Goal: Task Accomplishment & Management: Manage account settings

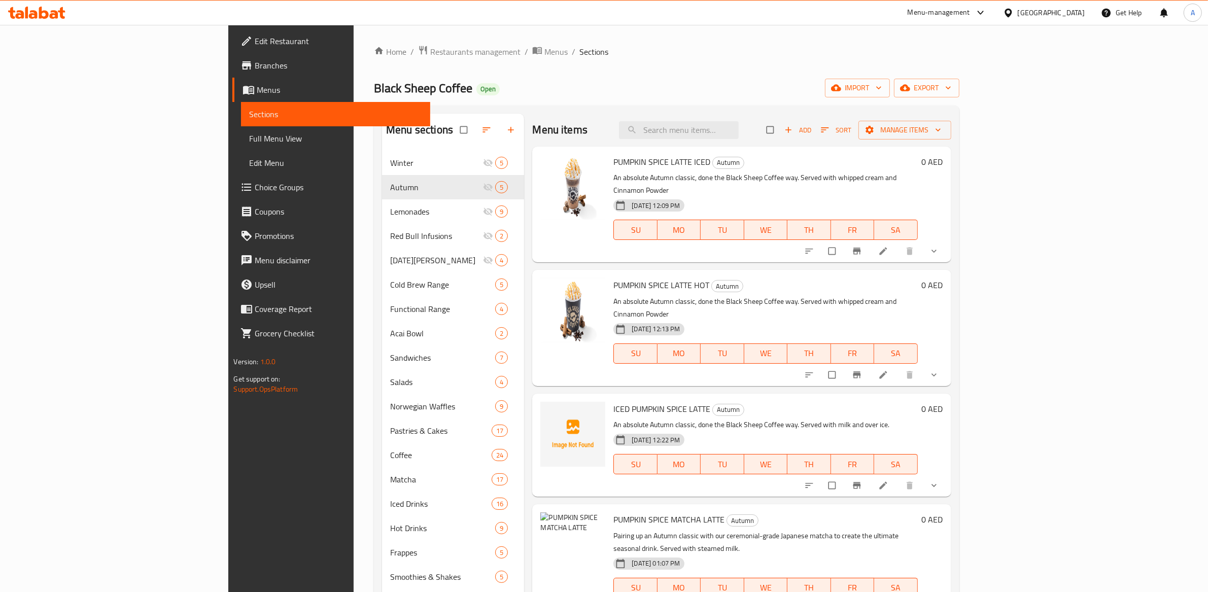
click at [796, 133] on span "button" at bounding box center [789, 130] width 12 height 10
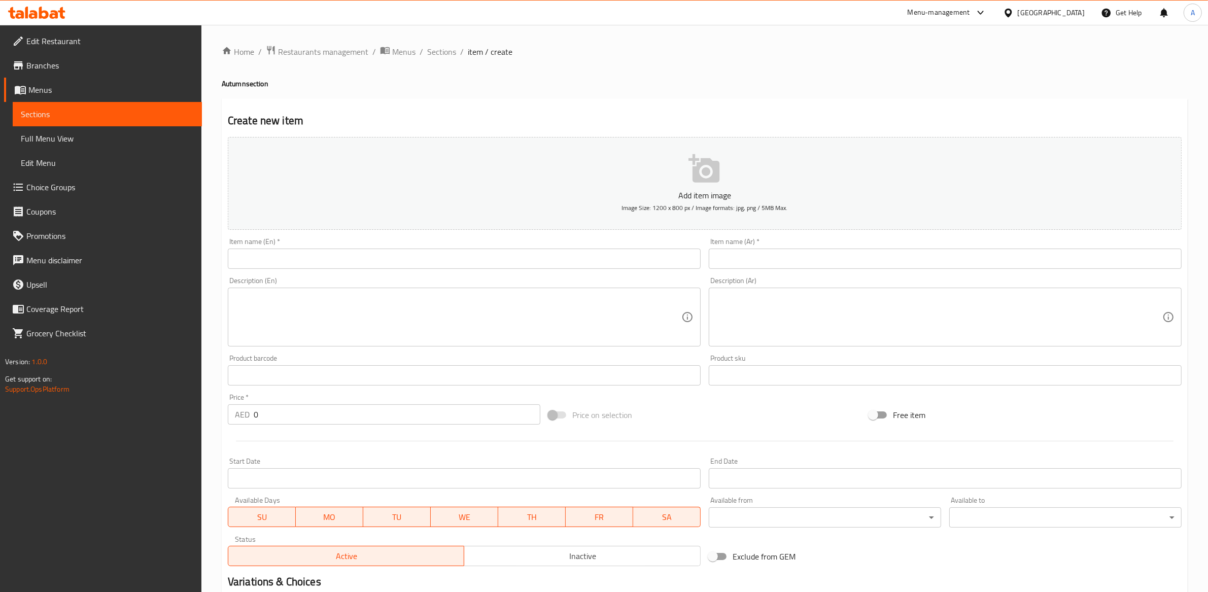
click at [280, 264] on input "text" at bounding box center [464, 259] width 473 height 20
paste input "APPLE CRUMBLE MATCHA LATTE"
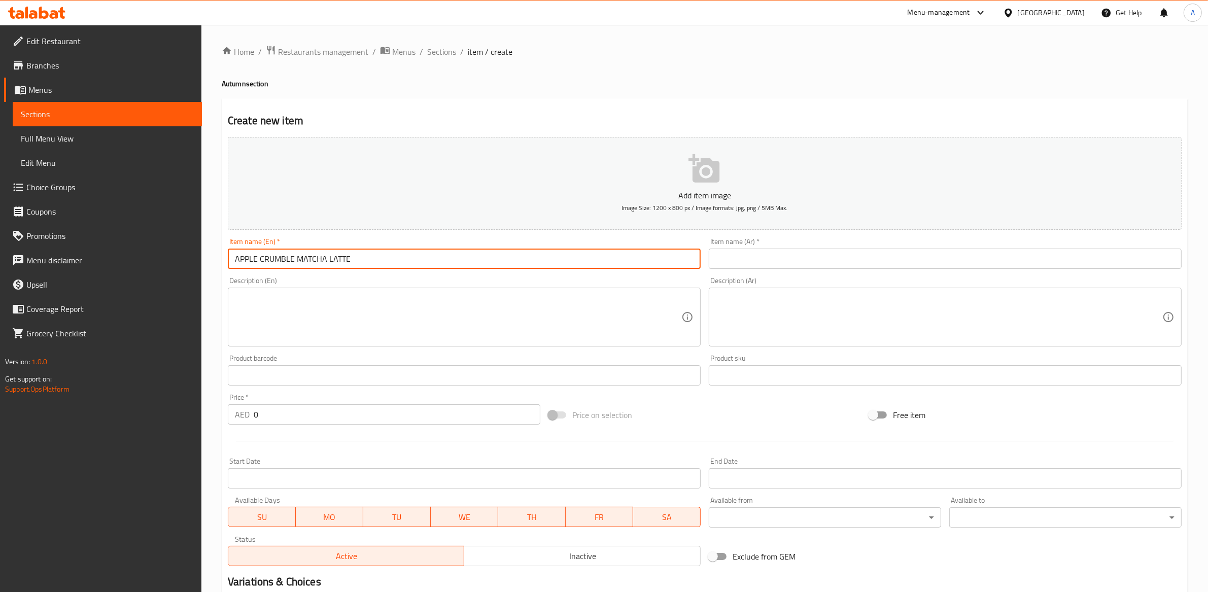
type input "APPLE CRUMBLE MATCHA LATTE"
drag, startPoint x: 450, startPoint y: 334, endPoint x: 448, endPoint y: 329, distance: 5.9
click at [450, 334] on textarea at bounding box center [458, 317] width 447 height 48
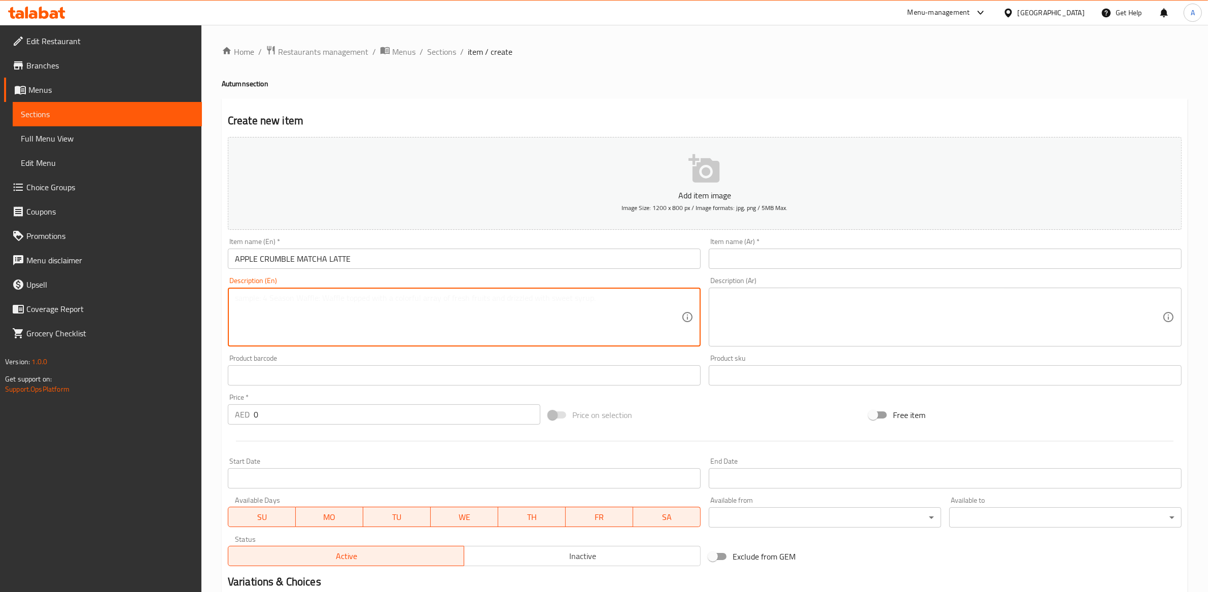
paste textarea "Enjoy the cosy Autumnal tastes of apple crumble with our ceremonial-grade Japan…"
type textarea "Enjoy the cosy Autumnal tastes of apple crumble with our ceremonial-grade Japan…"
drag, startPoint x: 771, startPoint y: 312, endPoint x: 772, endPoint y: 306, distance: 5.1
click at [771, 311] on textarea at bounding box center [939, 317] width 447 height 48
paste textarea "فطيرة التفاح الدافئة مع ماتشا يابانية ممتازة. يُقدّم مع حليب الشوفان المبخر."
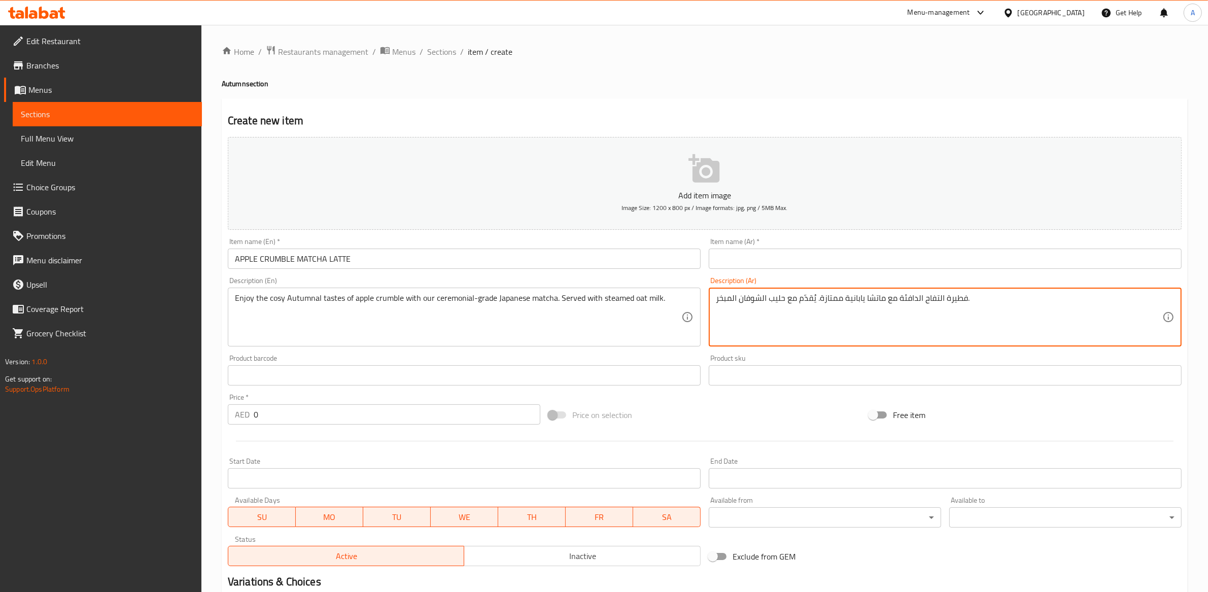
type textarea "فطيرة التفاح الدافئة مع ماتشا يابانية ممتازة. يُقدّم مع حليب الشوفان المبخر."
click at [786, 260] on input "text" at bounding box center [945, 259] width 473 height 20
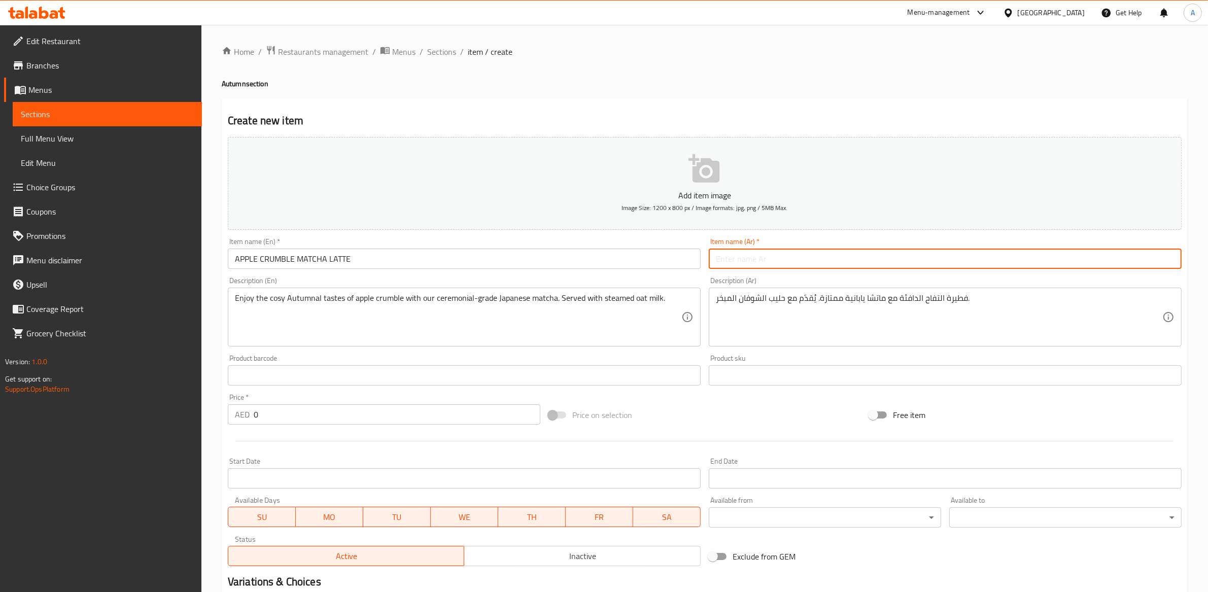
paste input "اللاتيه بالماشا مع تفاح مفتت"
type input "اللاتيه بالماشا مع تفاح مفتت"
click at [715, 201] on button "Add item image Image Size: 1200 x 800 px / Image formats: jpg, png / 5MB Max." at bounding box center [705, 183] width 954 height 93
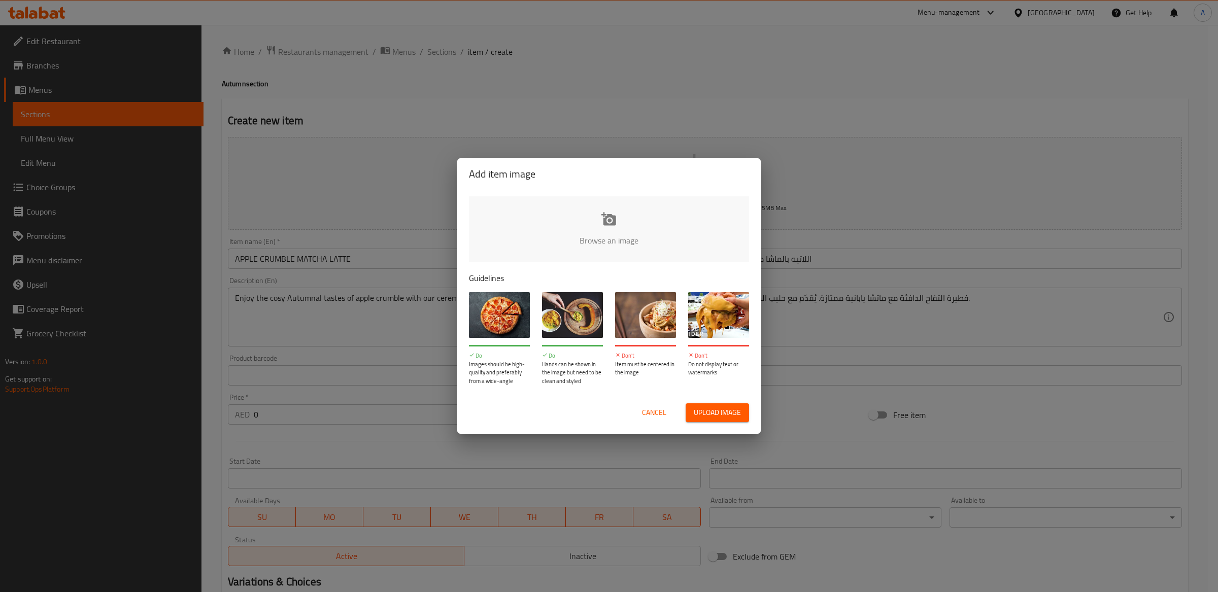
type input "C:\fakepath\Apple-Crumble-Matcha-Latte-HOT.jpg"
click at [655, 413] on span "Cancel" at bounding box center [654, 412] width 24 height 13
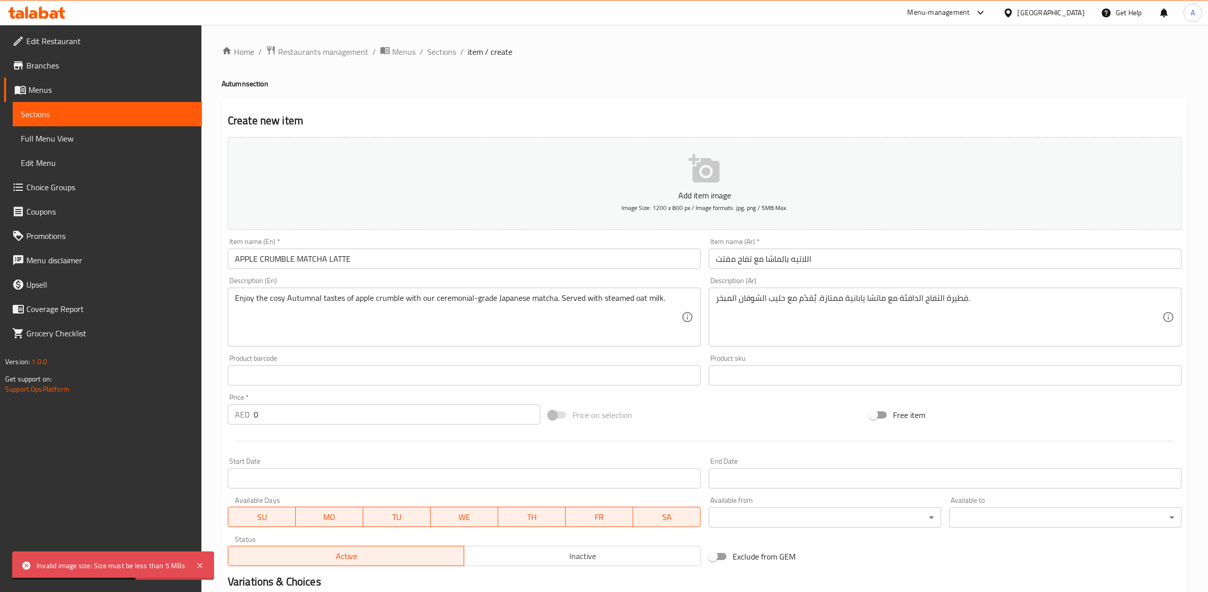
click at [492, 354] on div "Product barcode Product barcode" at bounding box center [464, 370] width 481 height 39
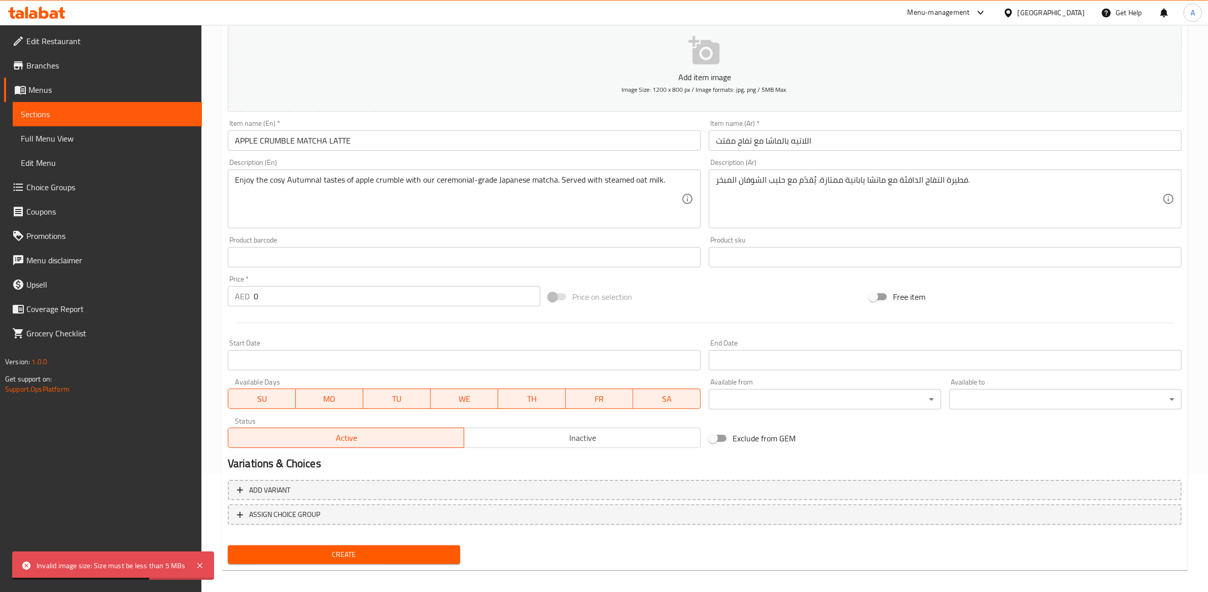
scroll to position [123, 0]
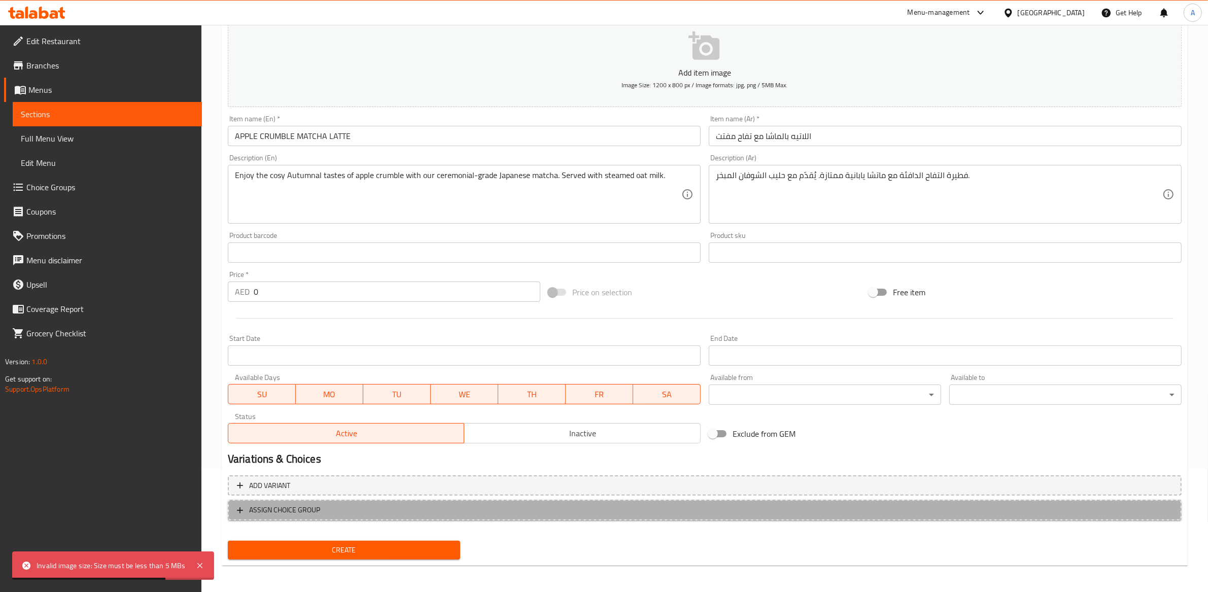
click at [307, 510] on span "ASSIGN CHOICE GROUP" at bounding box center [284, 510] width 71 height 13
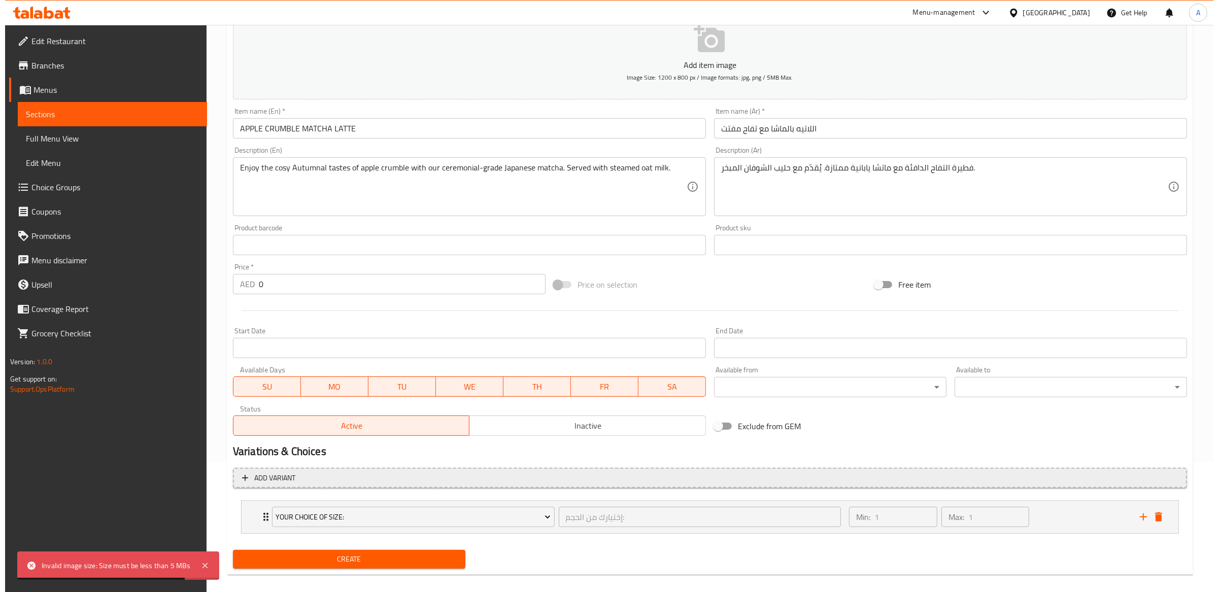
scroll to position [141, 0]
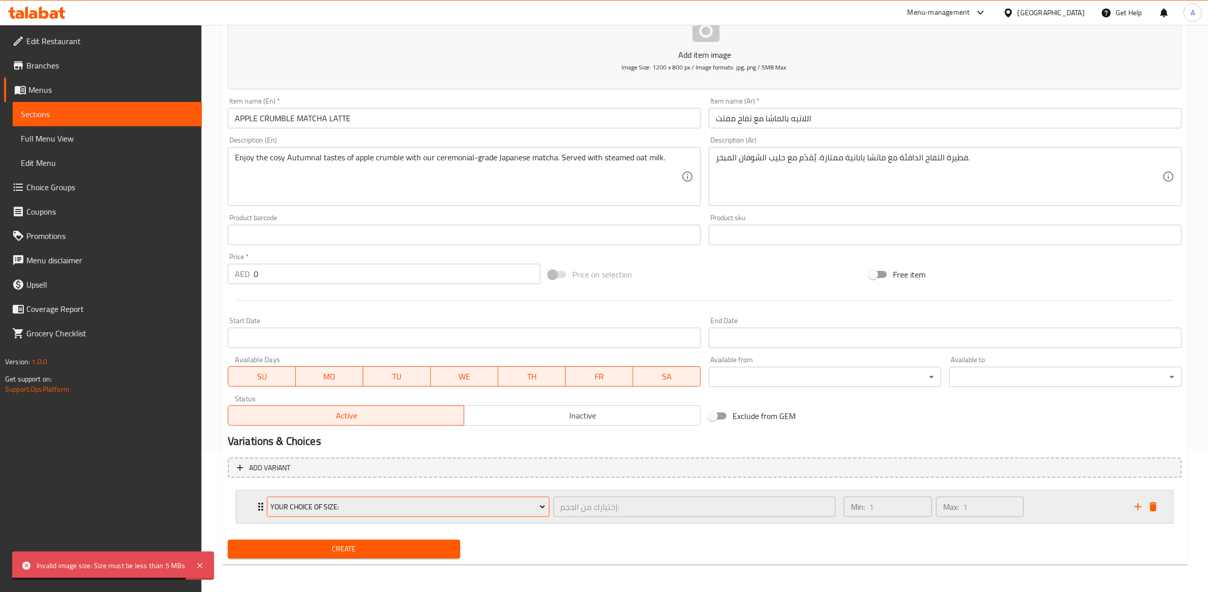
click at [447, 503] on span "Your Choice Of Size:" at bounding box center [407, 507] width 275 height 13
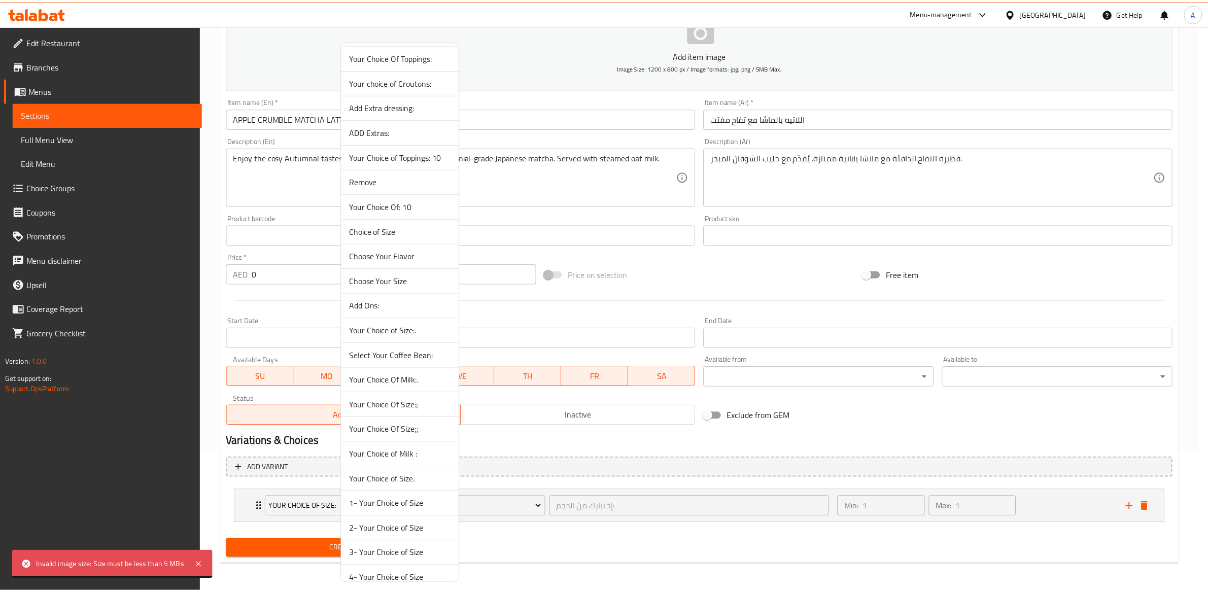
scroll to position [1361, 0]
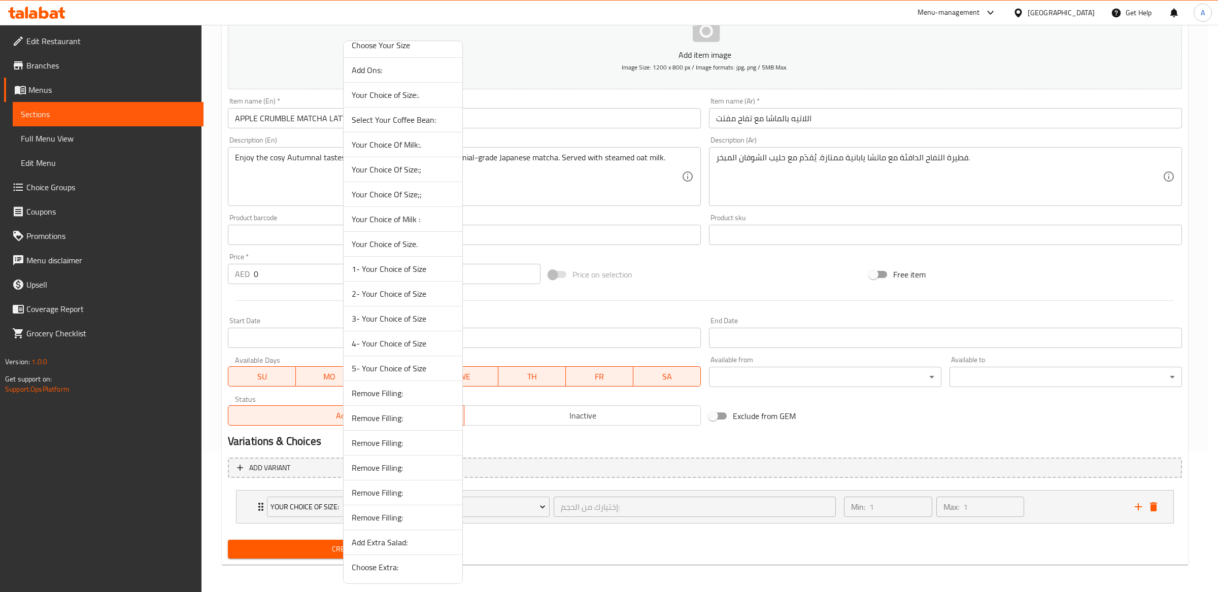
click at [403, 370] on span "5- Your Choice of Size" at bounding box center [403, 368] width 102 height 12
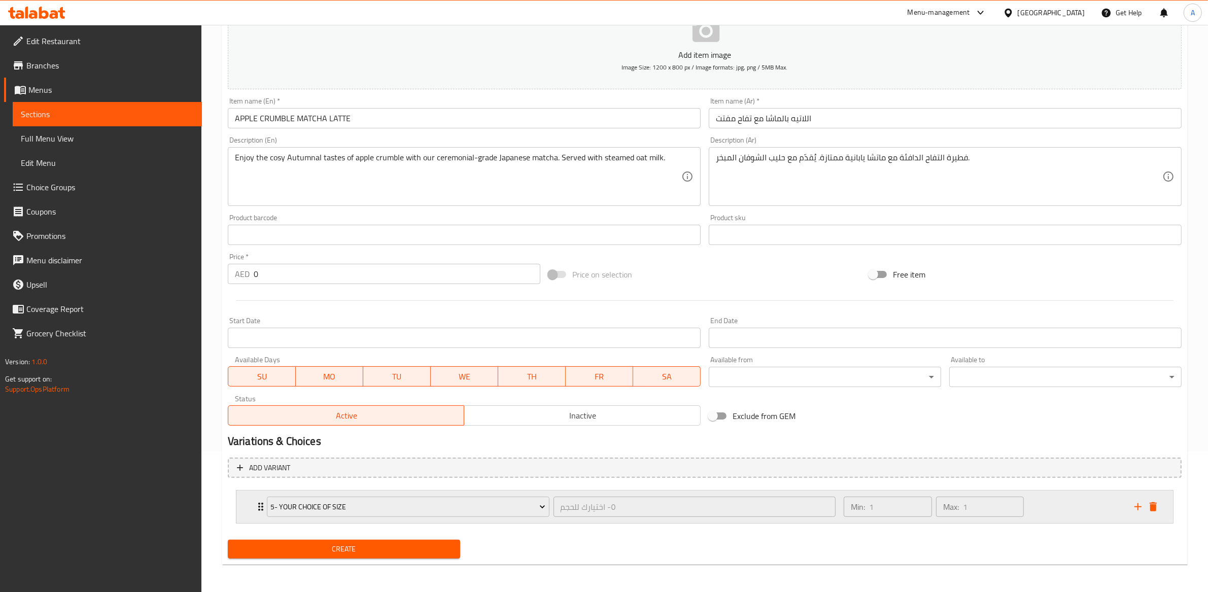
click at [842, 518] on div "Min: 1 ​ Max: 1 ​" at bounding box center [934, 507] width 188 height 28
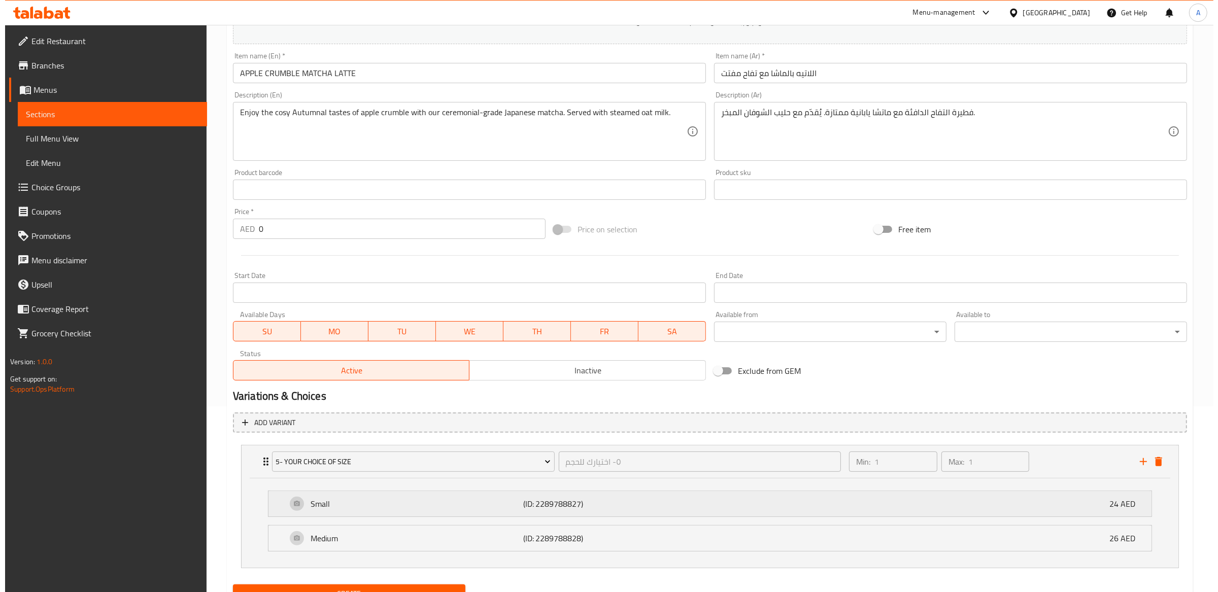
scroll to position [231, 0]
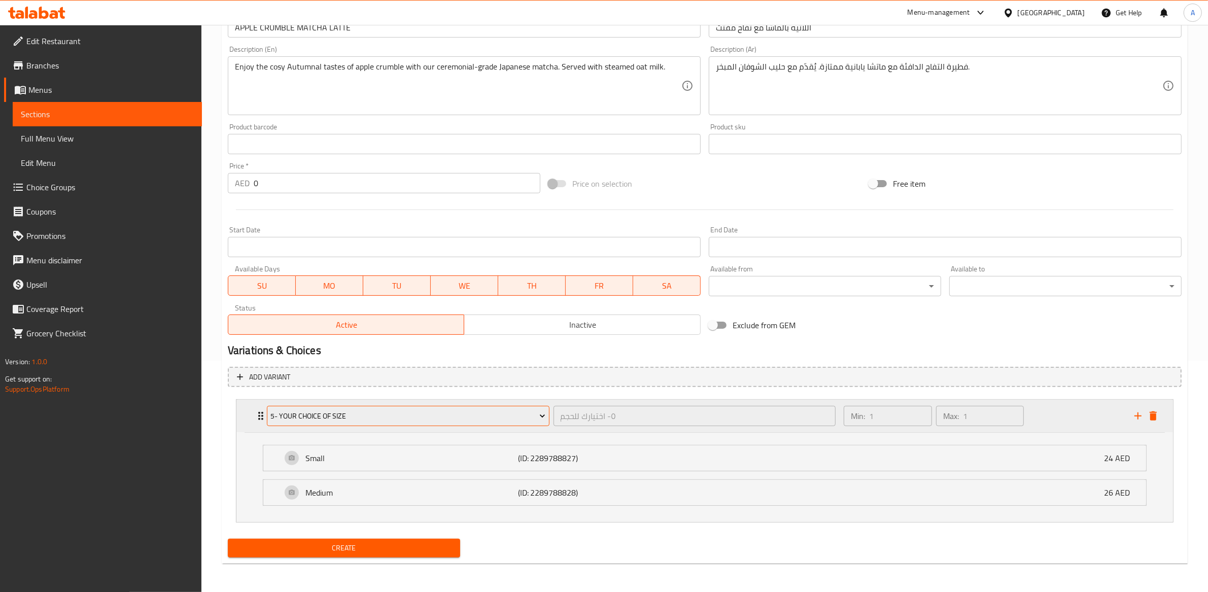
click at [386, 416] on span "5- Your Choice of Size" at bounding box center [407, 416] width 275 height 13
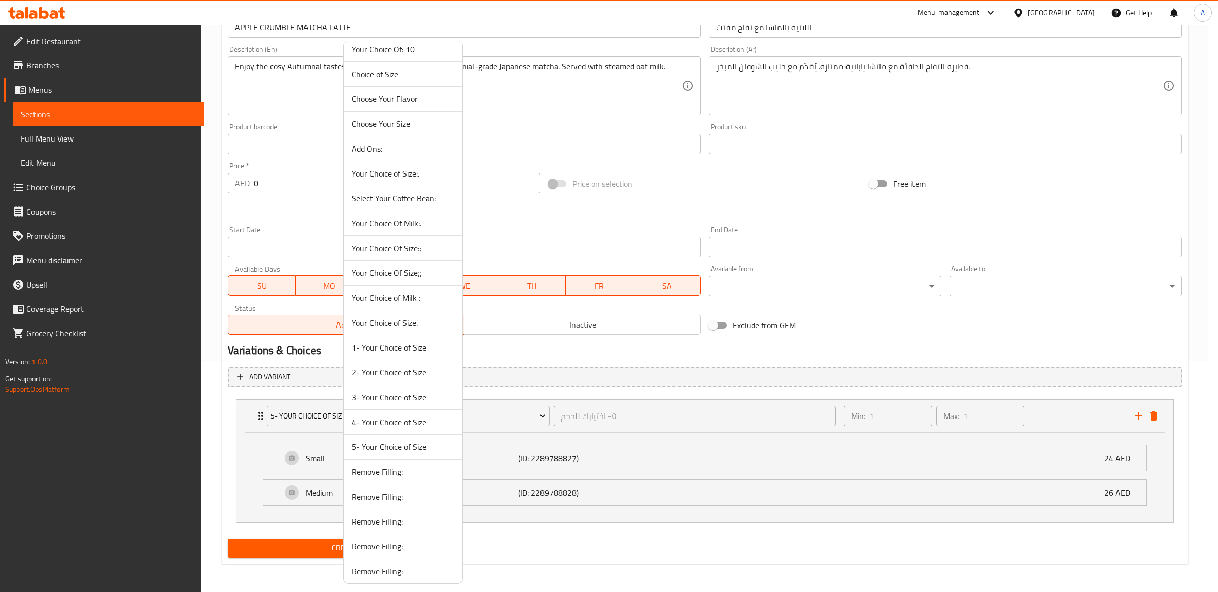
scroll to position [1361, 0]
click at [408, 323] on span "3- Your Choice of Size" at bounding box center [403, 319] width 102 height 12
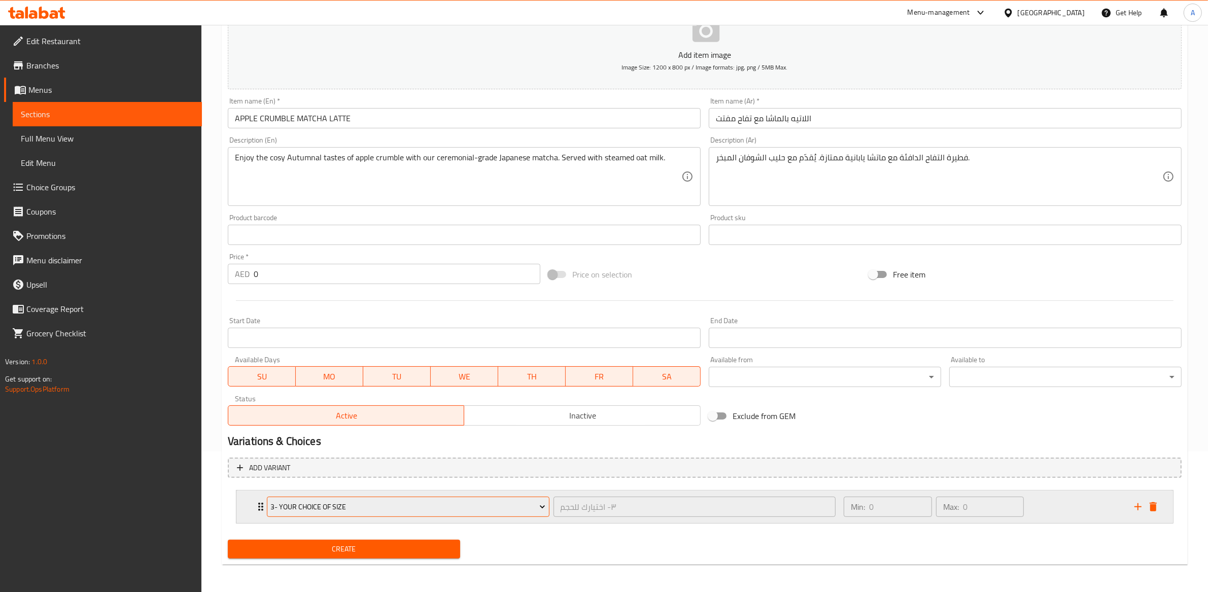
click at [419, 498] on button "3- Your Choice of Size" at bounding box center [408, 507] width 283 height 20
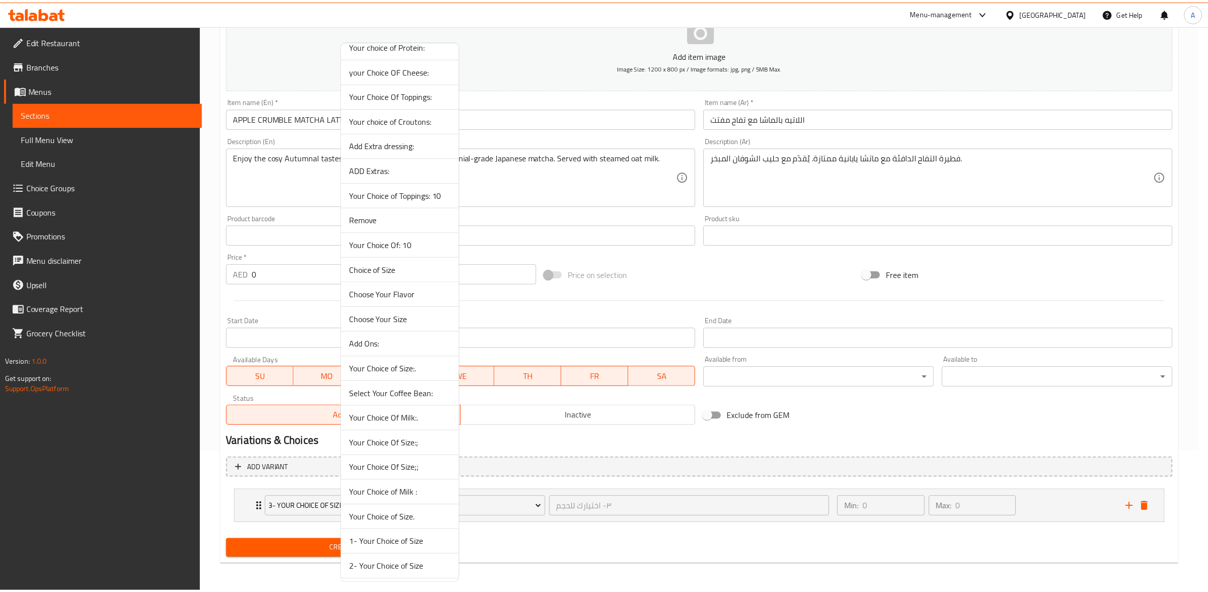
scroll to position [1212, 0]
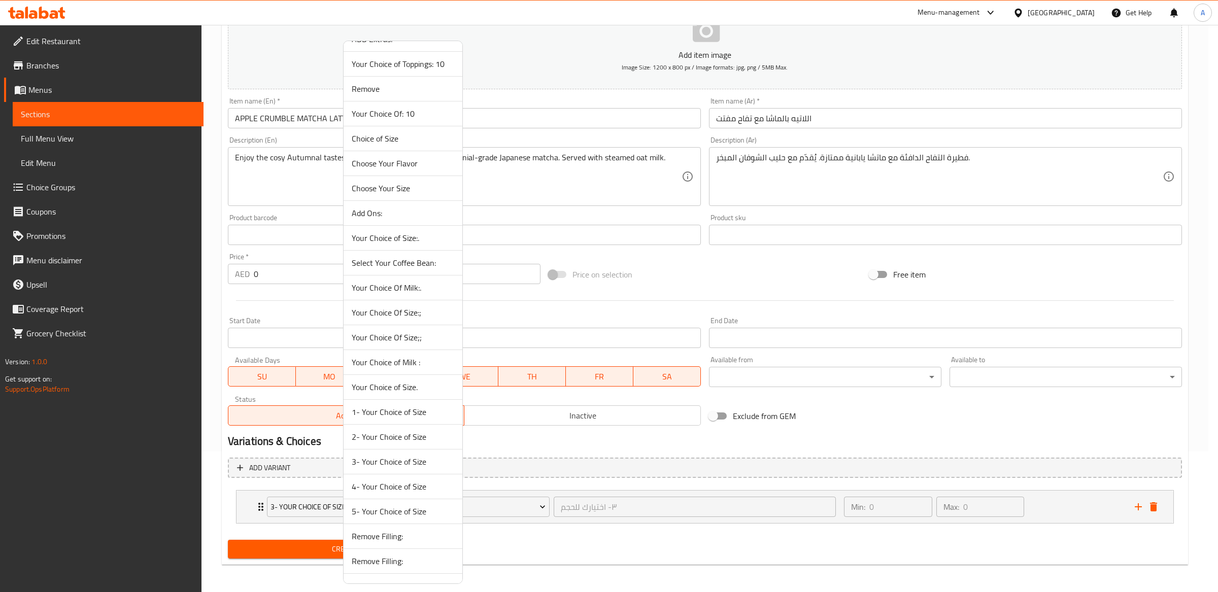
click at [389, 493] on span "4- Your Choice of Size" at bounding box center [403, 487] width 102 height 12
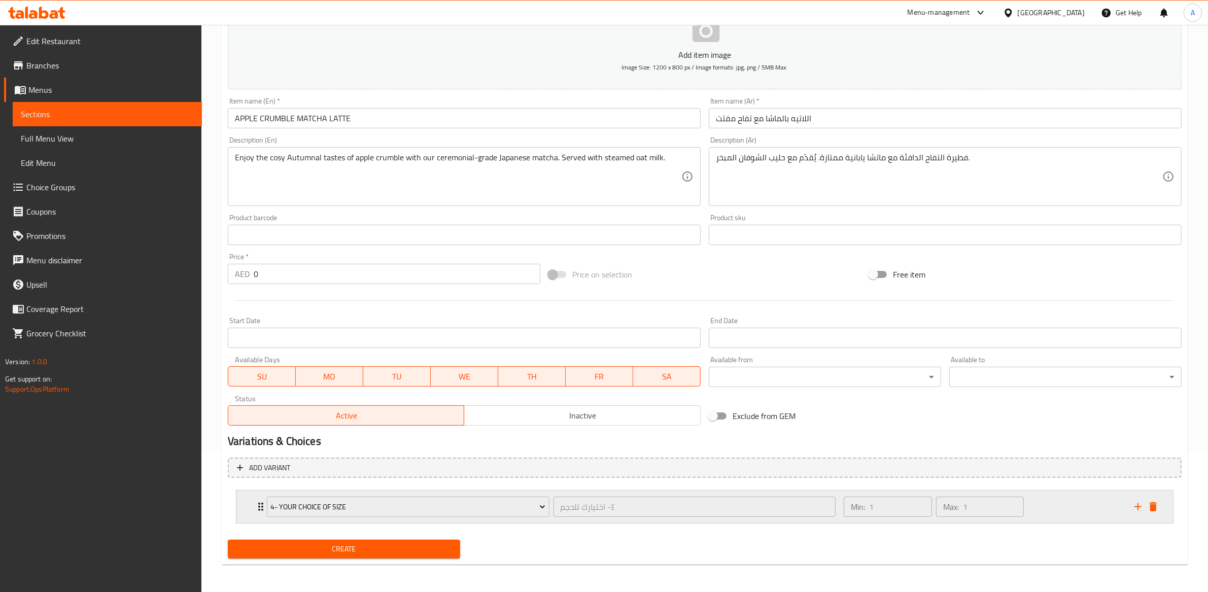
click at [551, 522] on div "4- Your Choice of Size ٤- اختيارك للحجم ​" at bounding box center [551, 507] width 581 height 32
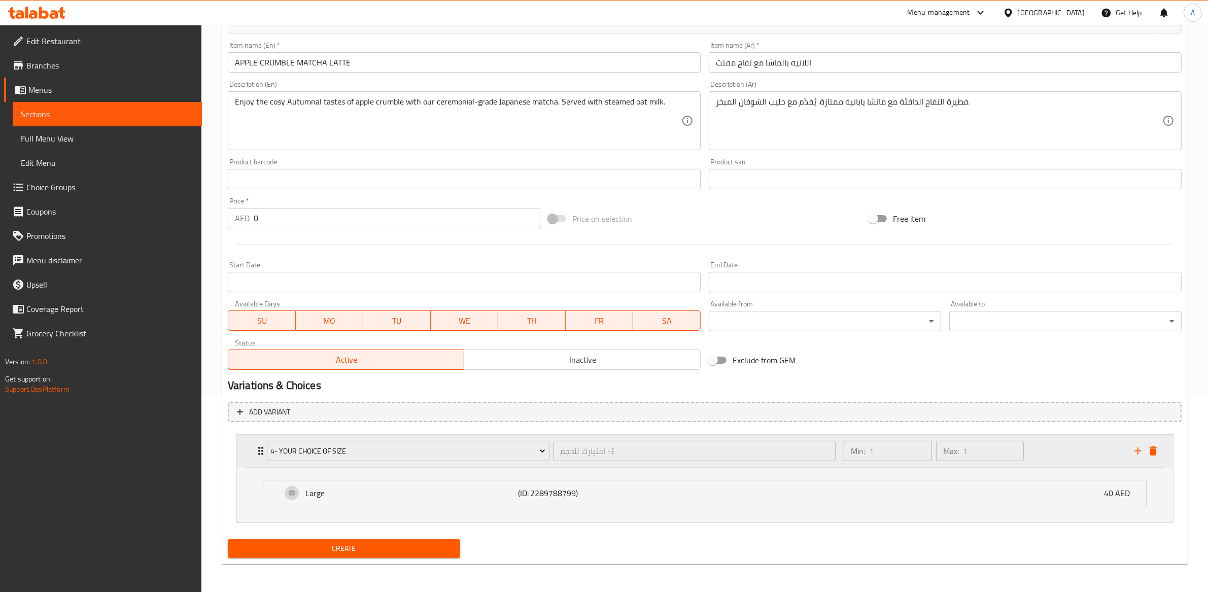
click at [412, 439] on div "4- Your Choice of Size" at bounding box center [408, 451] width 287 height 24
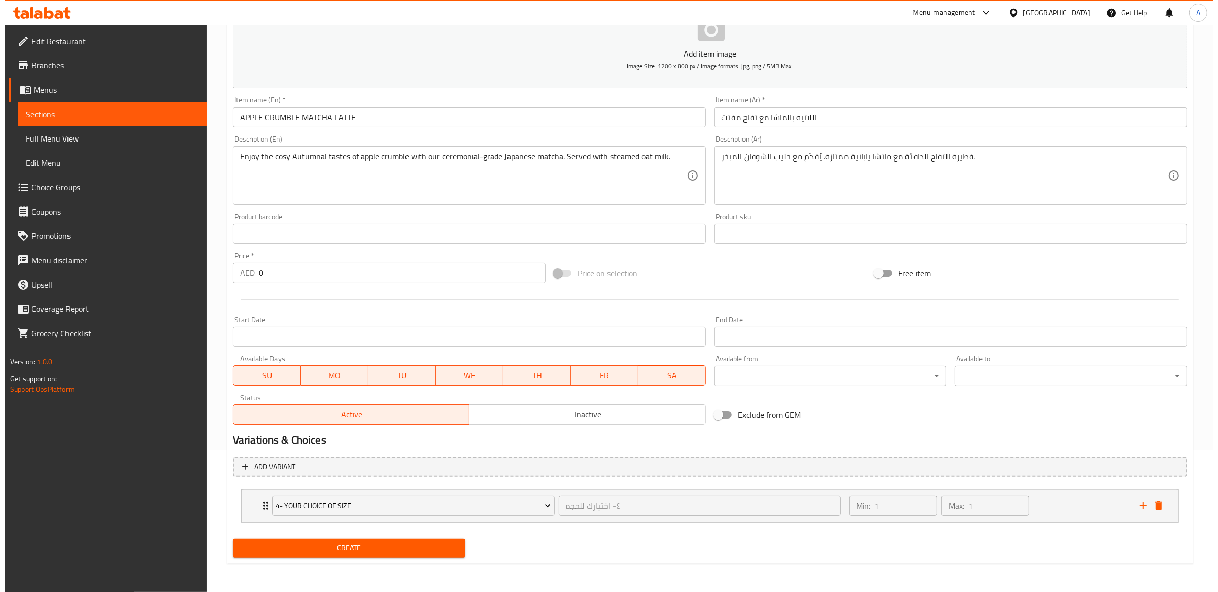
scroll to position [141, 0]
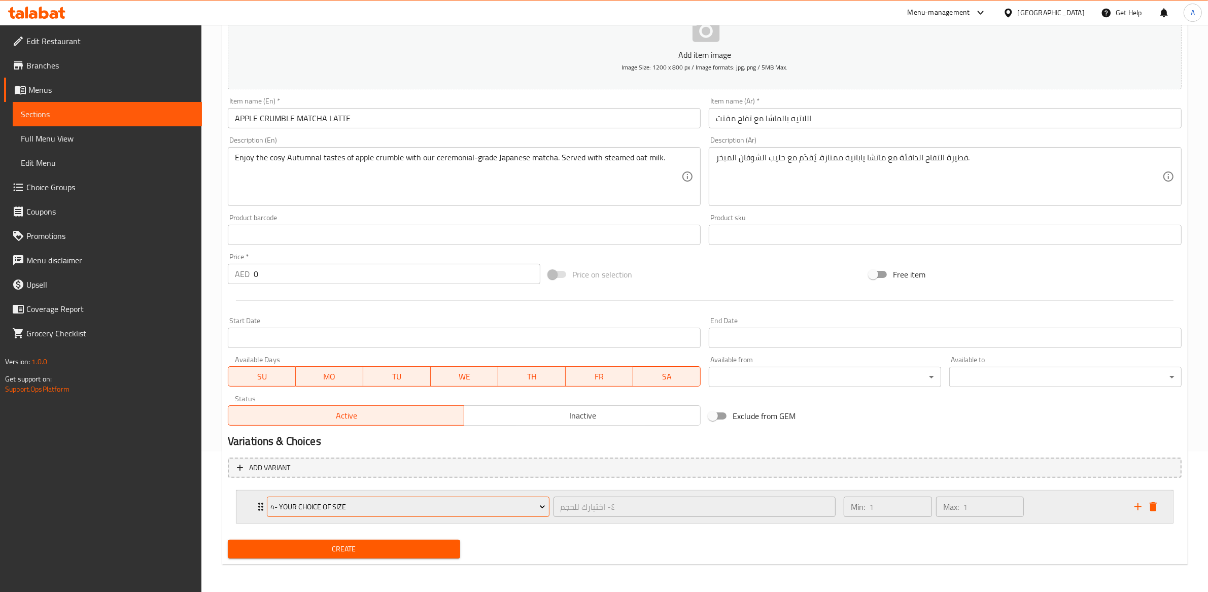
click at [400, 511] on span "4- Your Choice of Size" at bounding box center [407, 507] width 275 height 13
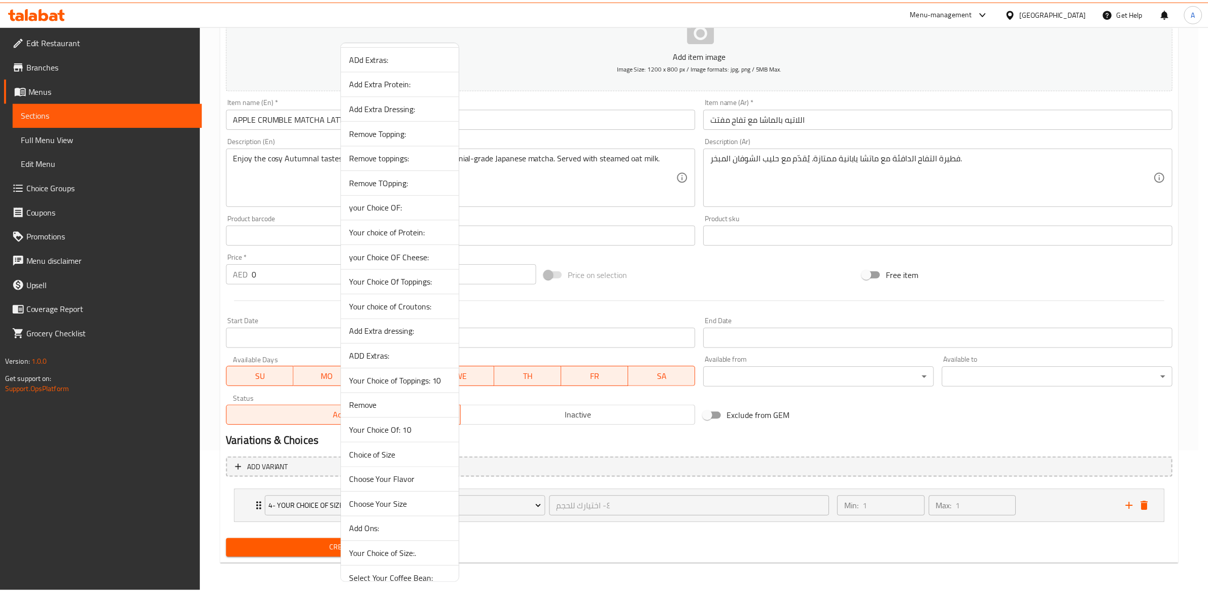
scroll to position [1129, 0]
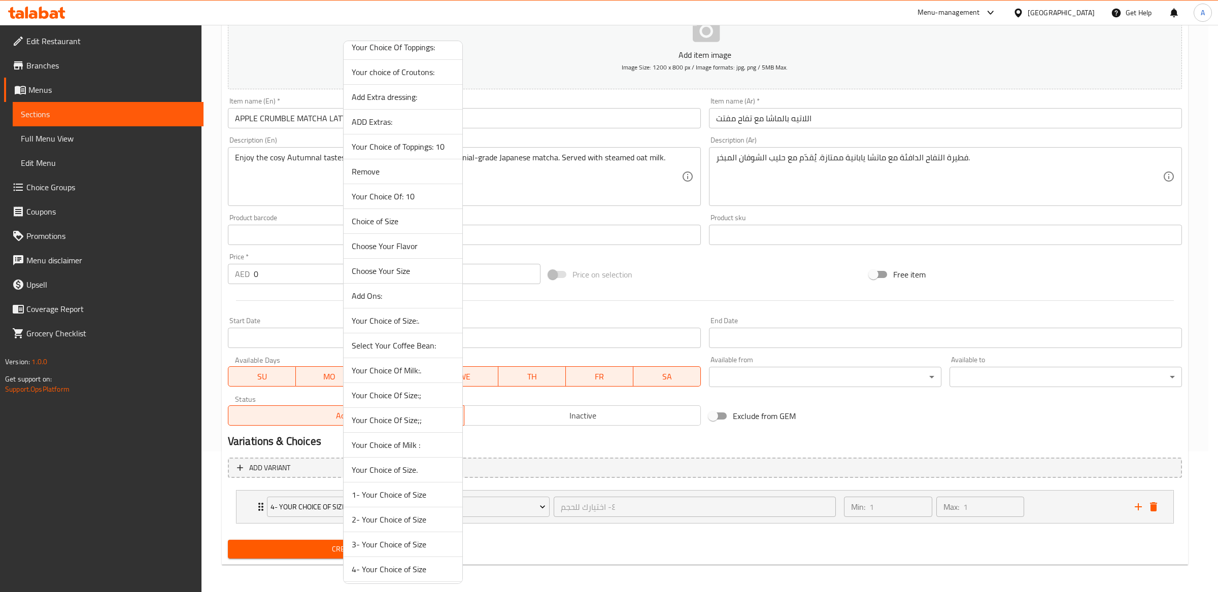
drag, startPoint x: 387, startPoint y: 554, endPoint x: 500, endPoint y: 529, distance: 115.9
click at [388, 551] on span "3- Your Choice of Size" at bounding box center [403, 544] width 102 height 12
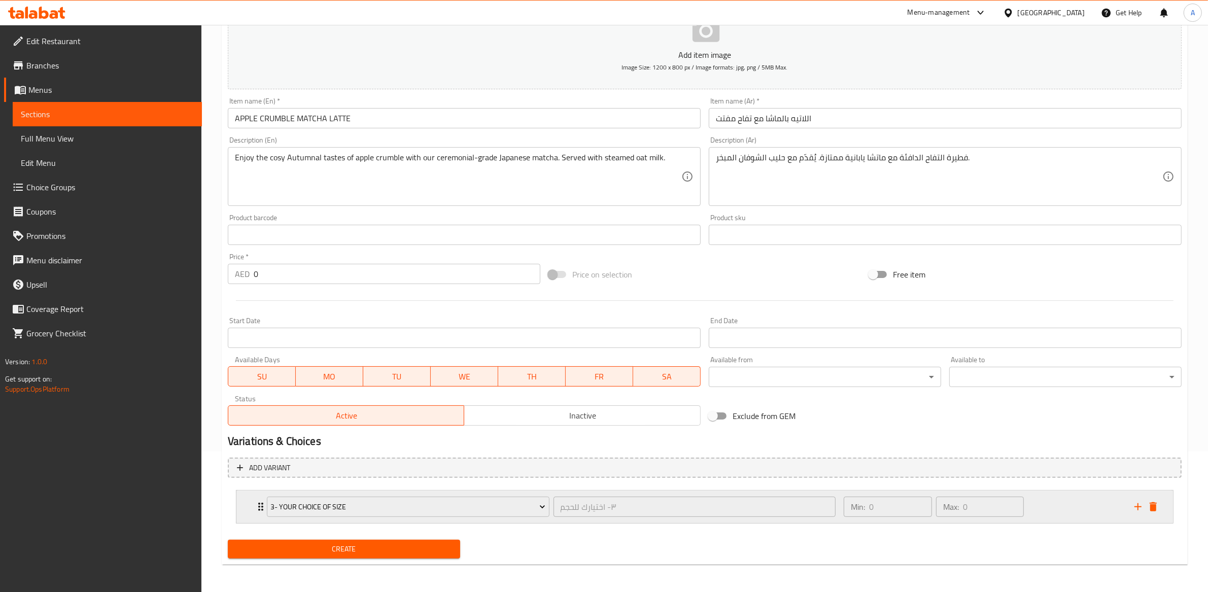
click at [838, 515] on div "Min: 0 ​ Max: 0 ​" at bounding box center [983, 507] width 291 height 32
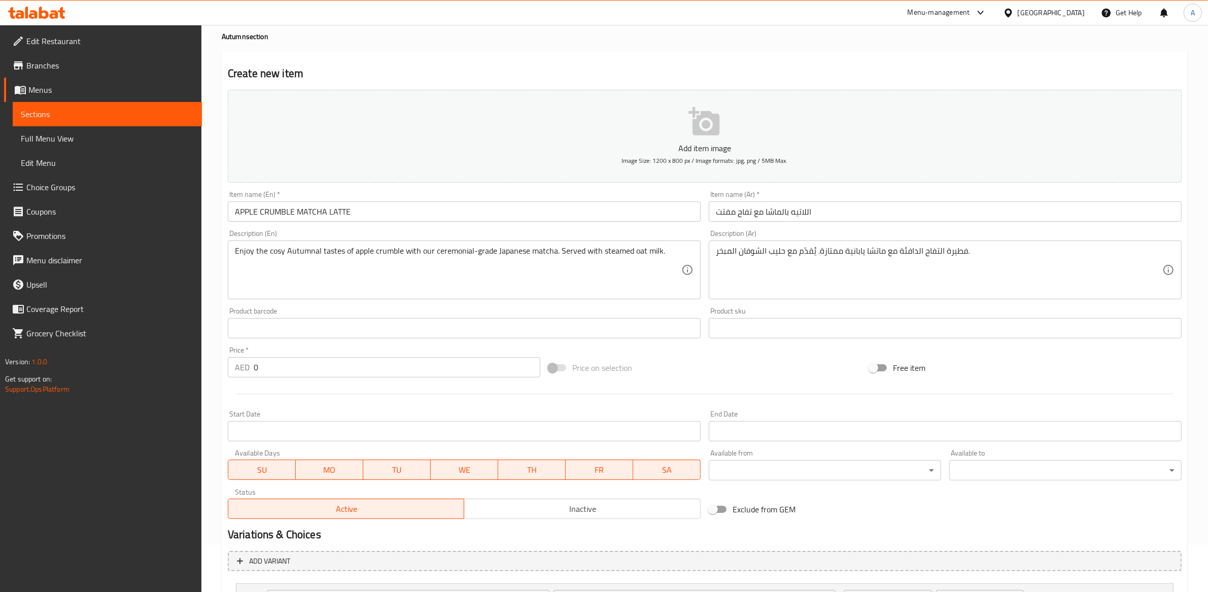
scroll to position [0, 0]
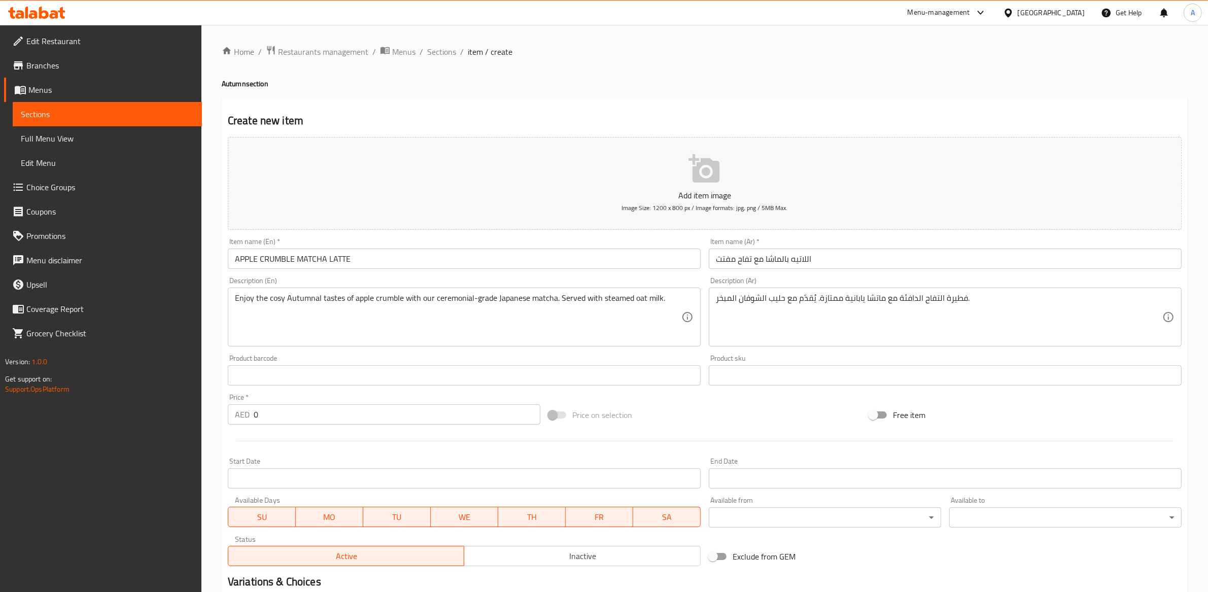
click at [704, 413] on div "Price on selection" at bounding box center [704, 414] width 321 height 27
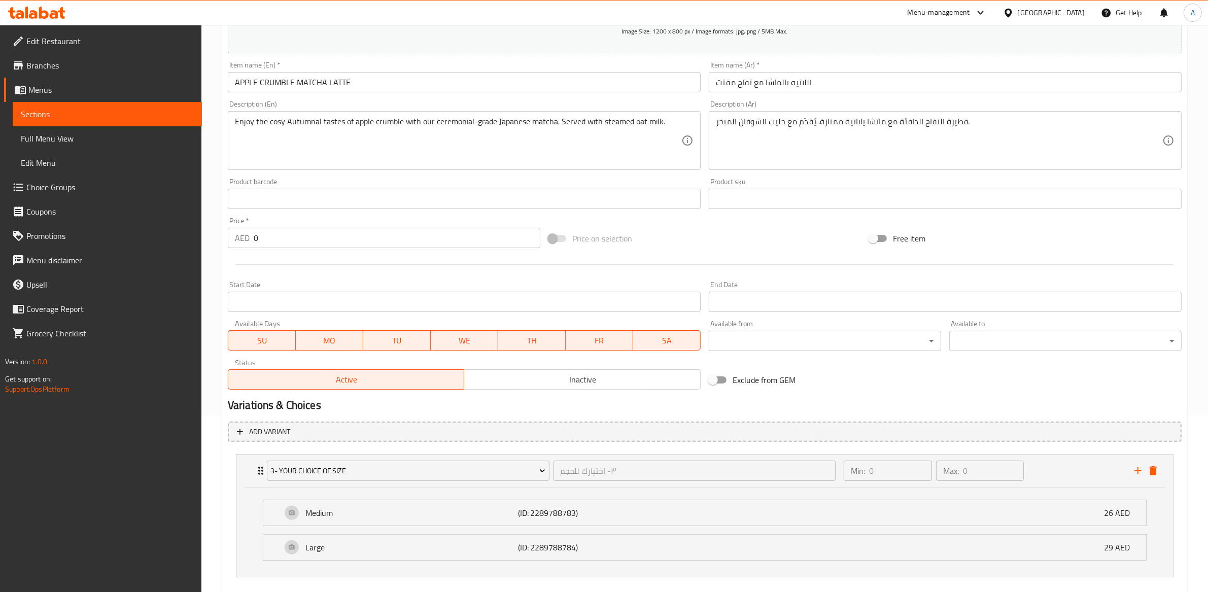
scroll to position [231, 0]
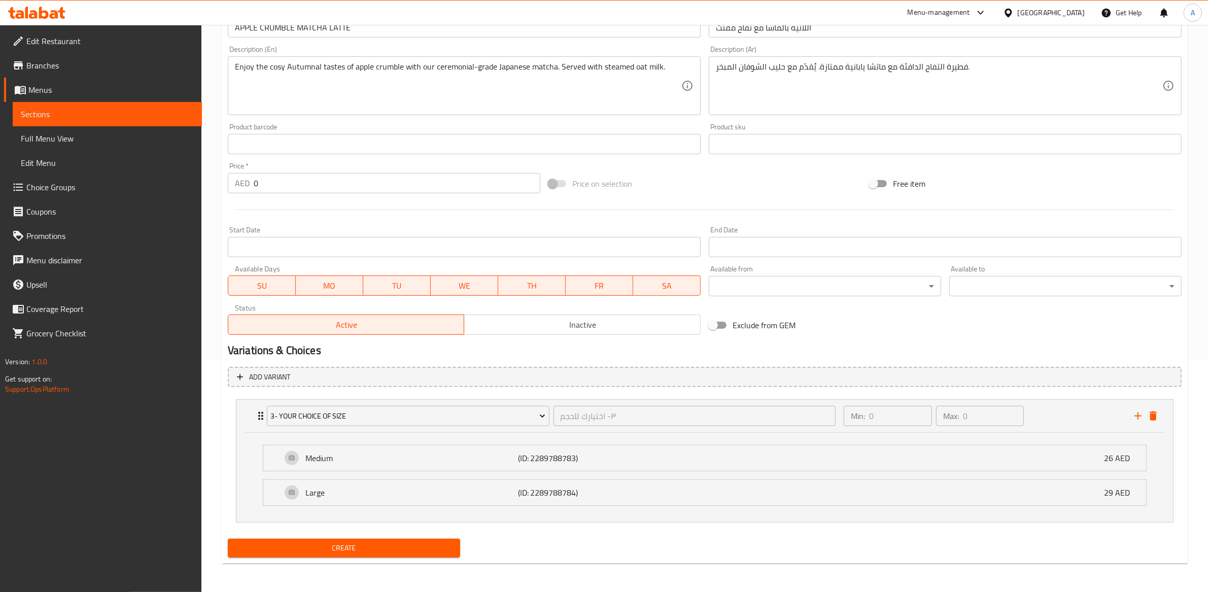
click at [355, 545] on span "Create" at bounding box center [344, 548] width 216 height 13
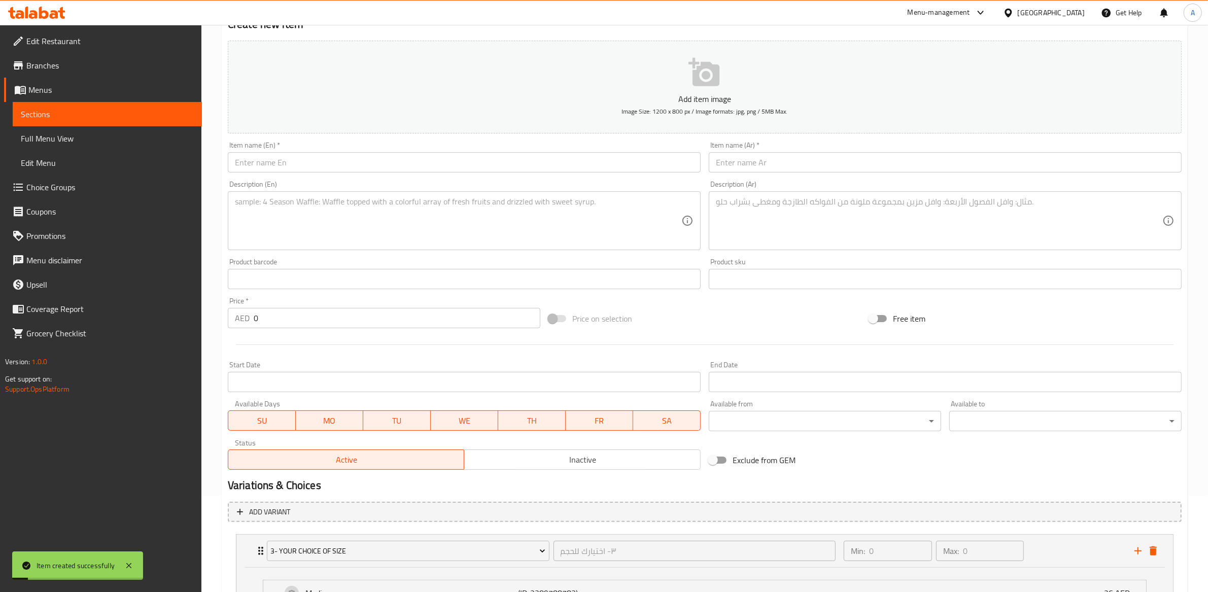
scroll to position [0, 0]
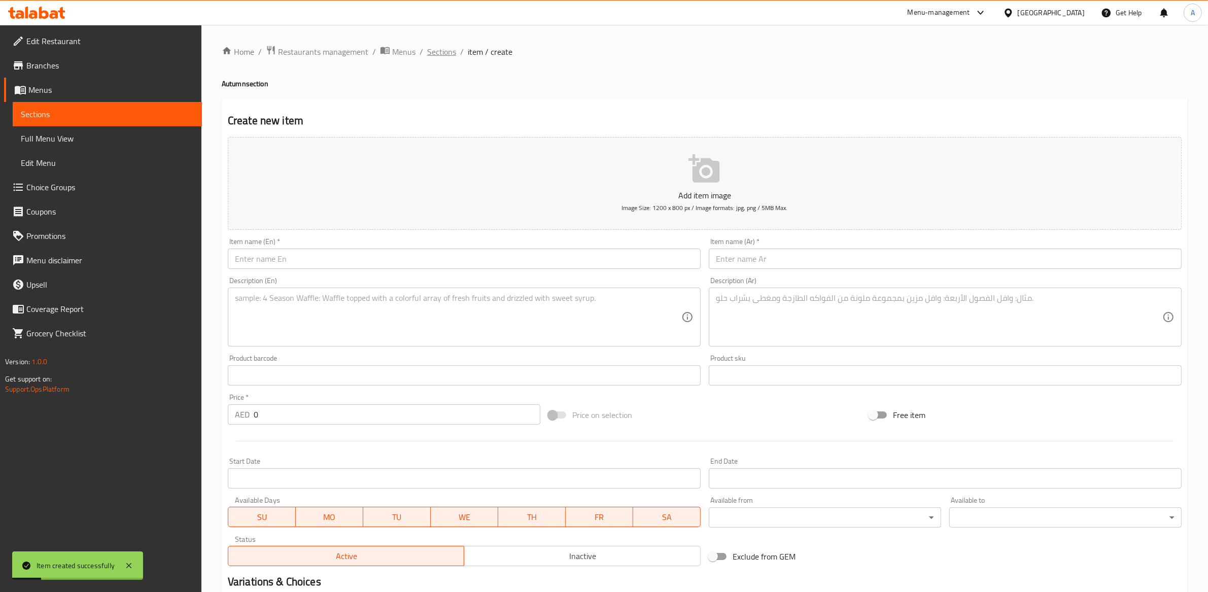
click at [441, 55] on span "Sections" at bounding box center [441, 52] width 29 height 12
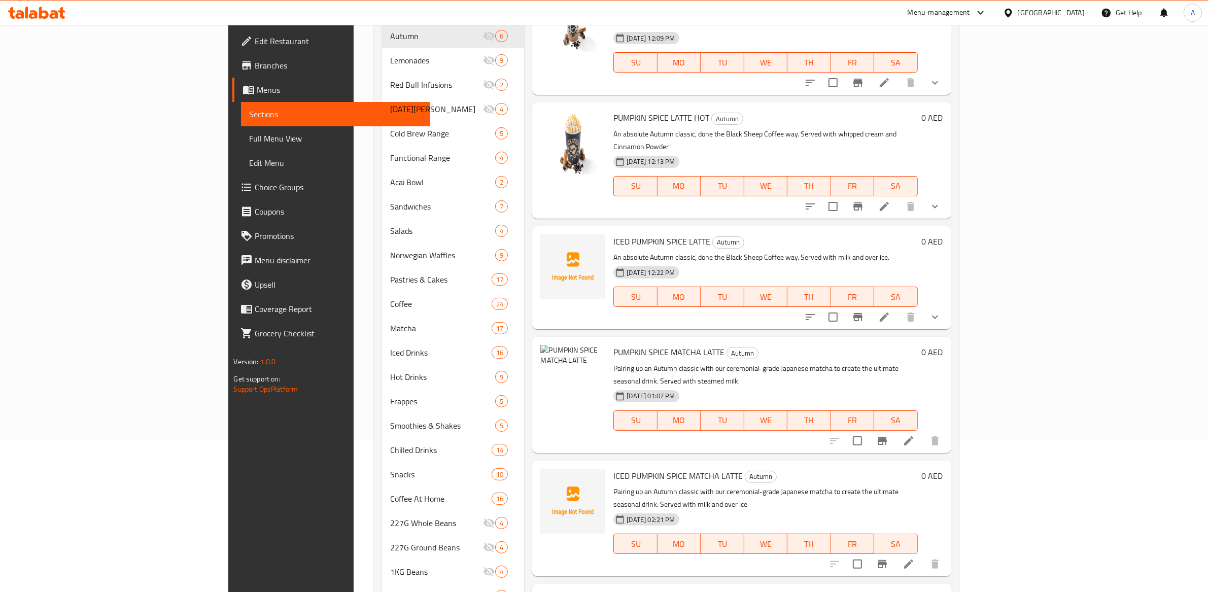
scroll to position [223, 0]
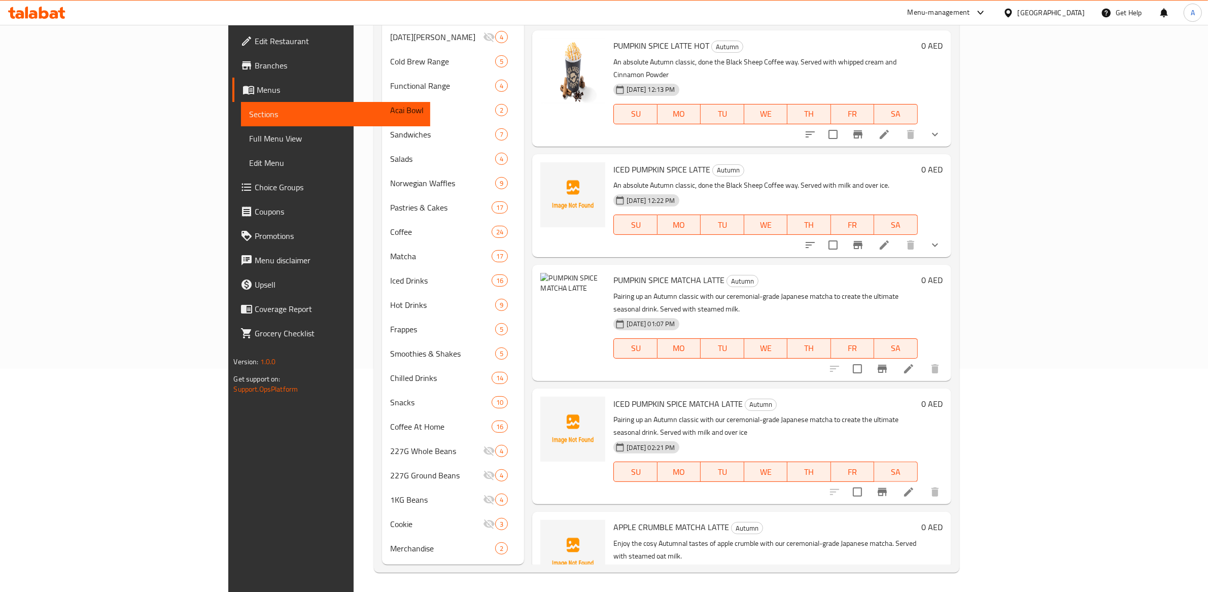
click at [540, 520] on img at bounding box center [572, 552] width 65 height 65
click at [553, 533] on circle "upload picture" at bounding box center [554, 534] width 3 height 3
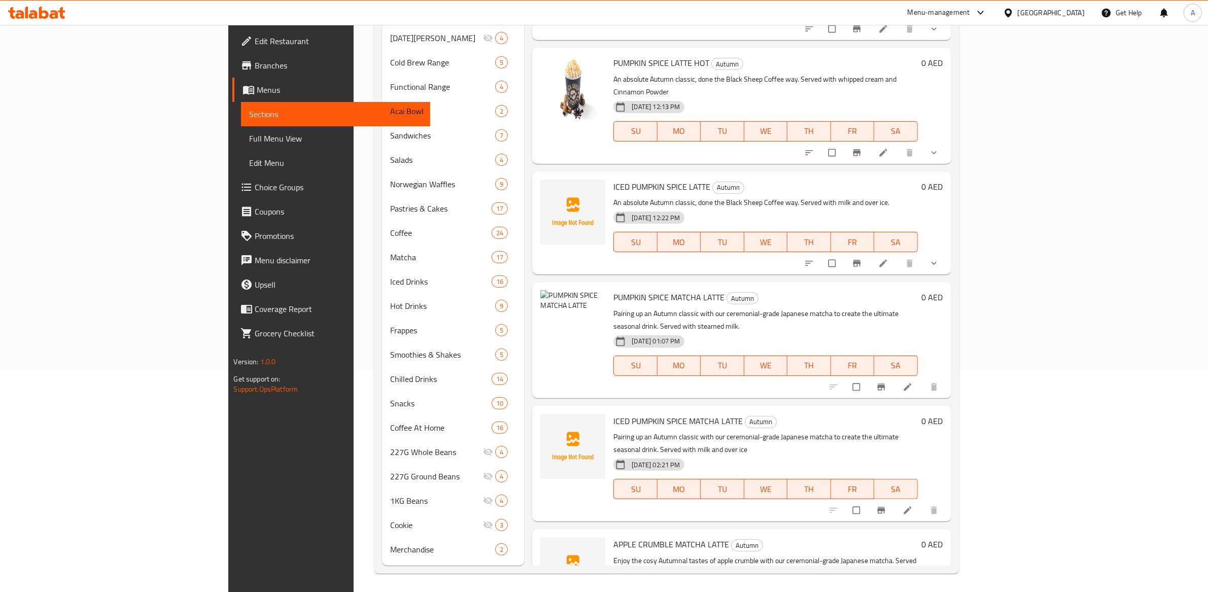
scroll to position [223, 0]
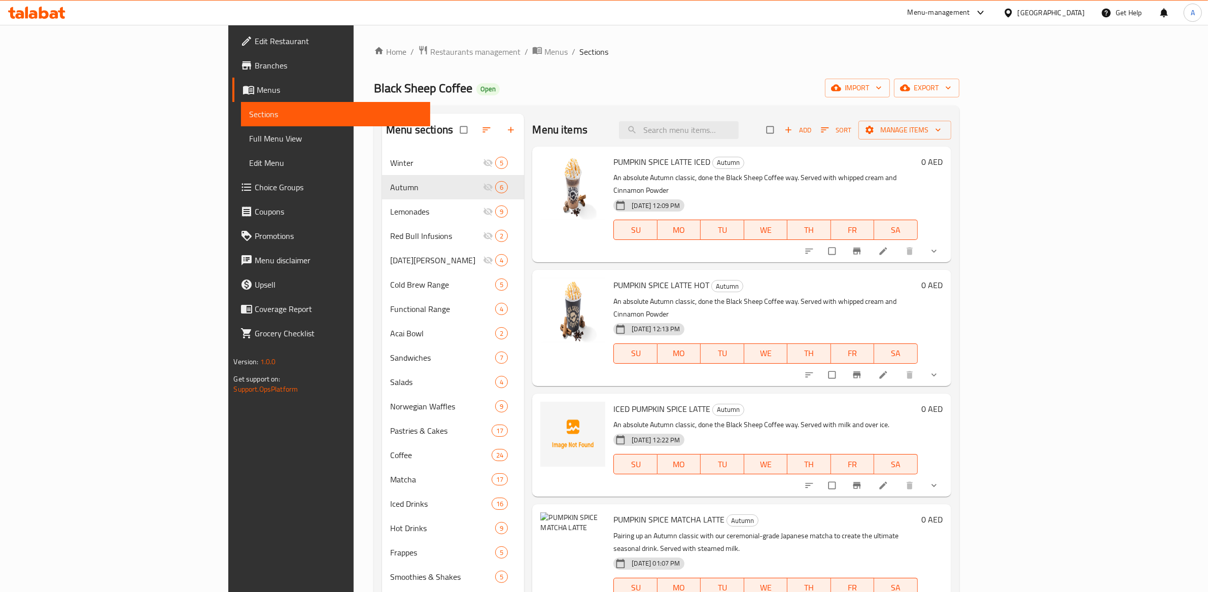
click at [812, 132] on span "Add" at bounding box center [797, 130] width 27 height 12
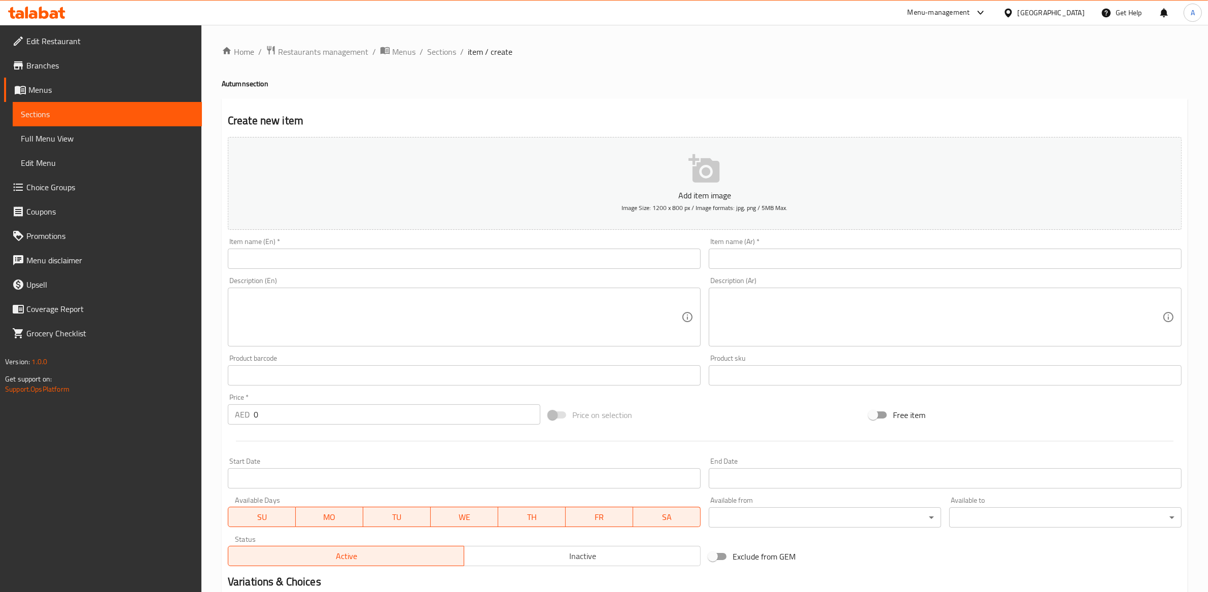
click at [423, 260] on input "text" at bounding box center [464, 259] width 473 height 20
paste input "ICED APPLE CRUMBLE MATCHA LATTE"
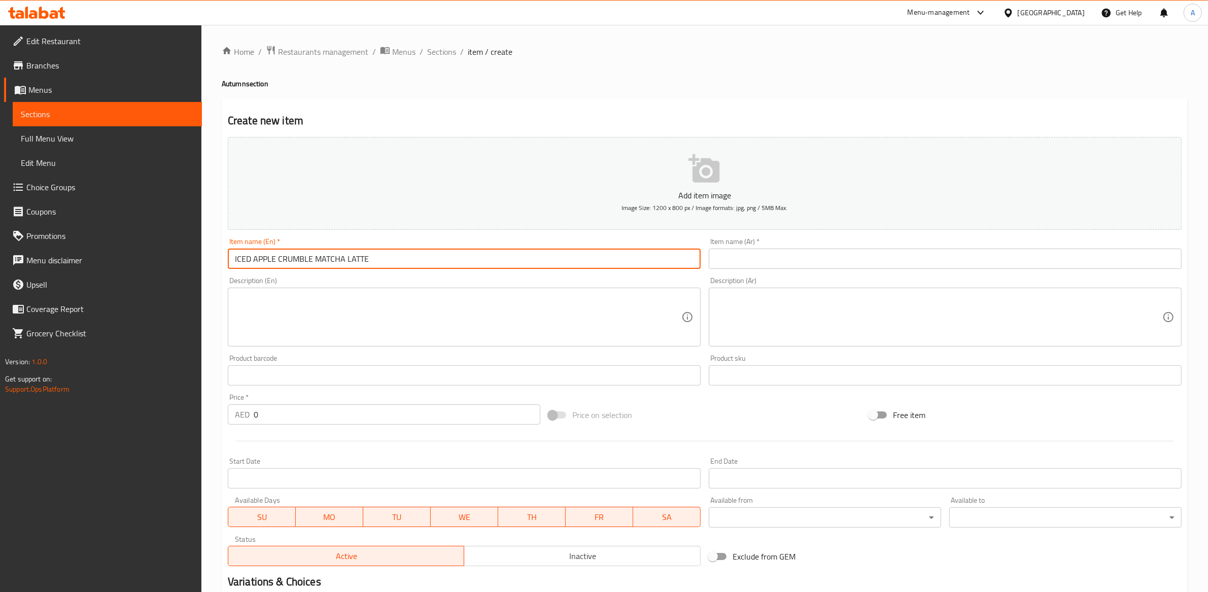
type input "ICED APPLE CRUMBLE MATCHA LATTE"
click at [464, 320] on textarea at bounding box center [458, 317] width 447 height 48
paste textarea "Enjoy the cosy Autumnal tastes of apple crumble with our ceremonial-grade Japan…"
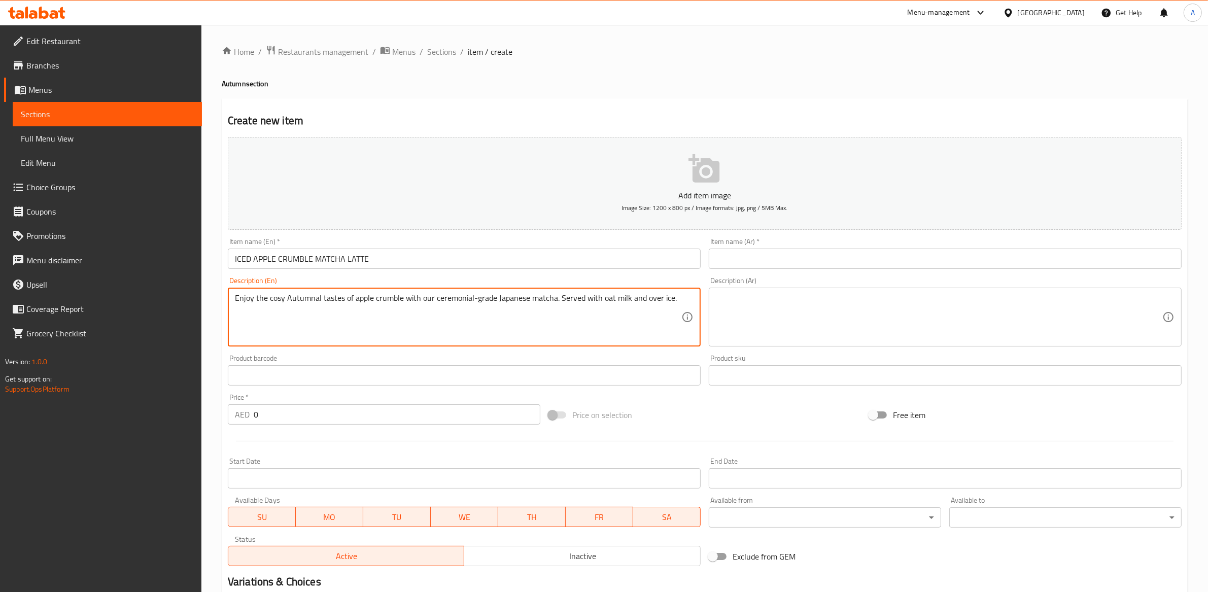
type textarea "Enjoy the cosy Autumnal tastes of apple crumble with our ceremonial-grade Japan…"
click at [795, 332] on textarea at bounding box center [939, 317] width 447 height 48
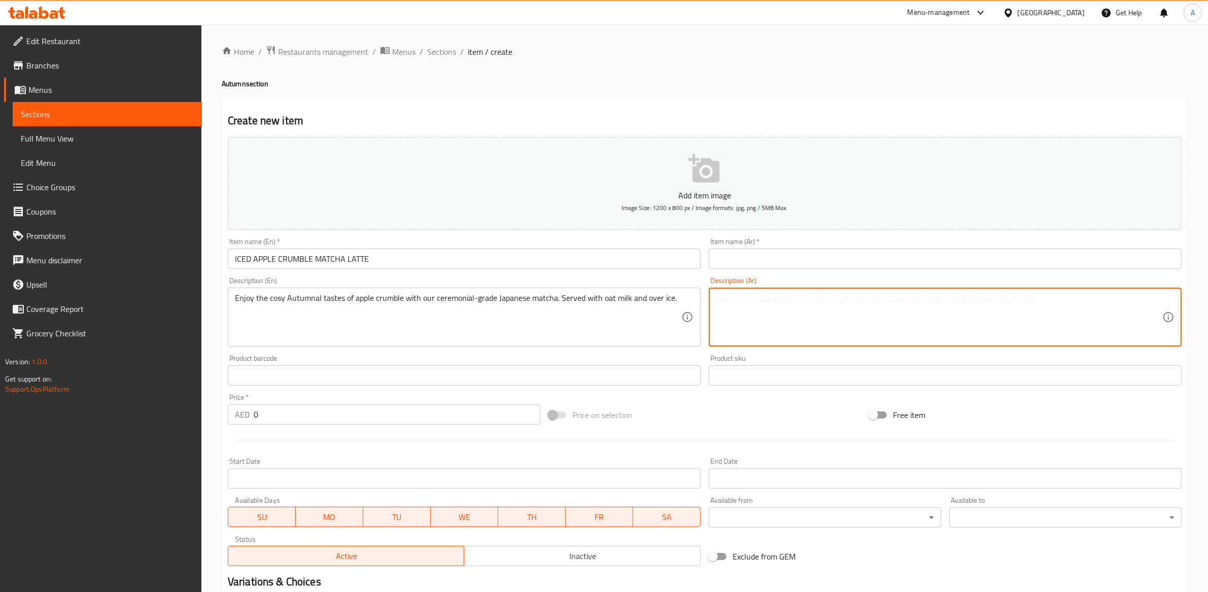
paste textarea "استمتع بنكهات فطيرة التفاح الدافئة مع ماتشا يابانية ممتازة. يُقدّم مع حليب الشو…"
type textarea "استمتع بنكهات فطيرة التفاح الدافئة مع ماتشا يابانية ممتازة. يُقدّم مع حليب الشو…"
click at [743, 263] on input "text" at bounding box center [945, 259] width 473 height 20
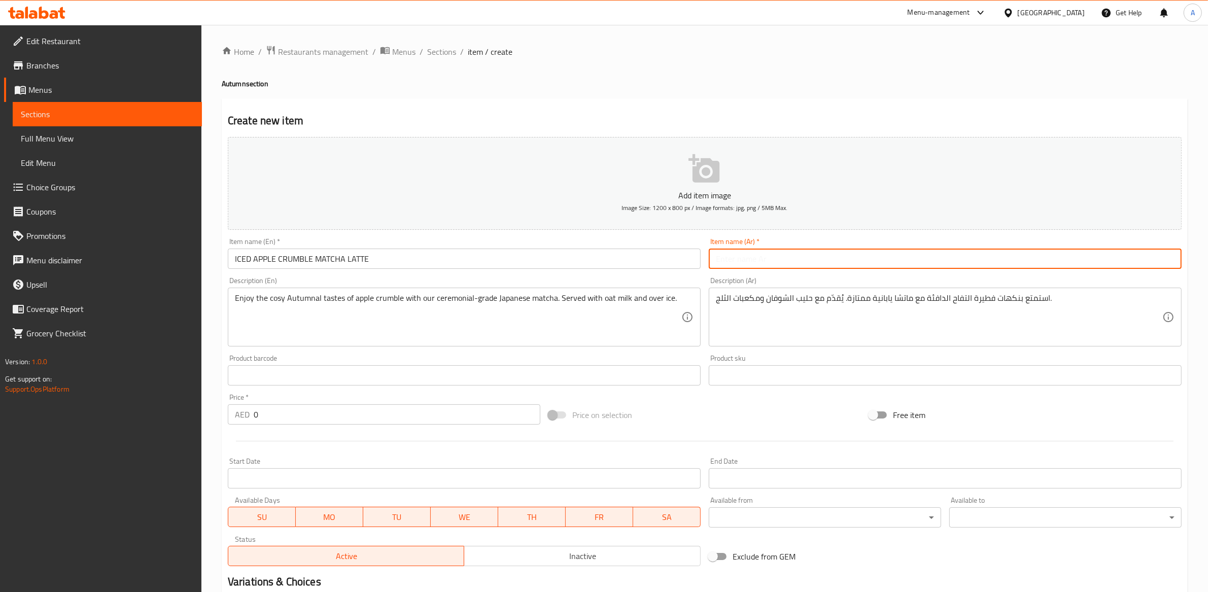
paste input "لاتيه الماتشا المثلج بنكهة تفاح مفتت"
type input "لاتيه الماتشا المثلج بنكهة تفاح مفتت"
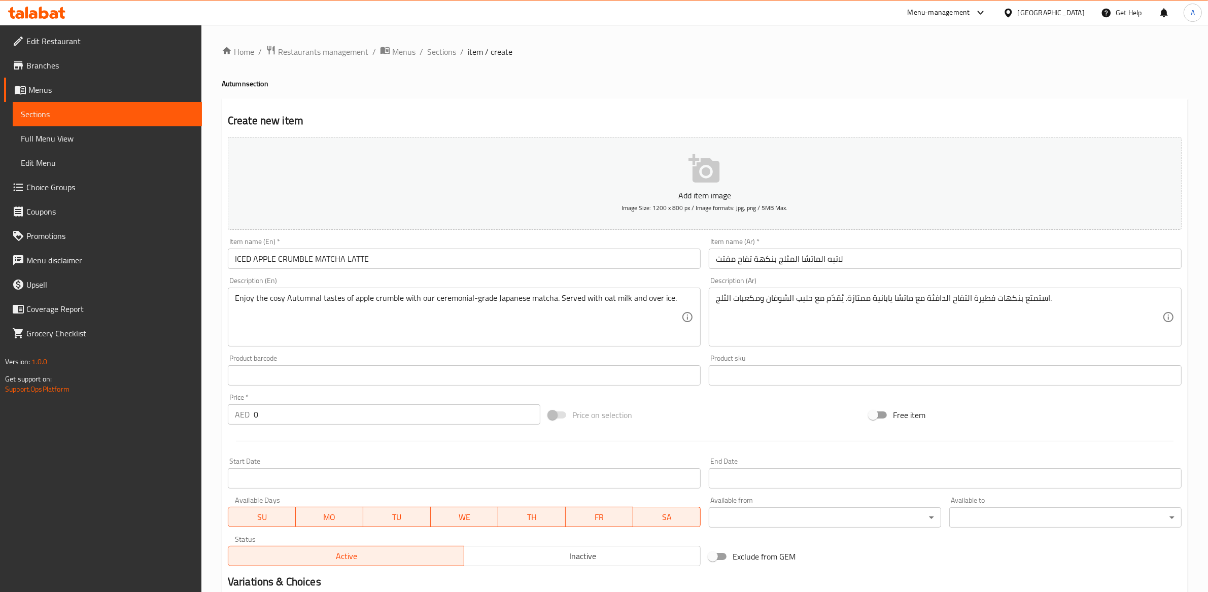
click at [670, 99] on div "Create new item Add item image Image Size: 1200 x 800 px / Image formats: jpg, …" at bounding box center [705, 393] width 966 height 591
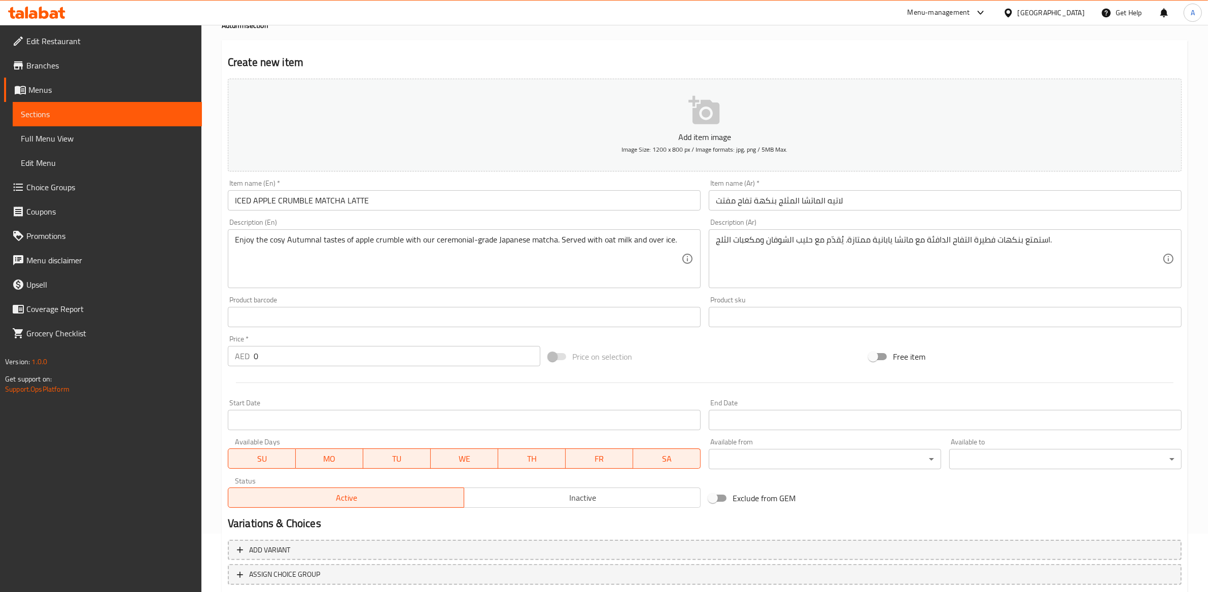
scroll to position [123, 0]
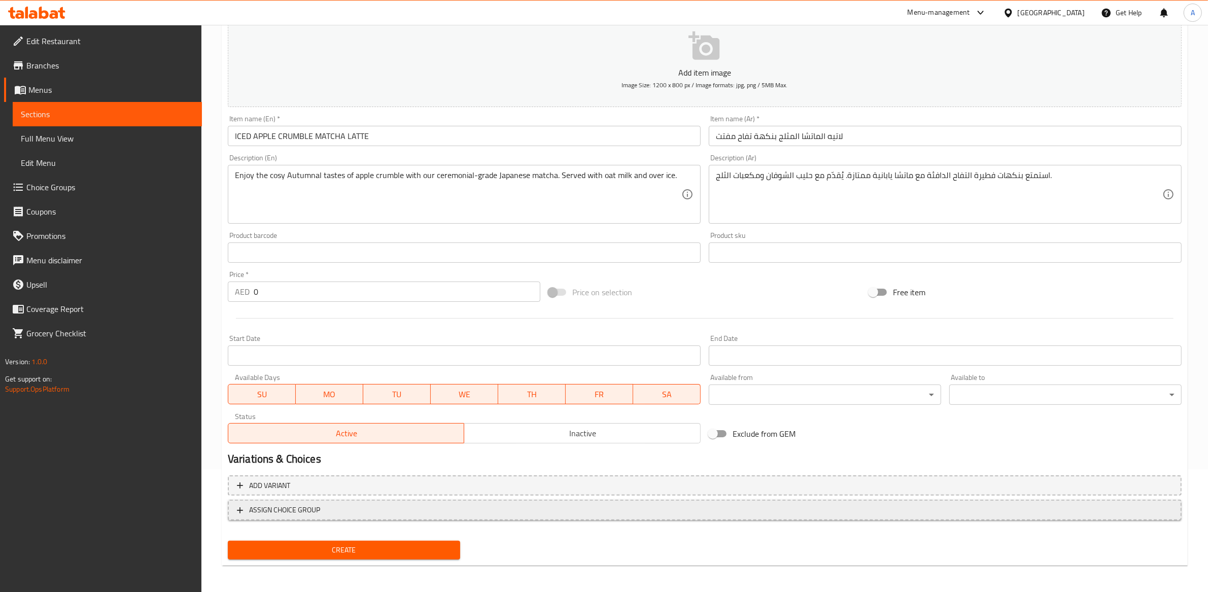
click at [309, 515] on span "ASSIGN CHOICE GROUP" at bounding box center [284, 510] width 71 height 13
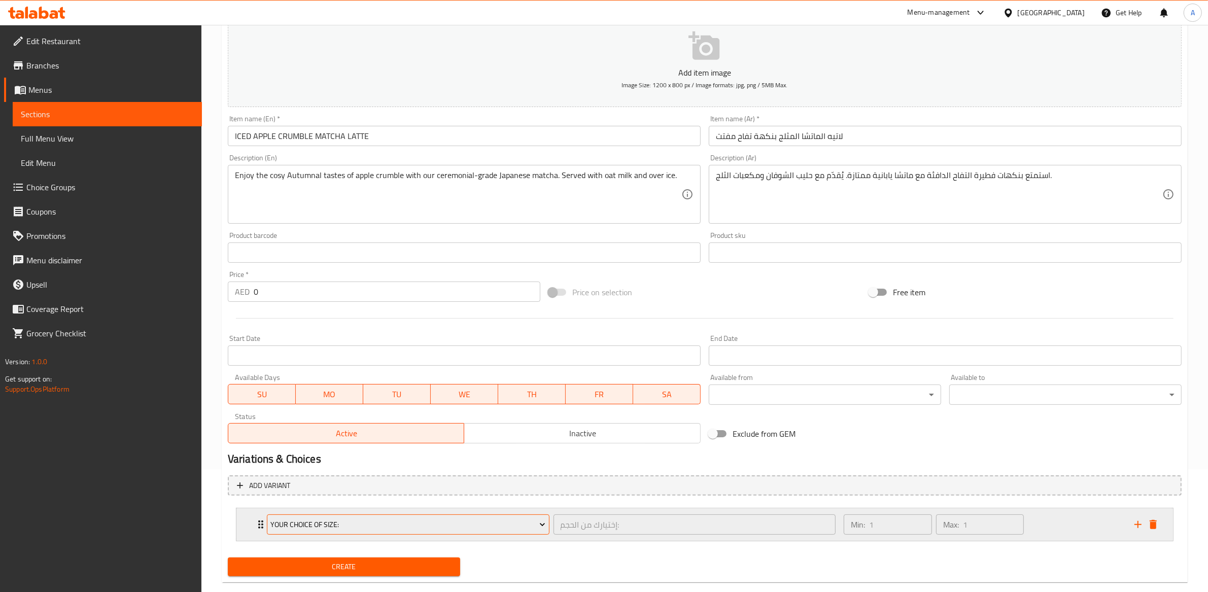
click at [400, 531] on button "Your Choice Of Size:" at bounding box center [408, 525] width 283 height 20
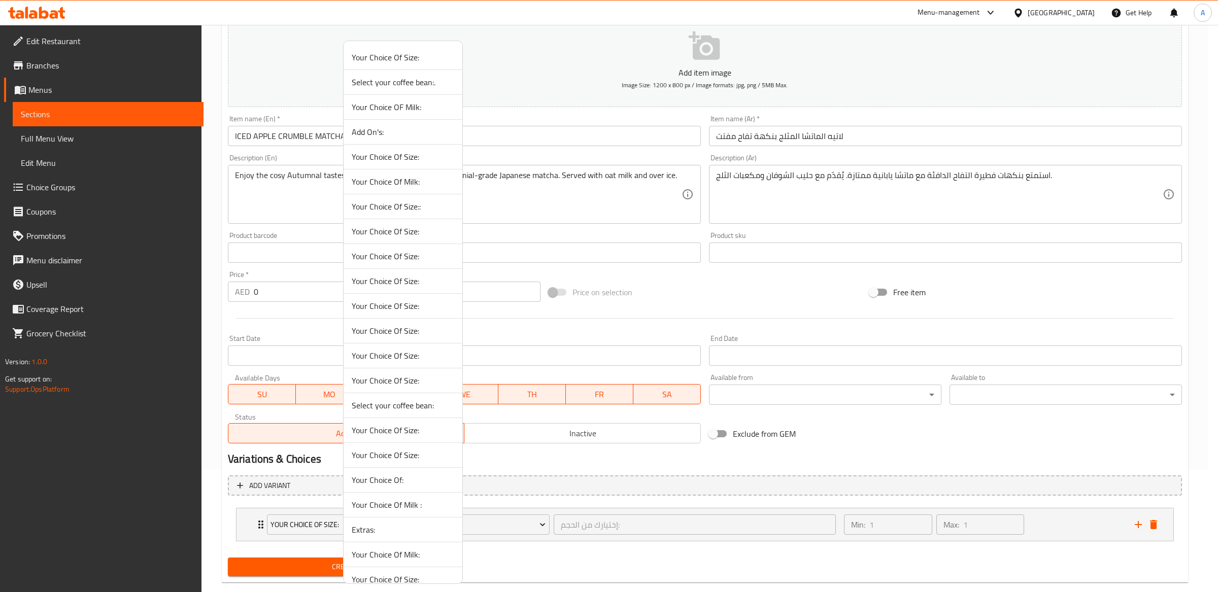
click at [657, 372] on div at bounding box center [609, 296] width 1218 height 592
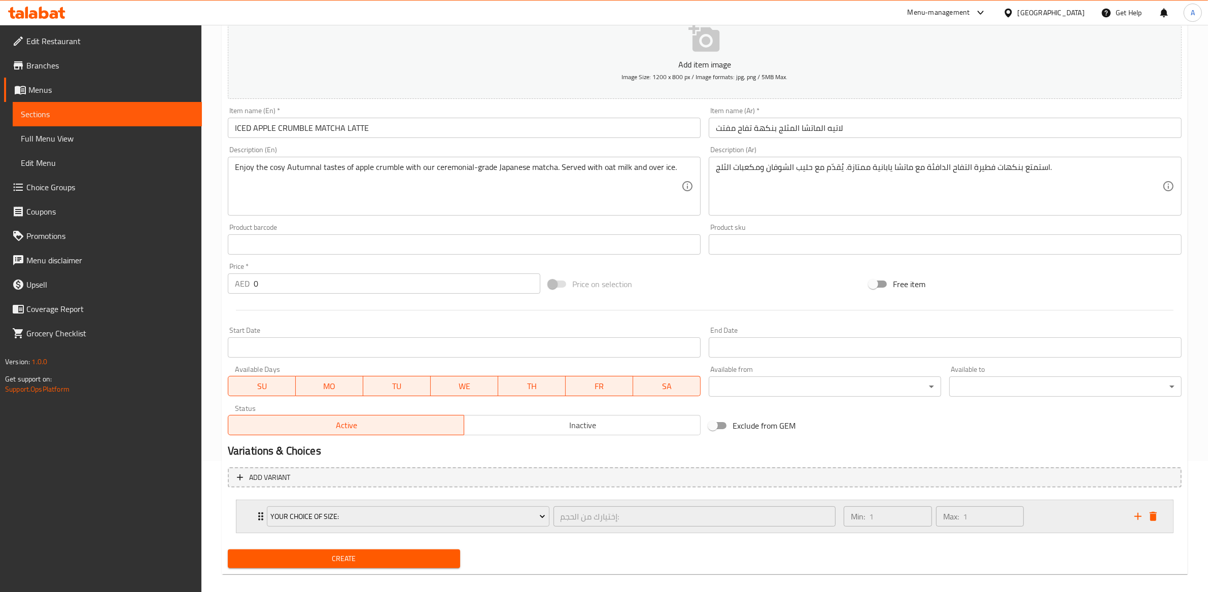
scroll to position [141, 0]
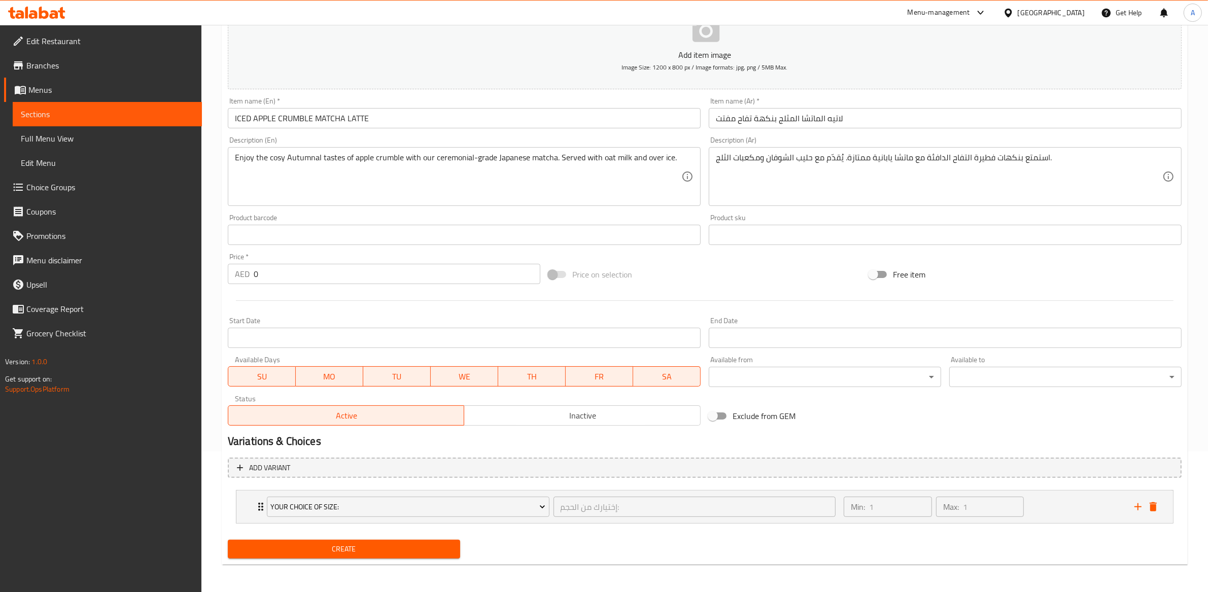
click at [845, 523] on div "Your Choice Of Size: إختيارك من الحجم: ​ Min: 1 ​ Max: 1 ​ Small (ID: 280395705…" at bounding box center [705, 506] width 938 height 33
click at [840, 518] on div "Min: 1 ​ Max: 1 ​" at bounding box center [934, 507] width 188 height 28
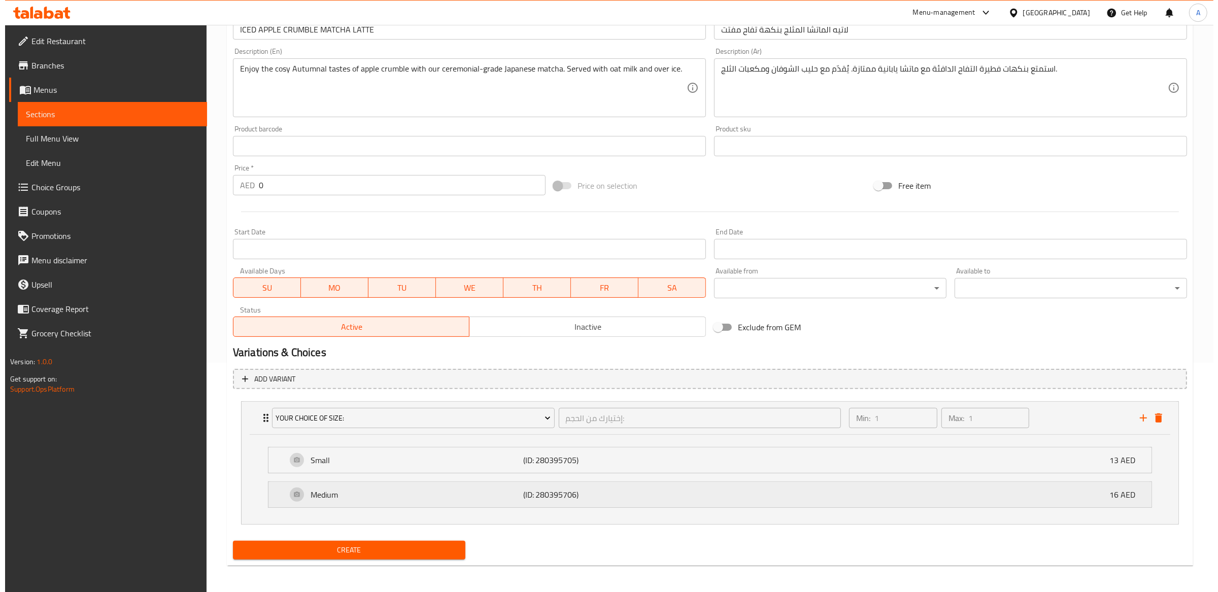
scroll to position [231, 0]
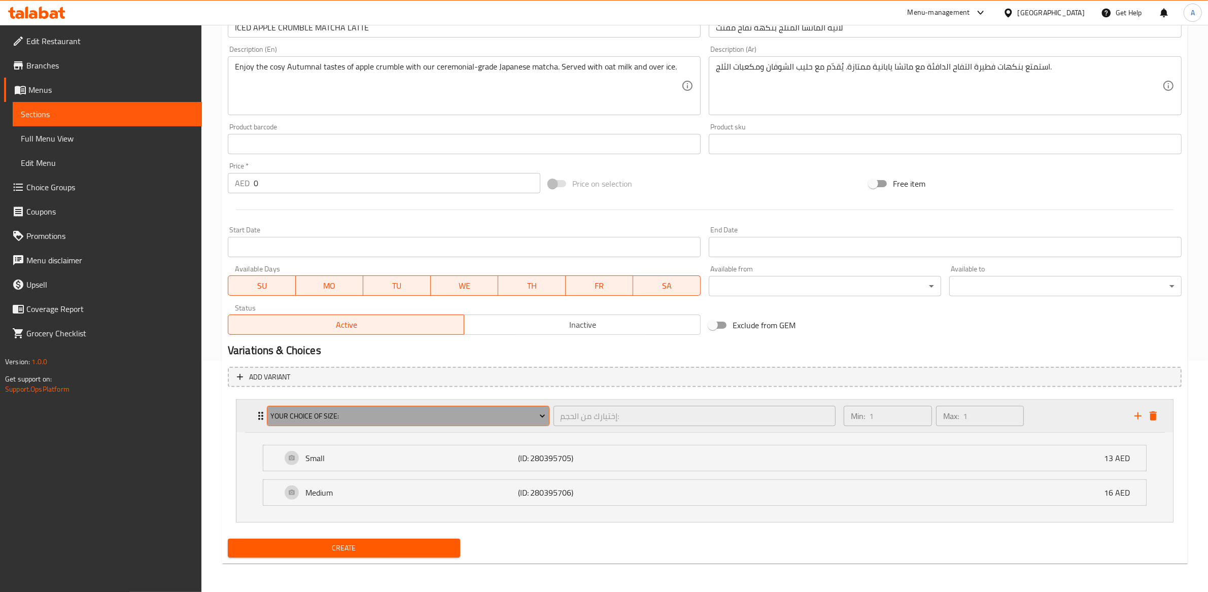
click at [473, 418] on span "Your Choice Of Size:" at bounding box center [407, 416] width 275 height 13
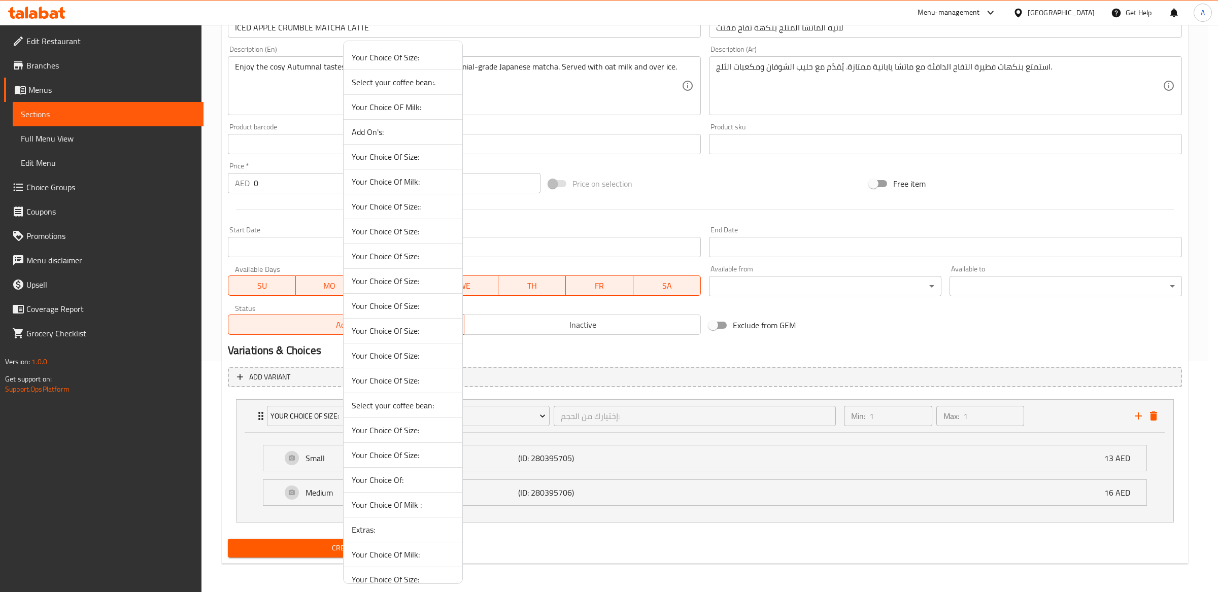
click at [399, 152] on span "Your Choice Of Size:" at bounding box center [403, 157] width 102 height 12
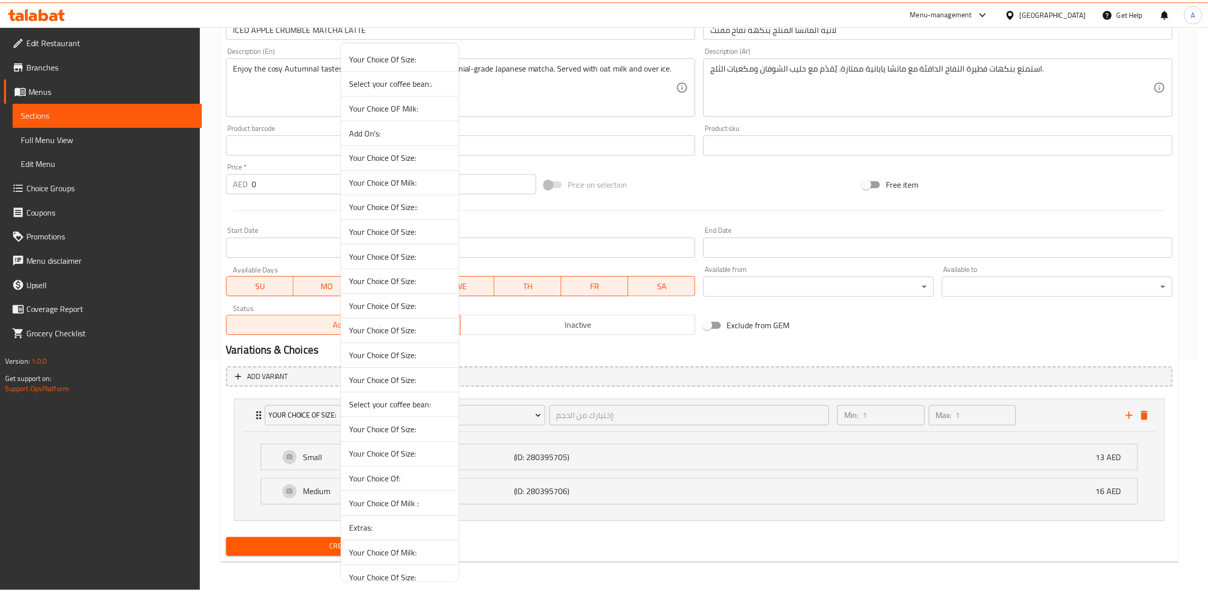
scroll to position [141, 0]
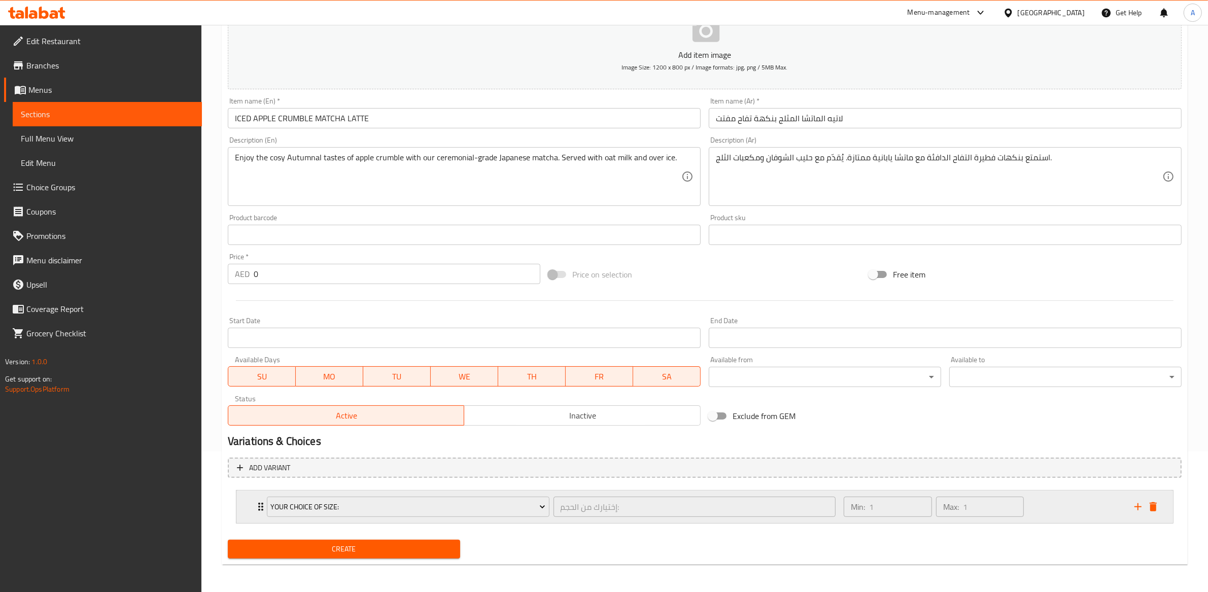
click at [755, 492] on div "Your Choice Of Size: إختيارك من الحجم: ​" at bounding box center [551, 507] width 581 height 32
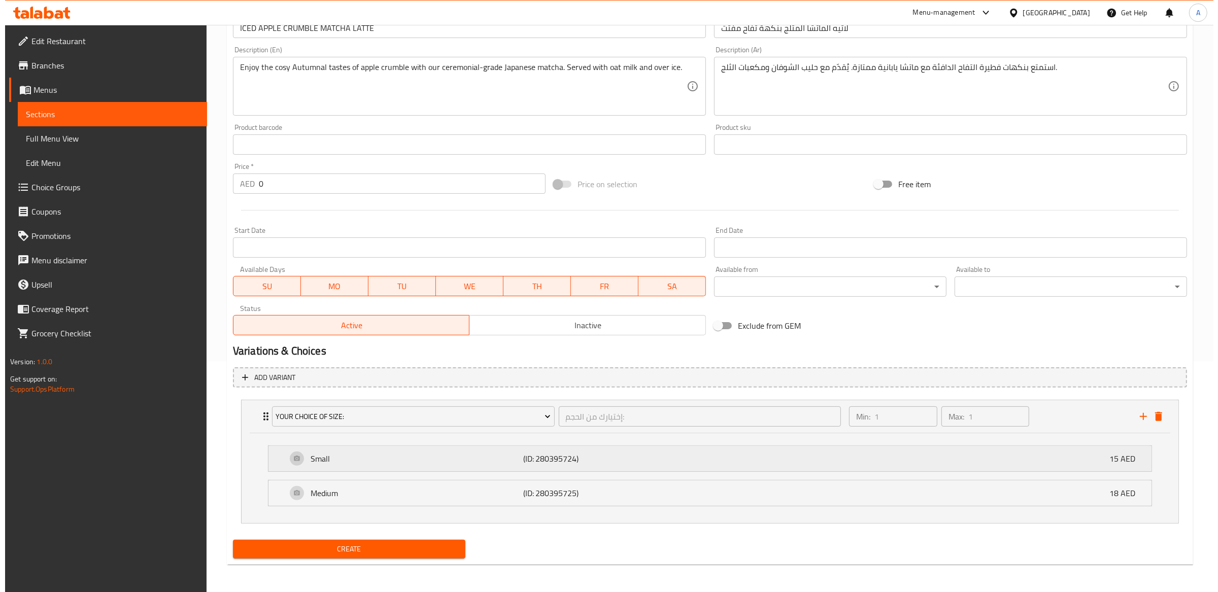
scroll to position [231, 0]
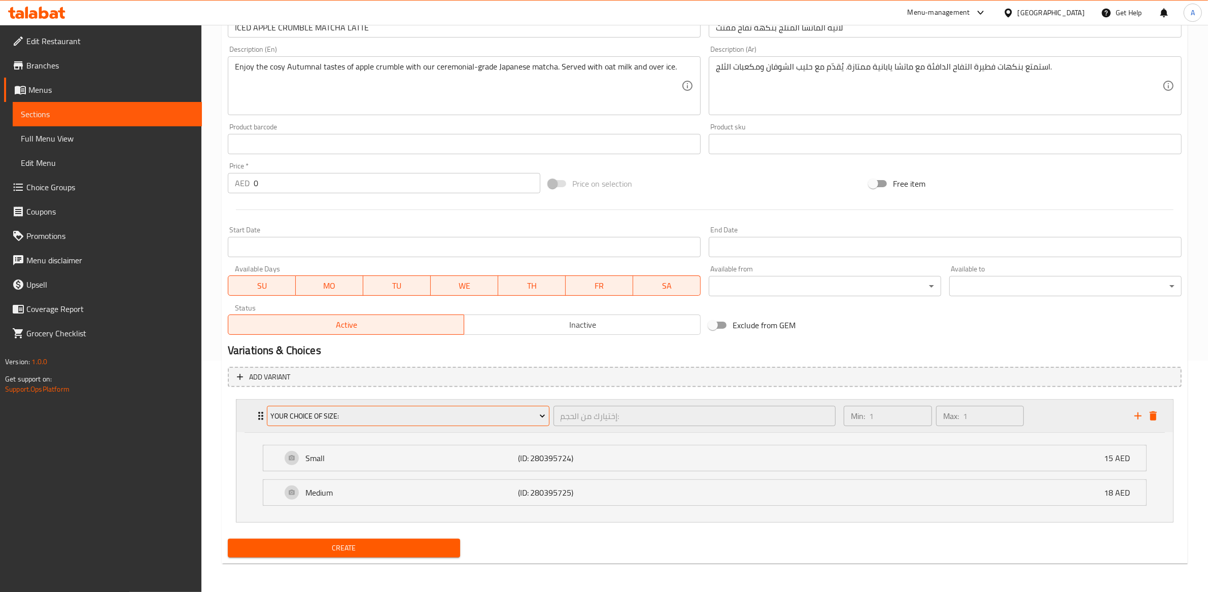
click at [396, 422] on button "Your Choice Of Size:" at bounding box center [408, 416] width 283 height 20
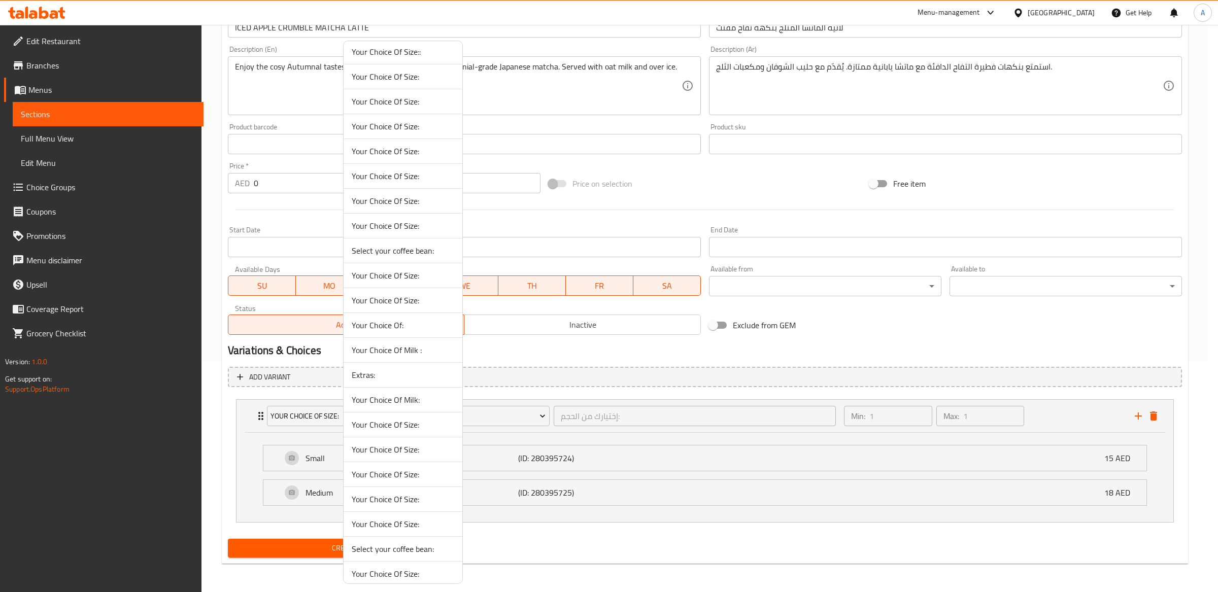
scroll to position [388, 0]
click at [412, 292] on span "Your Choice Of Size:" at bounding box center [403, 291] width 102 height 12
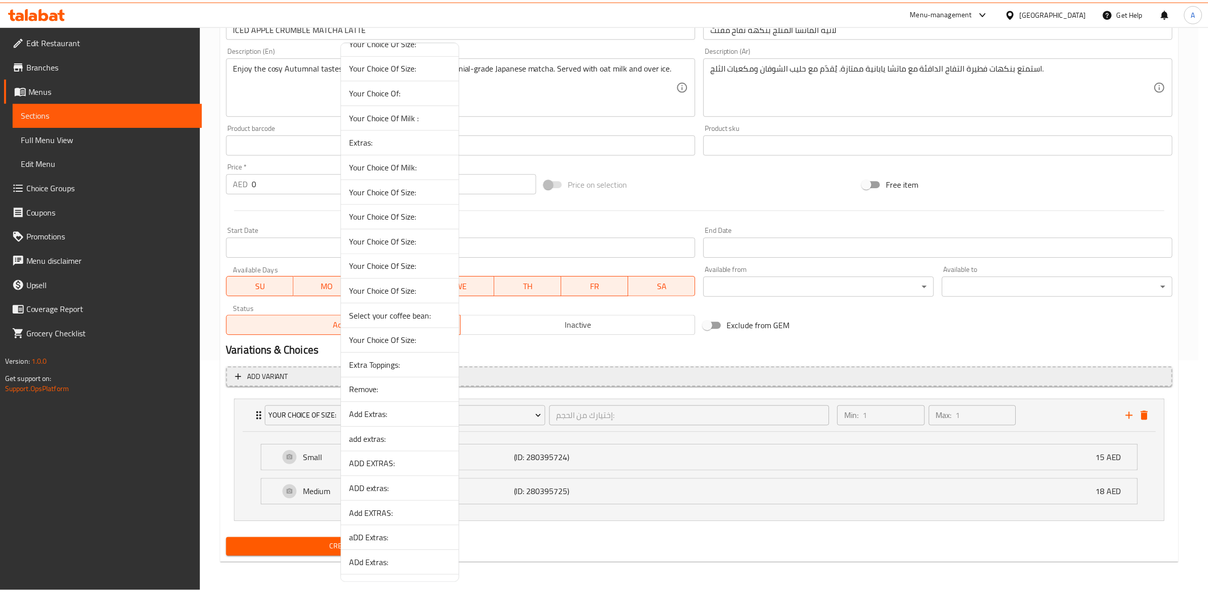
scroll to position [141, 0]
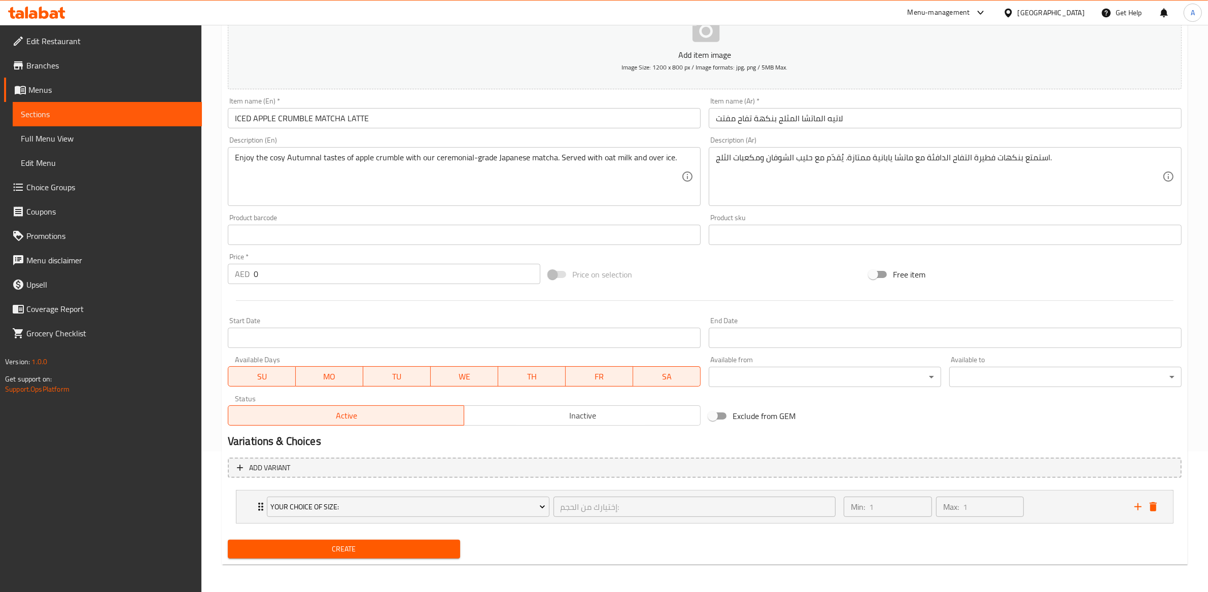
click at [556, 523] on div "Your Choice Of Size: إختيارك من الحجم: ​ Min: 1 ​ Max: 1 ​ Small (ID: 280451626…" at bounding box center [705, 506] width 938 height 33
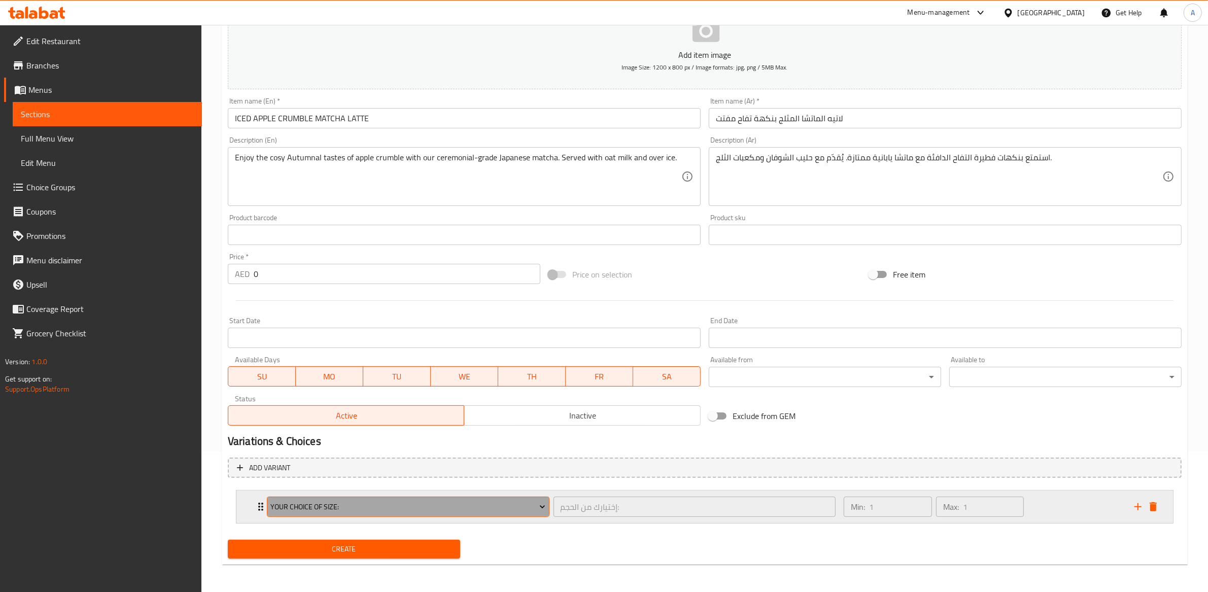
click at [545, 513] on button "Your Choice Of Size:" at bounding box center [408, 507] width 283 height 20
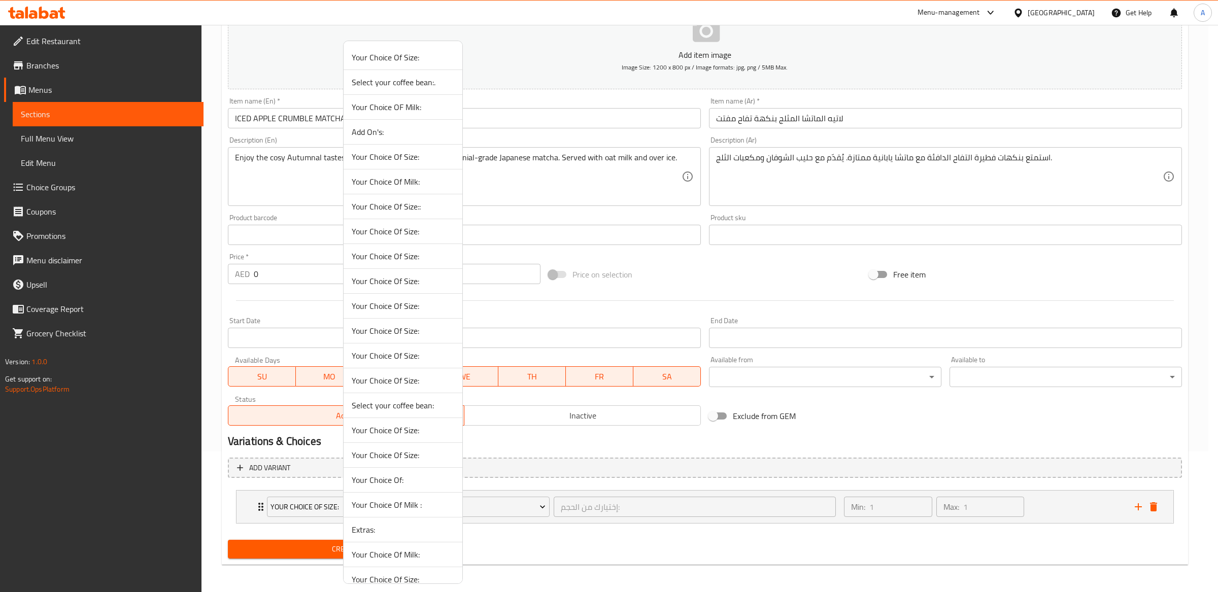
click at [551, 517] on div at bounding box center [609, 296] width 1218 height 592
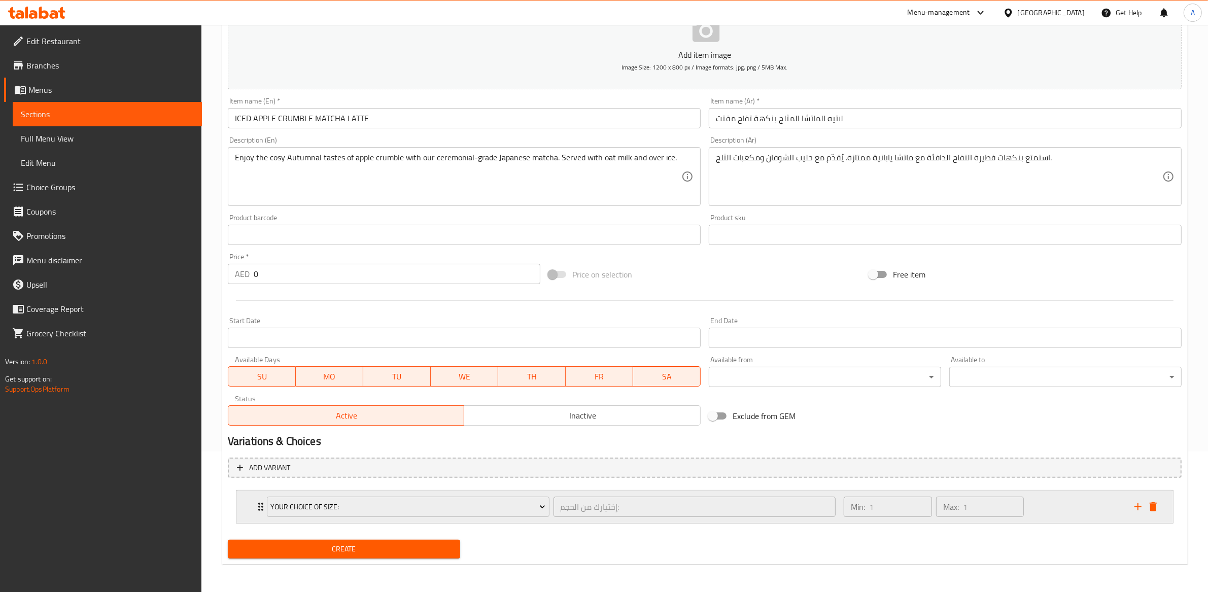
click at [551, 519] on div "Your Choice Of Size: إختيارك من الحجم: ​" at bounding box center [551, 507] width 581 height 32
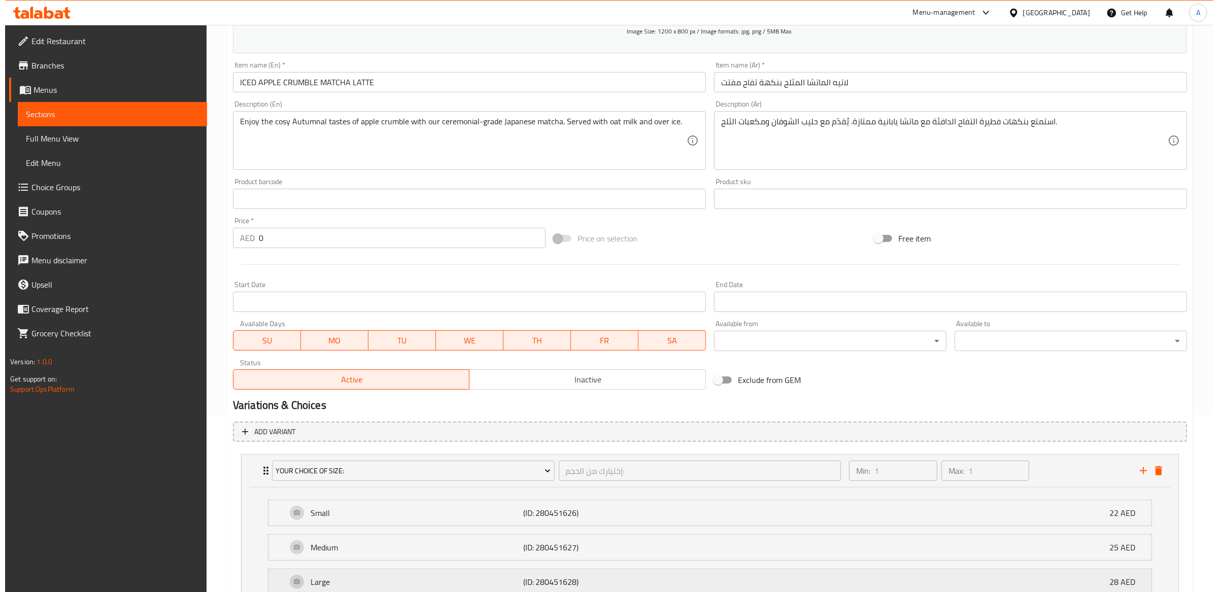
scroll to position [241, 0]
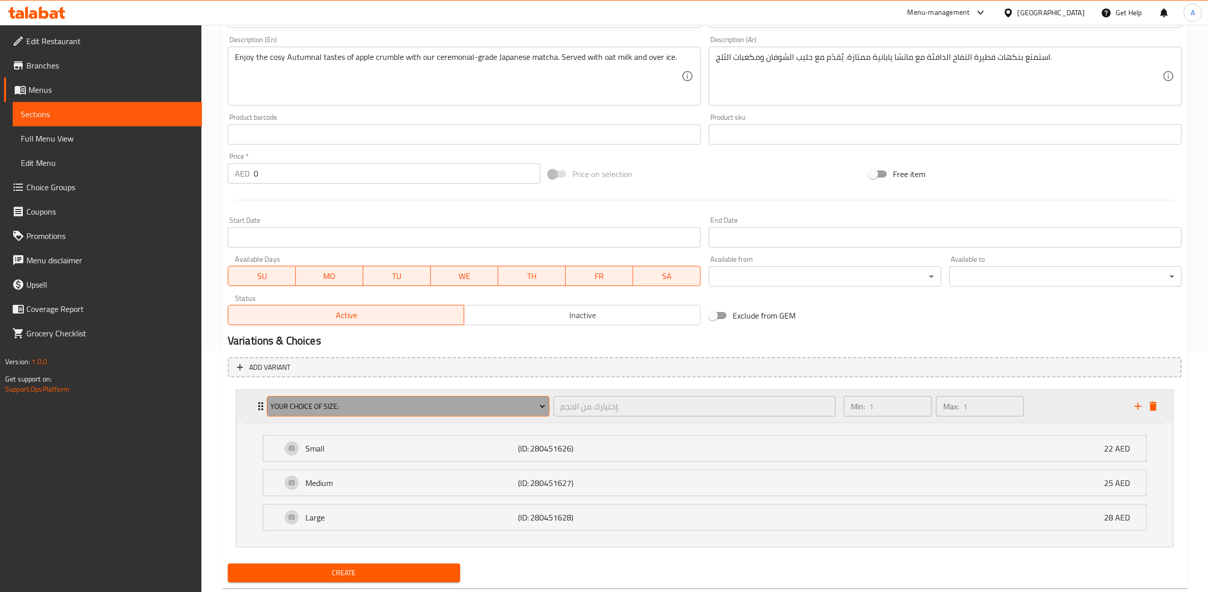
click at [442, 404] on span "Your Choice Of Size:" at bounding box center [407, 406] width 275 height 13
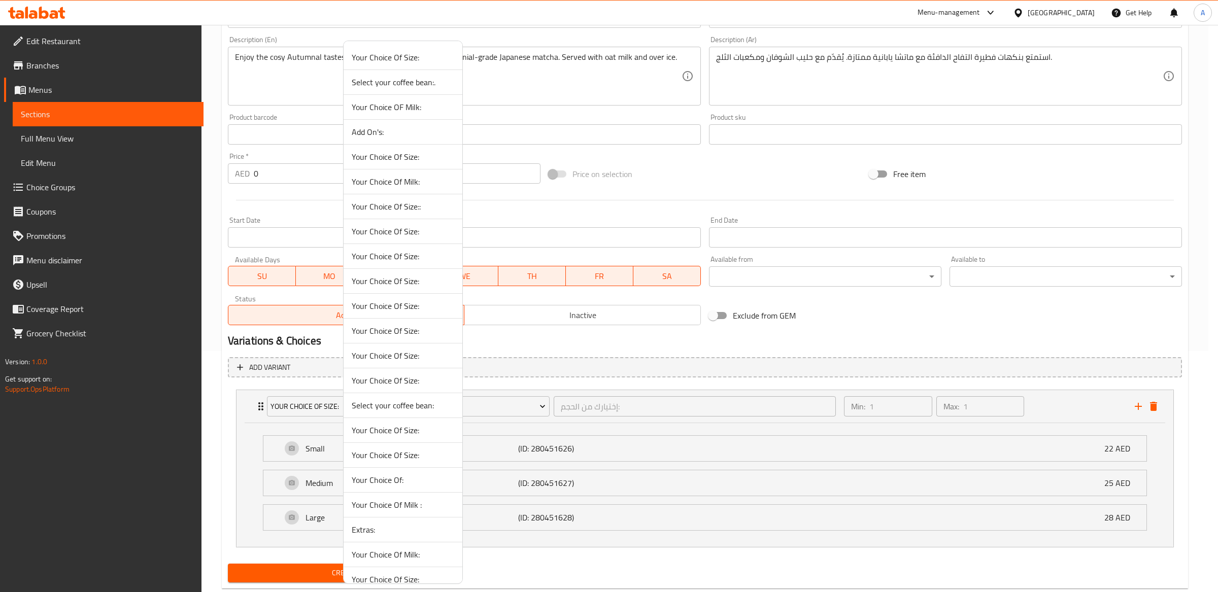
click at [406, 336] on span "Your Choice Of Size:" at bounding box center [403, 331] width 102 height 12
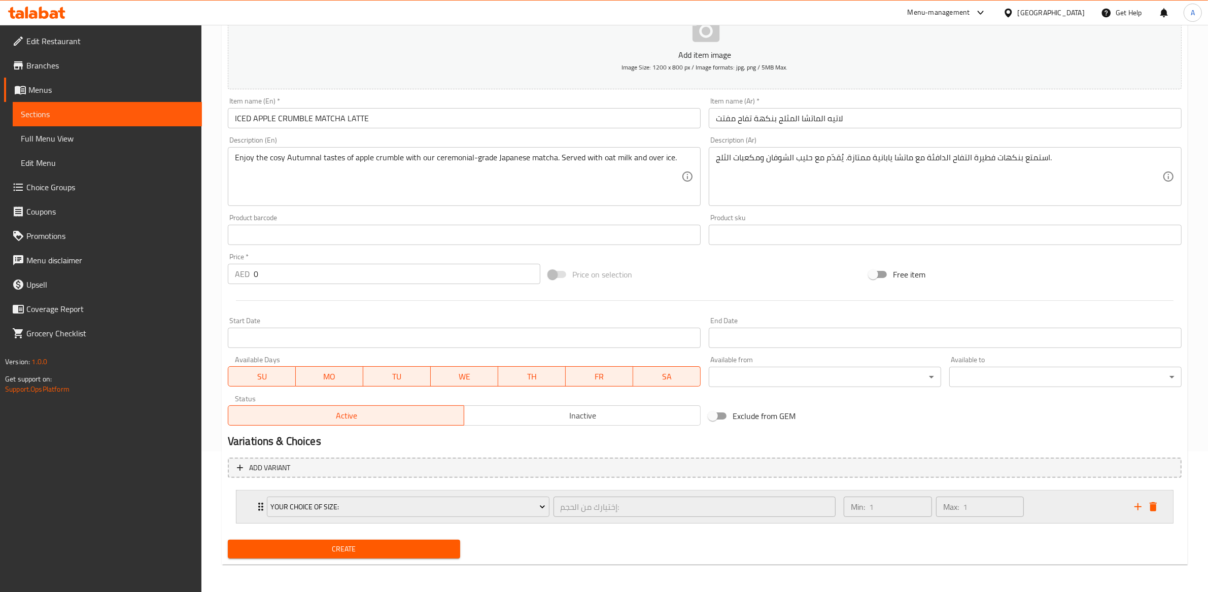
click at [550, 518] on div "Your Choice Of Size:" at bounding box center [408, 507] width 287 height 24
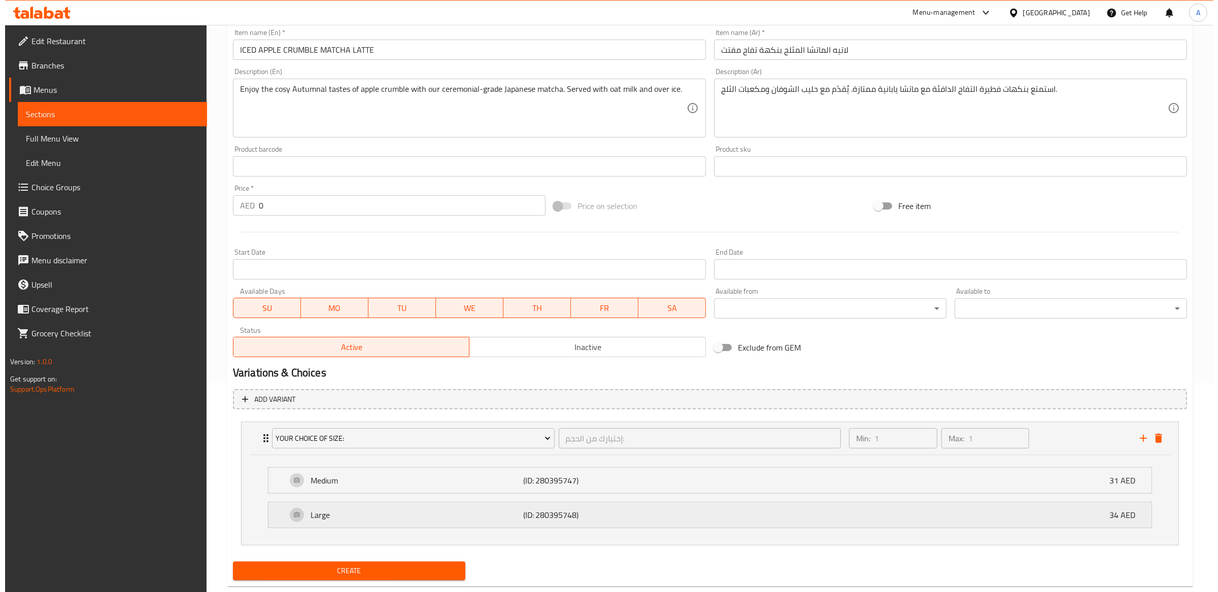
scroll to position [231, 0]
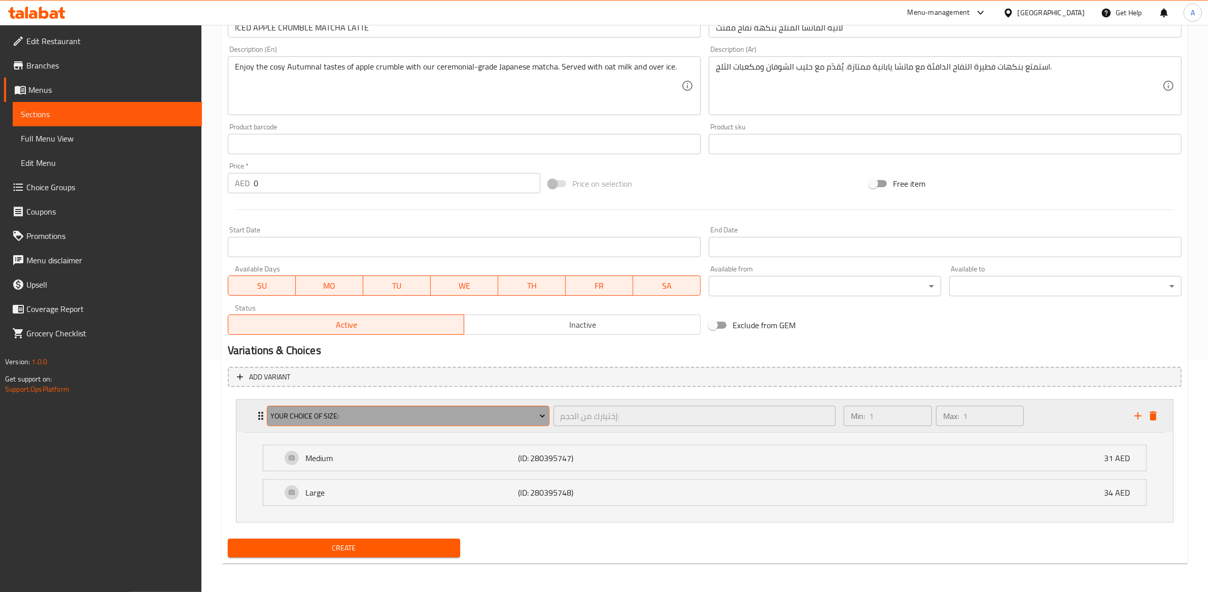
click at [420, 414] on span "Your Choice Of Size:" at bounding box center [407, 416] width 275 height 13
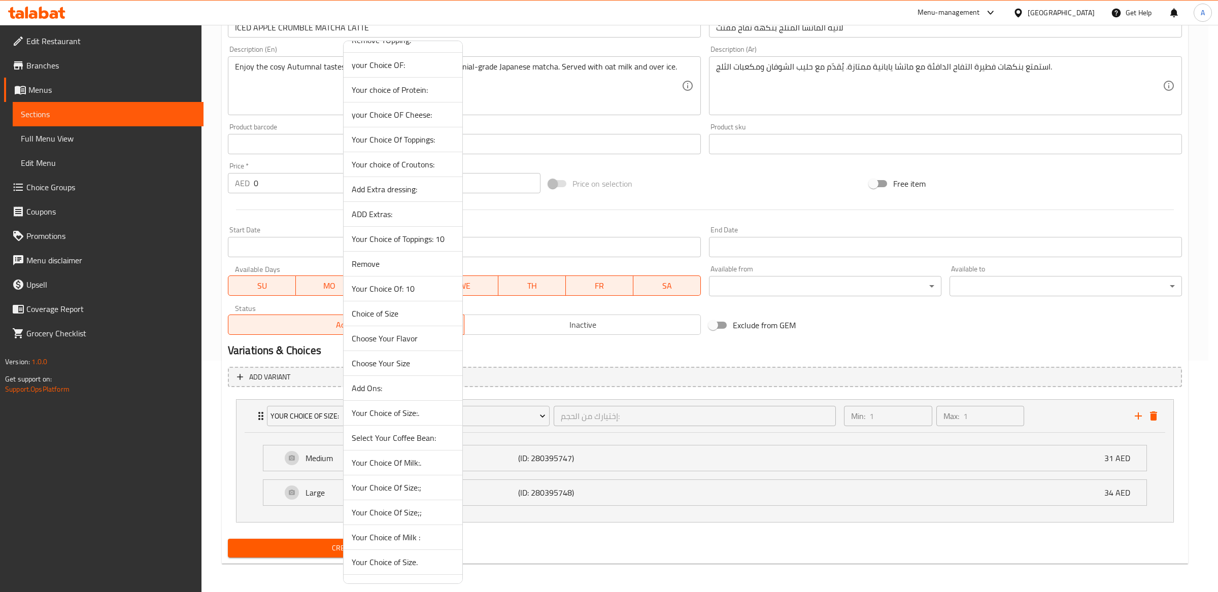
scroll to position [1266, 0]
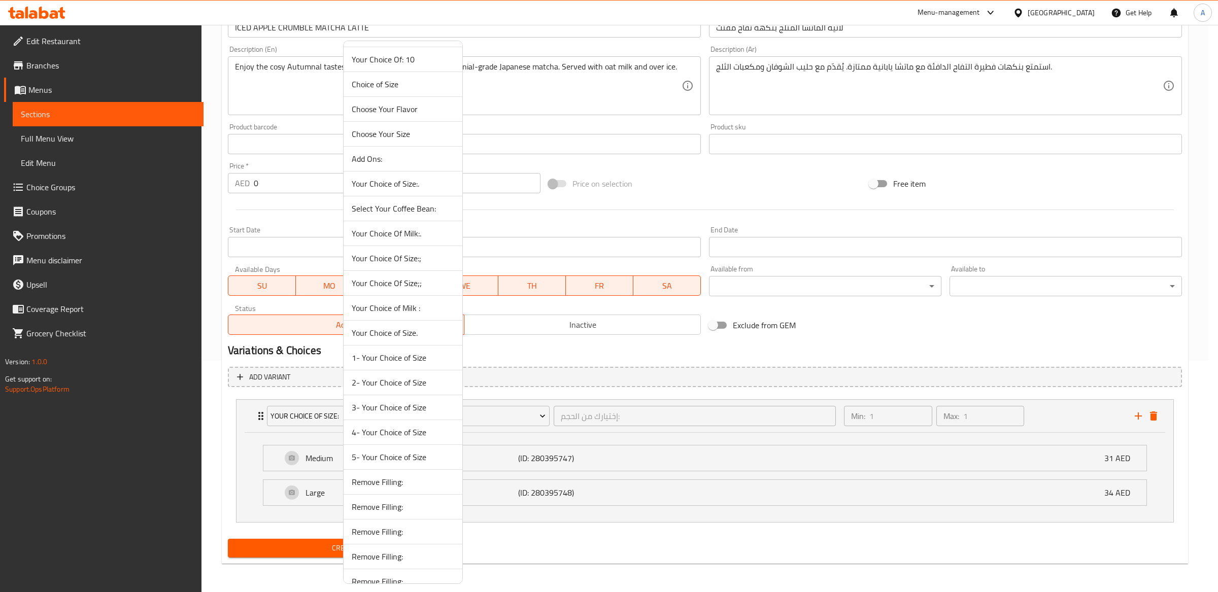
click at [390, 389] on span "2- Your Choice of Size" at bounding box center [403, 382] width 102 height 12
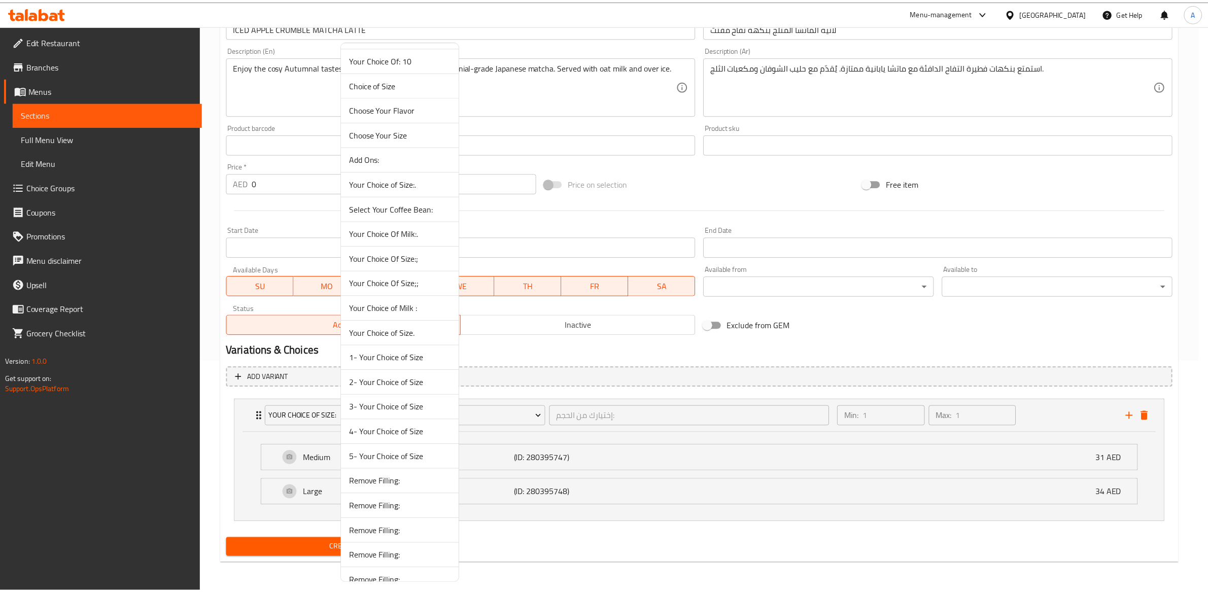
scroll to position [141, 0]
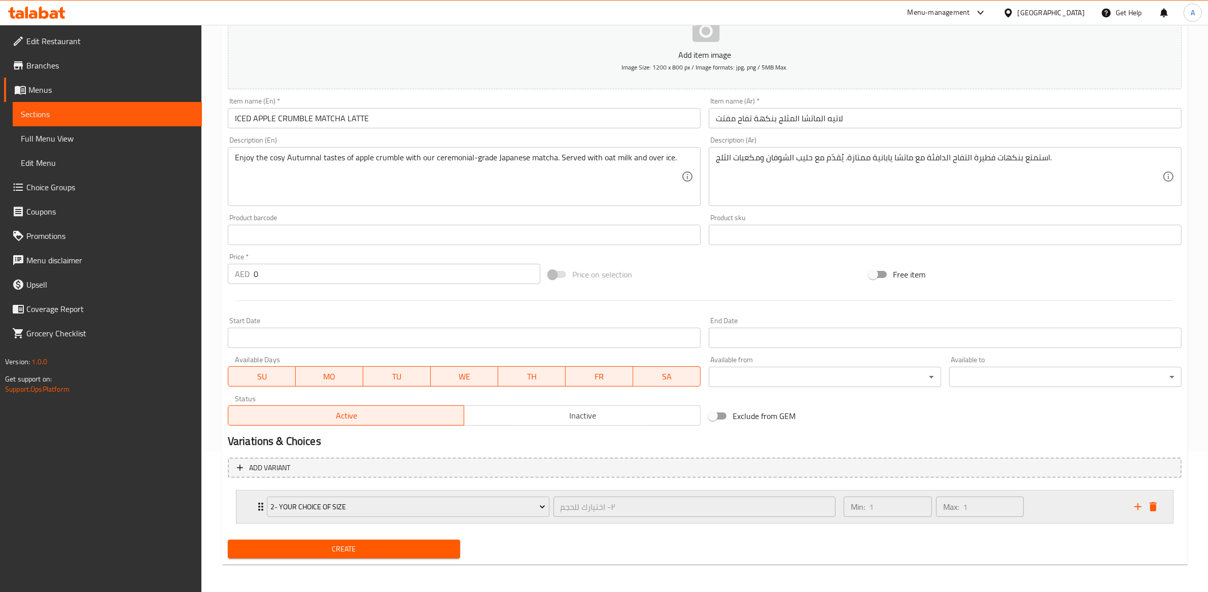
click at [553, 491] on div "2- Your Choice of Size ٢- اختيارك للحجم ​ Min: 1 ​ Max: 1 ​" at bounding box center [708, 507] width 906 height 32
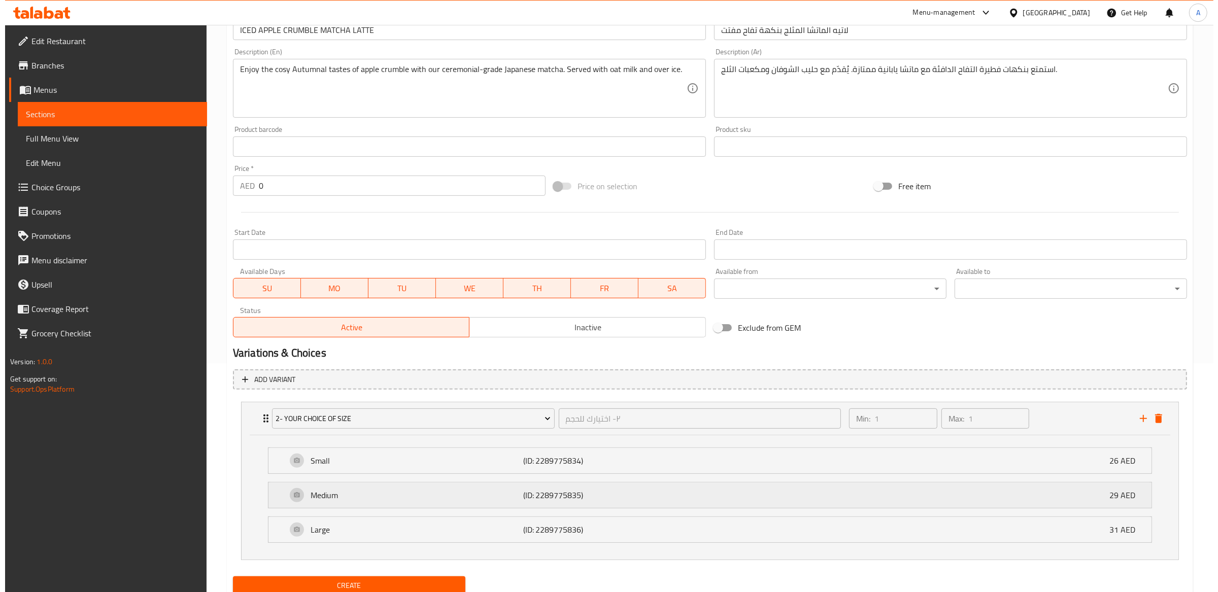
scroll to position [231, 0]
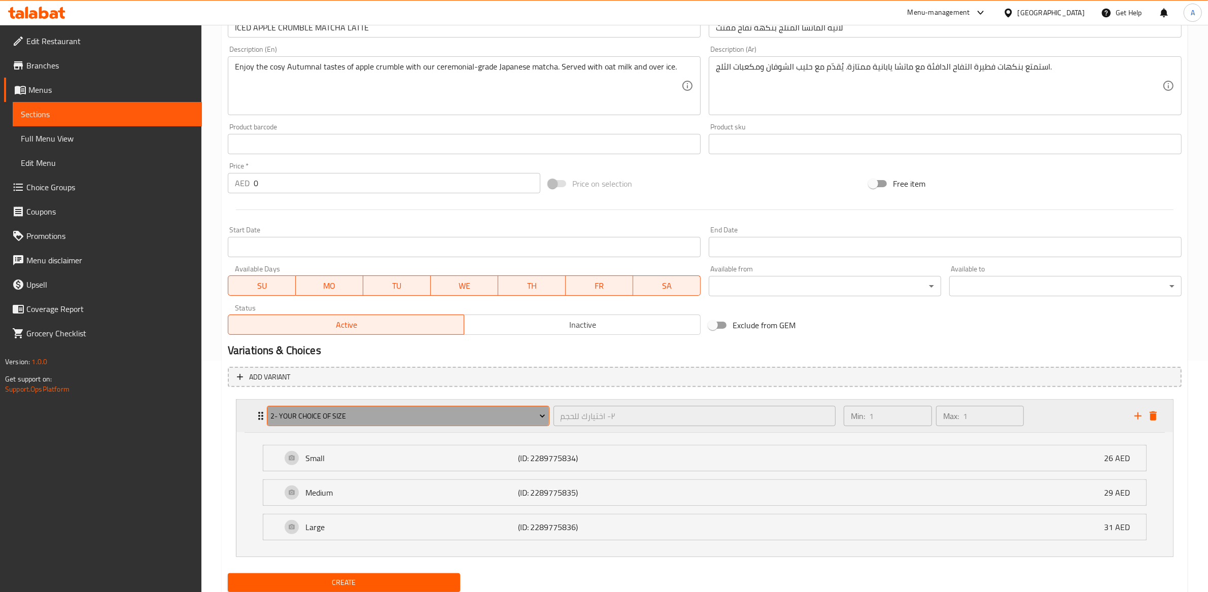
click at [356, 415] on span "2- Your Choice of Size" at bounding box center [407, 416] width 275 height 13
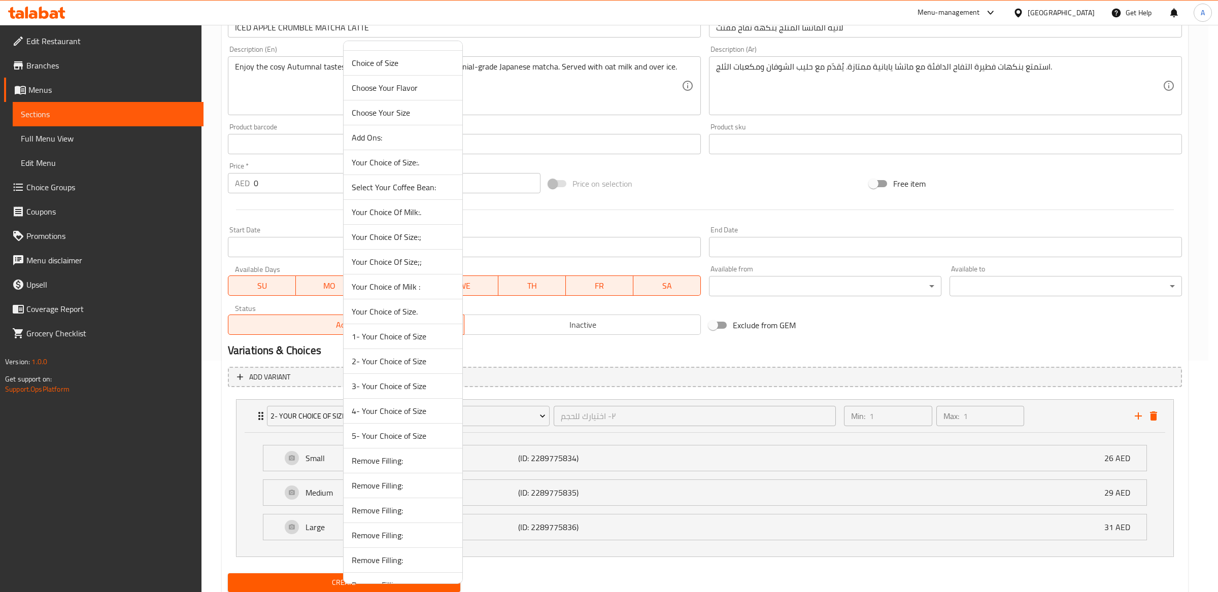
scroll to position [1361, 0]
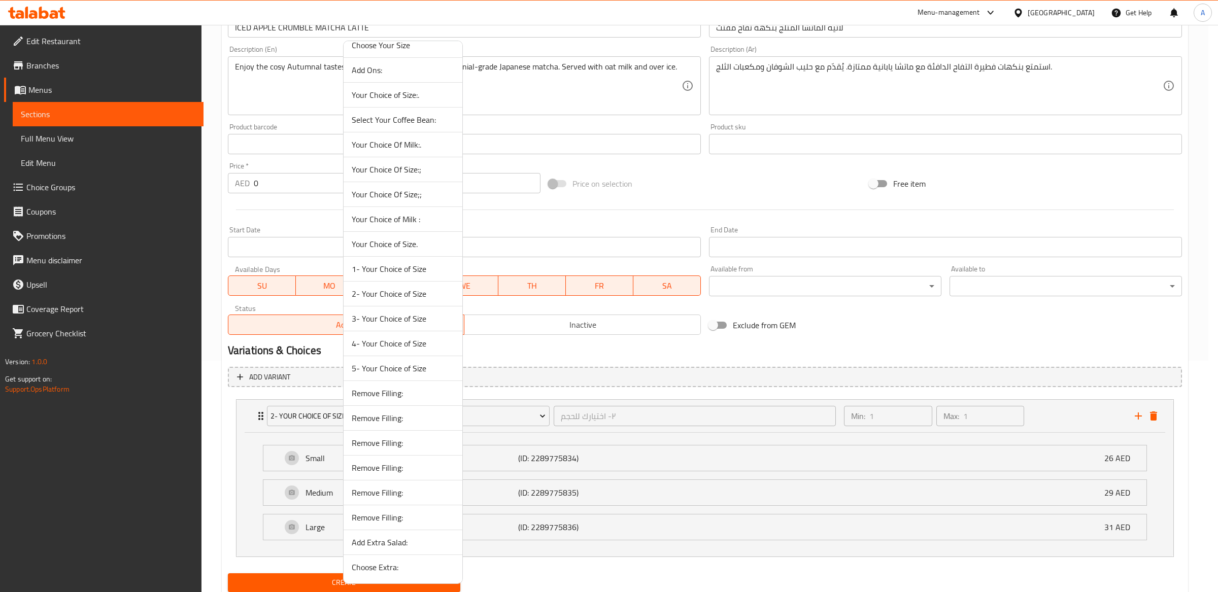
click at [392, 313] on span "3- Your Choice of Size" at bounding box center [403, 319] width 102 height 12
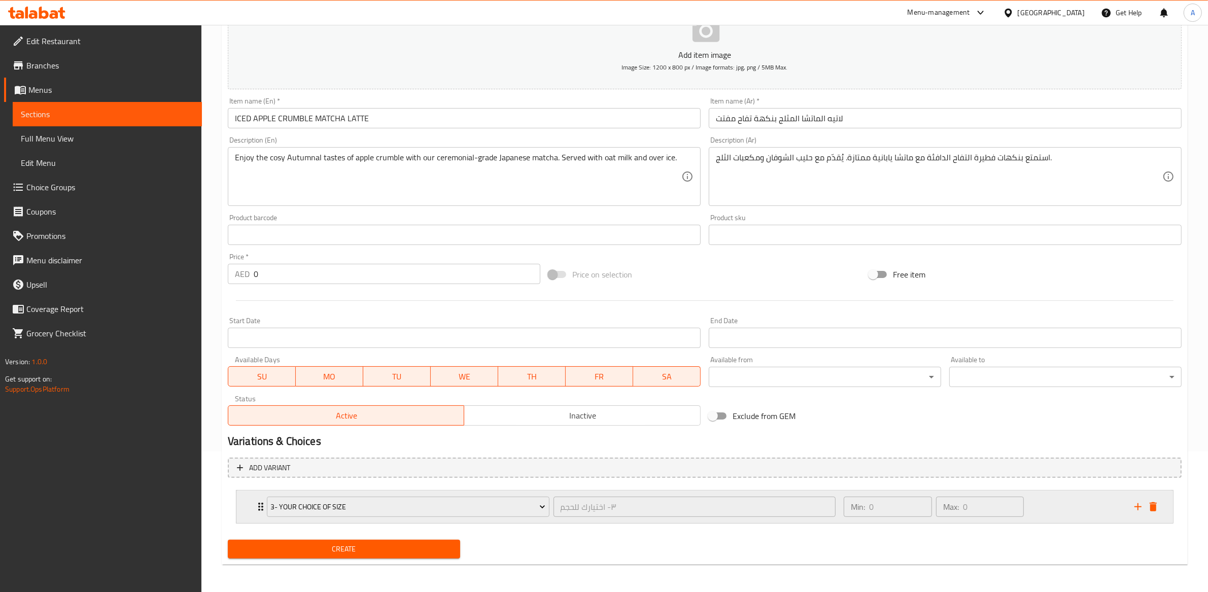
click at [550, 518] on div "3- Your Choice of Size" at bounding box center [408, 507] width 287 height 24
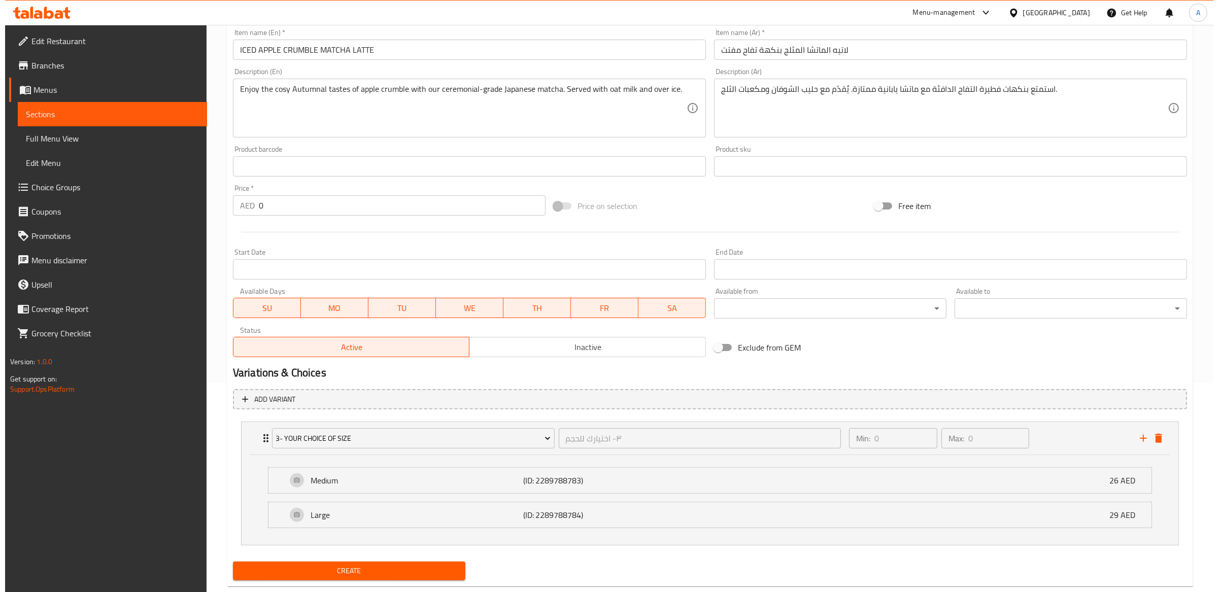
scroll to position [231, 0]
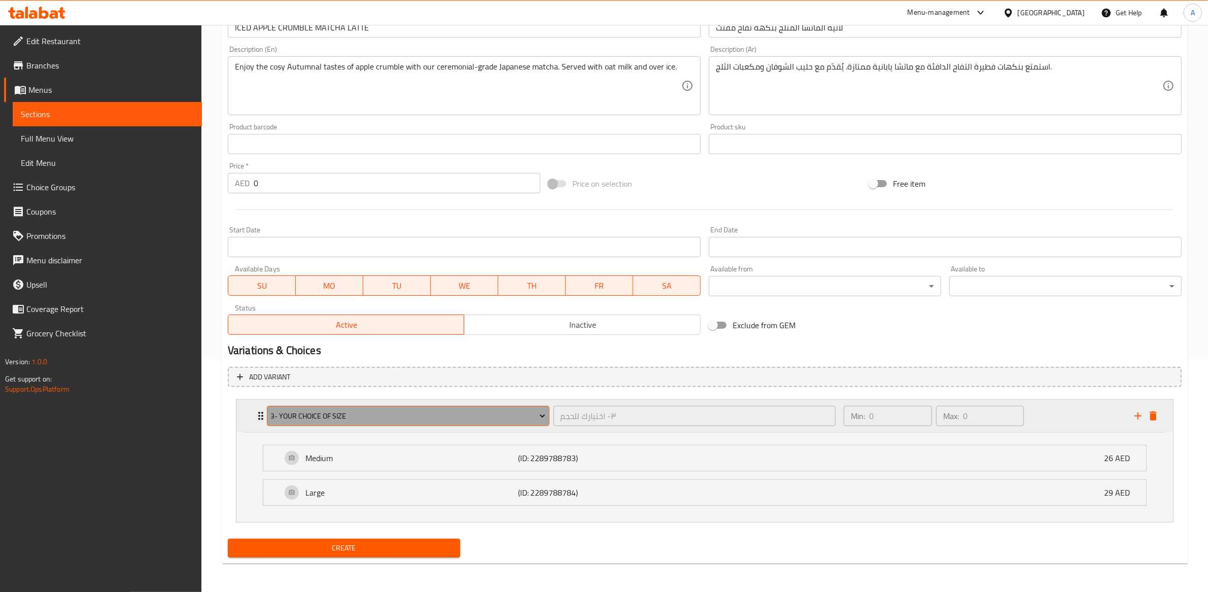
click at [400, 414] on span "3- Your Choice of Size" at bounding box center [407, 416] width 275 height 13
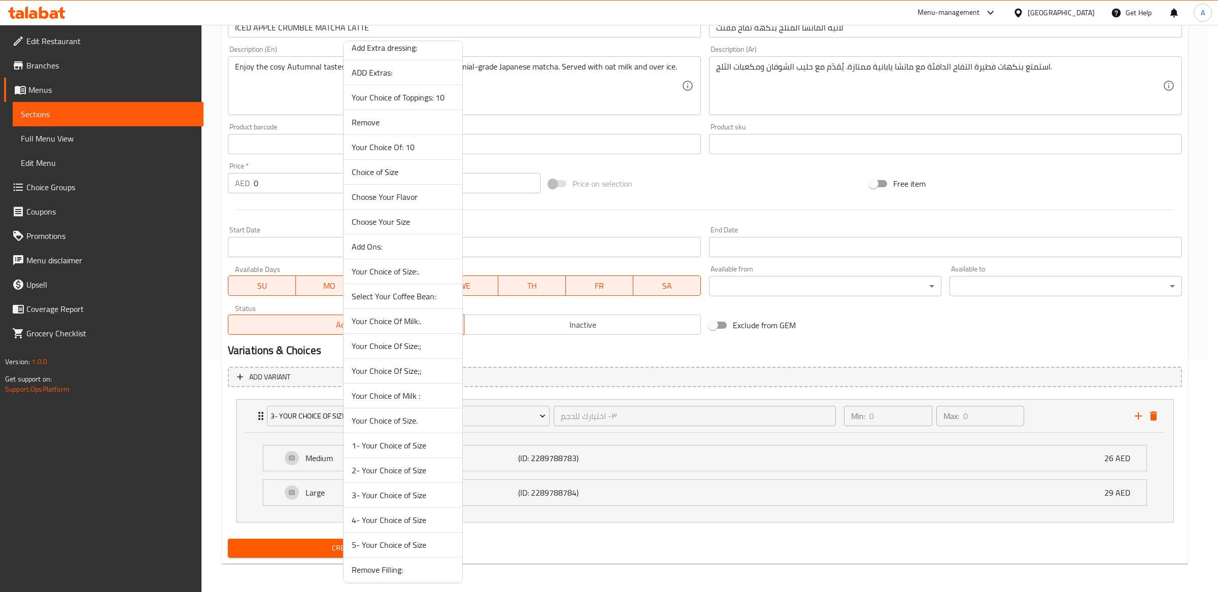
scroll to position [1361, 0]
click at [376, 354] on li "4- Your Choice of Size" at bounding box center [403, 343] width 119 height 25
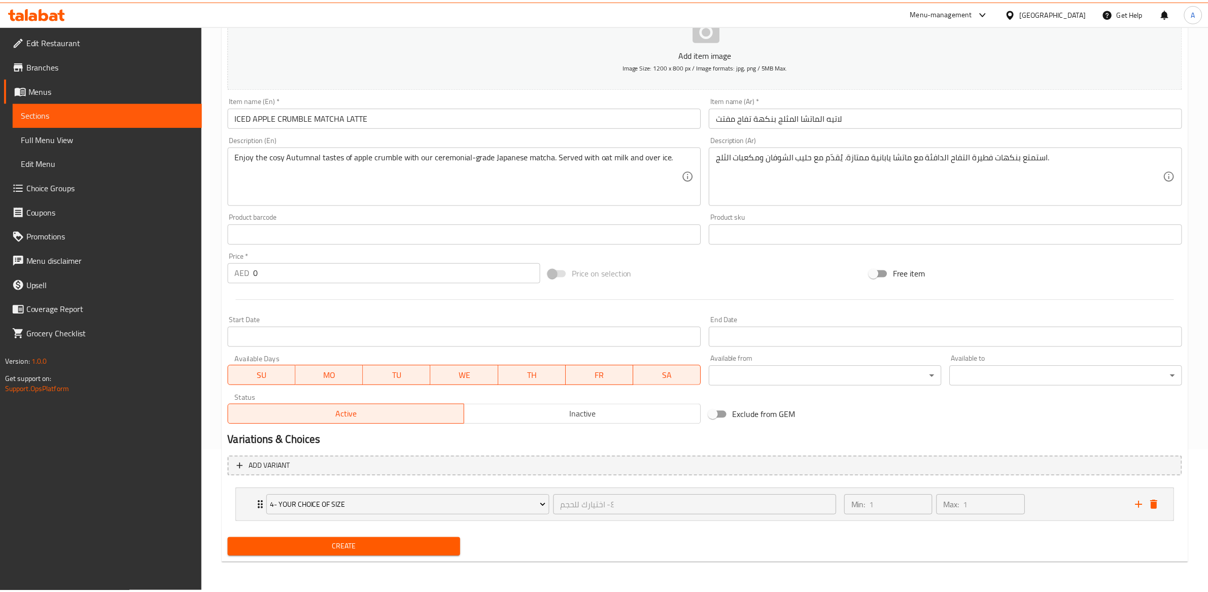
scroll to position [141, 0]
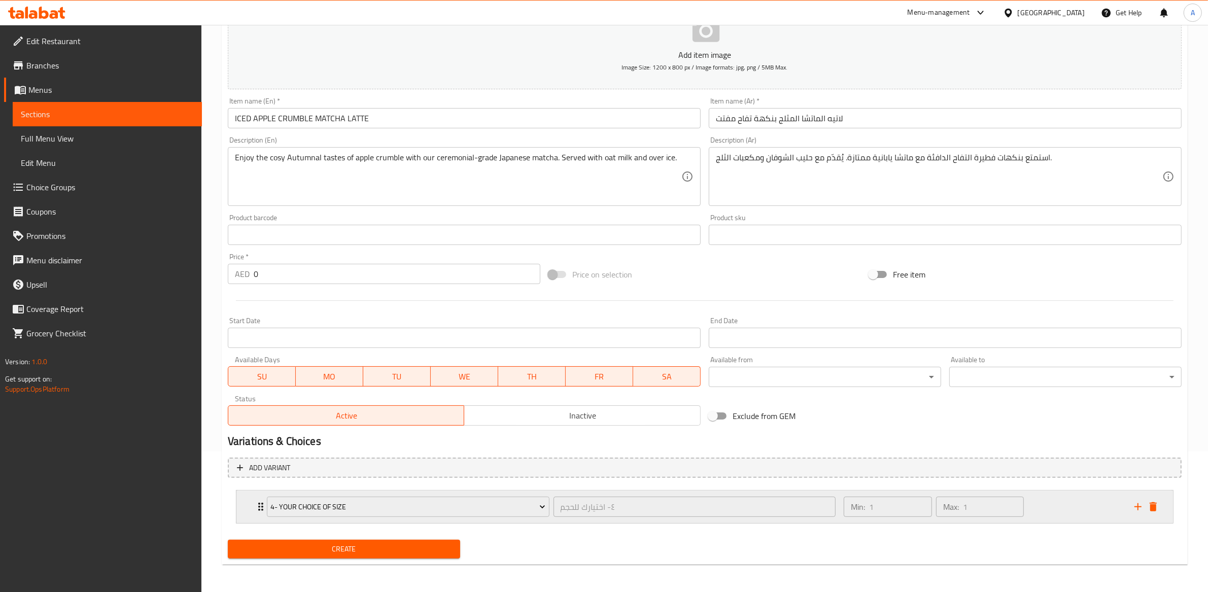
click at [550, 520] on div "4- Your Choice of Size ٤- اختيارك للحجم ​" at bounding box center [551, 507] width 581 height 32
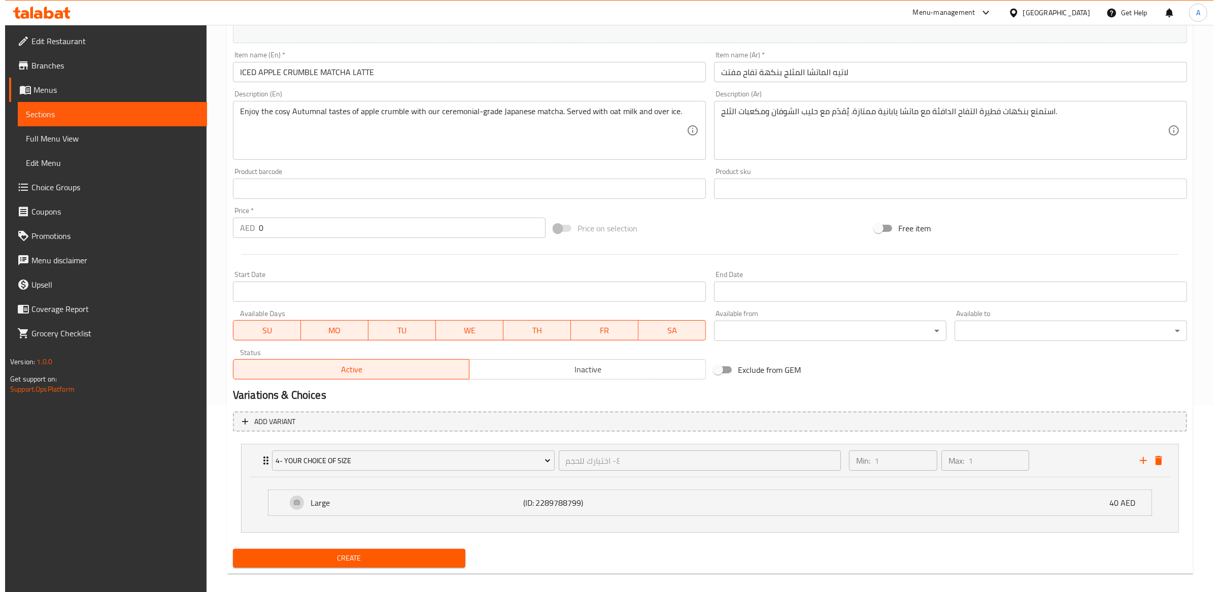
scroll to position [196, 0]
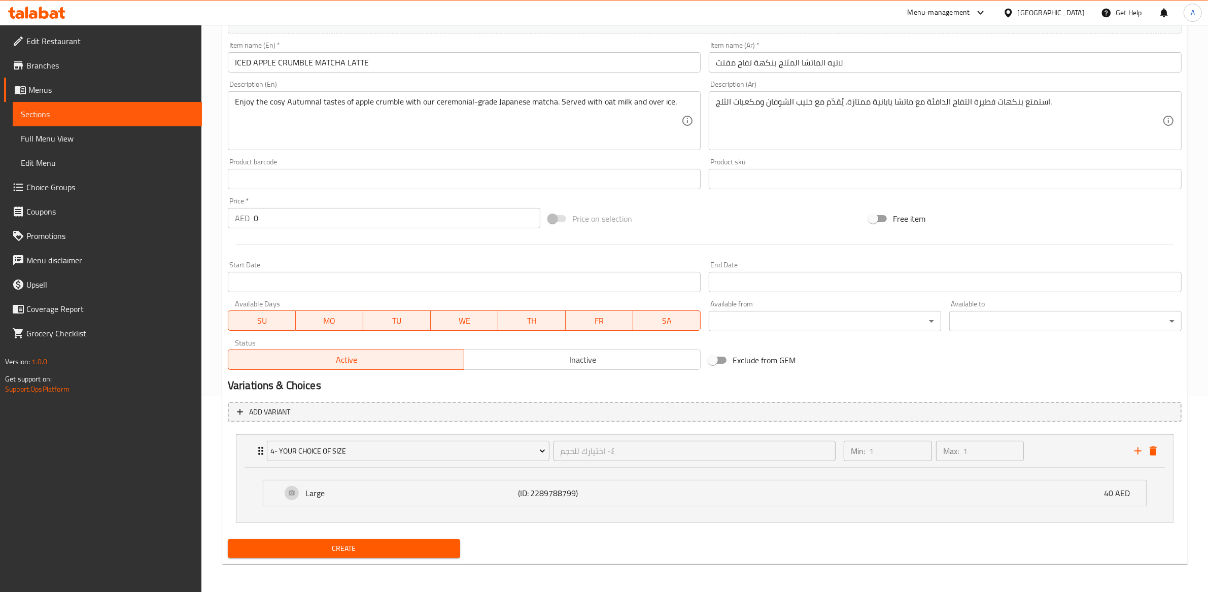
click at [480, 468] on div "Large (ID: 2289788799) 40 AED Name (En) Large Name (En) Name (Ar) Name (Ar) Pri…" at bounding box center [704, 495] width 937 height 55
click at [468, 453] on span "4- Your Choice of Size" at bounding box center [407, 451] width 275 height 13
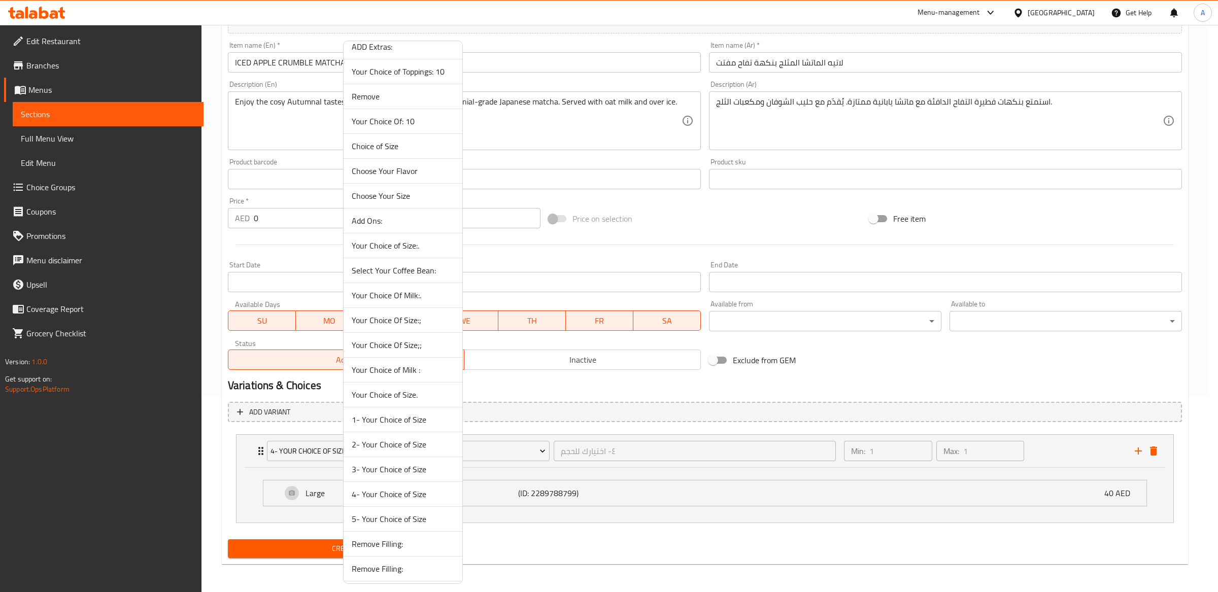
scroll to position [1361, 0]
click at [409, 362] on span "5- Your Choice of Size" at bounding box center [403, 368] width 102 height 12
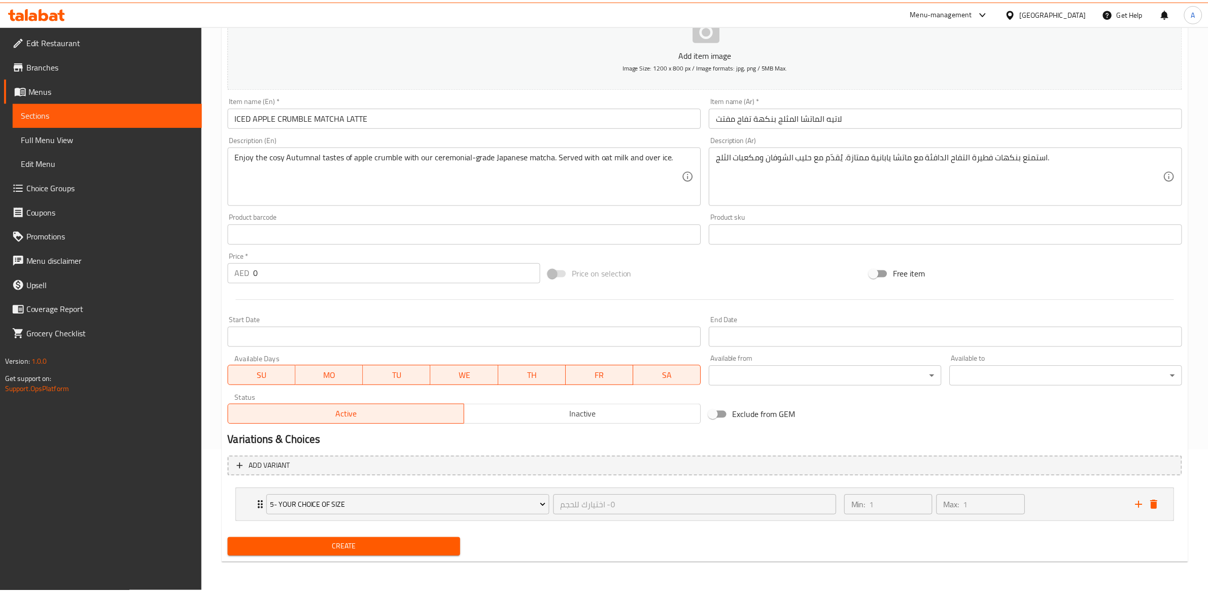
scroll to position [141, 0]
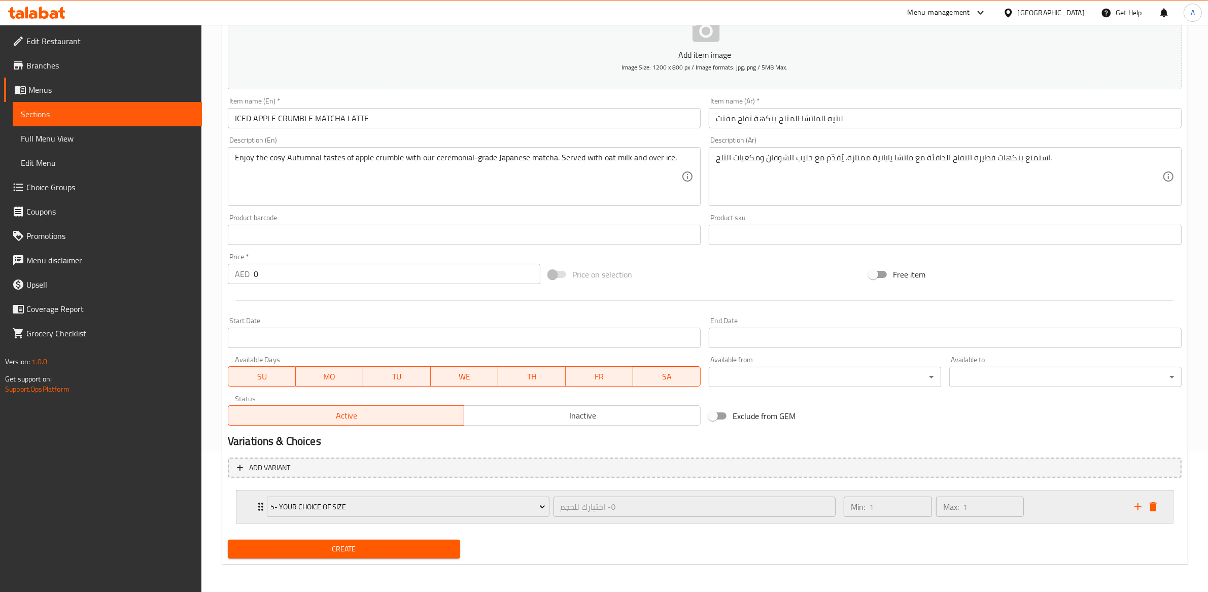
click at [835, 517] on div "٥- اختيارك للحجم ​" at bounding box center [695, 507] width 287 height 24
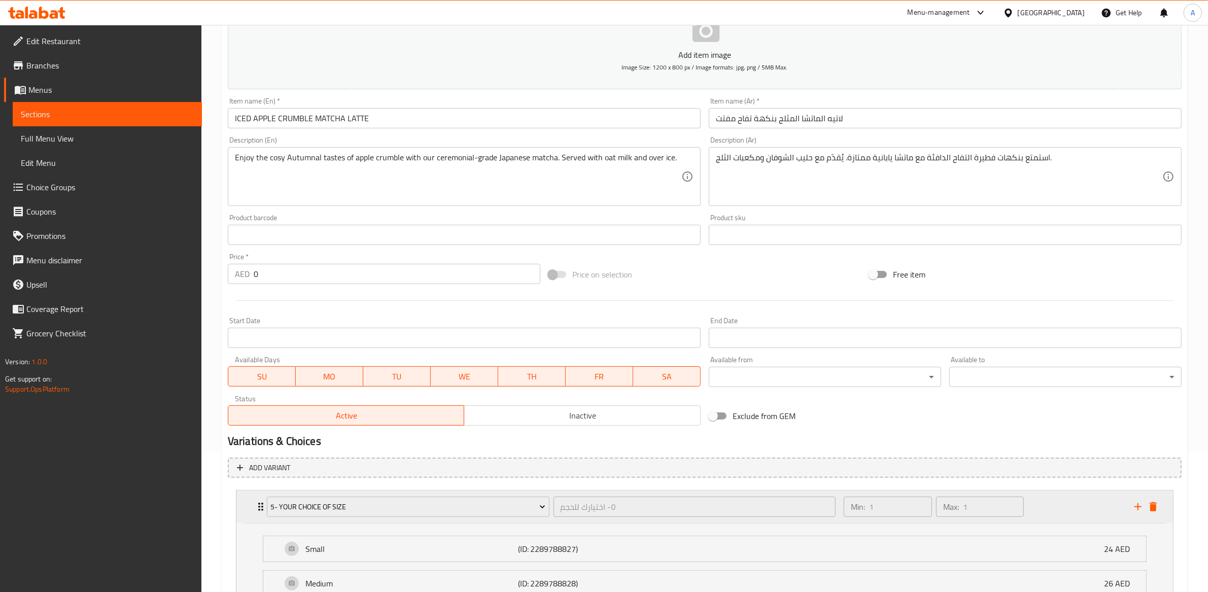
scroll to position [196, 0]
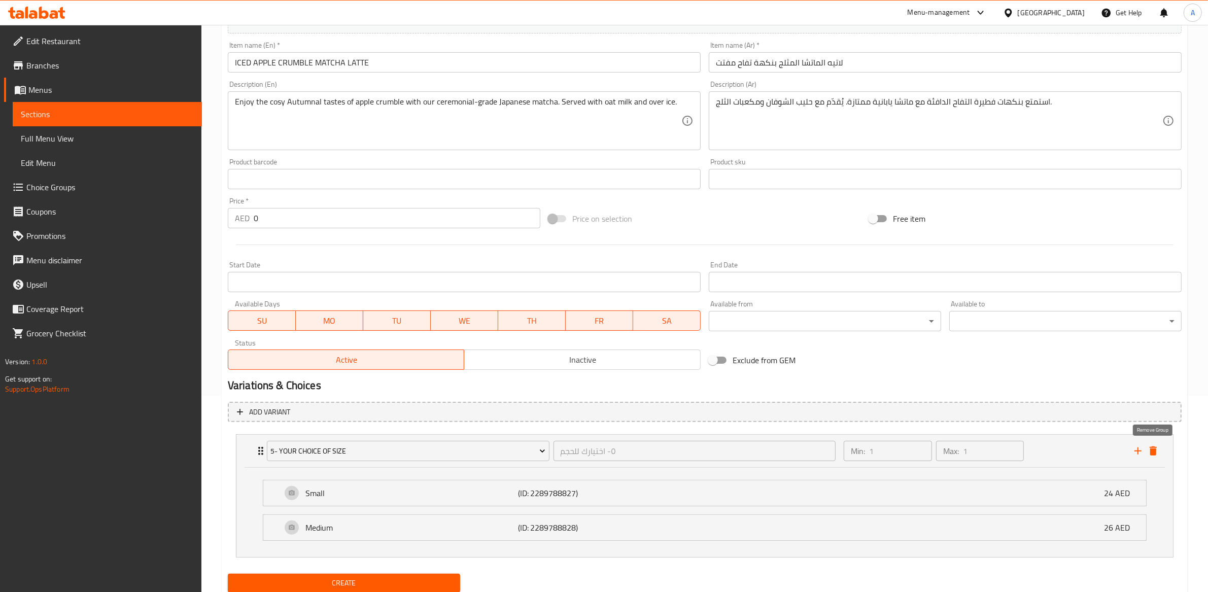
click at [1152, 450] on icon "delete" at bounding box center [1153, 451] width 7 height 9
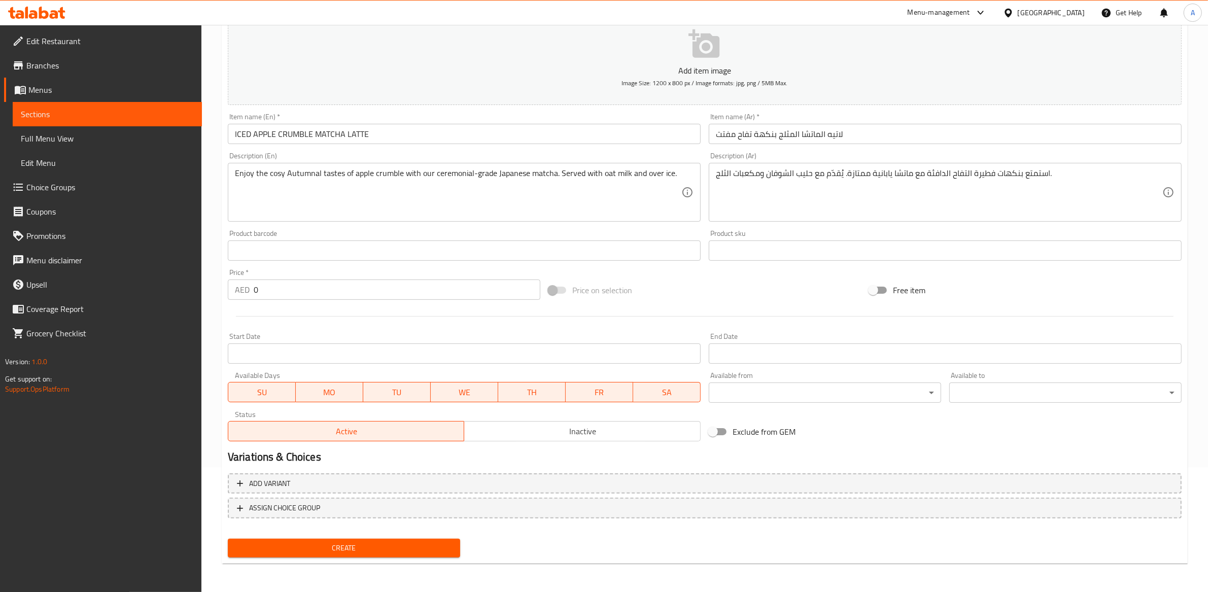
scroll to position [123, 0]
click at [359, 551] on span "Create" at bounding box center [344, 550] width 216 height 13
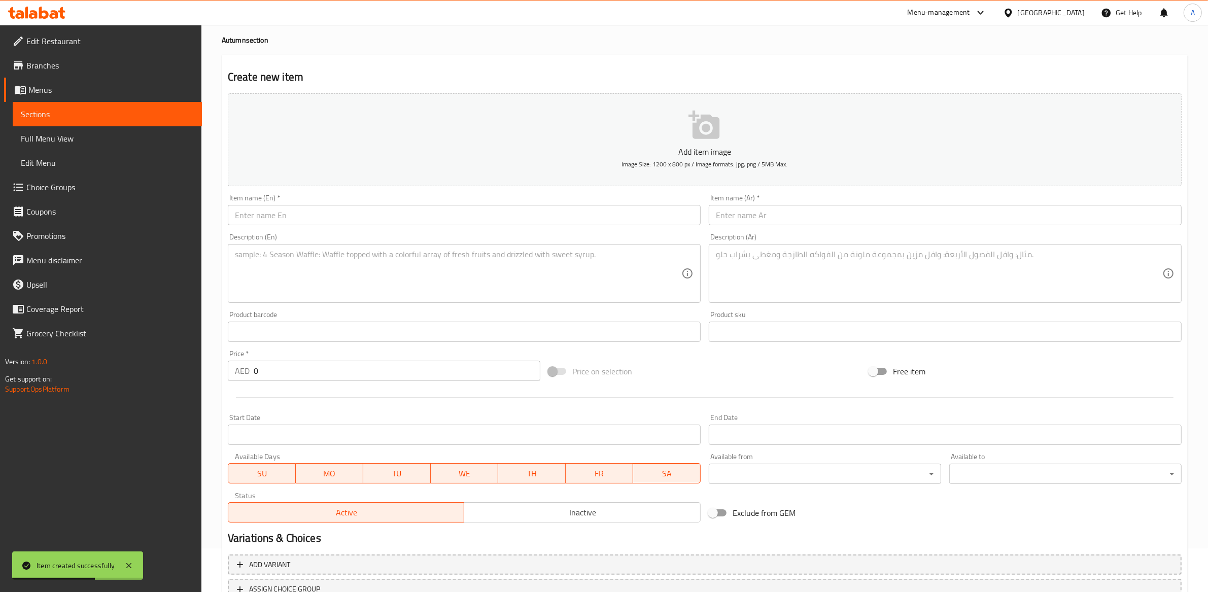
scroll to position [0, 0]
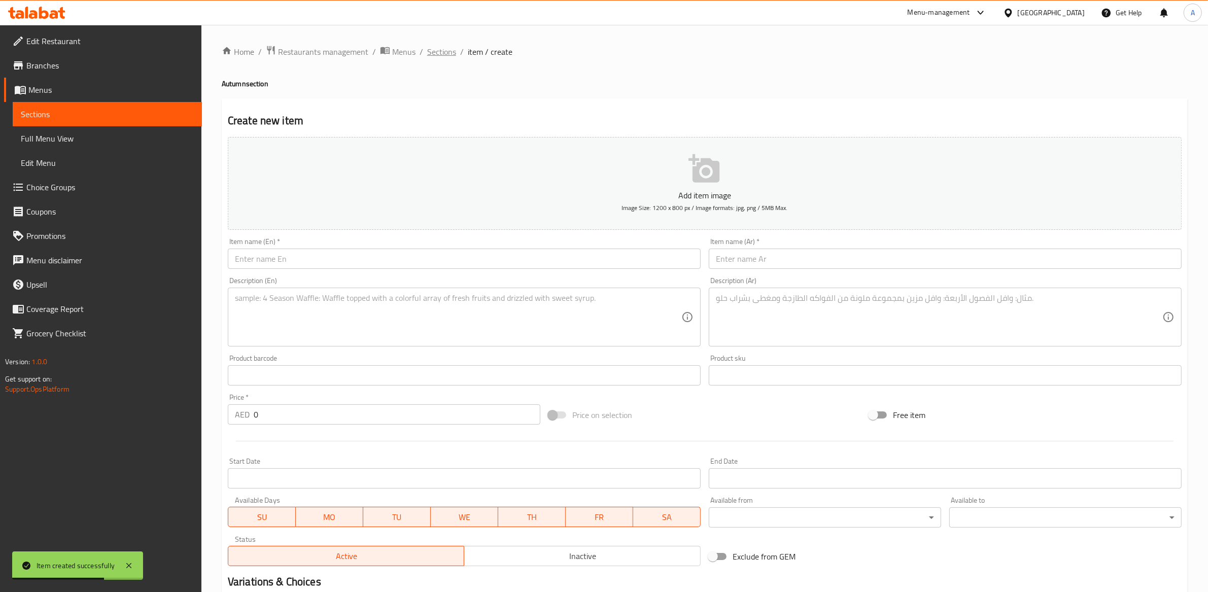
click at [442, 52] on span "Sections" at bounding box center [441, 52] width 29 height 12
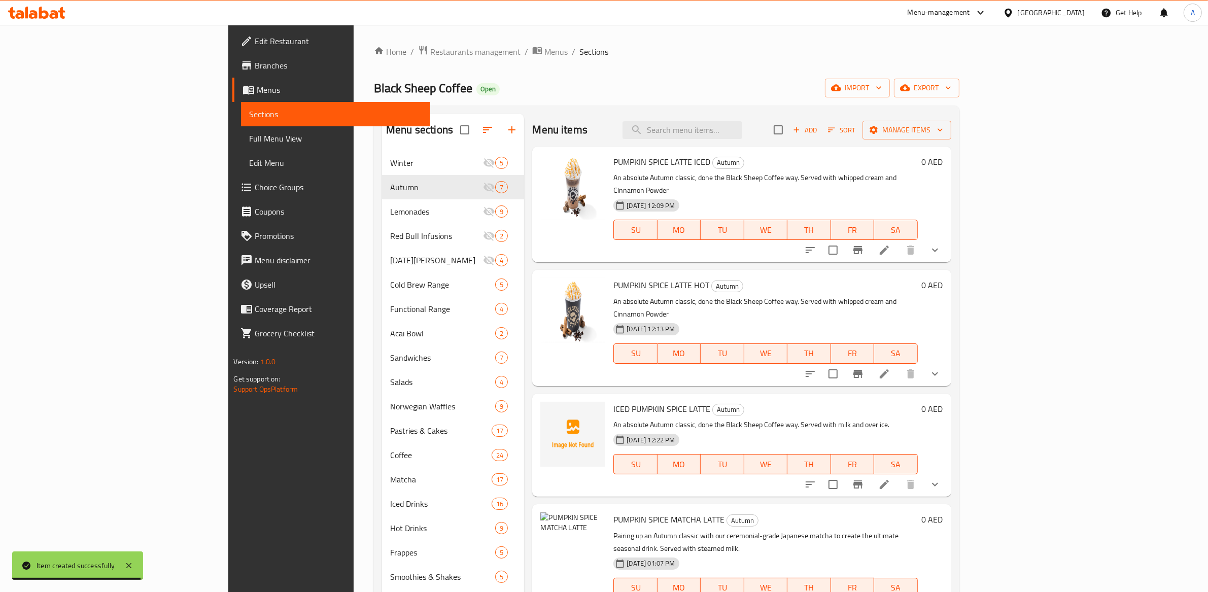
scroll to position [16, 0]
click at [794, 131] on icon "button" at bounding box center [788, 130] width 10 height 10
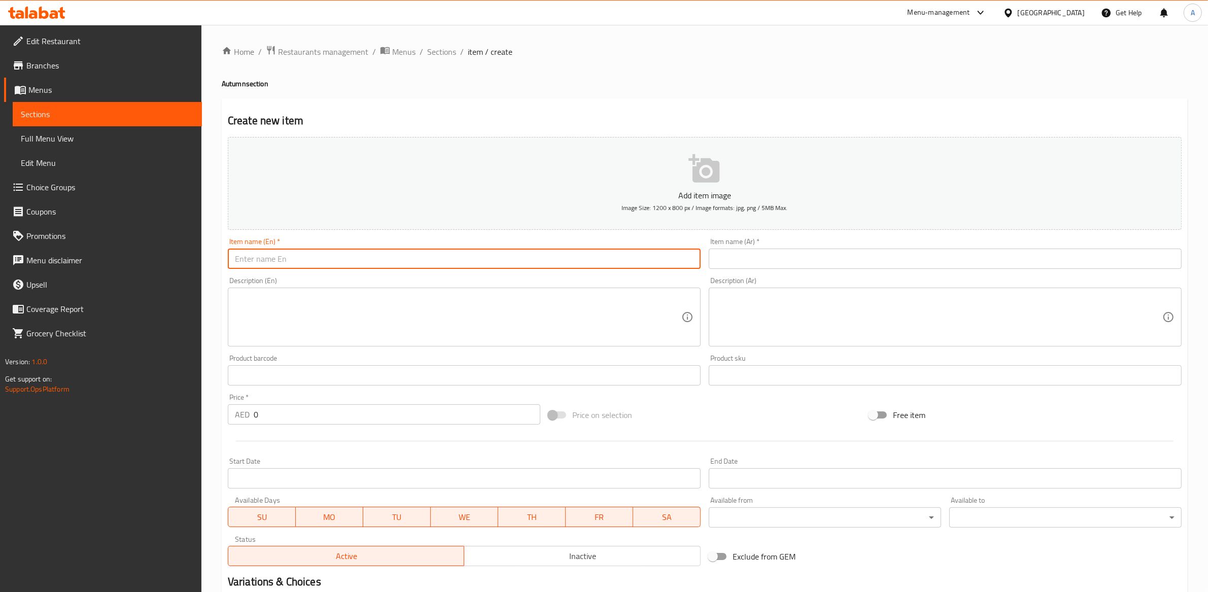
click at [276, 256] on input "text" at bounding box center [464, 259] width 473 height 20
paste input "MAPLE & PECAN AÇAI BOWL"
type input "MAPLE & PECAN AÇAI BOWL"
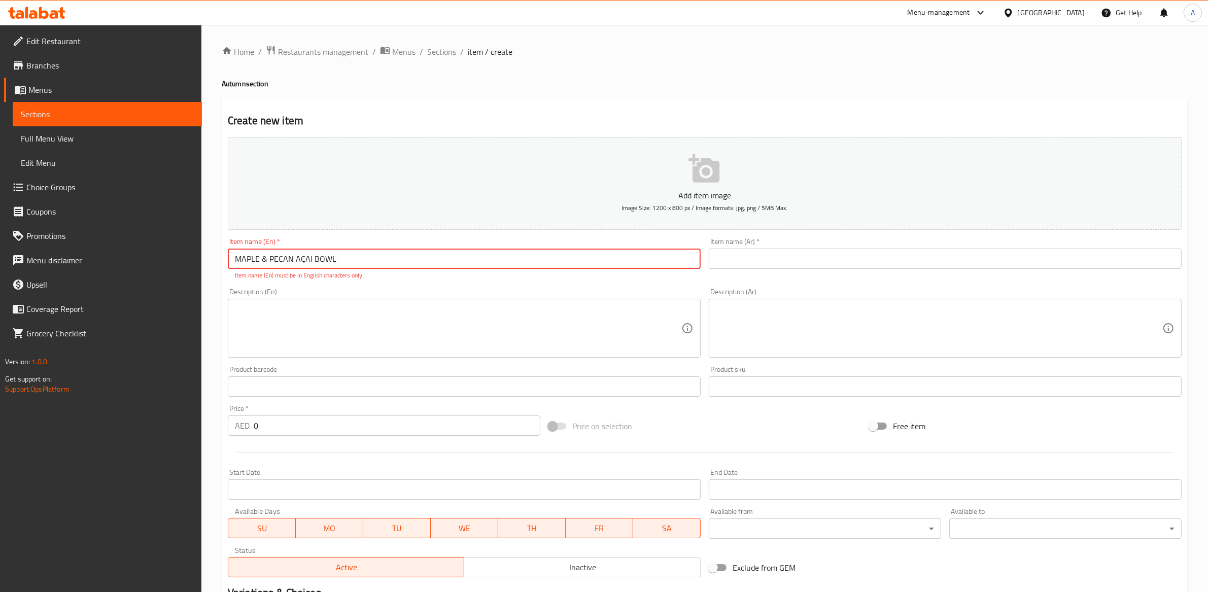
click at [388, 372] on div "Product barcode Product barcode" at bounding box center [464, 381] width 473 height 31
click at [386, 325] on textarea at bounding box center [458, 328] width 447 height 48
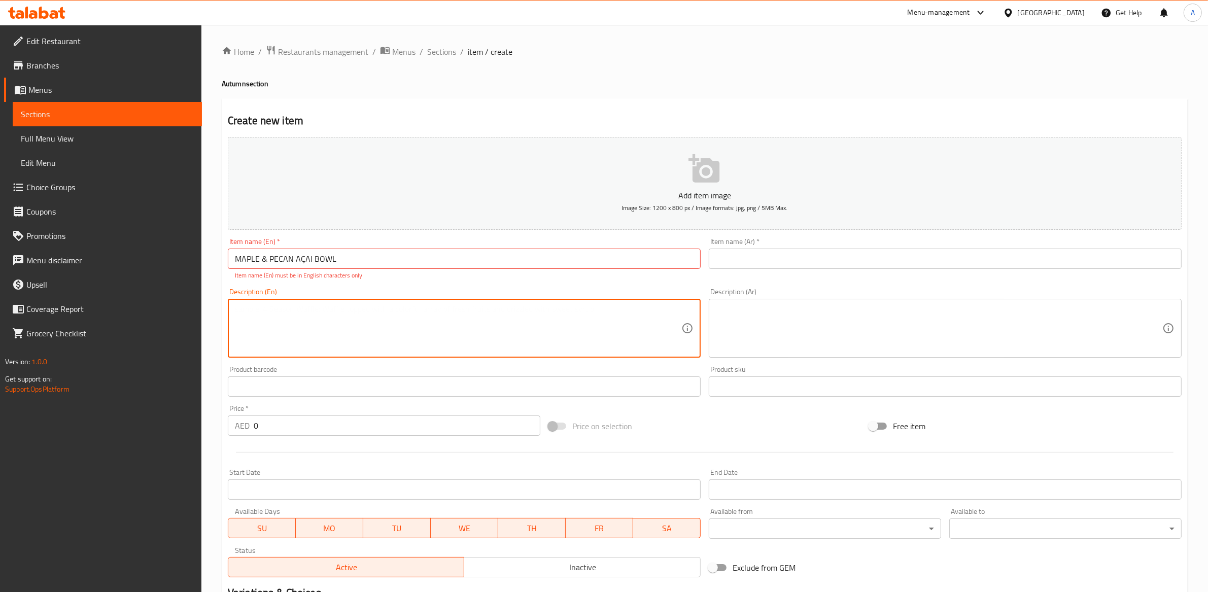
paste textarea "A refreshing blend of antioxidant-rich organic frozen Açai, topped with pecans …"
type textarea "A refreshing blend of antioxidant-rich organic frozen Açai, topped with pecans …"
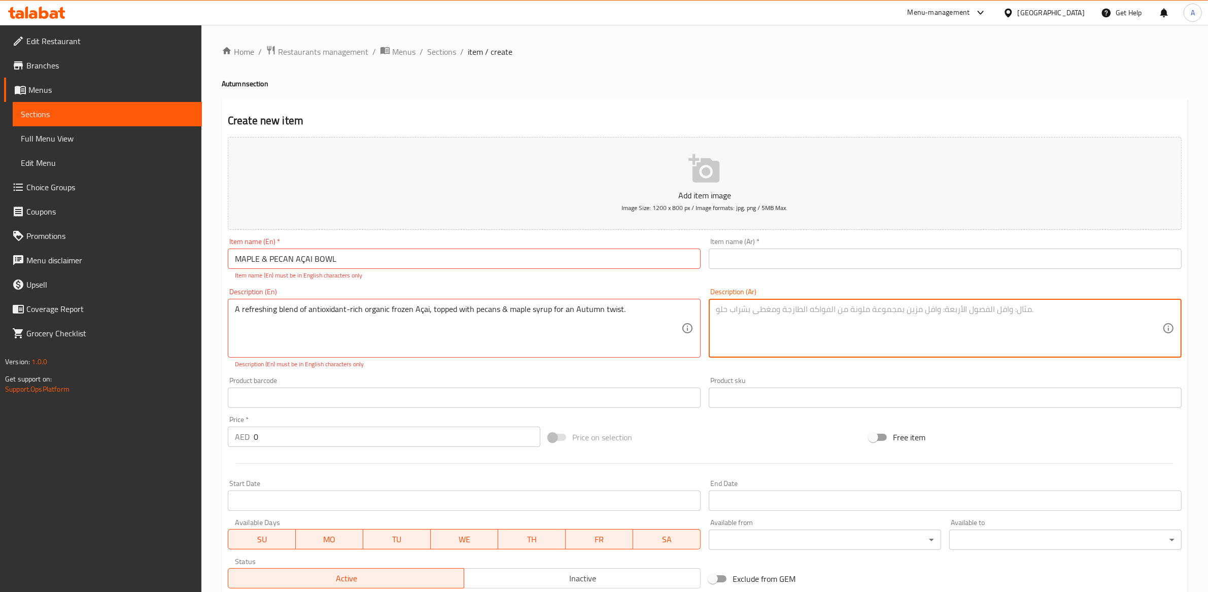
click at [763, 323] on textarea at bounding box center [939, 328] width 447 height 48
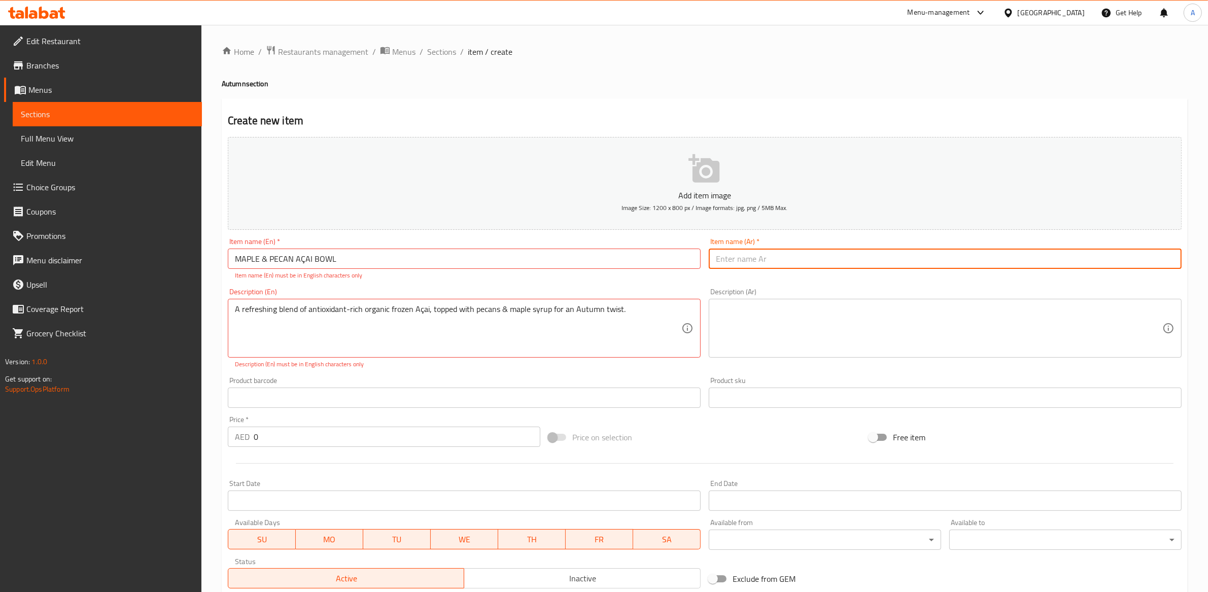
click at [762, 259] on input "text" at bounding box center [945, 259] width 473 height 20
paste input "وعاء آسائي بشراب القيقب والجوز الأمريكي (بيكان)"
drag, startPoint x: 918, startPoint y: 254, endPoint x: 694, endPoint y: 237, distance: 224.9
click at [692, 248] on div "Add item image Image Size: 1200 x 800 px / Image formats: jpg, png / 5MB Max. I…" at bounding box center [705, 363] width 962 height 460
type input "وعاء آسائي بشراب القيقب والجوز الأمريكي (بيكان)"
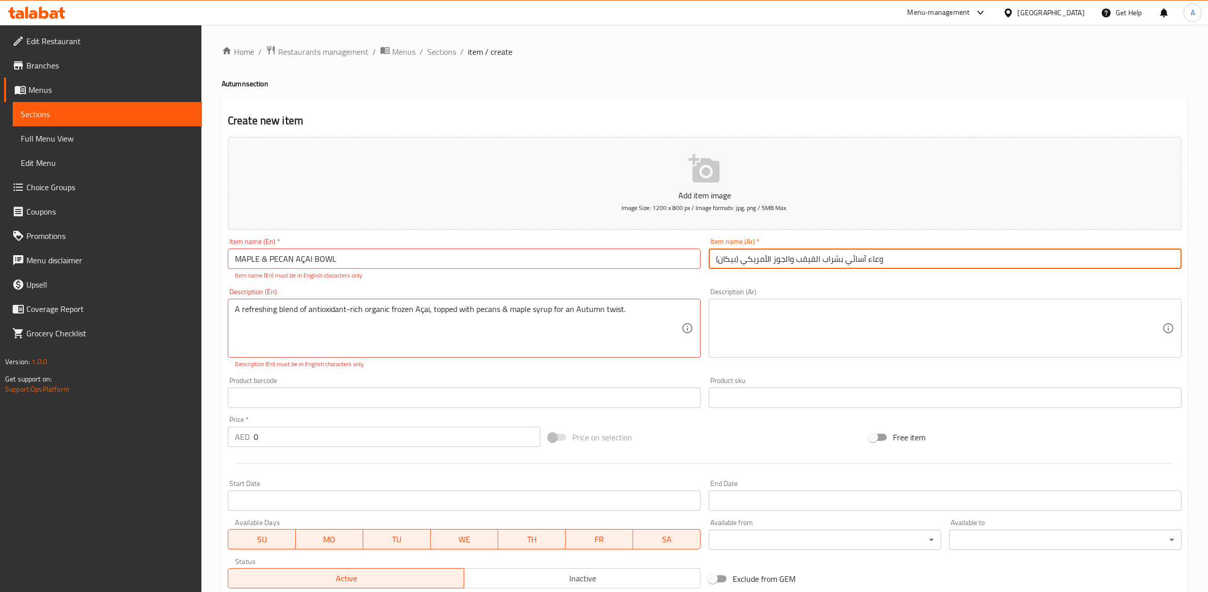
click at [776, 328] on textarea at bounding box center [939, 328] width 447 height 48
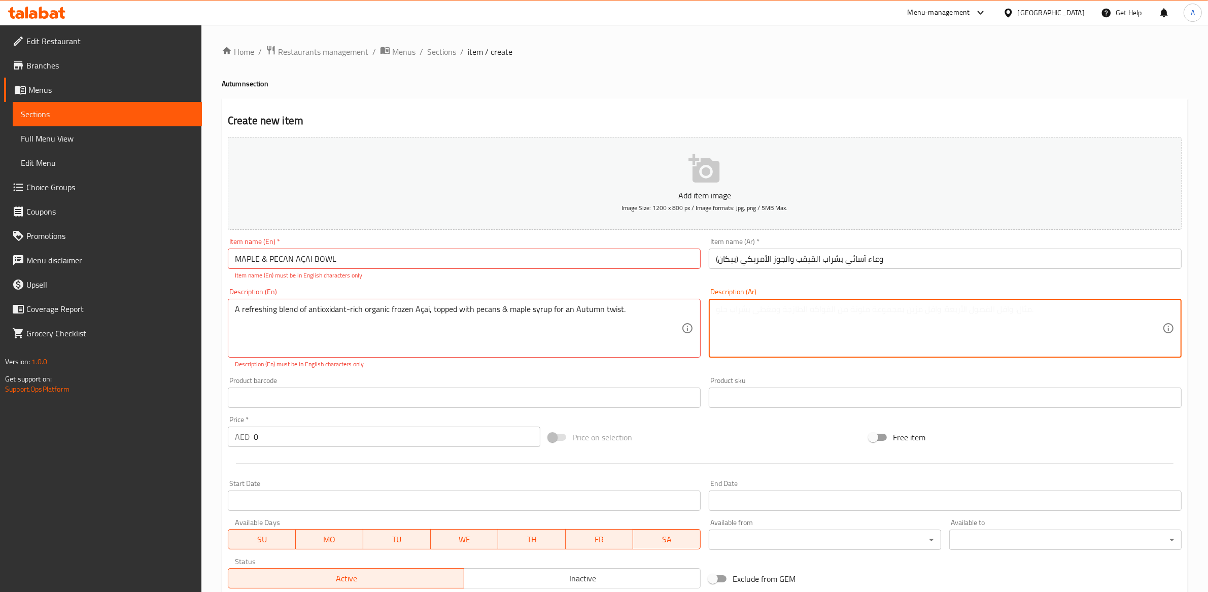
paste textarea "آساي عضوي مجمد غني بمضادات الأكسدة، يُقدّم مع الجوز وشراب القيقب لمسة خريفية."
type textarea "آساي عضوي مجمد غني بمضادات الأكسدة، يُقدّم مع الجوز وشراب القيقب لمسة خريفية."
click at [837, 282] on div "Item name (Ar)   * وعاء آسائي بشراب القيقب والجوز الأمريكي (بيكان) Item name (A…" at bounding box center [945, 259] width 481 height 50
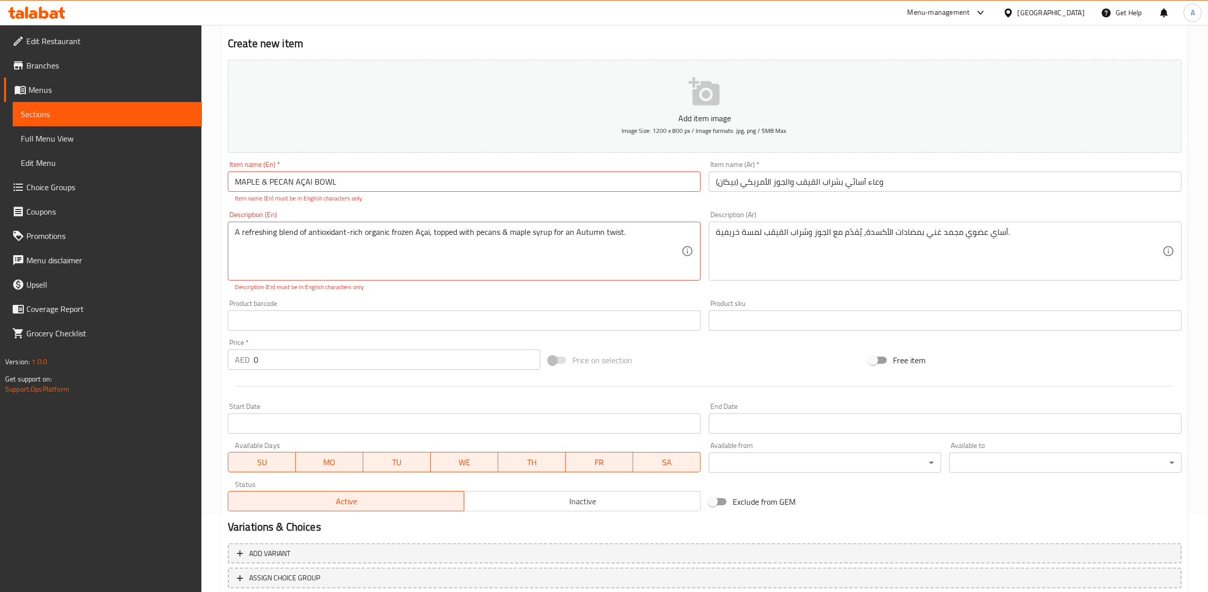
scroll to position [145, 0]
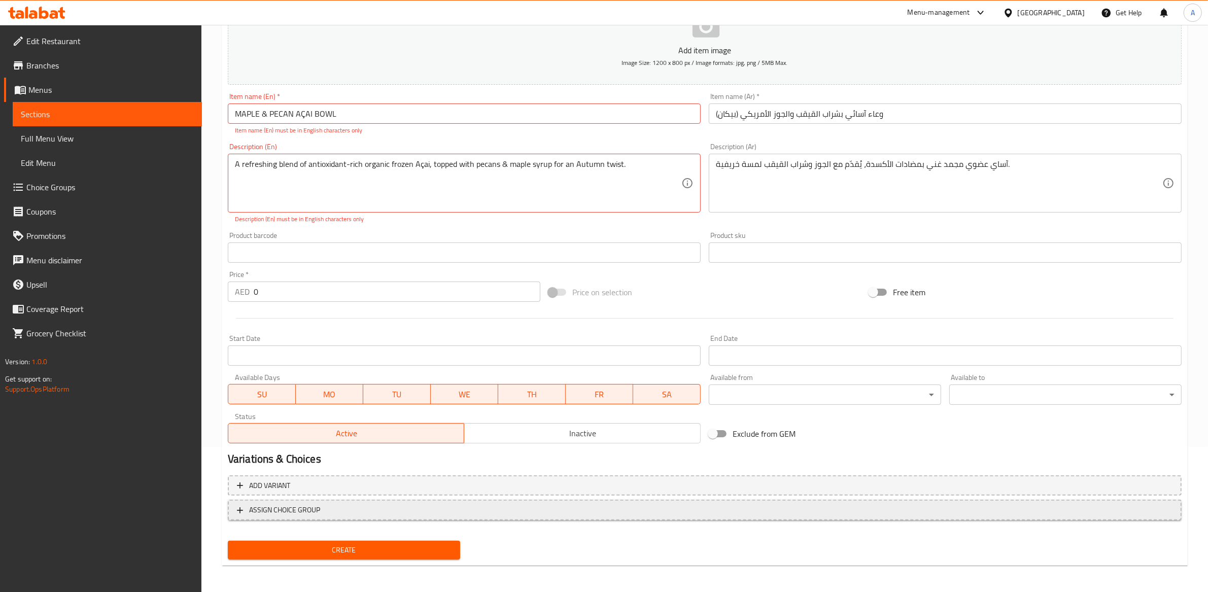
click at [349, 511] on span "ASSIGN CHOICE GROUP" at bounding box center [705, 510] width 936 height 13
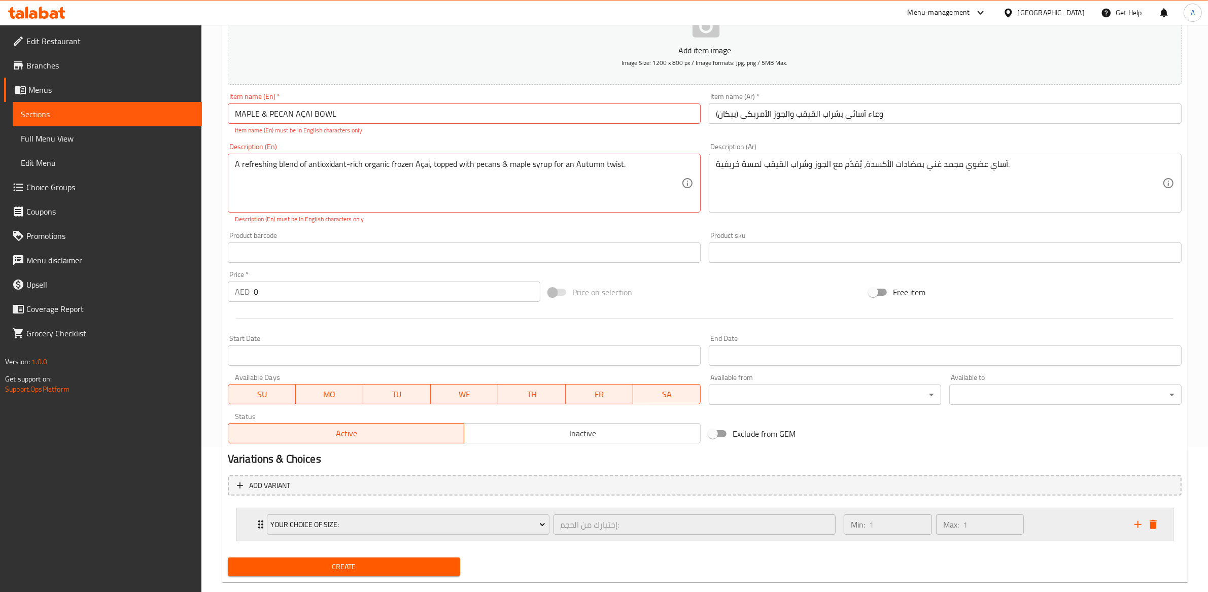
click at [239, 535] on div "Your Choice Of Size: إختيارك من الحجم: ​ Min: 1 ​ Max: 1 ​" at bounding box center [704, 524] width 937 height 32
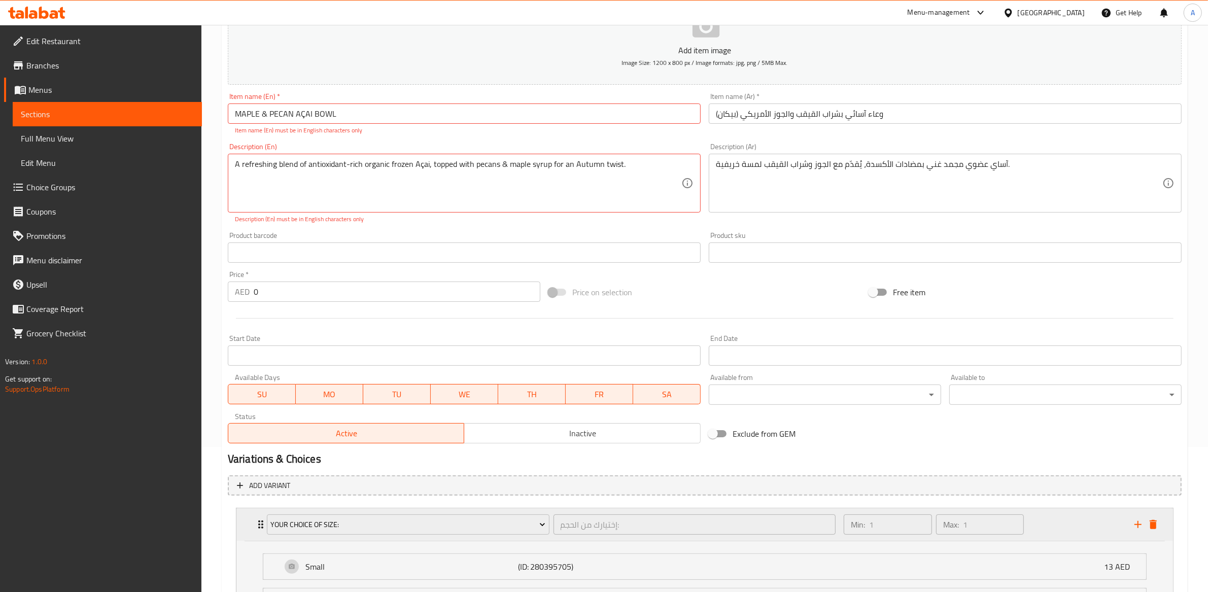
click at [1162, 528] on div "Your Choice Of Size: إختيارك من الحجم: ​ Min: 1 ​ Max: 1 ​" at bounding box center [704, 524] width 937 height 32
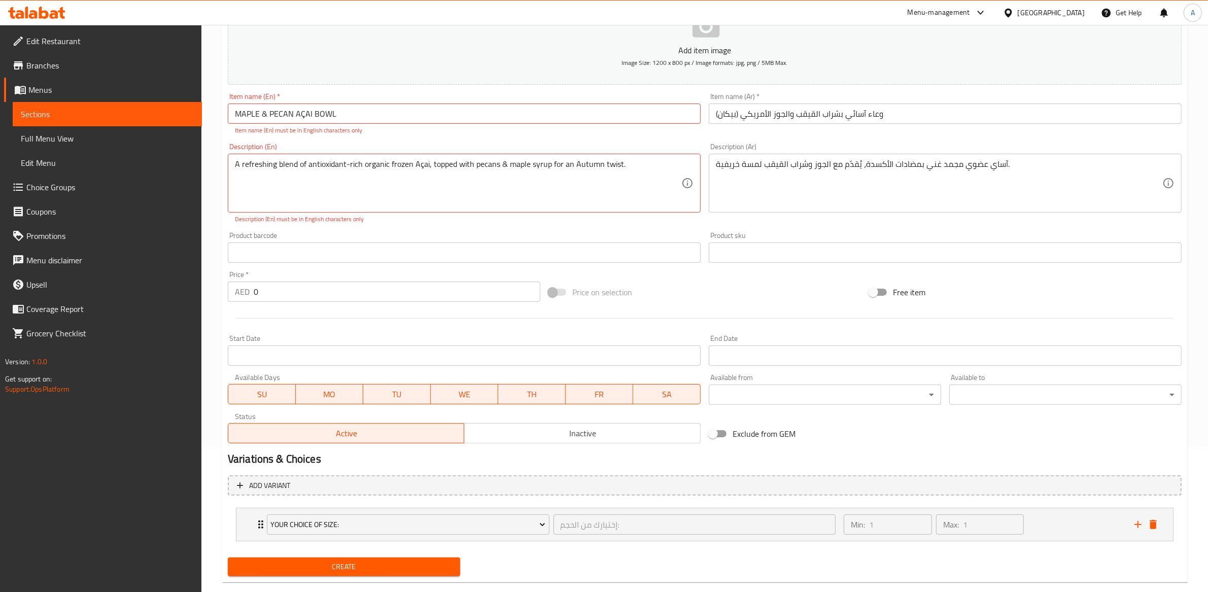
click at [389, 291] on input "0" at bounding box center [397, 292] width 287 height 20
type input "40"
click at [584, 220] on p "Description (En) must be in English characters only" at bounding box center [464, 219] width 459 height 9
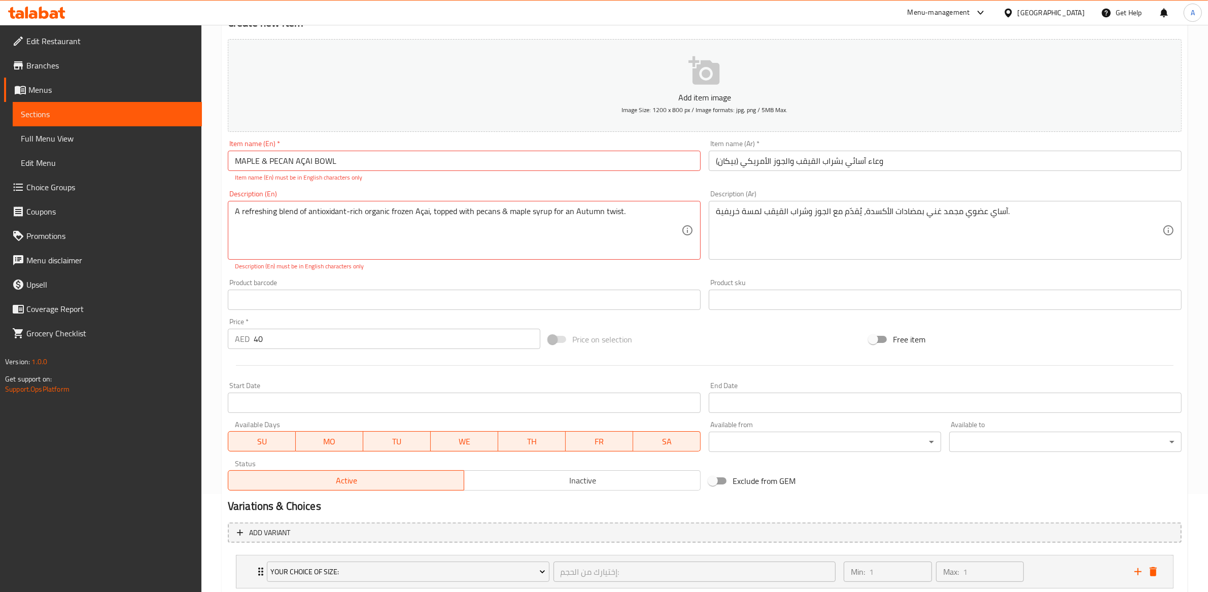
scroll to position [33, 0]
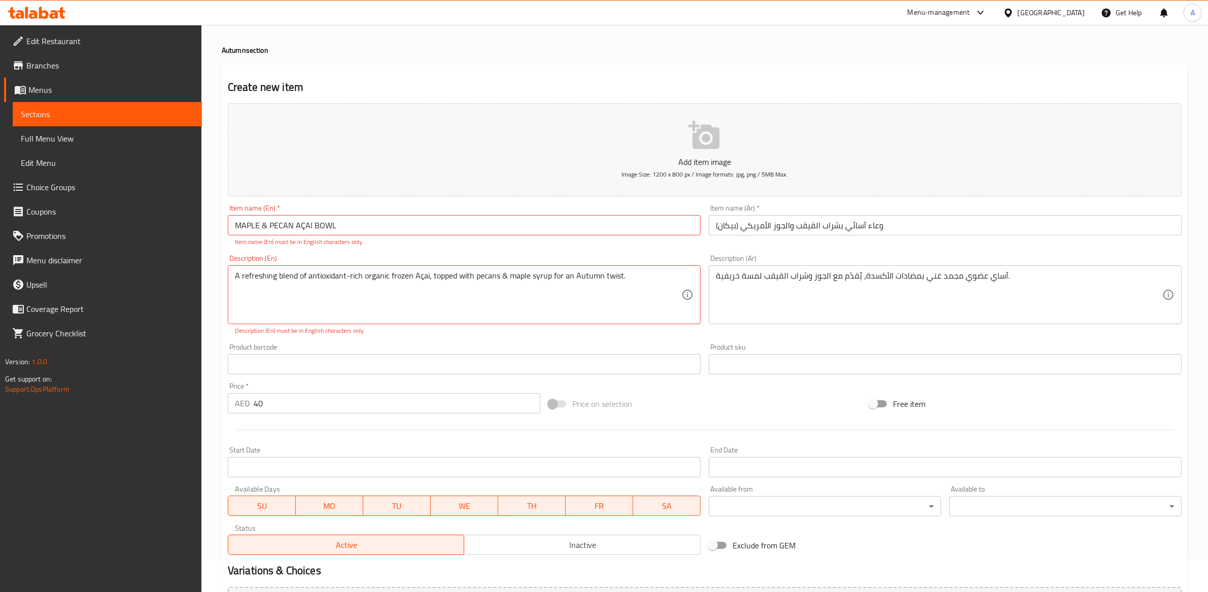
click at [304, 225] on input "MAPLE & PECAN AÇAI BOWL" at bounding box center [464, 225] width 473 height 20
type input "MAPLE & PECAN ACAI BOWL"
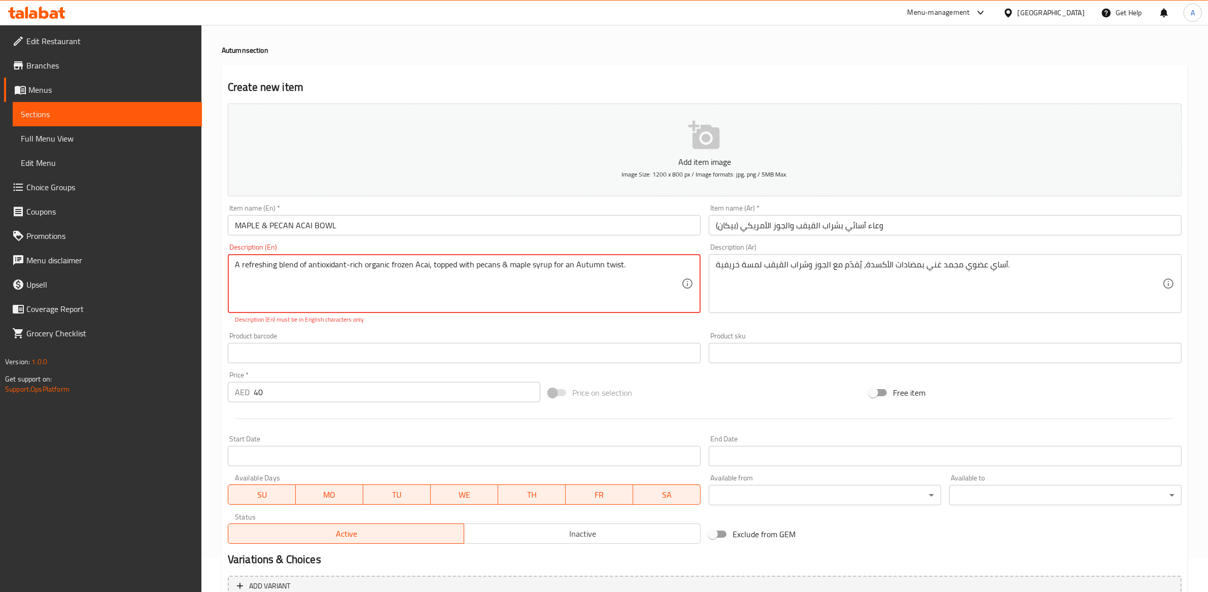
type textarea "A refreshing blend of antioxidant-rich organic frozen Acai, topped with pecans …"
click at [493, 329] on div "Product barcode Product barcode" at bounding box center [464, 347] width 481 height 39
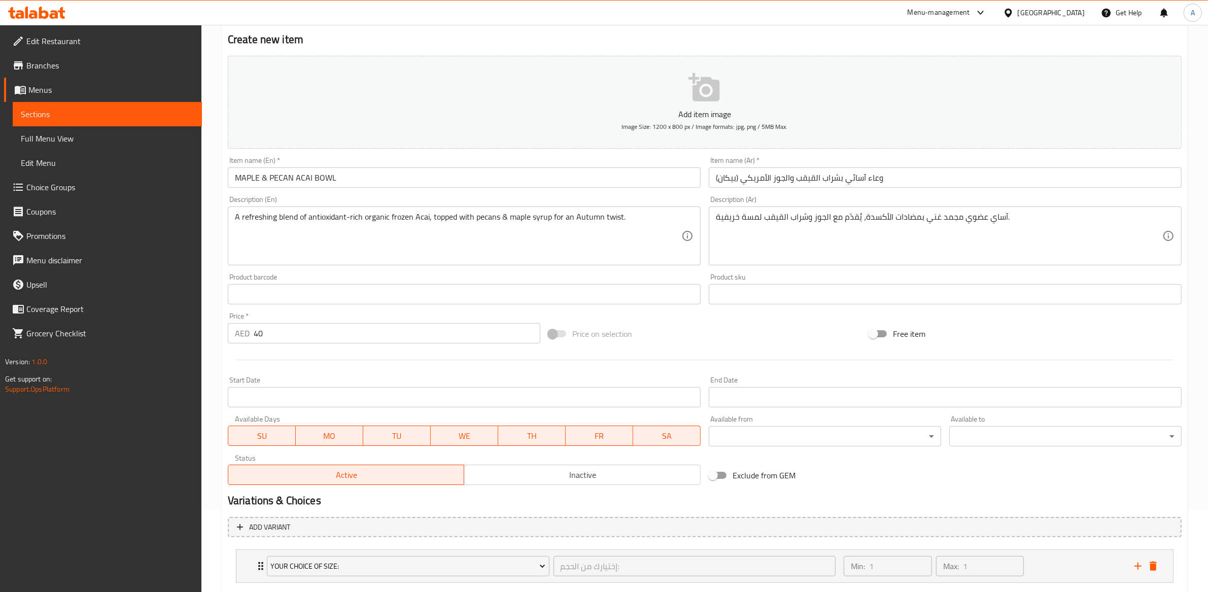
scroll to position [141, 0]
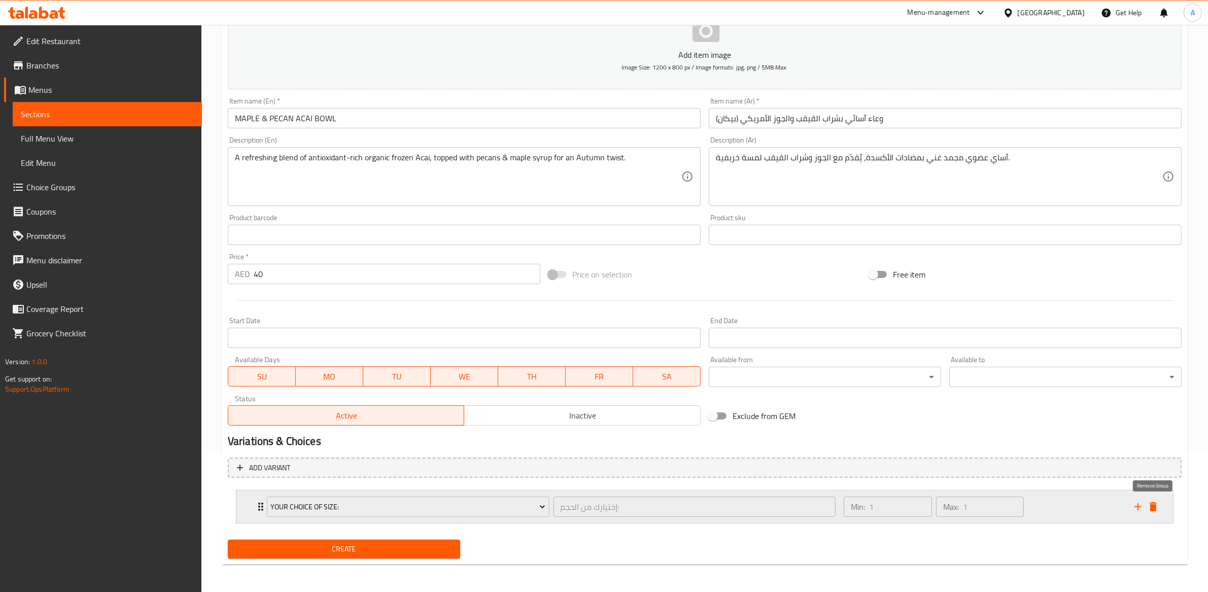
click at [1155, 508] on icon "delete" at bounding box center [1153, 506] width 7 height 9
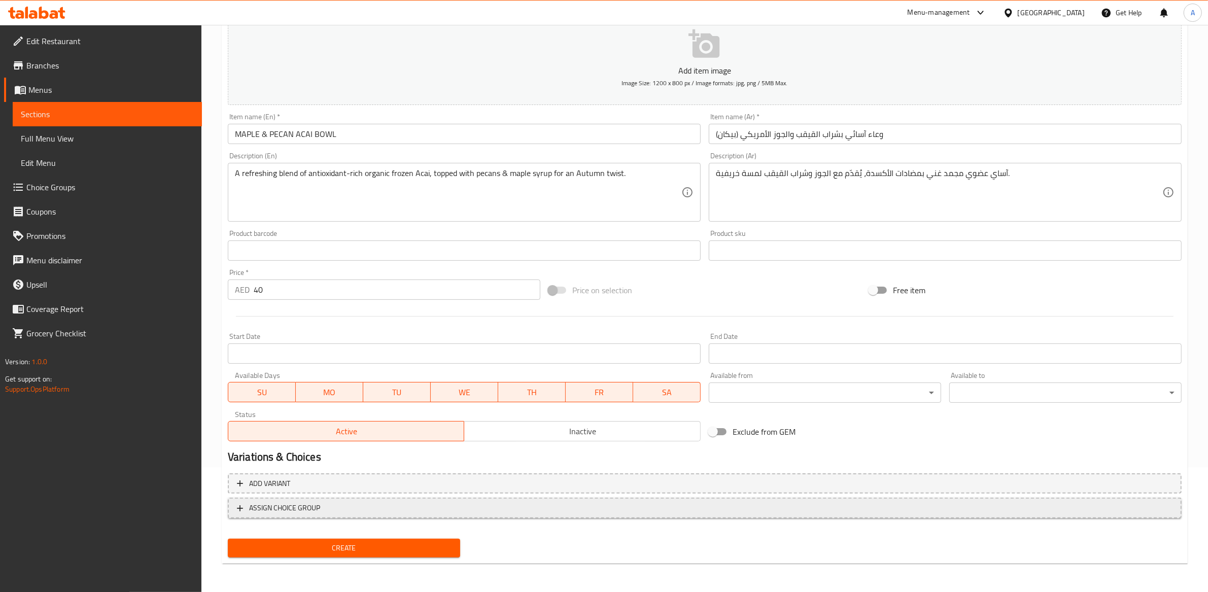
scroll to position [123, 0]
click at [341, 552] on span "Create" at bounding box center [344, 550] width 216 height 13
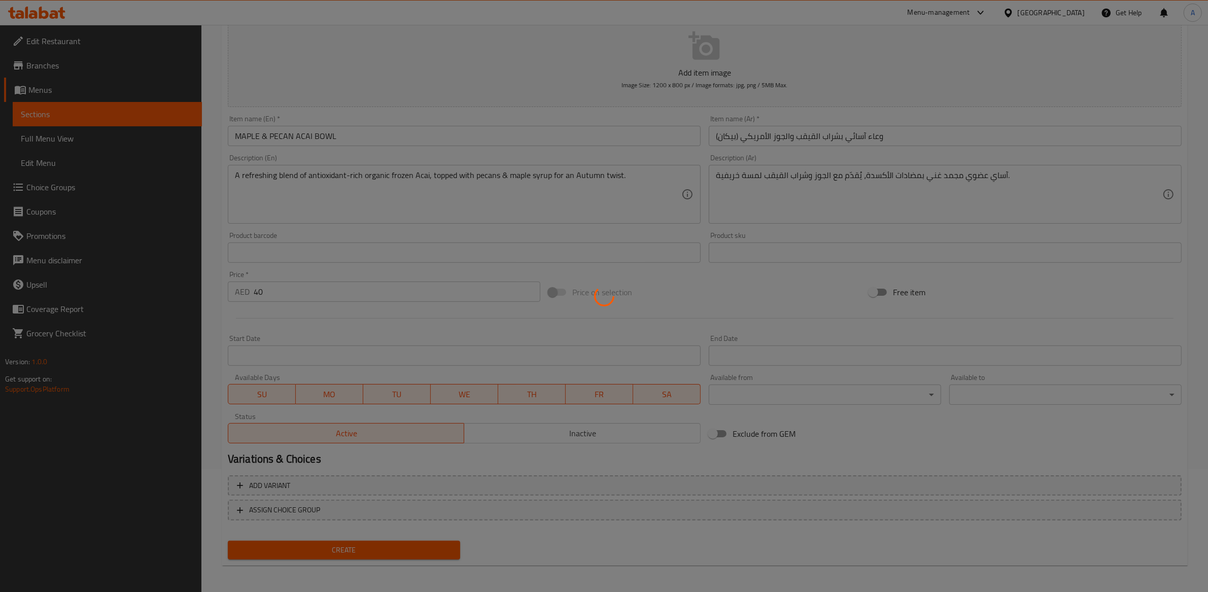
type input "0"
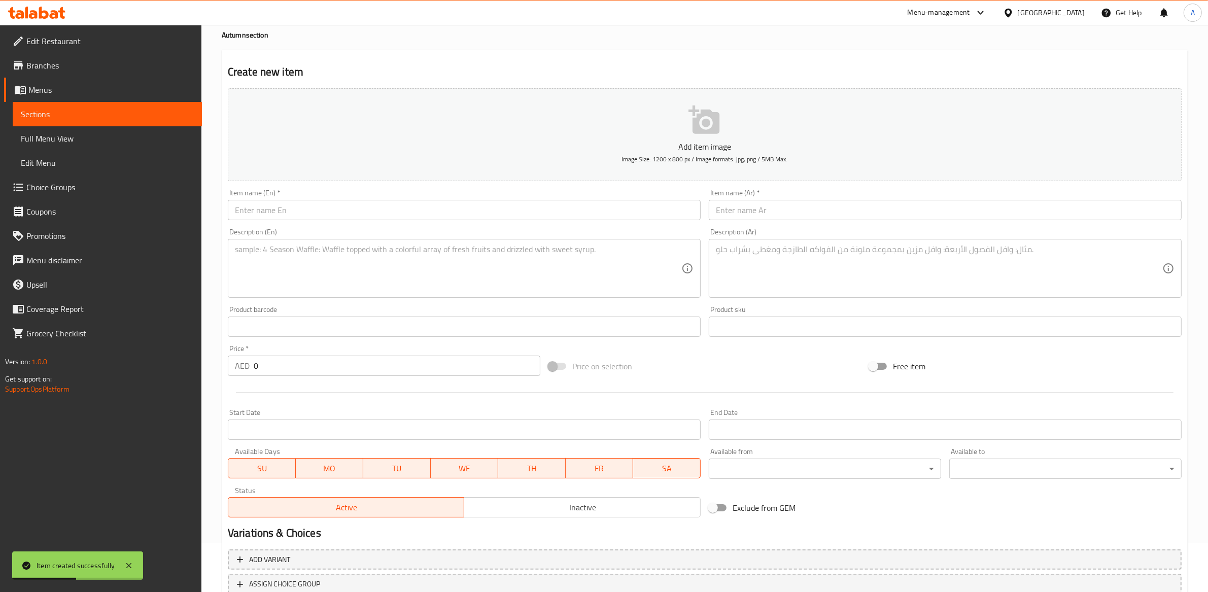
scroll to position [0, 0]
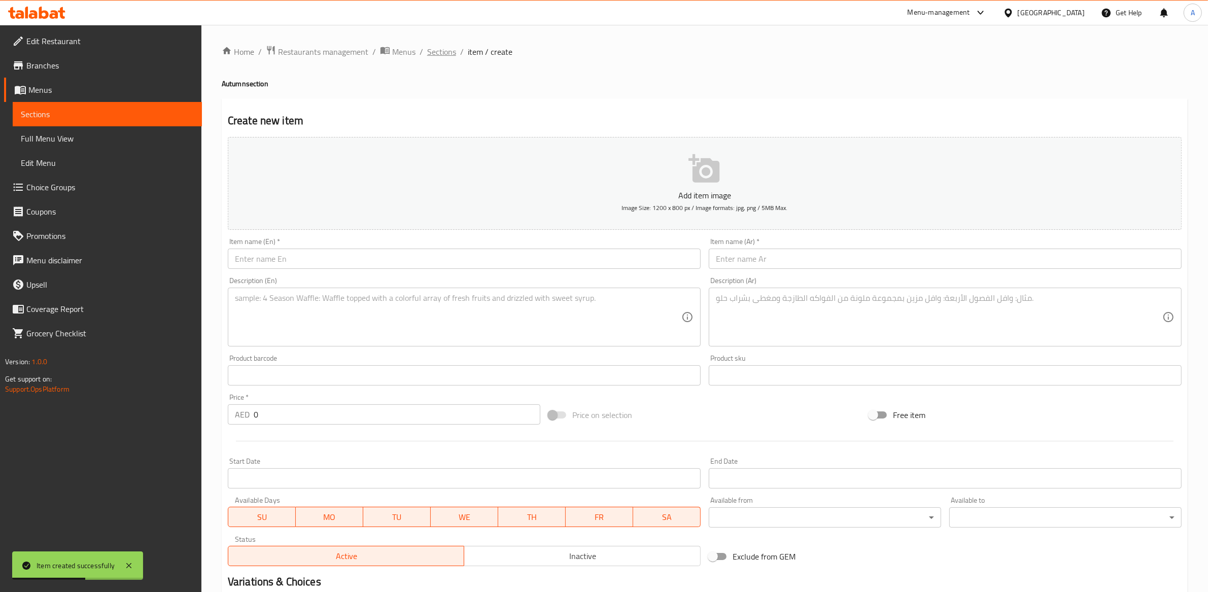
click at [430, 57] on span "Sections" at bounding box center [441, 52] width 29 height 12
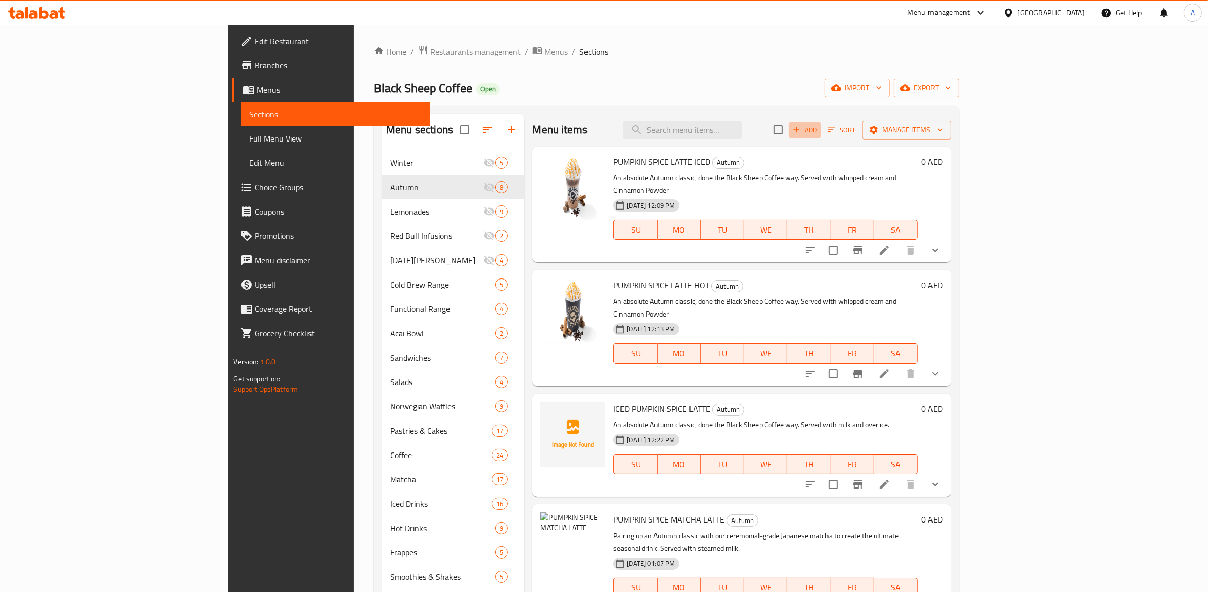
click at [799, 128] on icon "button" at bounding box center [797, 130] width 6 height 6
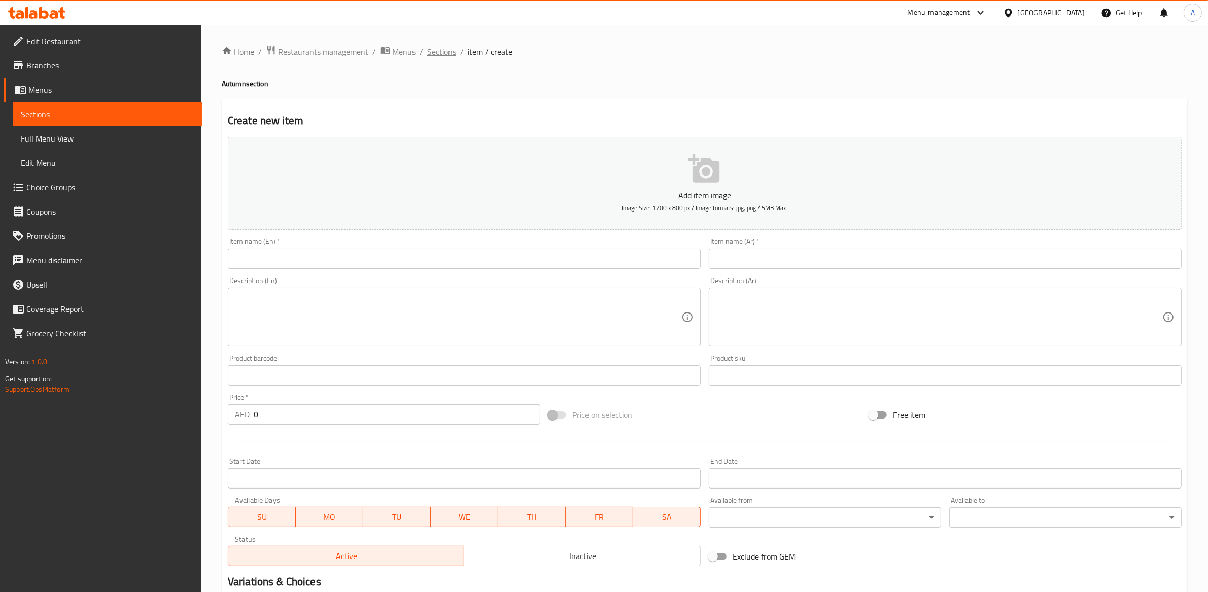
click at [430, 58] on span "Sections" at bounding box center [441, 52] width 29 height 12
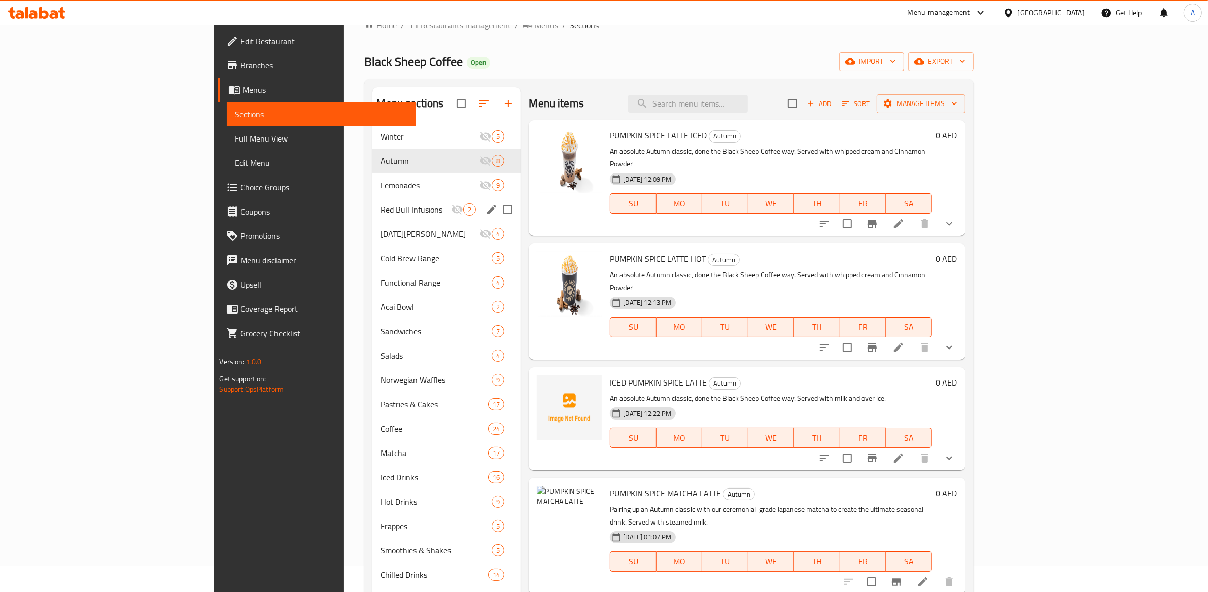
scroll to position [223, 0]
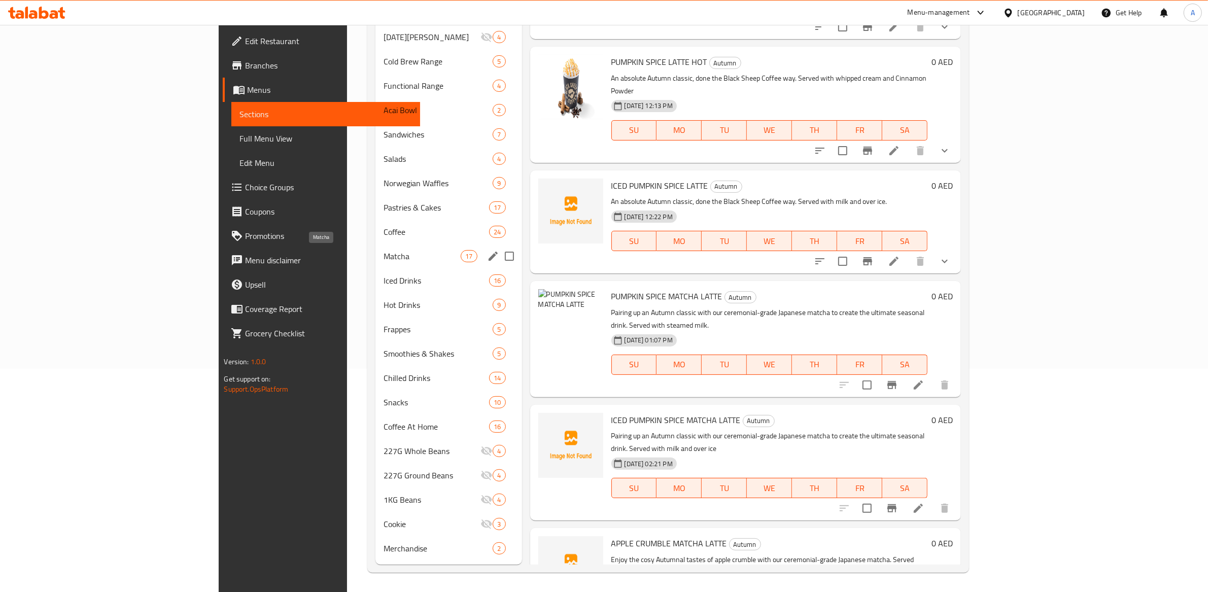
click at [384, 258] on span "Matcha" at bounding box center [422, 256] width 77 height 12
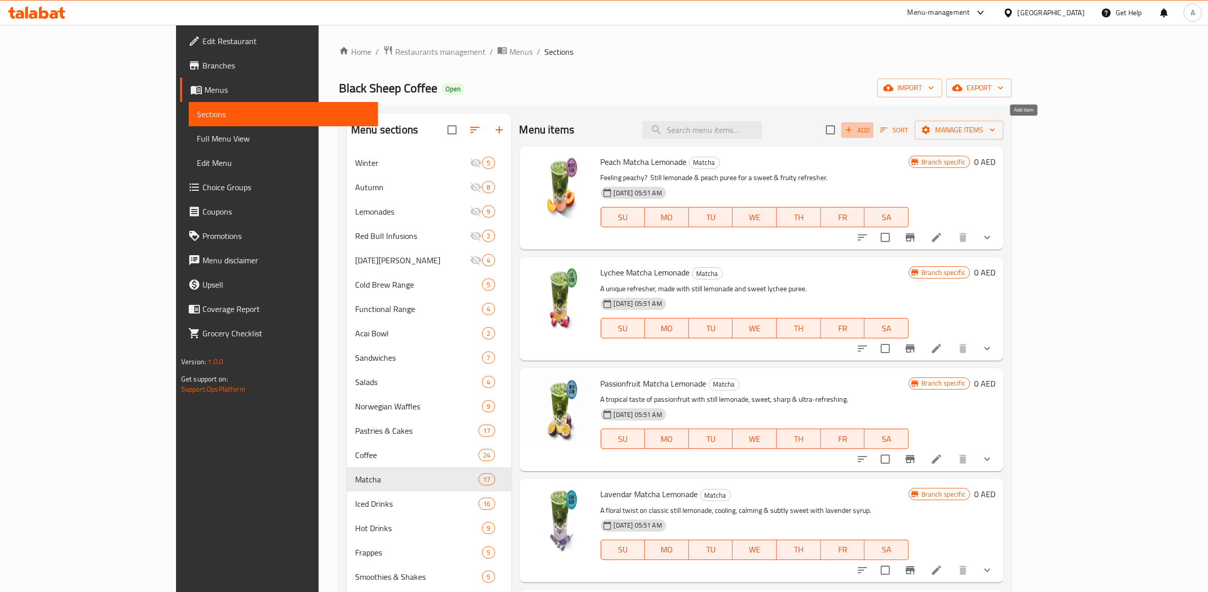
click at [871, 129] on span "Add" at bounding box center [857, 130] width 27 height 12
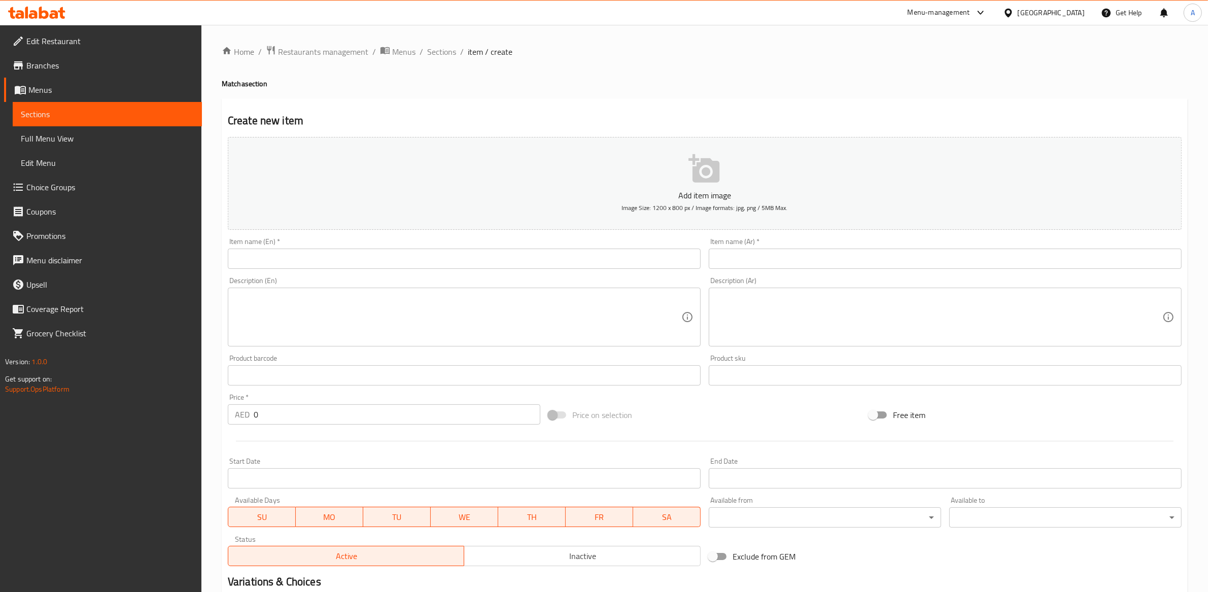
click at [285, 256] on input "text" at bounding box center [464, 259] width 473 height 20
paste input "ICED SPICY MANGO MATCHA LATTE"
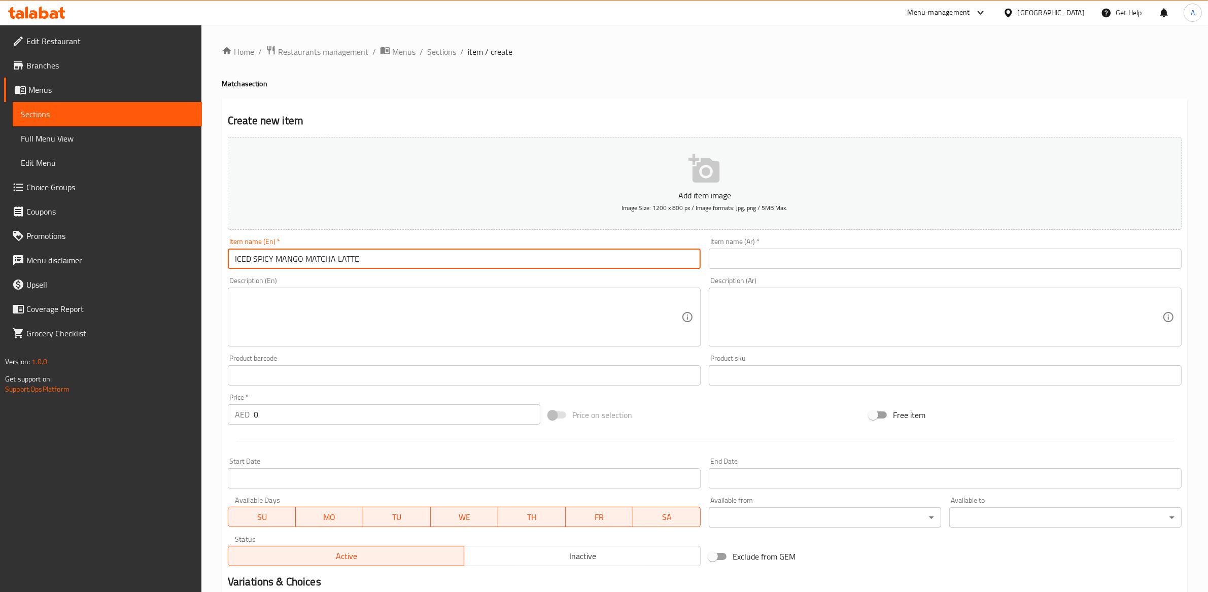
type input "ICED SPICY MANGO MATCHA LATTE"
click at [427, 319] on textarea at bounding box center [458, 317] width 447 height 48
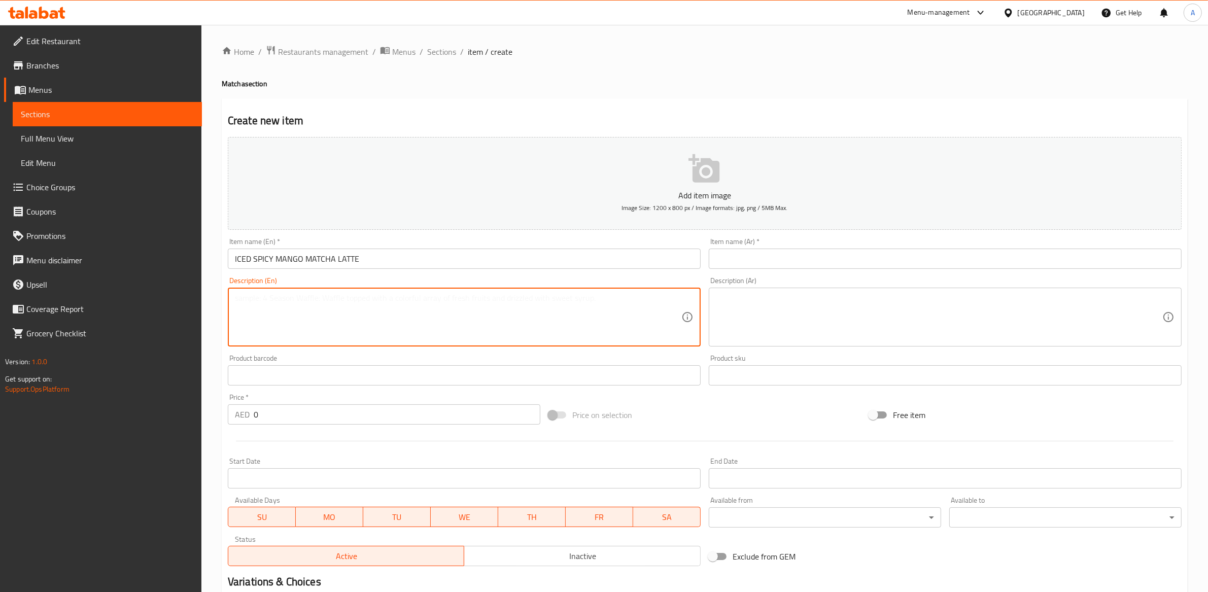
paste textarea "Sweet meets spicy for this ‘swicy’ creation. Made with ceremonial-grade Japanes…"
type textarea "Sweet meets spicy for this ‘swicy’ creation. Made with ceremonial-grade Japanes…"
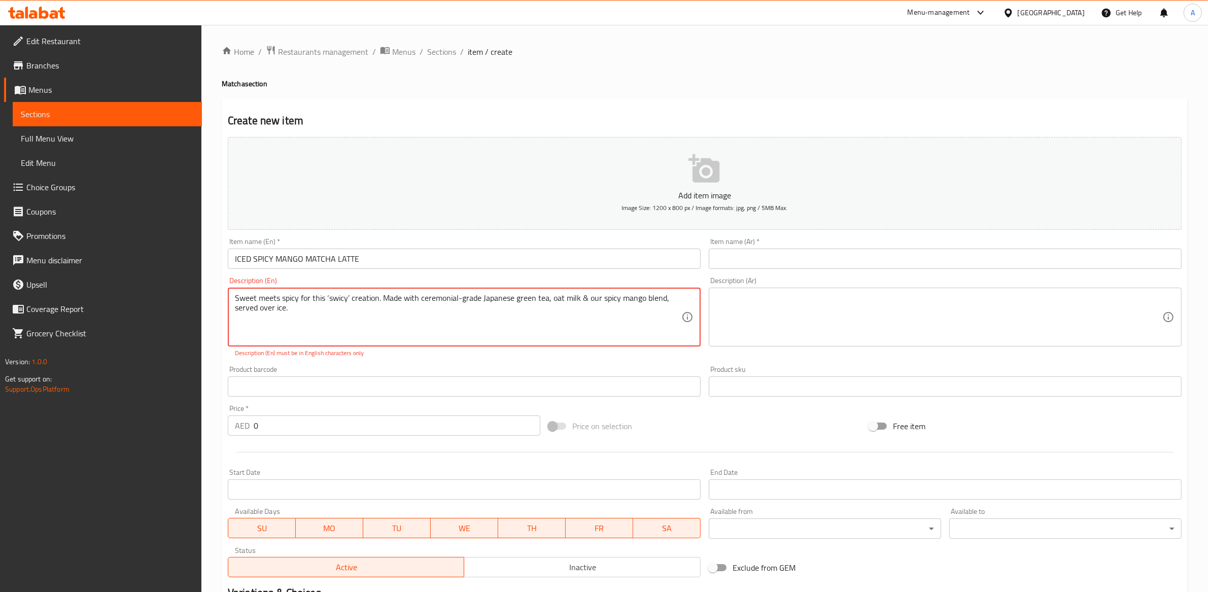
click at [742, 259] on input "text" at bounding box center [945, 259] width 473 height 20
paste input "لاتيه الماتشا المثلج بالمانجو الحار"
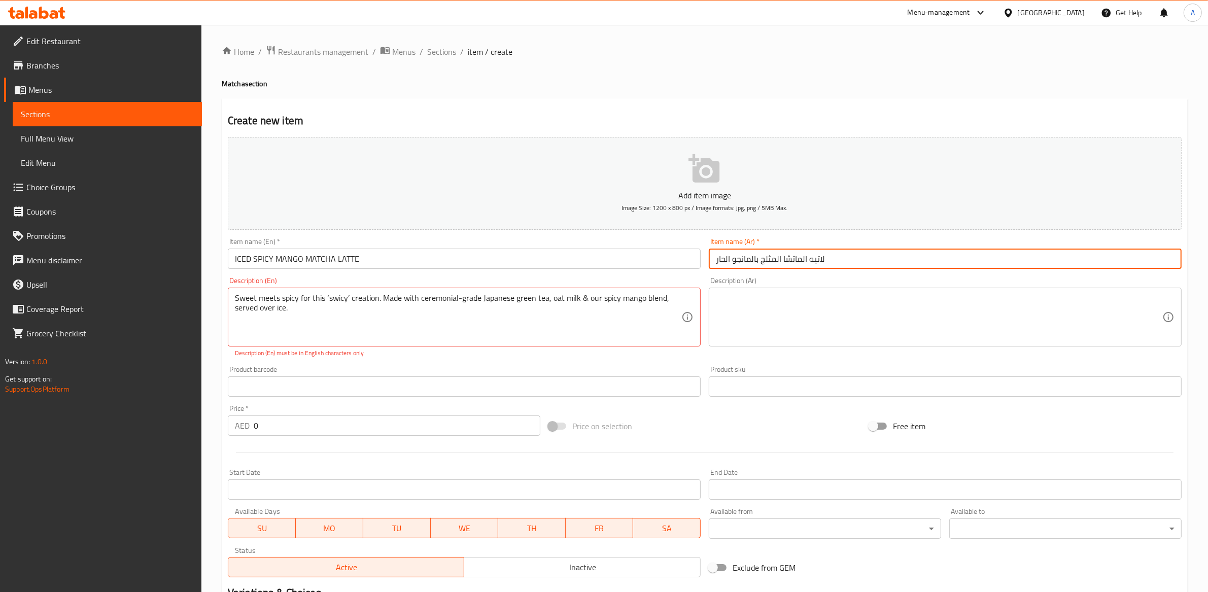
type input "لاتيه الماتشا المثلج بالمانجو الحار"
click at [805, 293] on textarea at bounding box center [939, 317] width 447 height 48
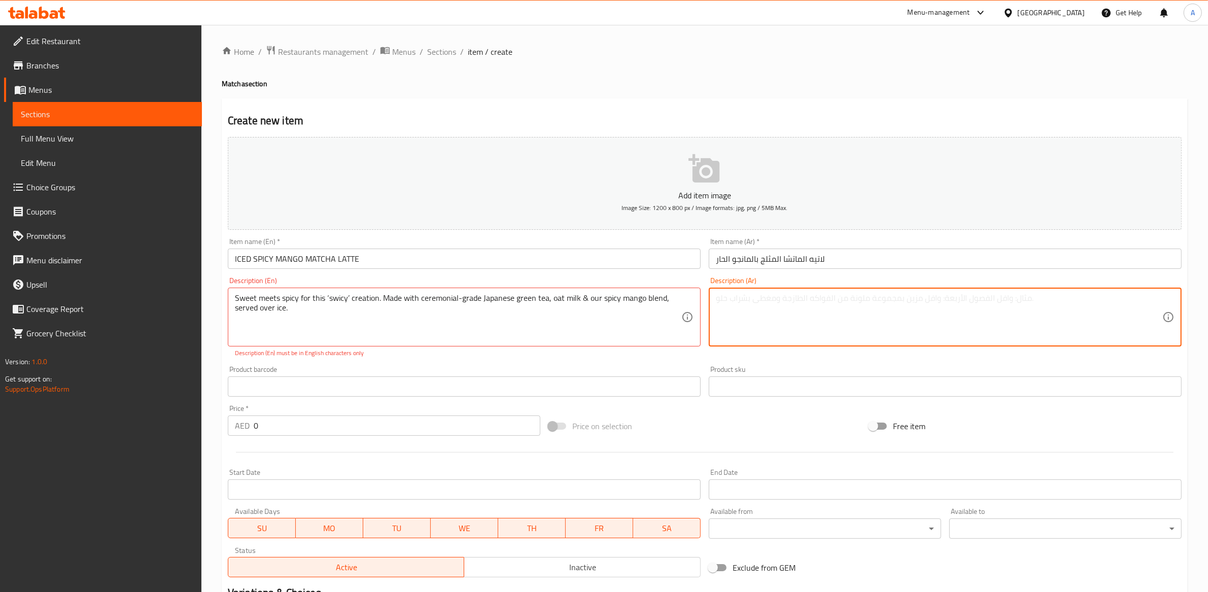
paste textarea "ماتشا يابانية ممتازة، حليب الشوفان، ومزيج المانجو الحار، ويُقدّم مع الثلج."
type textarea "ماتشا يابانية ممتازة، حليب الشوفان، ومزيج المانجو الحار، ويُقدّم مع الثلج."
click at [792, 129] on div "Create new item Add item image Image Size: 1200 x 800 px / Image formats: jpg, …" at bounding box center [705, 399] width 966 height 602
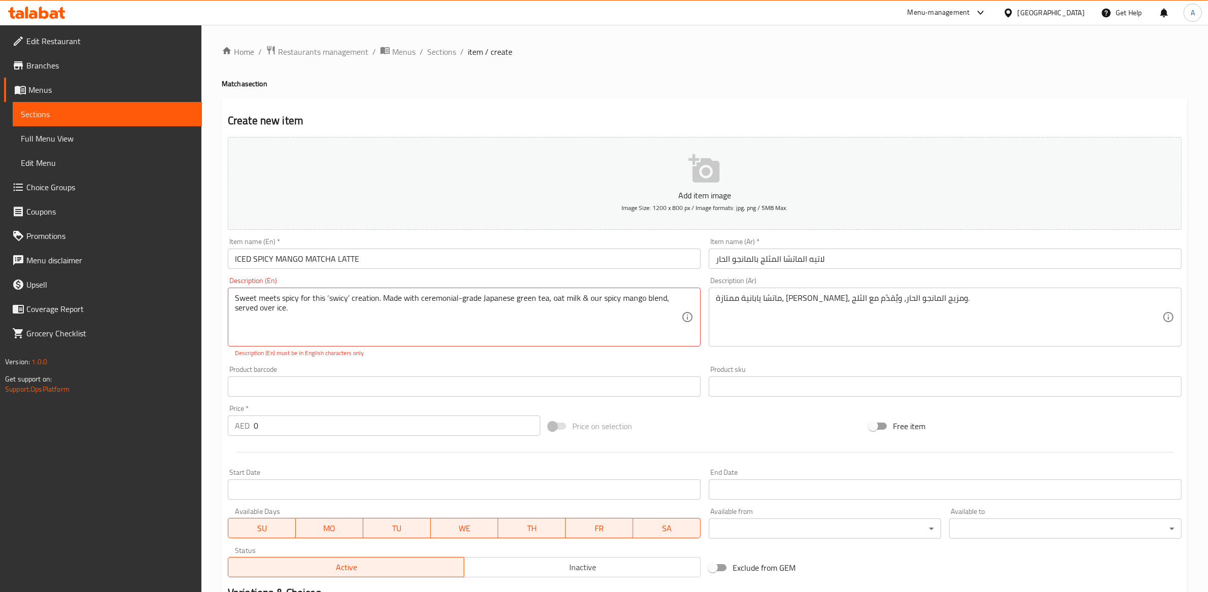
click at [681, 364] on div "Product barcode Product barcode" at bounding box center [464, 381] width 481 height 39
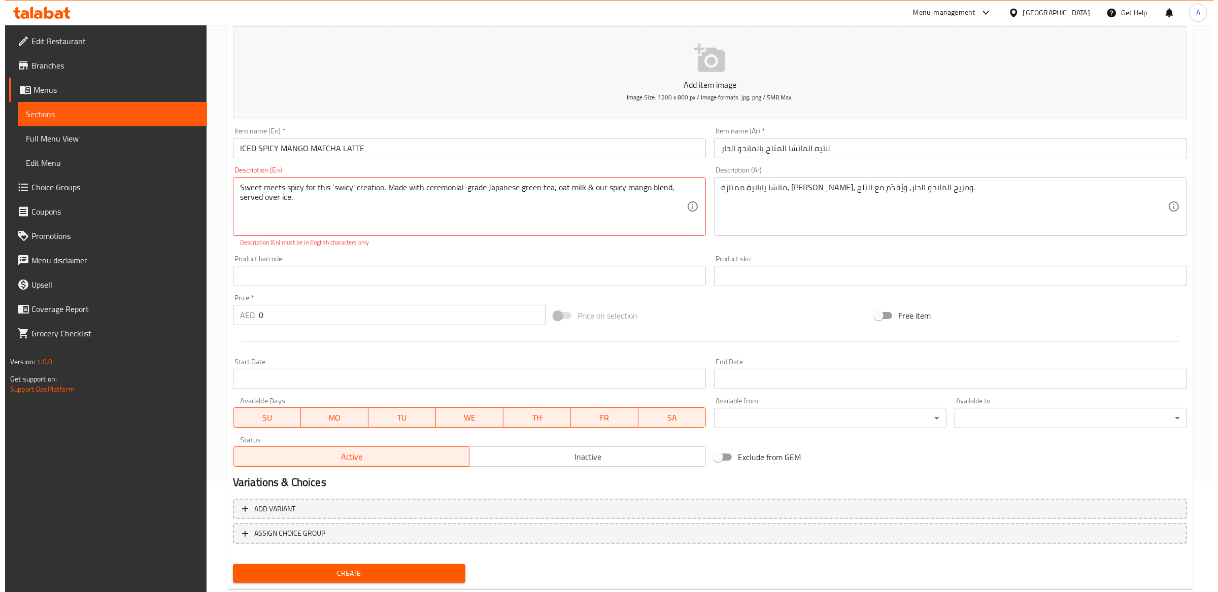
scroll to position [122, 0]
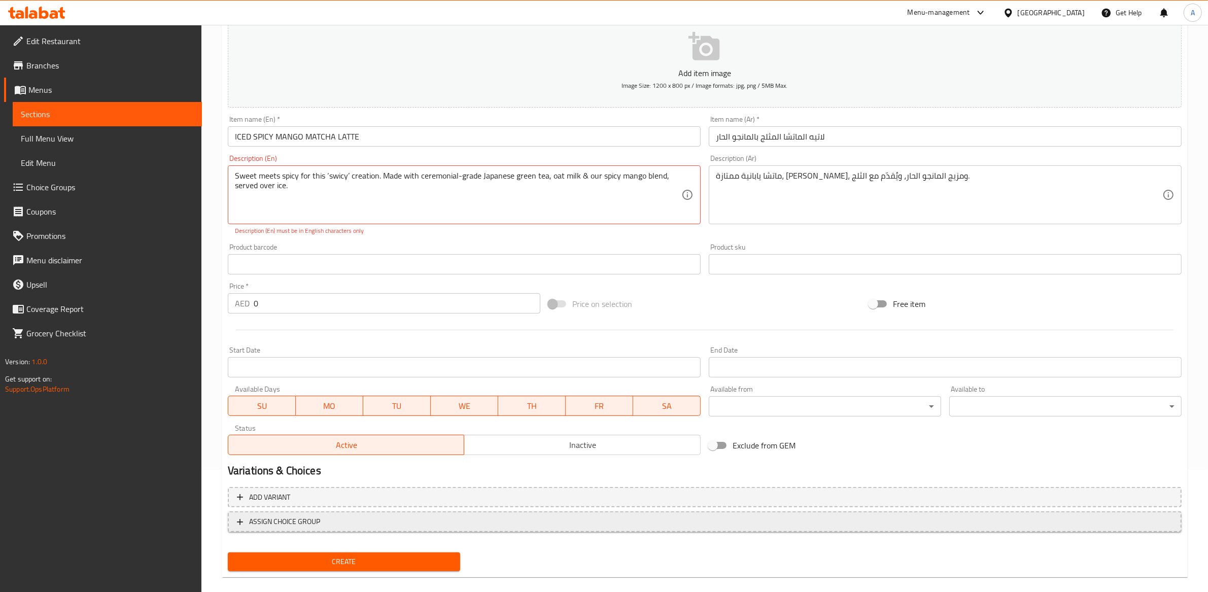
click at [273, 522] on span "ASSIGN CHOICE GROUP" at bounding box center [284, 522] width 71 height 13
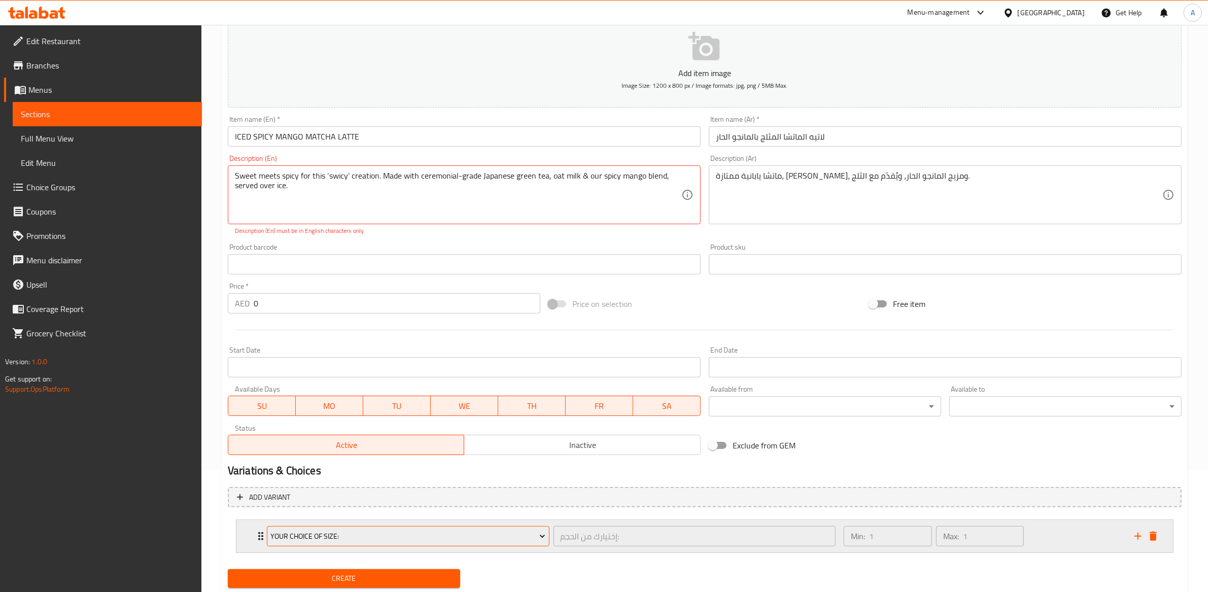
click at [381, 528] on button "Your Choice Of Size:" at bounding box center [408, 536] width 283 height 20
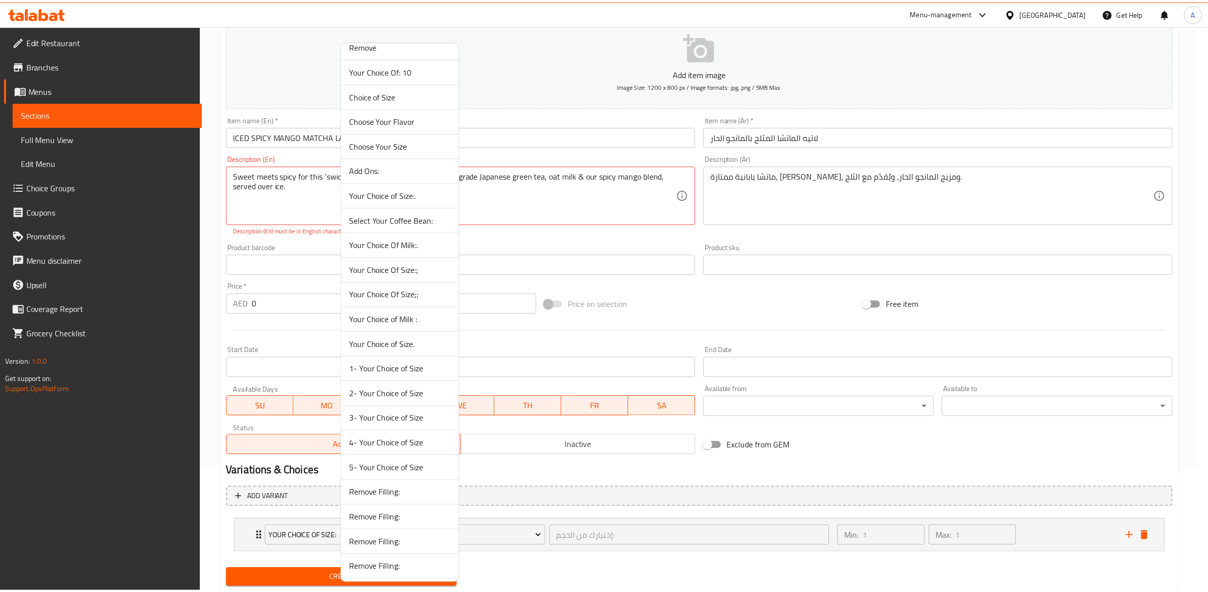
scroll to position [1361, 0]
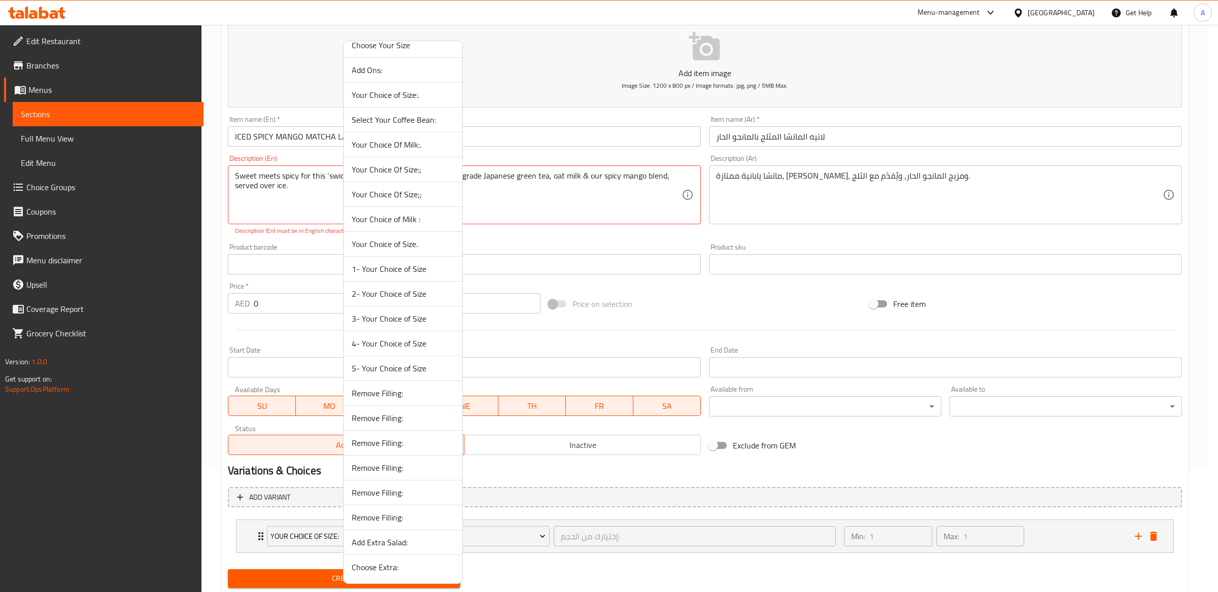
click at [414, 367] on span "5- Your Choice of Size" at bounding box center [403, 368] width 102 height 12
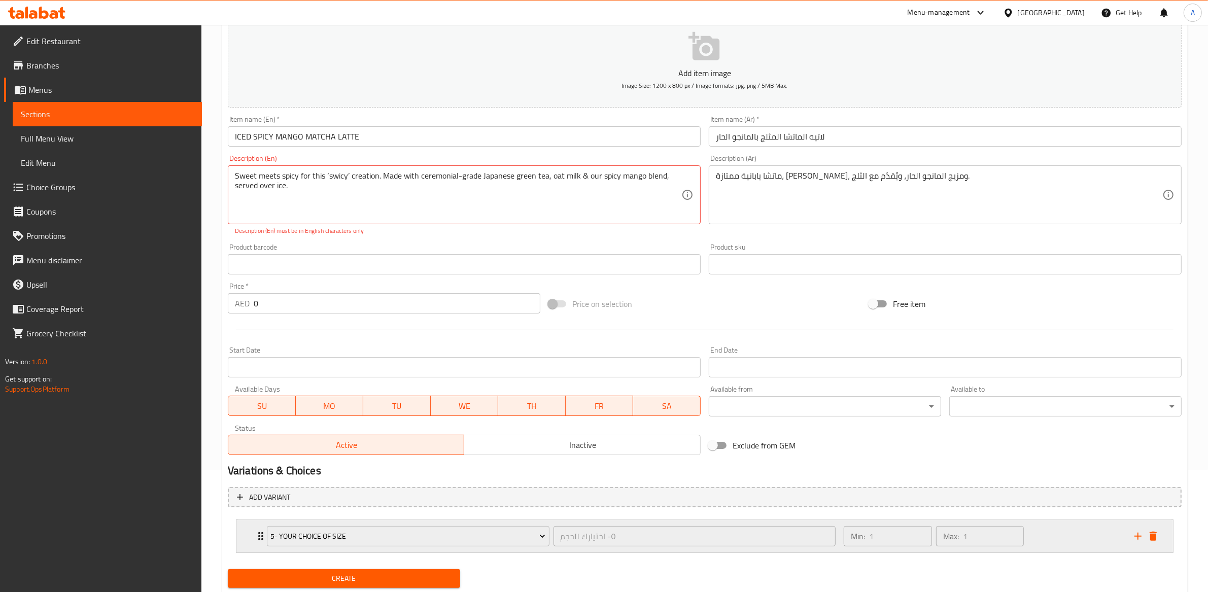
click at [552, 545] on div "٥- اختيارك للحجم ​" at bounding box center [695, 536] width 287 height 24
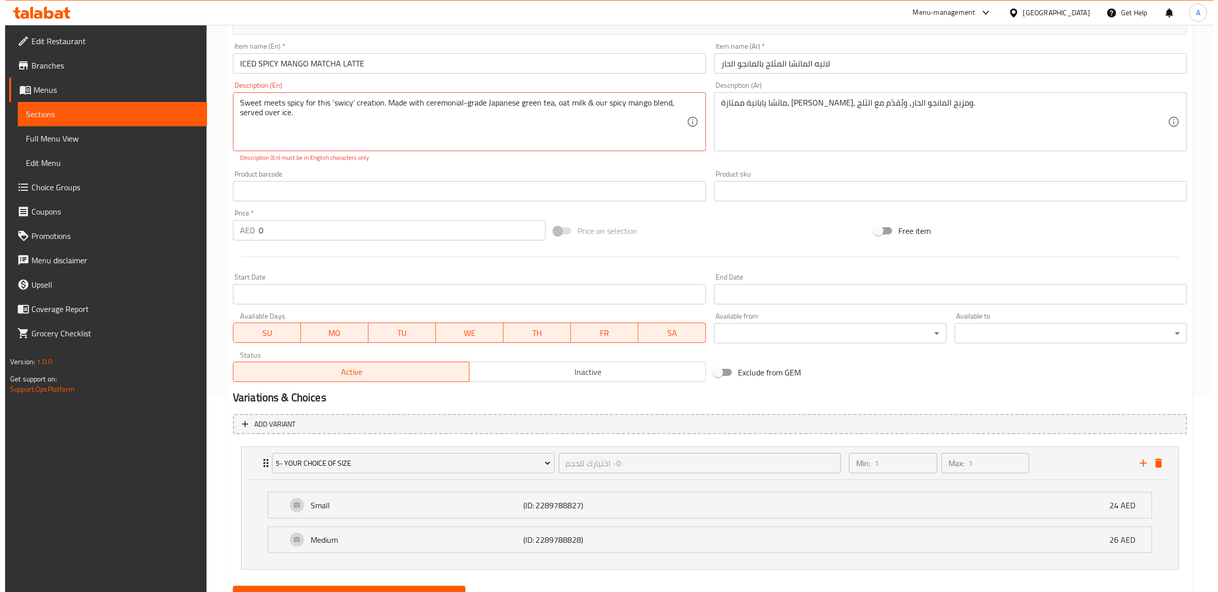
scroll to position [242, 0]
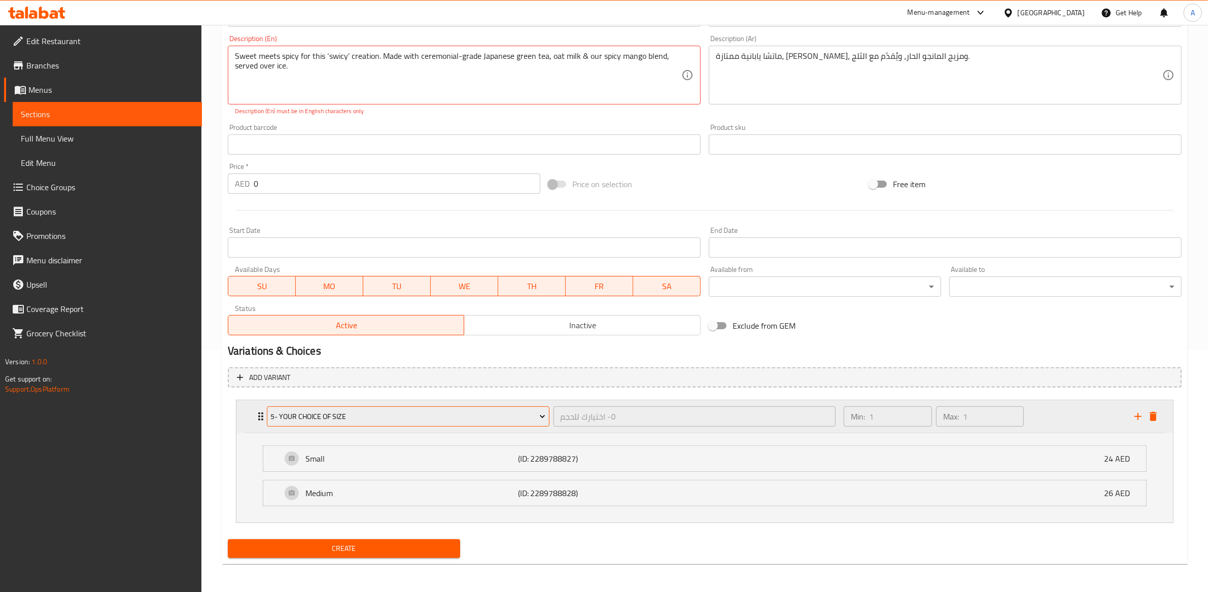
click at [448, 415] on span "5- Your Choice of Size" at bounding box center [407, 416] width 275 height 13
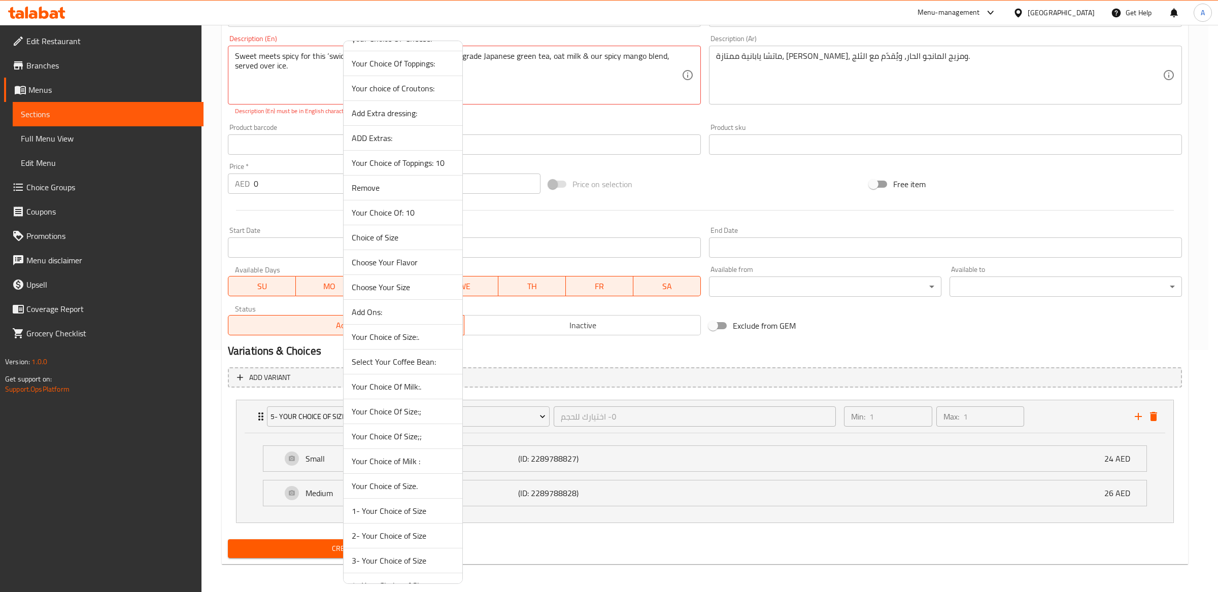
scroll to position [1361, 0]
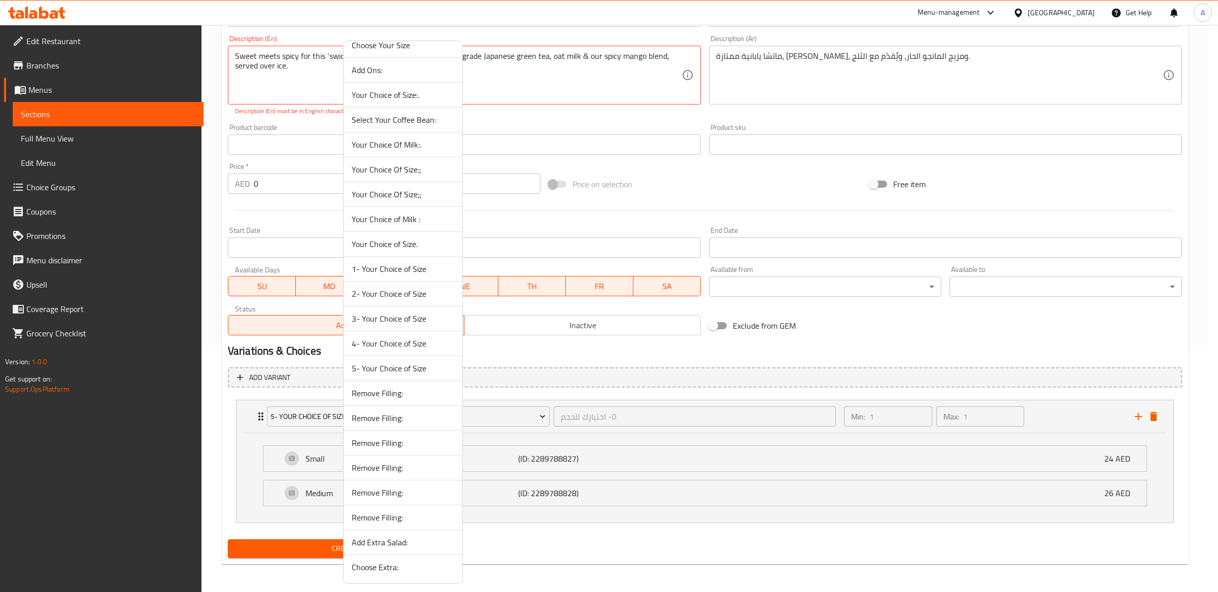
drag, startPoint x: 413, startPoint y: 344, endPoint x: 463, endPoint y: 394, distance: 71.0
click at [413, 344] on span "4- Your Choice of Size" at bounding box center [403, 343] width 102 height 12
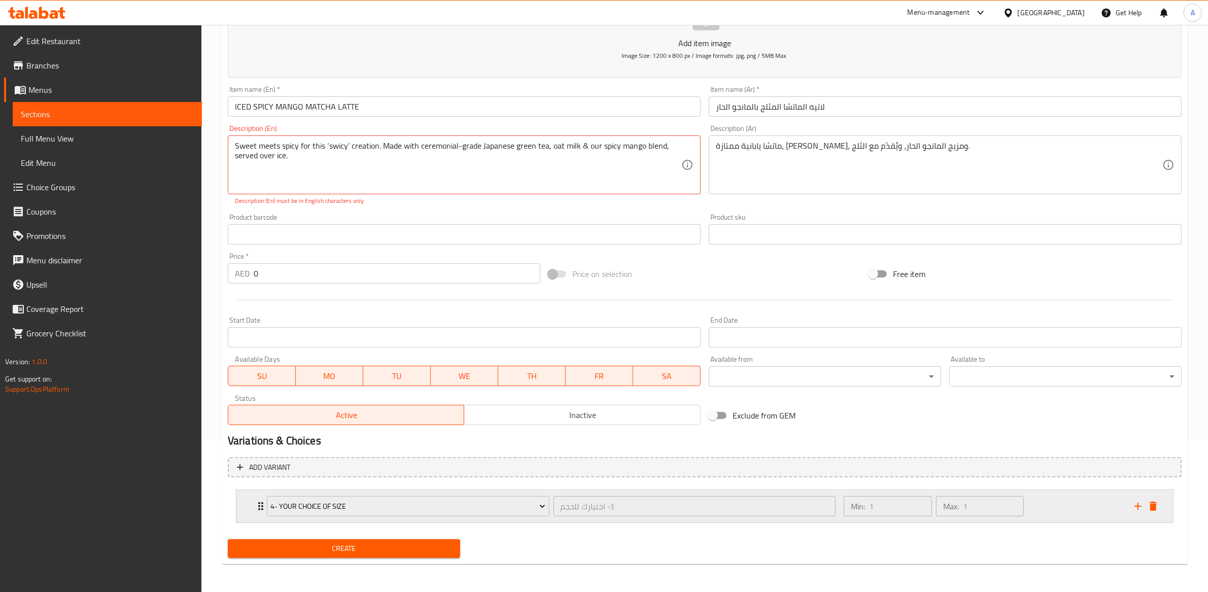
click at [552, 518] on div "٤- اختيارك للحجم ​" at bounding box center [695, 506] width 287 height 24
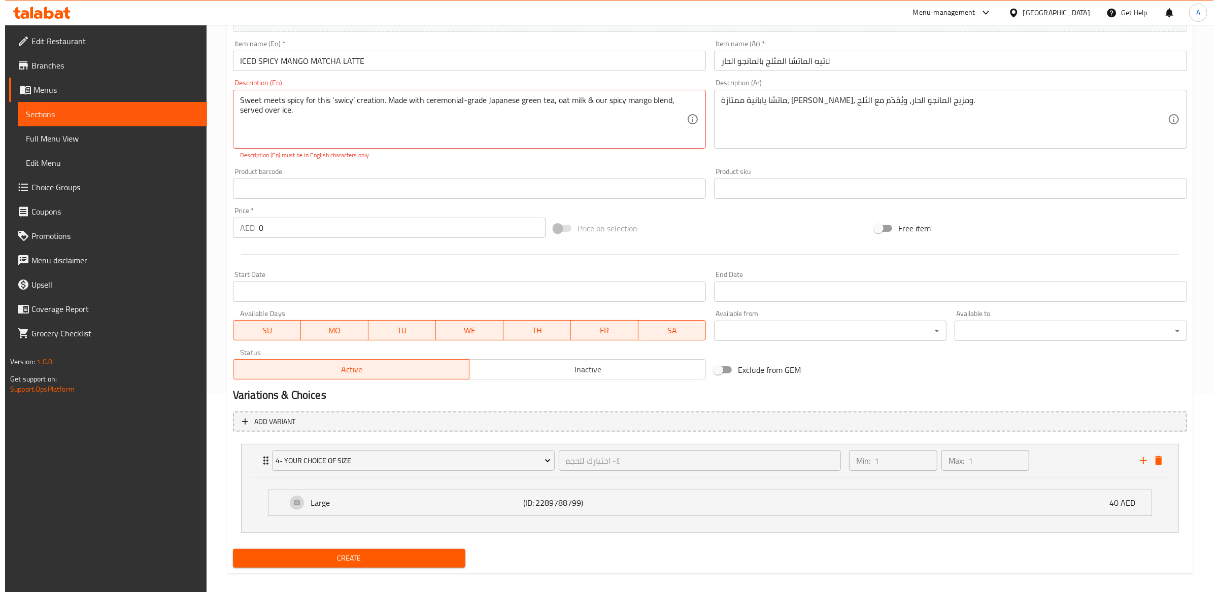
scroll to position [208, 0]
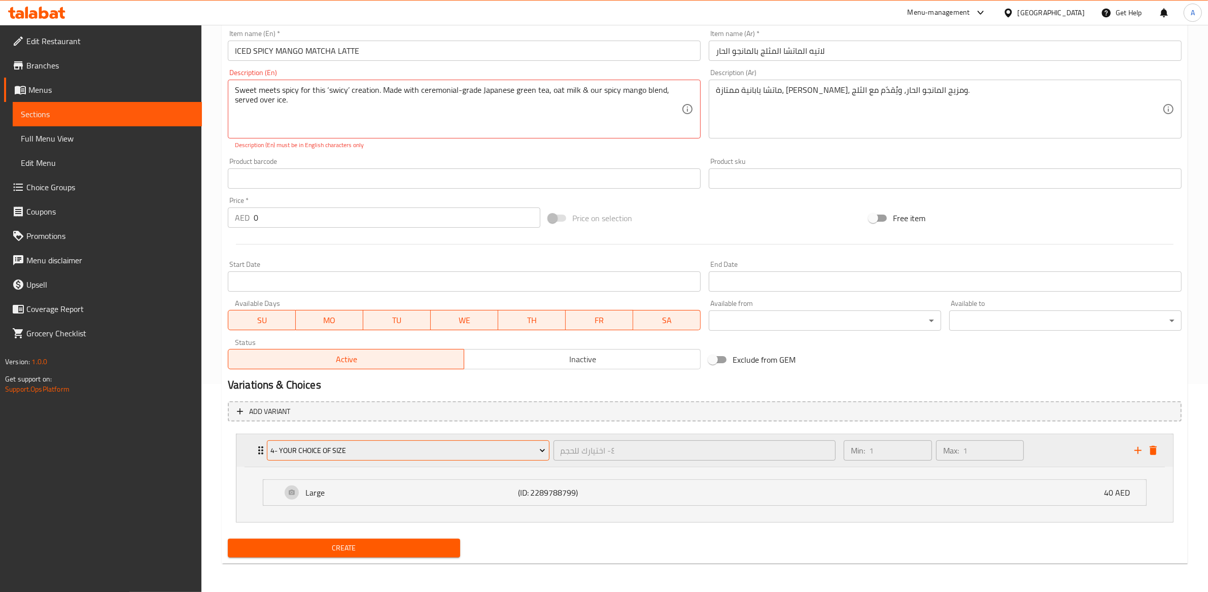
click at [427, 456] on span "4- Your Choice of Size" at bounding box center [407, 450] width 275 height 13
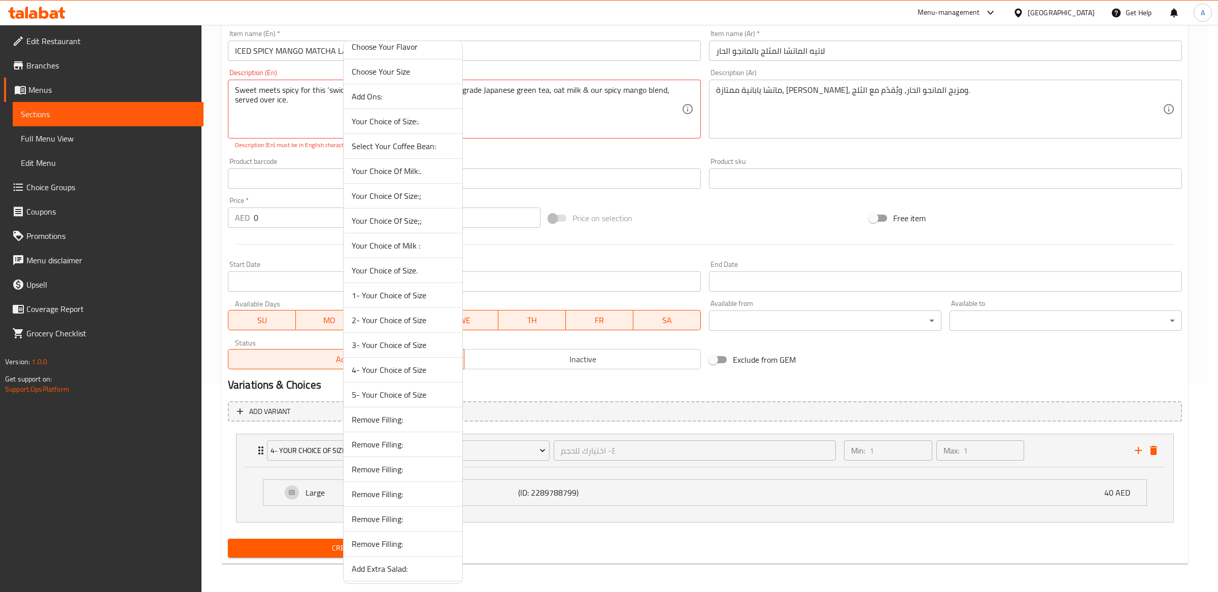
scroll to position [1331, 0]
click at [401, 349] on span "3- Your Choice of Size" at bounding box center [403, 342] width 102 height 12
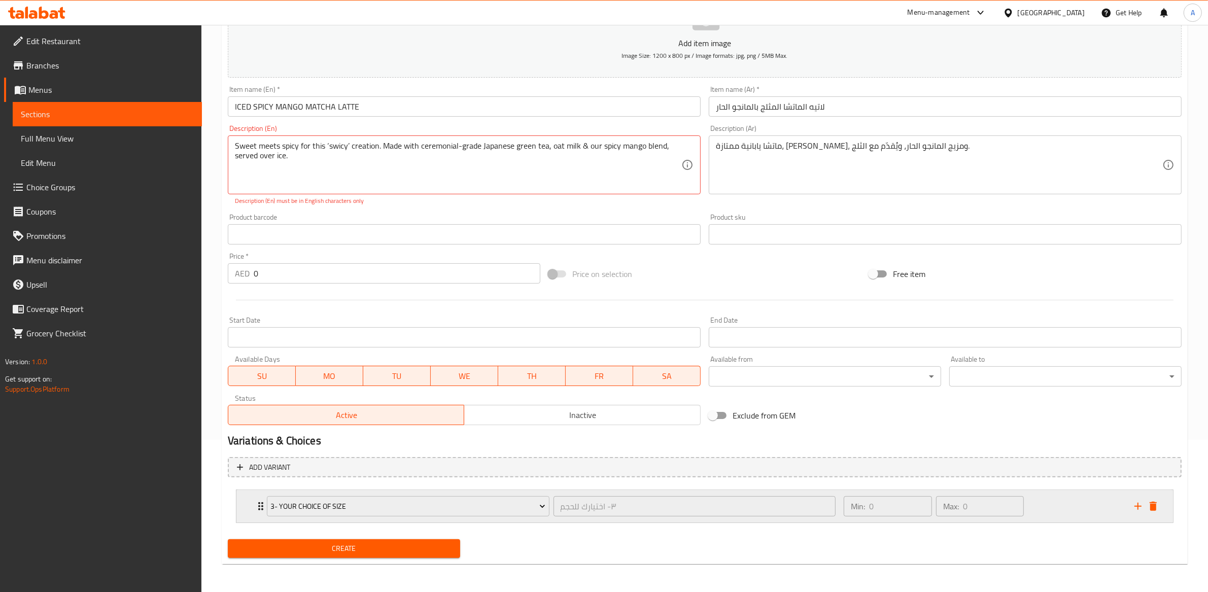
click at [549, 519] on div "3- Your Choice of Size ٣- اختيارك للحجم ​" at bounding box center [551, 506] width 581 height 32
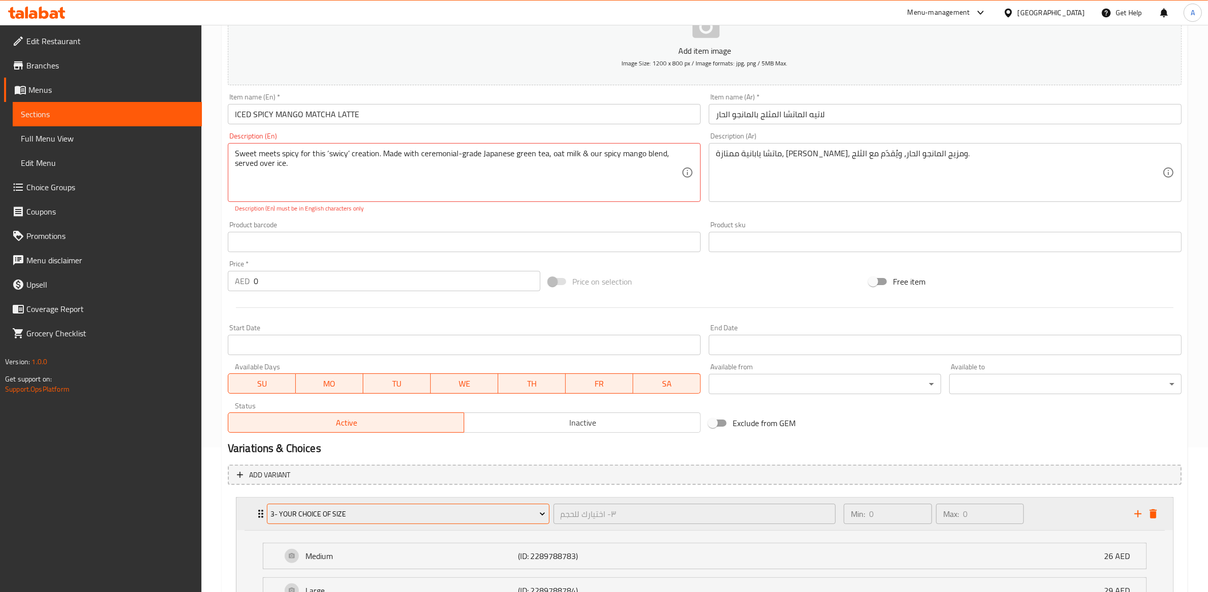
scroll to position [242, 0]
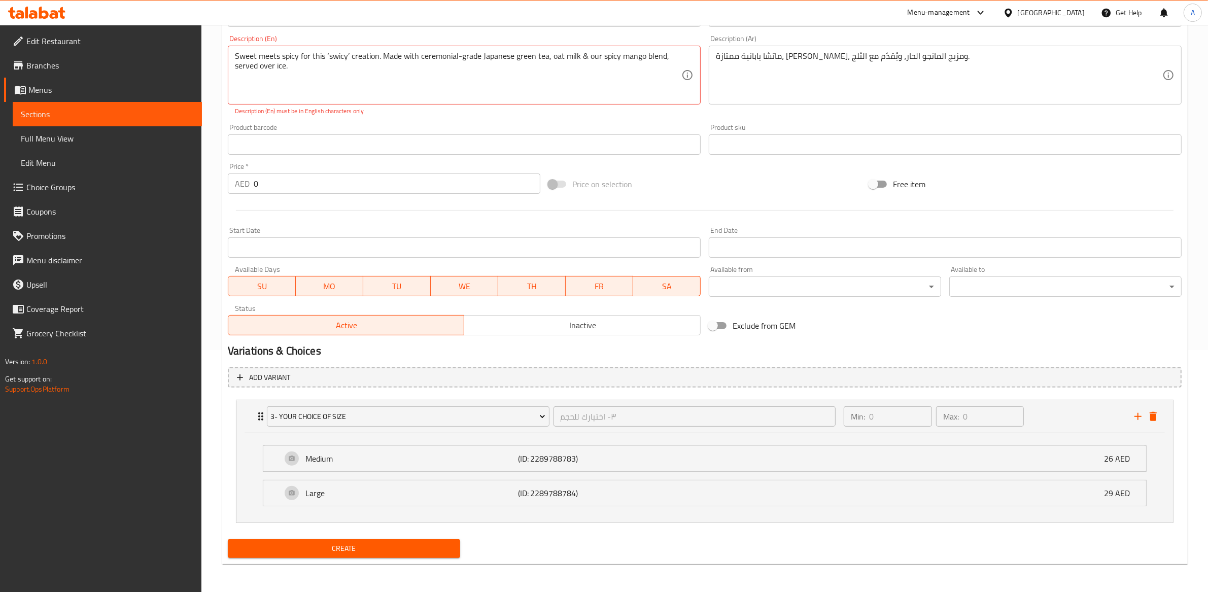
click at [340, 553] on span "Create" at bounding box center [344, 548] width 216 height 13
click at [341, 550] on span "Create" at bounding box center [344, 548] width 216 height 13
click at [407, 540] on button "Create" at bounding box center [344, 548] width 232 height 19
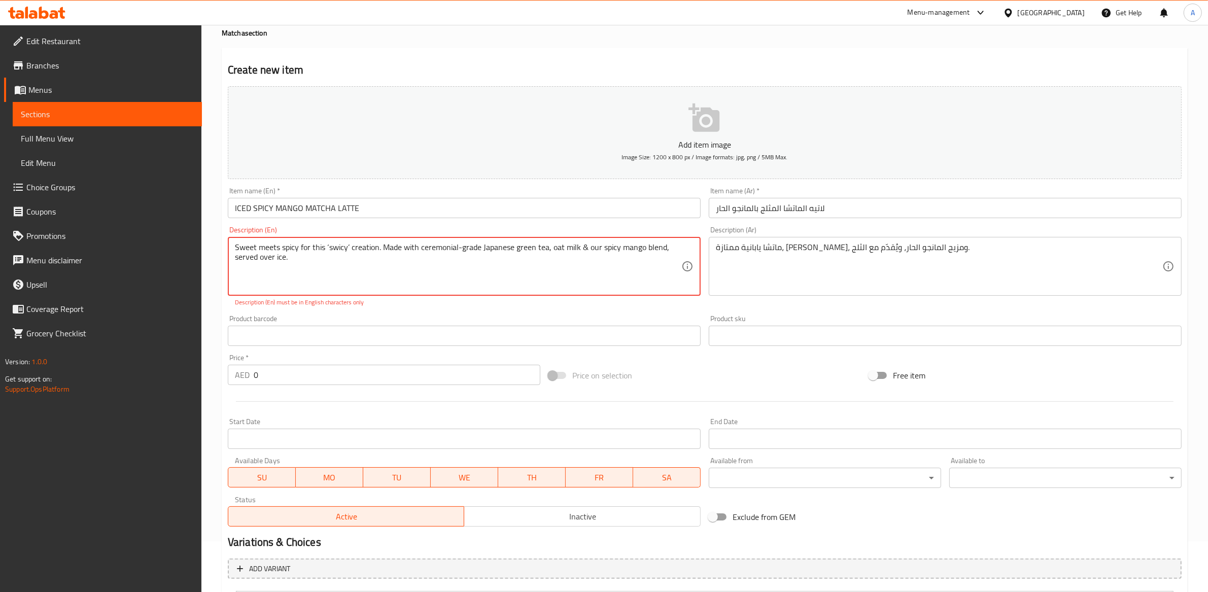
scroll to position [0, 0]
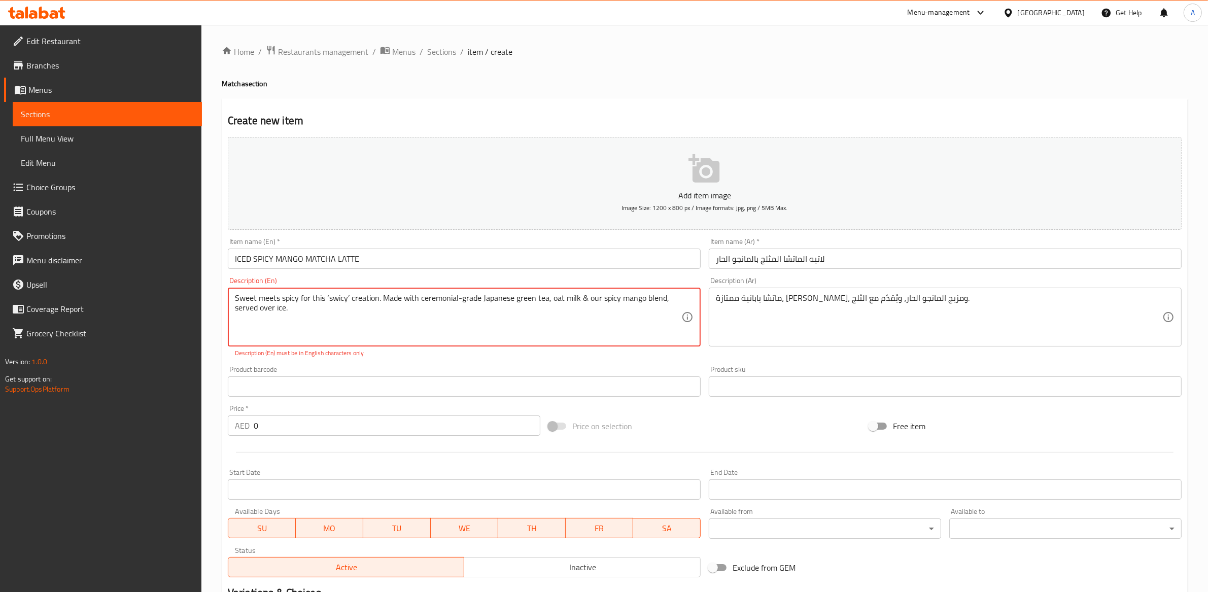
click at [331, 300] on textarea "Sweet meets spicy for this ‘swicy’ creation. Made with ceremonial-grade Japanes…" at bounding box center [458, 317] width 447 height 48
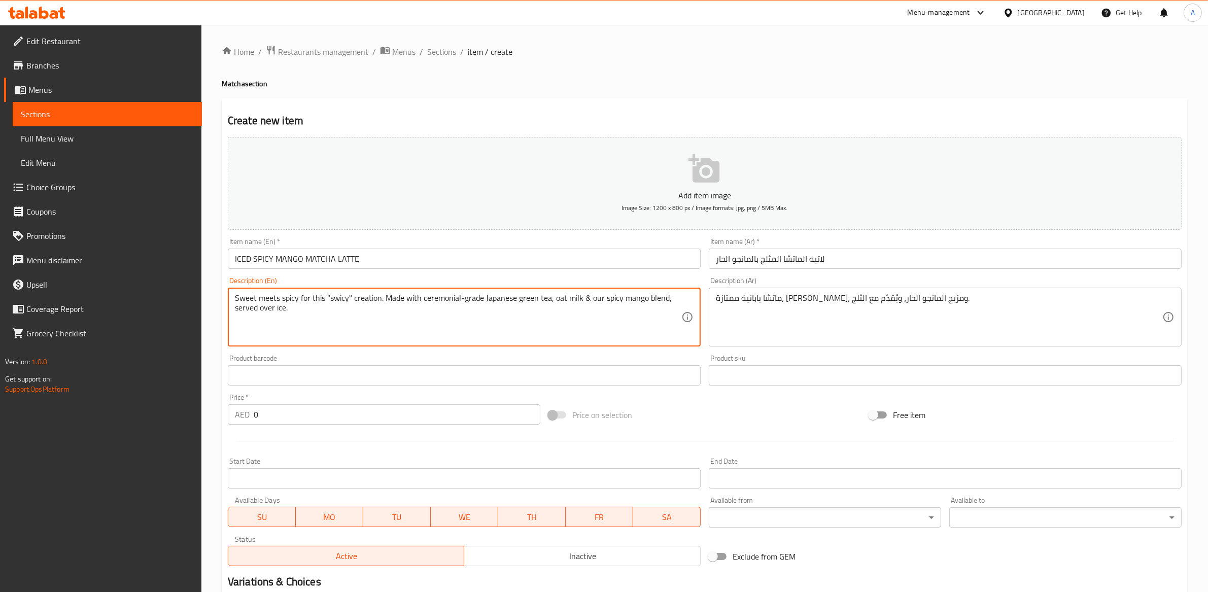
type textarea "Sweet meets spicy for this "swicy" creation. Made with ceremonial-grade Japanes…"
click at [218, 362] on div "Home / Restaurants management / Menus / Sections / item / create Matcha section…" at bounding box center [704, 424] width 1007 height 799
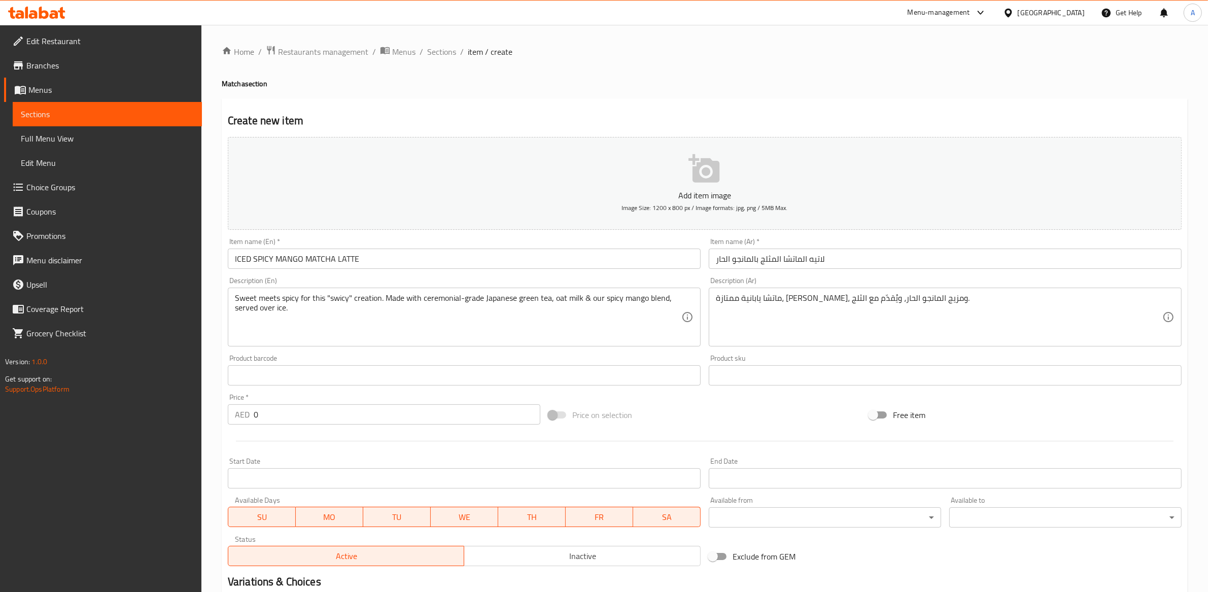
scroll to position [231, 0]
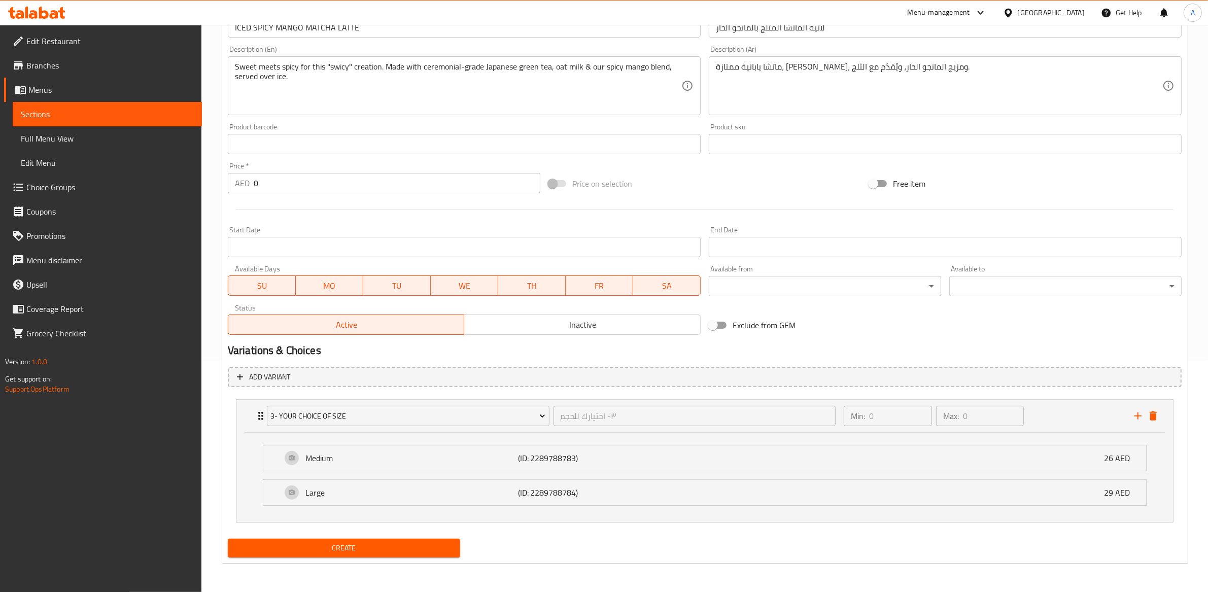
click at [358, 546] on span "Create" at bounding box center [344, 548] width 216 height 13
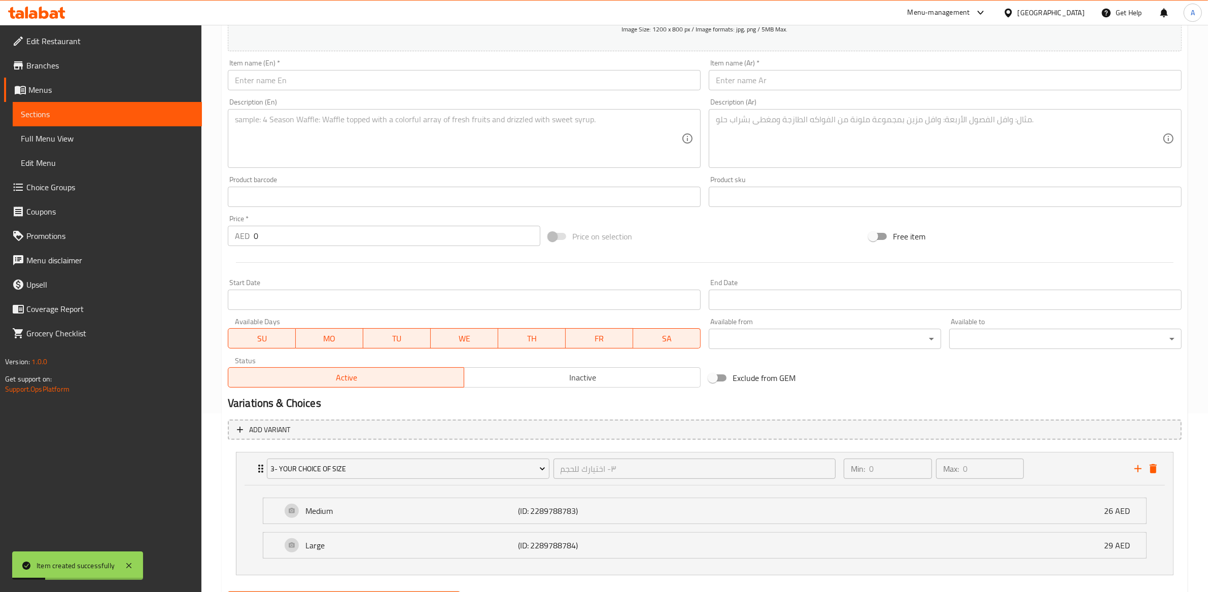
scroll to position [0, 0]
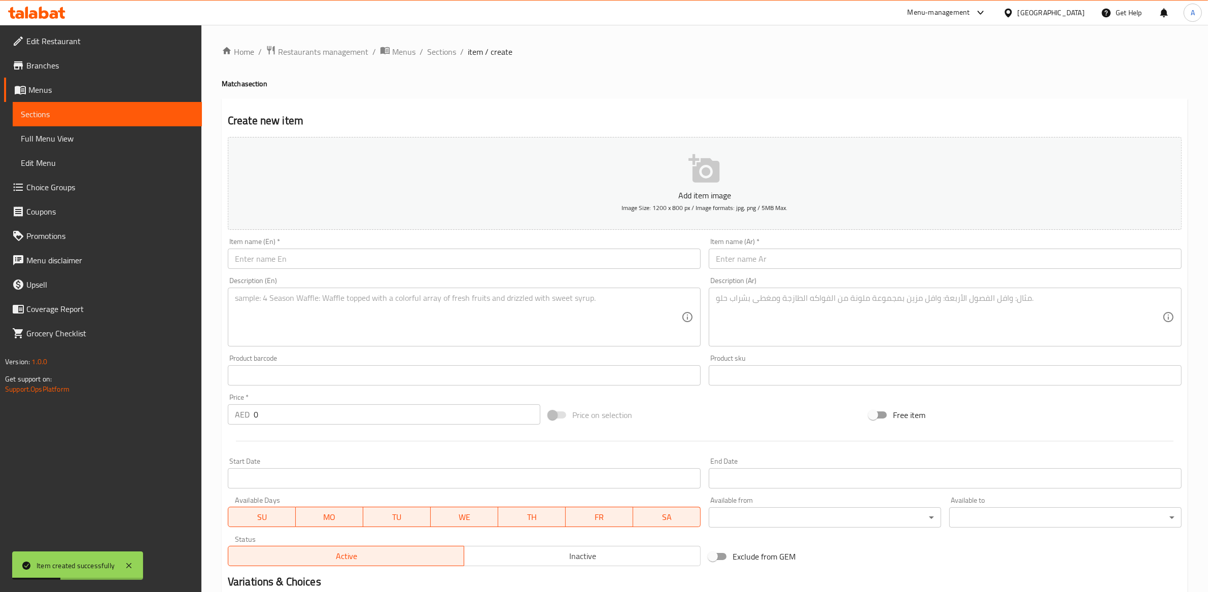
drag, startPoint x: 444, startPoint y: 51, endPoint x: 462, endPoint y: 105, distance: 56.6
click at [444, 51] on span "Sections" at bounding box center [441, 52] width 29 height 12
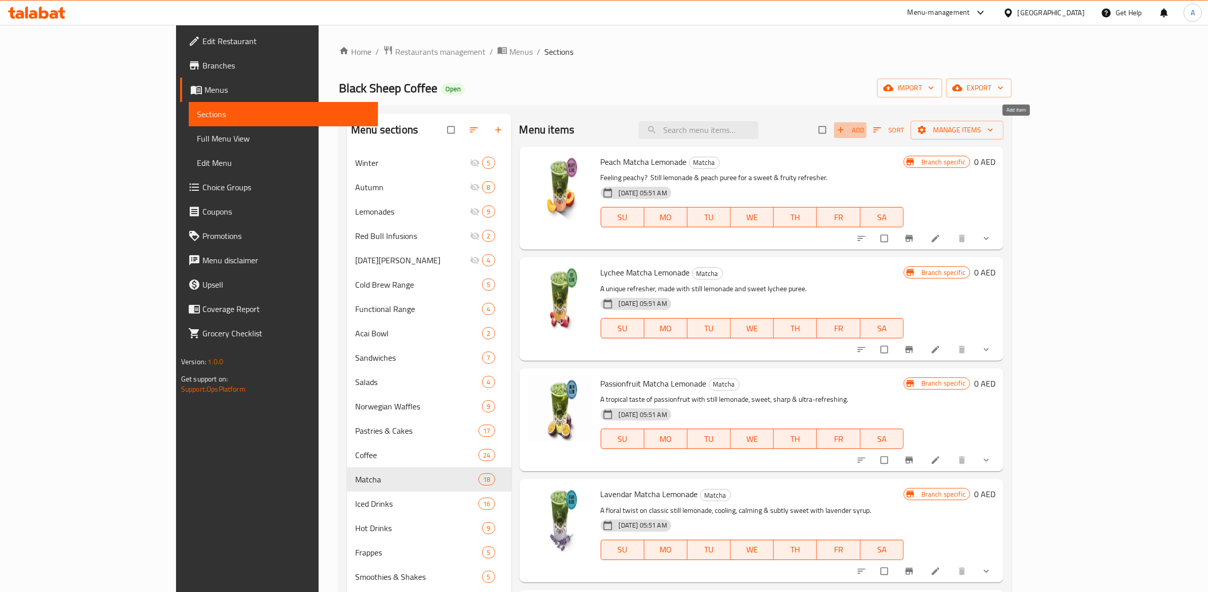
click at [846, 126] on icon "button" at bounding box center [841, 130] width 10 height 10
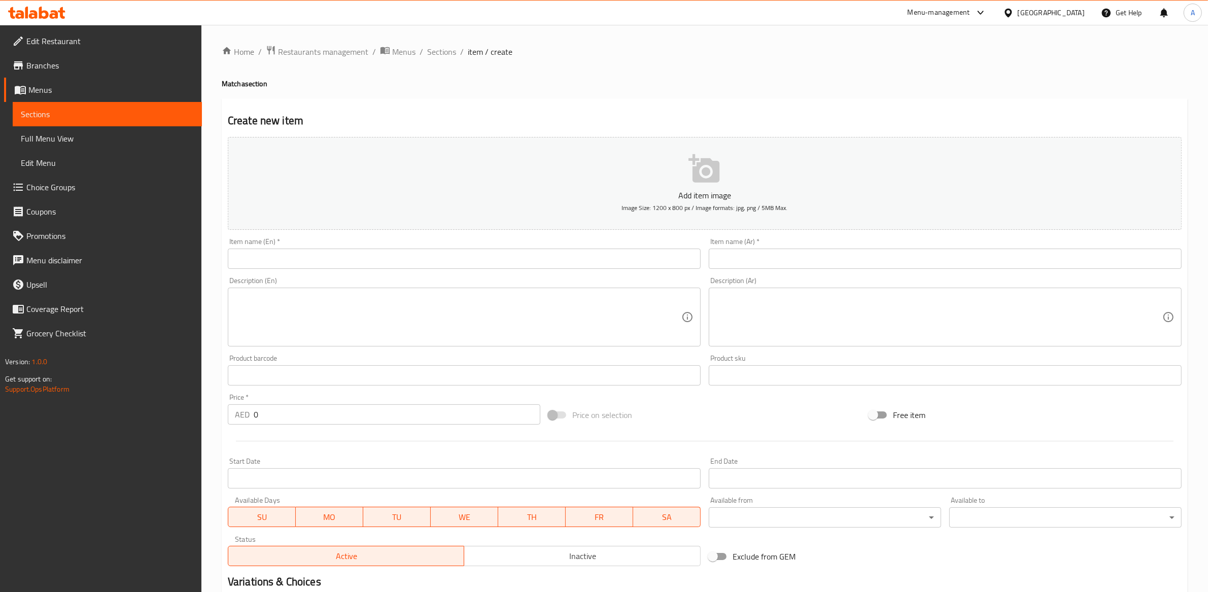
click at [335, 260] on input "text" at bounding box center [464, 259] width 473 height 20
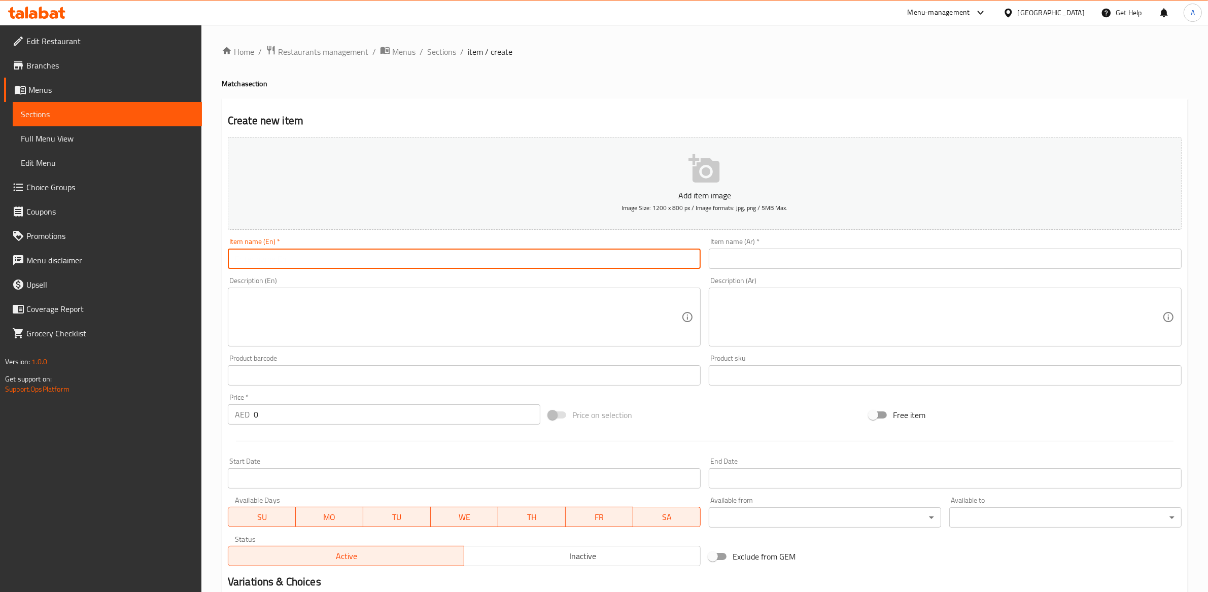
paste input "SPICY MANGO MATCHA LEMONADE"
type input "SPICY MANGO MATCHA LEMONADE"
click at [384, 287] on div "Description (En) Description (En)" at bounding box center [464, 312] width 473 height 70
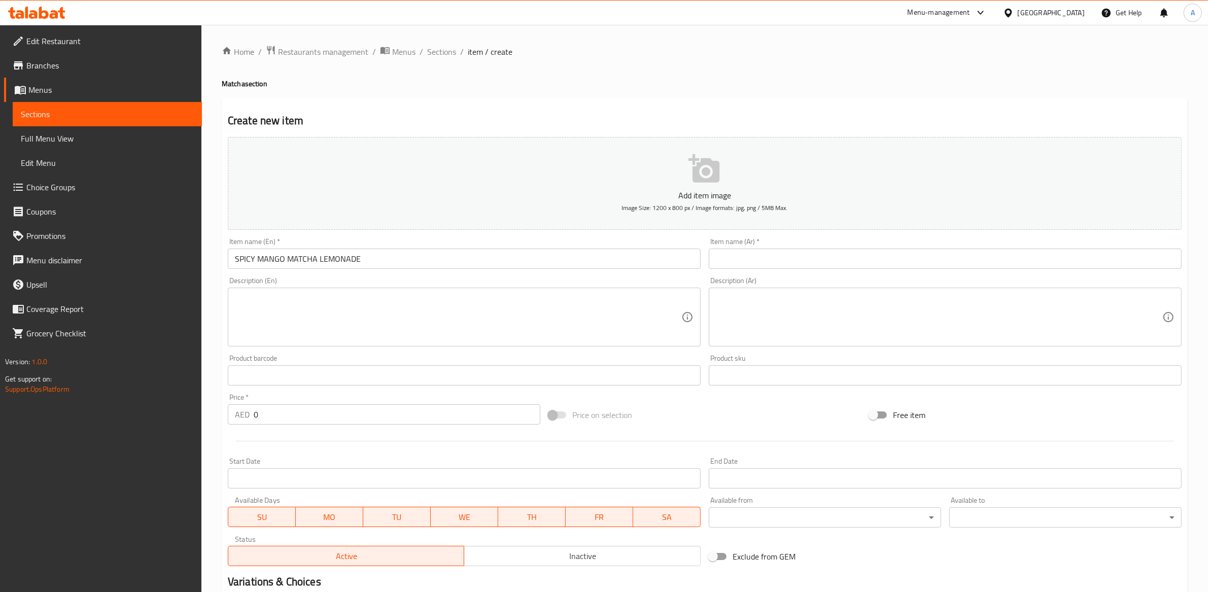
click at [331, 311] on textarea at bounding box center [458, 317] width 447 height 48
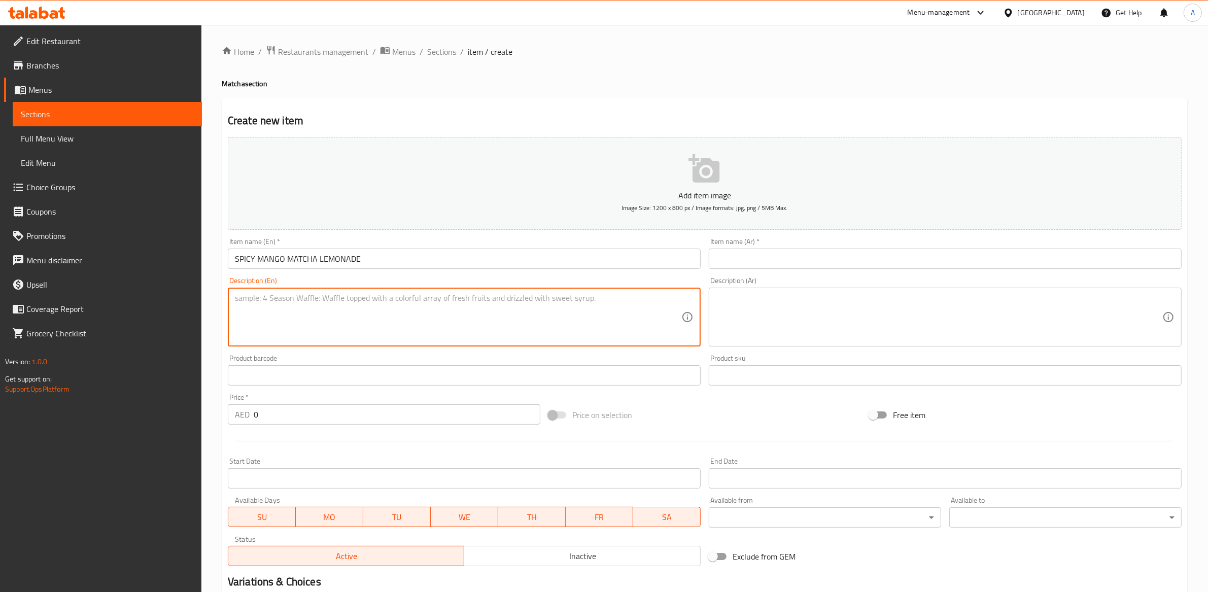
click at [303, 304] on textarea at bounding box center [458, 317] width 447 height 48
paste textarea "Sweet meets spicy for this ‘[PERSON_NAME]’ creation. Still lemonade, ceremonial…"
drag, startPoint x: 330, startPoint y: 296, endPoint x: 376, endPoint y: 269, distance: 53.0
click at [330, 295] on textarea "Sweet meets spicy for this ‘[PERSON_NAME]’ creation. Still lemonade, ceremonial…" at bounding box center [458, 317] width 447 height 48
type textarea "Sweet meets spicy for this "[PERSON_NAME]" creation. Still lemonade, ceremonial…"
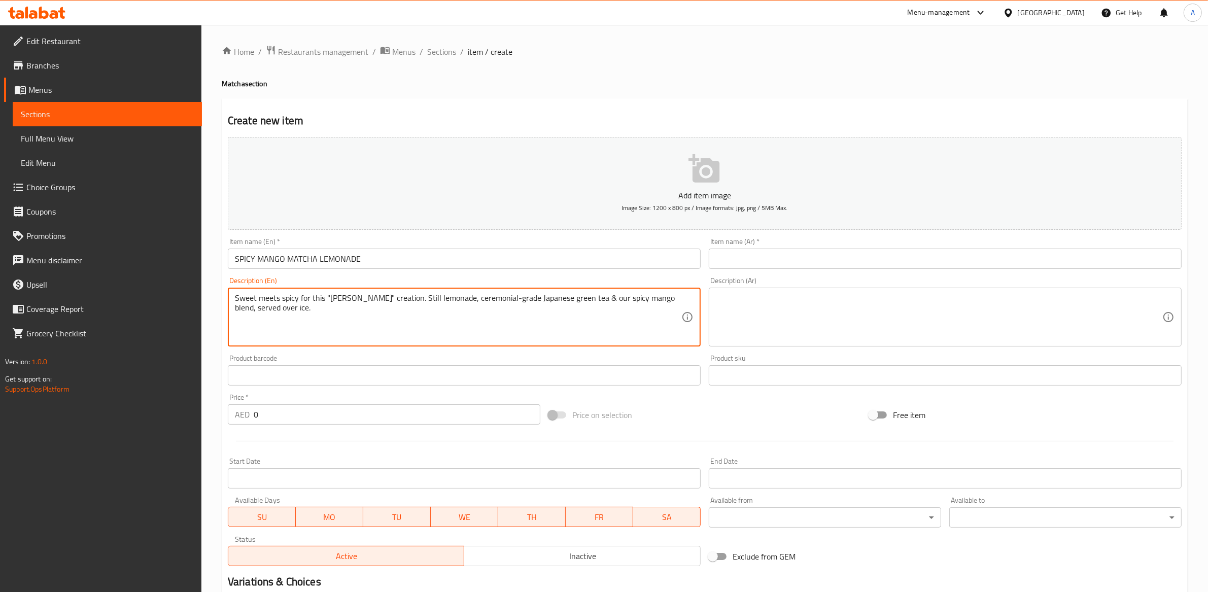
drag, startPoint x: 743, startPoint y: 356, endPoint x: 724, endPoint y: 328, distance: 33.5
click at [743, 355] on div "Product sku Product sku" at bounding box center [945, 370] width 473 height 31
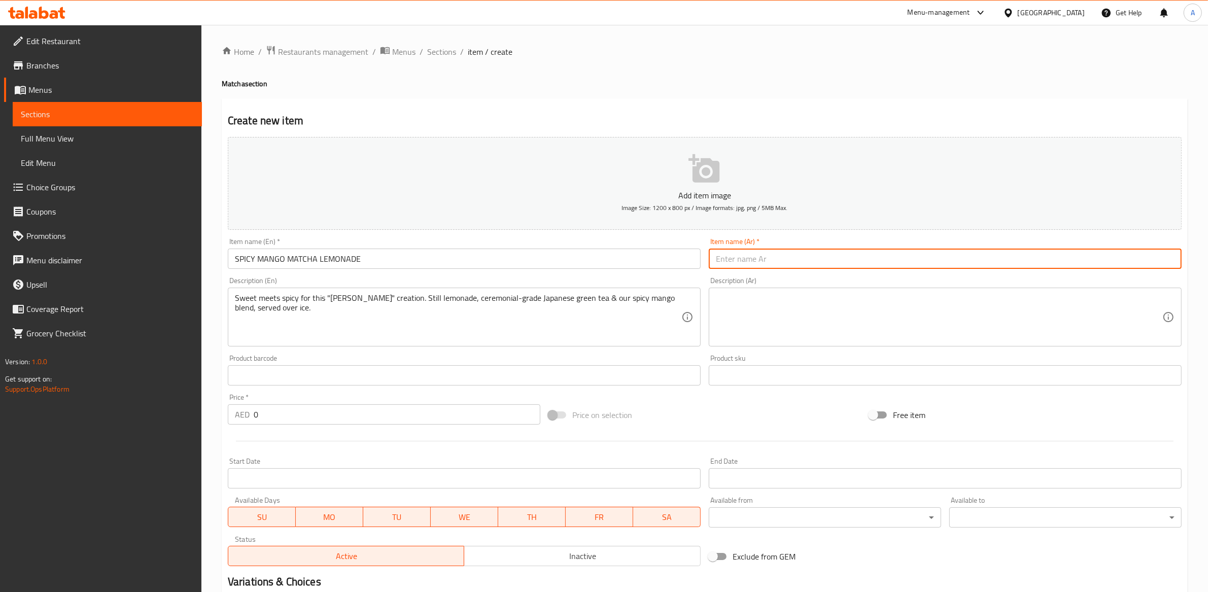
click at [730, 255] on input "text" at bounding box center [945, 259] width 473 height 20
paste input "ليمونادة الماتشا بالمانجو الحار"
type input "ليمونادة الماتشا بالمانجو الحار"
click at [748, 342] on div "Description (Ar)" at bounding box center [945, 317] width 473 height 59
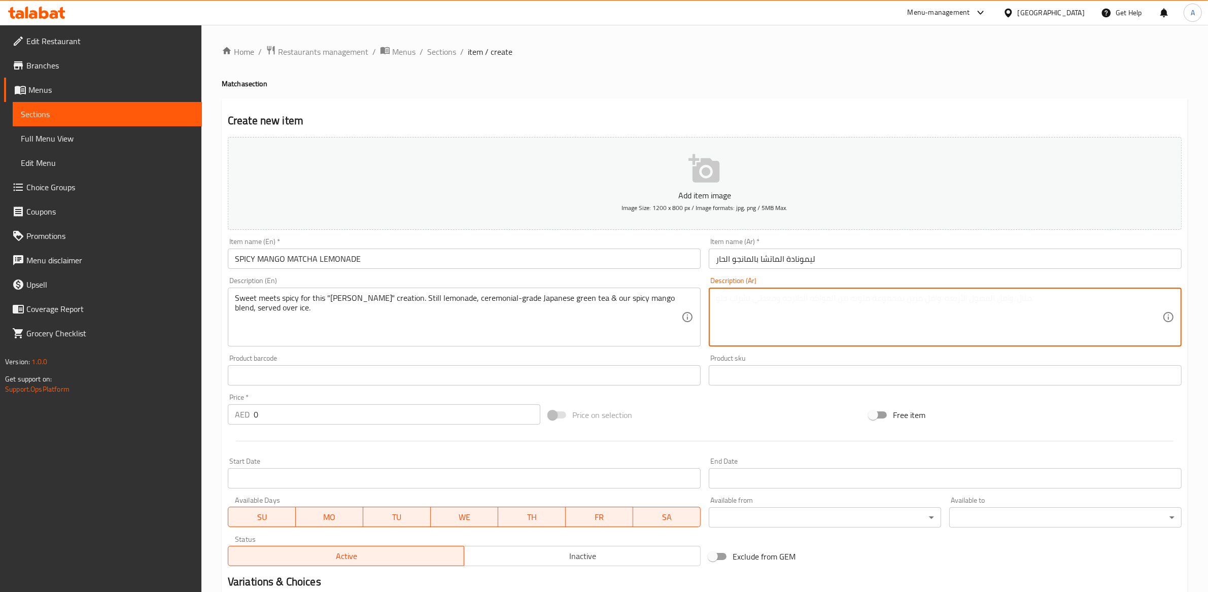
paste textarea "ليمونادة هادئة، ماتشا يابانية ممتازة، ومزيج المانجو الحار، يُقدّم مع الثلج."
type textarea "ليمونادة هادئة، ماتشا يابانية ممتازة، ومزيج المانجو الحار، يُقدّم مع الثلج."
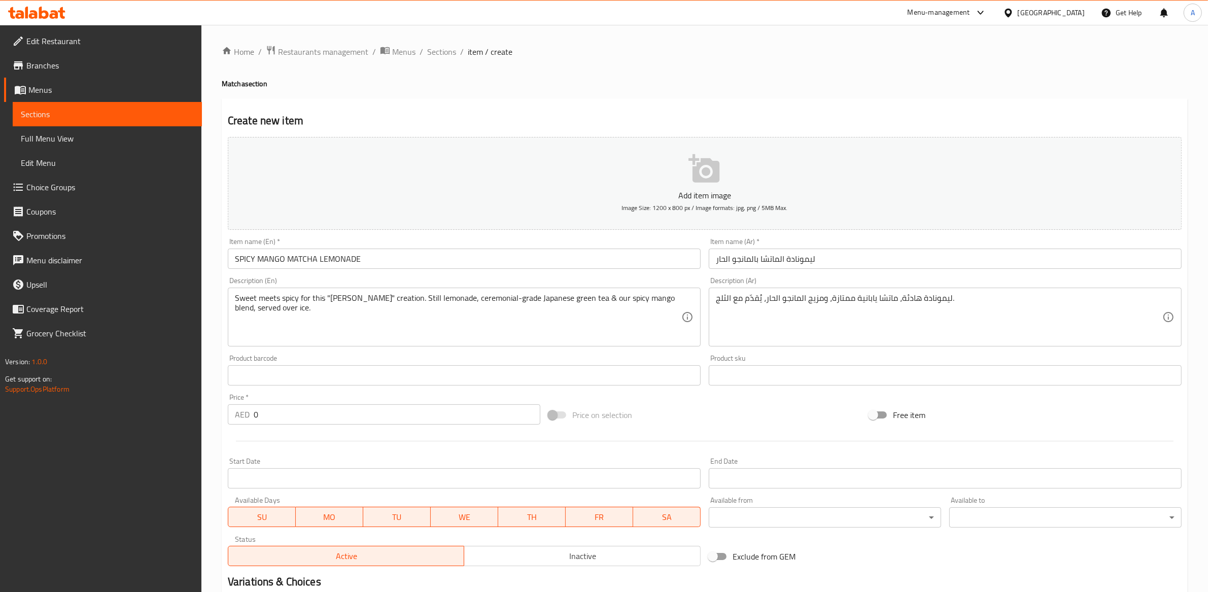
click at [808, 101] on div "Create new item Add item image Image Size: 1200 x 800 px / Image formats: jpg, …" at bounding box center [705, 393] width 966 height 591
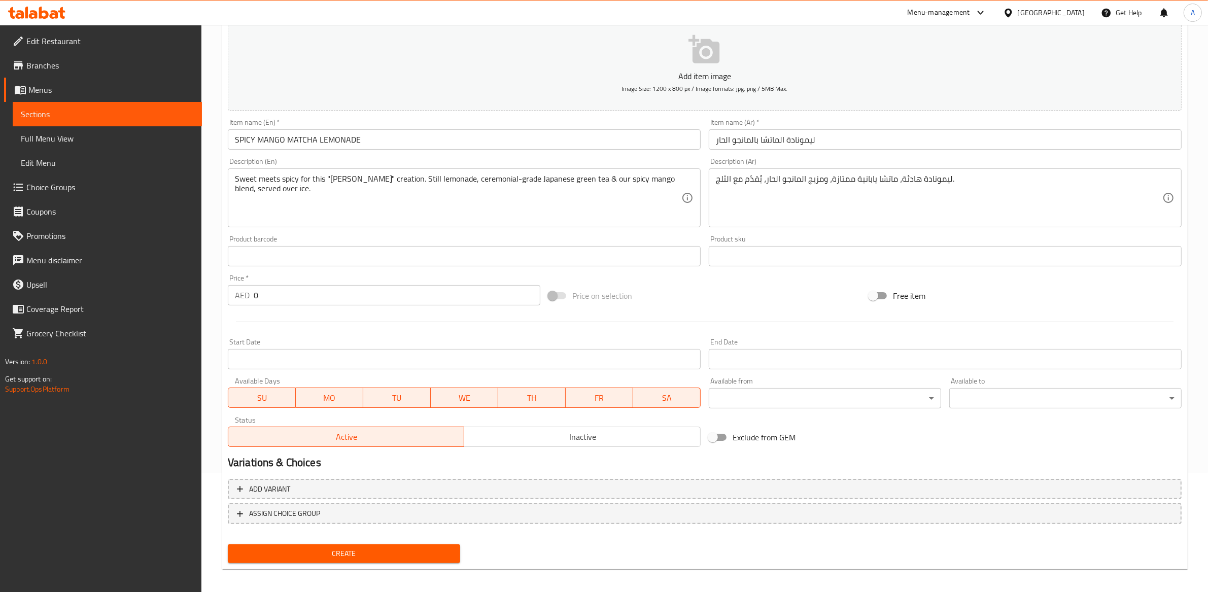
scroll to position [123, 0]
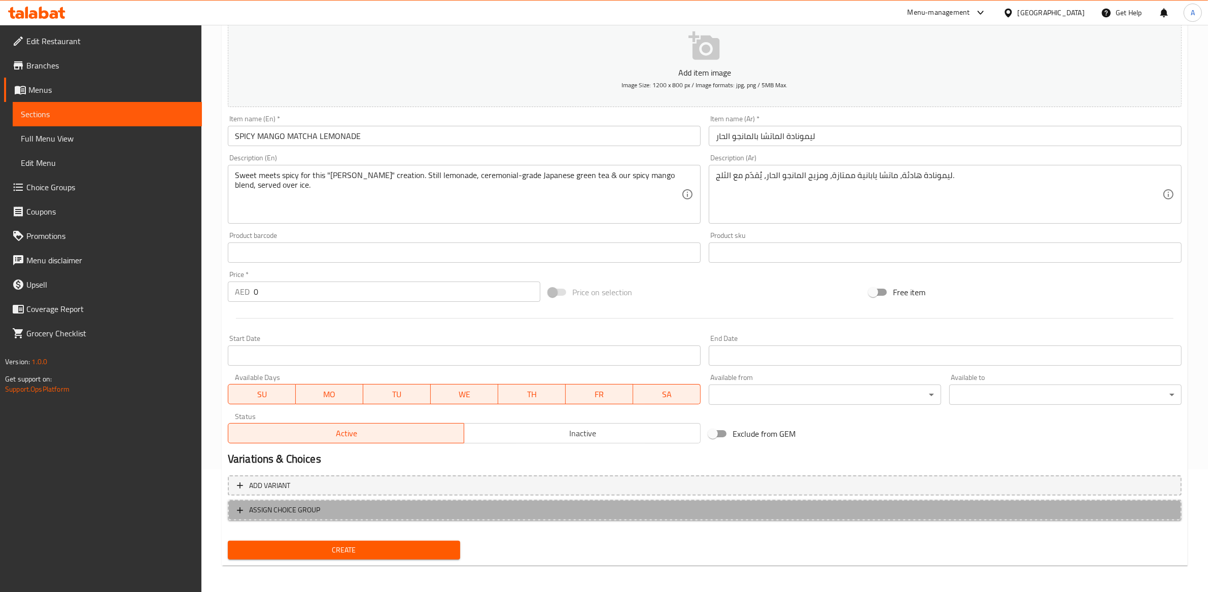
click at [306, 508] on span "ASSIGN CHOICE GROUP" at bounding box center [284, 510] width 71 height 13
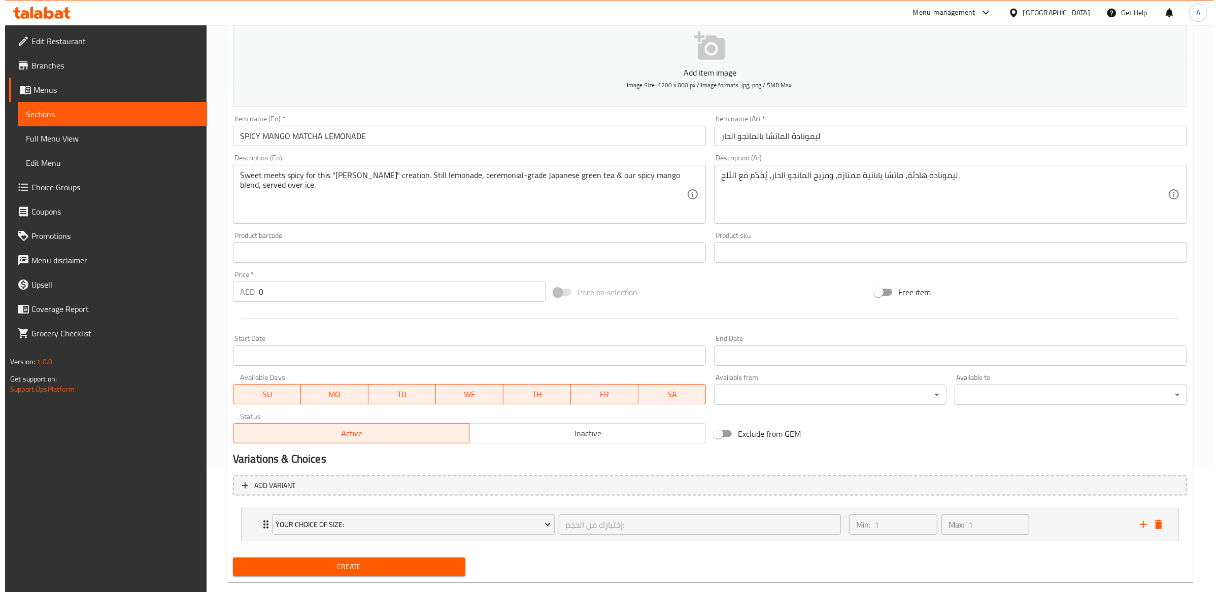
scroll to position [141, 0]
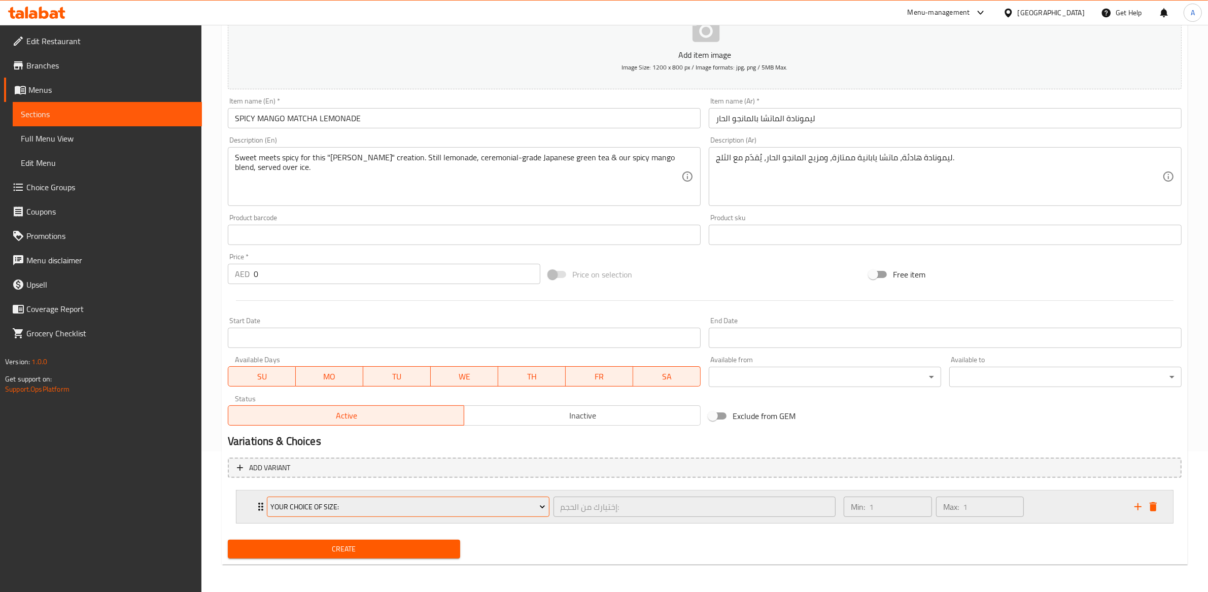
click at [513, 510] on span "Your Choice Of Size:" at bounding box center [407, 507] width 275 height 13
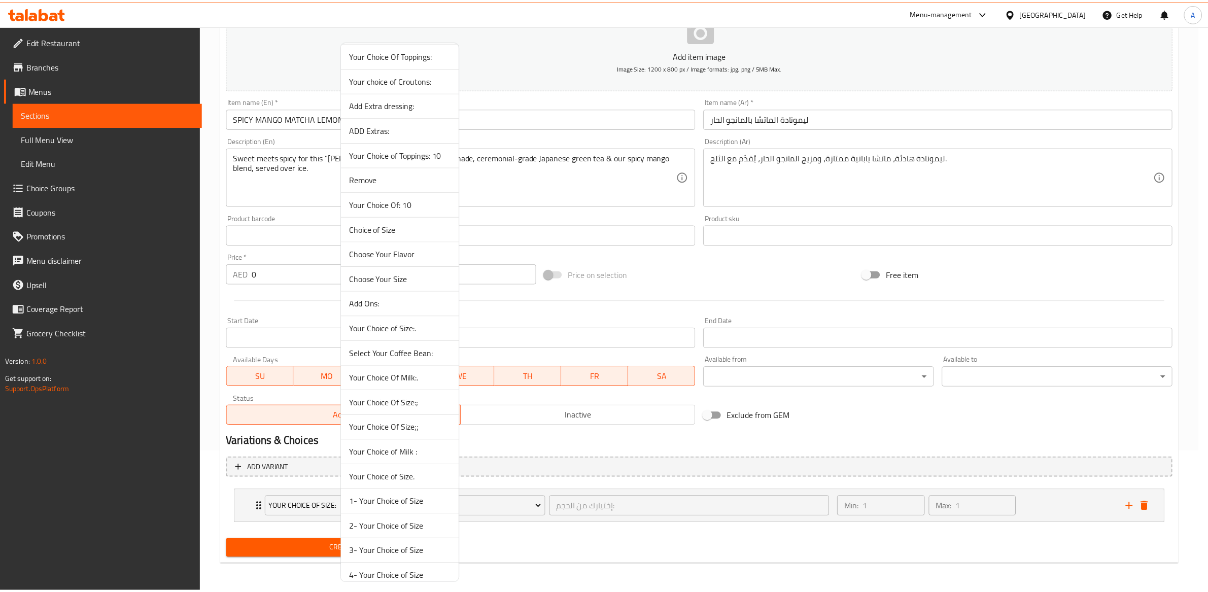
scroll to position [1361, 0]
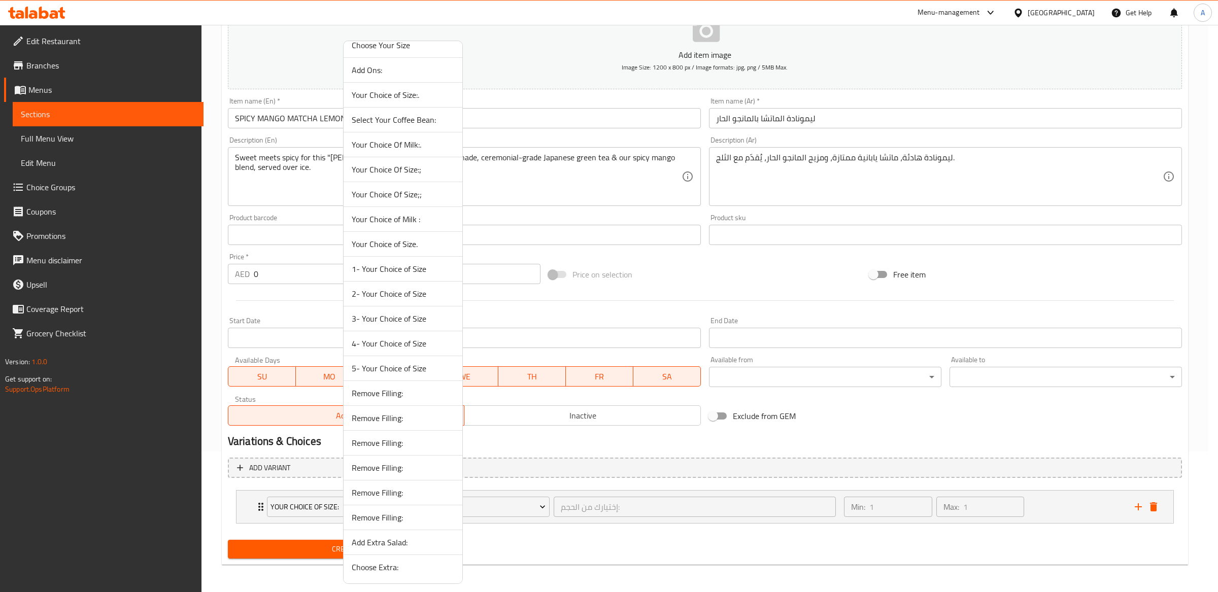
click at [408, 339] on span "4- Your Choice of Size" at bounding box center [403, 343] width 102 height 12
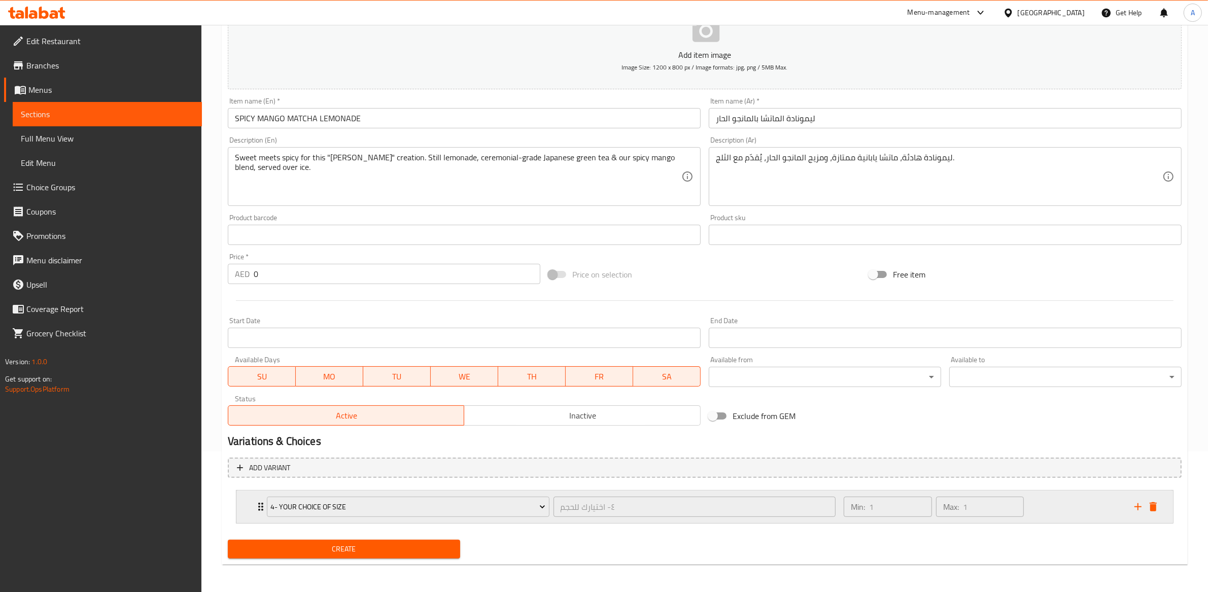
click at [551, 519] on div "4- Your Choice of Size ٤- اختيارك للحجم ​" at bounding box center [551, 507] width 581 height 32
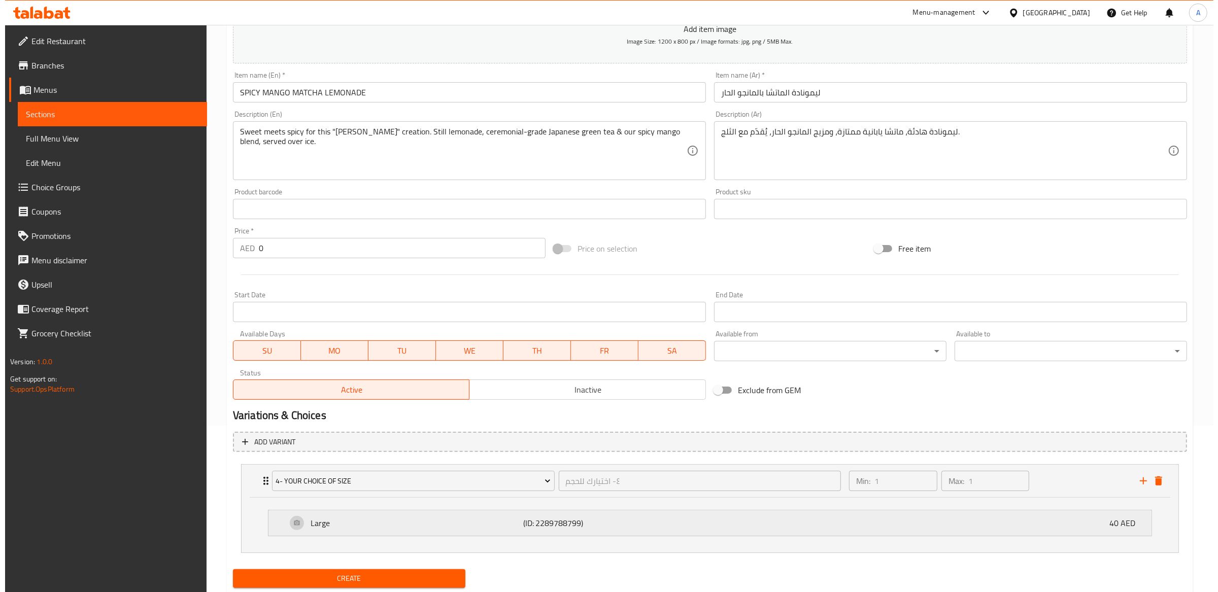
scroll to position [196, 0]
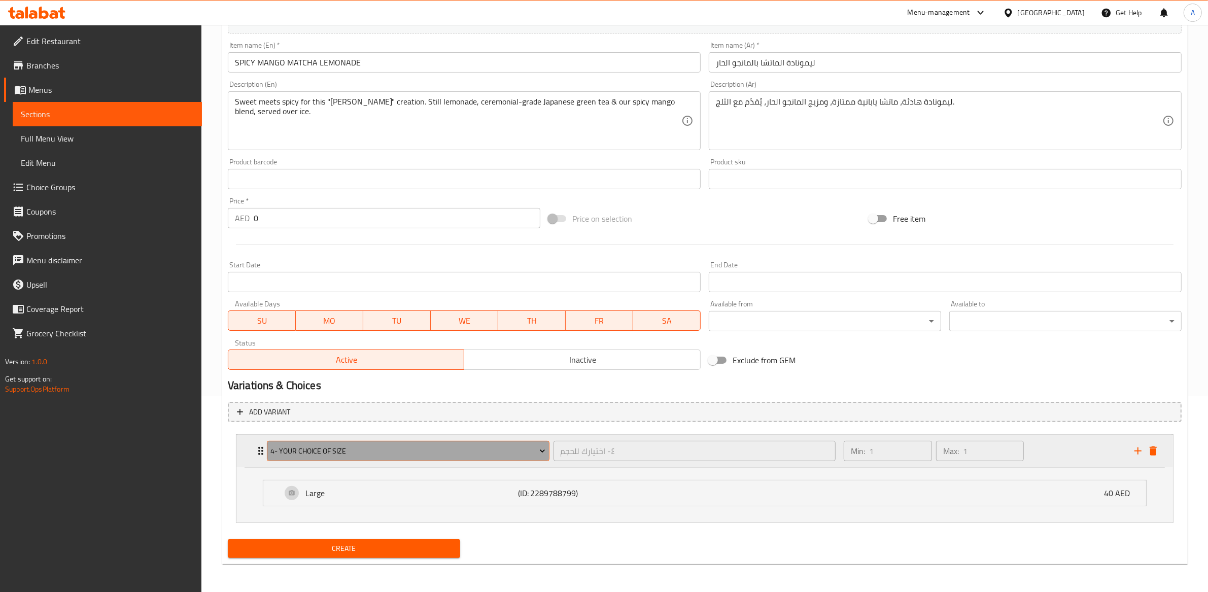
click at [450, 459] on button "4- Your Choice of Size" at bounding box center [408, 451] width 283 height 20
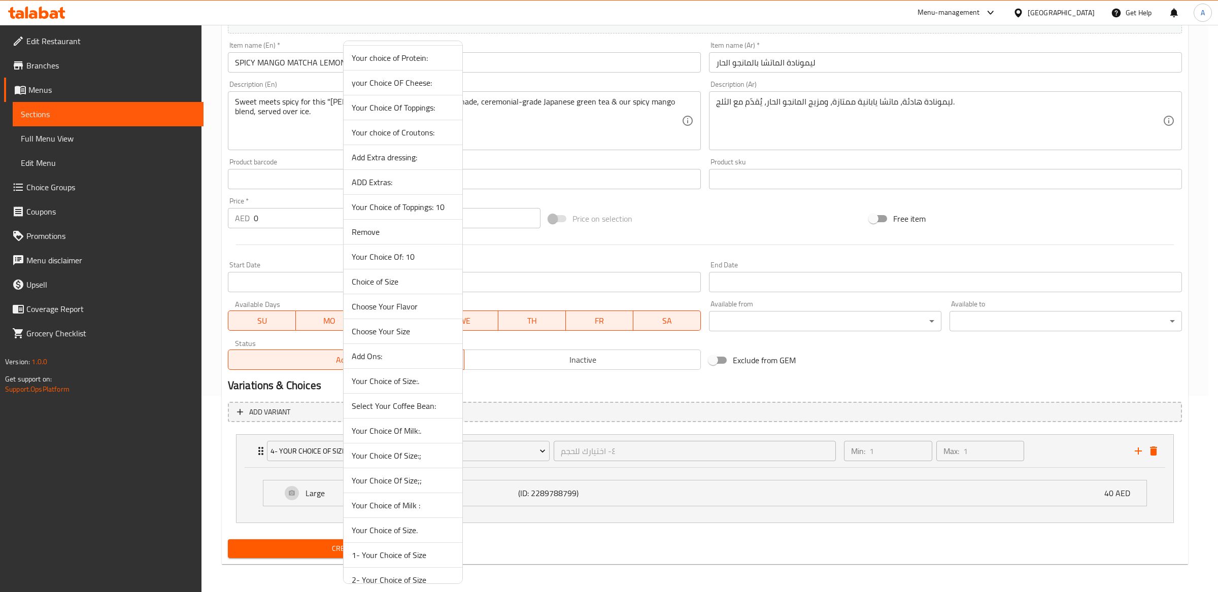
scroll to position [1361, 0]
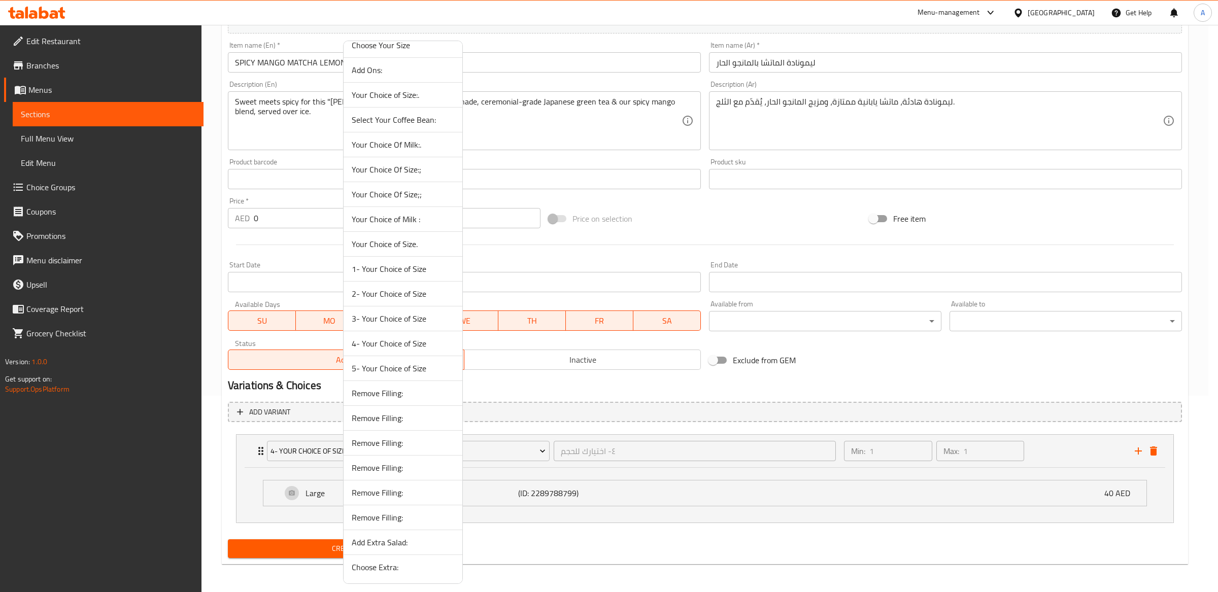
click at [390, 317] on span "3- Your Choice of Size" at bounding box center [403, 319] width 102 height 12
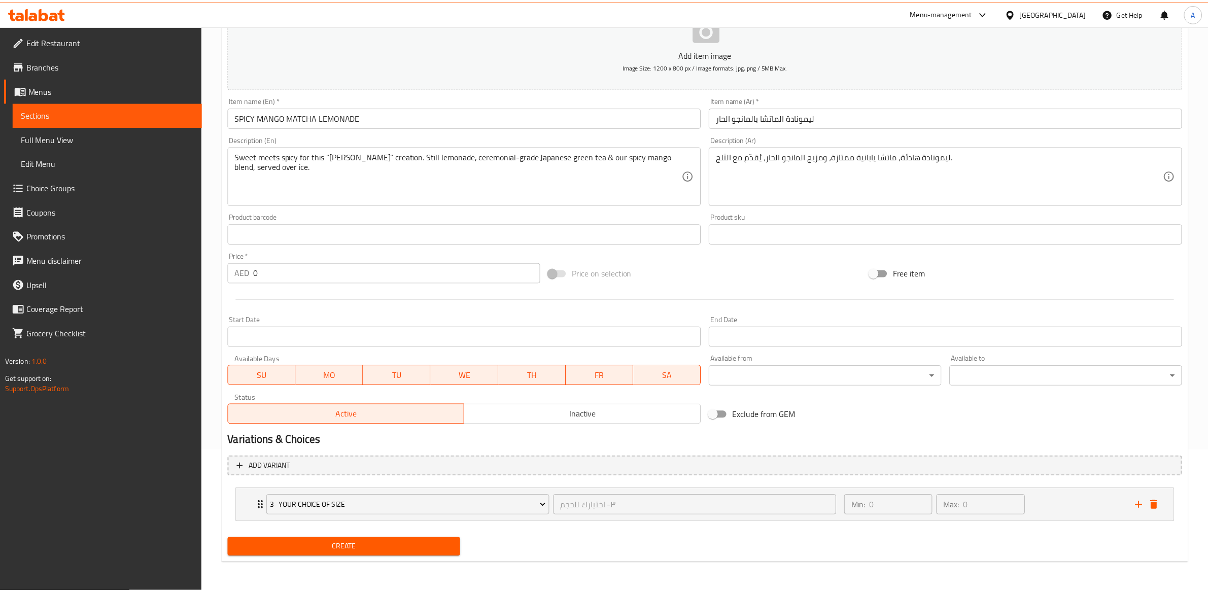
scroll to position [141, 0]
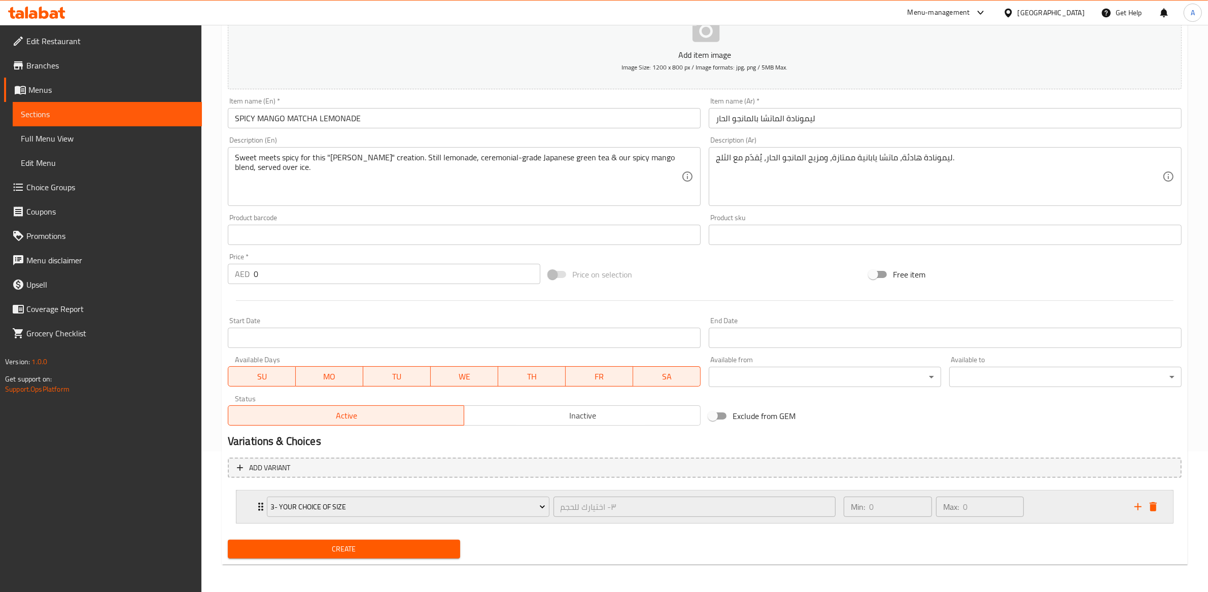
click at [838, 517] on div "Min: 0 ​ Max: 0 ​" at bounding box center [983, 507] width 291 height 32
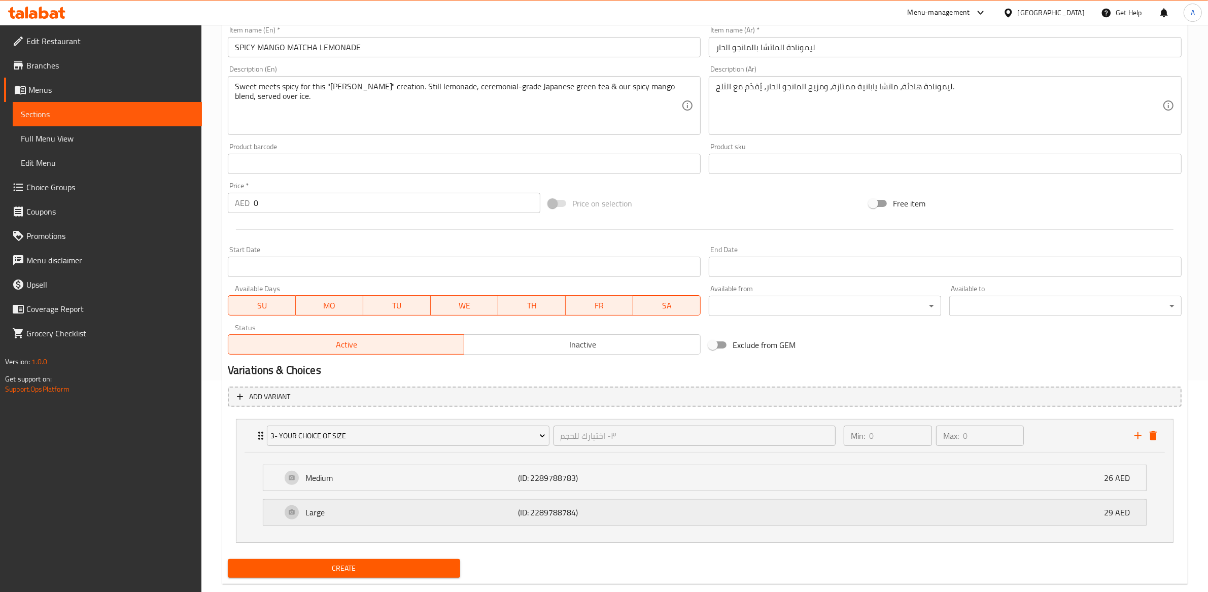
scroll to position [231, 0]
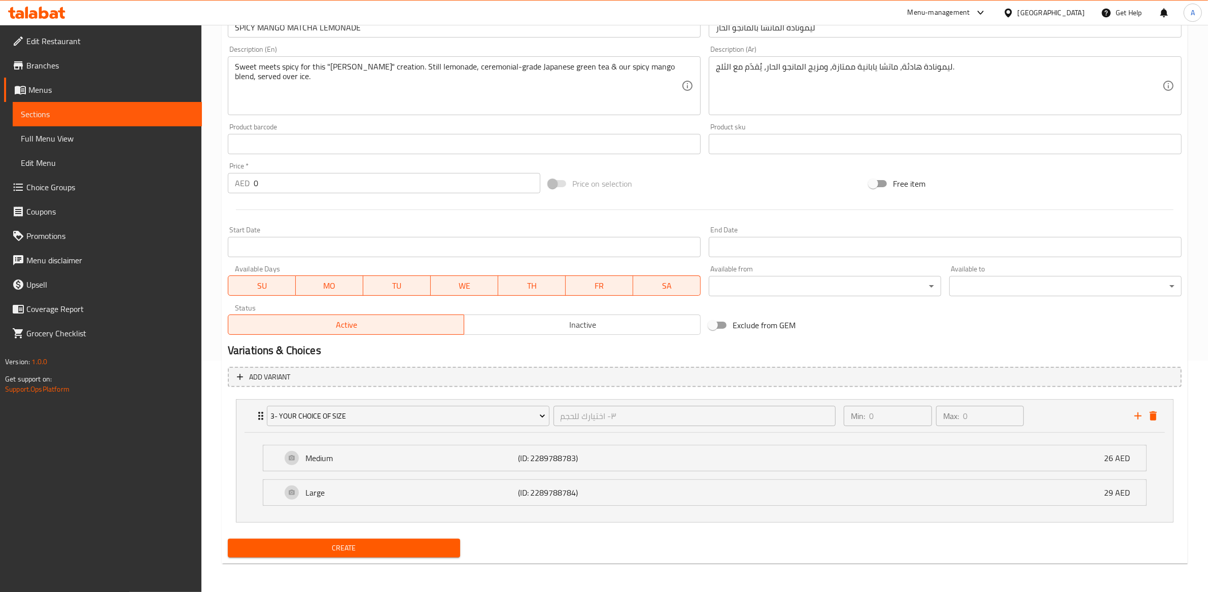
click at [361, 550] on span "Create" at bounding box center [344, 548] width 216 height 13
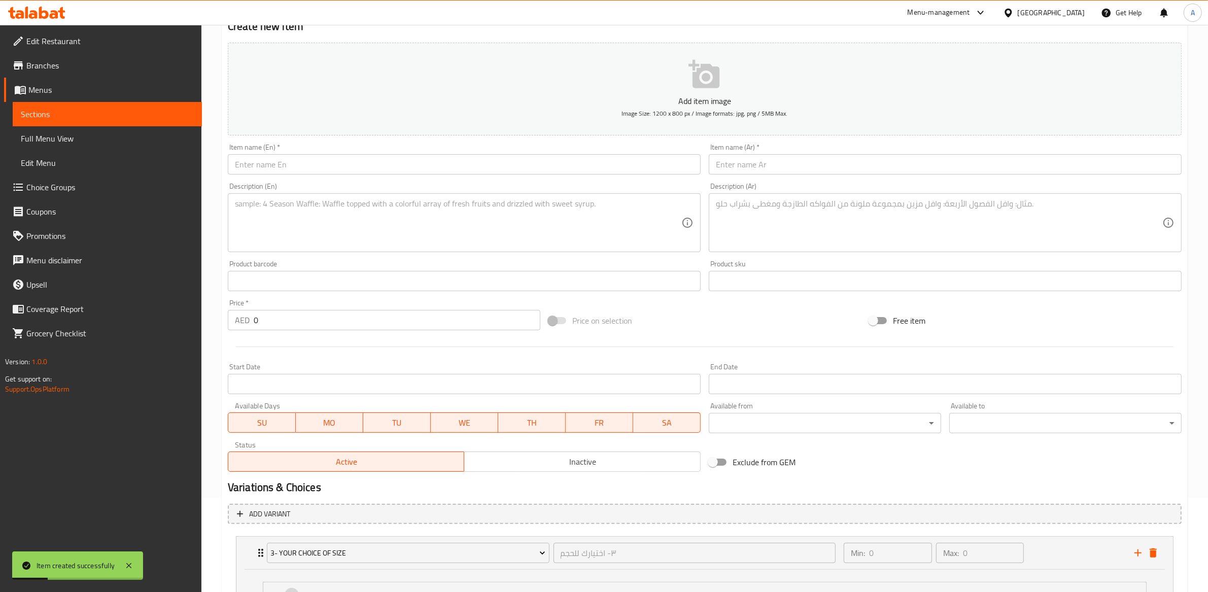
scroll to position [0, 0]
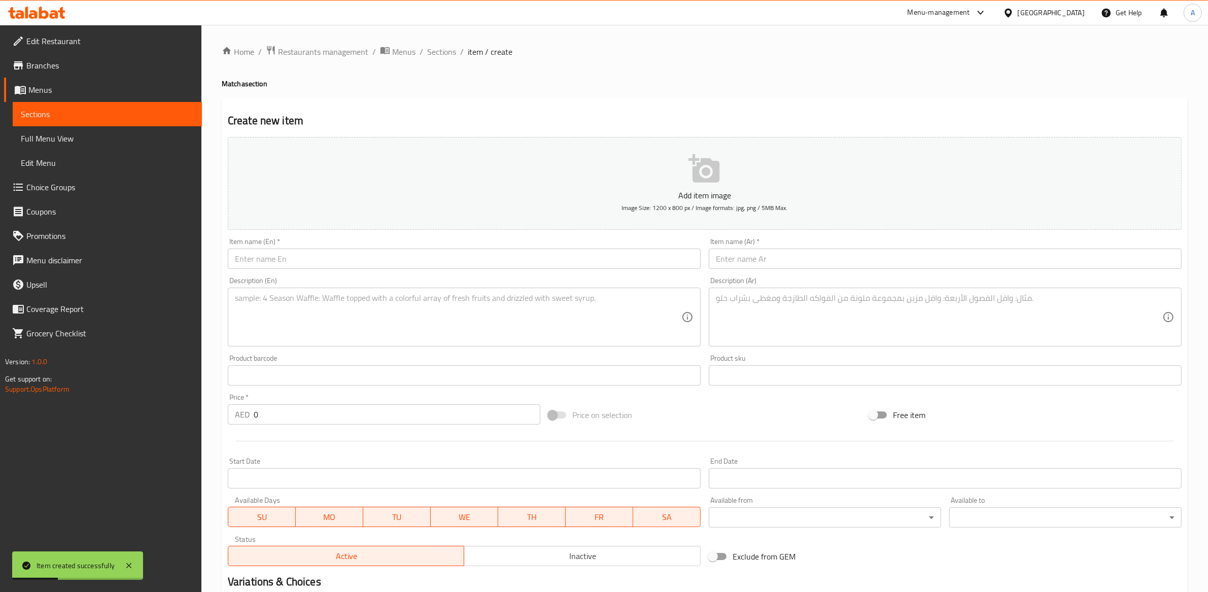
drag, startPoint x: 441, startPoint y: 56, endPoint x: 437, endPoint y: 99, distance: 43.4
click at [441, 56] on span "Sections" at bounding box center [441, 52] width 29 height 12
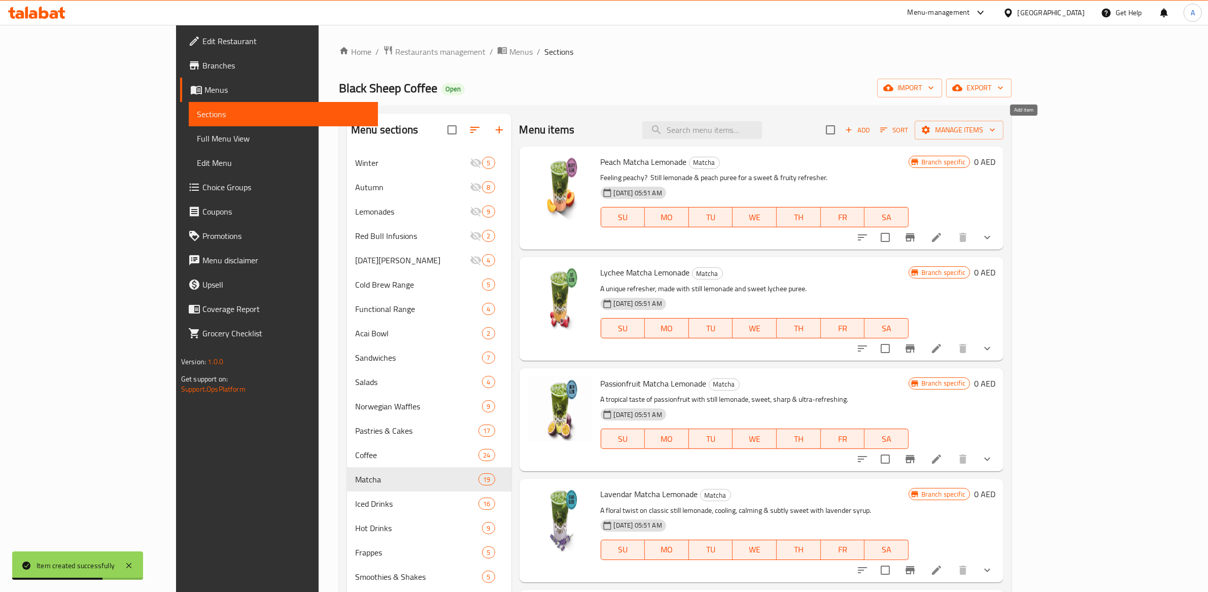
click at [871, 134] on span "Add" at bounding box center [857, 130] width 27 height 12
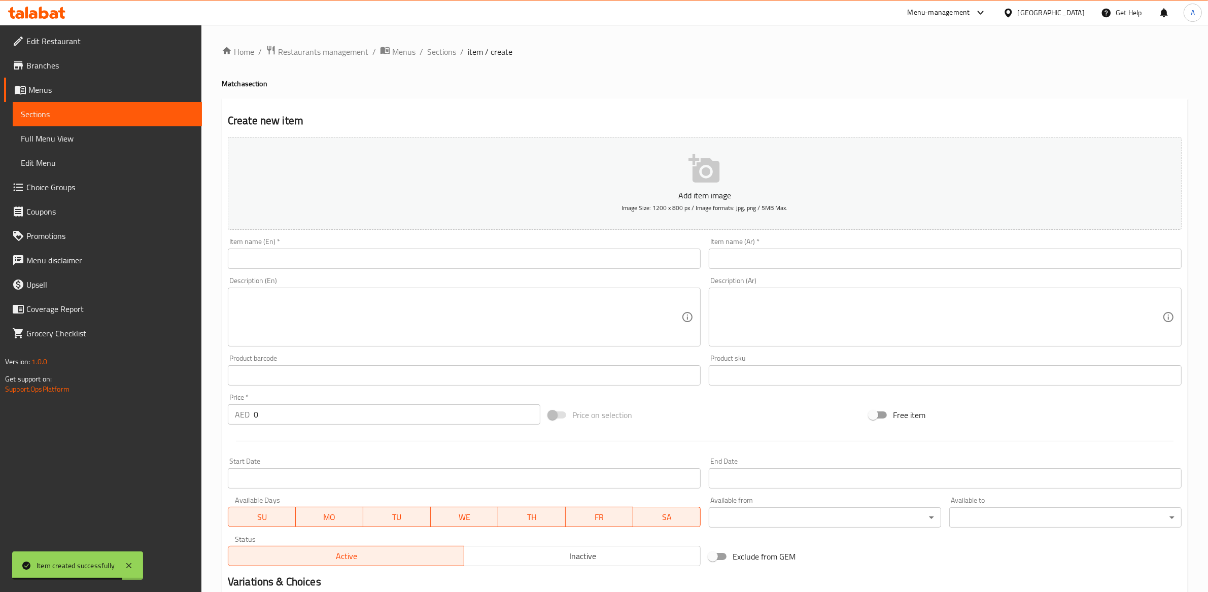
click at [456, 262] on input "text" at bounding box center [464, 259] width 473 height 20
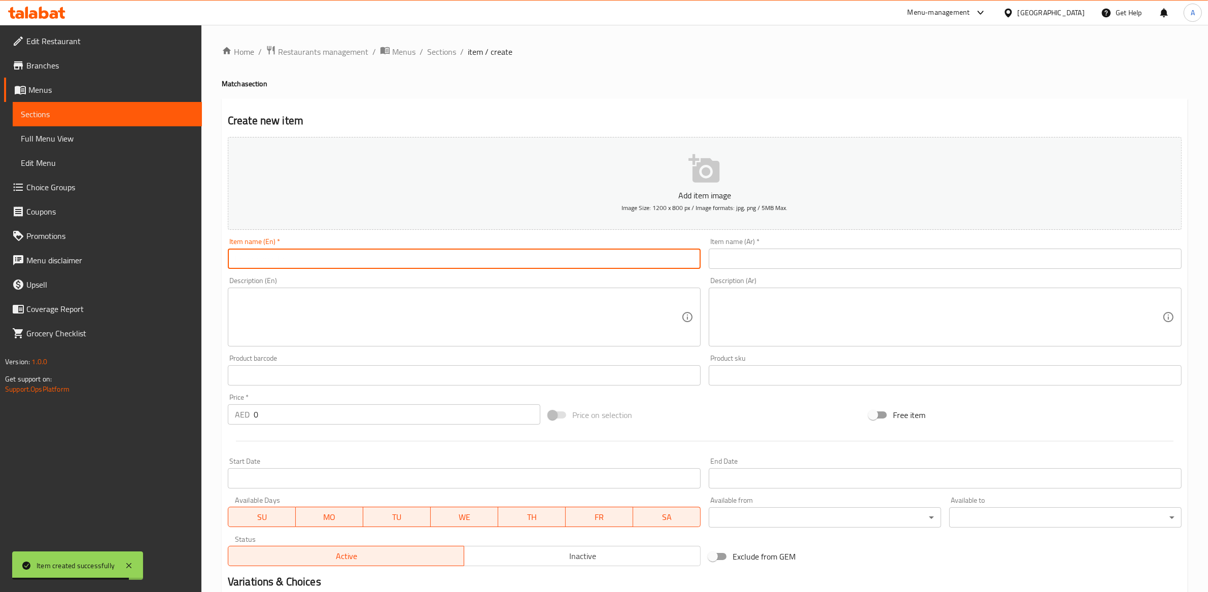
paste input "SPICY MANGO LEMONADE"
type input "SPICY MANGO LEMONADE"
click at [488, 308] on textarea at bounding box center [458, 317] width 447 height 48
paste textarea "Sweet meets spicy for this ‘swicy’ creation. Still lemonade & our spicy mango b…"
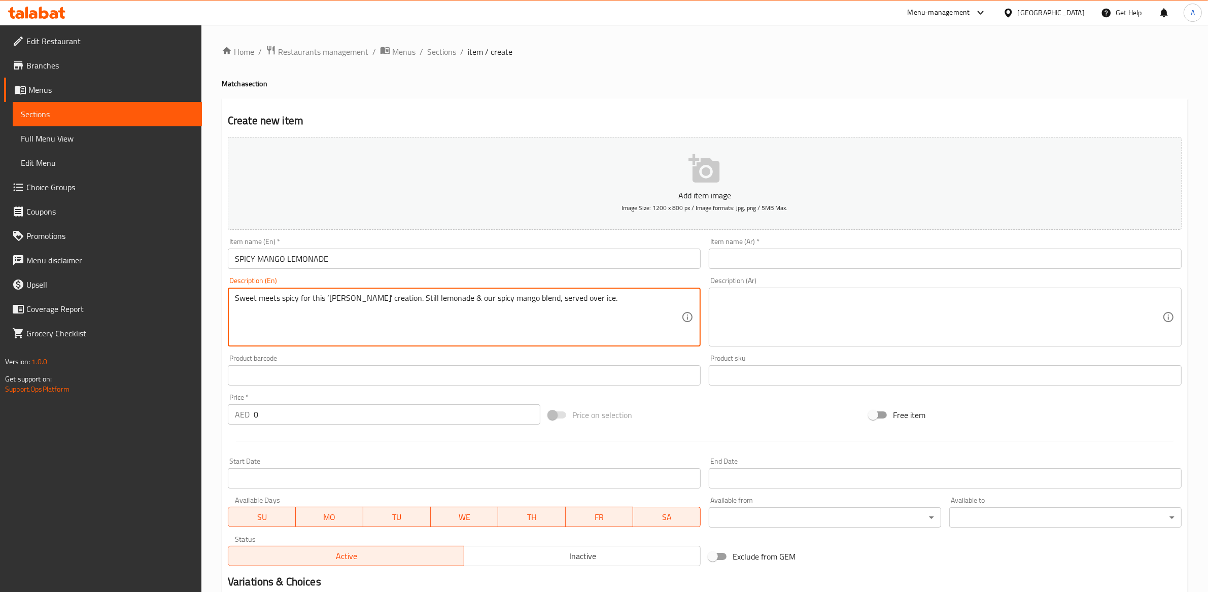
drag, startPoint x: 330, startPoint y: 300, endPoint x: 464, endPoint y: 232, distance: 150.5
click at [330, 300] on textarea "Sweet meets spicy for this ‘swicy’ creation. Still lemonade & our spicy mango b…" at bounding box center [458, 317] width 447 height 48
type textarea "Sweet meets spicy for this "swicy" creation. Still lemonade & our spicy mango b…"
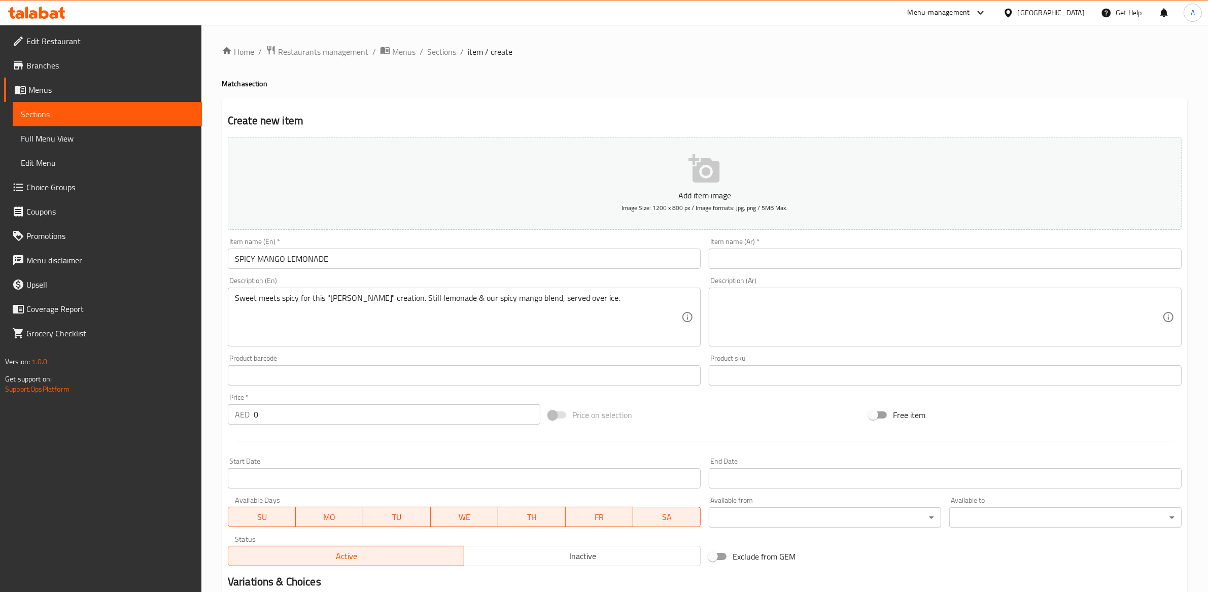
click at [799, 270] on div "Item name (Ar)   * Item name (Ar) *" at bounding box center [945, 253] width 481 height 39
click at [793, 256] on input "text" at bounding box center [945, 259] width 473 height 20
paste input "ليمونادة المانجو الحارة"
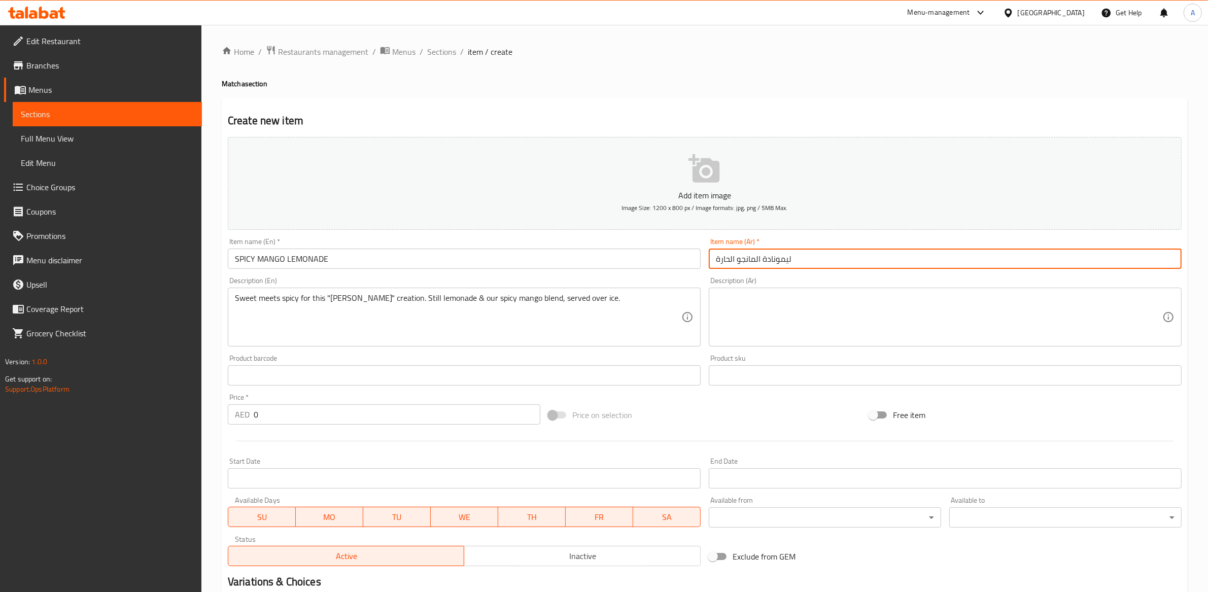
type input "ليمونادة المانجو الحارة"
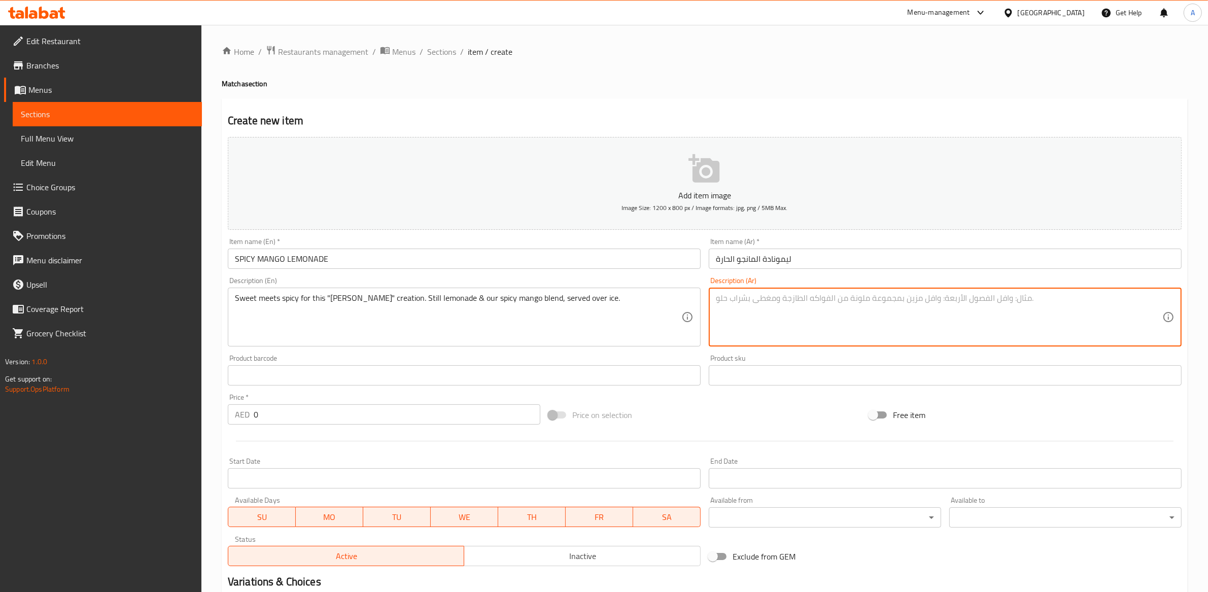
click at [730, 309] on textarea at bounding box center [939, 317] width 447 height 48
paste textarea "ليمونادة هادئة مع مزيج المانجو الحار، يُقدّم مع الثلج."
type textarea "ليمونادة هادئة مع مزيج المانجو الحار، يُقدّم مع الثلج."
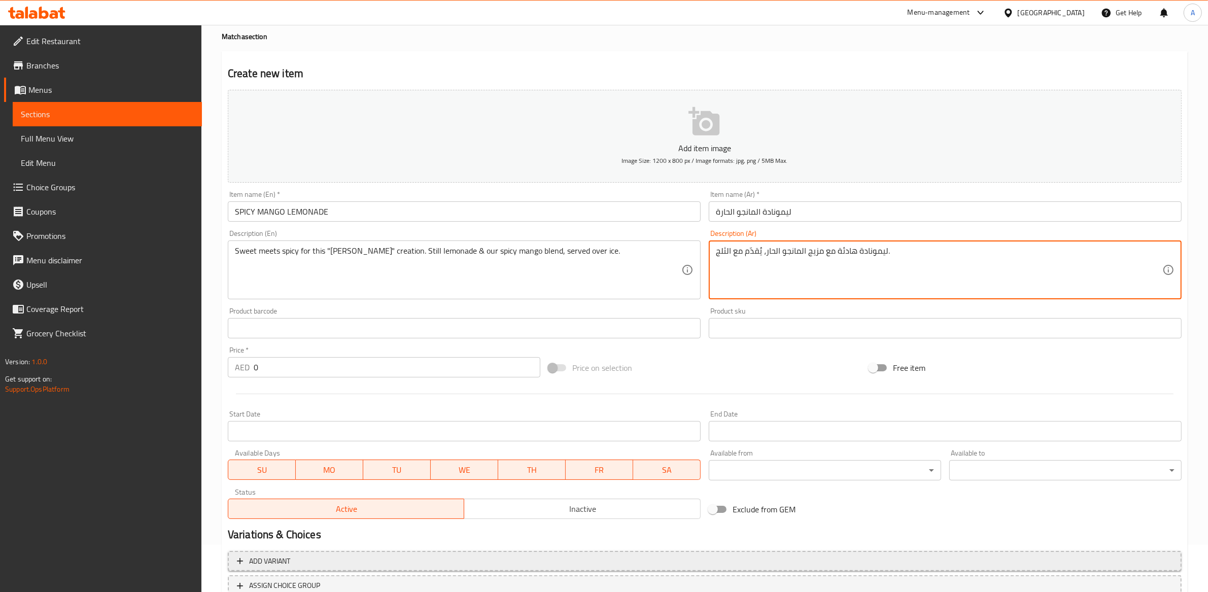
scroll to position [123, 0]
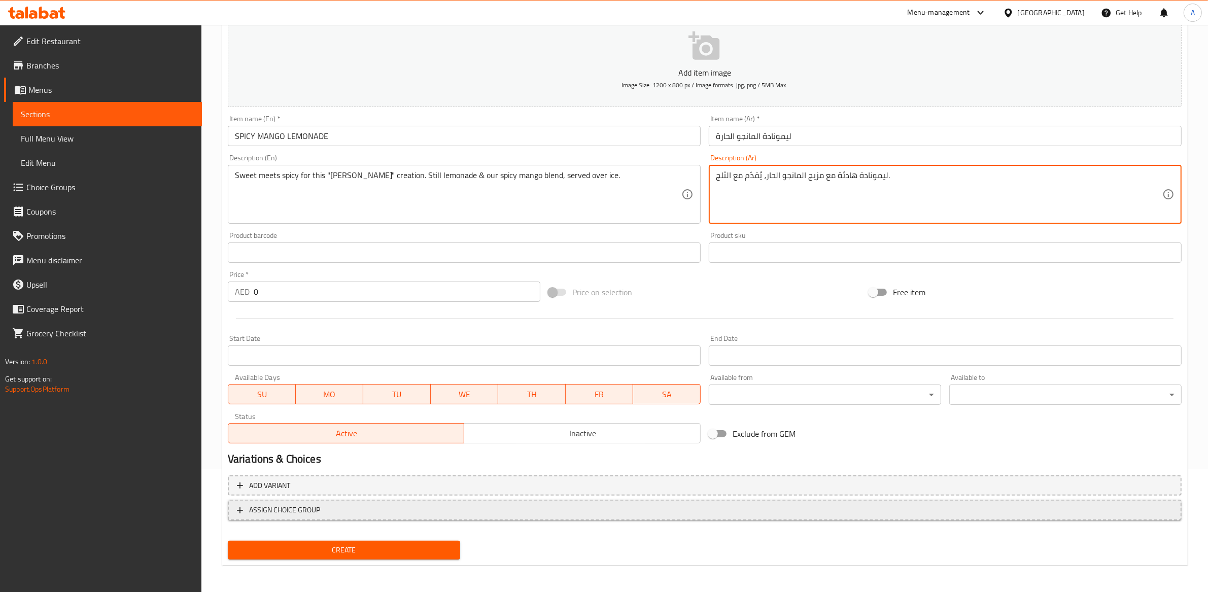
click at [403, 512] on span "ASSIGN CHOICE GROUP" at bounding box center [705, 510] width 936 height 13
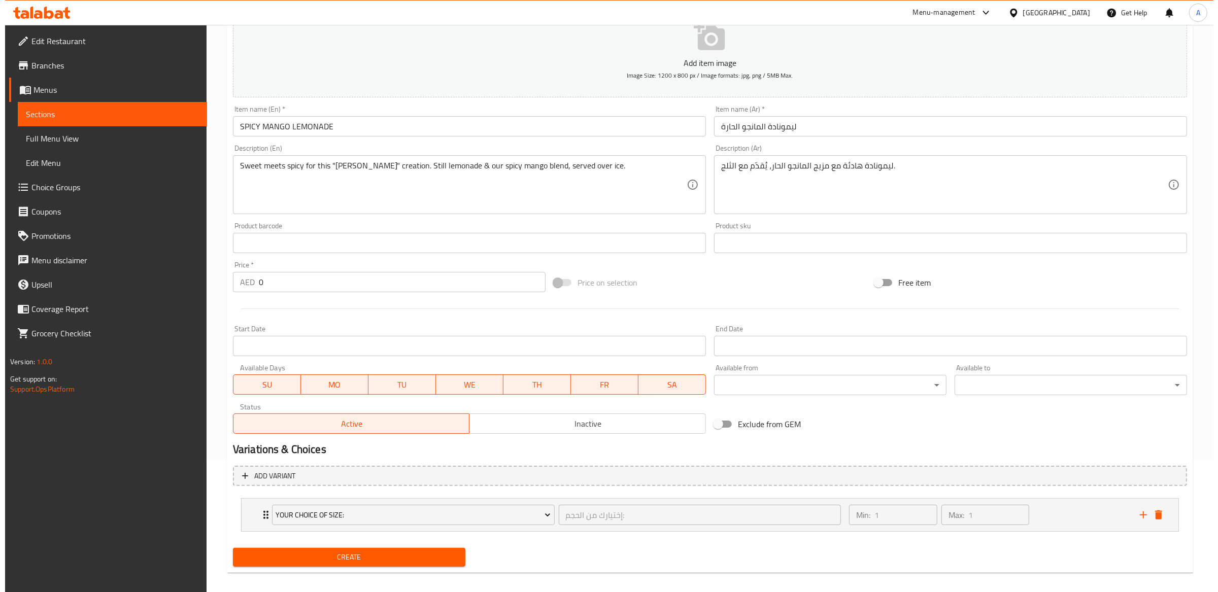
scroll to position [141, 0]
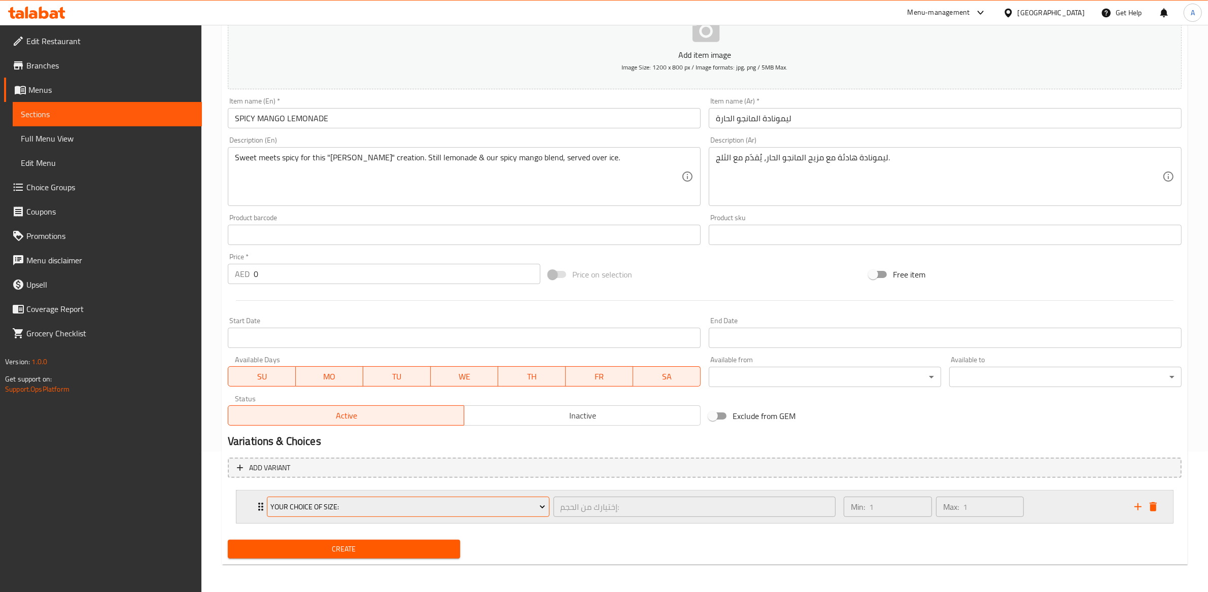
click at [425, 505] on span "Your Choice Of Size:" at bounding box center [407, 507] width 275 height 13
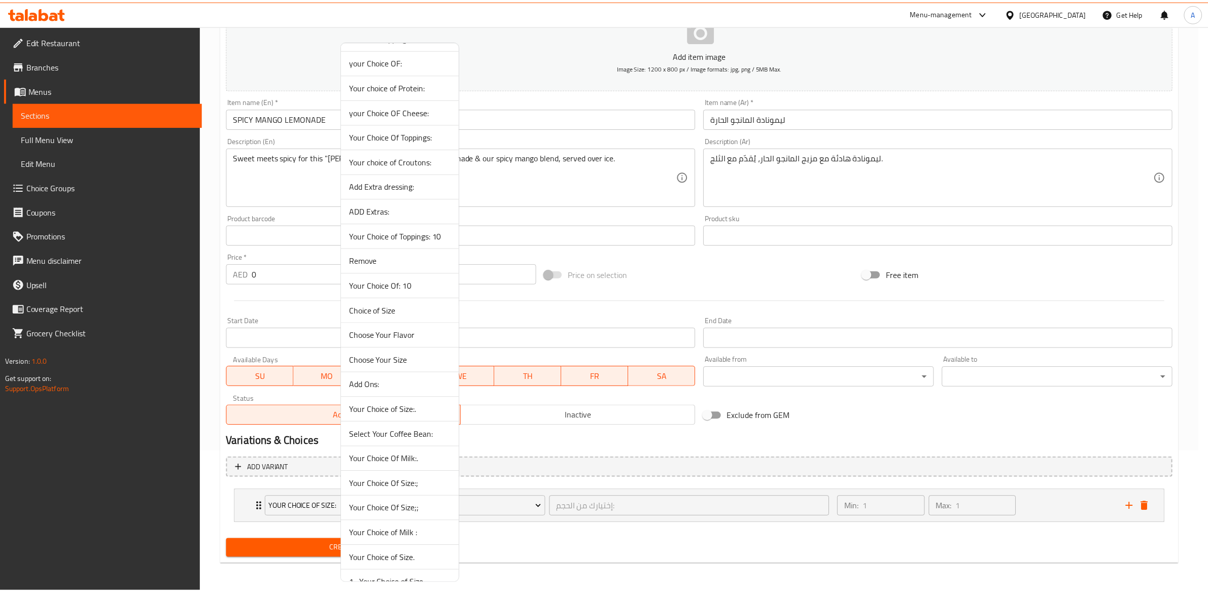
scroll to position [1155, 0]
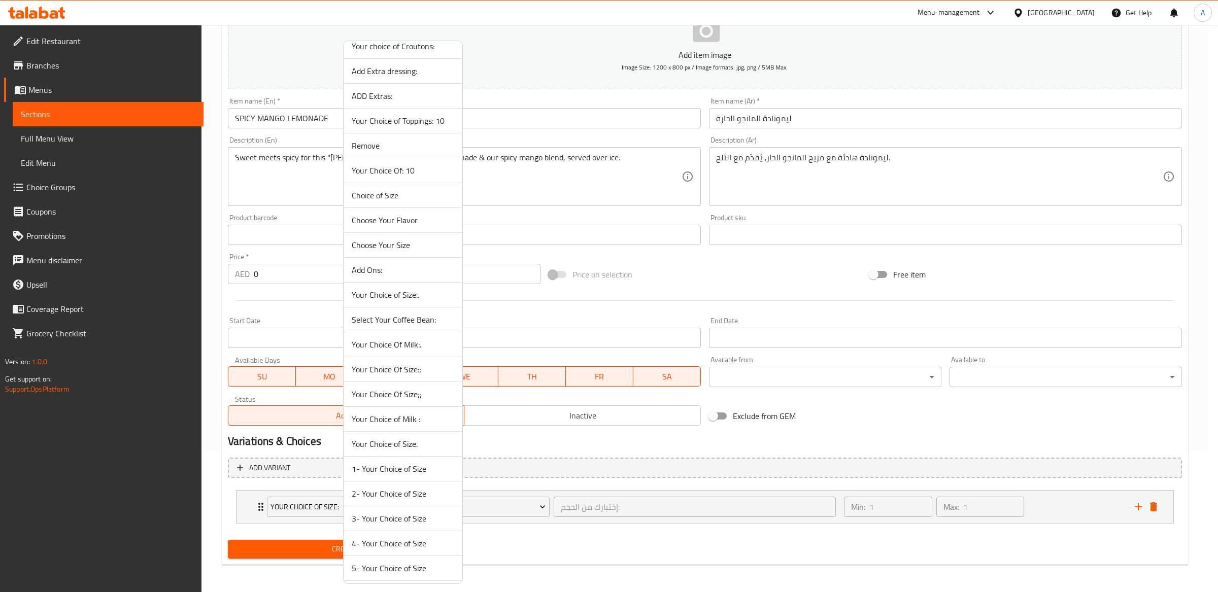
click at [388, 498] on span "2- Your Choice of Size" at bounding box center [403, 494] width 102 height 12
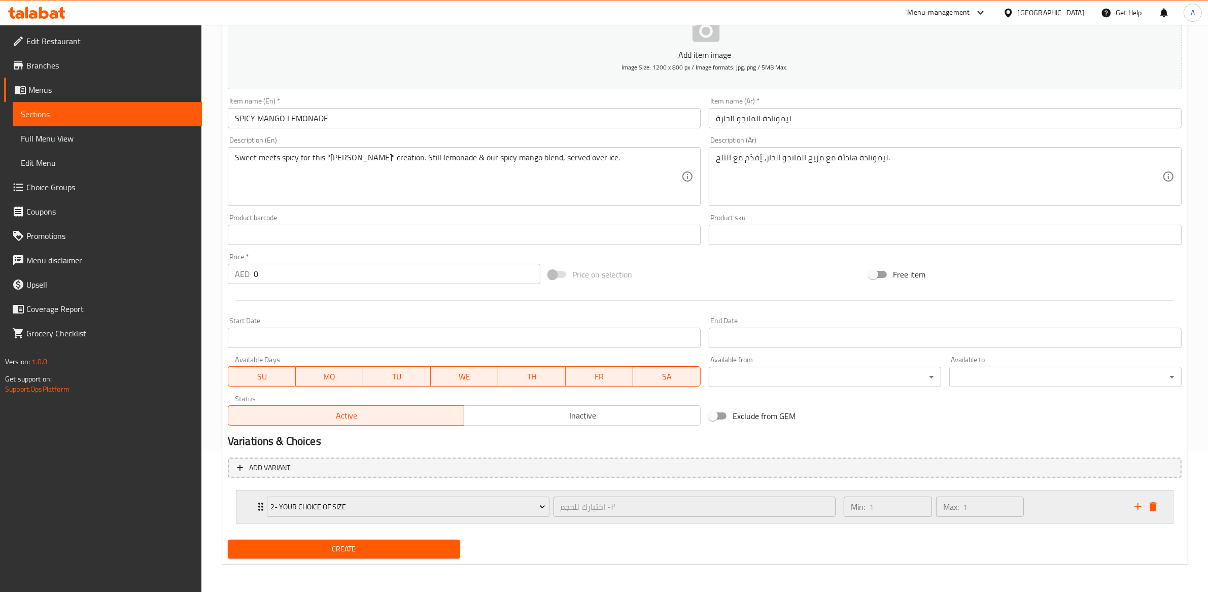
click at [552, 517] on div "٢- اختيارك للحجم ​" at bounding box center [695, 507] width 287 height 24
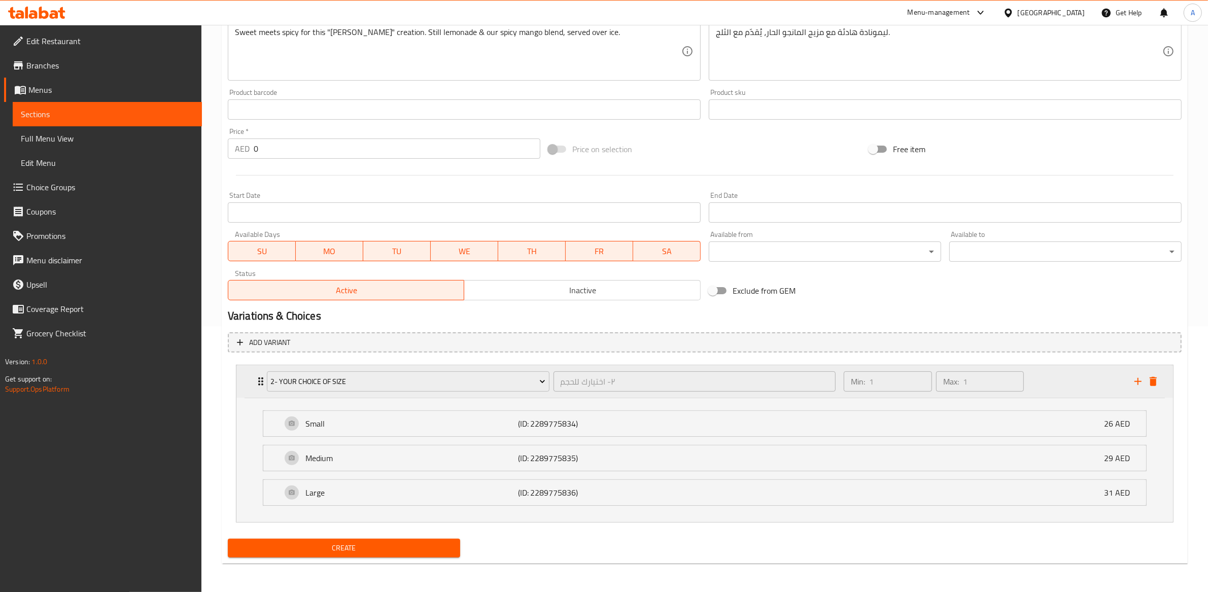
click at [416, 365] on div "2- Your Choice of Size ٢- اختيارك للحجم ​" at bounding box center [551, 381] width 581 height 32
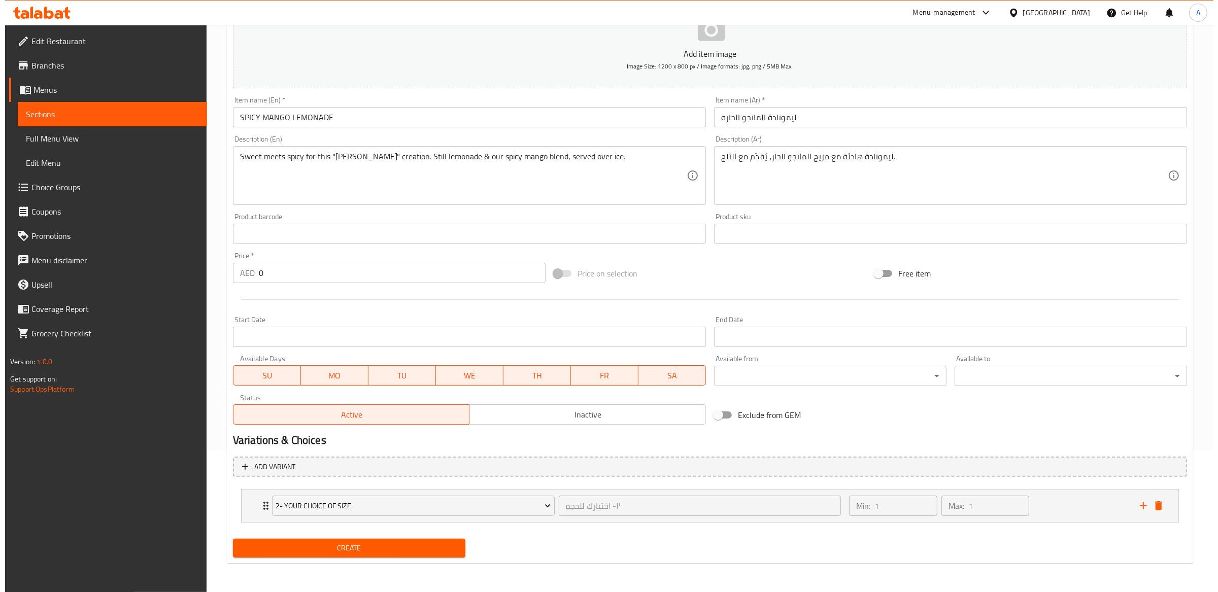
scroll to position [141, 0]
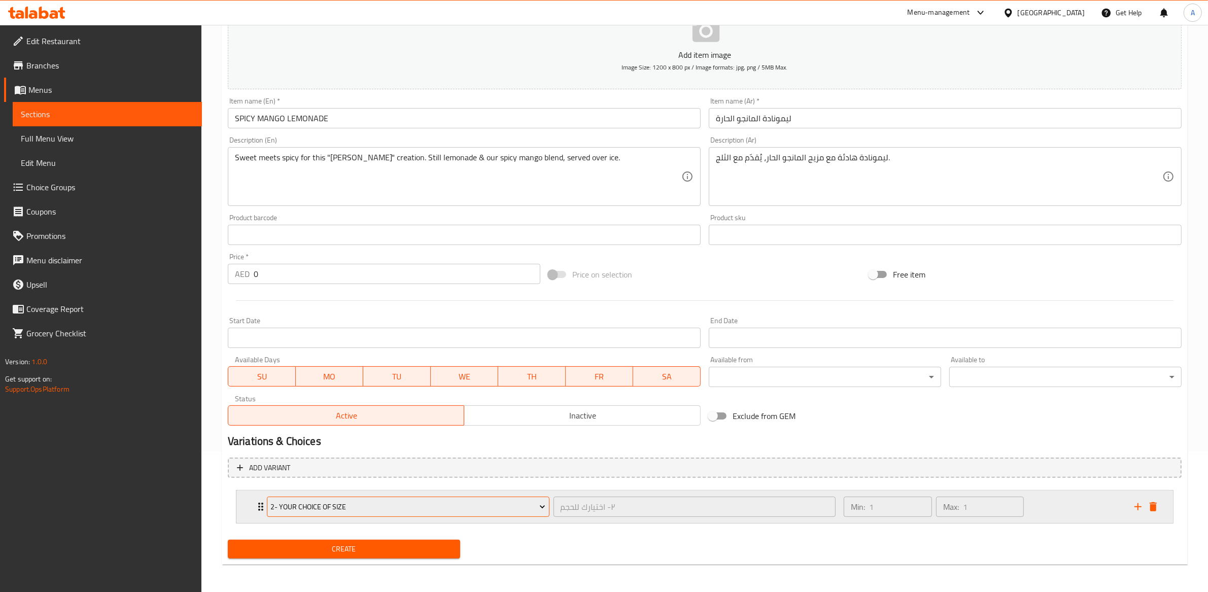
click at [402, 507] on span "2- Your Choice of Size" at bounding box center [407, 507] width 275 height 13
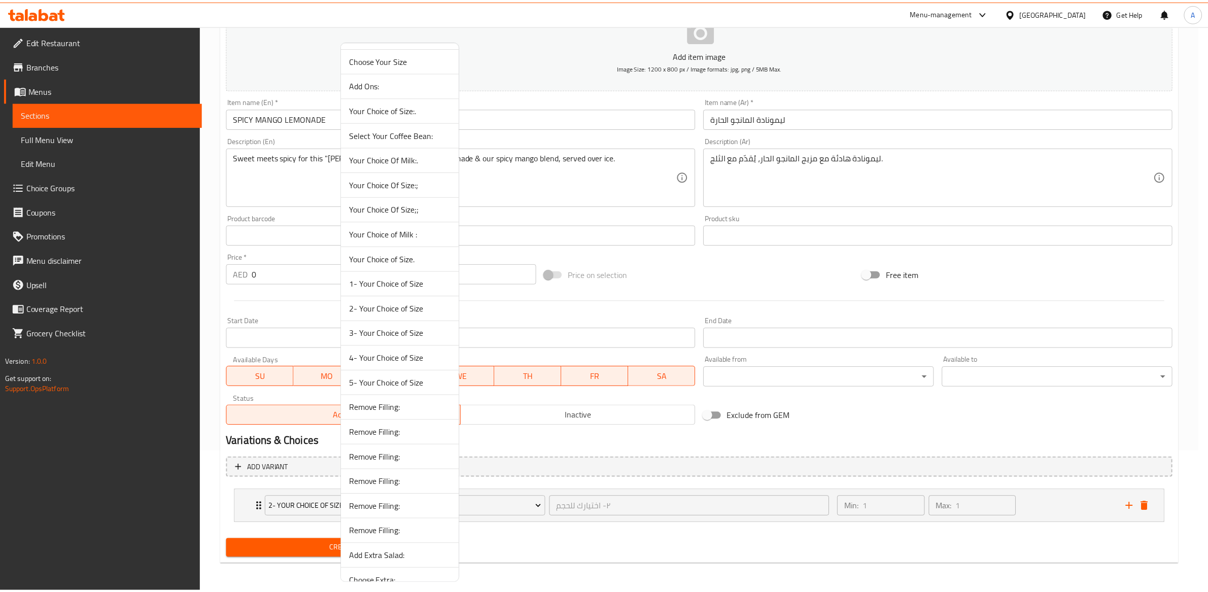
scroll to position [1361, 0]
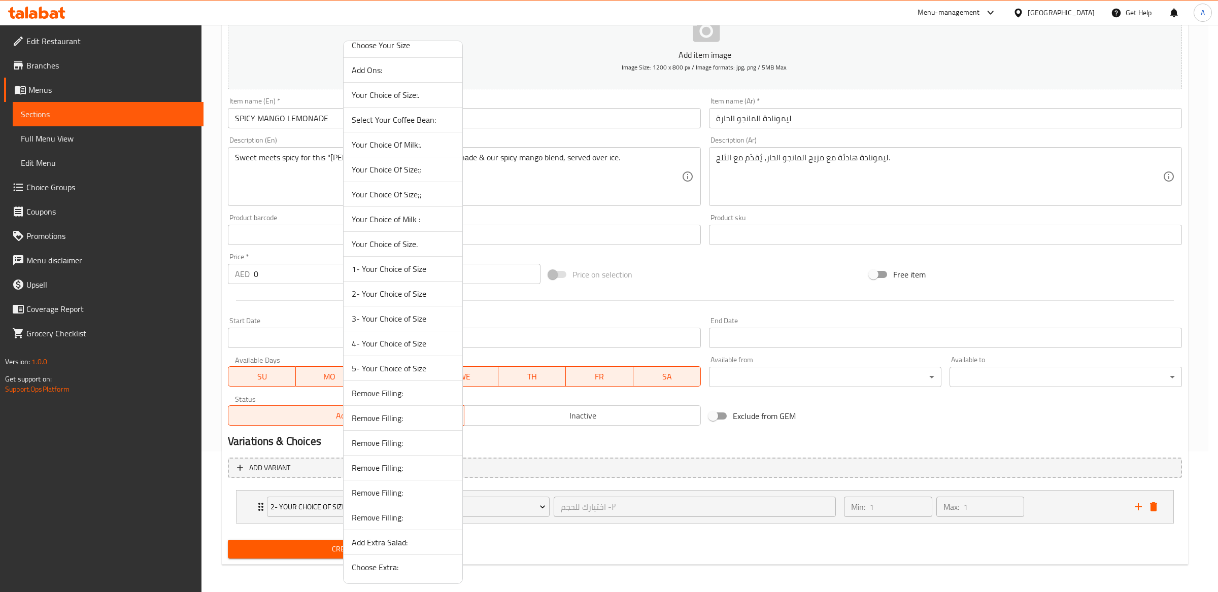
click at [386, 272] on span "1- Your Choice of Size" at bounding box center [403, 269] width 102 height 12
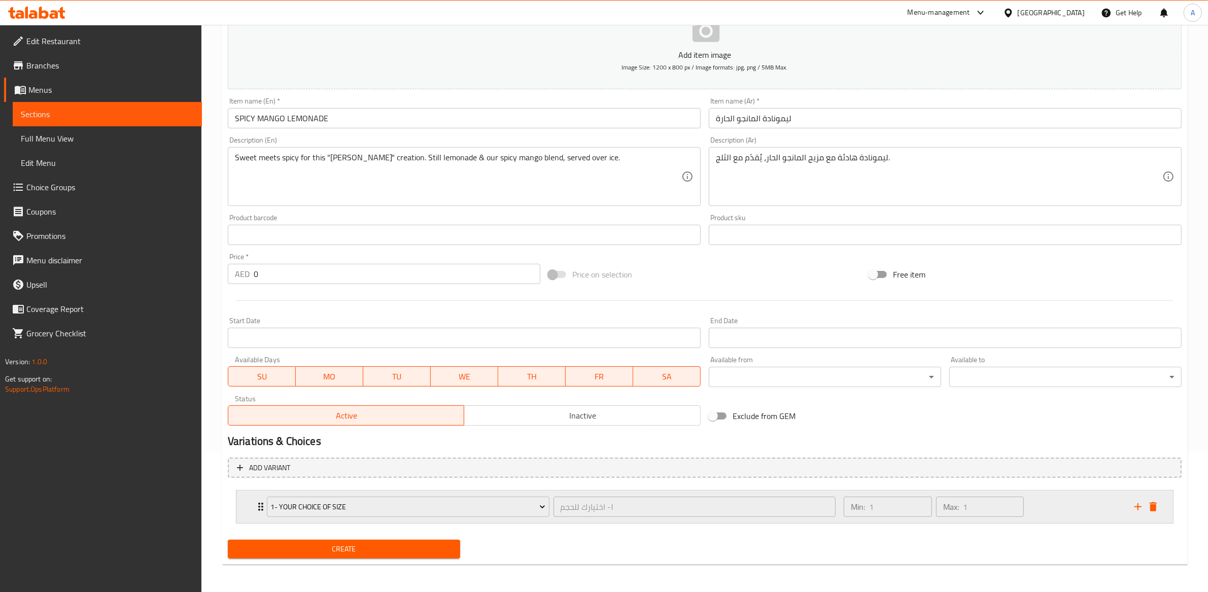
click at [545, 517] on div "1- Your Choice of Size" at bounding box center [408, 507] width 287 height 24
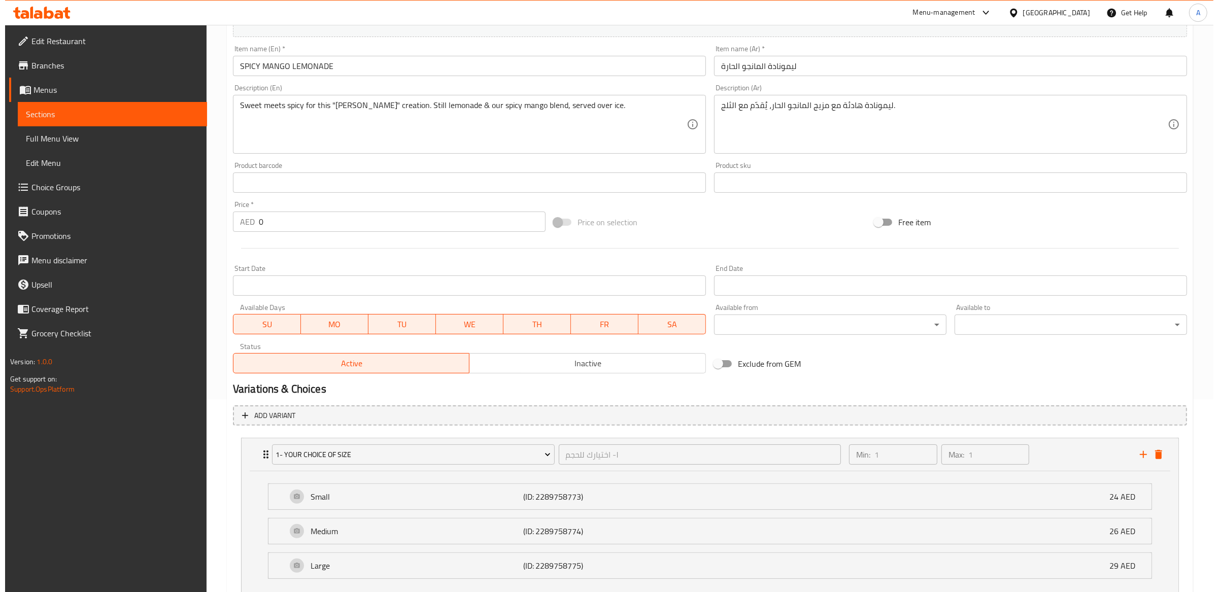
scroll to position [266, 0]
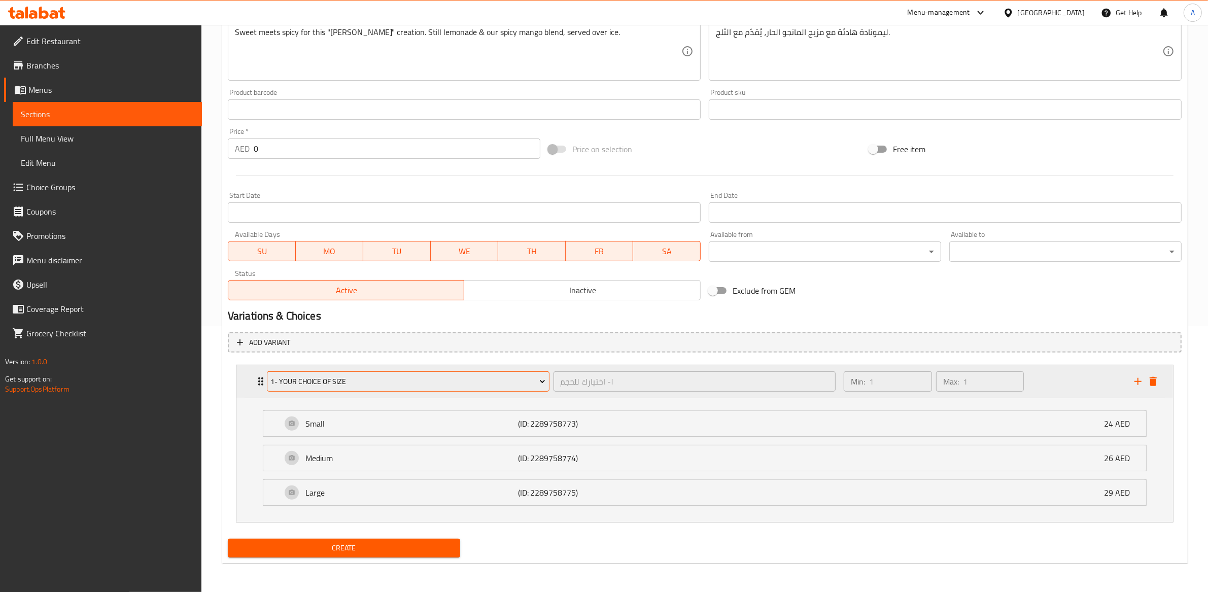
click at [475, 375] on span "1- Your Choice of Size" at bounding box center [407, 381] width 275 height 13
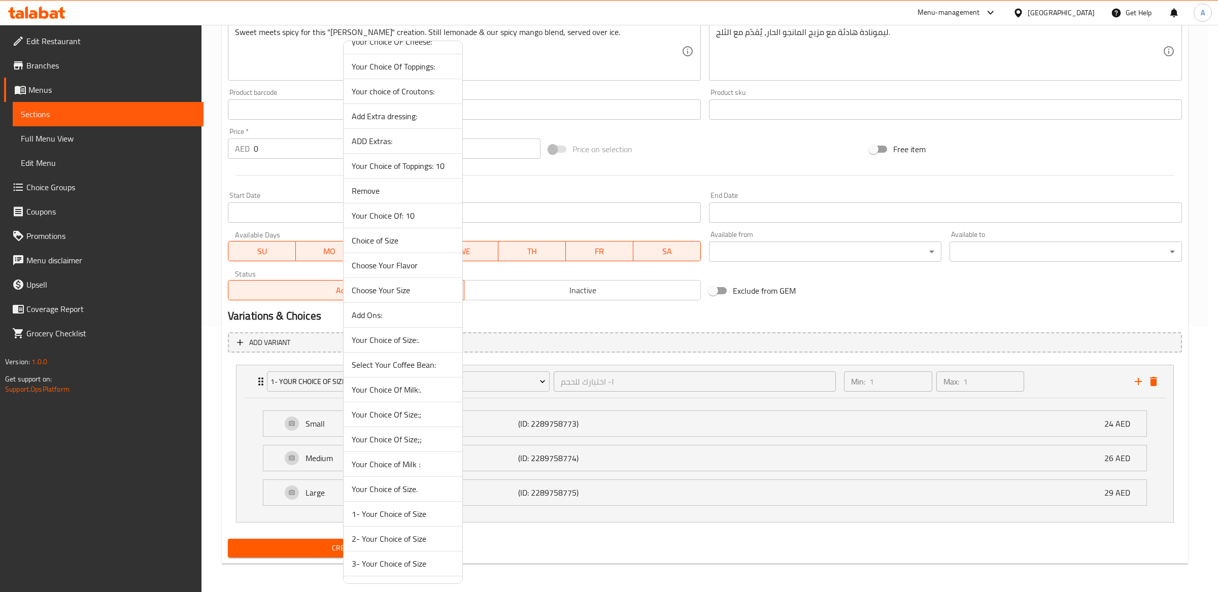
scroll to position [1280, 0]
click at [447, 456] on li "5- Your Choice of Size" at bounding box center [403, 443] width 119 height 25
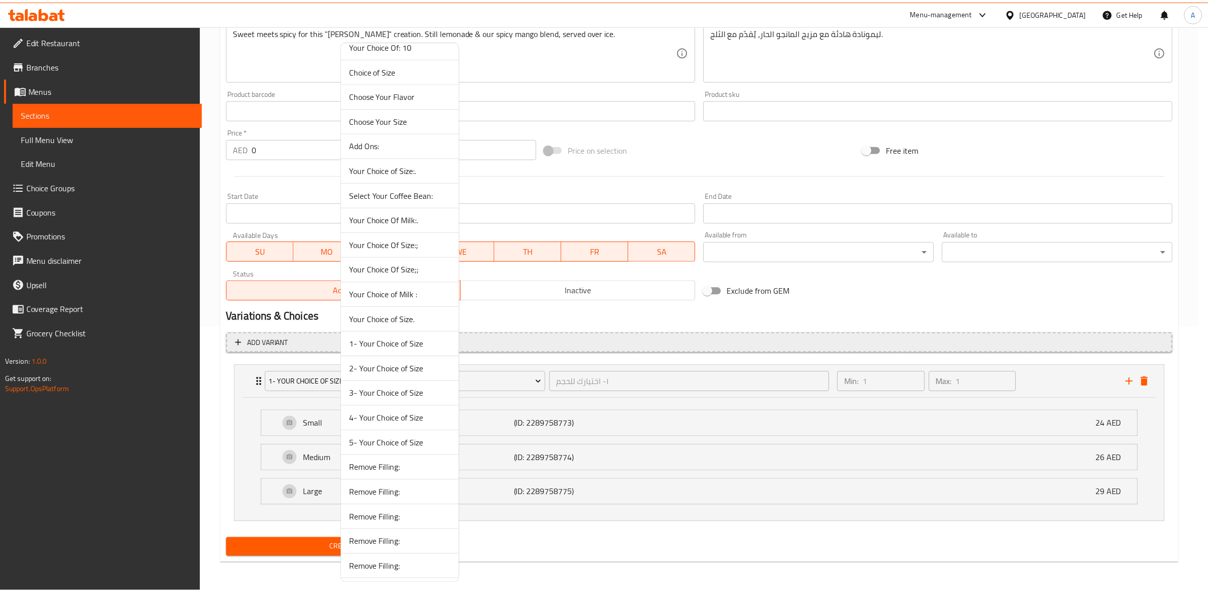
scroll to position [141, 0]
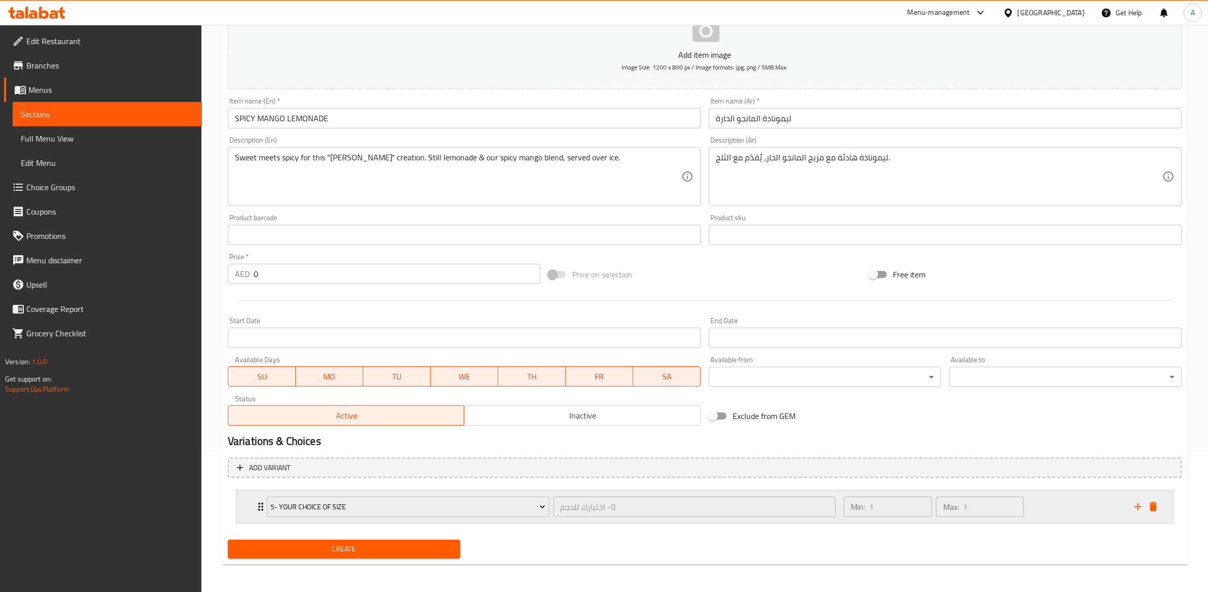
click at [576, 518] on div "٥- اختيارك للحجم ​" at bounding box center [695, 507] width 287 height 24
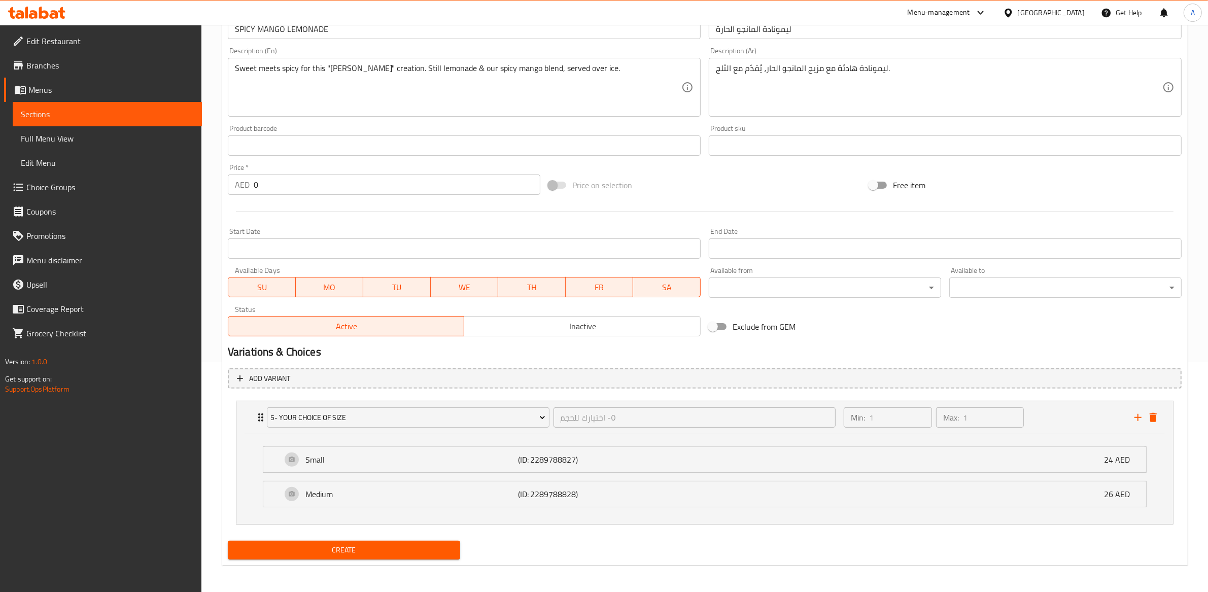
scroll to position [231, 0]
click at [673, 342] on div "Variations & Choices" at bounding box center [705, 350] width 962 height 23
click at [305, 542] on span "Create" at bounding box center [344, 548] width 216 height 13
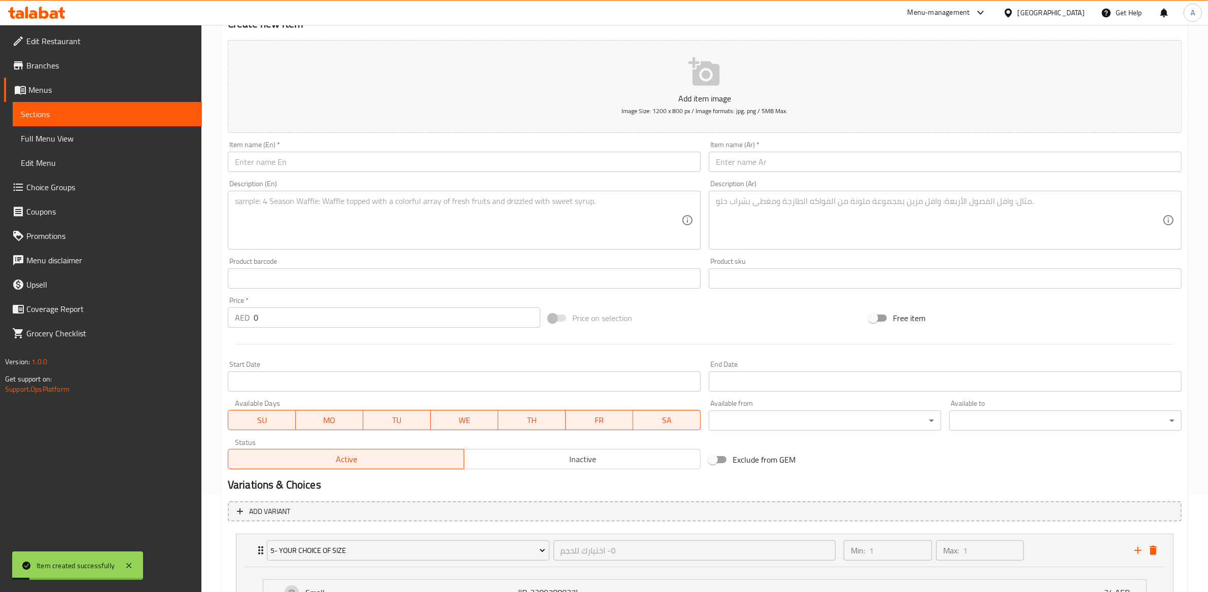
scroll to position [0, 0]
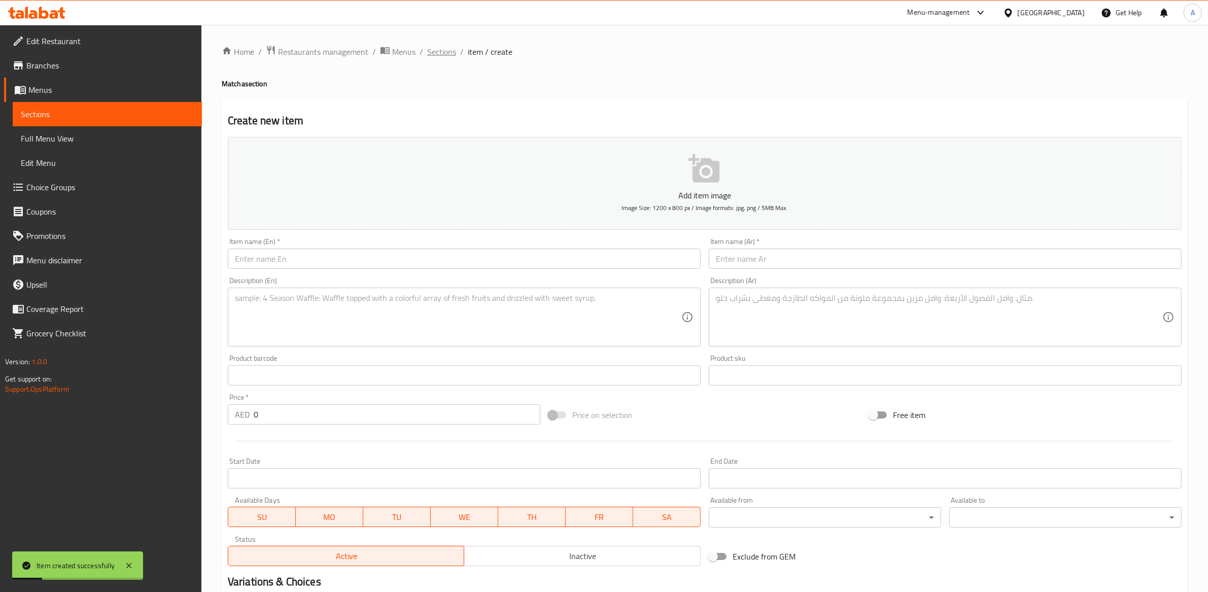
click at [450, 49] on span "Sections" at bounding box center [441, 52] width 29 height 12
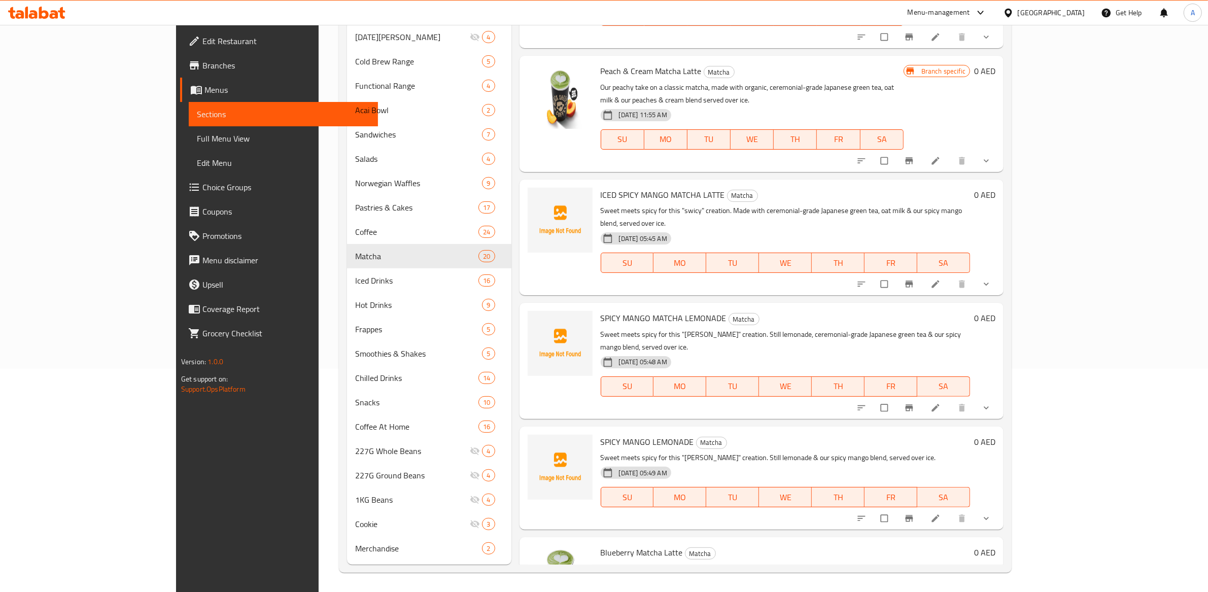
scroll to position [434, 0]
click at [528, 89] on img at bounding box center [560, 96] width 65 height 65
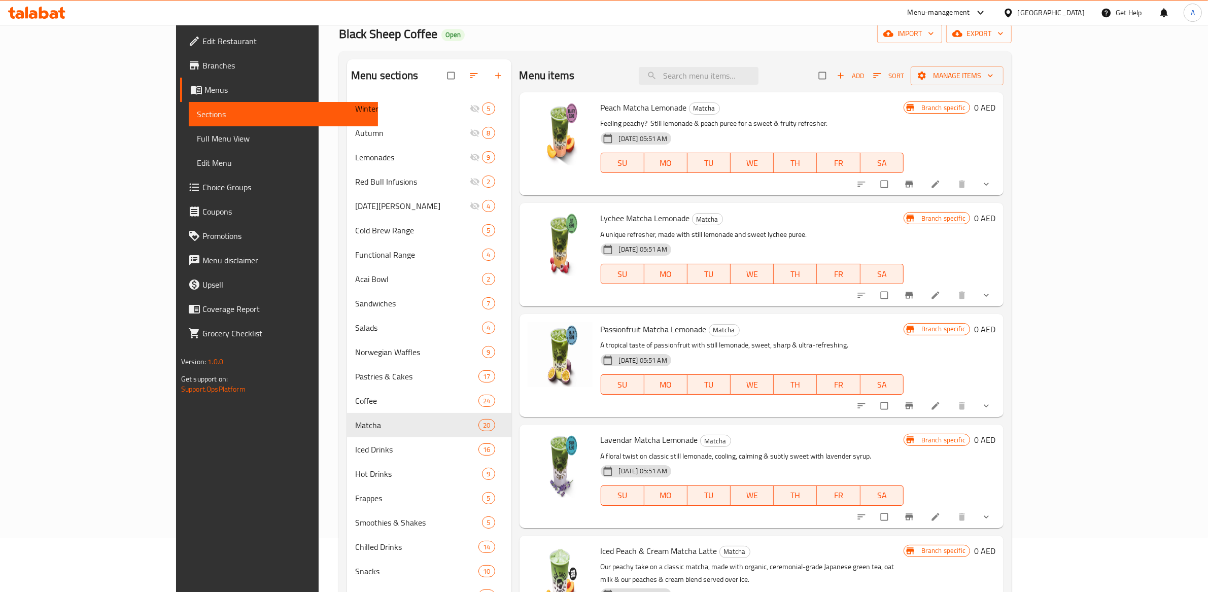
scroll to position [0, 0]
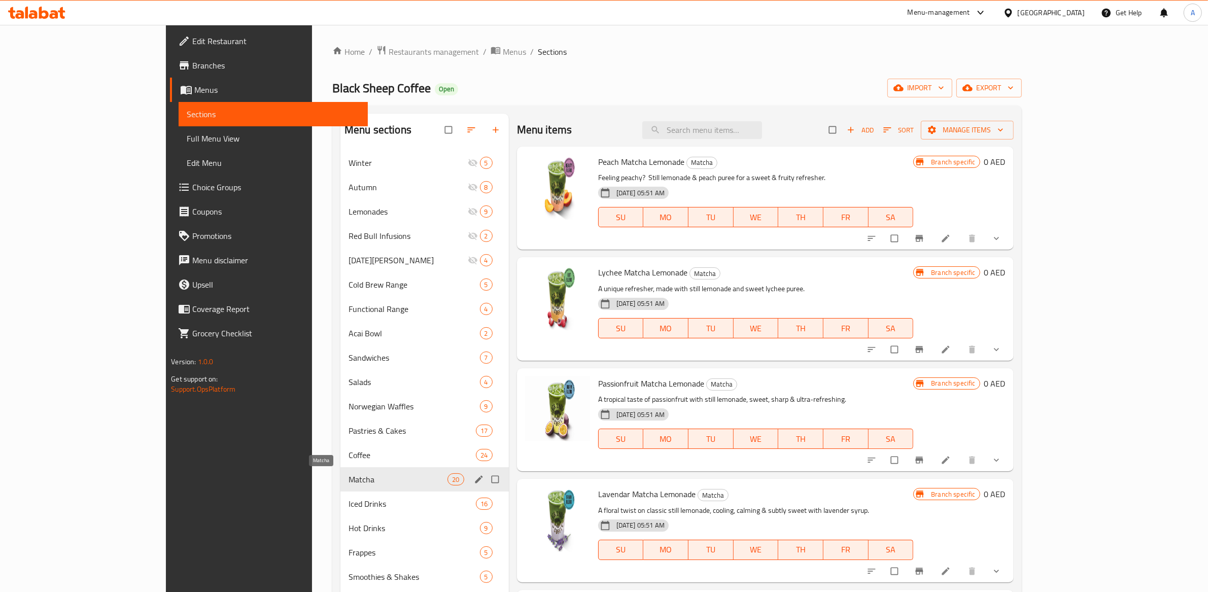
click at [349, 474] on span "Matcha" at bounding box center [398, 479] width 99 height 12
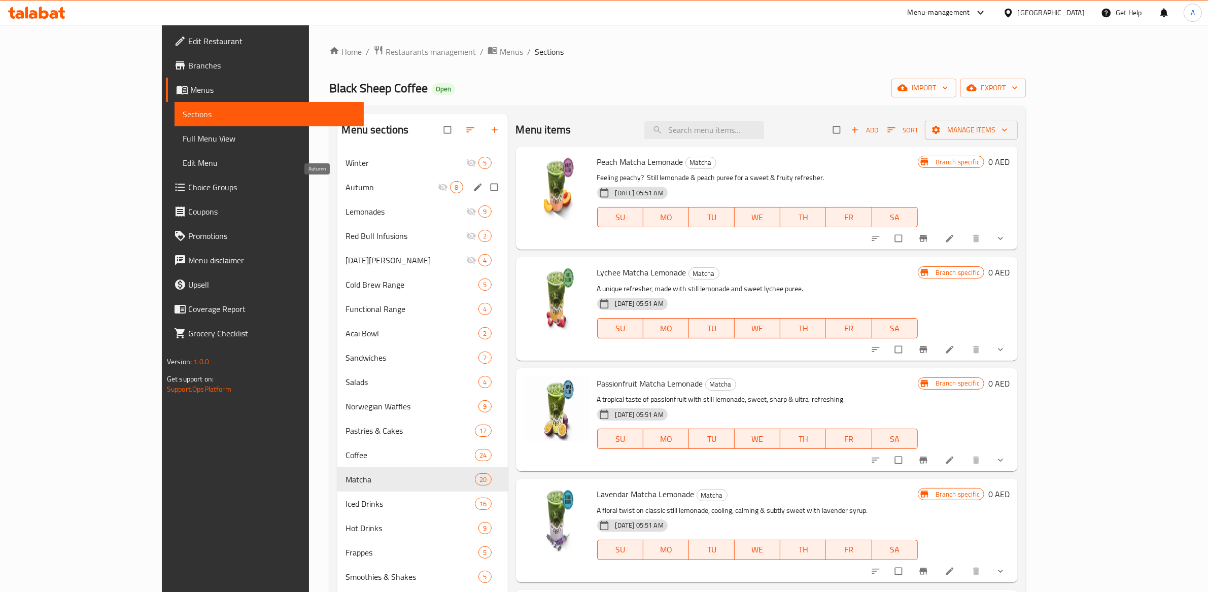
click at [346, 191] on span "Autumn" at bounding box center [392, 187] width 92 height 12
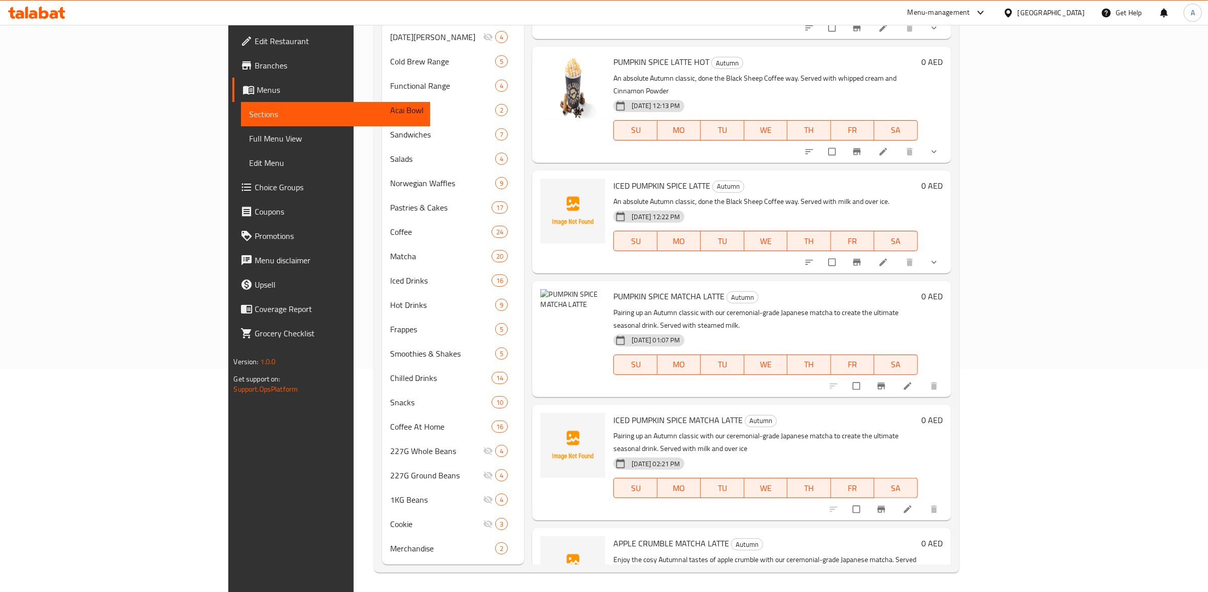
click at [596, 139] on div "Menu items Add Sort Manage items PUMPKIN SPICE LATTE ICED Autumn An absolute Au…" at bounding box center [737, 227] width 427 height 674
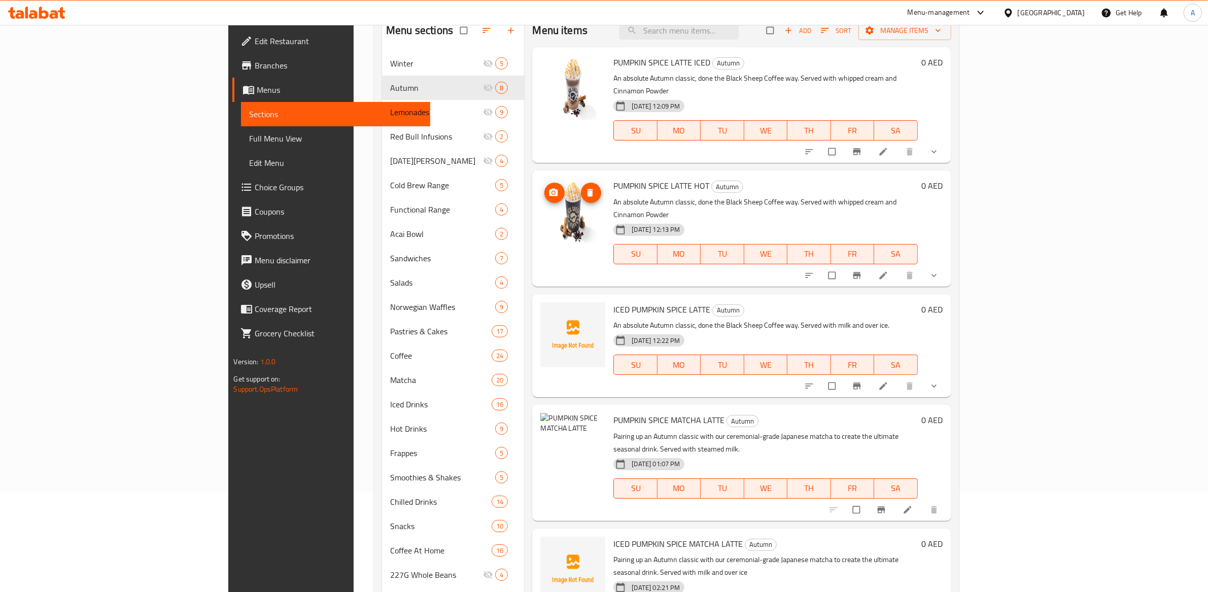
scroll to position [97, 0]
click at [880, 198] on p "An absolute Autumn classic, done the Black Sheep Coffee way. Served with whippe…" at bounding box center [765, 210] width 304 height 25
click at [941, 273] on span "show more" at bounding box center [935, 278] width 12 height 10
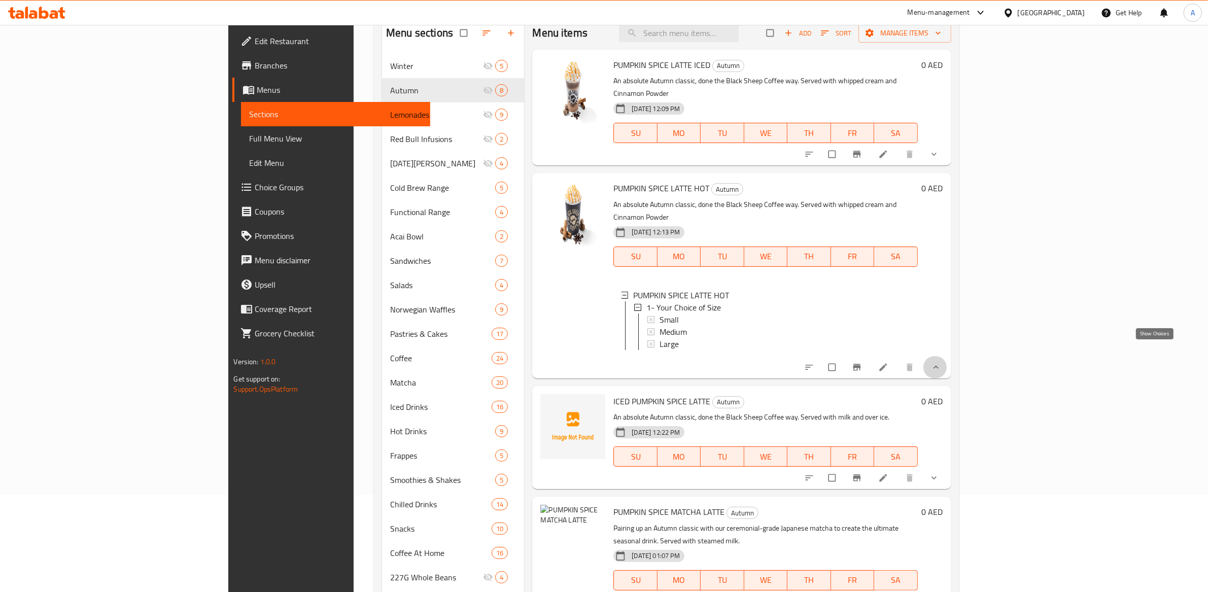
click at [941, 362] on icon "show more" at bounding box center [936, 367] width 10 height 10
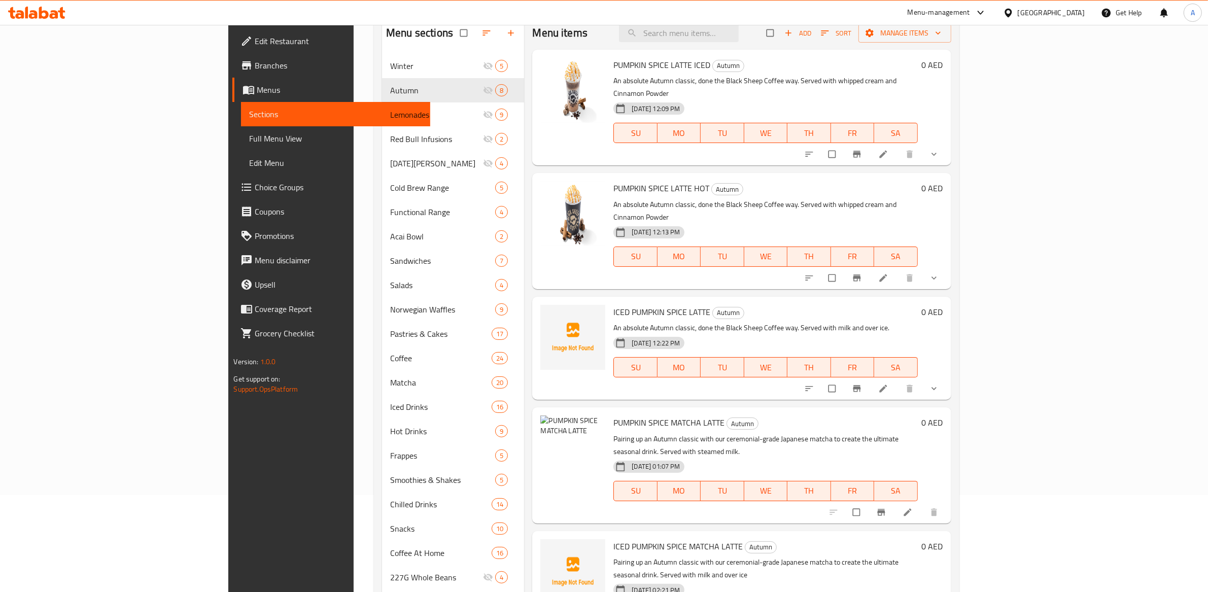
click at [939, 149] on icon "show more" at bounding box center [934, 154] width 10 height 10
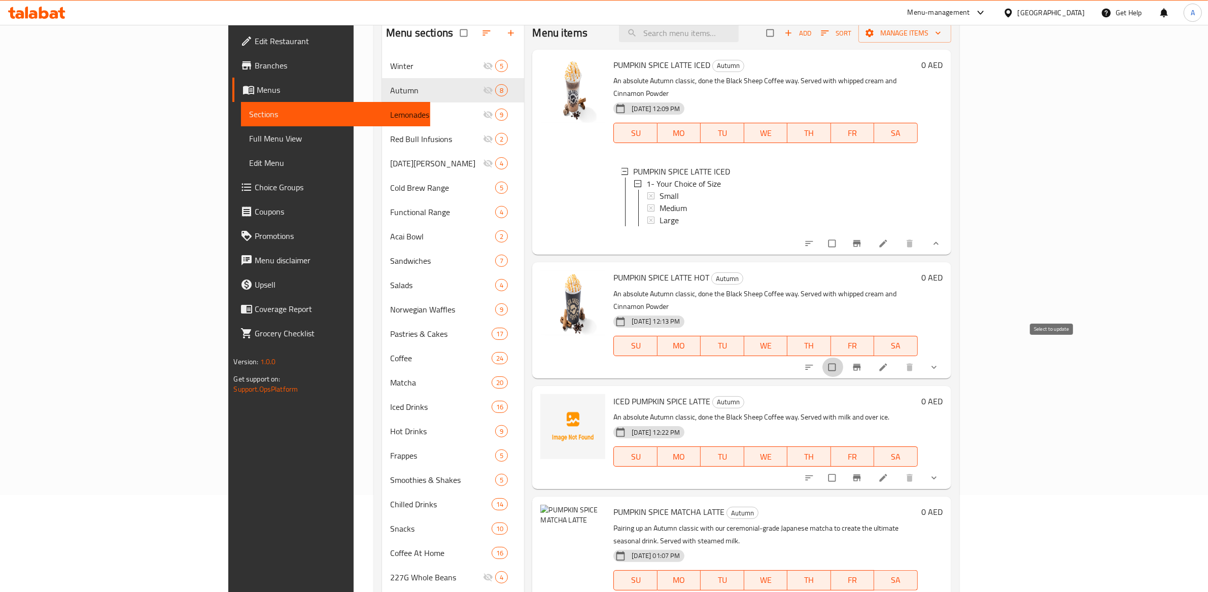
click at [844, 358] on input "checkbox" at bounding box center [833, 367] width 21 height 19
checkbox input "true"
click at [939, 362] on icon "show more" at bounding box center [934, 367] width 10 height 10
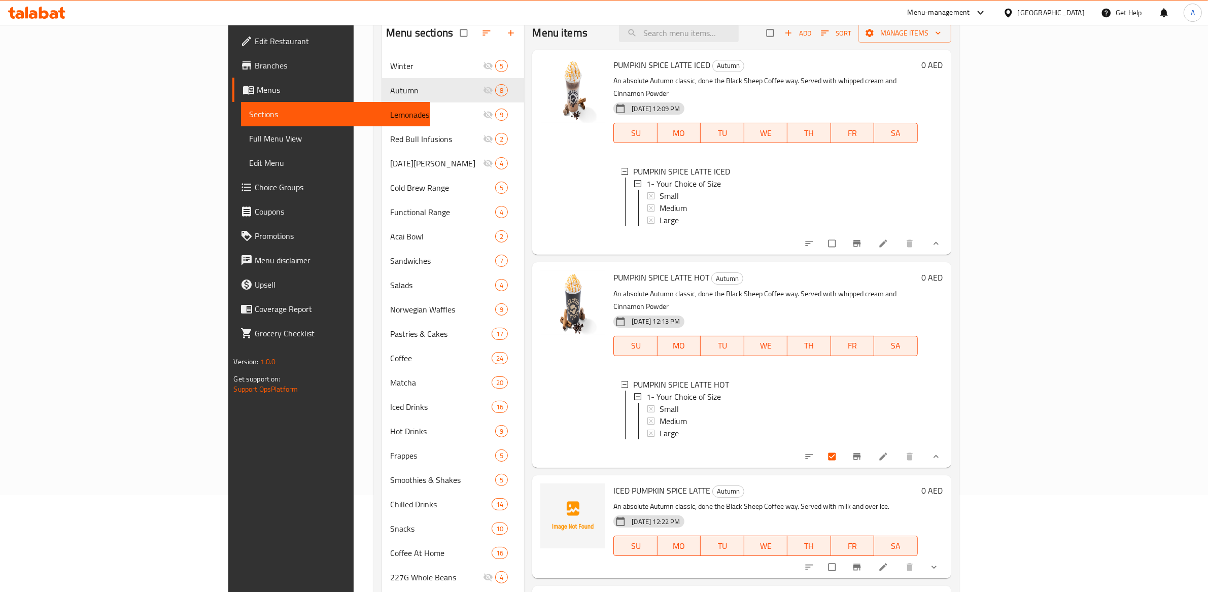
click at [947, 457] on button "show more" at bounding box center [935, 457] width 24 height 22
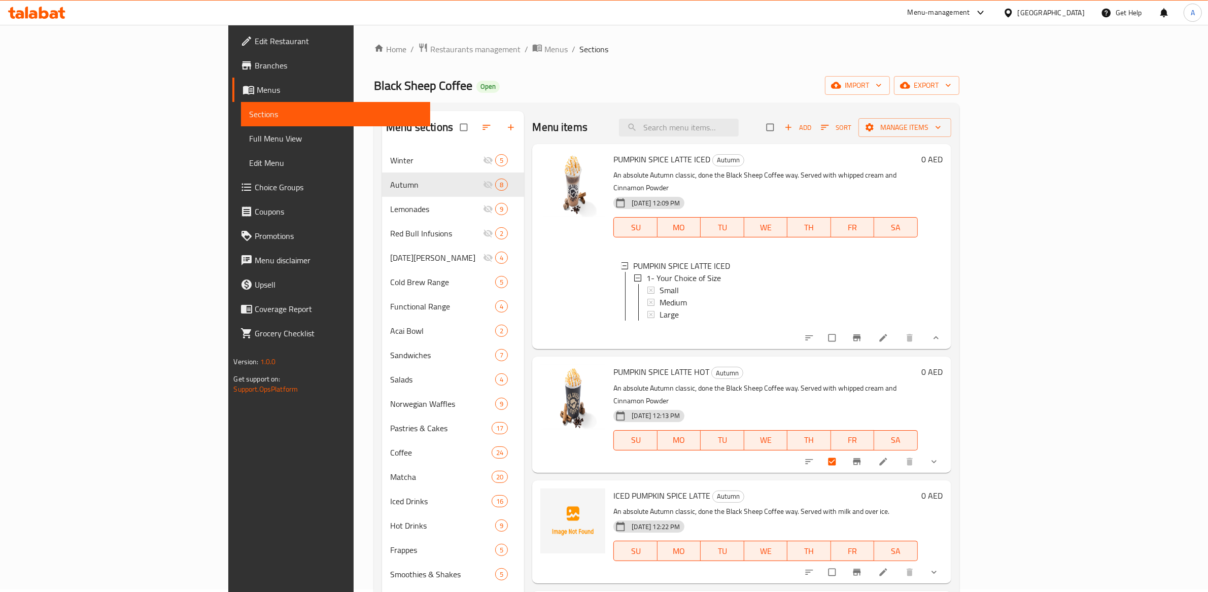
scroll to position [0, 0]
click at [943, 124] on span "Manage items" at bounding box center [905, 130] width 77 height 13
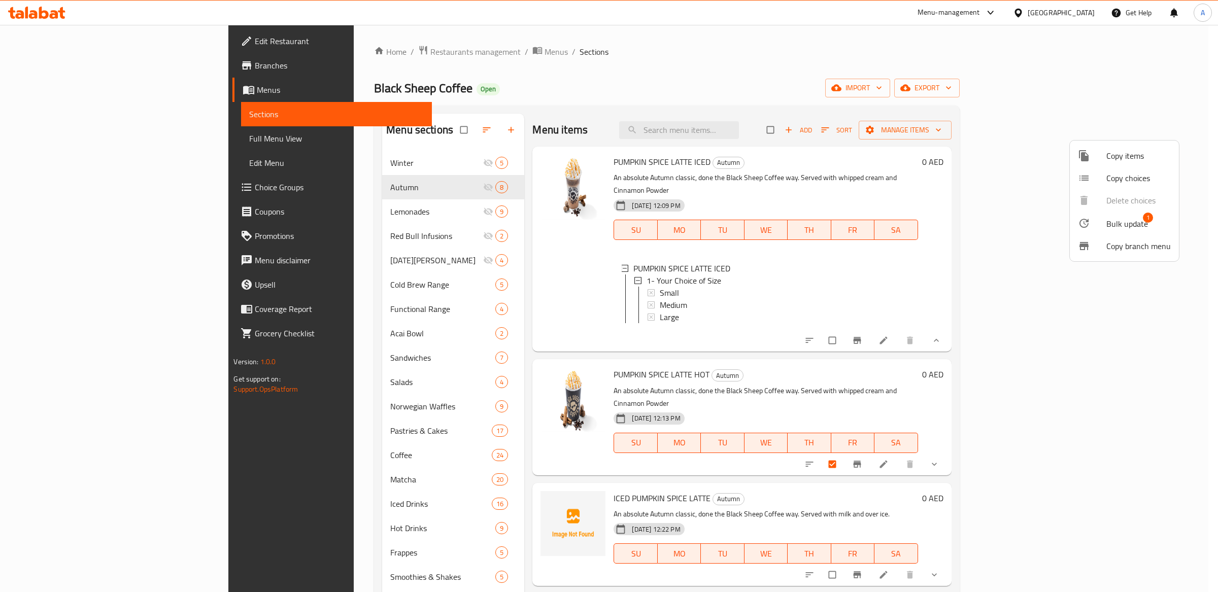
click at [1135, 197] on ul "Copy items Copy choices Delete choices Bulk update 1 Copy branch menu" at bounding box center [1124, 201] width 109 height 121
click at [707, 109] on div at bounding box center [609, 296] width 1218 height 592
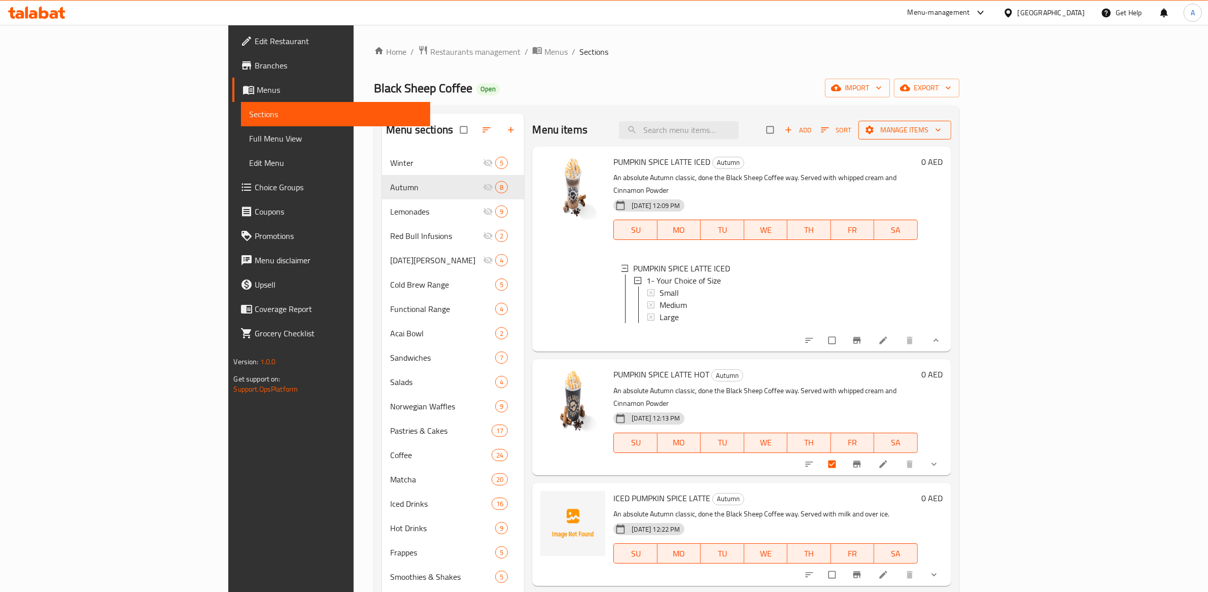
click at [943, 132] on icon "button" at bounding box center [938, 130] width 10 height 10
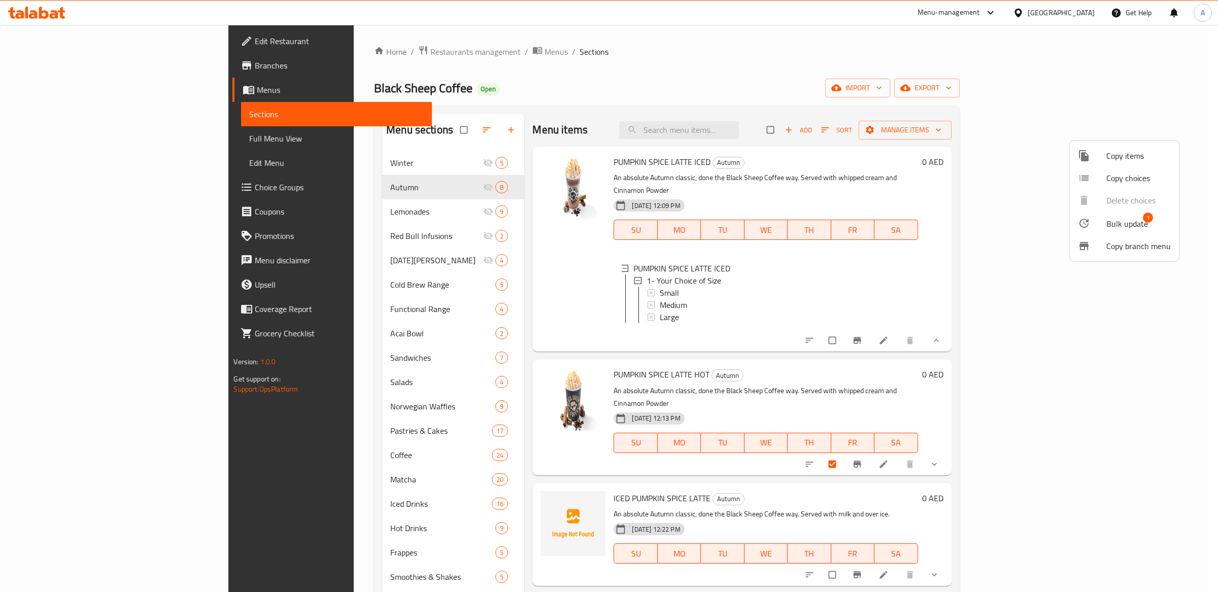
click at [1085, 388] on div at bounding box center [609, 296] width 1218 height 592
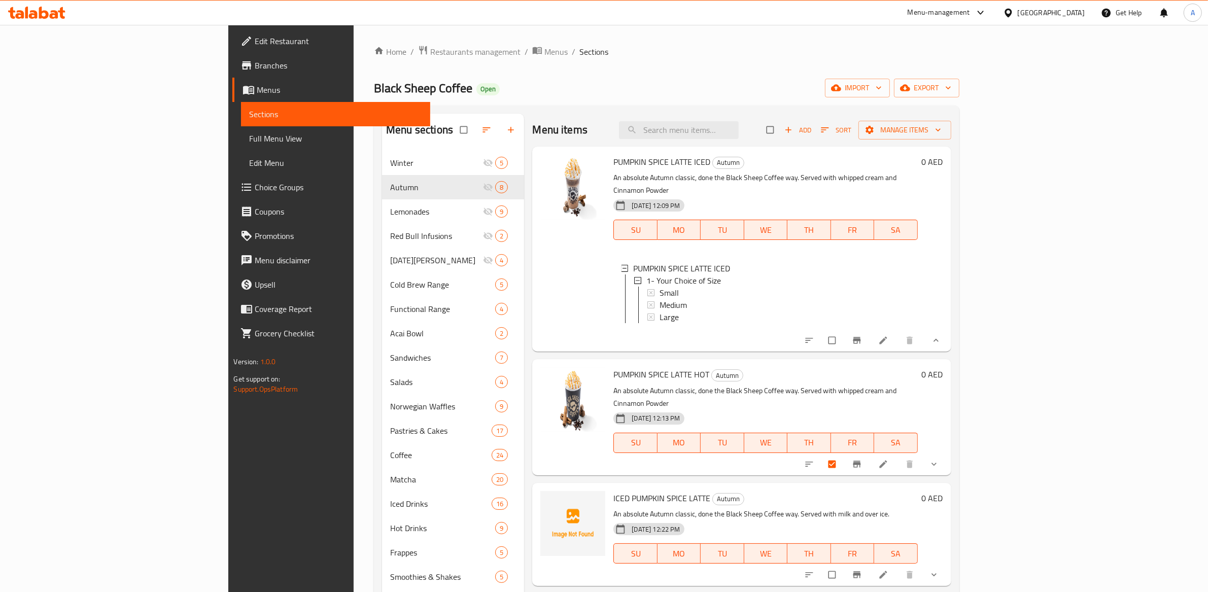
click at [921, 408] on div "12-09-2025 12:13 PM SU MO TU WE TH FR SA" at bounding box center [765, 435] width 312 height 55
click at [613, 367] on span "PUMPKIN SPICE LATTE HOT" at bounding box center [661, 374] width 96 height 15
click at [888, 459] on icon at bounding box center [883, 464] width 10 height 10
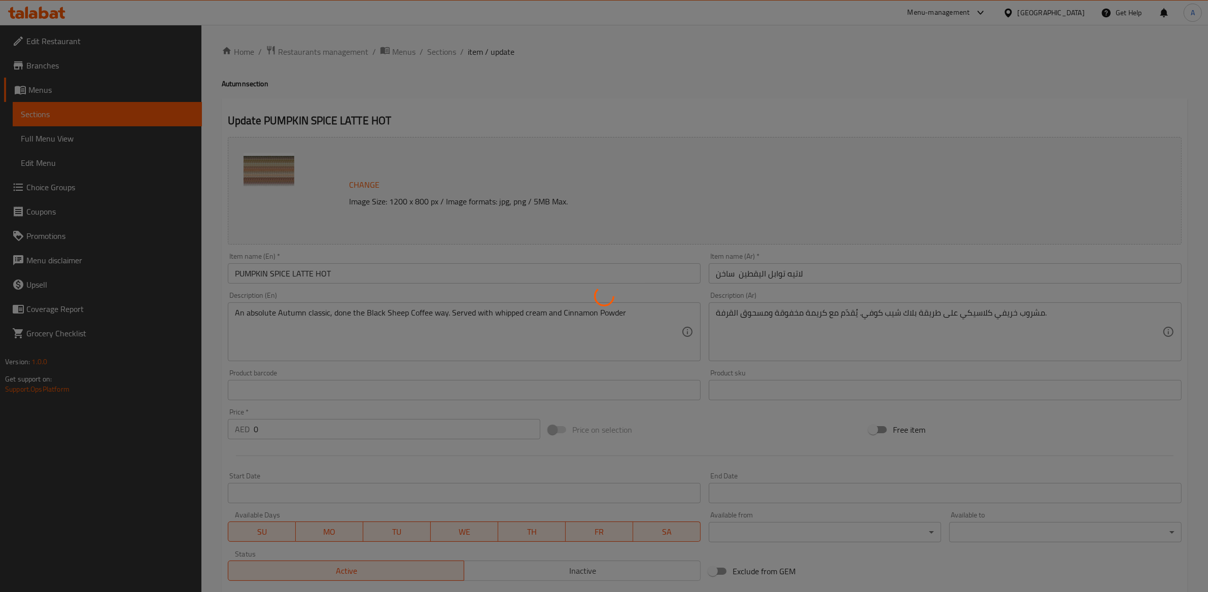
type input "١- اختيارك للحجم"
type input "1"
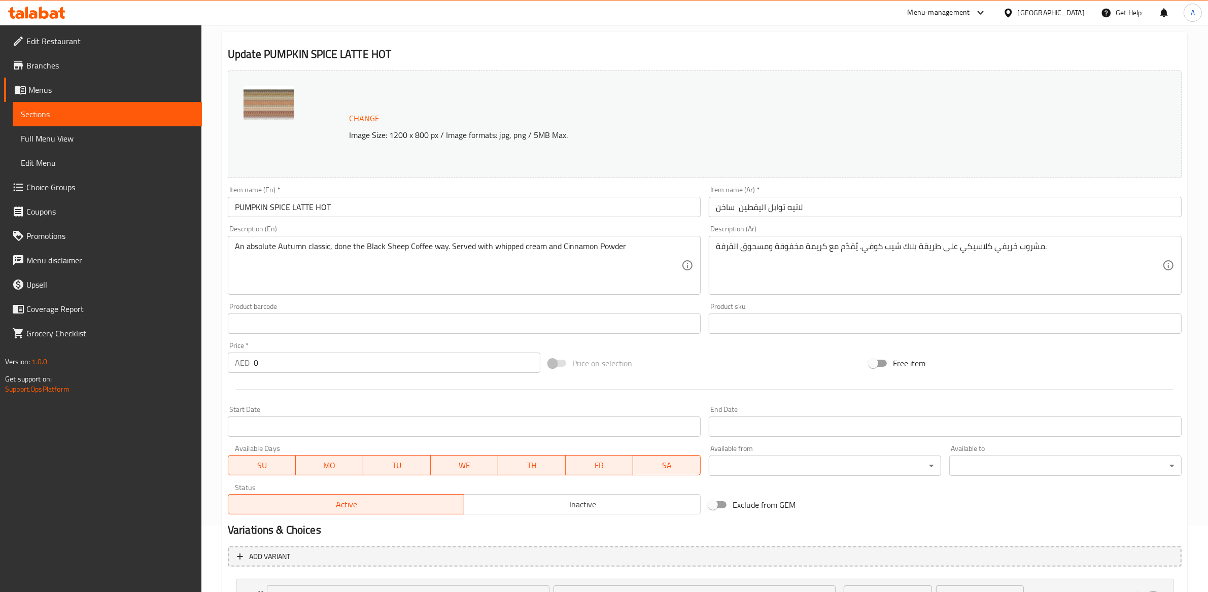
scroll to position [156, 0]
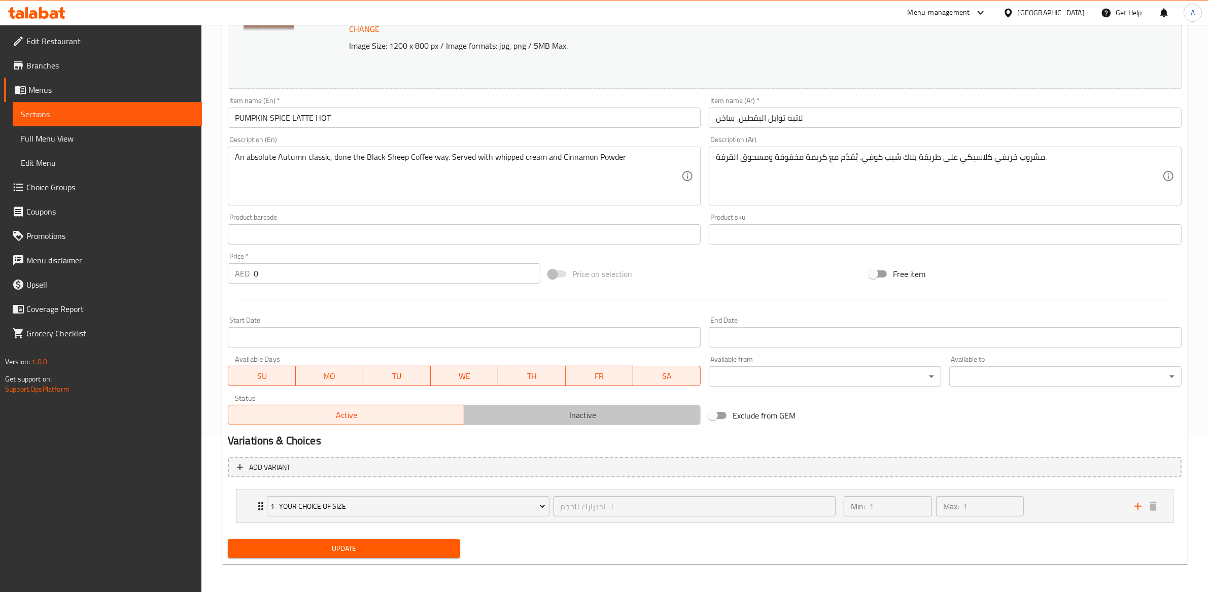
click at [665, 415] on span "Inactive" at bounding box center [582, 415] width 228 height 15
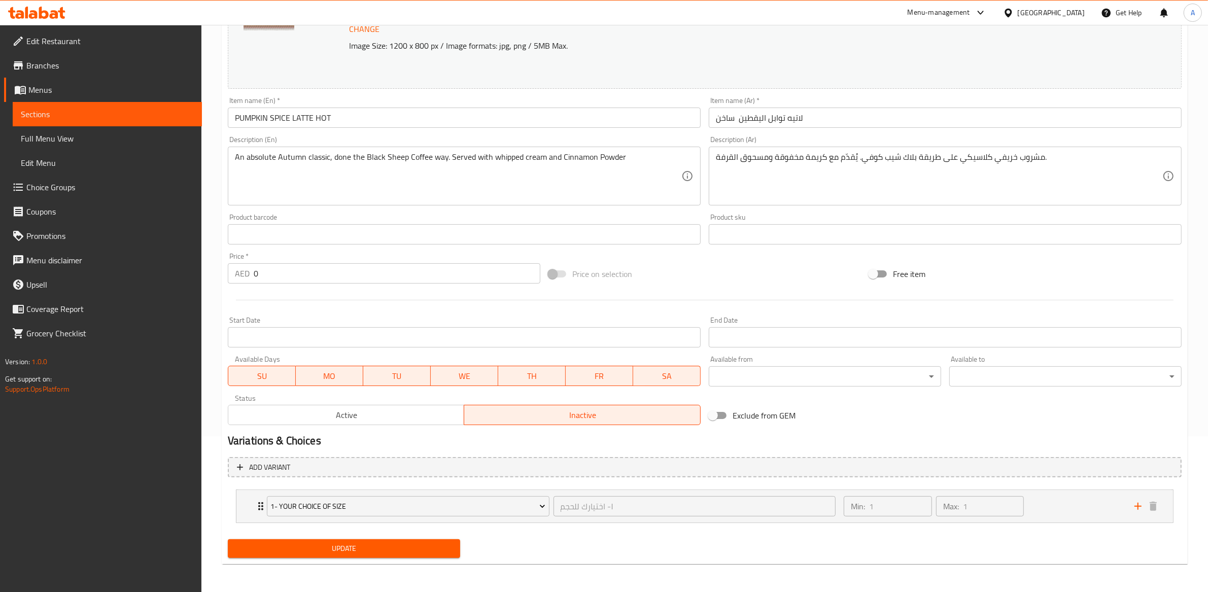
click at [363, 542] on span "Update" at bounding box center [344, 548] width 216 height 13
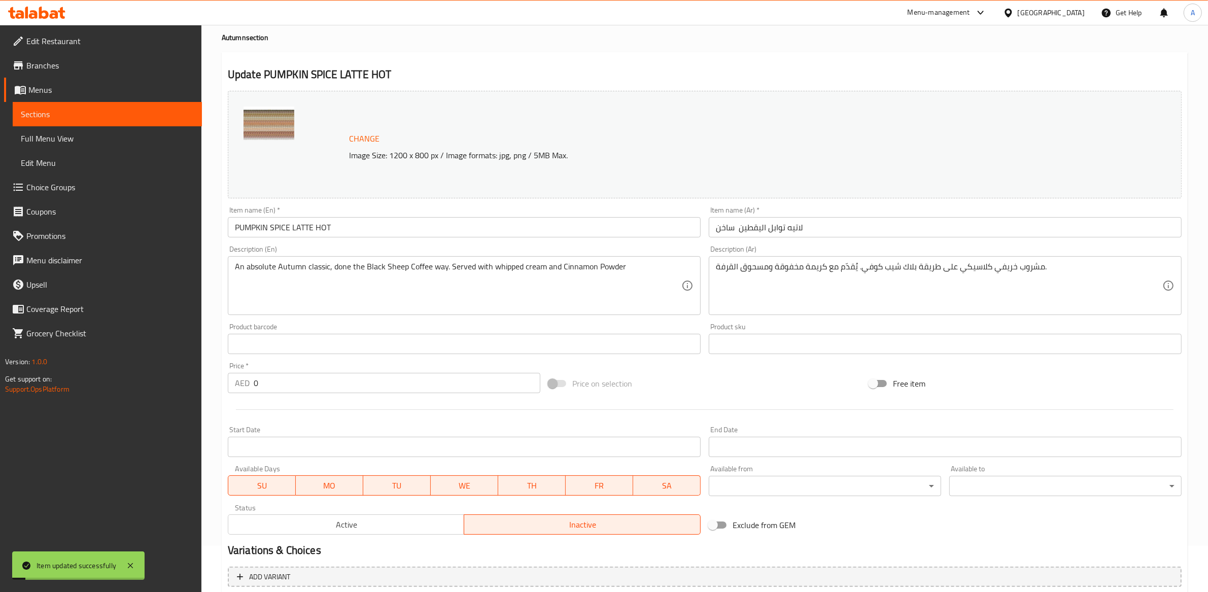
scroll to position [0, 0]
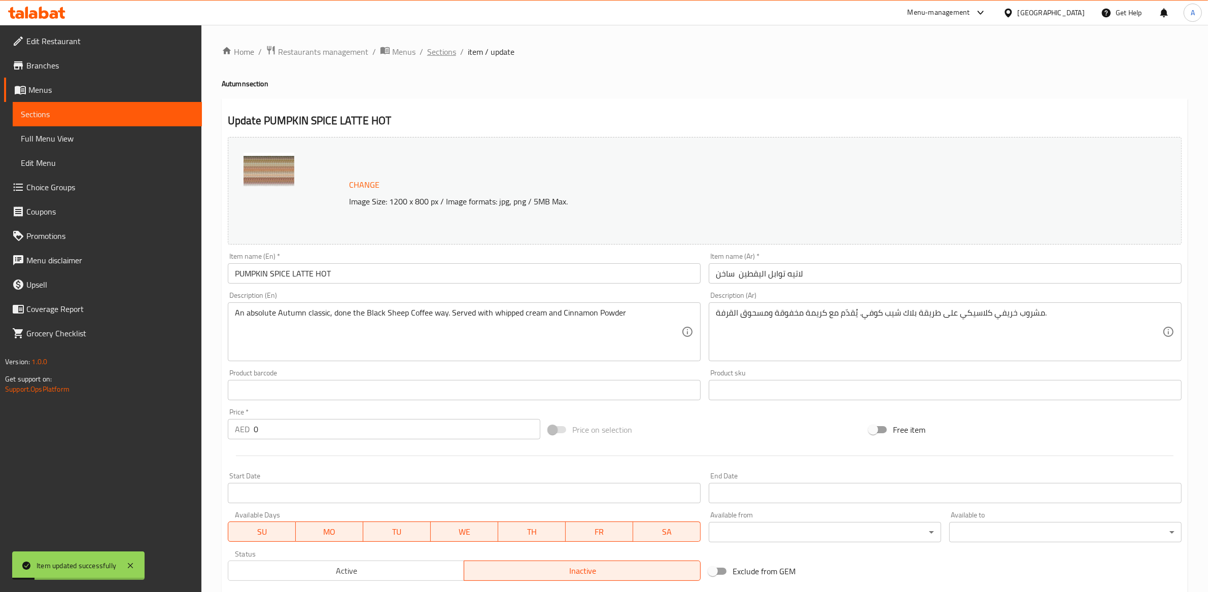
click at [433, 53] on span "Sections" at bounding box center [441, 52] width 29 height 12
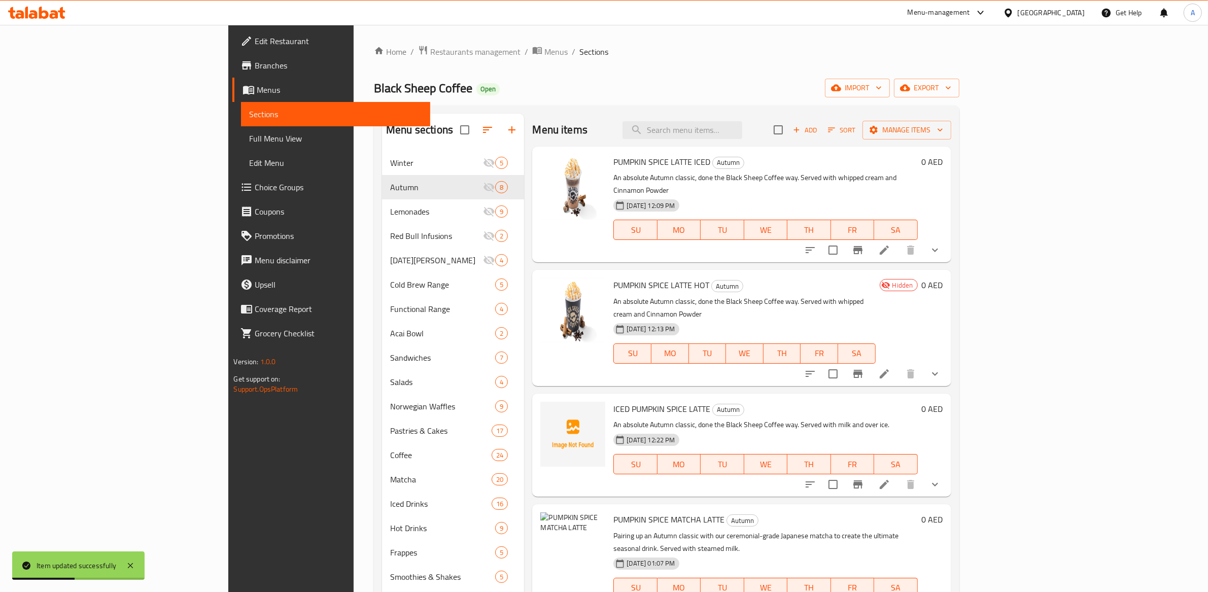
click at [918, 279] on div "Hidden" at bounding box center [899, 285] width 38 height 12
click at [889, 246] on icon at bounding box center [884, 250] width 9 height 9
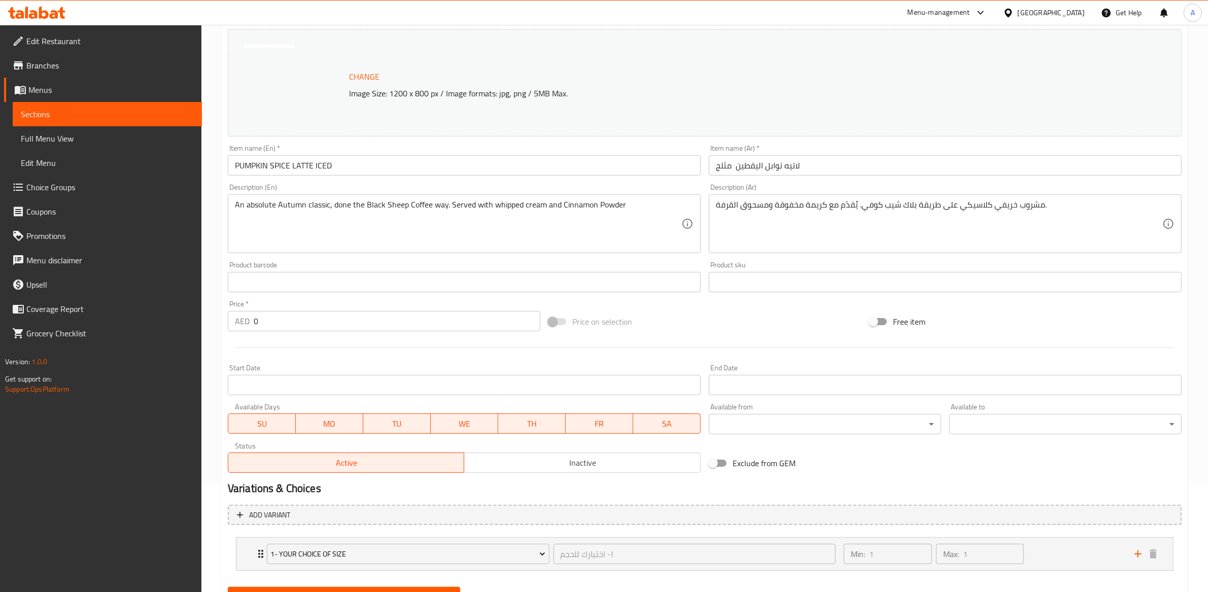
scroll to position [156, 0]
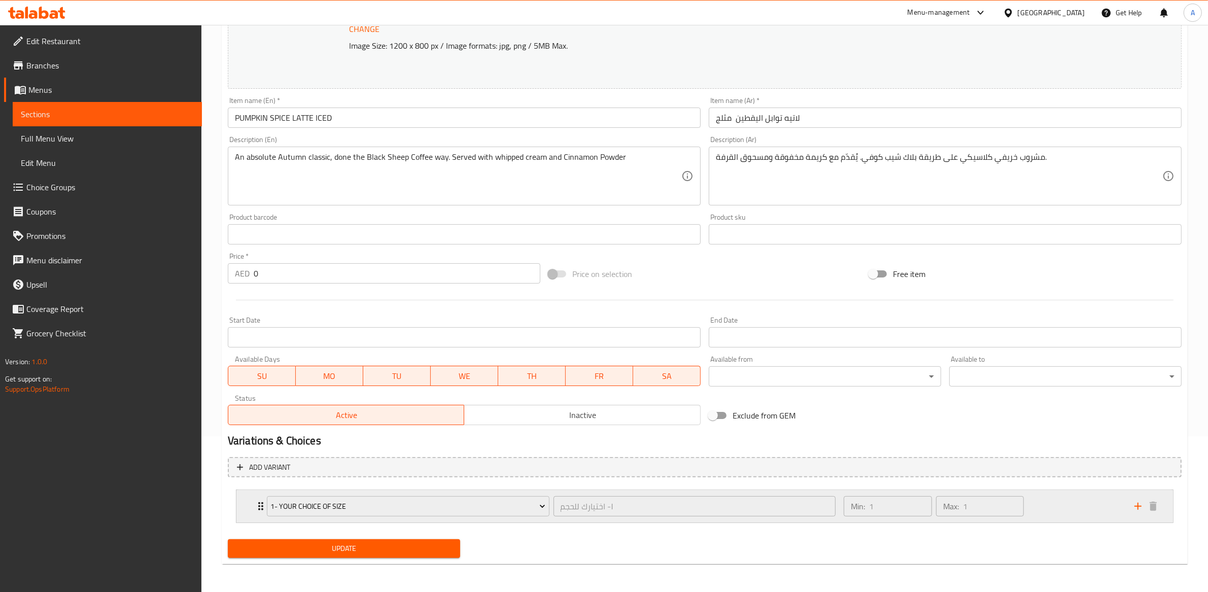
click at [554, 517] on div "١- اختيارك للحجم ​" at bounding box center [695, 506] width 287 height 24
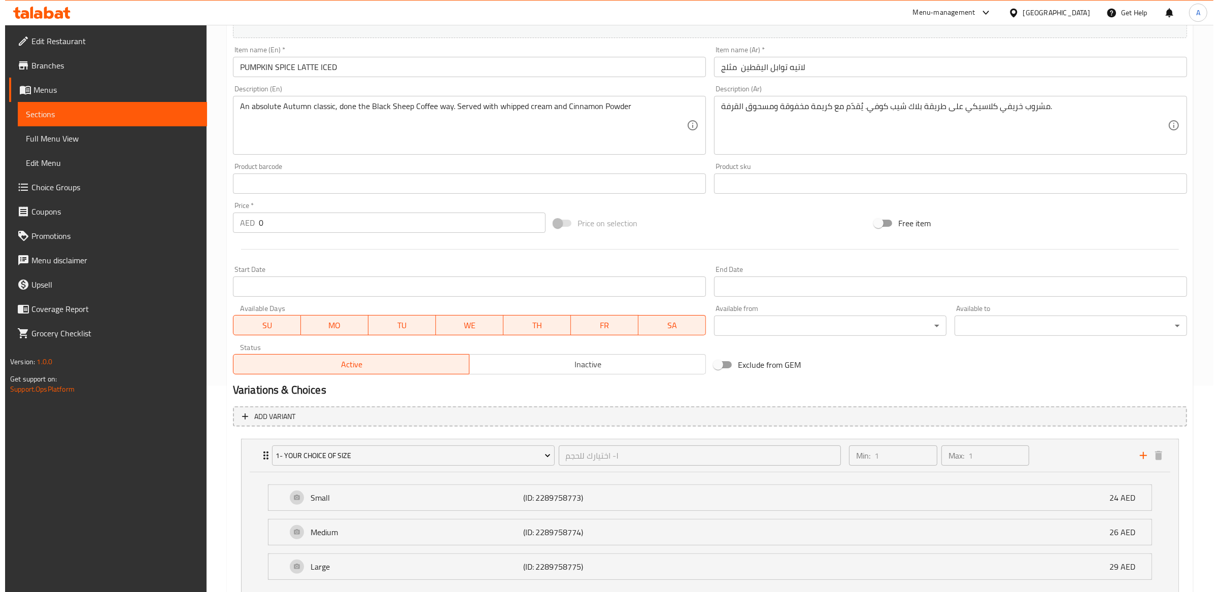
scroll to position [281, 0]
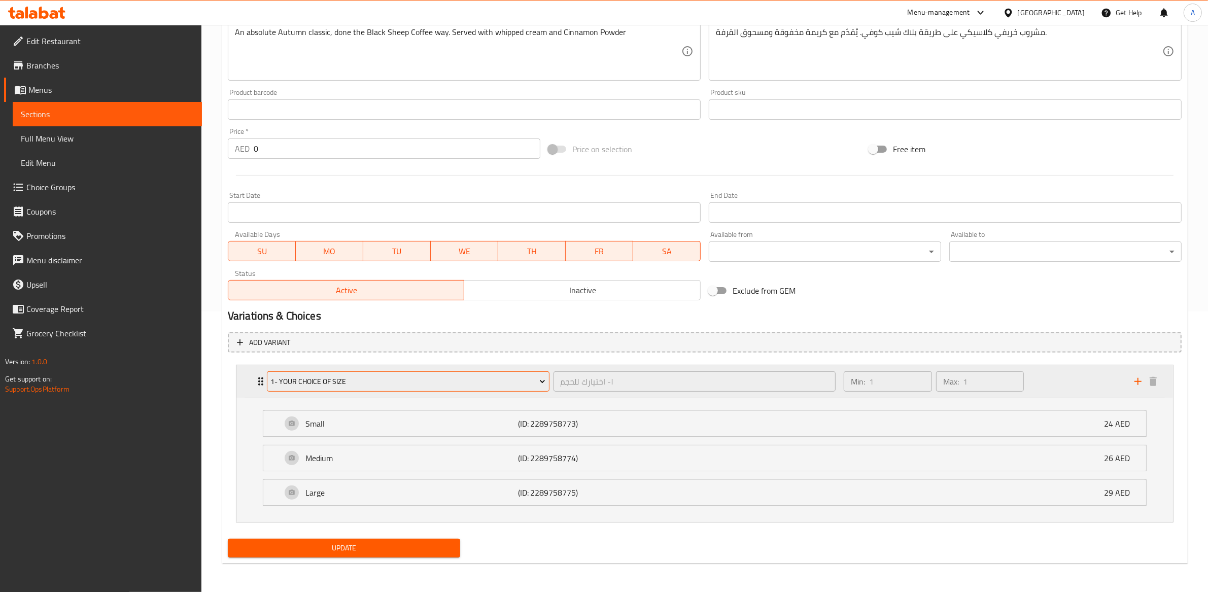
click at [530, 383] on span "1- Your Choice of Size" at bounding box center [407, 381] width 275 height 13
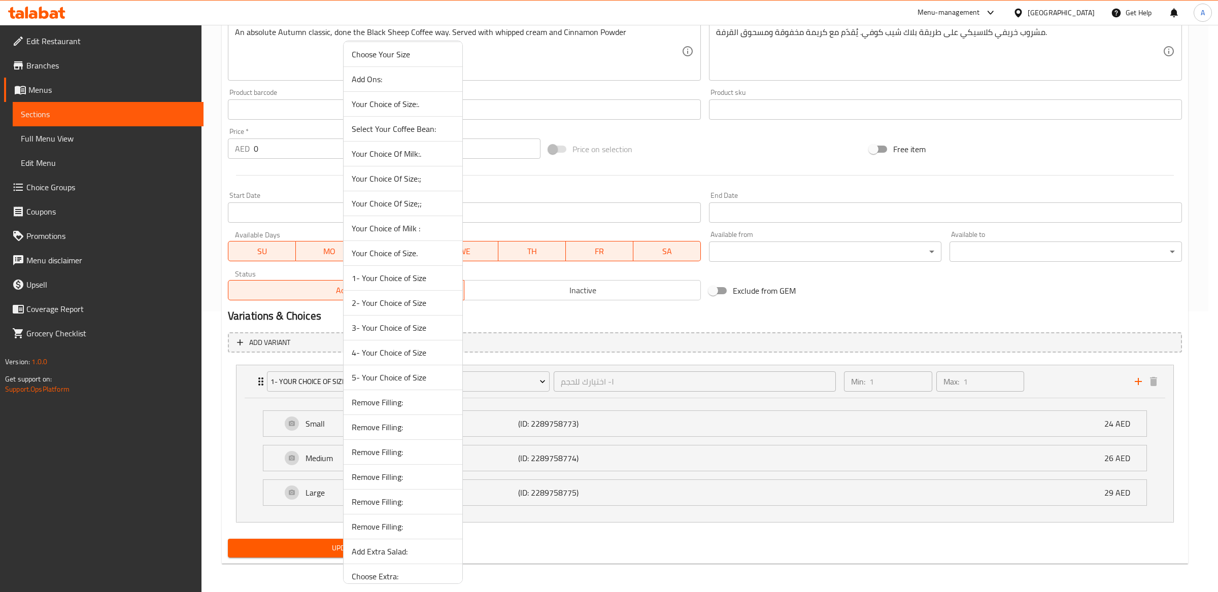
scroll to position [1333, 0]
click at [402, 319] on span "2- Your Choice of Size" at bounding box center [403, 316] width 102 height 12
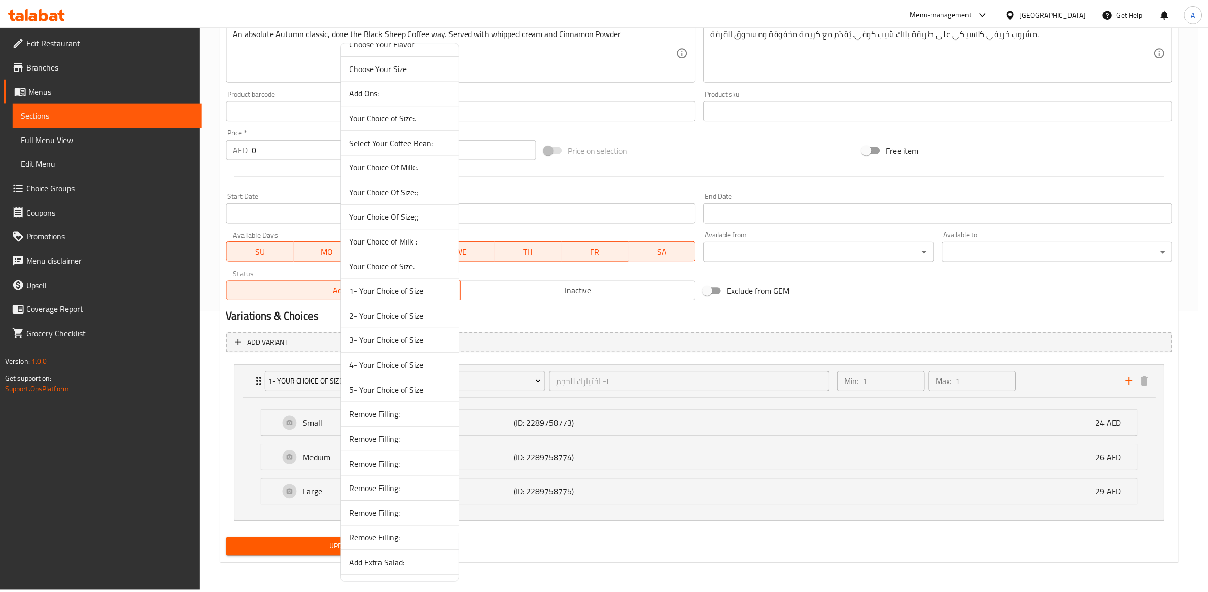
scroll to position [156, 0]
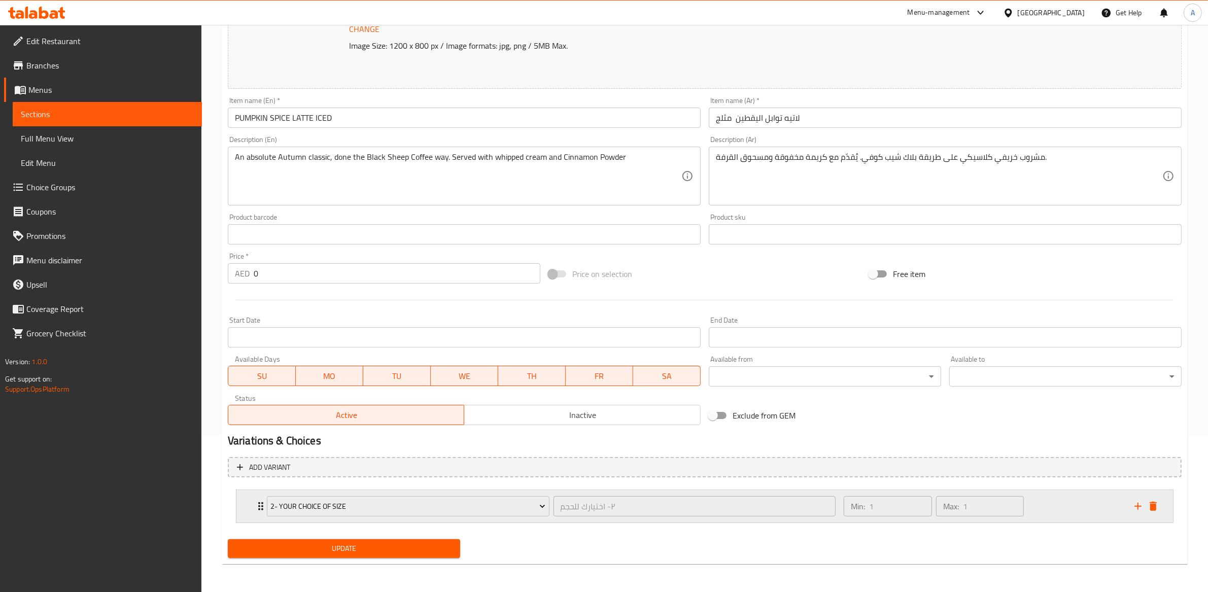
click at [554, 519] on div "2- Your Choice of Size ٢- اختيارك للحجم ​" at bounding box center [551, 506] width 581 height 32
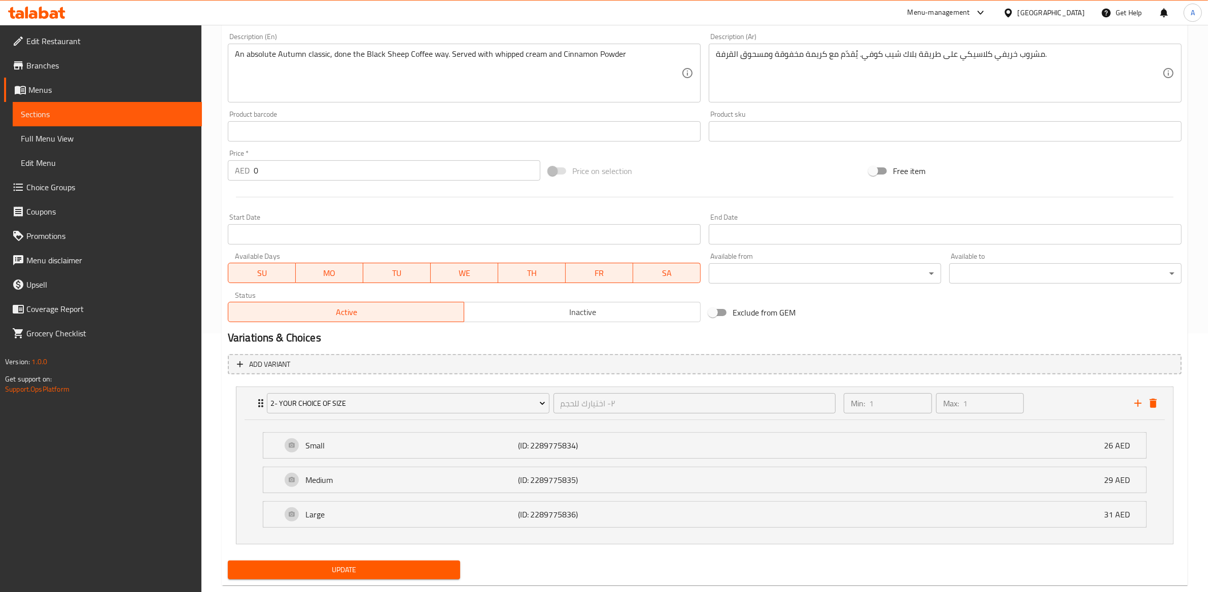
scroll to position [281, 0]
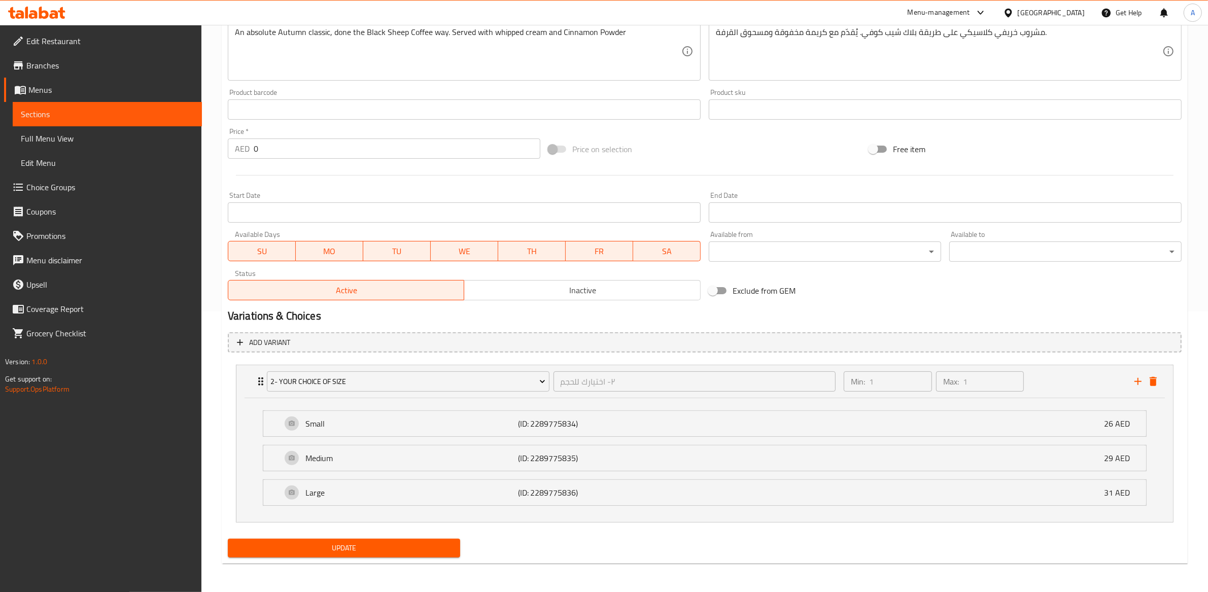
click at [330, 551] on span "Update" at bounding box center [344, 548] width 216 height 13
click at [1188, 386] on div "Home / Restaurants management / Menus / Sections / item / update Autumn section…" at bounding box center [704, 168] width 1007 height 848
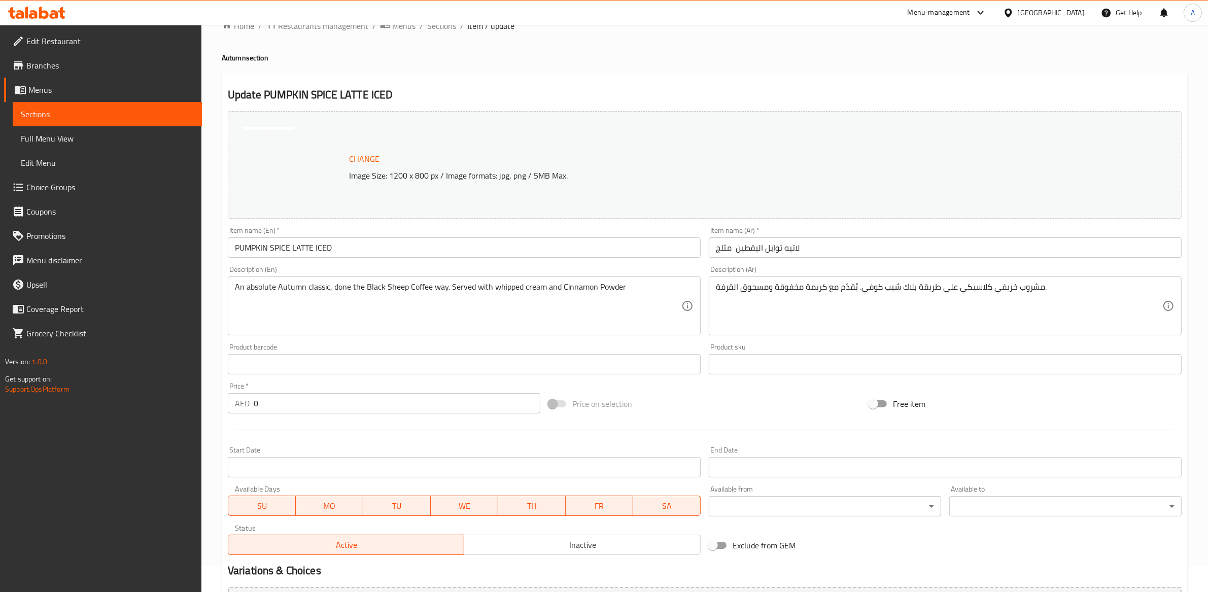
scroll to position [0, 0]
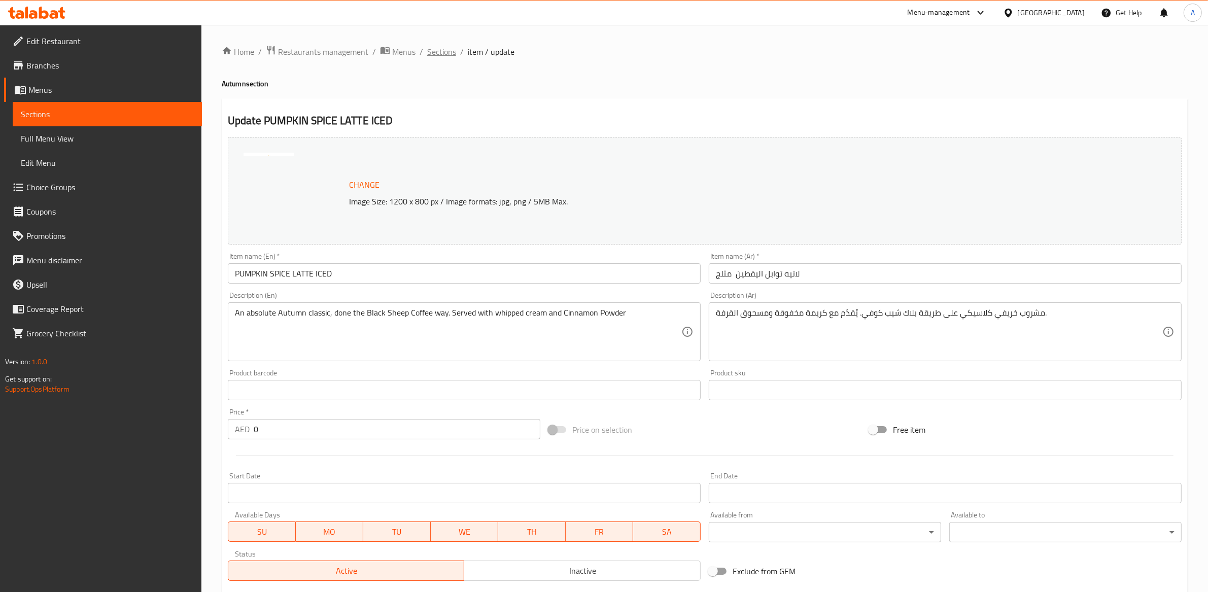
click at [439, 50] on span "Sections" at bounding box center [441, 52] width 29 height 12
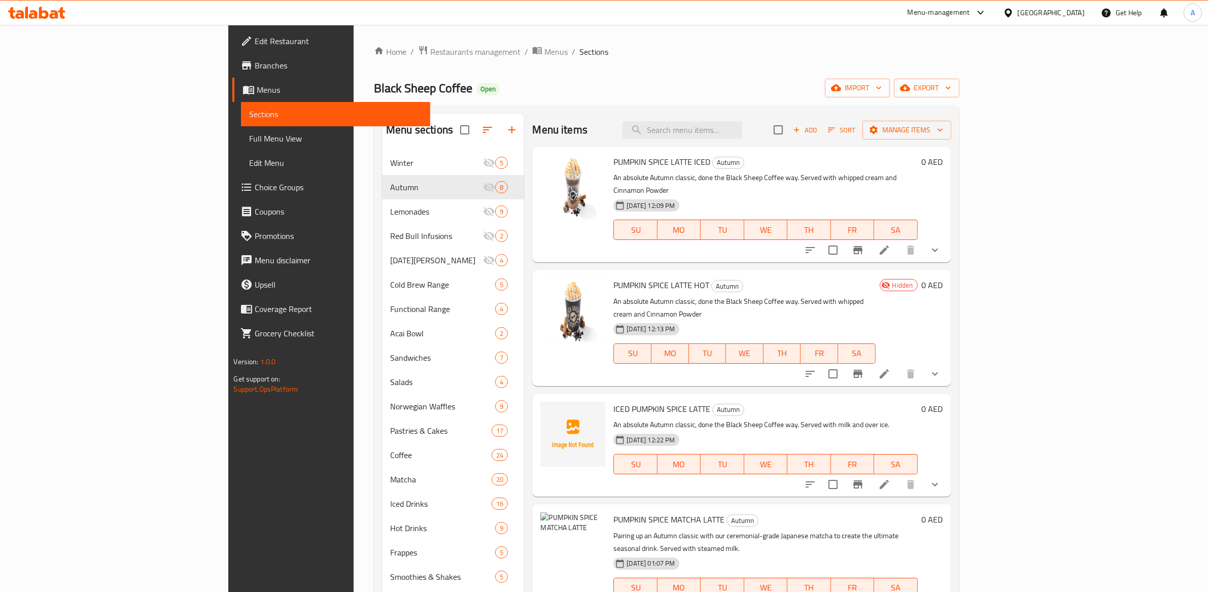
click at [917, 174] on p "An absolute Autumn classic, done the Black Sheep Coffee way. Served with whippe…" at bounding box center [765, 184] width 304 height 25
click at [891, 244] on icon at bounding box center [884, 250] width 12 height 12
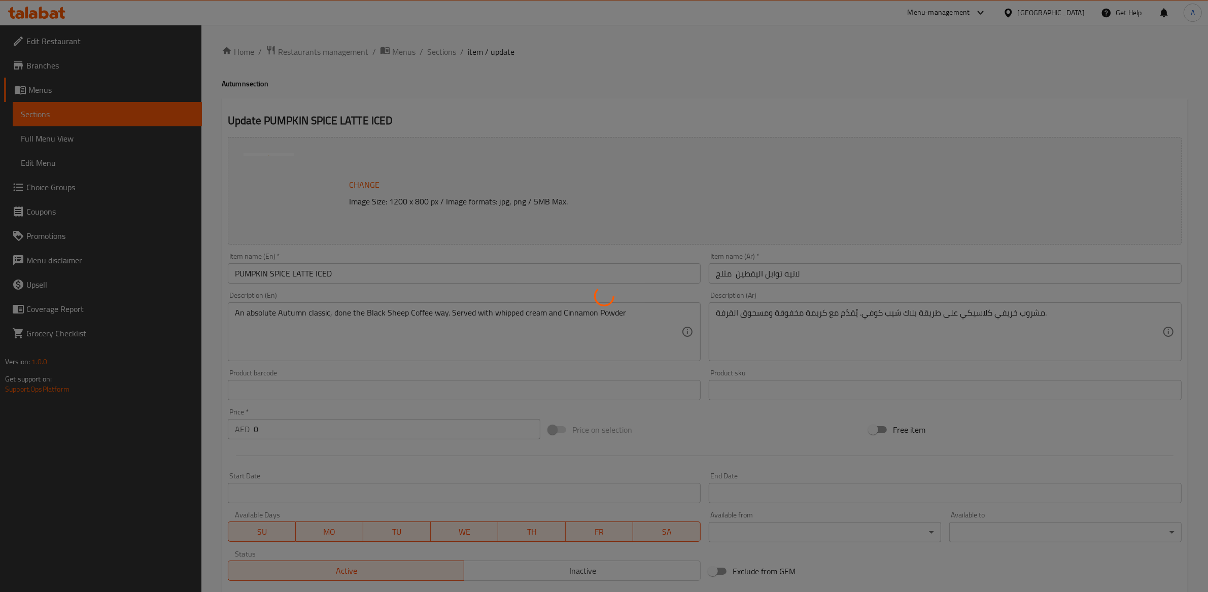
type input "٢- اختيارك للحجم"
type input "1"
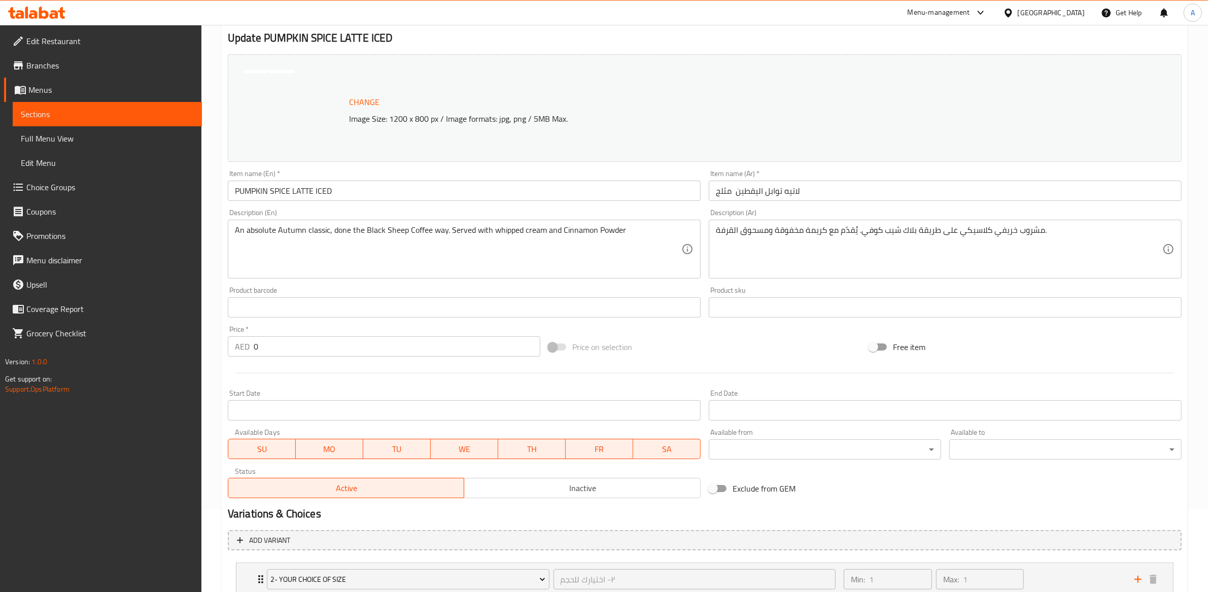
scroll to position [156, 0]
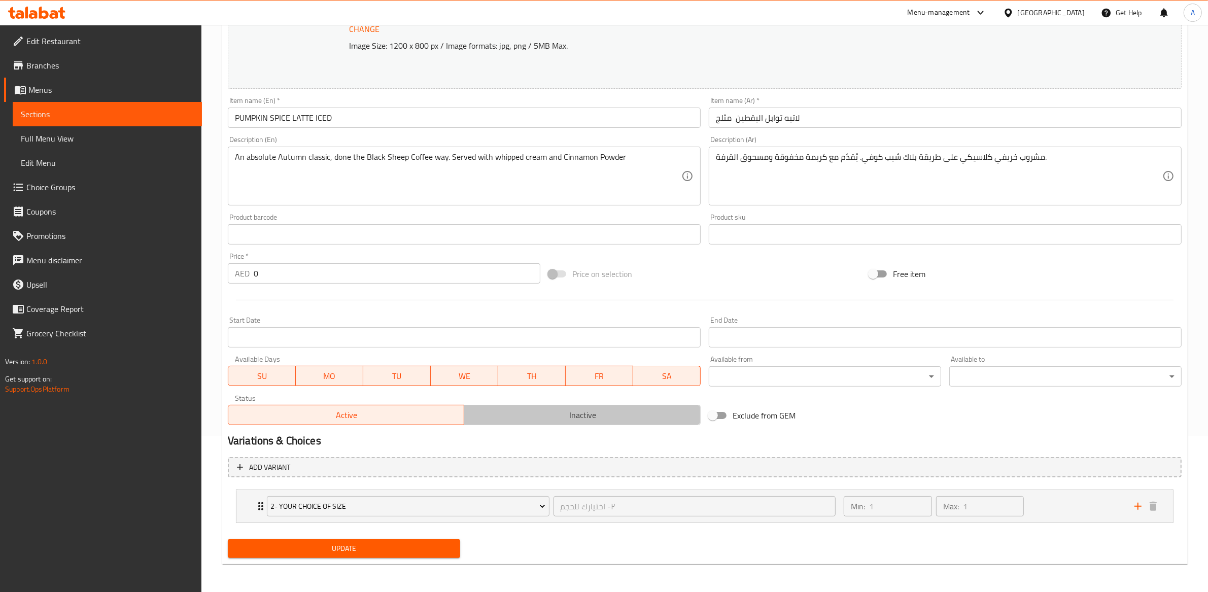
click at [537, 412] on span "Inactive" at bounding box center [582, 415] width 228 height 15
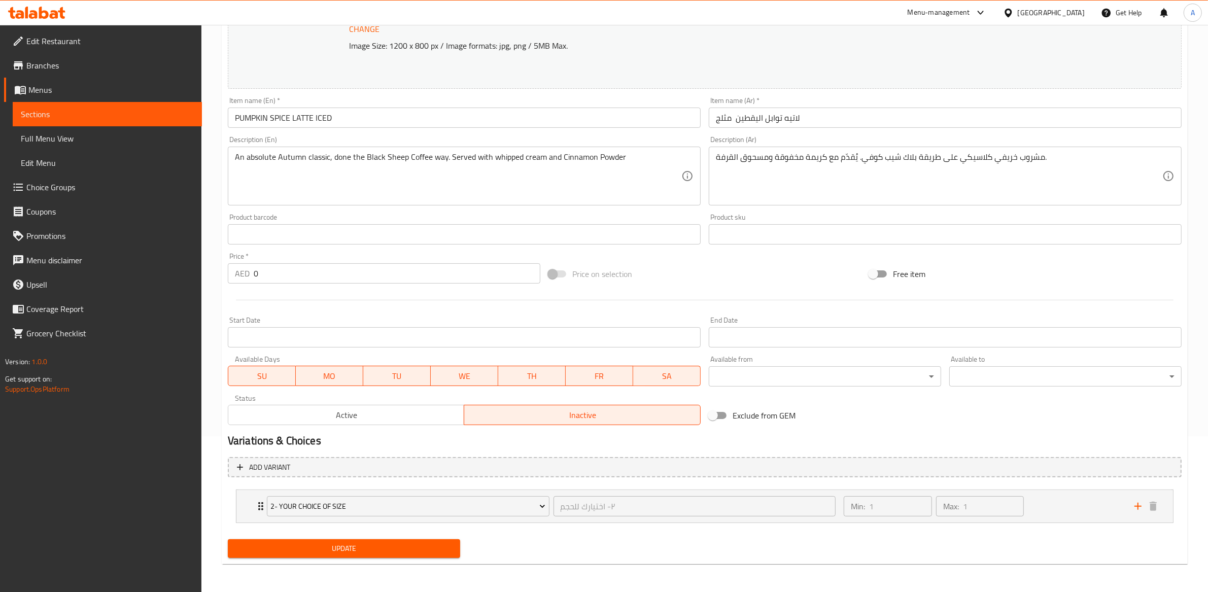
click at [376, 560] on div "Update" at bounding box center [344, 548] width 241 height 27
click at [390, 551] on span "Update" at bounding box center [344, 548] width 216 height 13
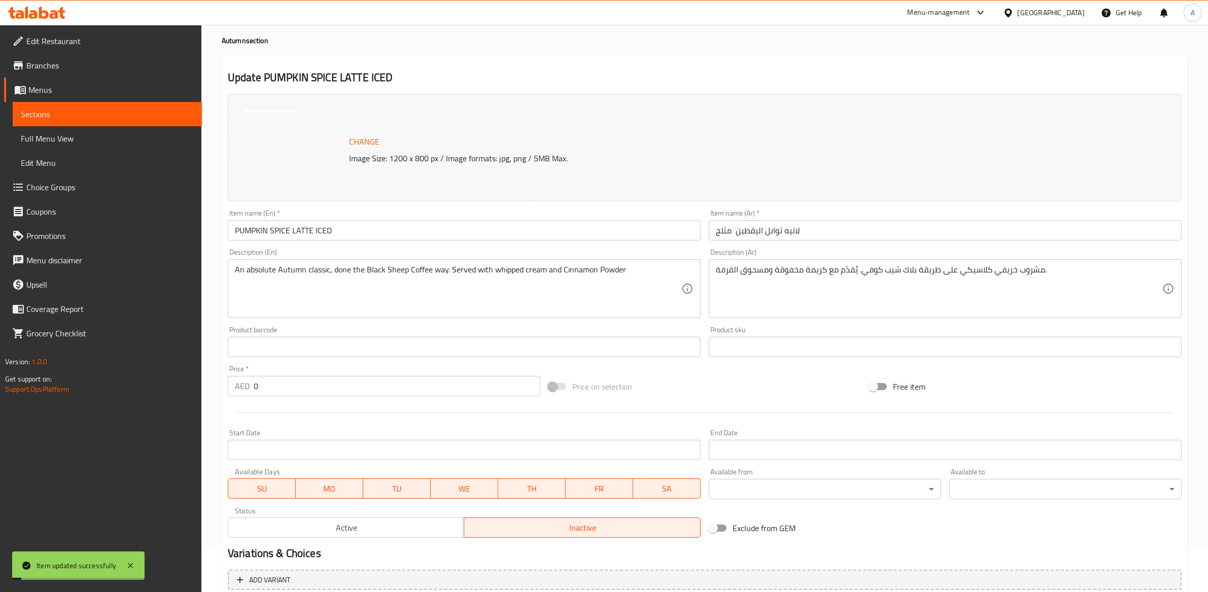
scroll to position [0, 0]
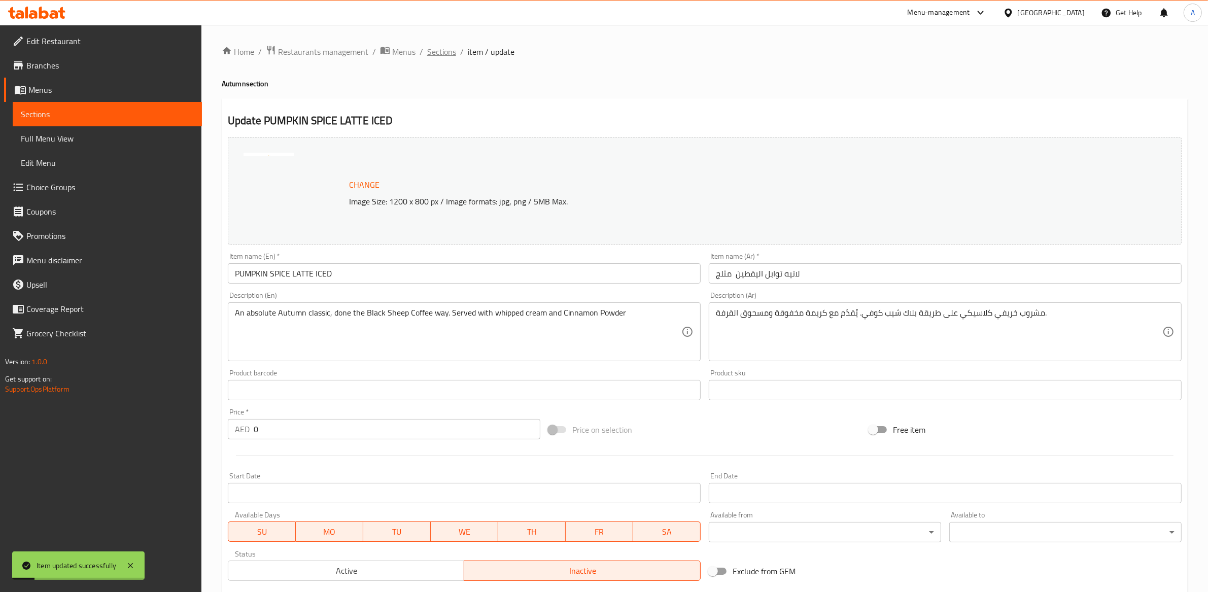
click at [441, 53] on span "Sections" at bounding box center [441, 52] width 29 height 12
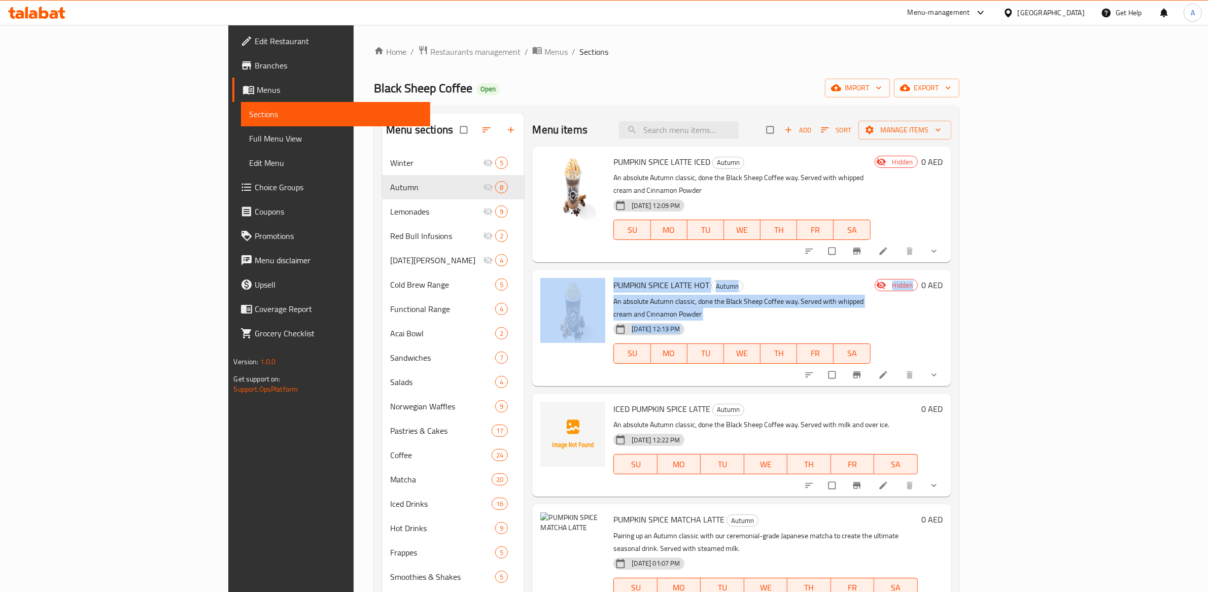
drag, startPoint x: 1179, startPoint y: 248, endPoint x: 1178, endPoint y: 255, distance: 6.8
click at [951, 255] on div "Menu items Add Sort Manage items PUMPKIN SPICE LATTE ICED Autumn An absolute Au…" at bounding box center [737, 451] width 427 height 674
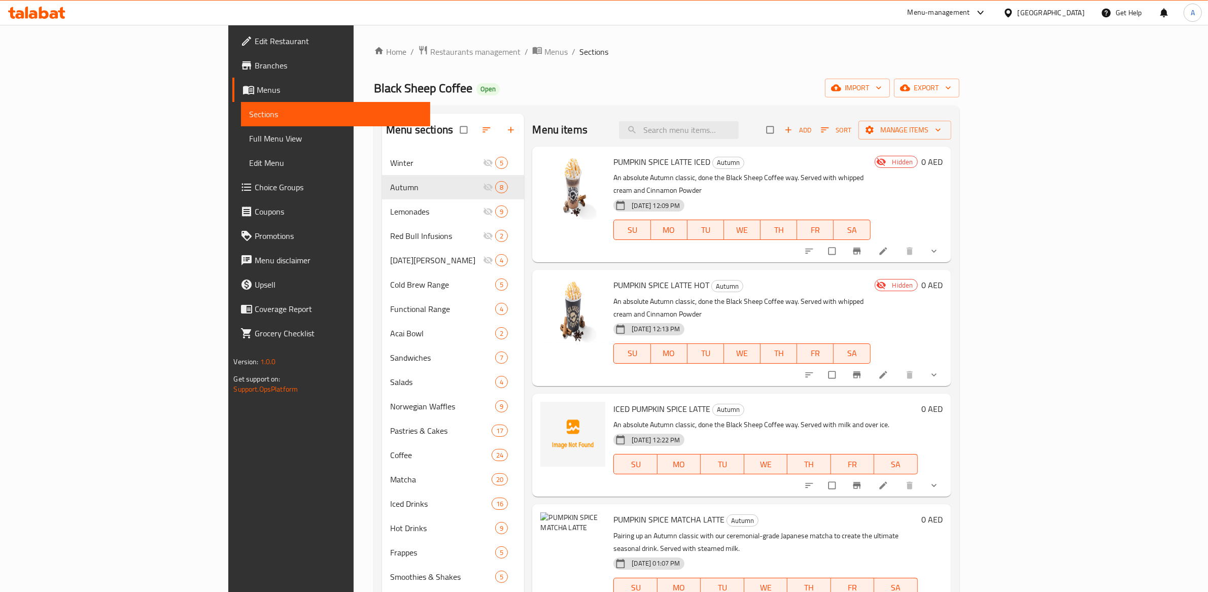
click at [862, 66] on div "Home / Restaurants management / Menus / Sections Black Sheep Coffee Open import…" at bounding box center [666, 420] width 585 height 751
click at [888, 370] on icon at bounding box center [883, 375] width 10 height 10
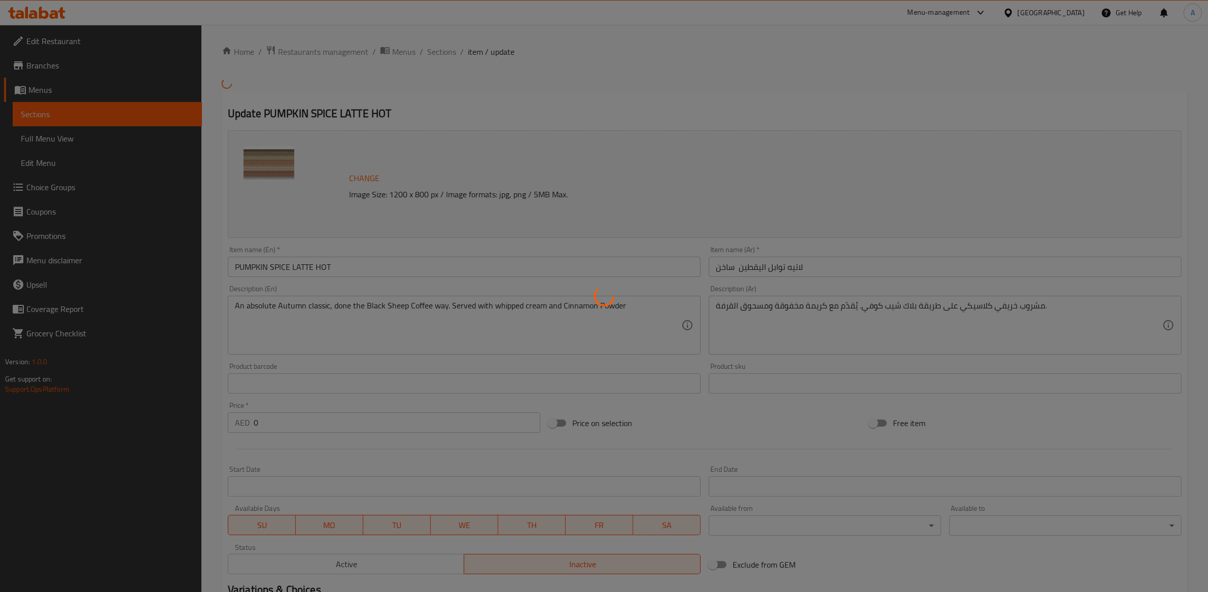
type input "١- اختيارك للحجم"
type input "1"
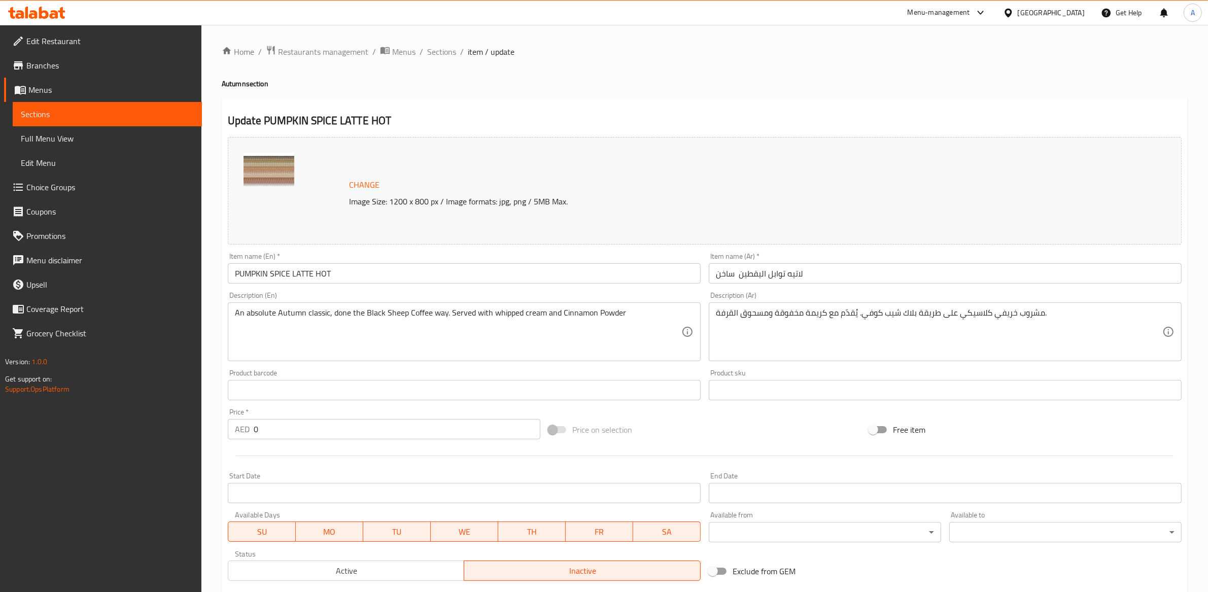
drag, startPoint x: 338, startPoint y: 275, endPoint x: 328, endPoint y: 279, distance: 10.3
click at [338, 276] on input "PUMPKIN SPICE LATTE HOT" at bounding box center [464, 273] width 473 height 20
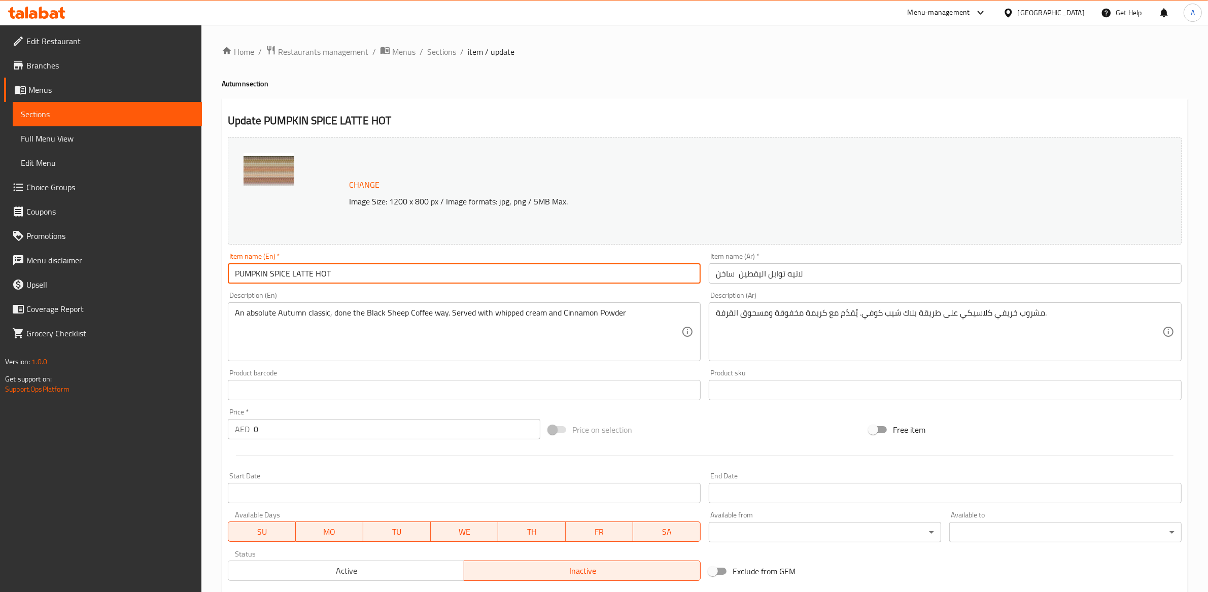
click at [323, 275] on input "PUMPKIN SPICE LATTE HOT" at bounding box center [464, 273] width 473 height 20
type input "PUMPKIN SPICE LATTE"
click at [658, 297] on div "Description (En) An absolute Autumn classic, done the Black Sheep Coffee way. S…" at bounding box center [464, 327] width 473 height 70
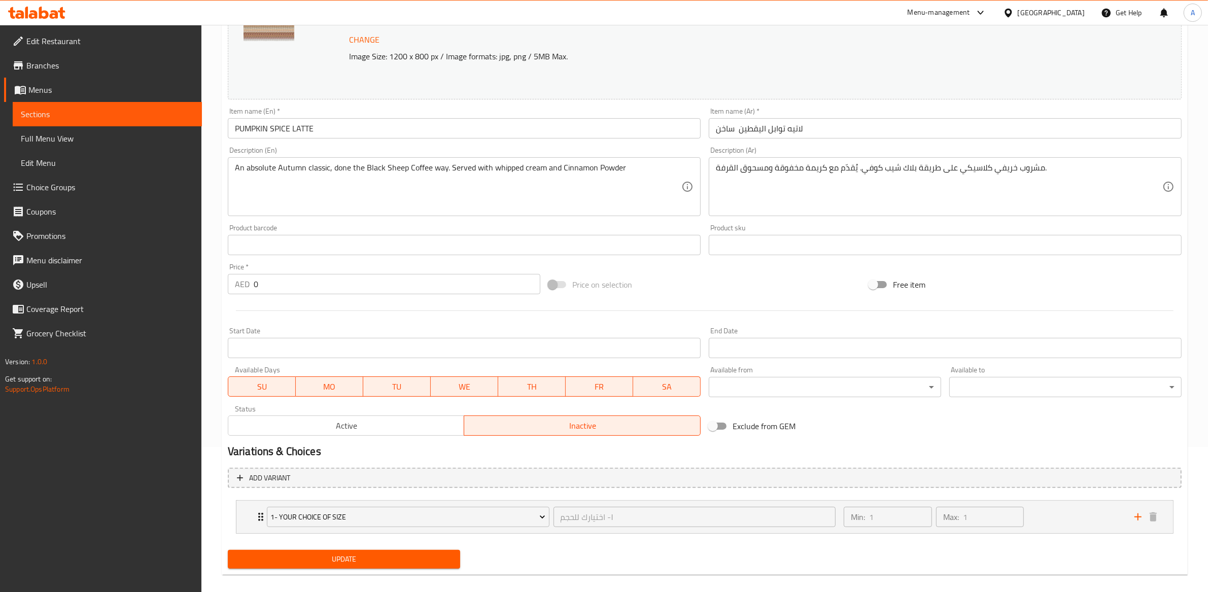
scroll to position [156, 0]
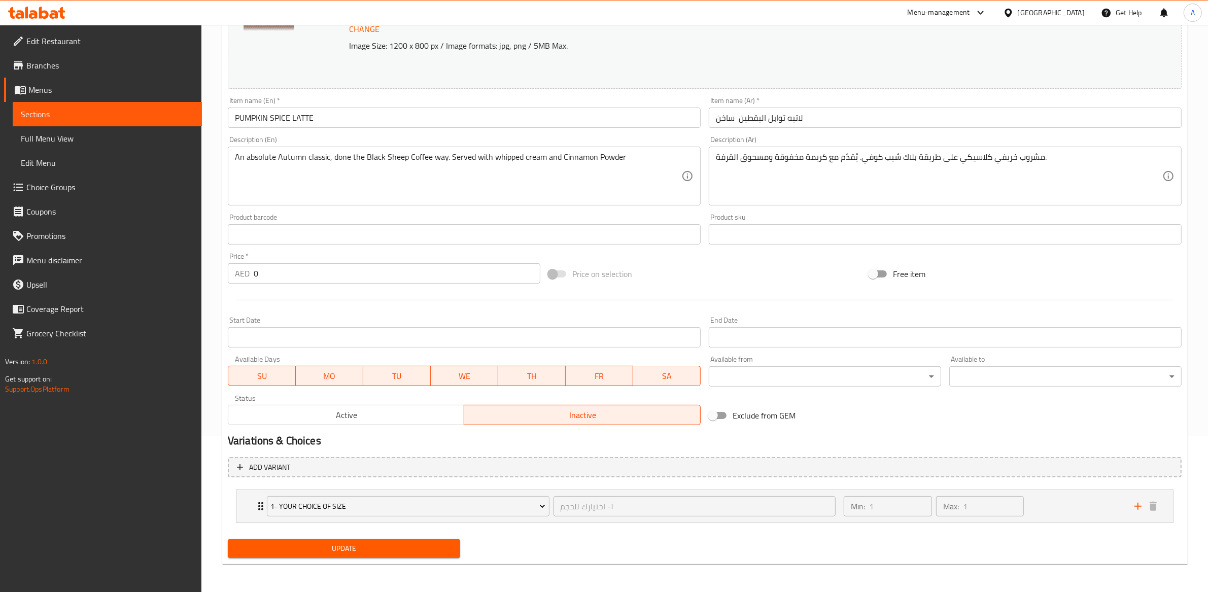
click at [426, 411] on span "Active" at bounding box center [346, 415] width 228 height 15
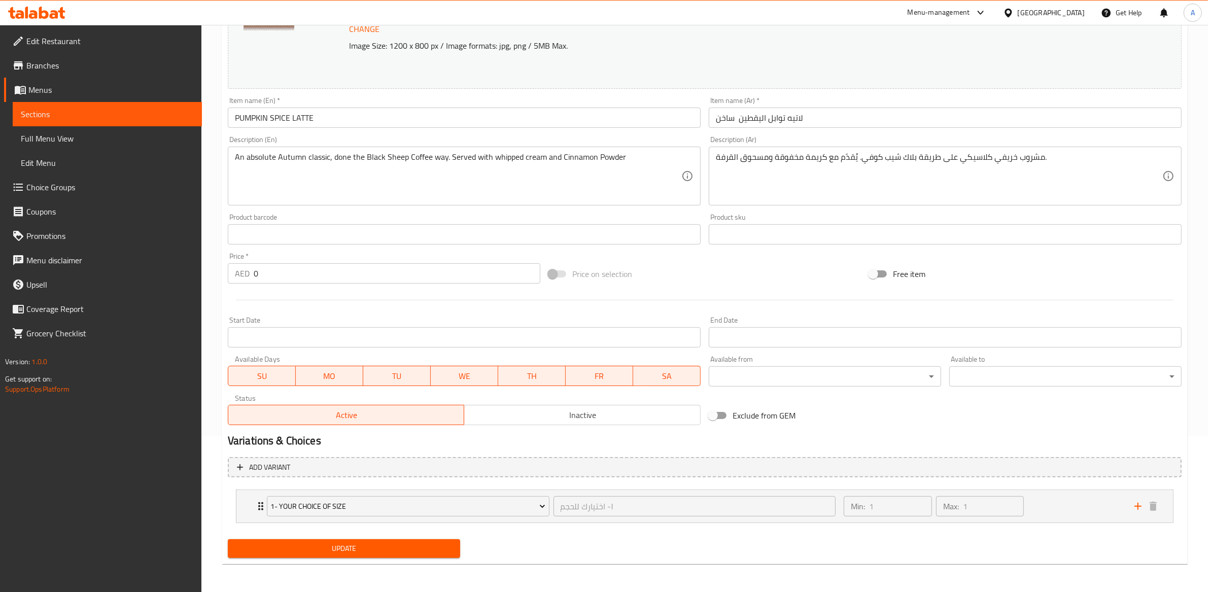
click at [388, 545] on span "Update" at bounding box center [344, 548] width 216 height 13
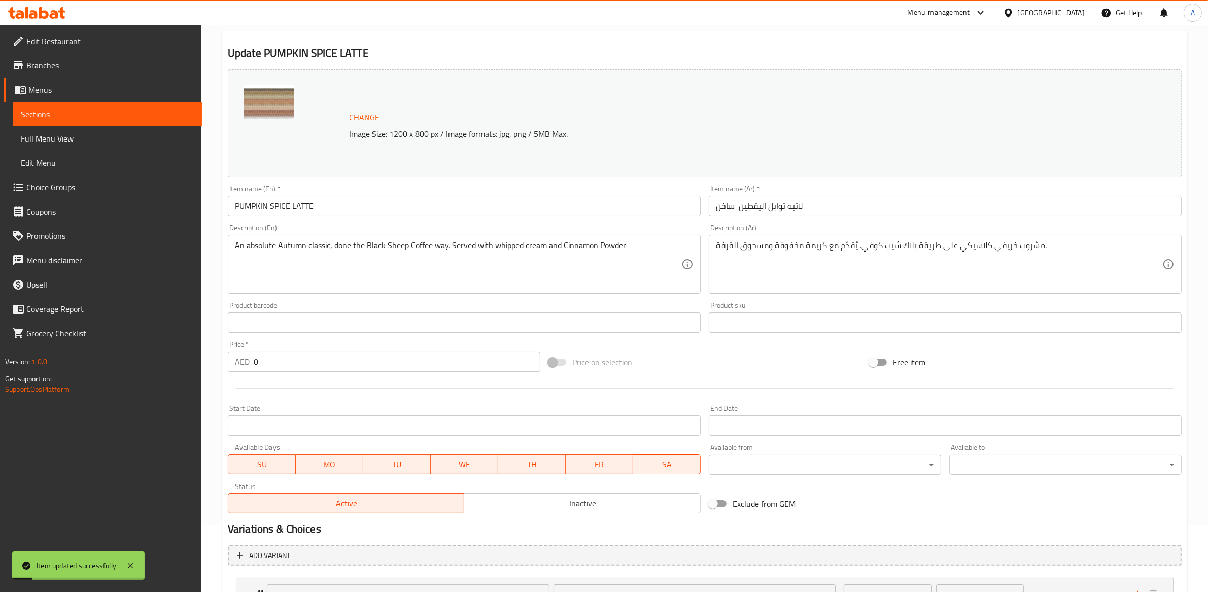
scroll to position [0, 0]
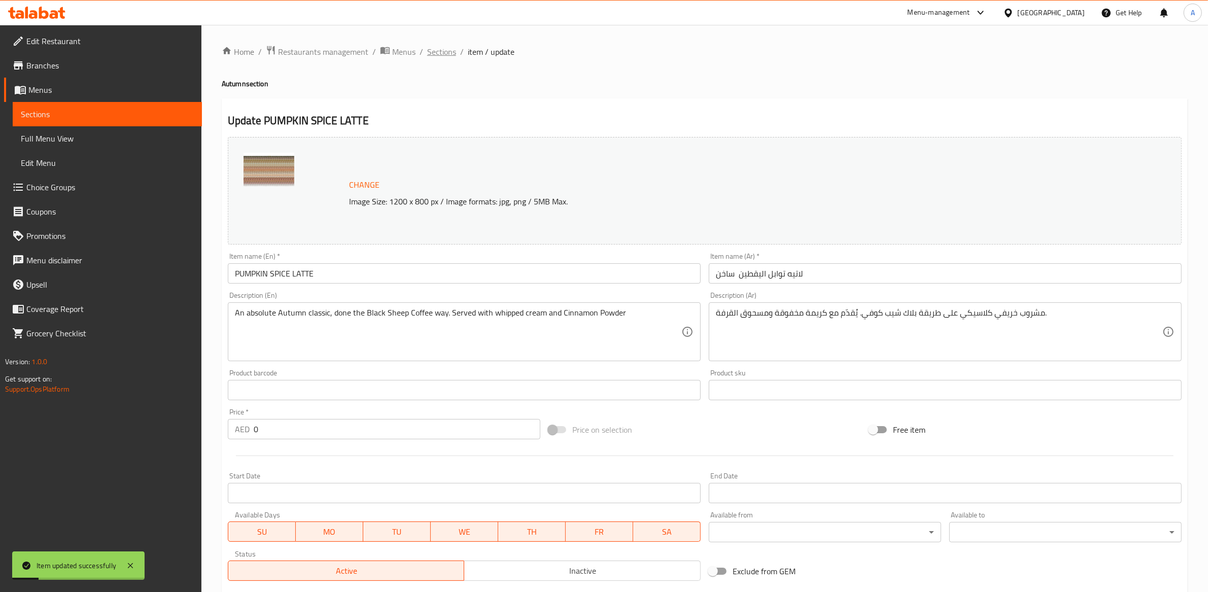
click at [451, 55] on span "Sections" at bounding box center [441, 52] width 29 height 12
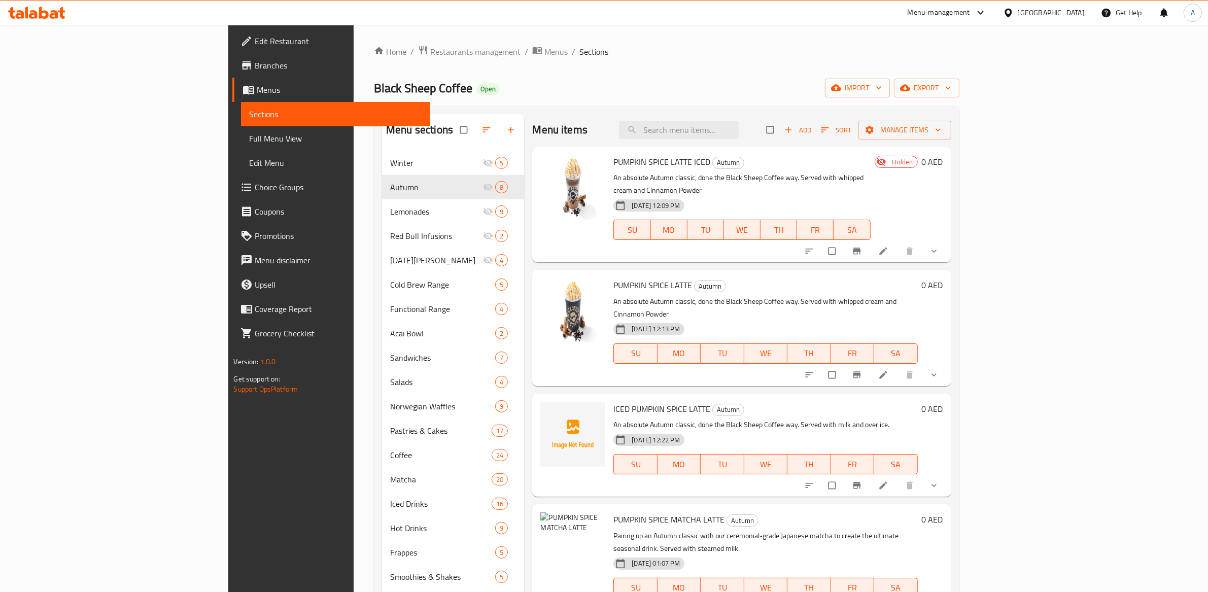
click at [747, 83] on div "Black Sheep Coffee Open import export" at bounding box center [666, 88] width 585 height 19
click at [888, 370] on icon at bounding box center [883, 375] width 10 height 10
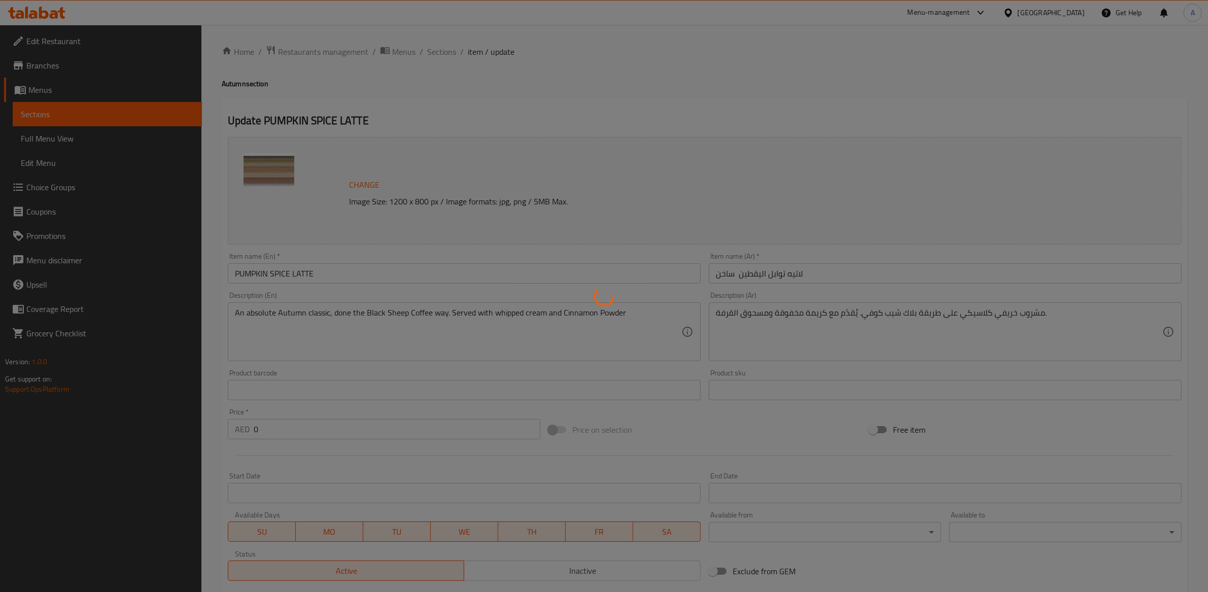
type input "١- اختيارك للحجم"
type input "1"
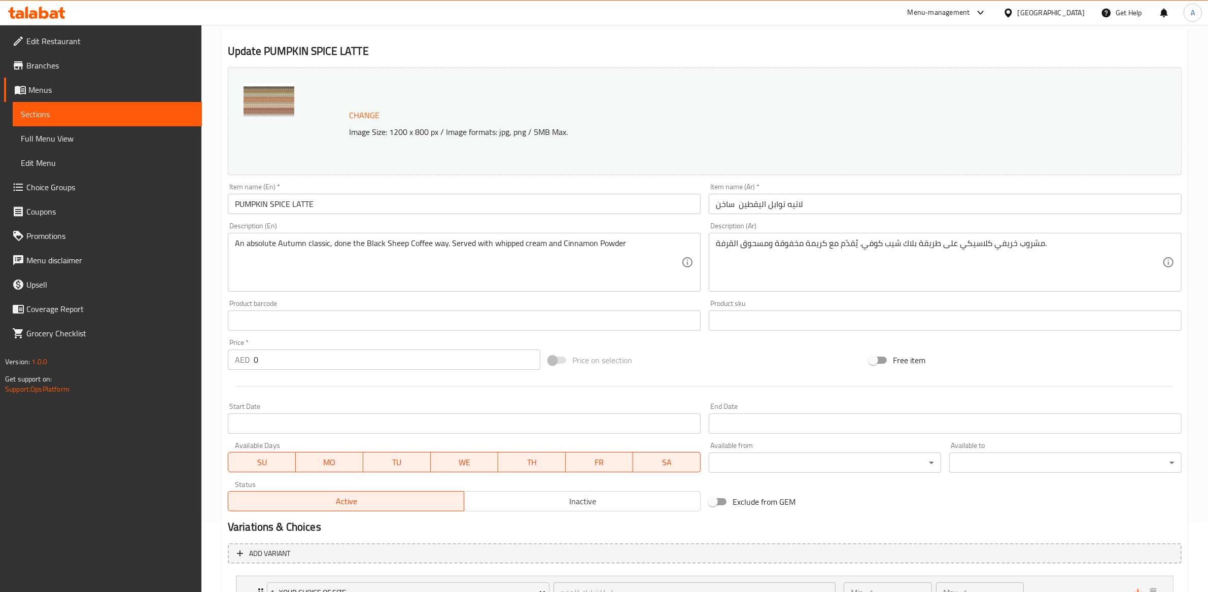
scroll to position [156, 0]
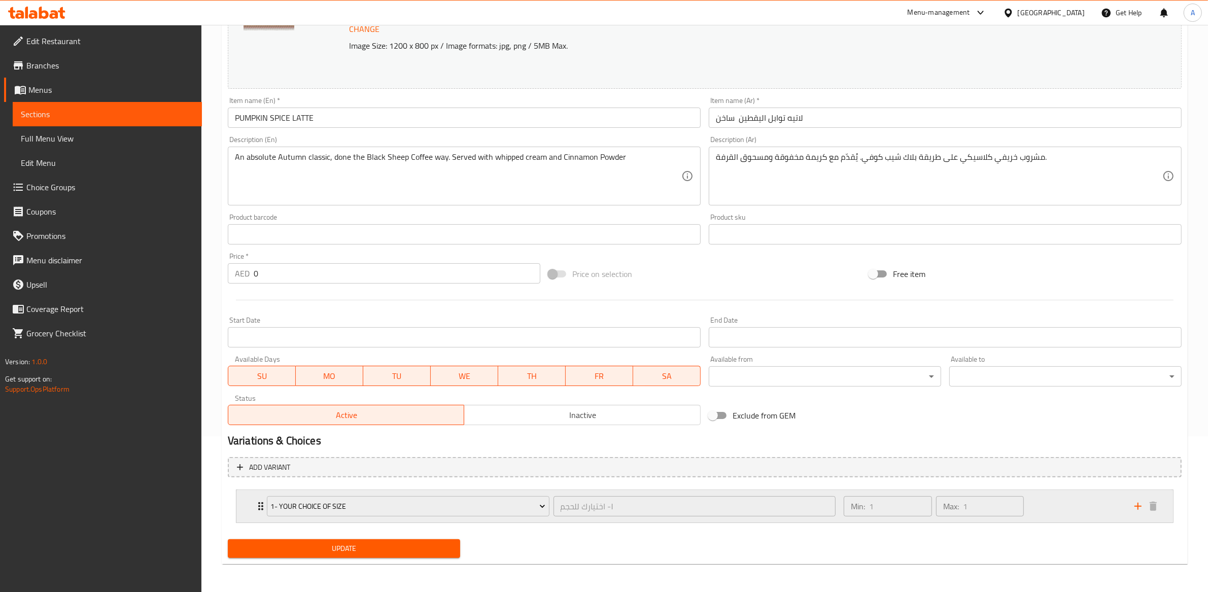
click at [246, 512] on div "1- Your Choice of Size ١- اختيارك للحجم ​ Min: 1 ​ Max: 1 ​" at bounding box center [704, 506] width 937 height 32
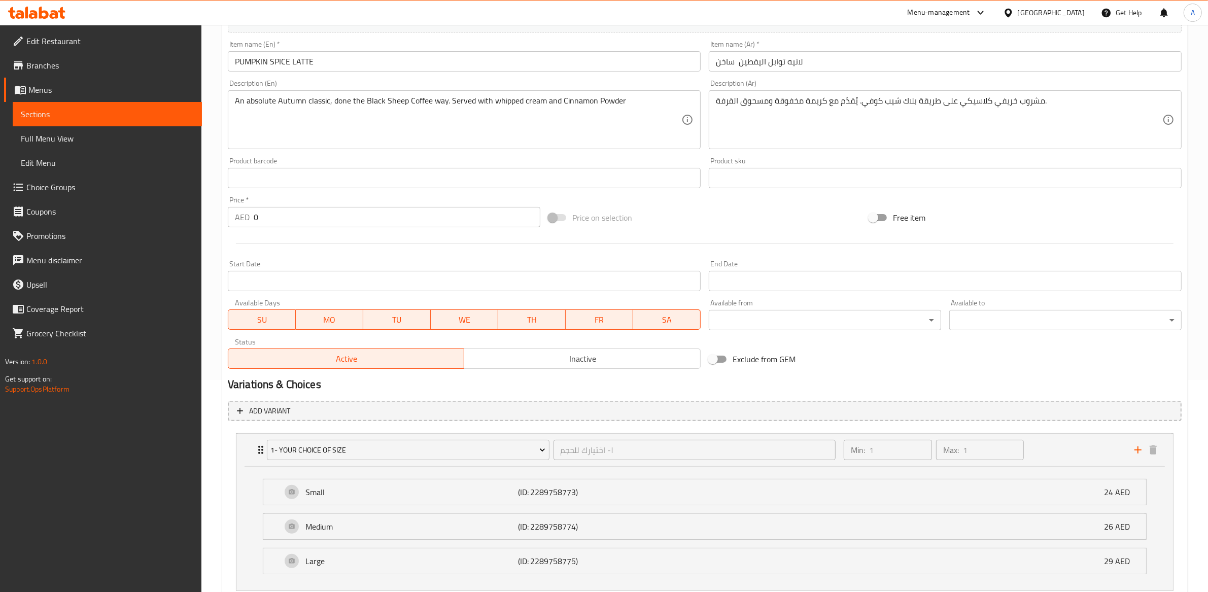
scroll to position [265, 0]
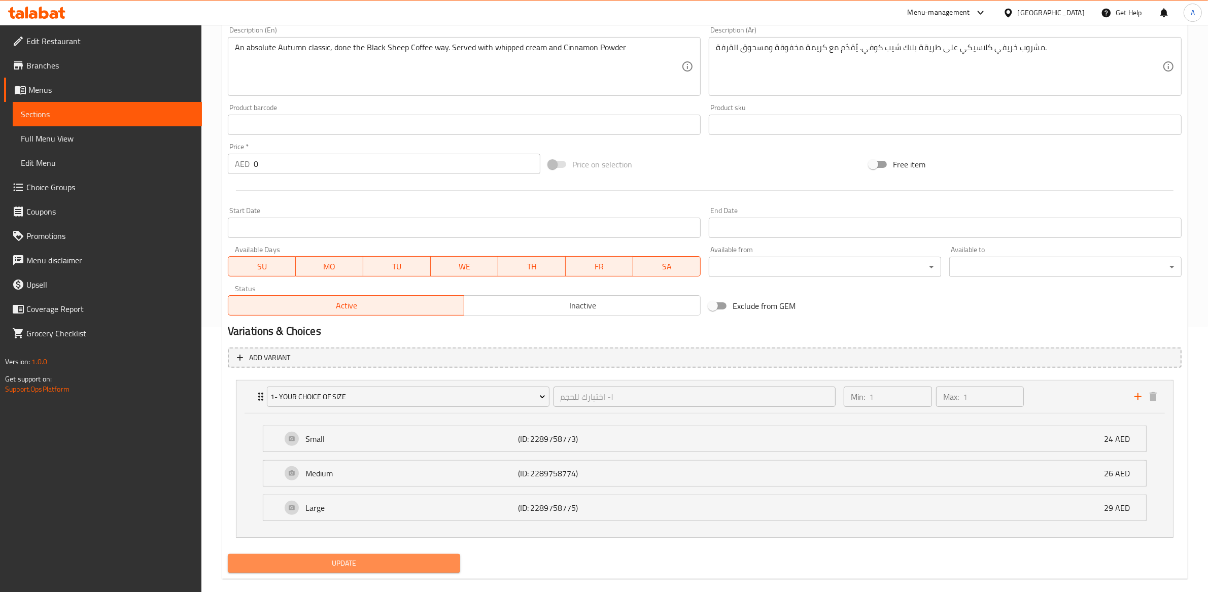
click at [365, 560] on span "Update" at bounding box center [344, 563] width 216 height 13
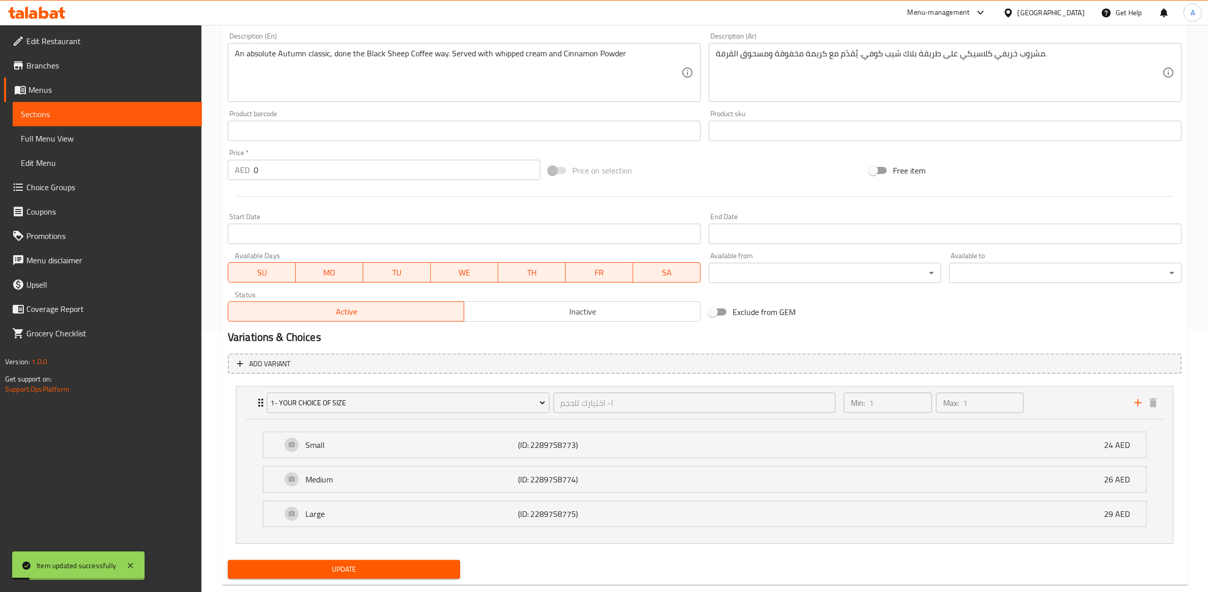
scroll to position [0, 0]
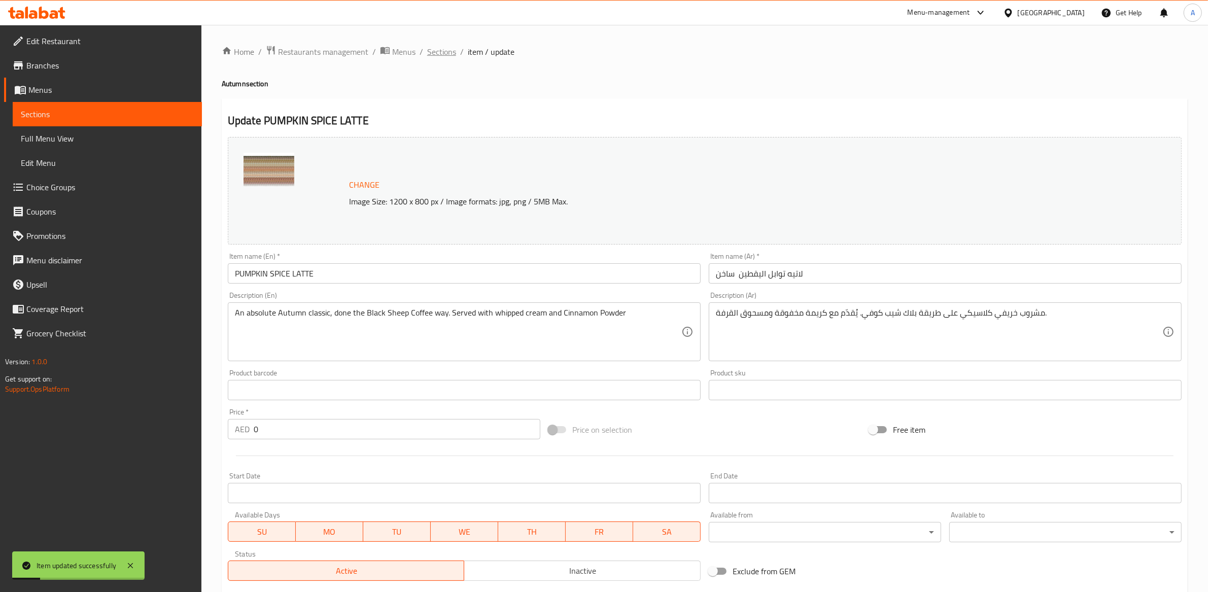
click at [442, 51] on span "Sections" at bounding box center [441, 52] width 29 height 12
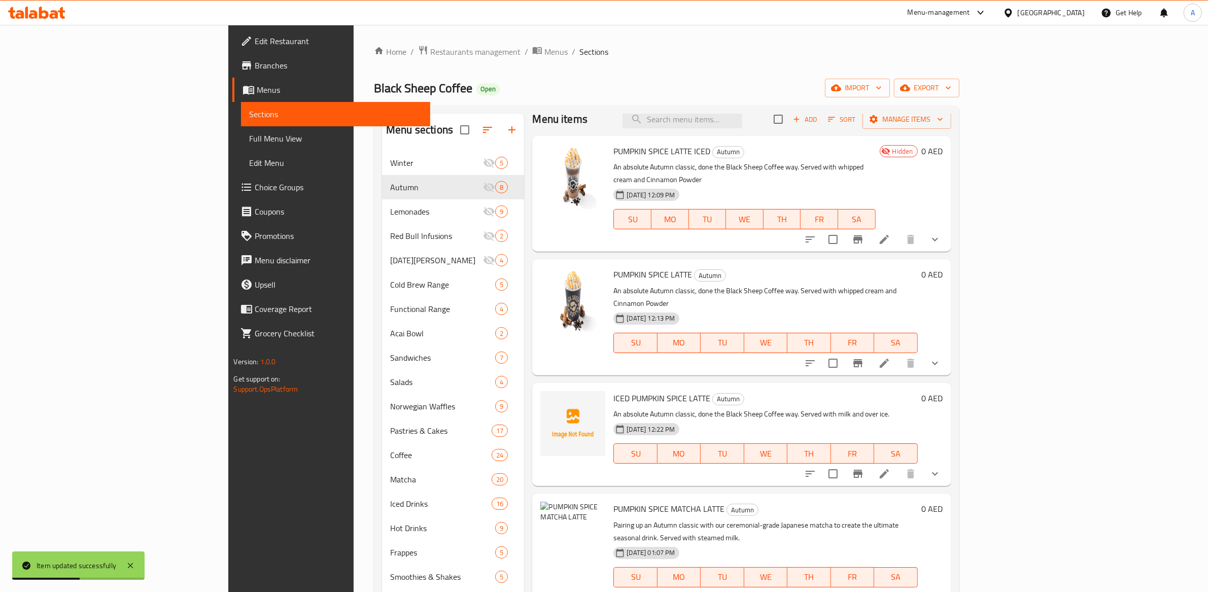
scroll to position [19, 0]
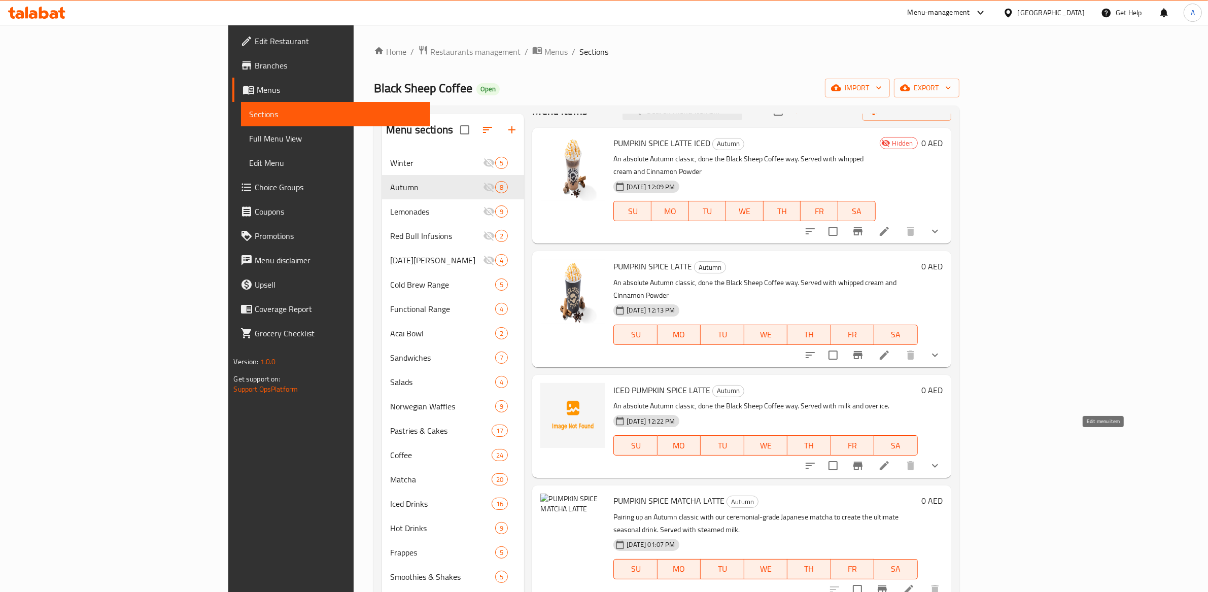
click at [889, 461] on icon at bounding box center [884, 465] width 9 height 9
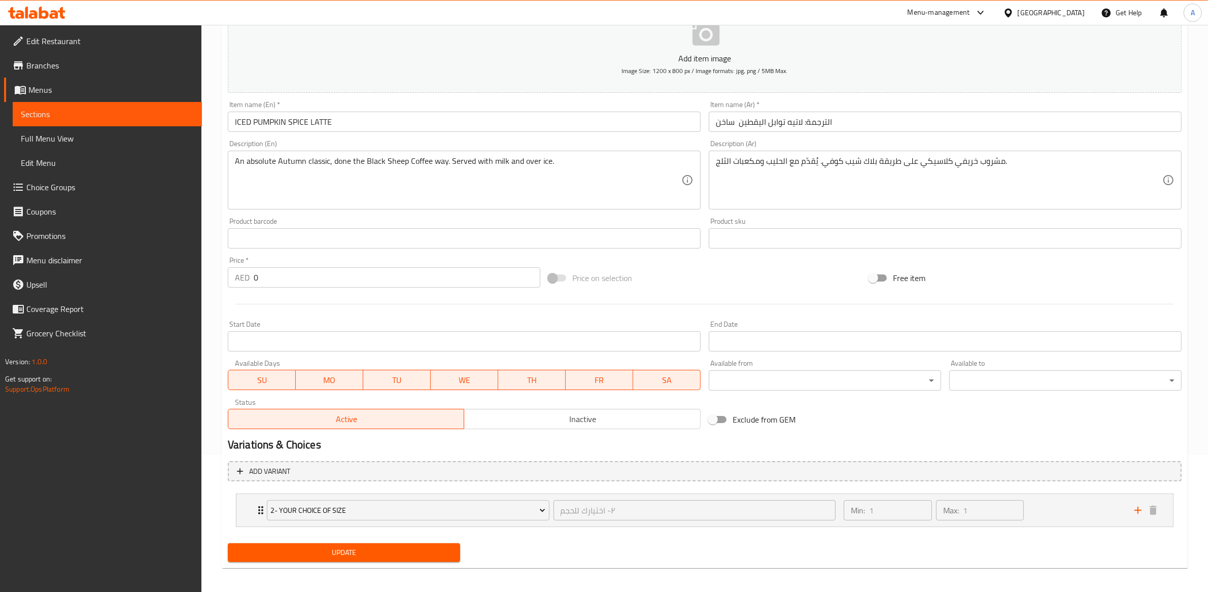
scroll to position [141, 0]
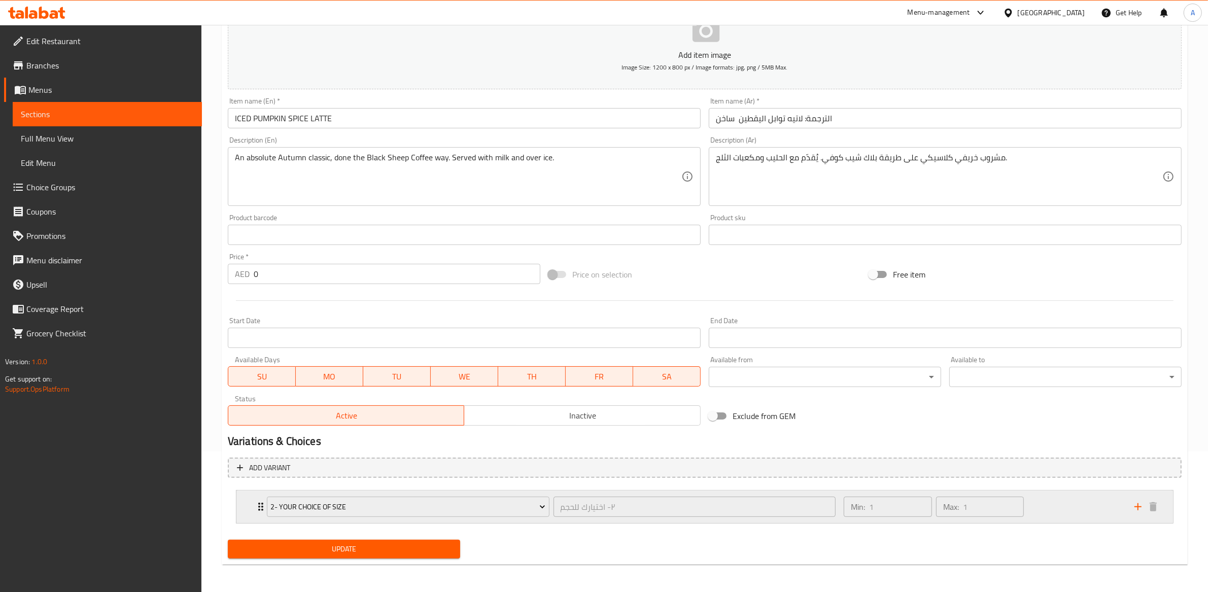
click at [839, 517] on div "Min: 1 ​ Max: 1 ​" at bounding box center [983, 507] width 291 height 32
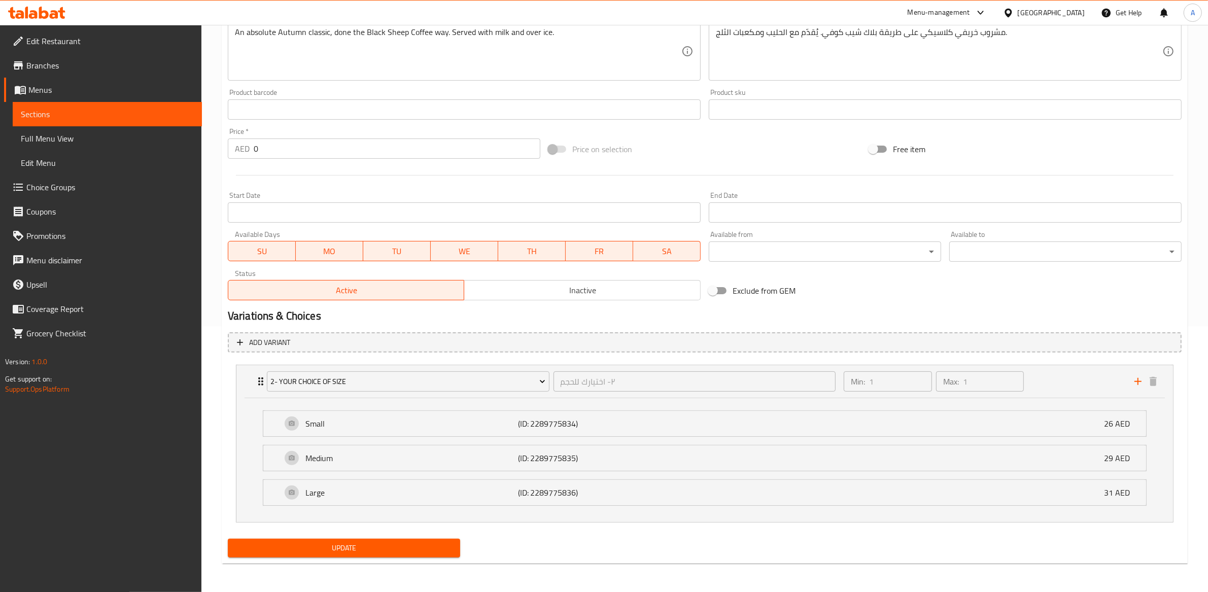
scroll to position [0, 0]
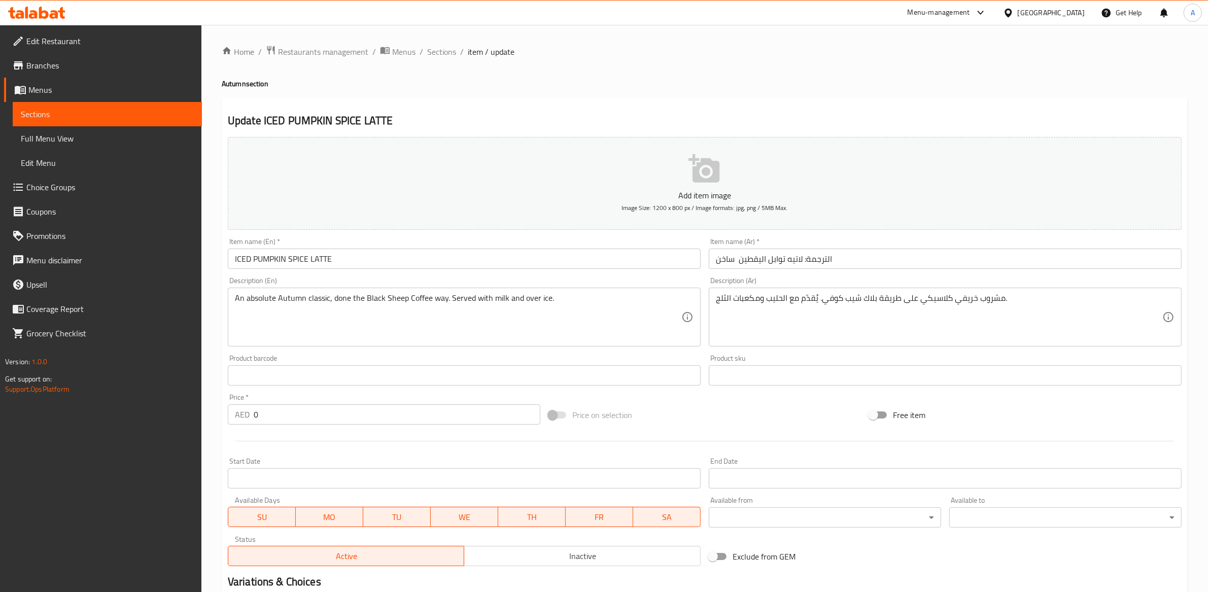
click at [447, 51] on span "Sections" at bounding box center [441, 52] width 29 height 12
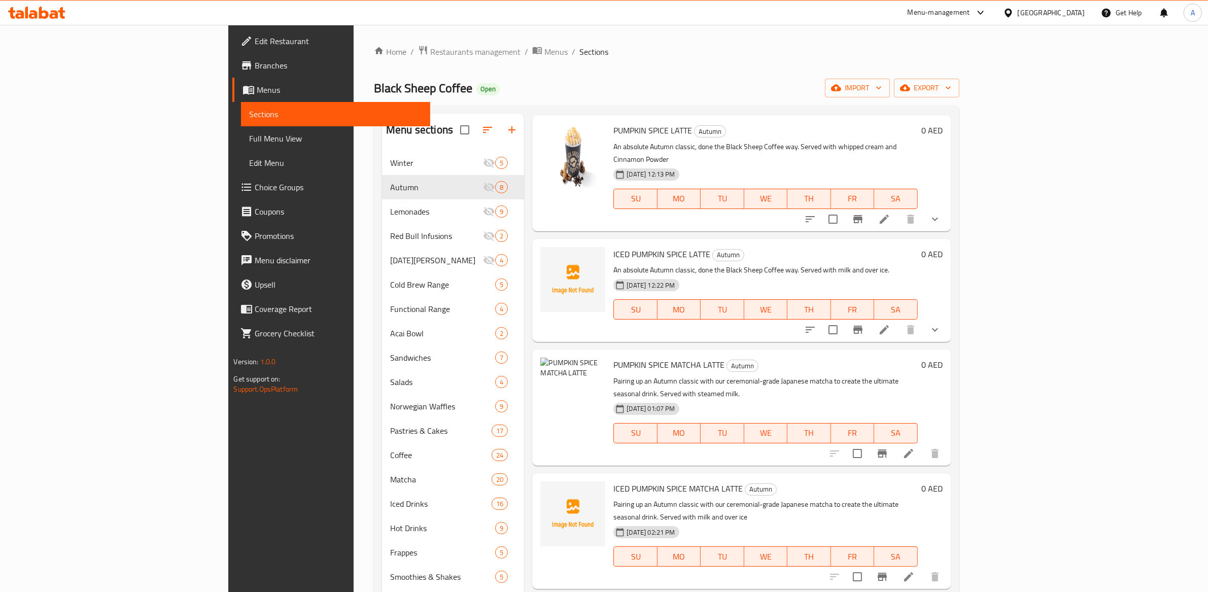
scroll to position [157, 0]
click at [913, 447] on icon at bounding box center [908, 451] width 9 height 9
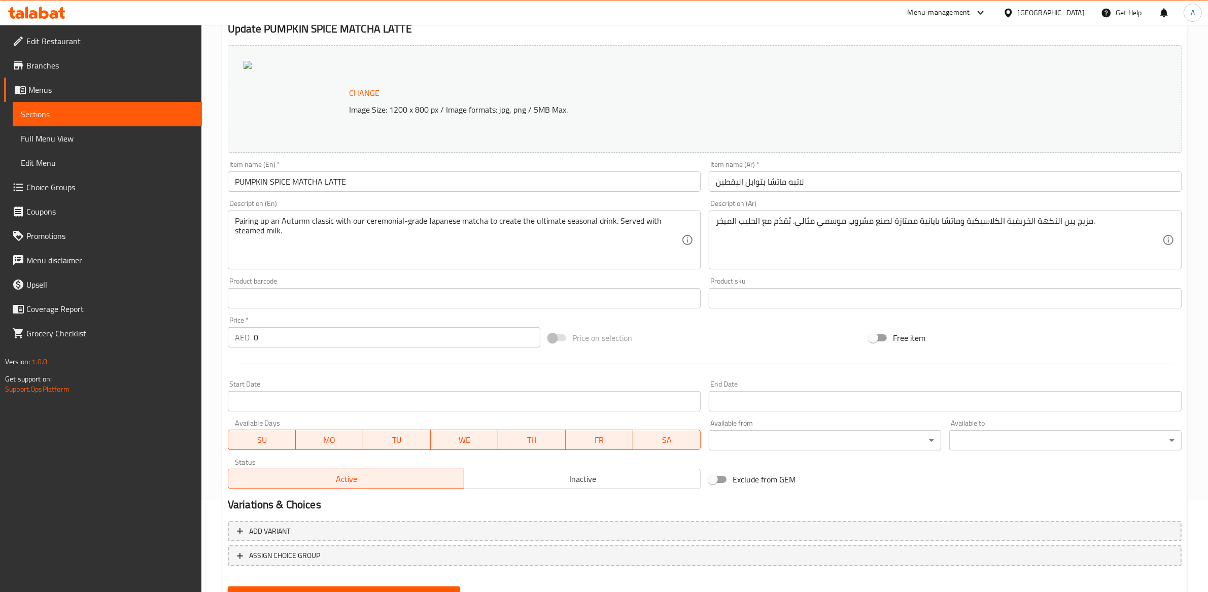
scroll to position [138, 0]
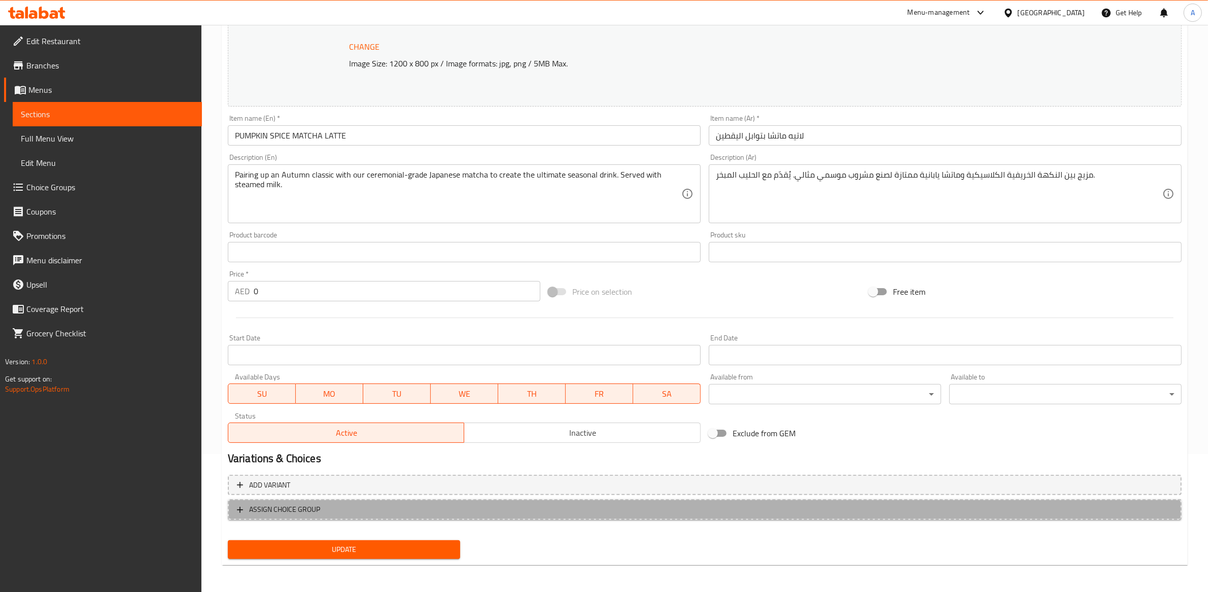
click at [359, 506] on span "ASSIGN CHOICE GROUP" at bounding box center [705, 509] width 936 height 13
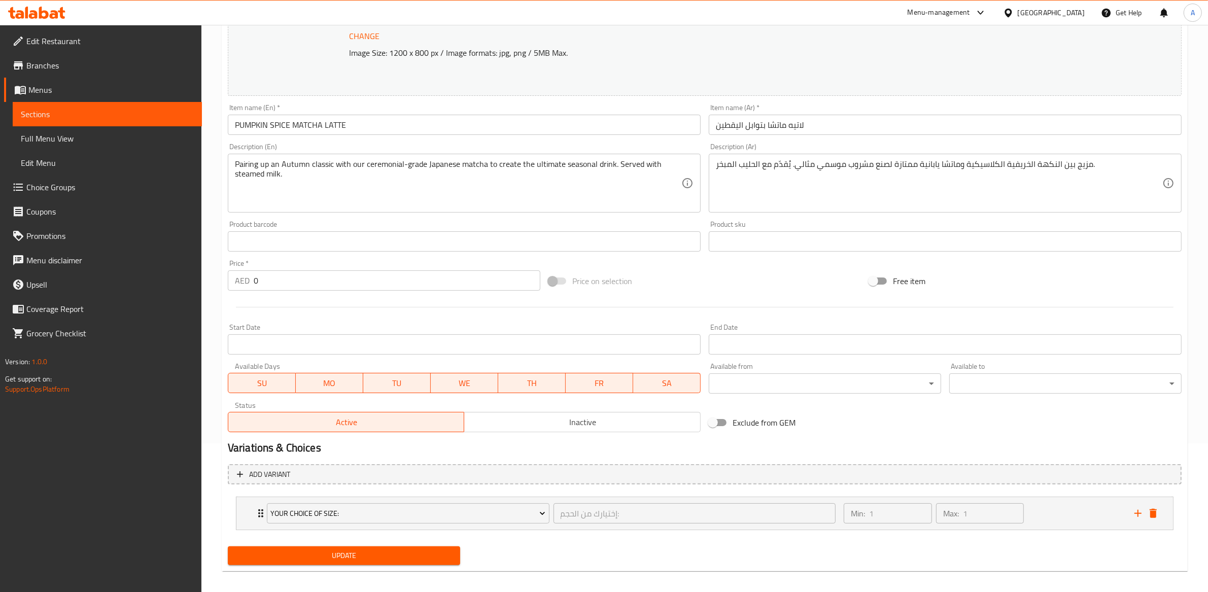
scroll to position [156, 0]
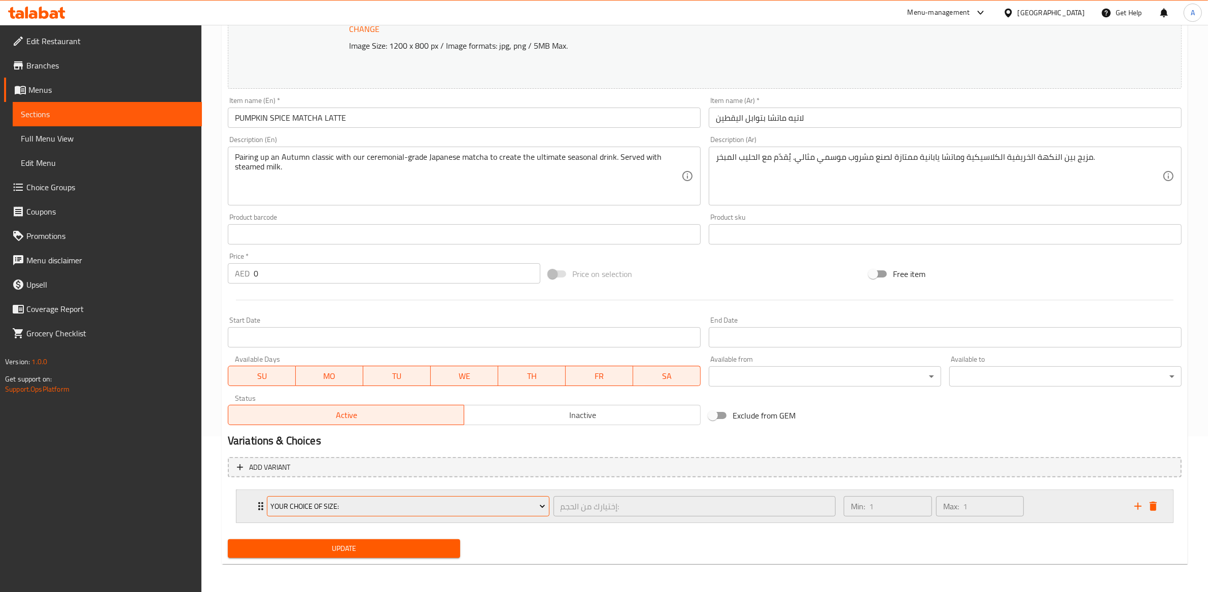
click at [507, 506] on span "Your Choice Of Size:" at bounding box center [407, 506] width 275 height 13
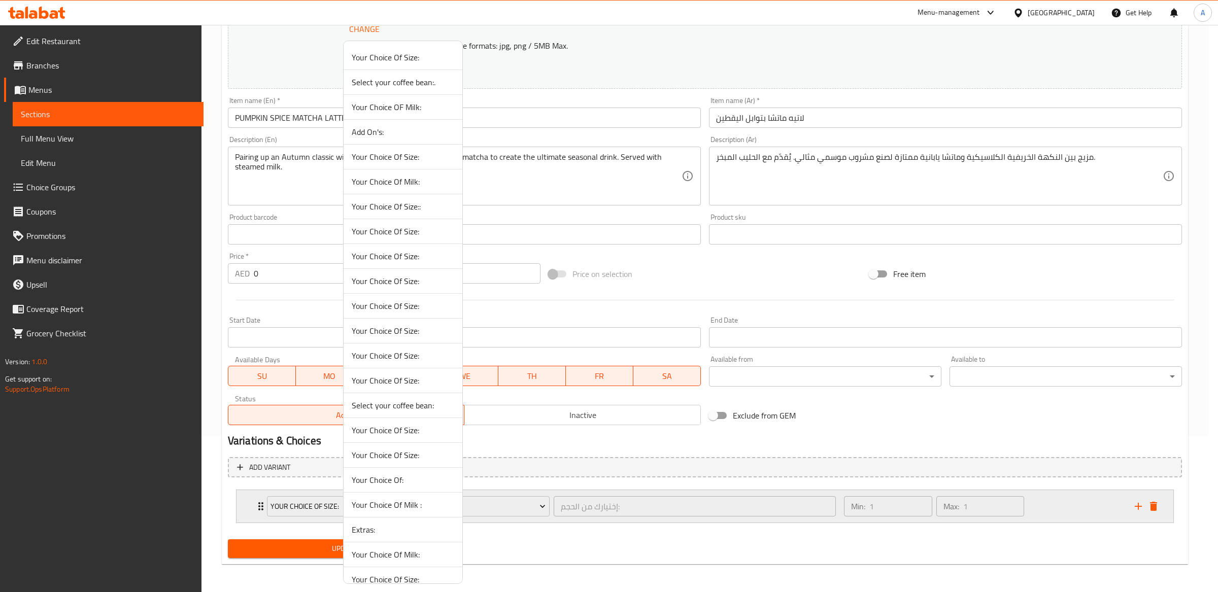
click at [690, 500] on div at bounding box center [609, 296] width 1218 height 592
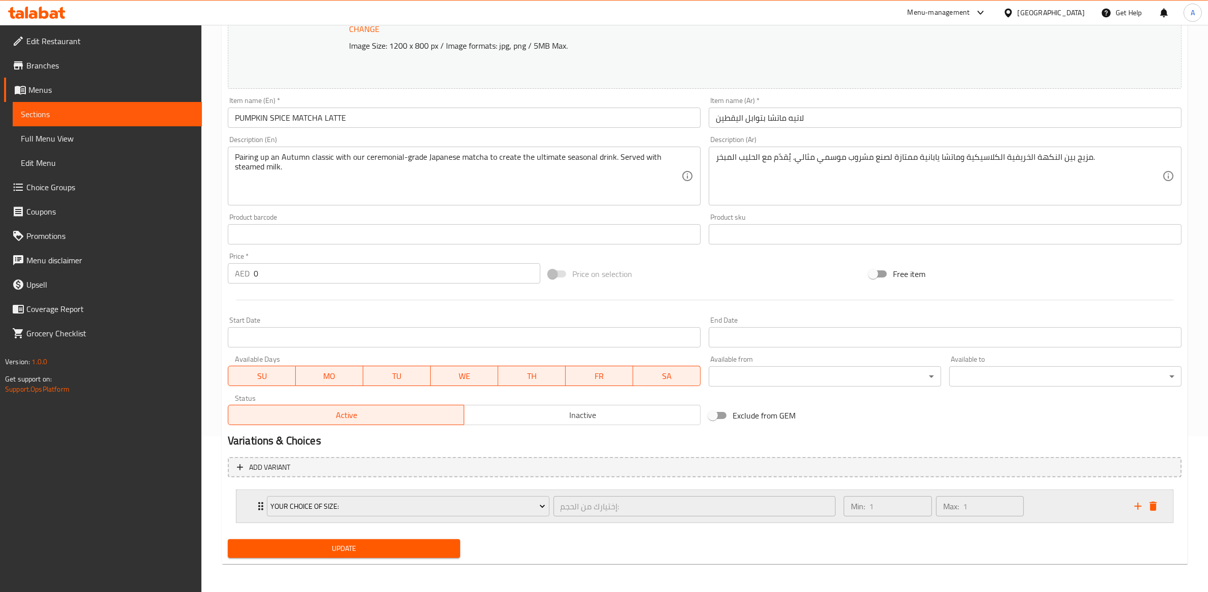
click at [565, 518] on div "Your Choice Of Size: إختيارك من الحجم: ​" at bounding box center [551, 506] width 581 height 32
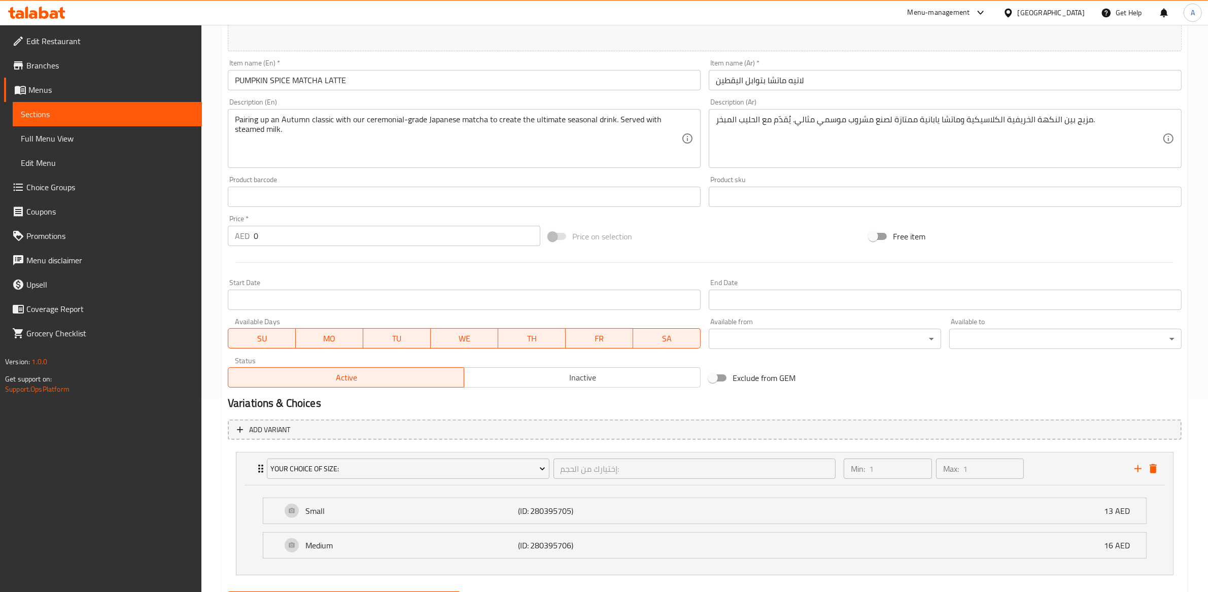
scroll to position [246, 0]
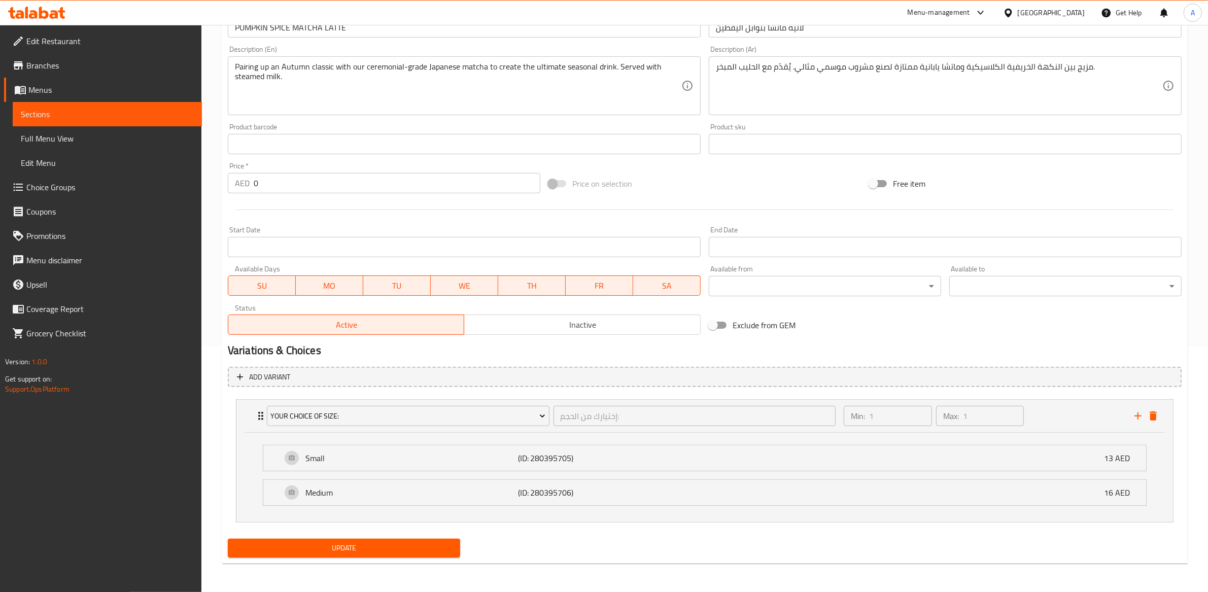
drag, startPoint x: 443, startPoint y: 395, endPoint x: 439, endPoint y: 407, distance: 13.3
click at [443, 395] on li "Your Choice Of Size: إختيارك من الحجم: ​ Min: 1 ​ Max: 1 ​ Small (ID: 280395705…" at bounding box center [705, 460] width 954 height 131
click at [438, 414] on span "Your Choice Of Size:" at bounding box center [407, 416] width 275 height 13
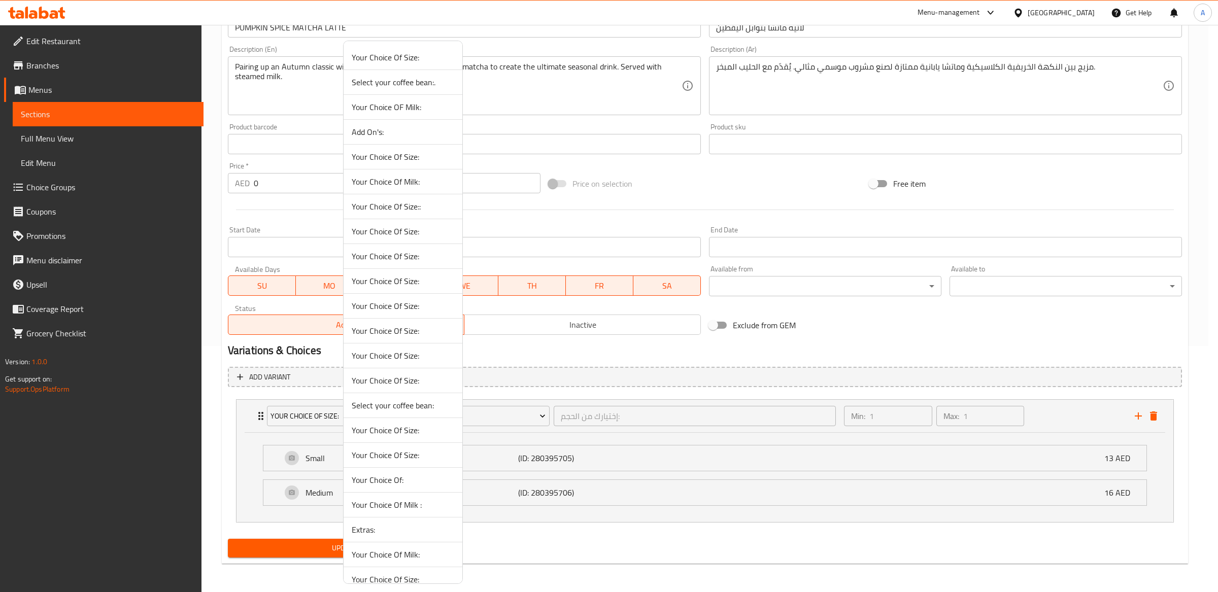
click at [396, 58] on span "Your Choice Of Size:" at bounding box center [403, 57] width 102 height 12
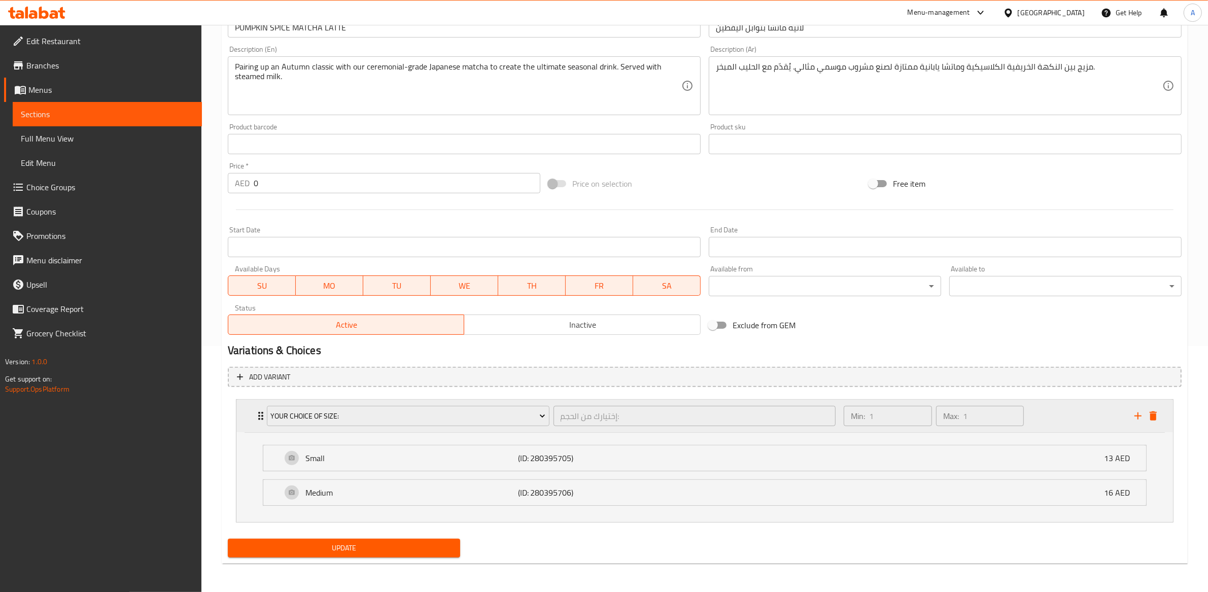
click at [408, 427] on div "Your Choice Of Size:" at bounding box center [408, 416] width 287 height 24
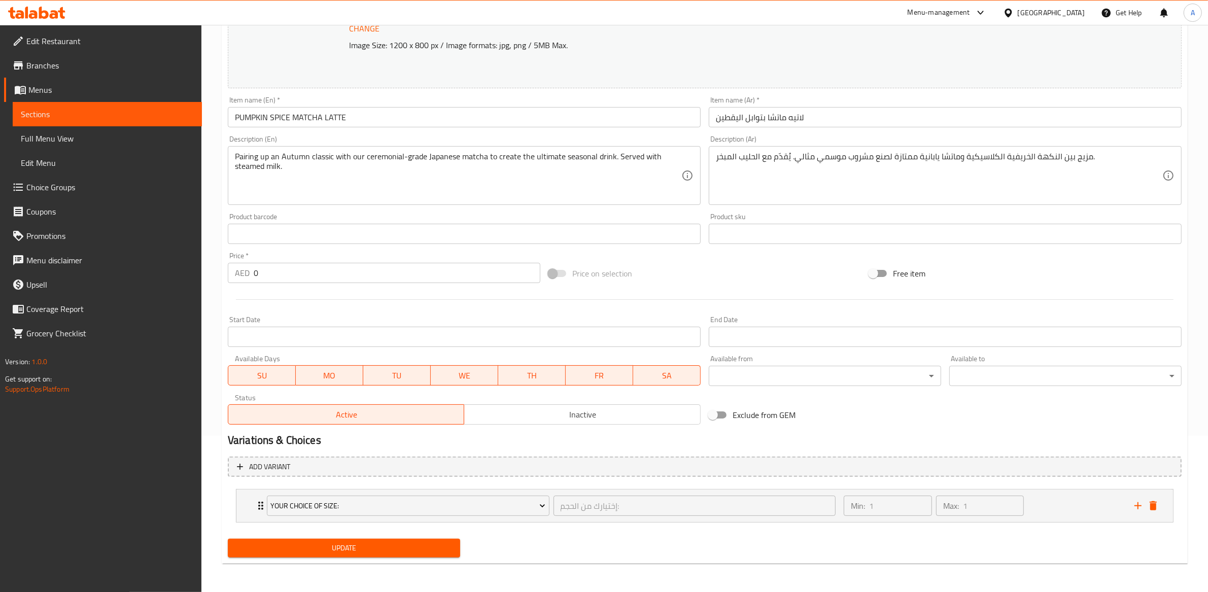
scroll to position [156, 0]
click at [427, 502] on span "Your Choice Of Size:" at bounding box center [407, 506] width 275 height 13
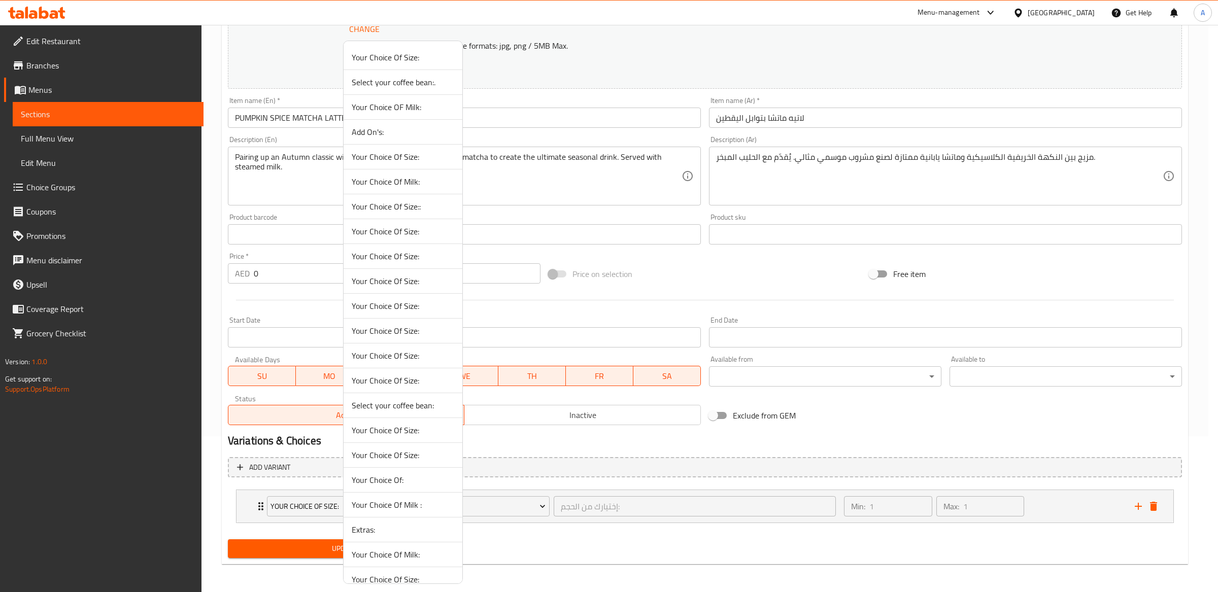
click at [413, 265] on li "Your Choice Of Size:" at bounding box center [403, 256] width 119 height 25
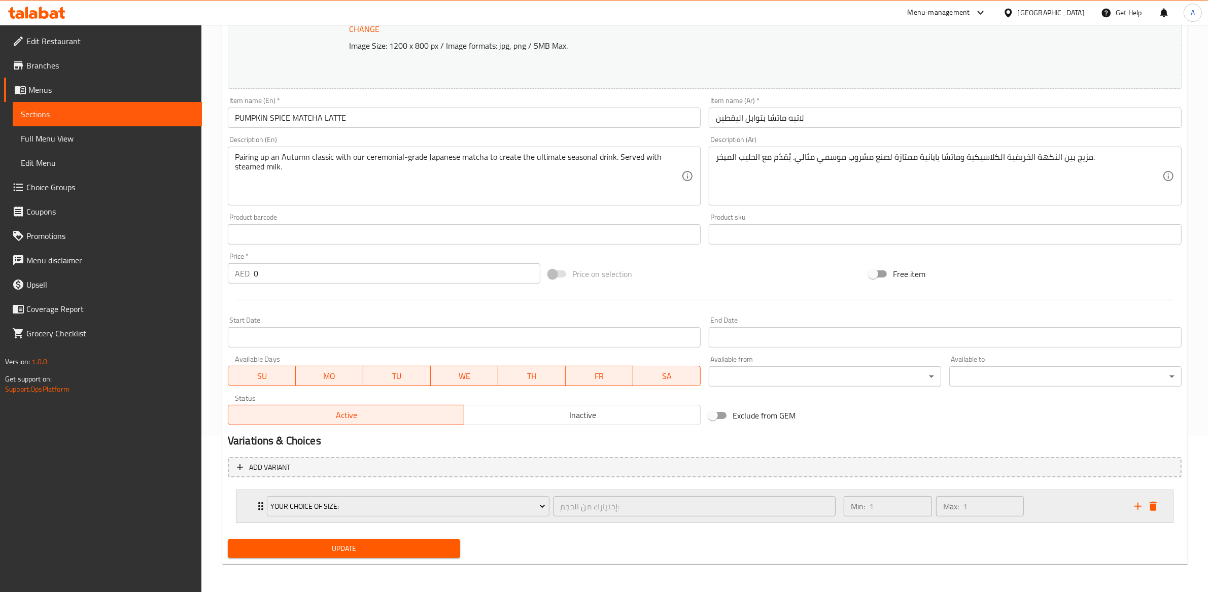
click at [1058, 507] on div "Min: 1 ​ Max: 1 ​" at bounding box center [983, 506] width 291 height 32
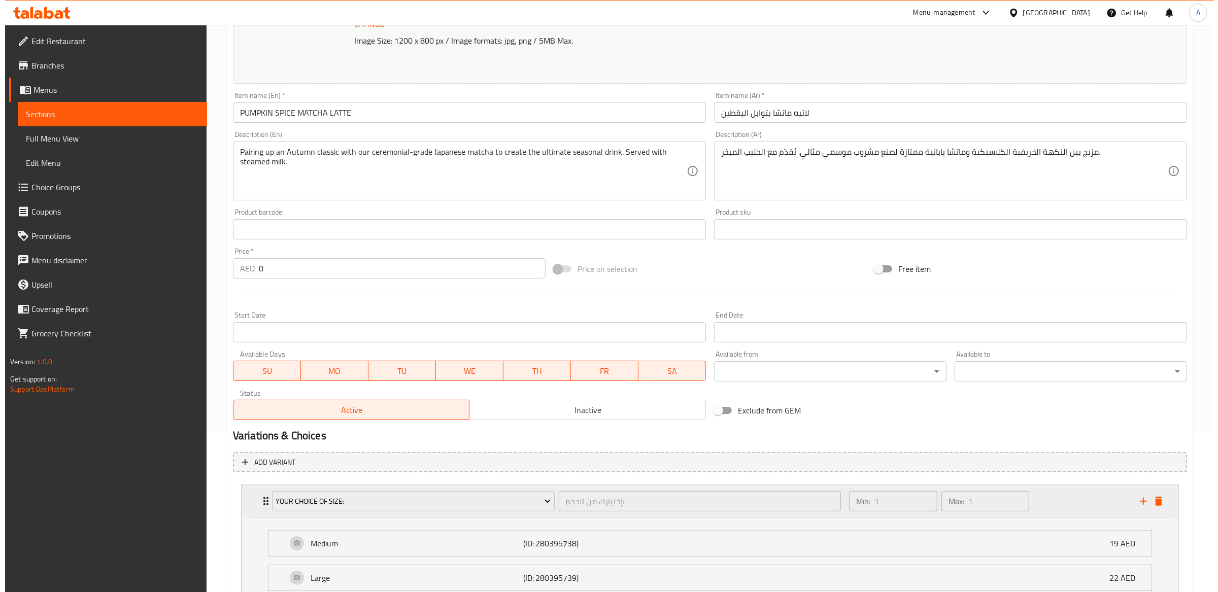
scroll to position [246, 0]
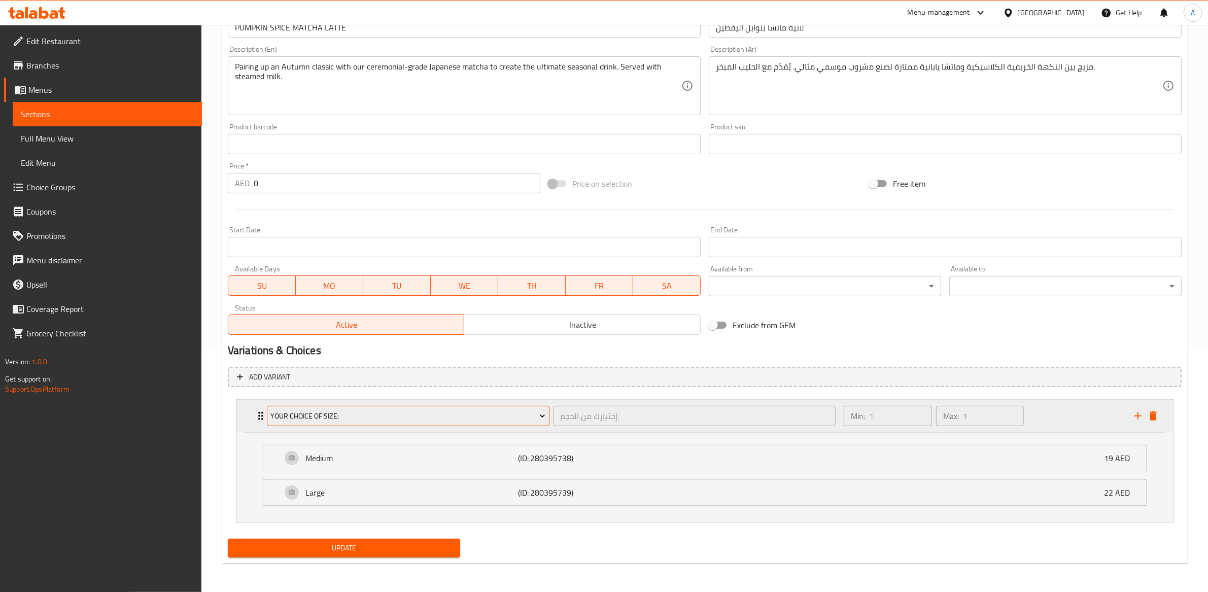
click at [450, 406] on button "Your Choice Of Size:" at bounding box center [408, 416] width 283 height 20
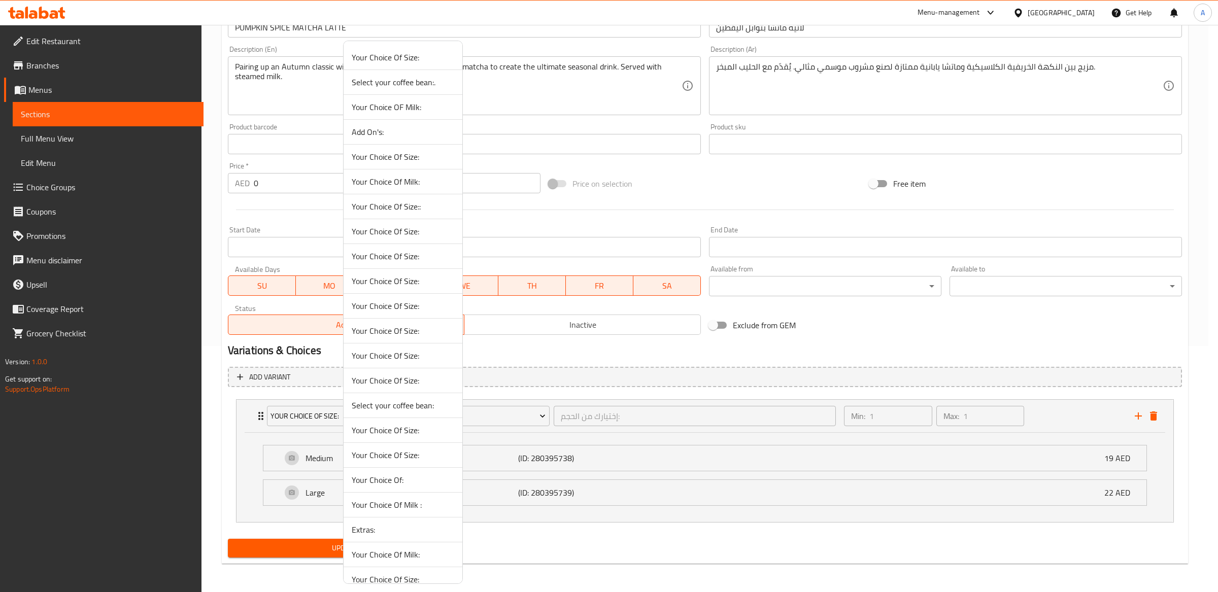
click at [396, 264] on li "Your Choice Of Size:" at bounding box center [403, 256] width 119 height 25
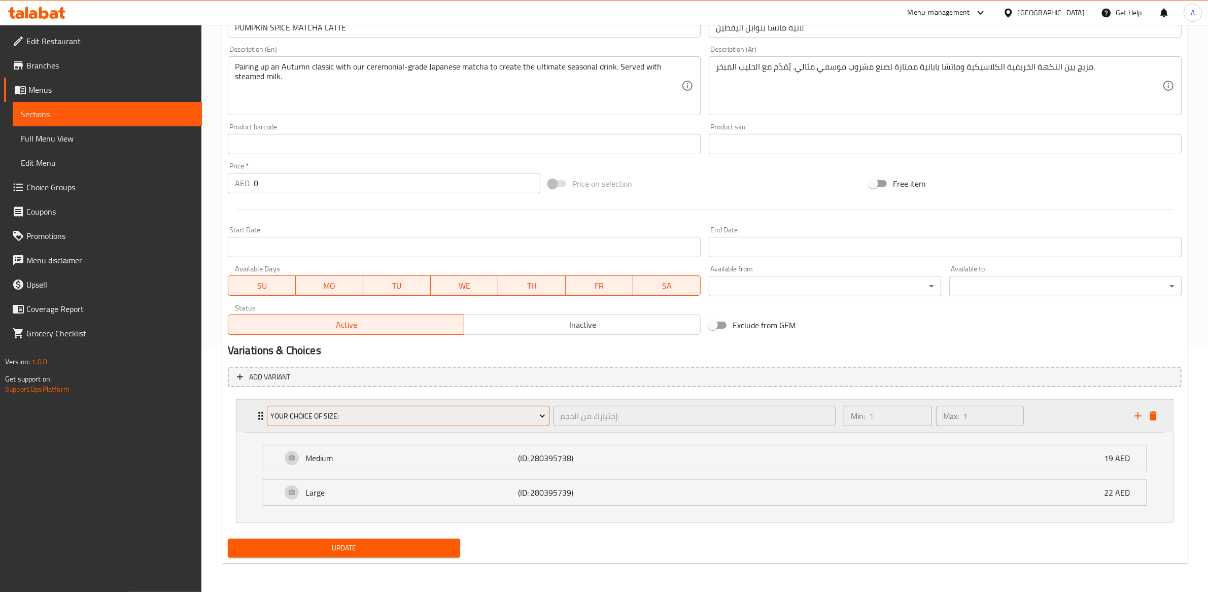
click at [388, 417] on span "Your Choice Of Size:" at bounding box center [407, 416] width 275 height 13
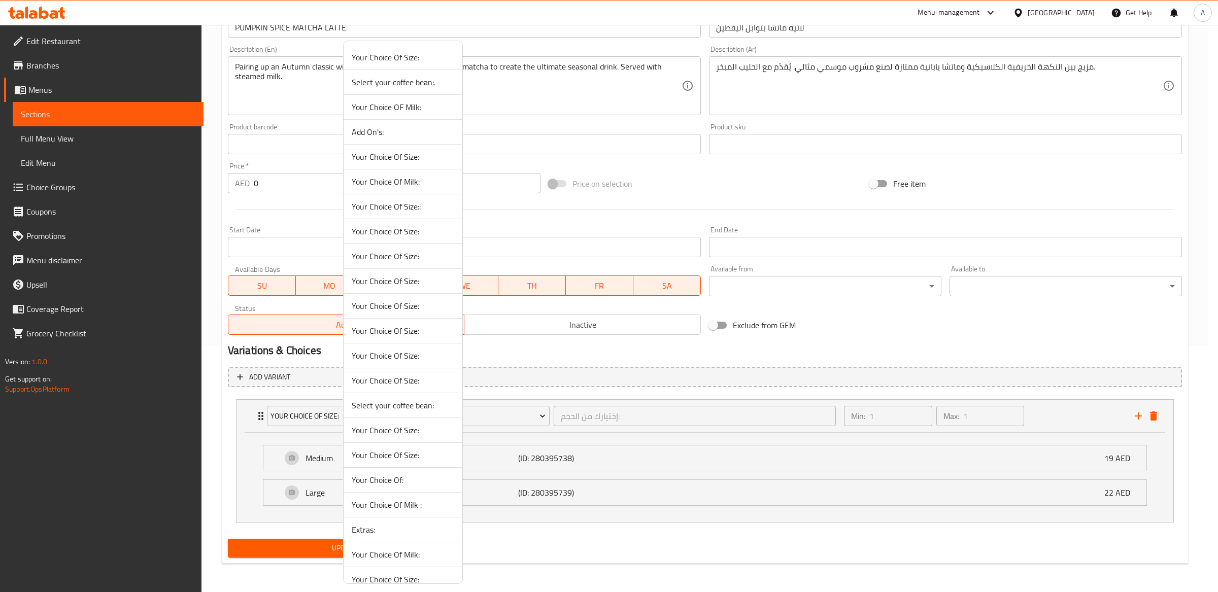
click at [398, 387] on span "Your Choice Of Size:" at bounding box center [403, 380] width 102 height 12
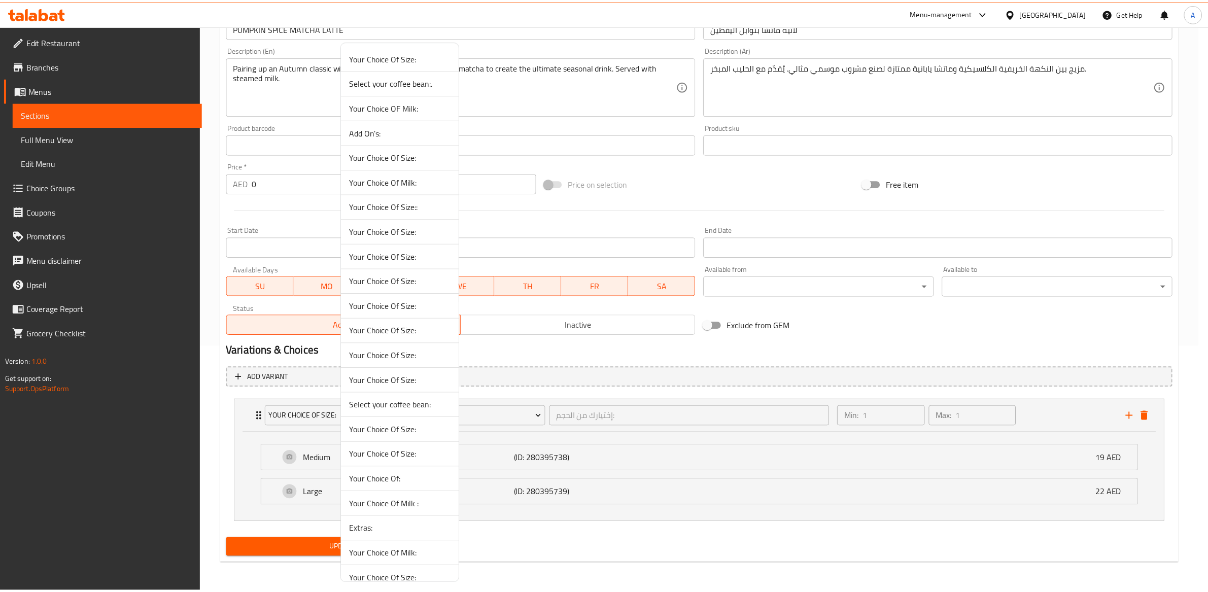
scroll to position [156, 0]
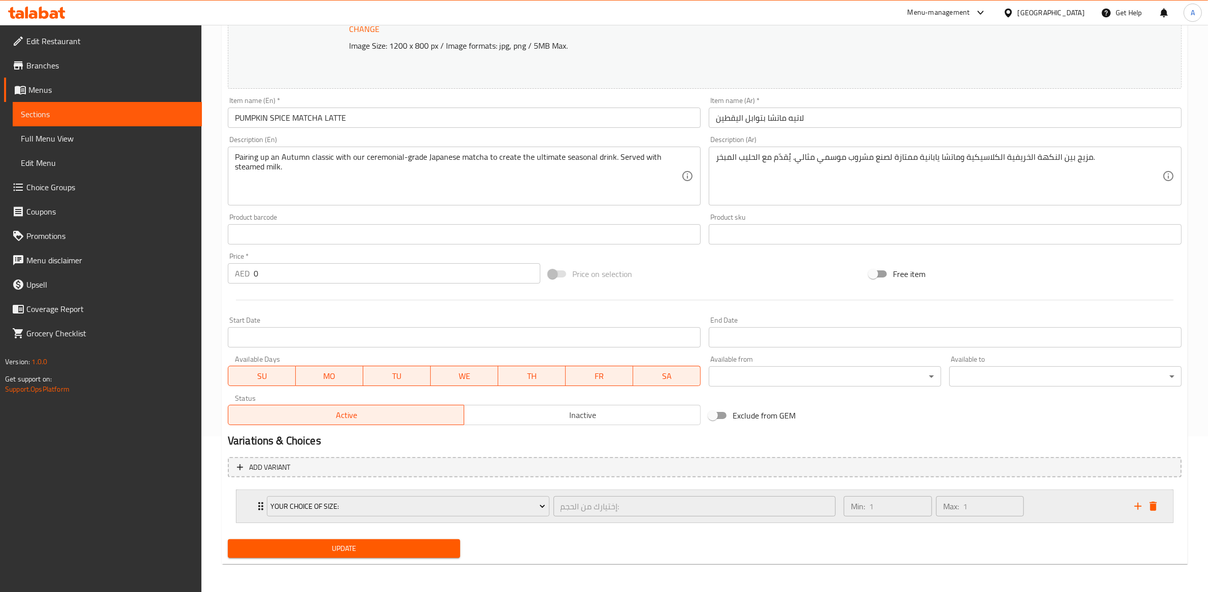
click at [1093, 503] on div "Min: 1 ​ Max: 1 ​" at bounding box center [983, 506] width 291 height 32
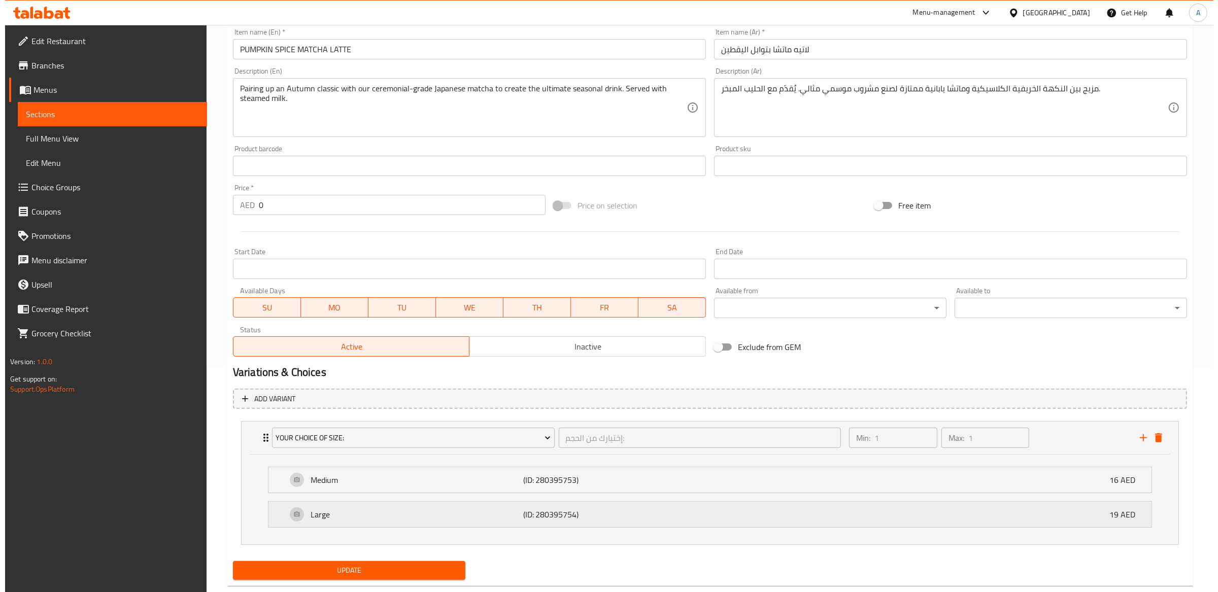
scroll to position [246, 0]
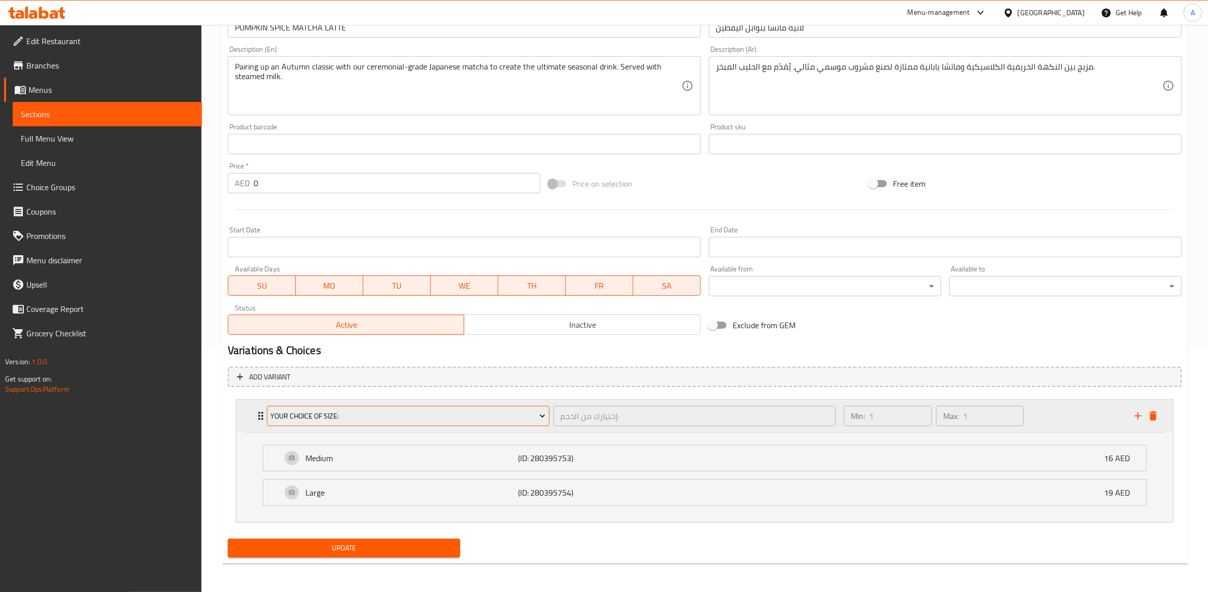
click at [382, 420] on span "Your Choice Of Size:" at bounding box center [407, 416] width 275 height 13
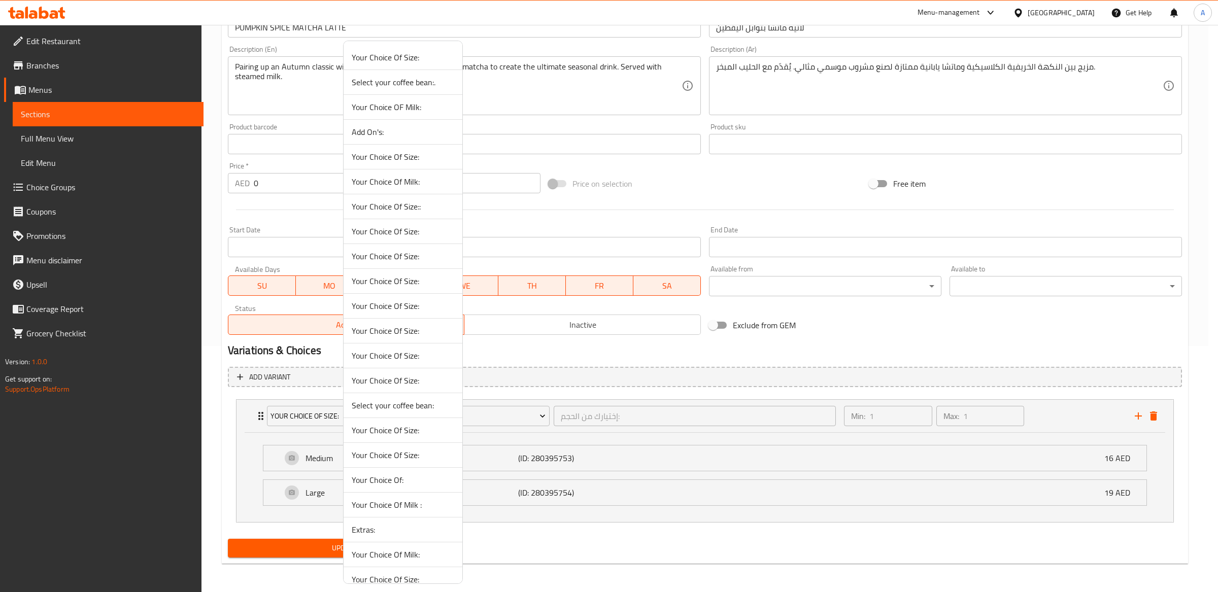
click at [383, 432] on span "Your Choice Of Size:" at bounding box center [403, 430] width 102 height 12
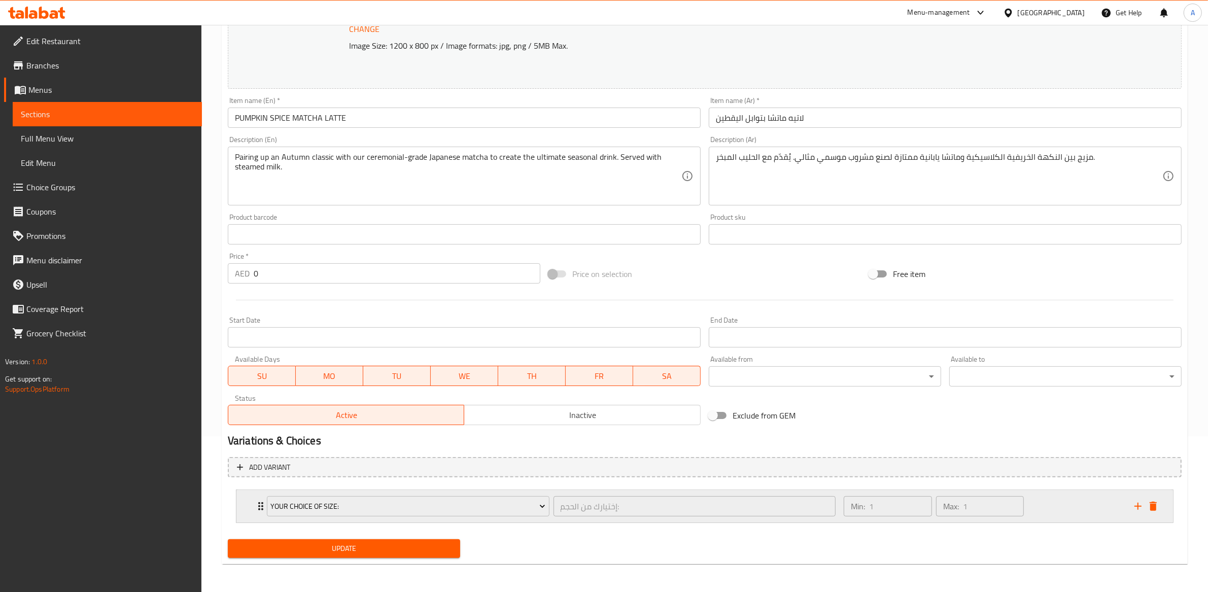
click at [1066, 516] on div "Min: 1 ​ Max: 1 ​" at bounding box center [983, 506] width 291 height 32
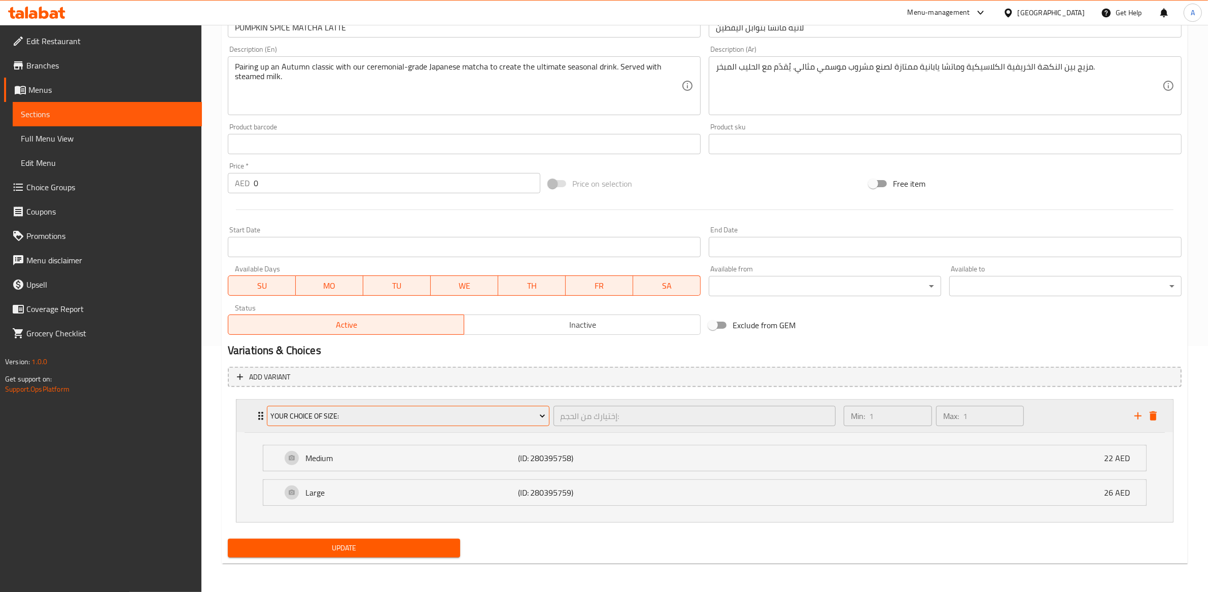
click at [476, 422] on span "Your Choice Of Size:" at bounding box center [407, 416] width 275 height 13
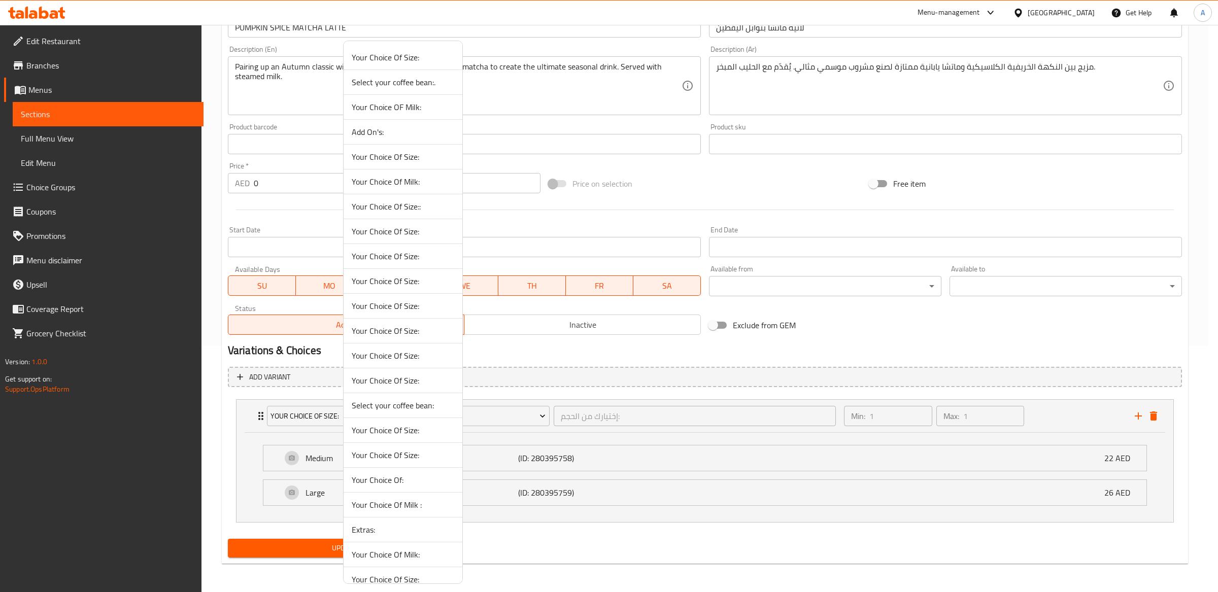
click at [384, 469] on li "Your Choice Of:" at bounding box center [403, 480] width 119 height 25
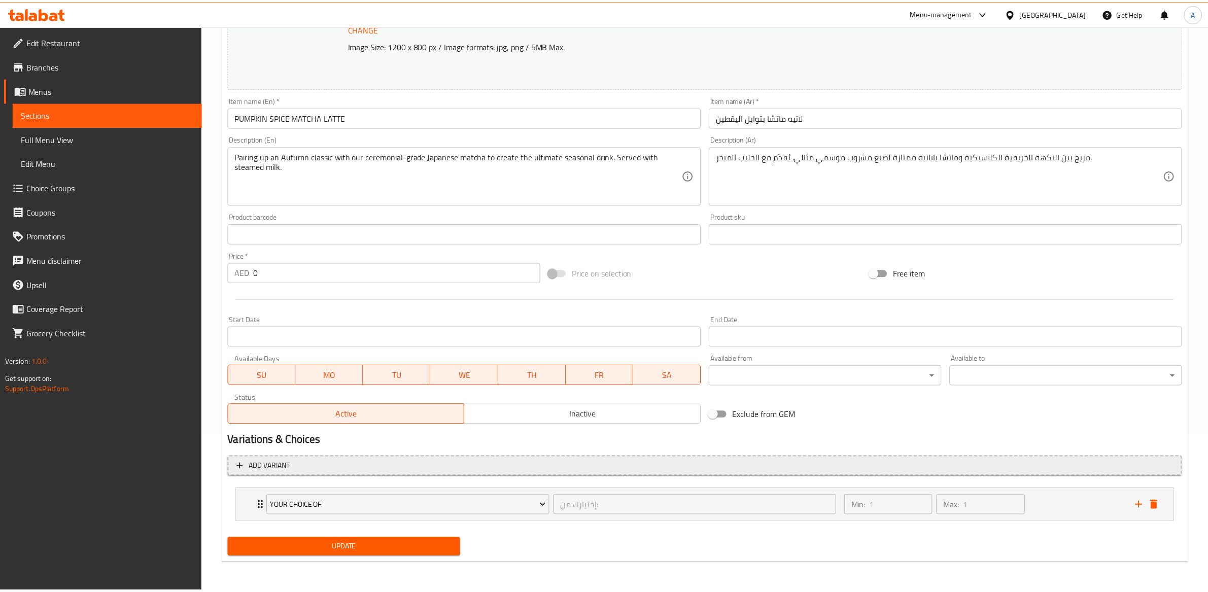
scroll to position [156, 0]
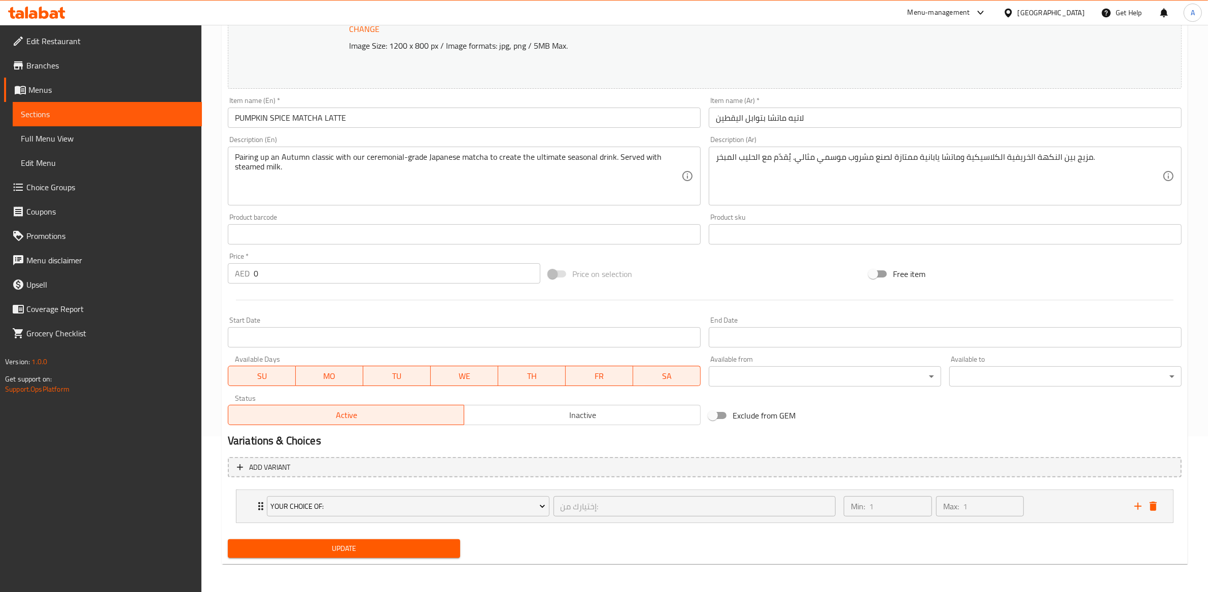
drag, startPoint x: 551, startPoint y: 519, endPoint x: 527, endPoint y: 507, distance: 26.3
click at [551, 519] on div "Your Choice Of: إختيارك من: ​" at bounding box center [551, 506] width 581 height 32
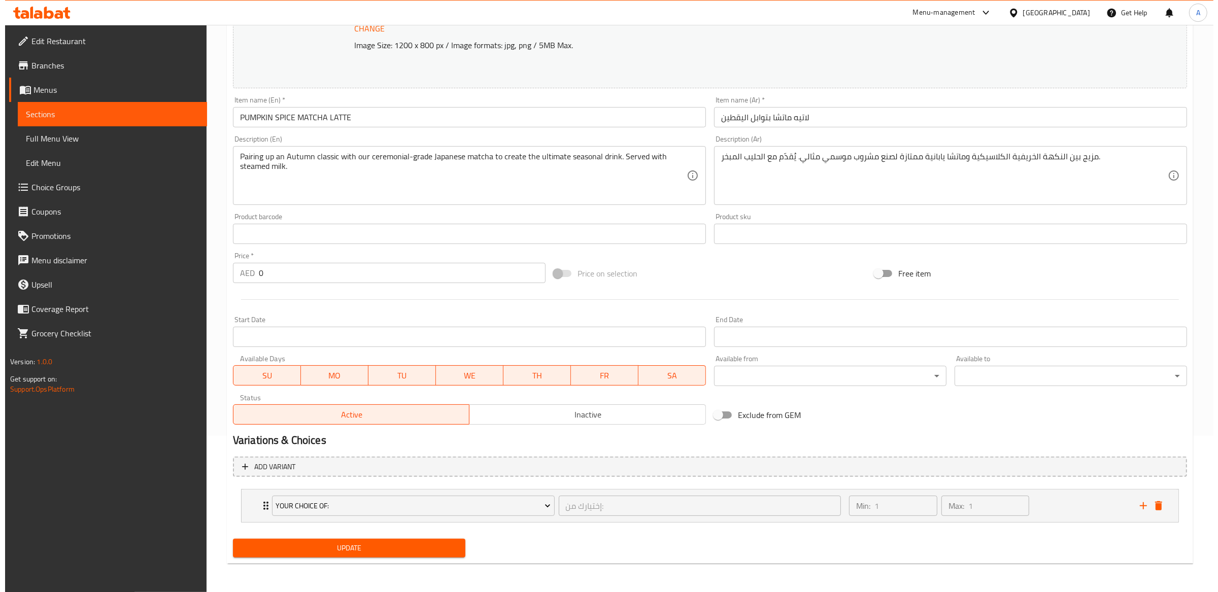
scroll to position [246, 0]
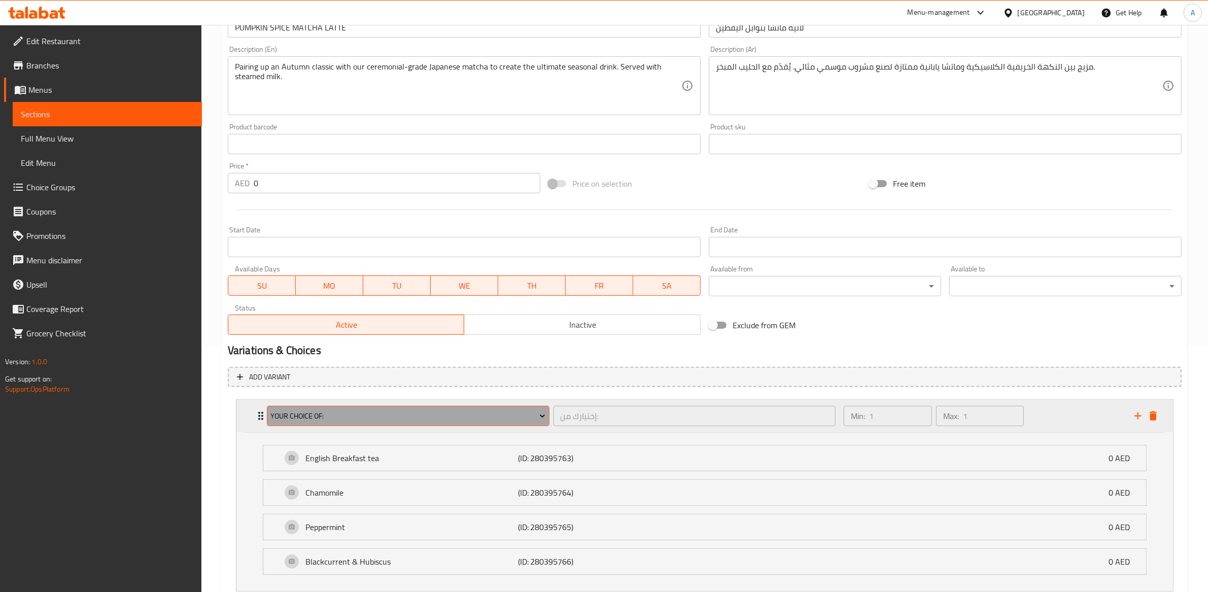
click at [495, 407] on button "Your Choice Of:" at bounding box center [408, 416] width 283 height 20
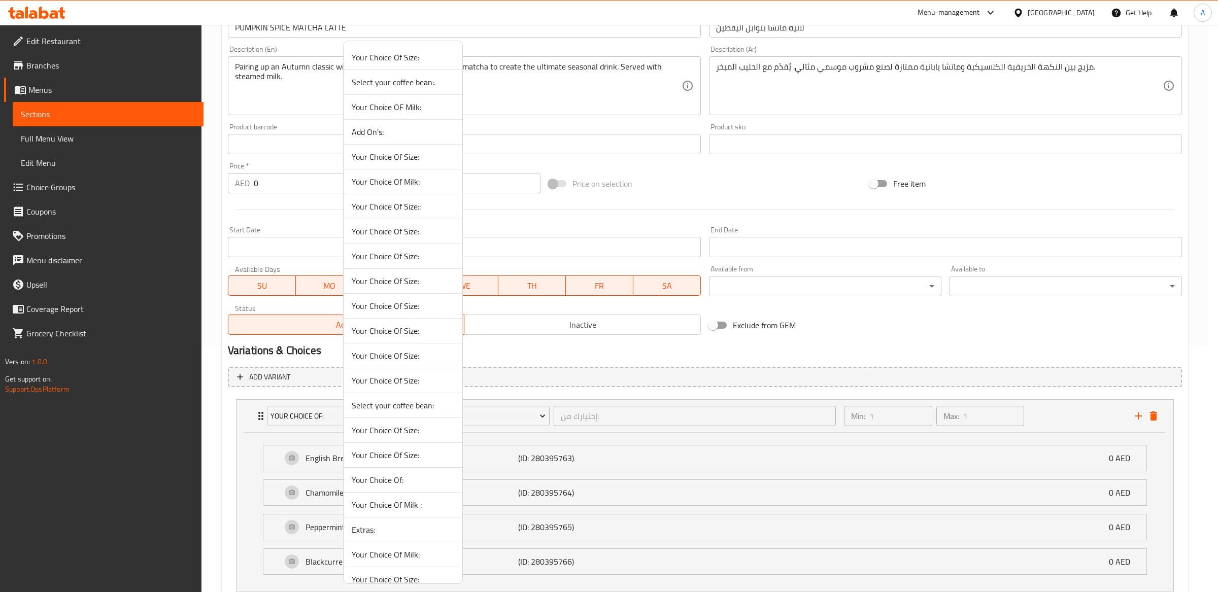
click at [437, 451] on span "Your Choice Of Size:" at bounding box center [403, 455] width 102 height 12
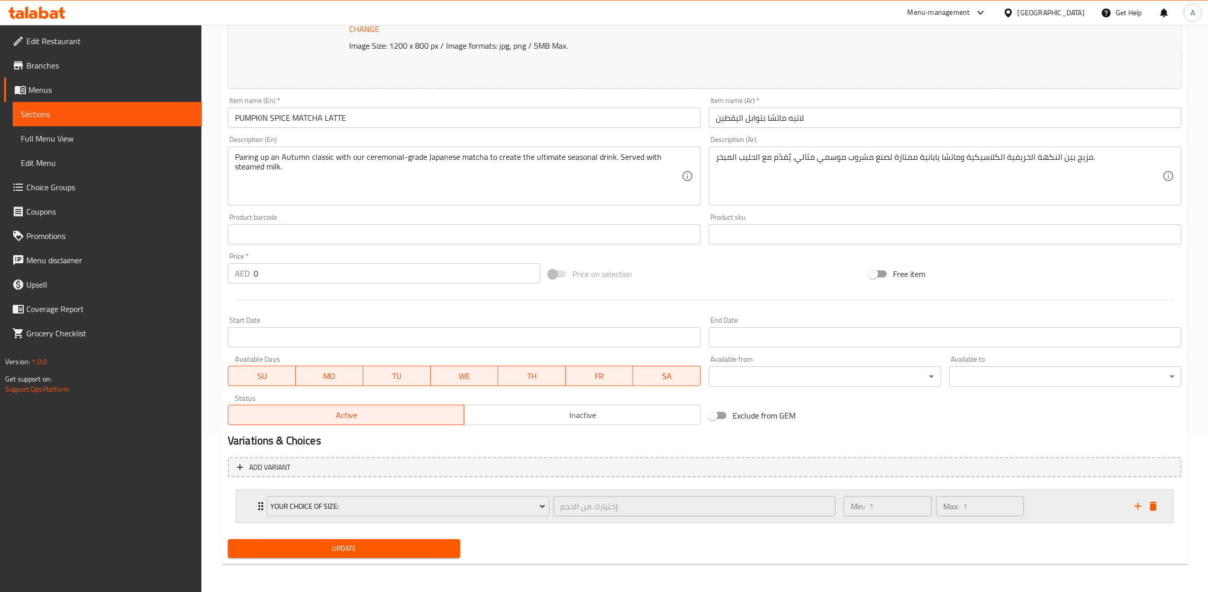
click at [1036, 512] on div "Min: 1 ​ Max: 1 ​" at bounding box center [983, 506] width 291 height 32
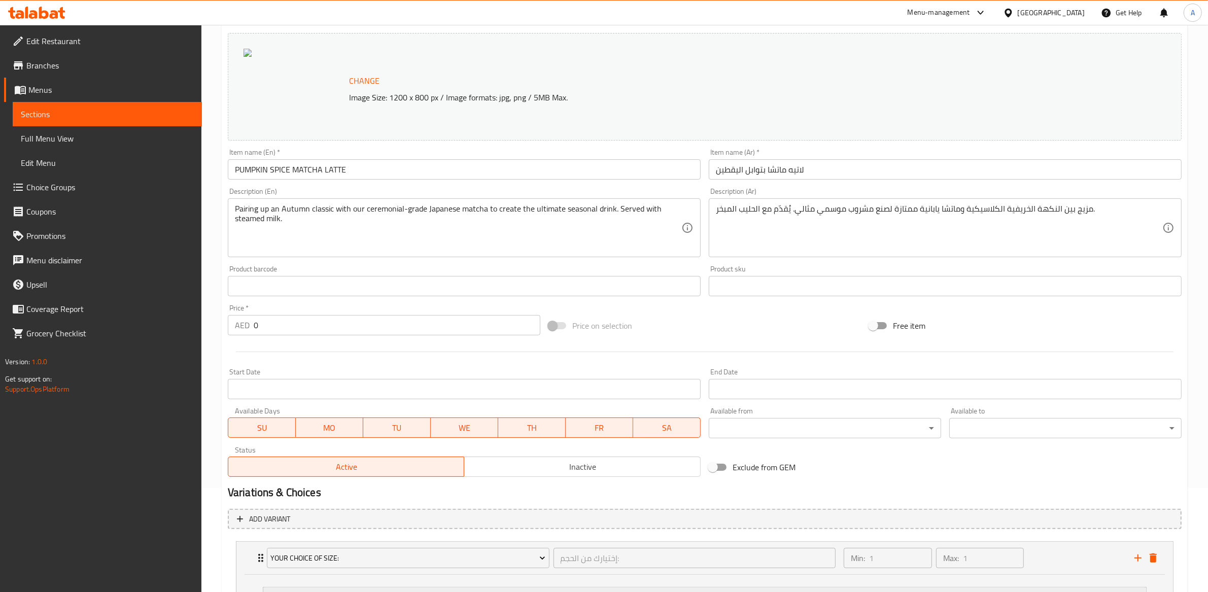
scroll to position [0, 0]
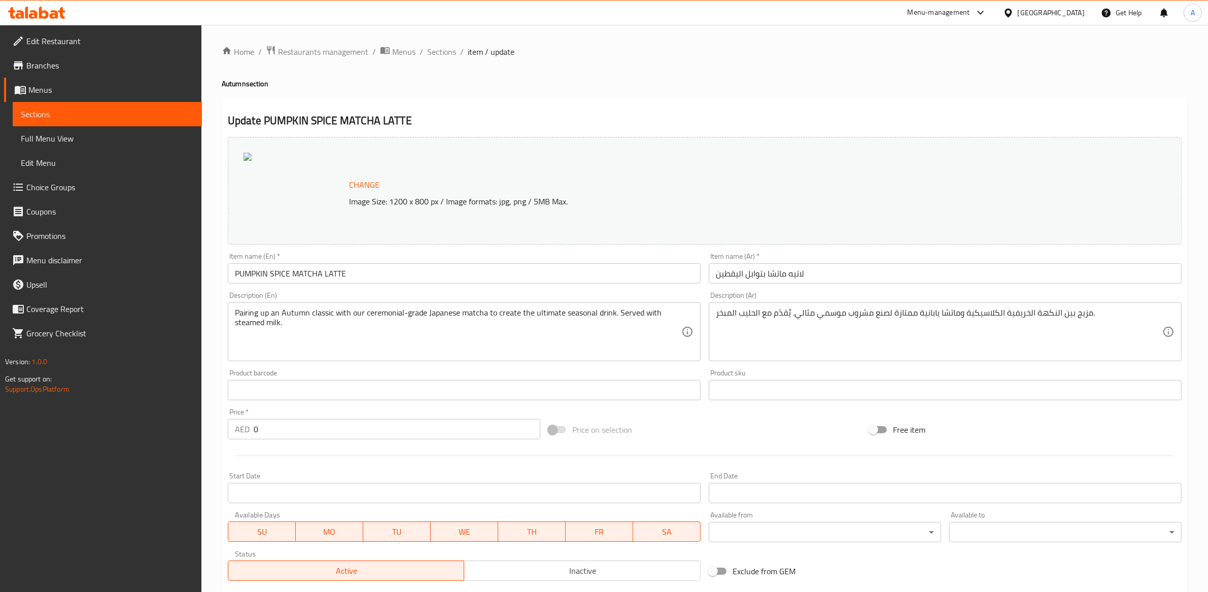
drag, startPoint x: 436, startPoint y: 47, endPoint x: 406, endPoint y: 62, distance: 33.6
click at [436, 47] on span "Sections" at bounding box center [441, 52] width 29 height 12
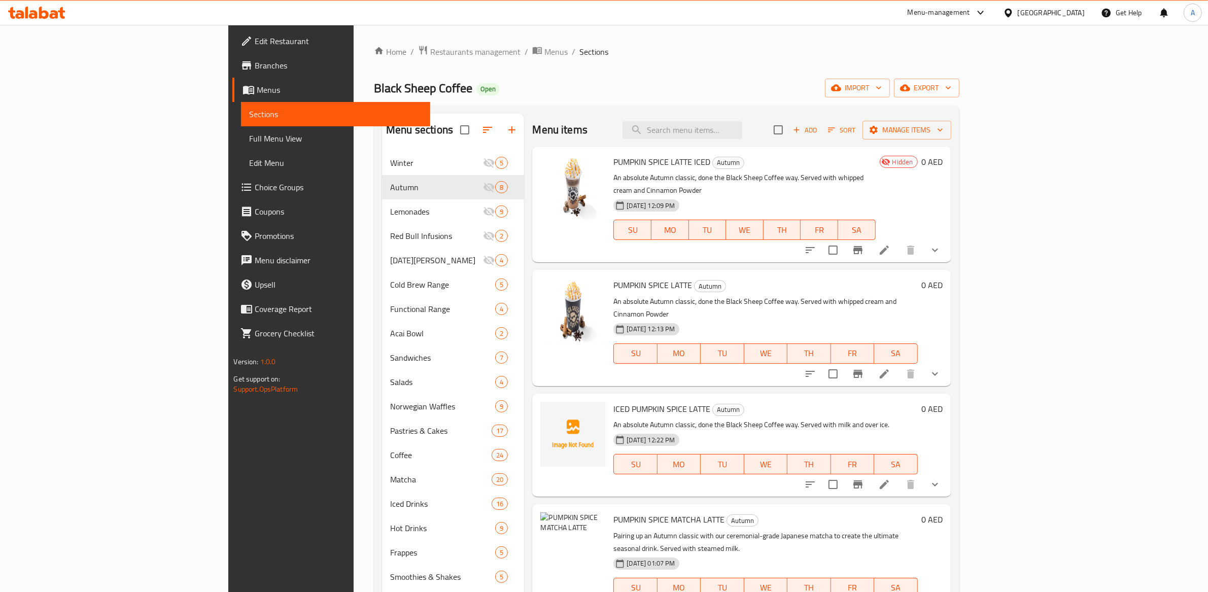
click at [255, 187] on span "Choice Groups" at bounding box center [338, 187] width 167 height 12
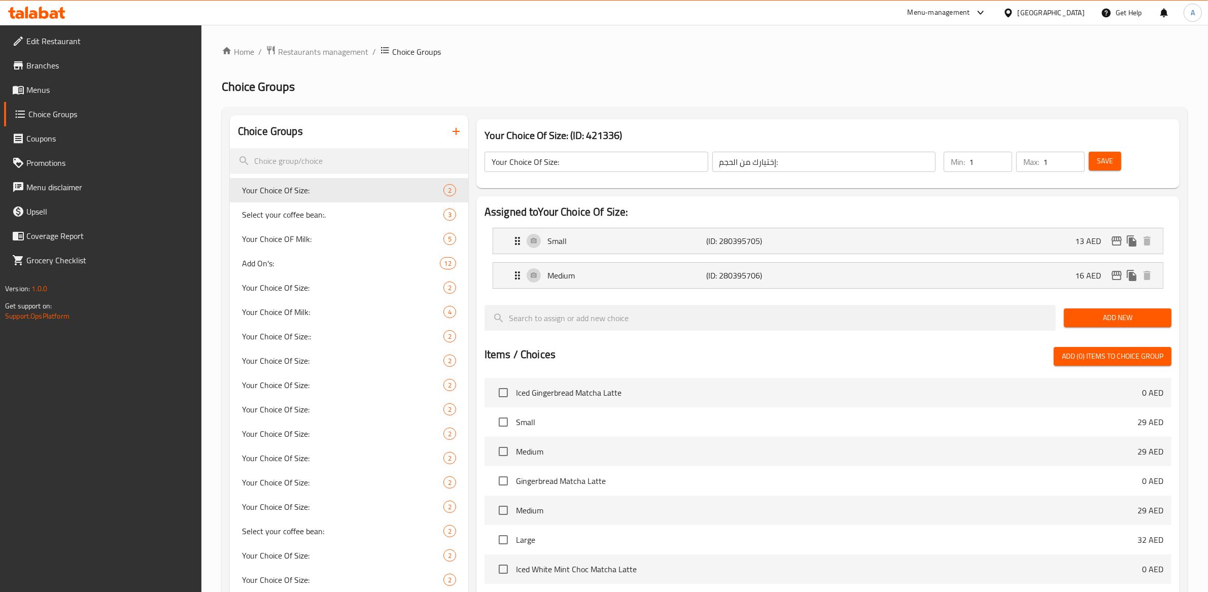
click at [459, 124] on button "button" at bounding box center [456, 131] width 24 height 24
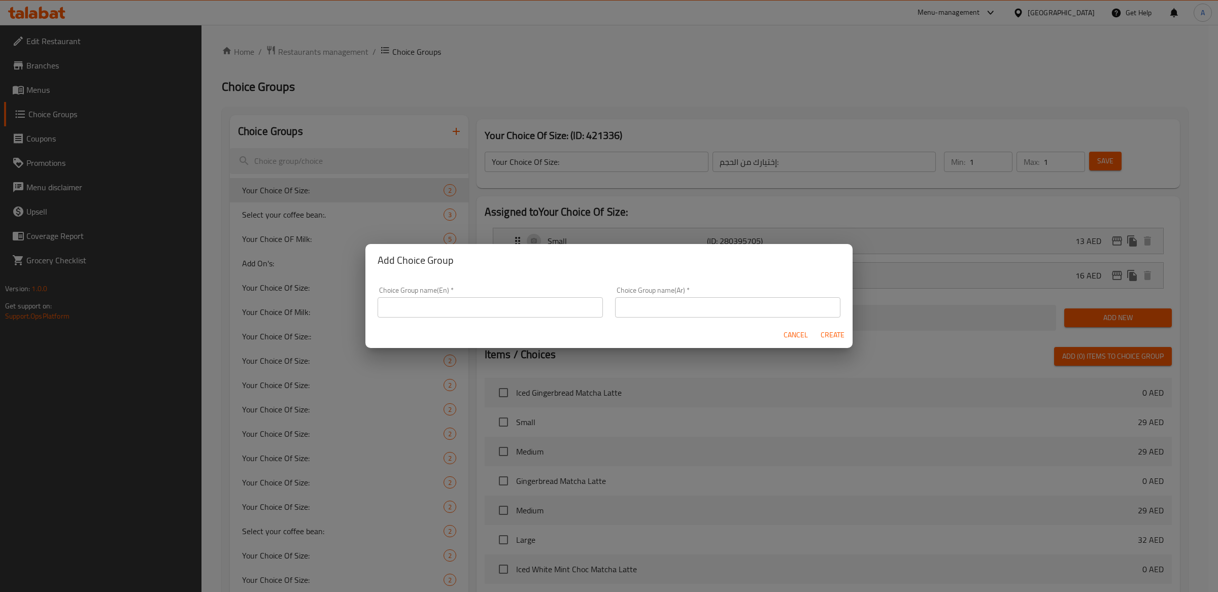
click at [529, 308] on input "text" at bounding box center [490, 307] width 225 height 20
click at [390, 304] on input "1- Your Choice of Size" at bounding box center [490, 307] width 225 height 20
click at [495, 305] on input "6- Your Choice of Size" at bounding box center [490, 307] width 225 height 20
click at [495, 307] on input "6- Your Choice of Size" at bounding box center [490, 307] width 225 height 20
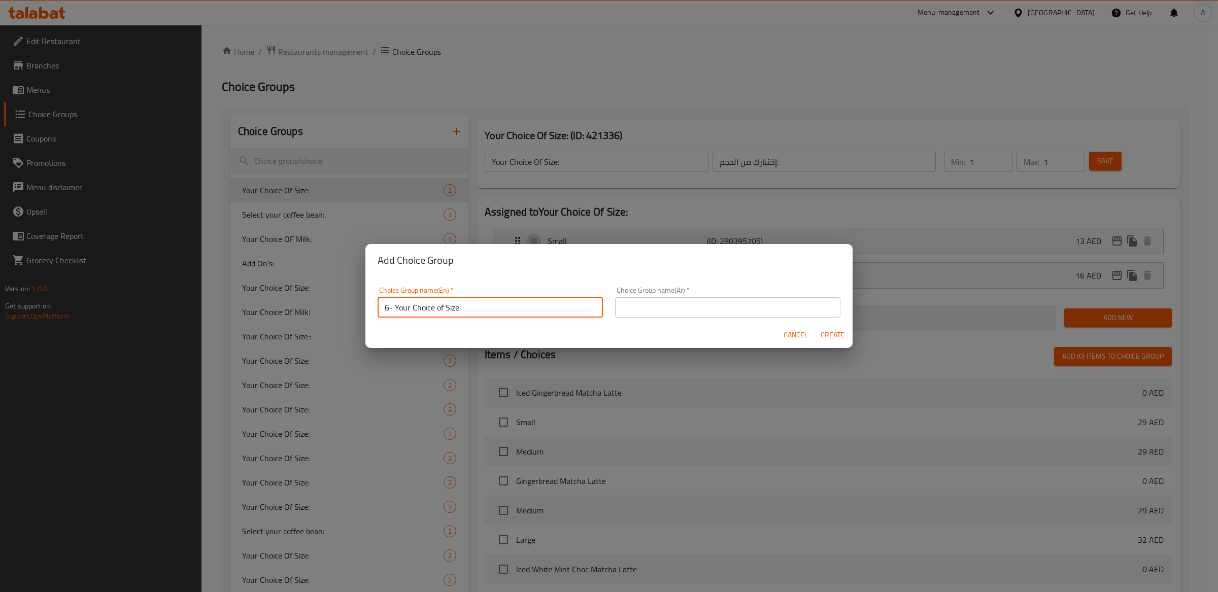
click at [518, 304] on input "6- Your Choice of Size" at bounding box center [490, 307] width 225 height 20
click at [517, 304] on input "6- Your Choice of Size" at bounding box center [490, 307] width 225 height 20
type input "6- Your Choice of Size"
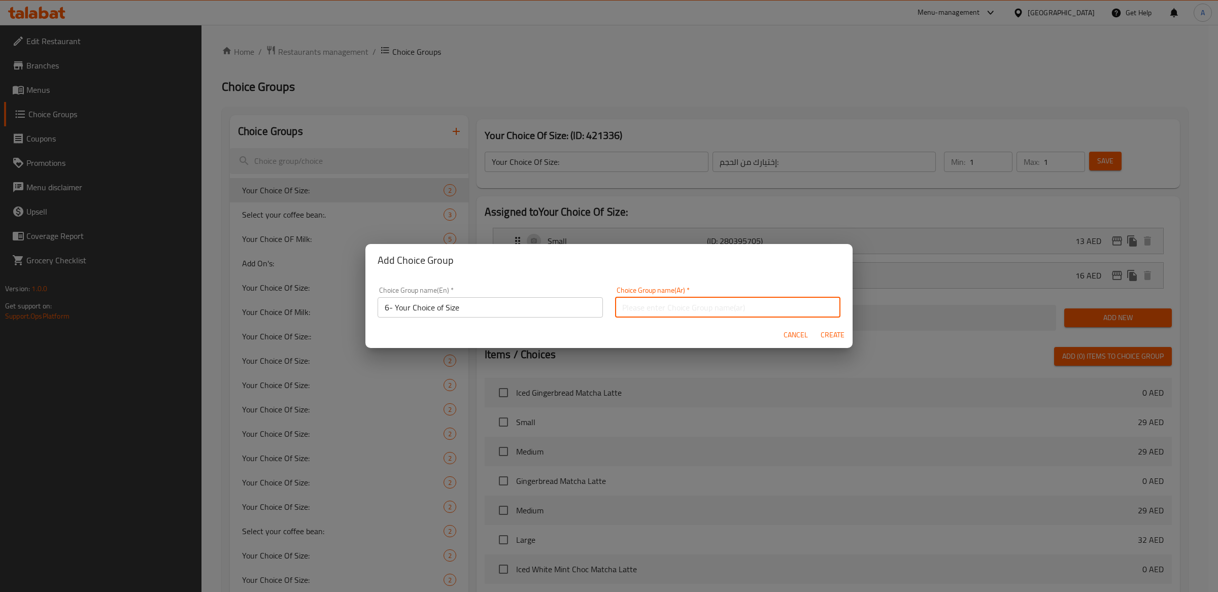
click at [690, 300] on input "text" at bounding box center [727, 307] width 225 height 20
paste input "٦- اختيارك للحجم"
type input "٦- اختيارك للحجم"
click at [838, 332] on span "Create" at bounding box center [832, 335] width 24 height 13
type input "6- Your Choice of Size"
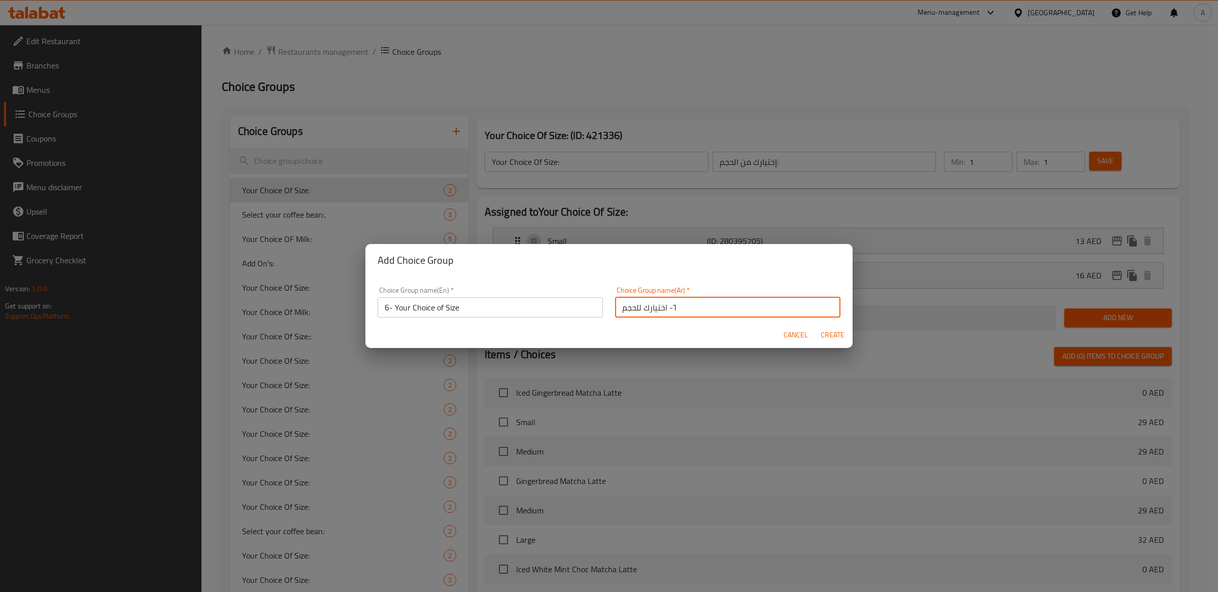
type input "٦- اختيارك للحجم"
type input "0"
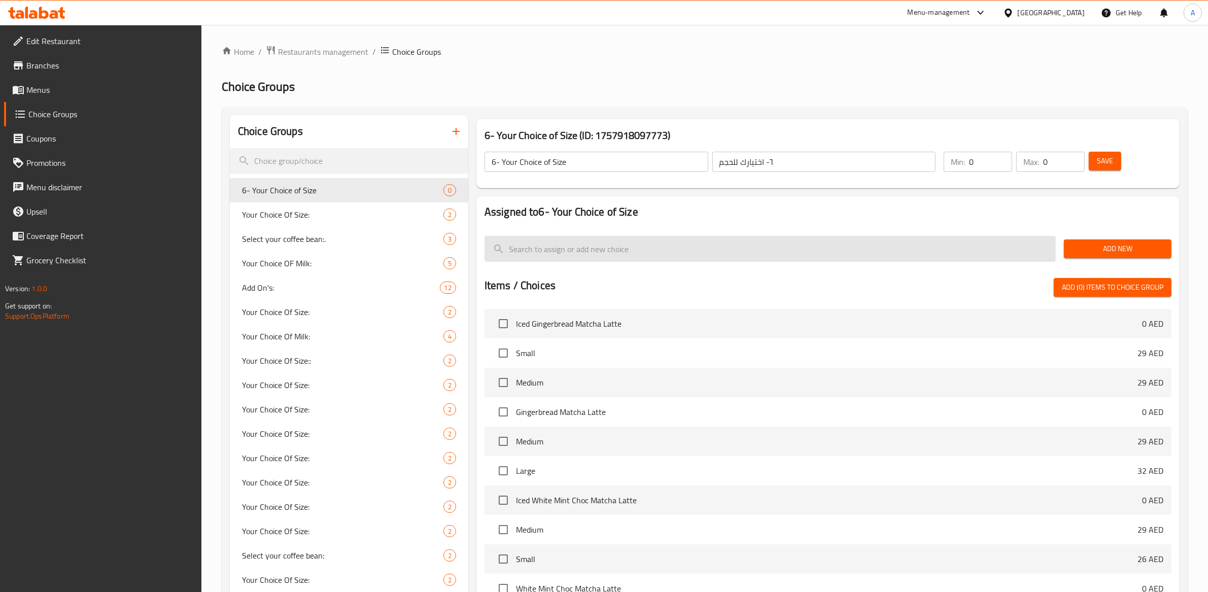
click at [563, 253] on input "search" at bounding box center [770, 249] width 571 height 26
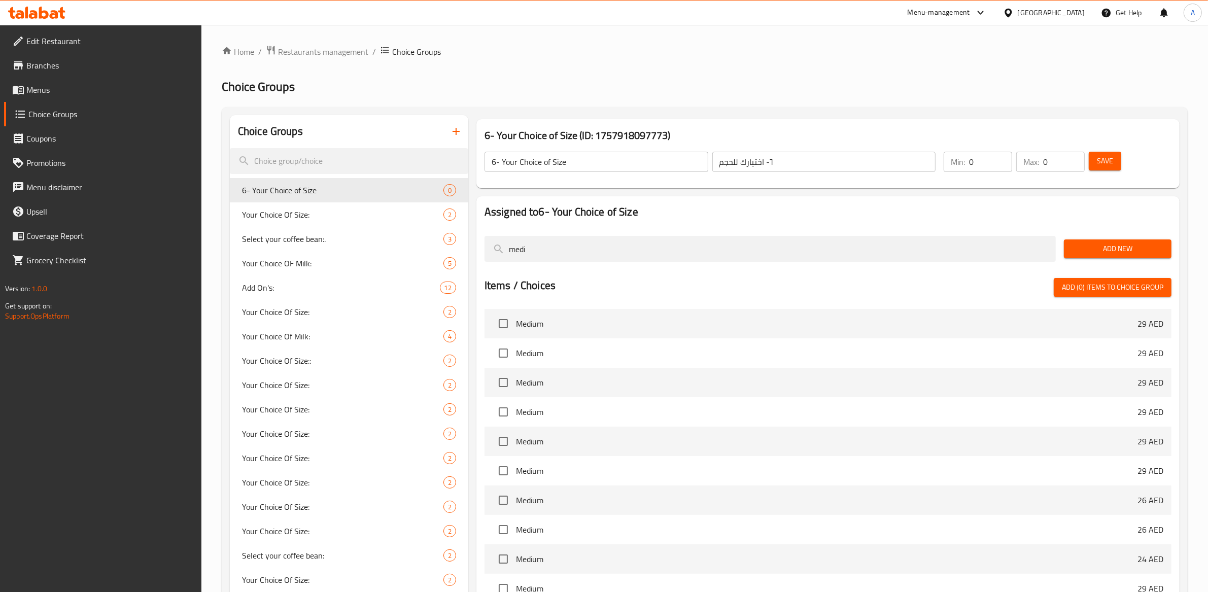
scroll to position [3, 0]
type input "medi"
click at [505, 324] on input "checkbox" at bounding box center [503, 321] width 21 height 21
checkbox input "true"
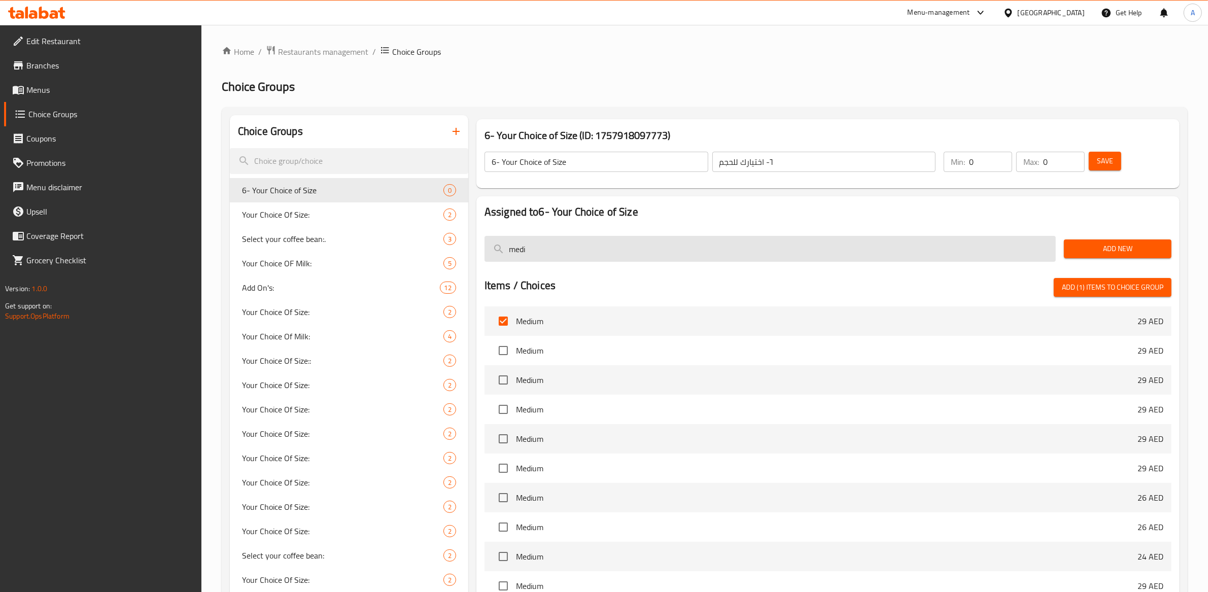
drag, startPoint x: 536, startPoint y: 251, endPoint x: 497, endPoint y: 240, distance: 40.5
click at [498, 243] on input "medi" at bounding box center [770, 249] width 571 height 26
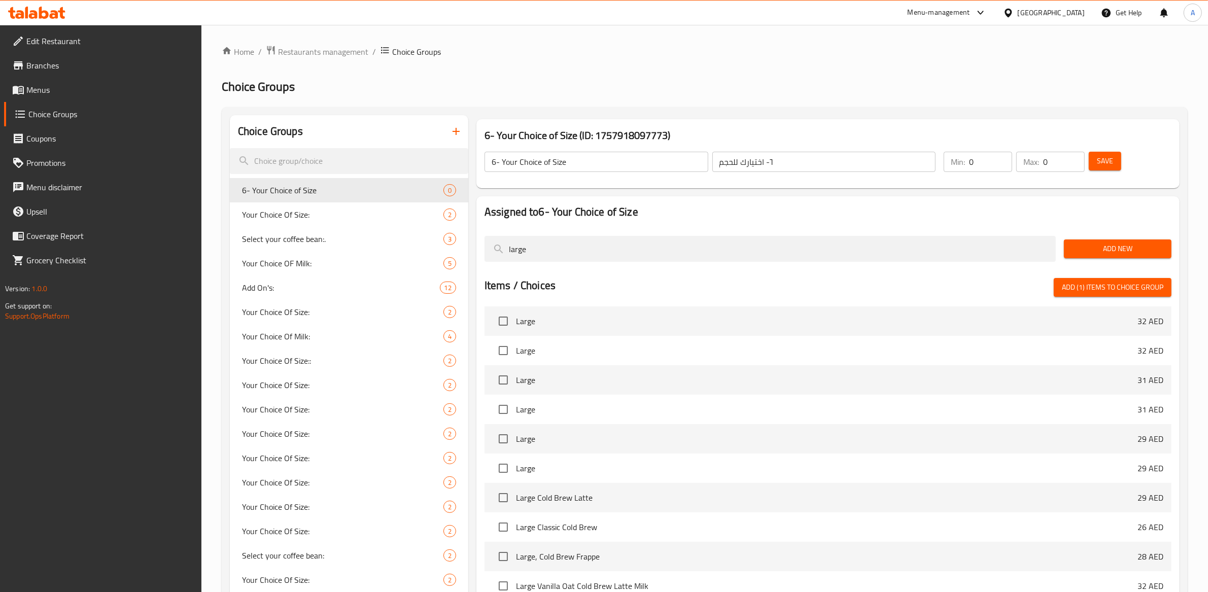
type input "large"
click at [501, 316] on input "checkbox" at bounding box center [503, 321] width 21 height 21
click at [1084, 282] on span "Add (2) items to choice group" at bounding box center [1112, 287] width 101 height 13
checkbox input "false"
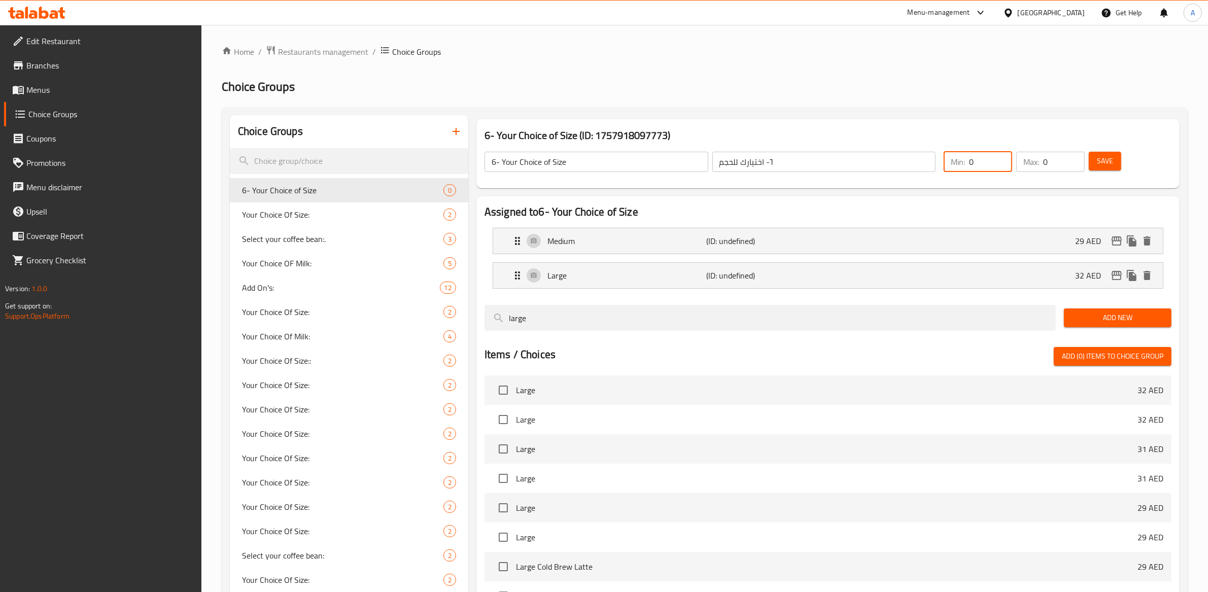
drag, startPoint x: 980, startPoint y: 165, endPoint x: 1012, endPoint y: 156, distance: 32.8
click at [980, 165] on input "0" at bounding box center [990, 162] width 43 height 20
click at [995, 157] on input "0" at bounding box center [990, 162] width 43 height 20
type input "1"
click at [1000, 157] on input "1" at bounding box center [990, 162] width 43 height 20
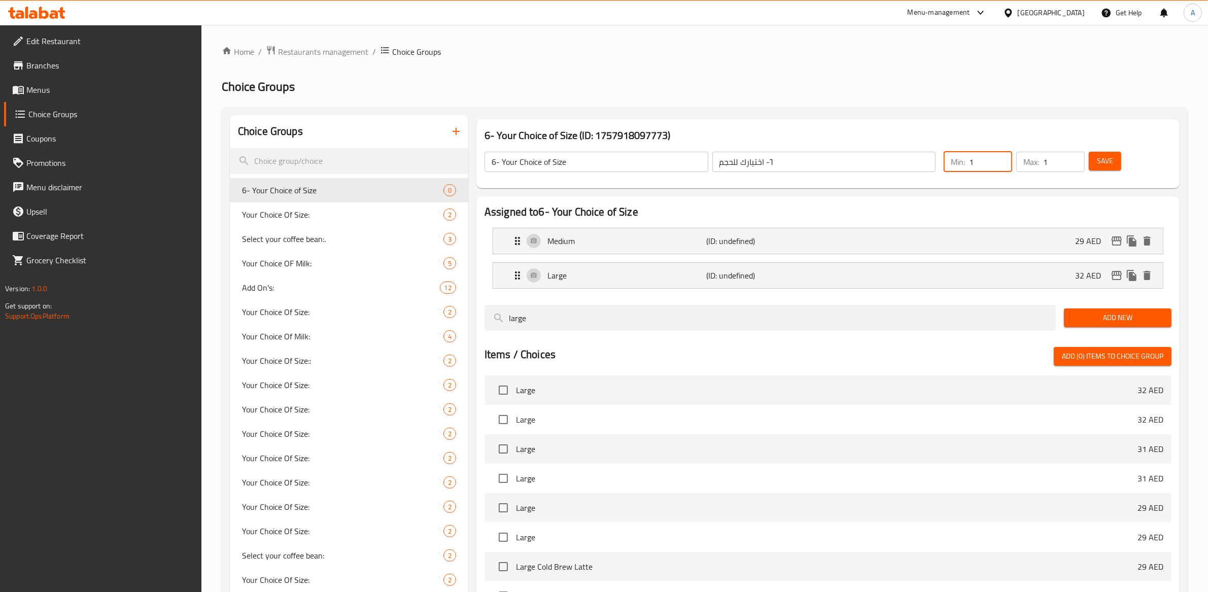
type input "1"
click at [1073, 158] on input "1" at bounding box center [1064, 162] width 42 height 20
click at [1107, 159] on span "Save" at bounding box center [1105, 161] width 16 height 13
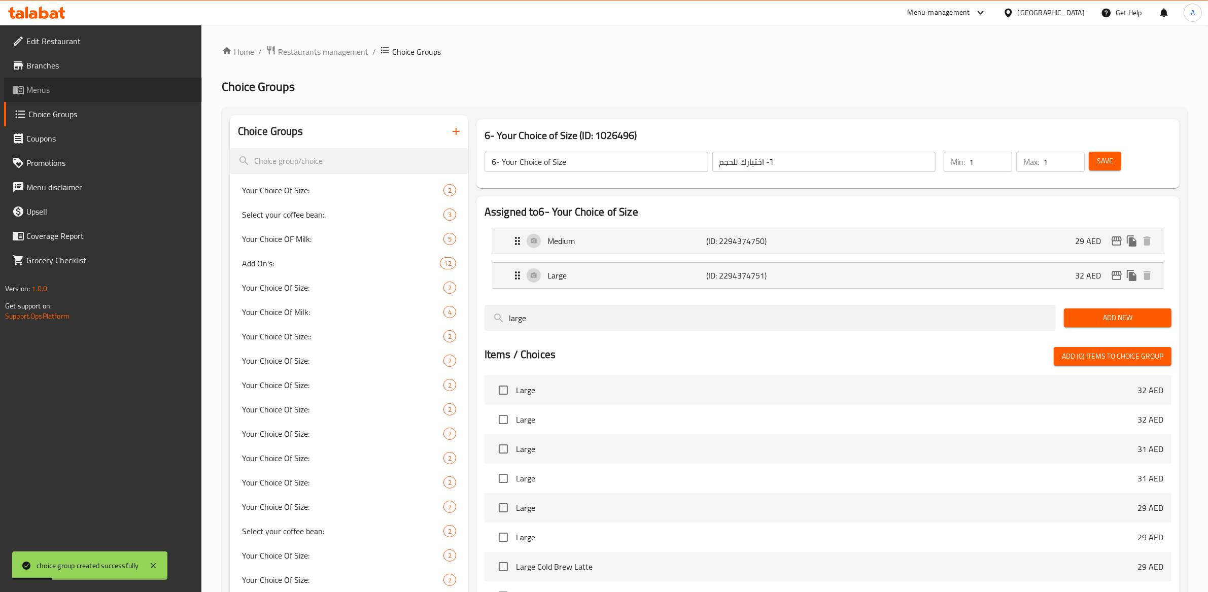
click at [76, 89] on span "Menus" at bounding box center [109, 90] width 167 height 12
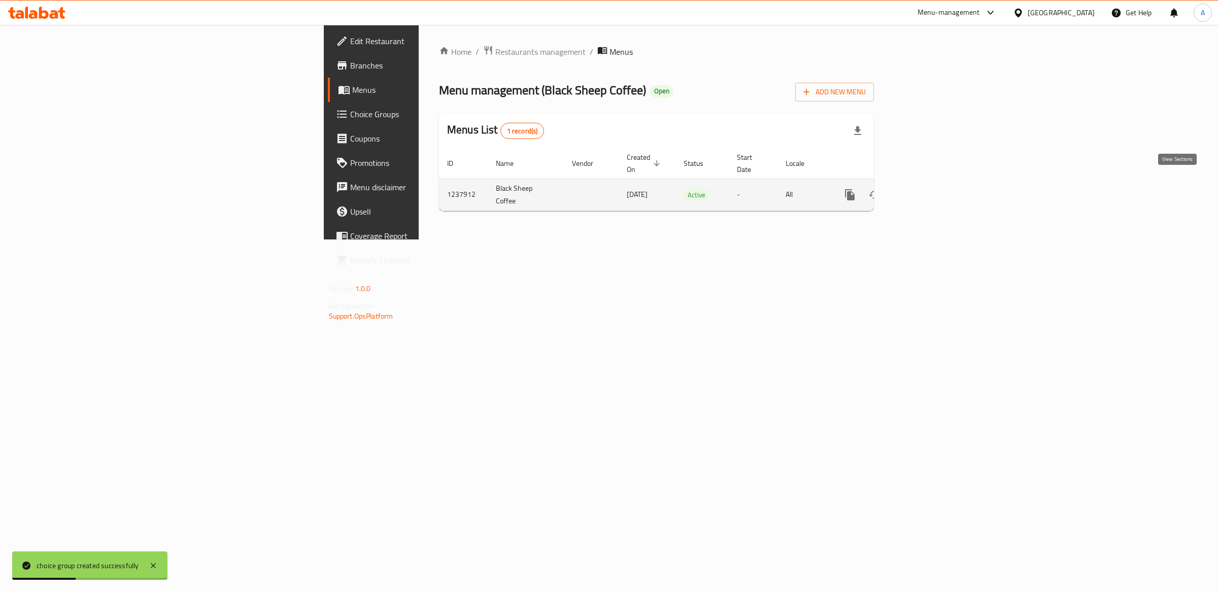
click at [929, 189] on icon "enhanced table" at bounding box center [923, 195] width 12 height 12
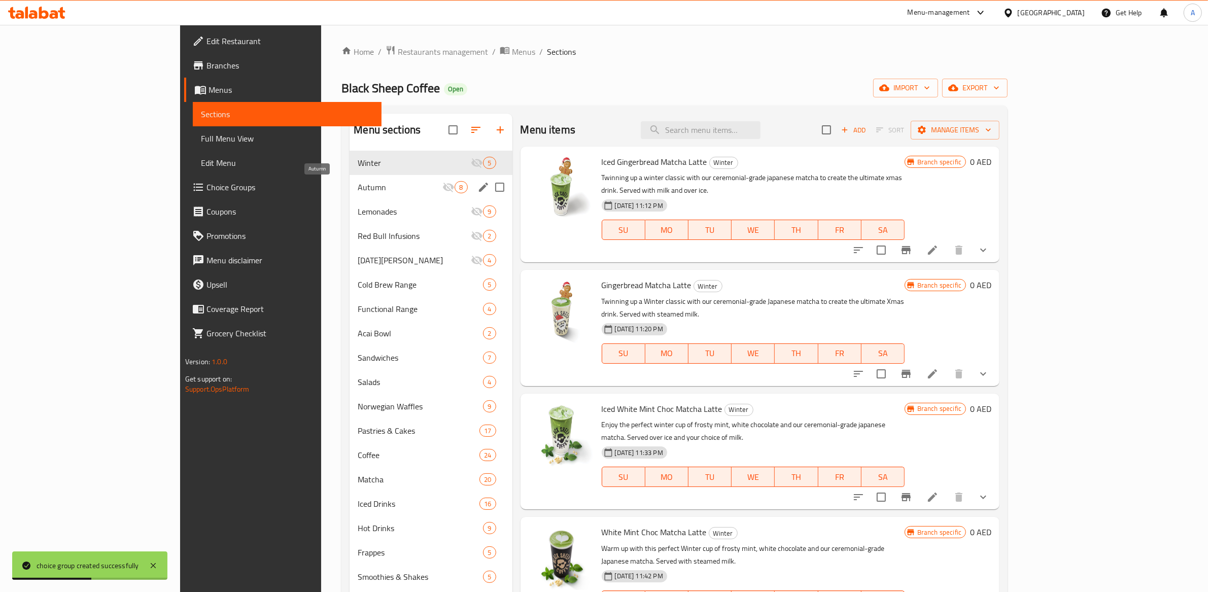
click at [358, 188] on span "Autumn" at bounding box center [400, 187] width 85 height 12
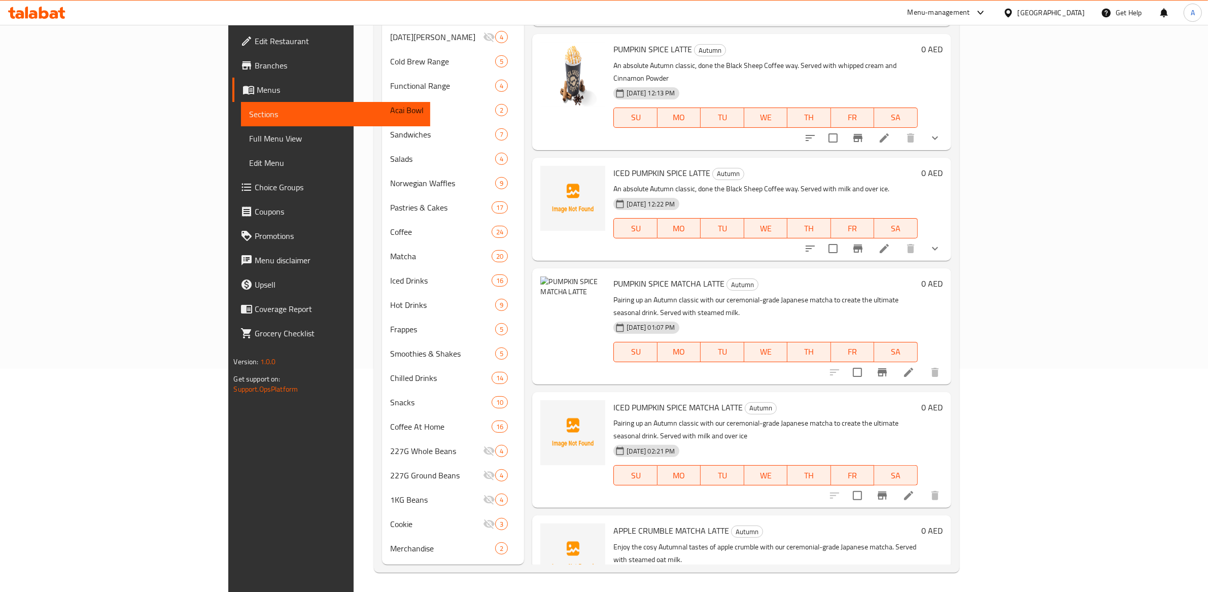
scroll to position [11, 0]
click at [913, 370] on icon at bounding box center [908, 374] width 9 height 9
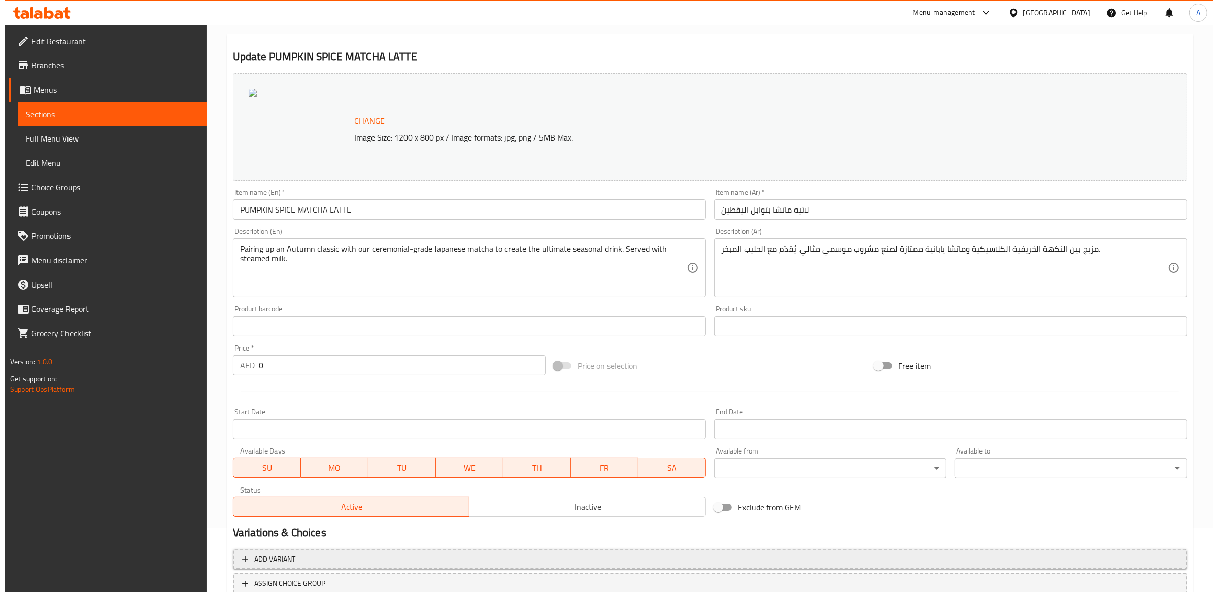
scroll to position [138, 0]
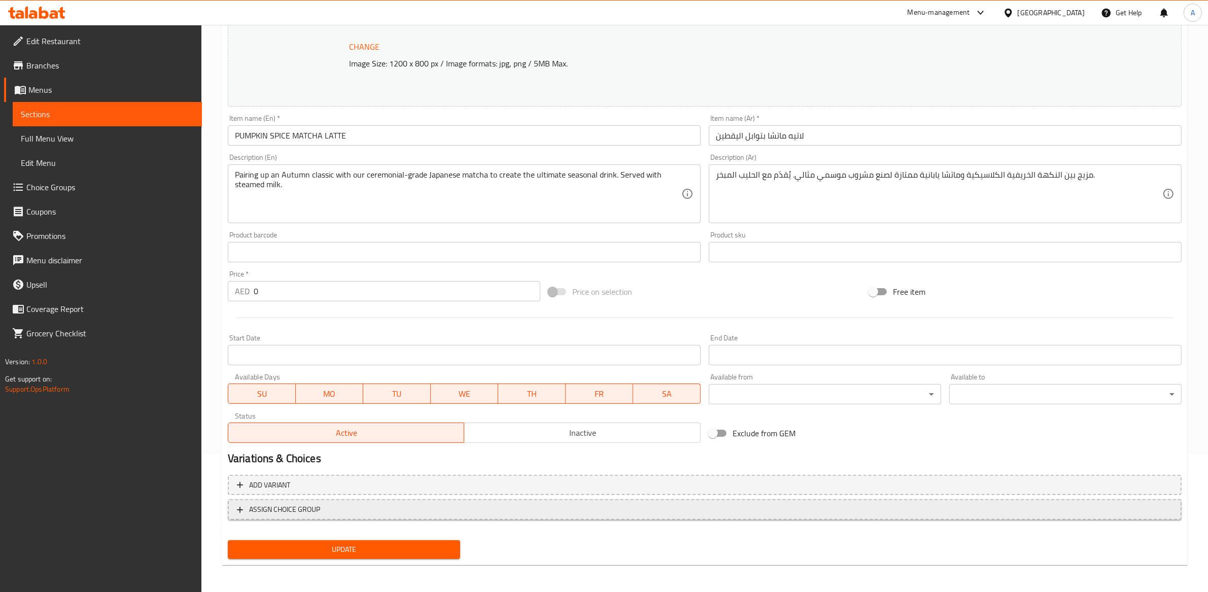
click at [393, 510] on span "ASSIGN CHOICE GROUP" at bounding box center [705, 509] width 936 height 13
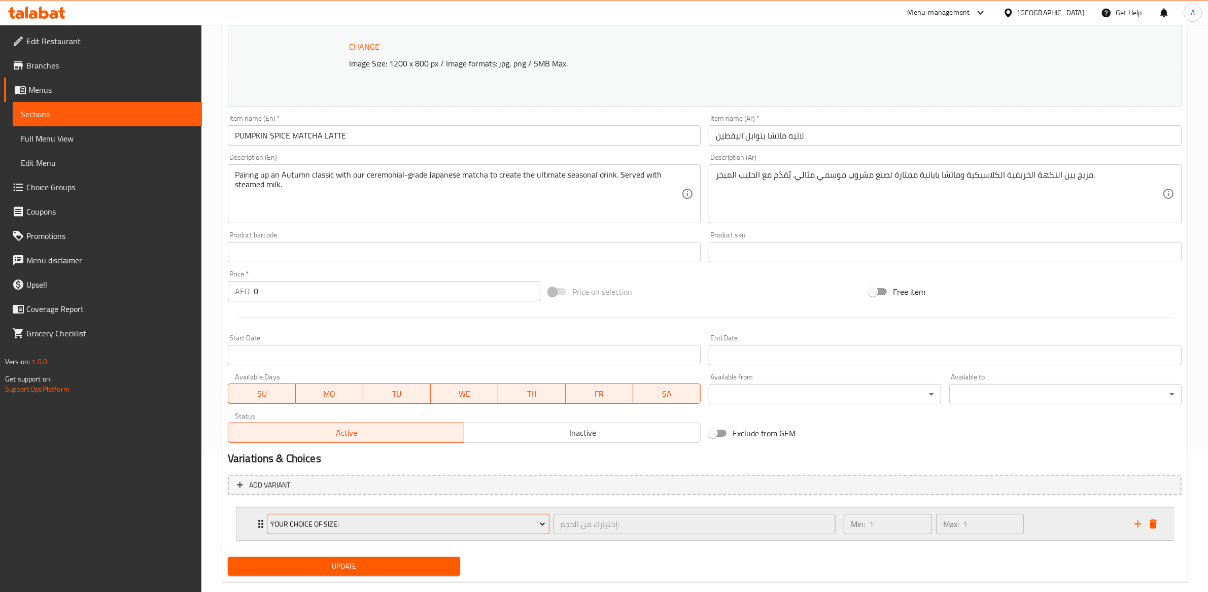
click at [363, 515] on button "Your Choice Of Size:" at bounding box center [408, 524] width 283 height 20
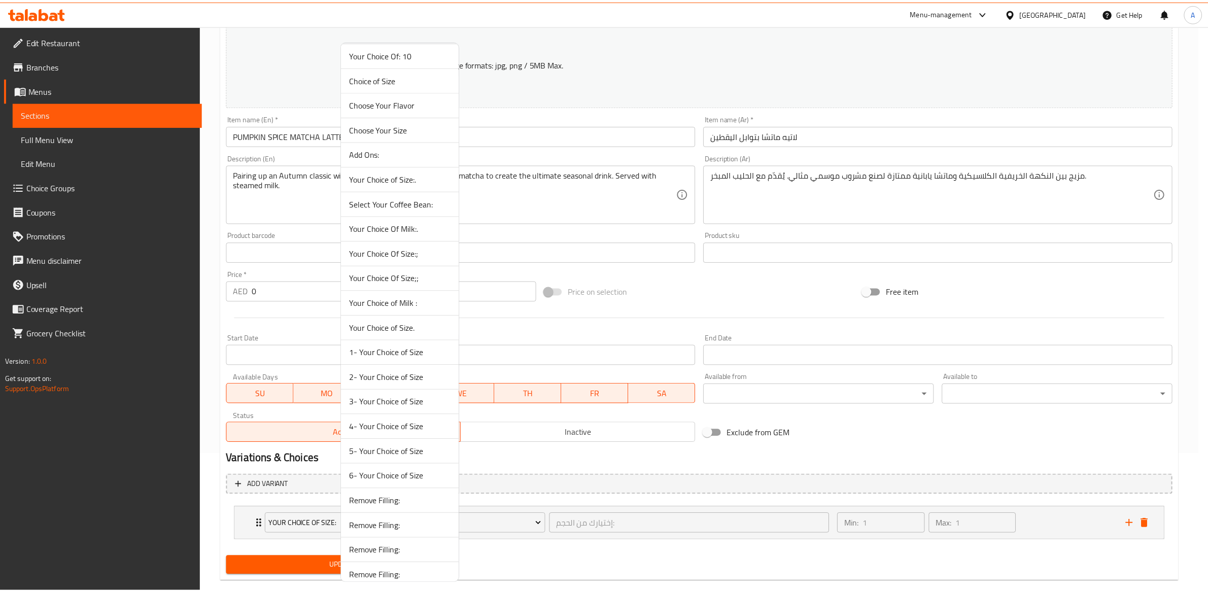
scroll to position [1272, 0]
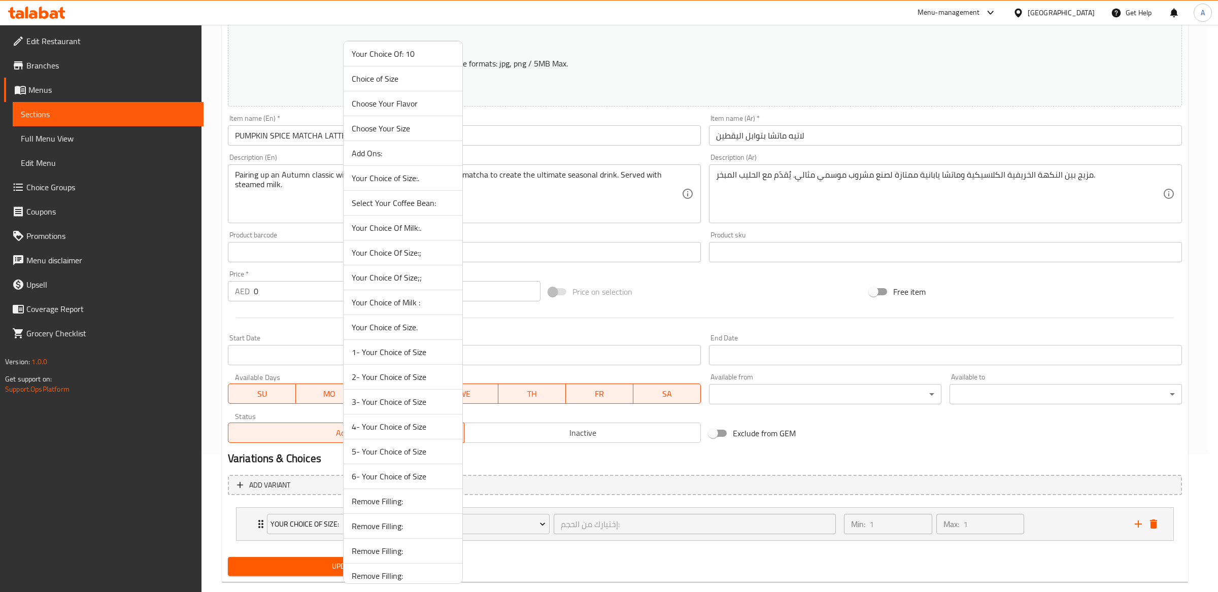
click at [368, 483] on span "6- Your Choice of Size" at bounding box center [403, 476] width 102 height 12
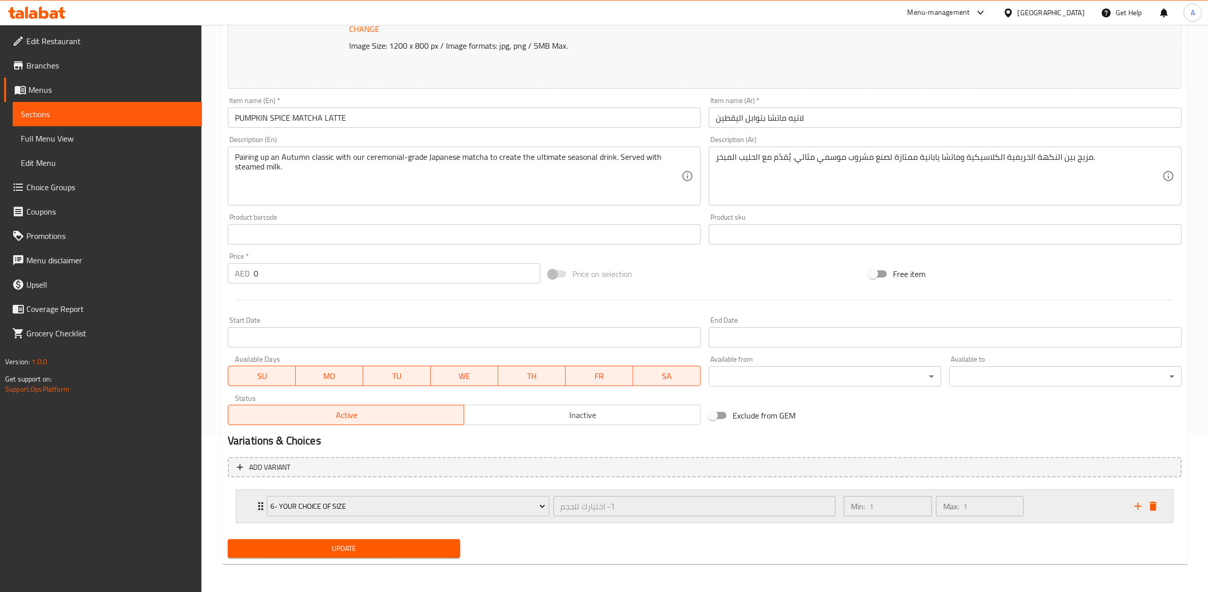
drag, startPoint x: 1068, startPoint y: 498, endPoint x: 1059, endPoint y: 495, distance: 9.1
click at [1067, 498] on div "Min: 1 ​ Max: 1 ​" at bounding box center [983, 506] width 291 height 32
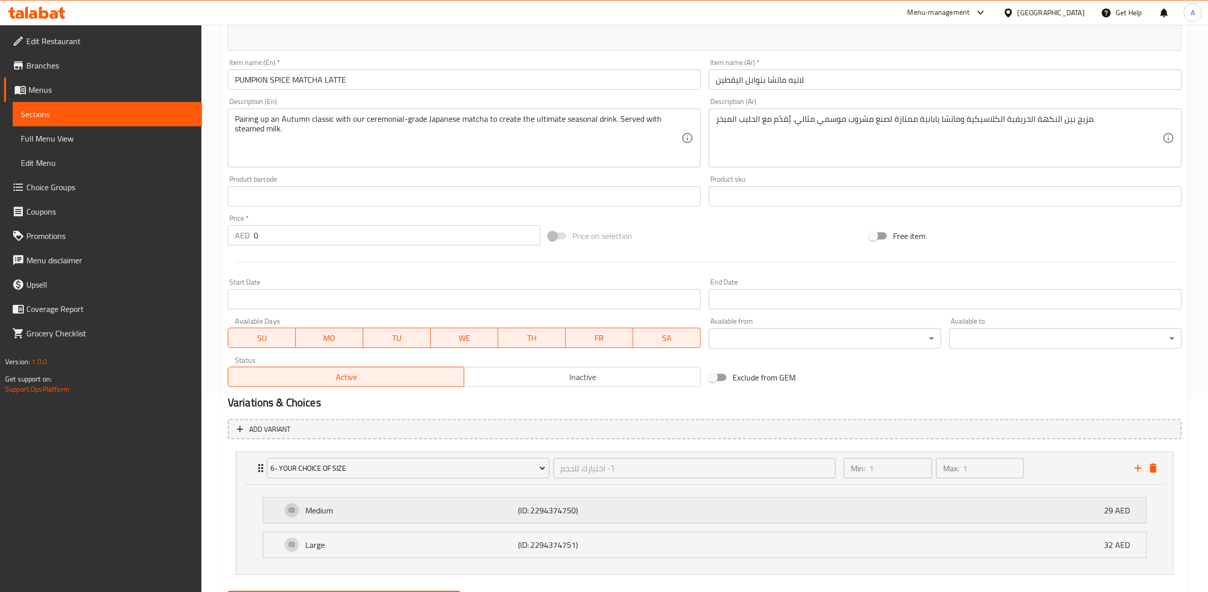
scroll to position [246, 0]
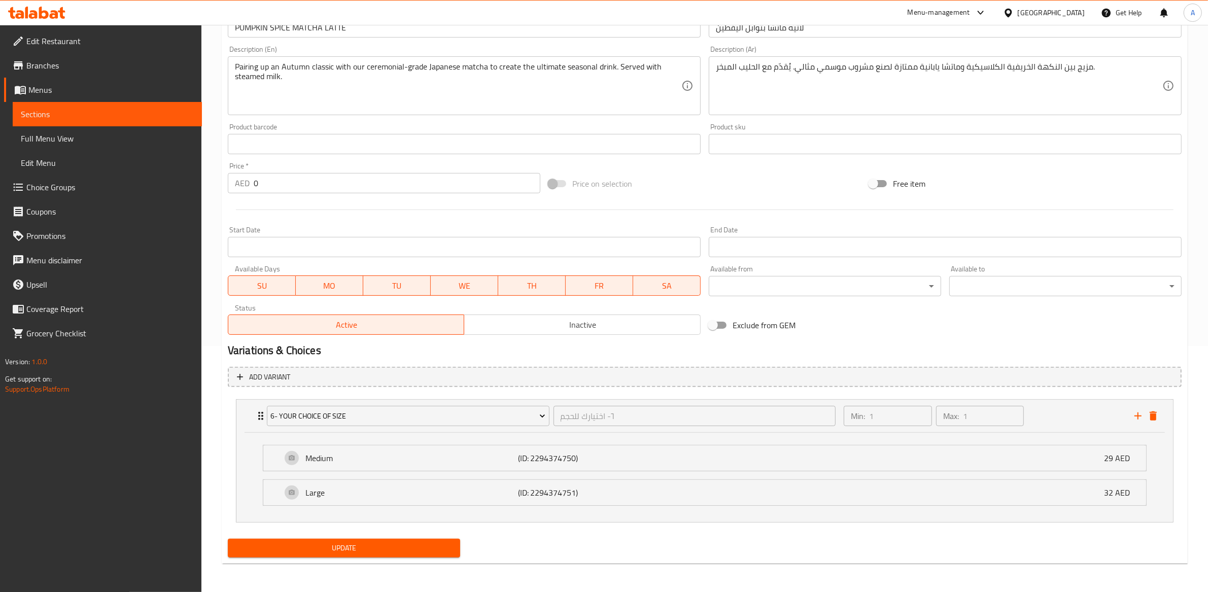
click at [356, 547] on span "Update" at bounding box center [344, 548] width 216 height 13
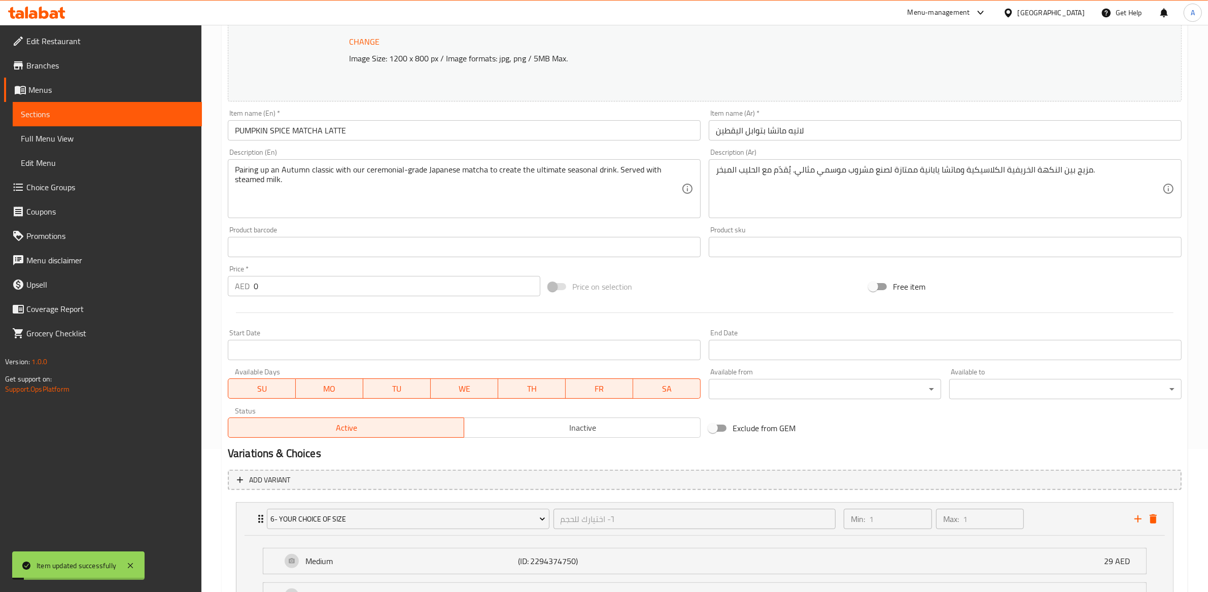
scroll to position [0, 0]
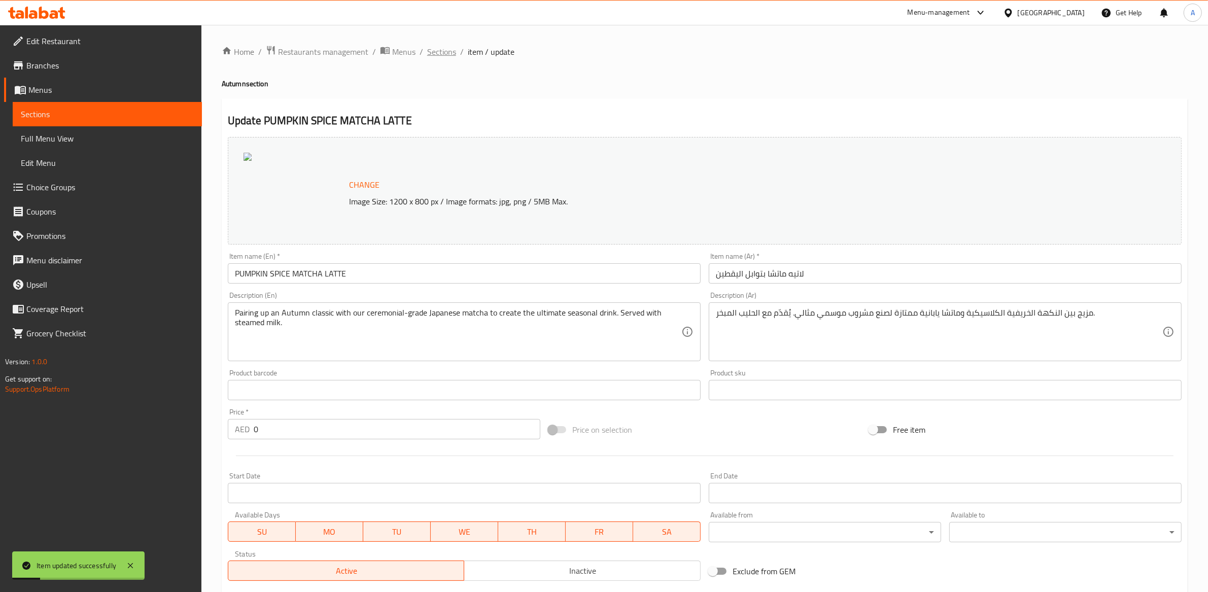
click at [450, 47] on span "Sections" at bounding box center [441, 52] width 29 height 12
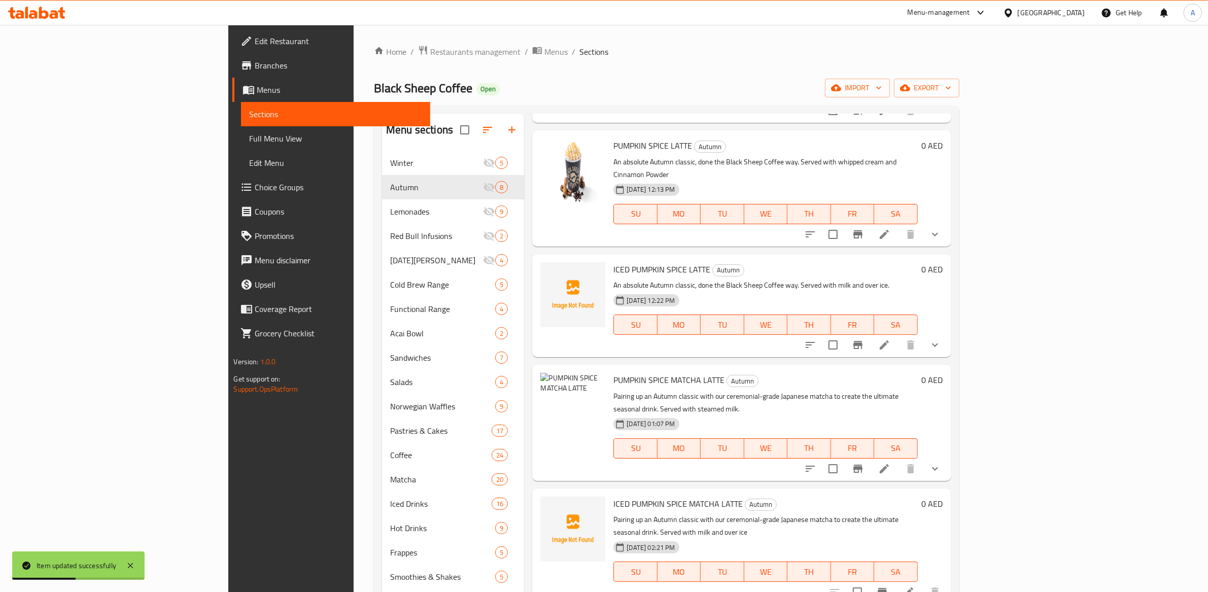
scroll to position [237, 0]
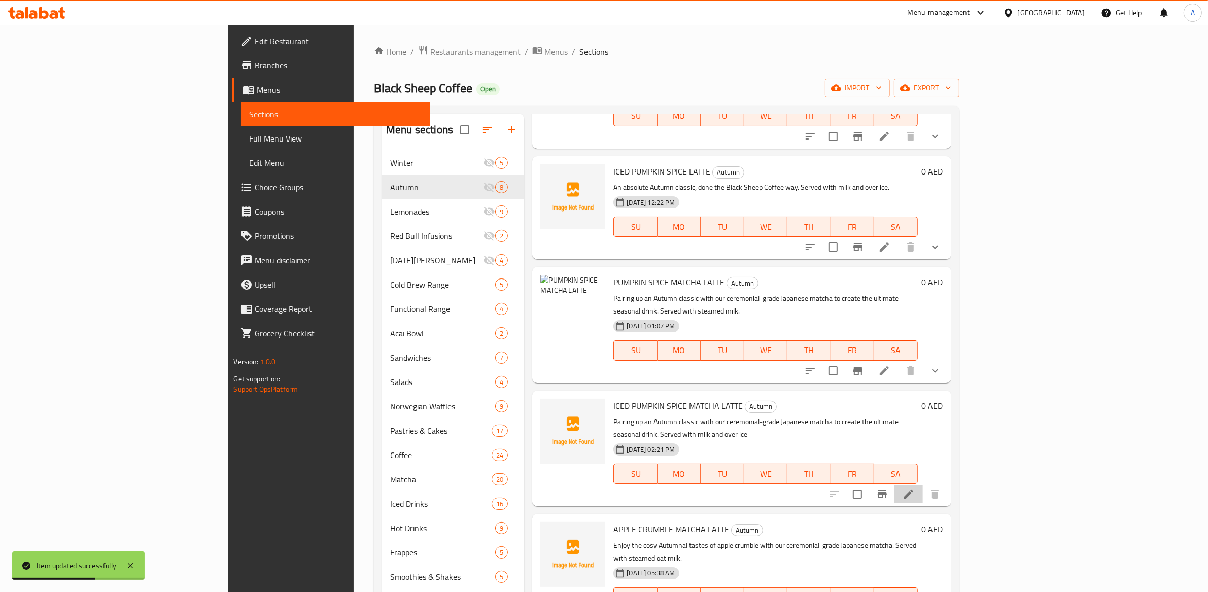
click at [915, 488] on icon at bounding box center [909, 494] width 12 height 12
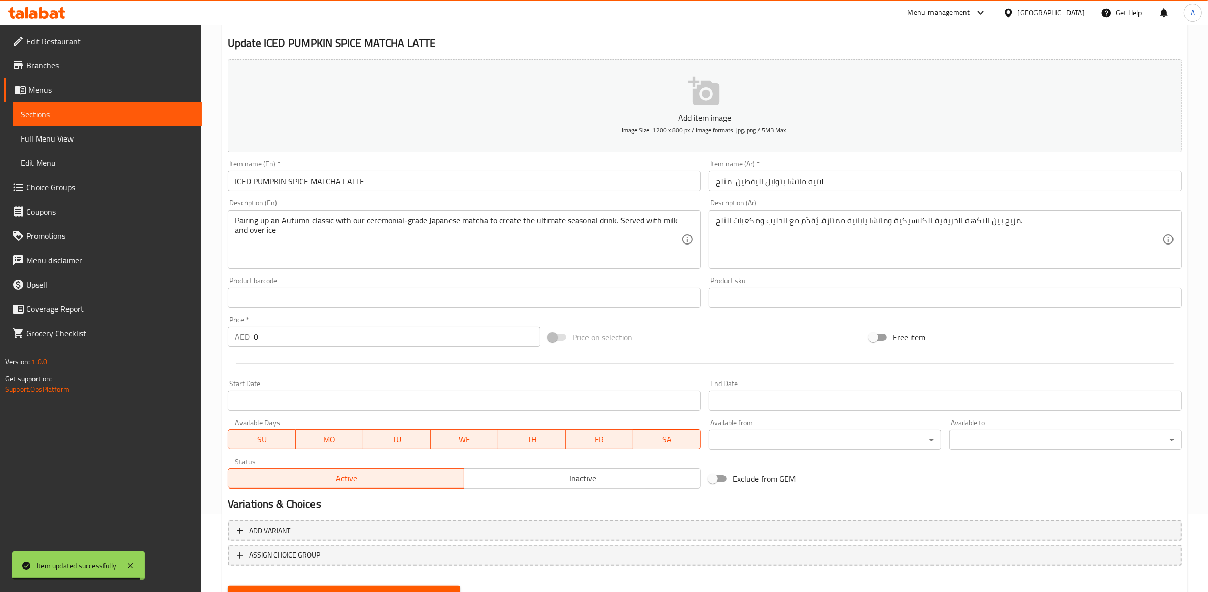
scroll to position [123, 0]
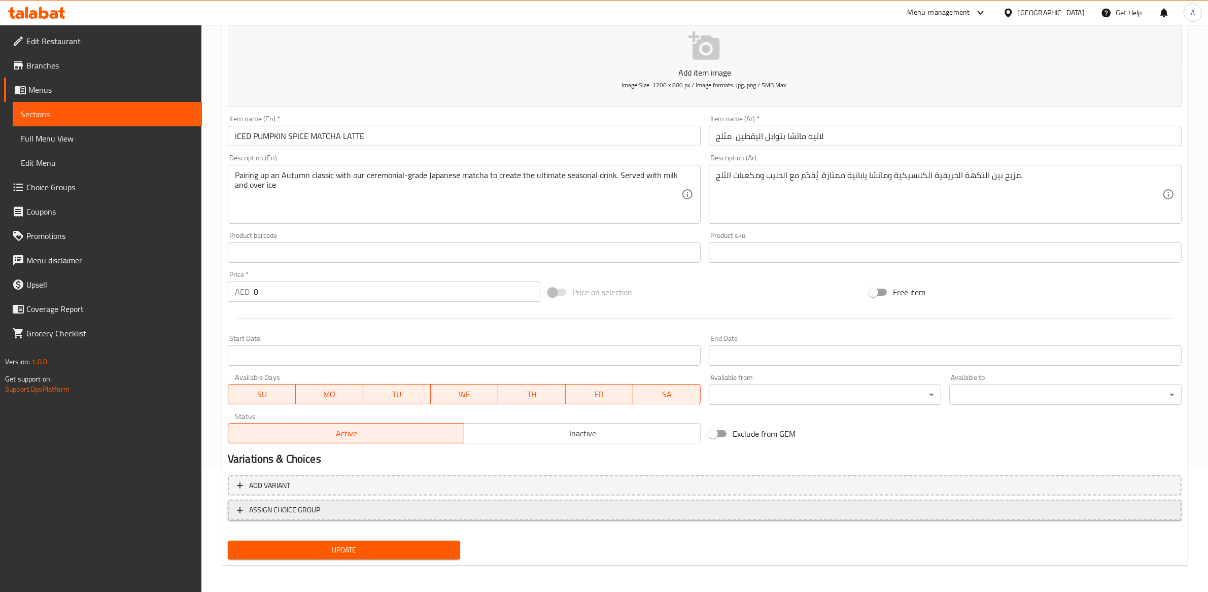
click at [454, 504] on span "ASSIGN CHOICE GROUP" at bounding box center [705, 510] width 936 height 13
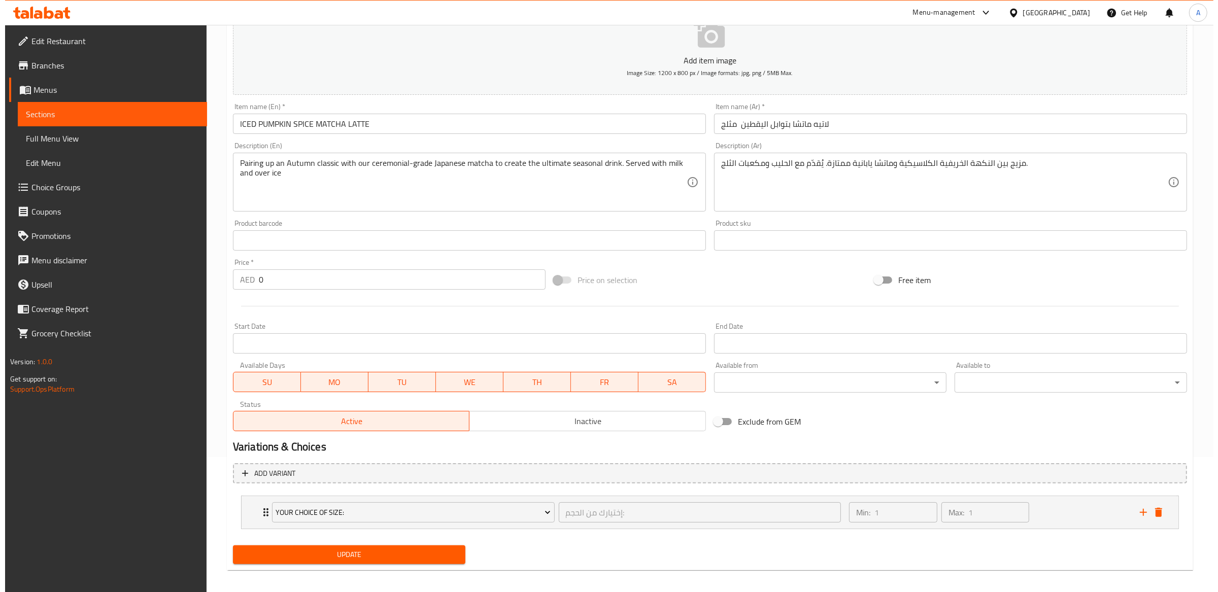
scroll to position [141, 0]
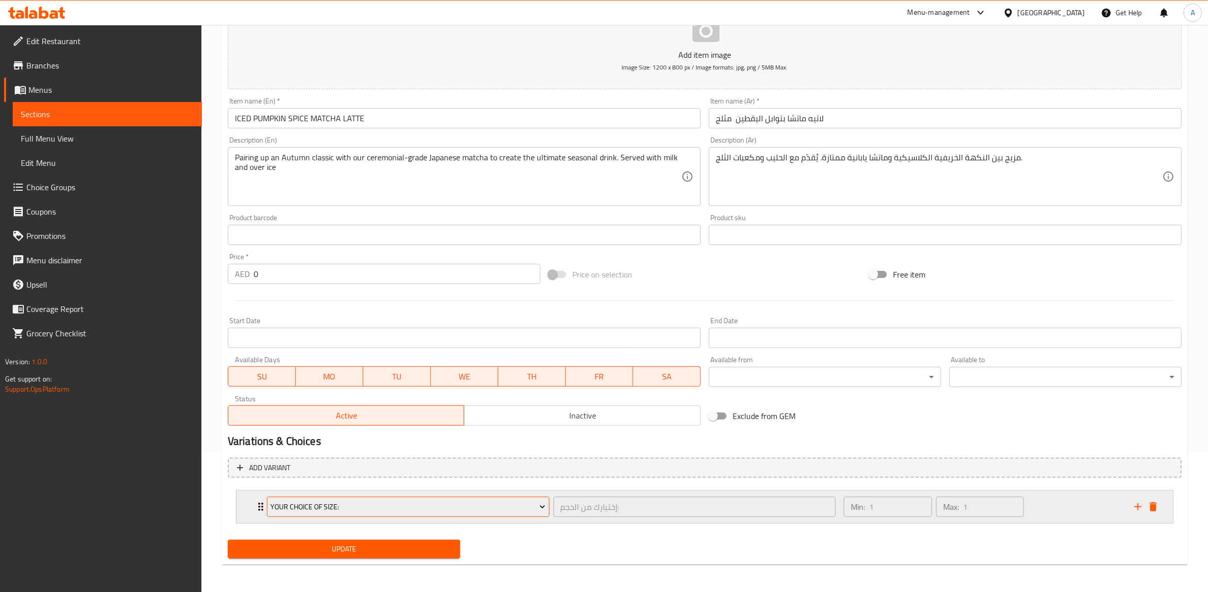
click at [487, 504] on span "Your Choice Of Size:" at bounding box center [407, 507] width 275 height 13
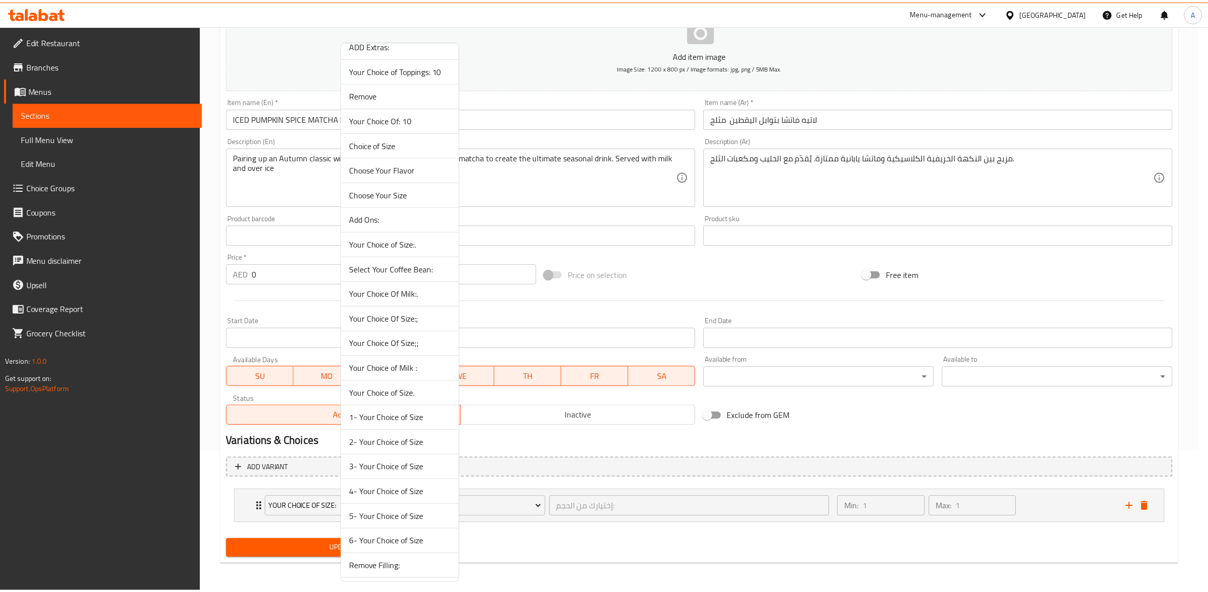
scroll to position [1357, 0]
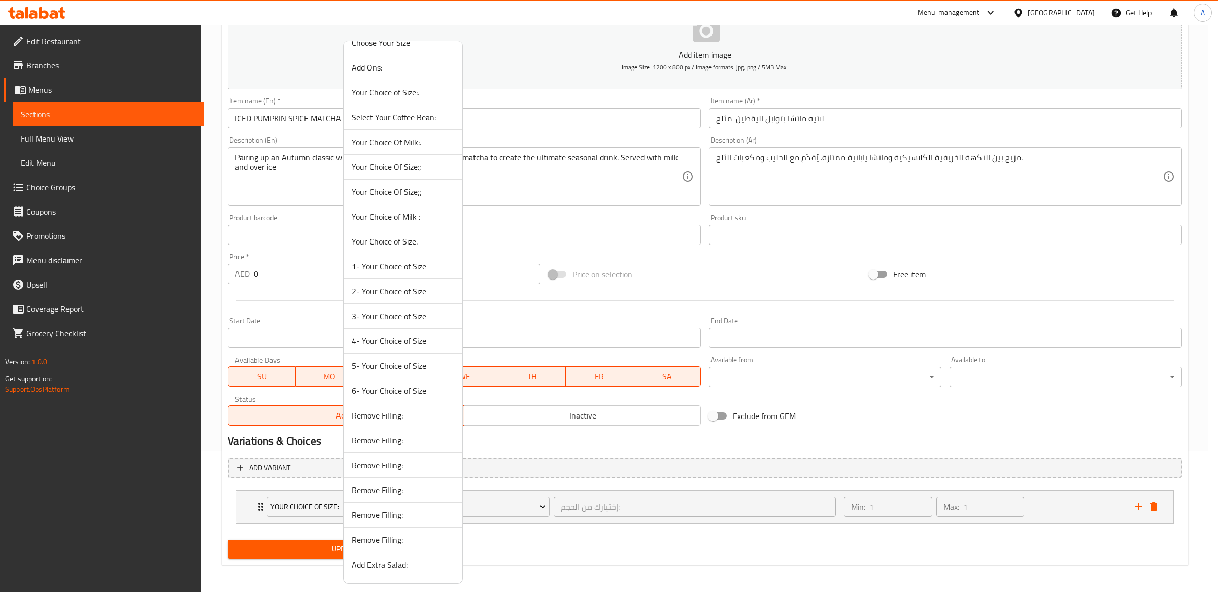
click at [402, 397] on span "6- Your Choice of Size" at bounding box center [403, 391] width 102 height 12
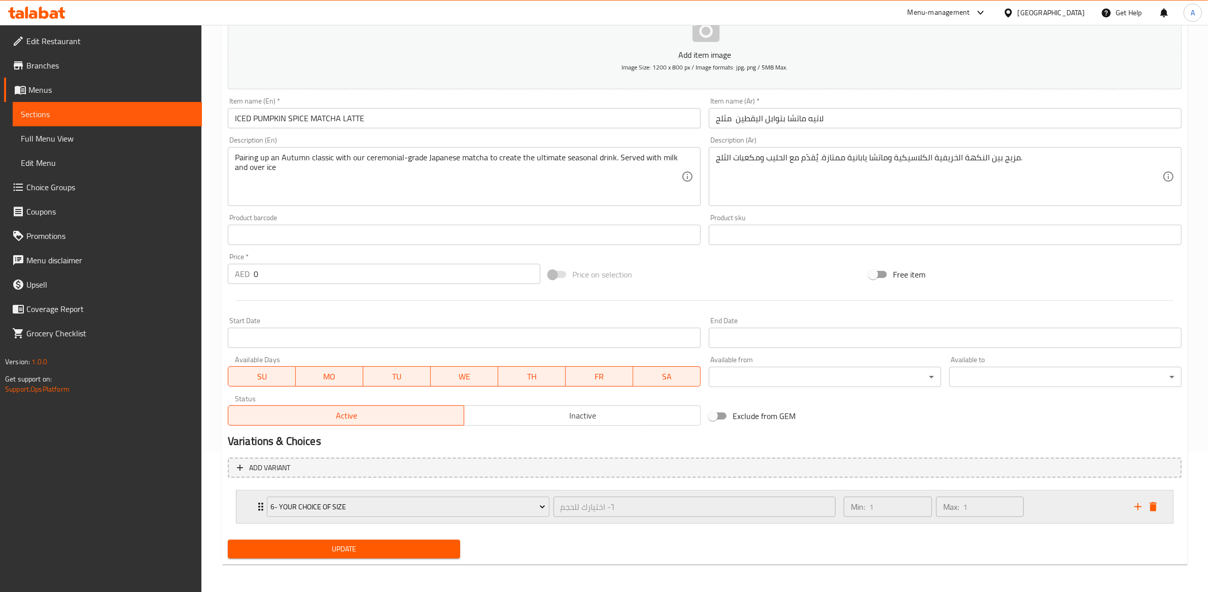
click at [1060, 511] on div "Min: 1 ​ Max: 1 ​" at bounding box center [983, 507] width 291 height 32
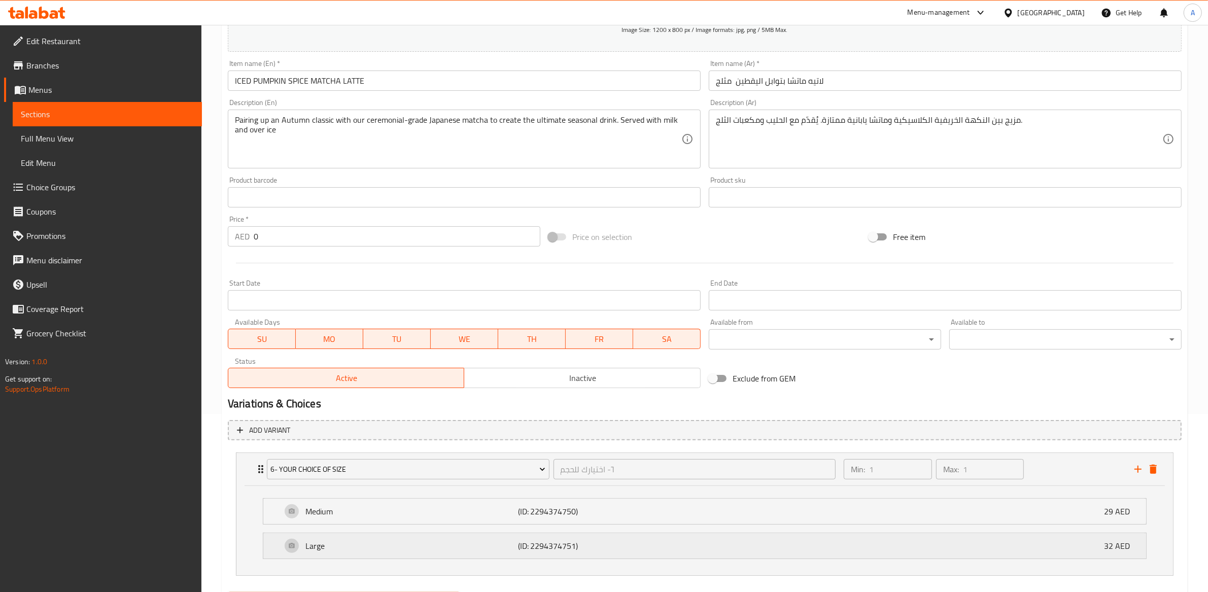
scroll to position [231, 0]
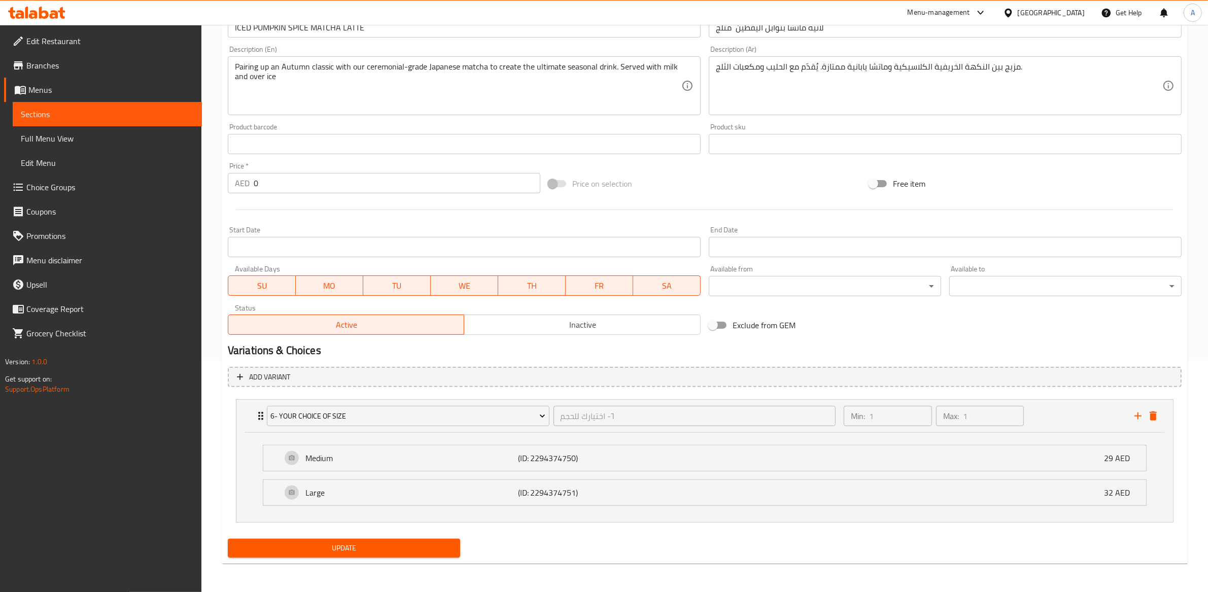
click at [346, 549] on span "Update" at bounding box center [344, 548] width 216 height 13
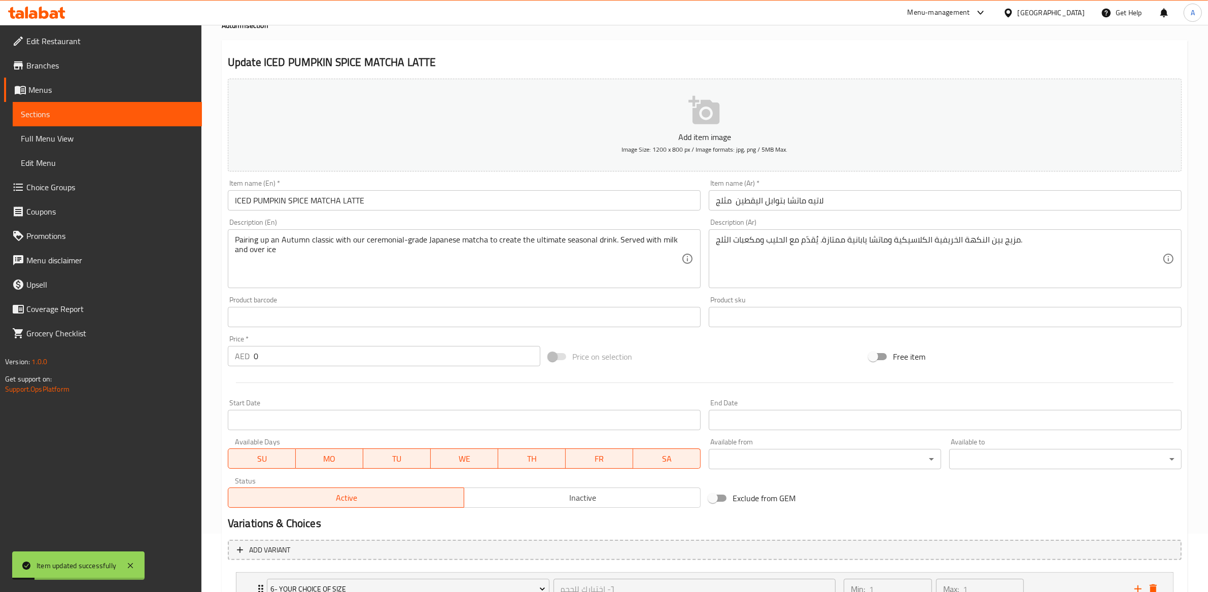
scroll to position [0, 0]
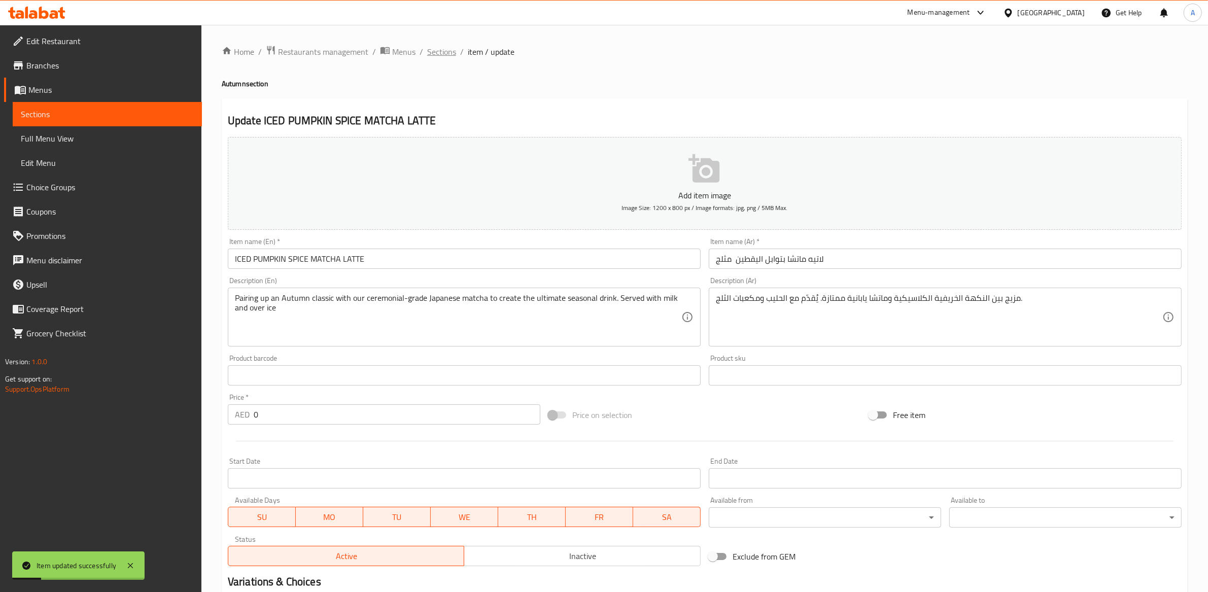
click at [449, 48] on span "Sections" at bounding box center [441, 52] width 29 height 12
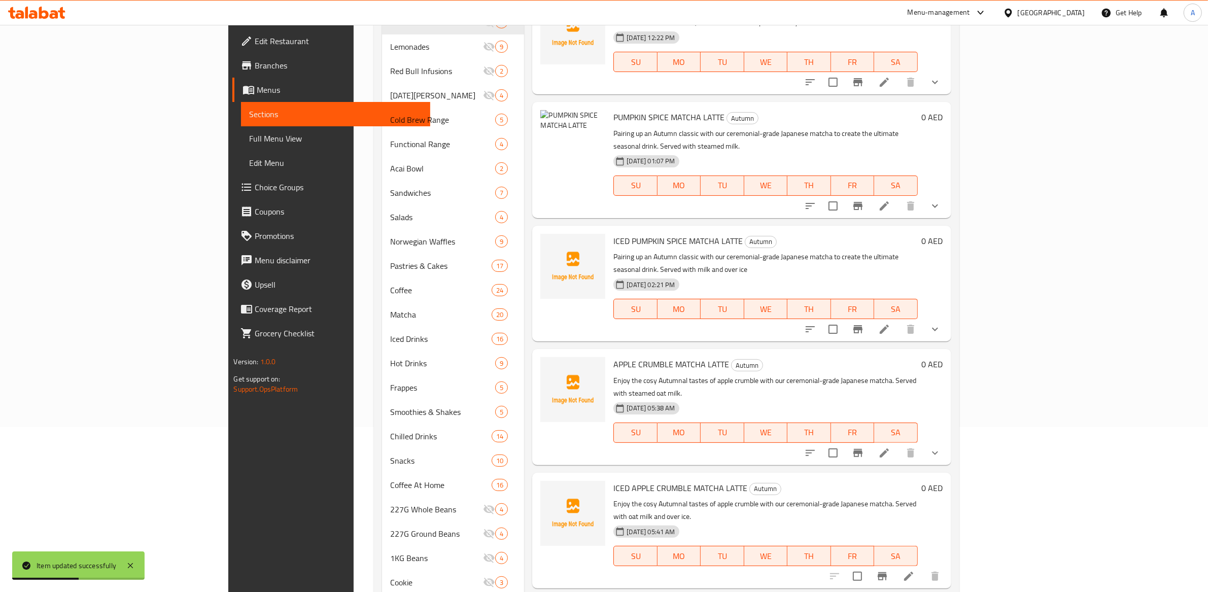
scroll to position [223, 0]
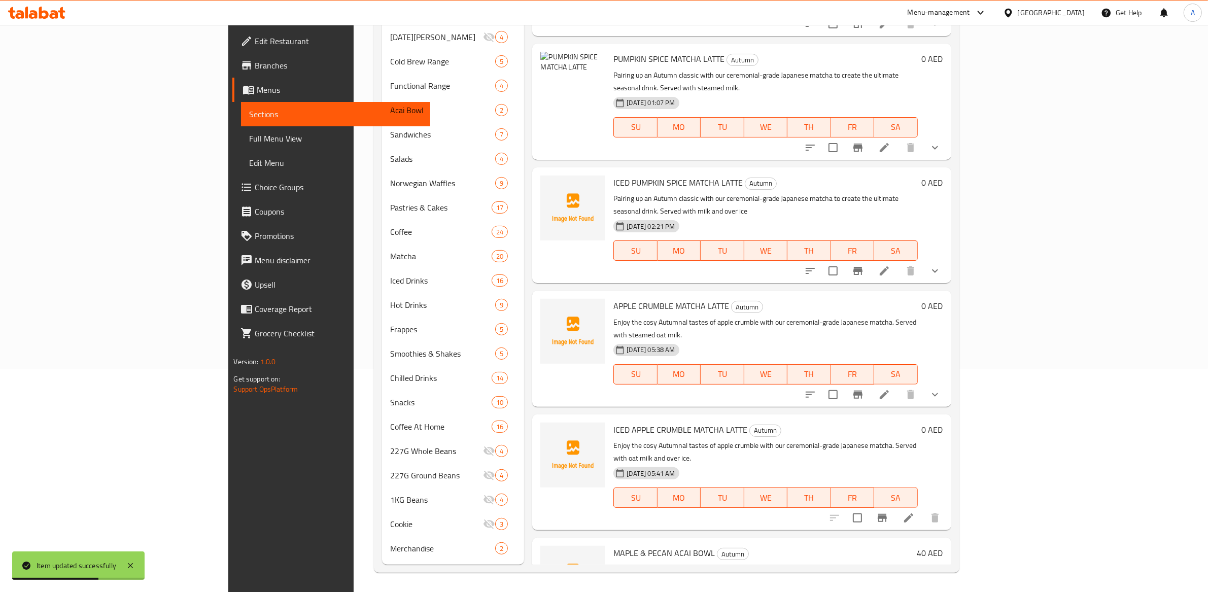
click at [889, 390] on icon at bounding box center [884, 394] width 9 height 9
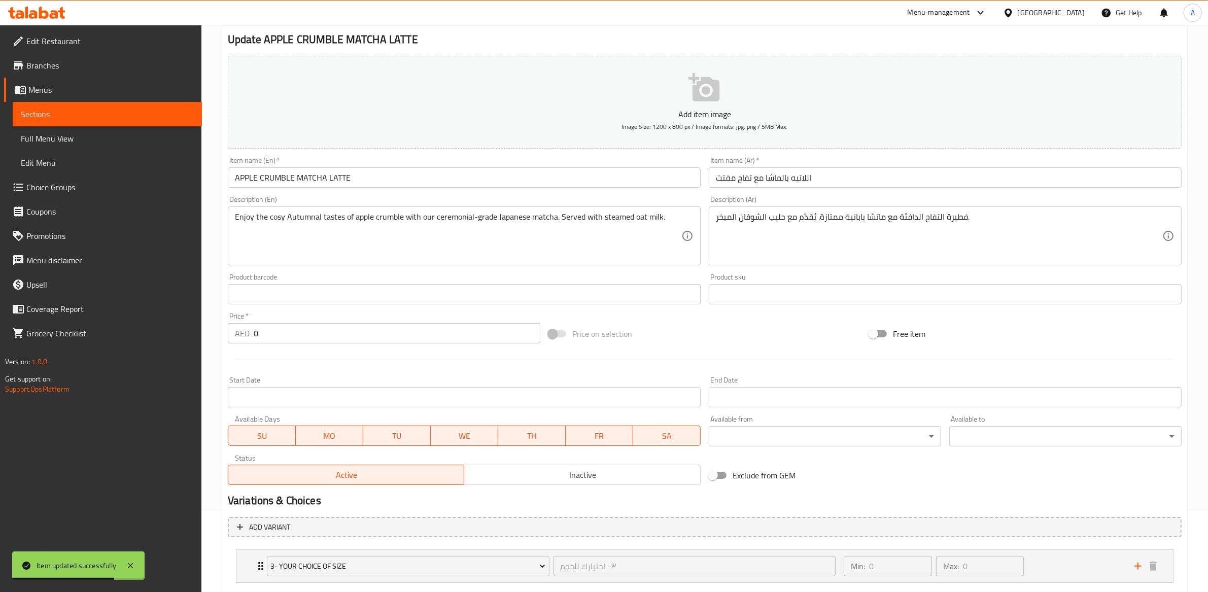
scroll to position [141, 0]
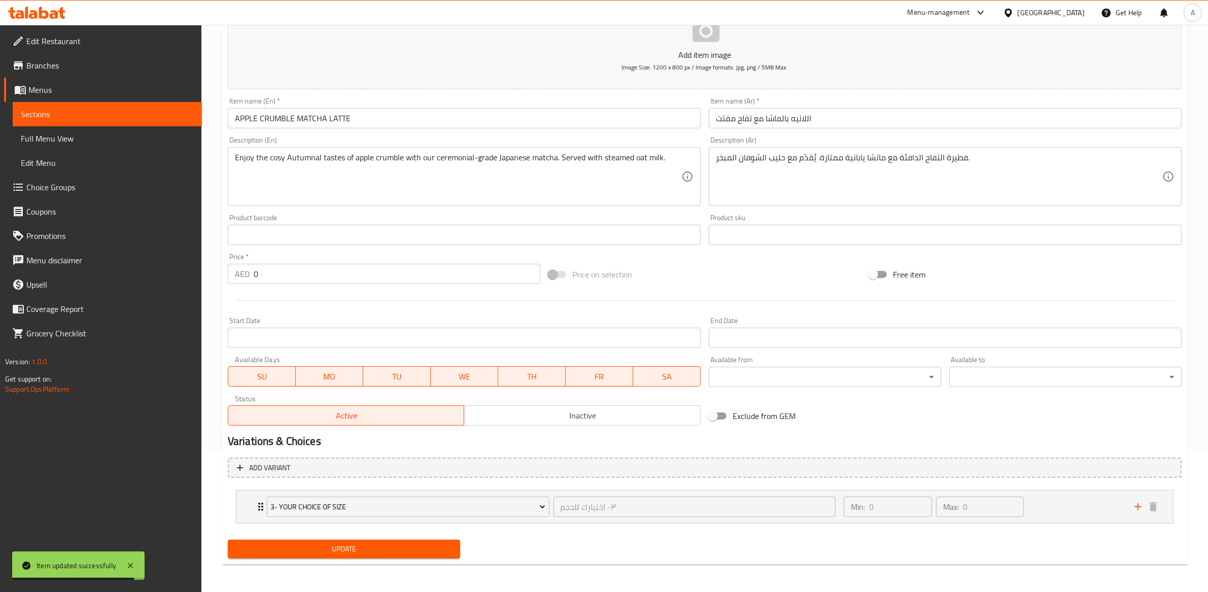
drag, startPoint x: 836, startPoint y: 518, endPoint x: 837, endPoint y: 385, distance: 133.4
click at [836, 518] on div "٣- اختيارك للحجم ​" at bounding box center [695, 507] width 287 height 24
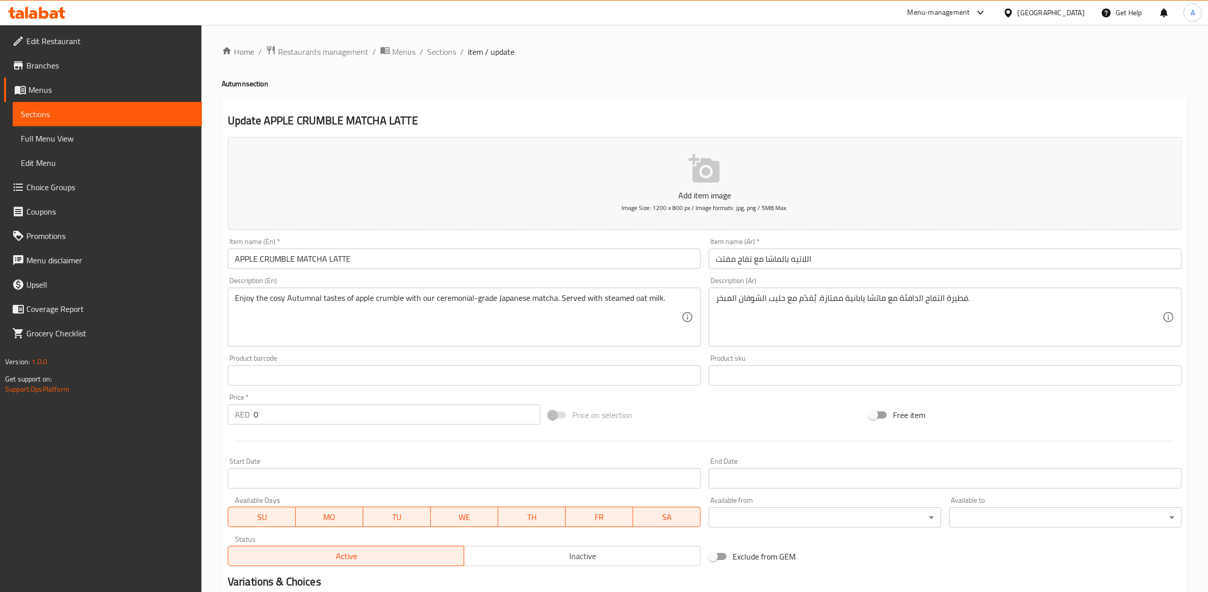
scroll to position [231, 0]
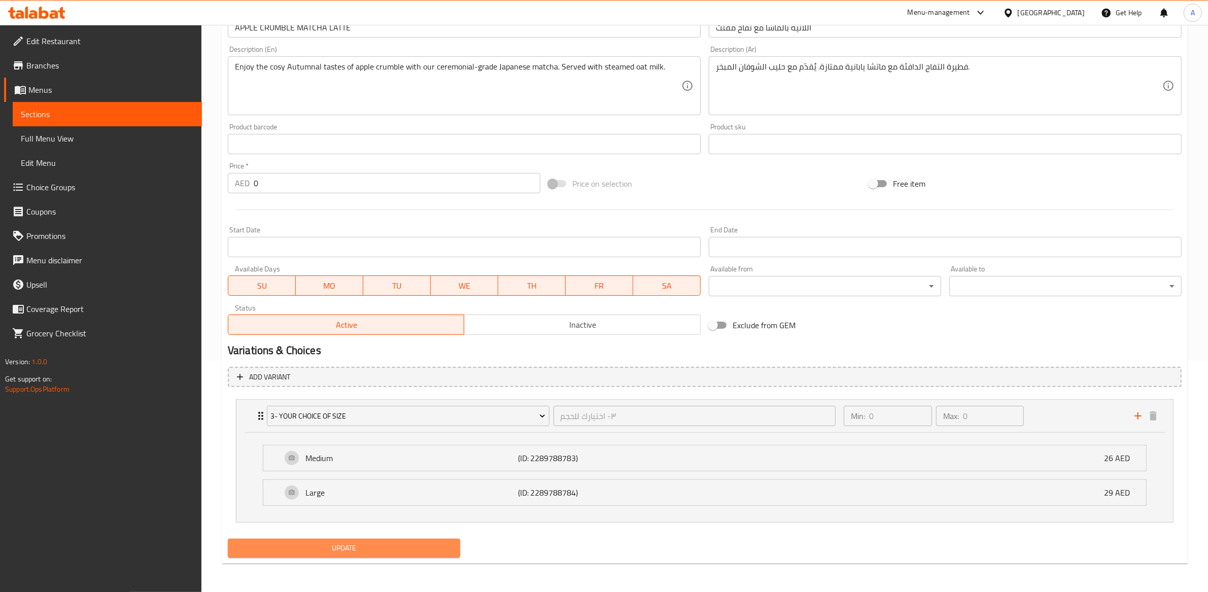
click at [356, 552] on span "Update" at bounding box center [344, 548] width 216 height 13
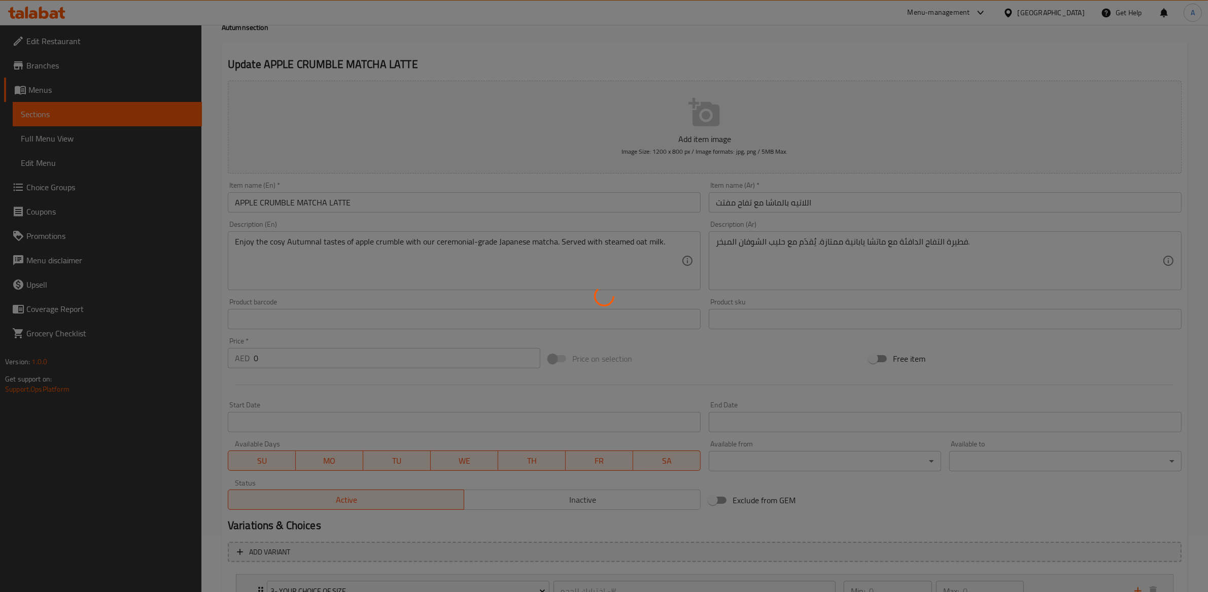
scroll to position [0, 0]
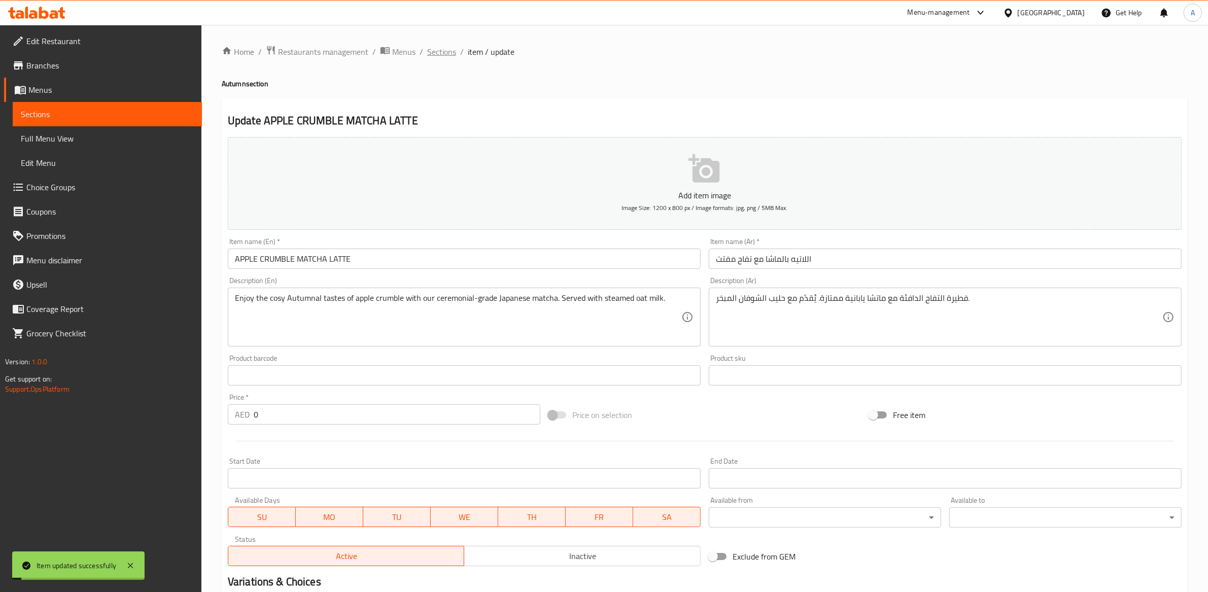
click at [439, 52] on span "Sections" at bounding box center [441, 52] width 29 height 12
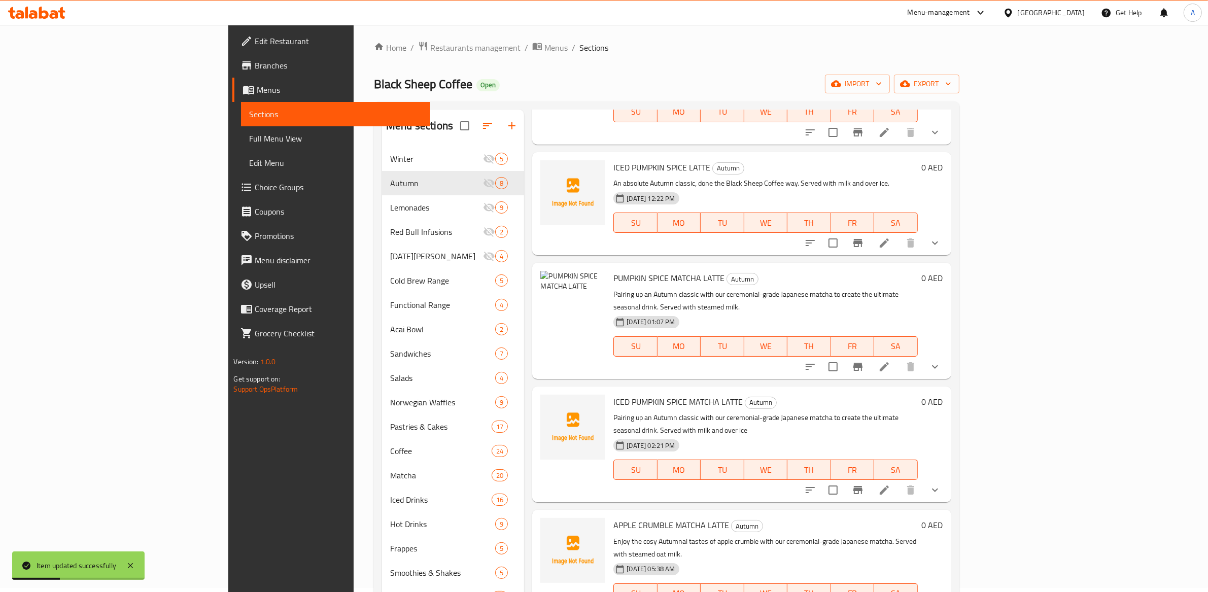
scroll to position [223, 0]
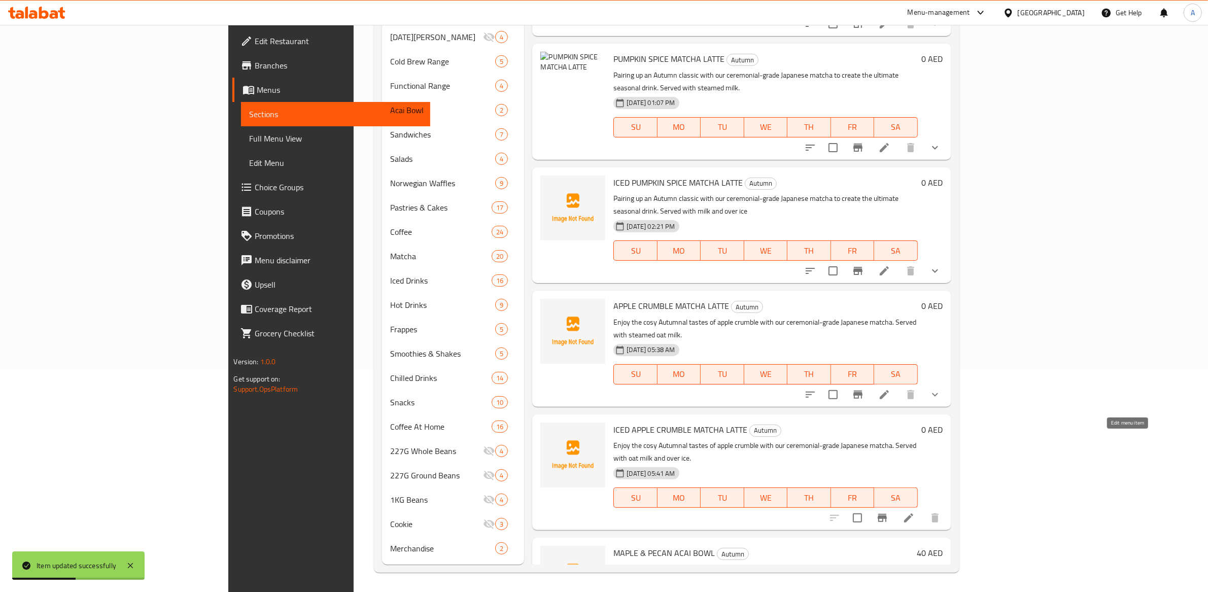
click at [915, 512] on icon at bounding box center [909, 518] width 12 height 12
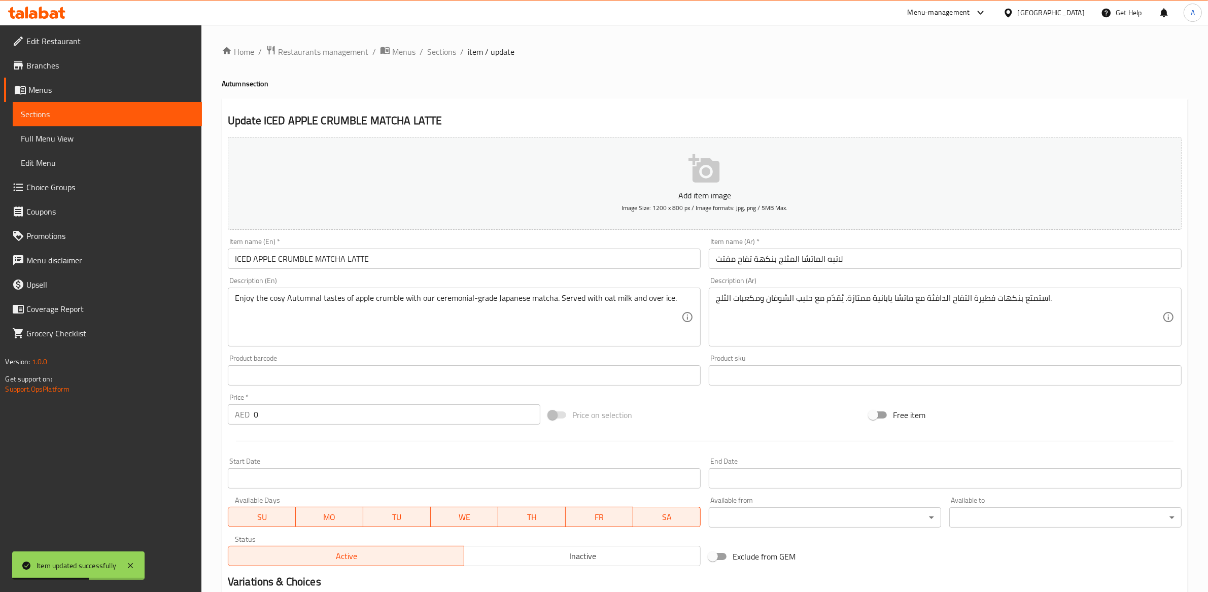
scroll to position [123, 0]
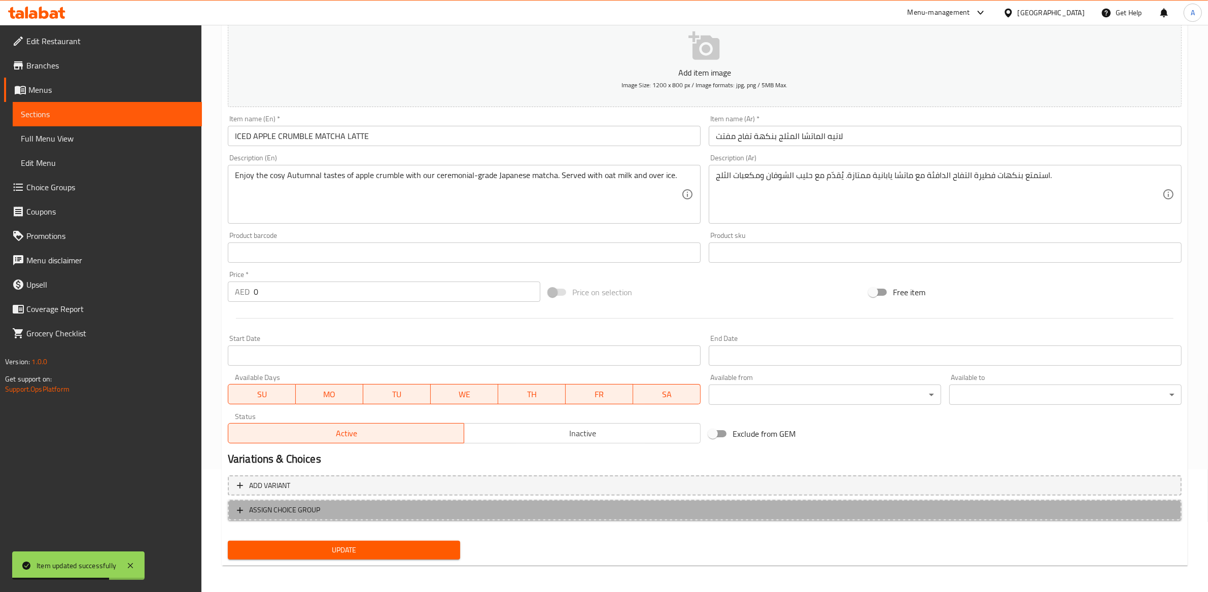
click at [528, 514] on span "ASSIGN CHOICE GROUP" at bounding box center [705, 510] width 936 height 13
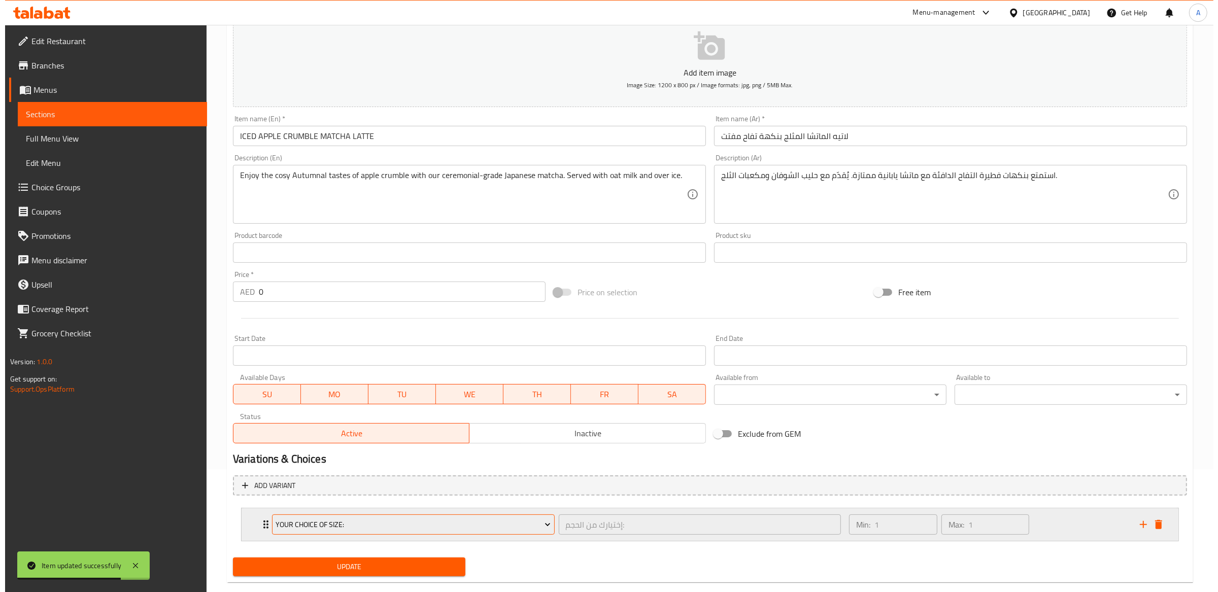
scroll to position [141, 0]
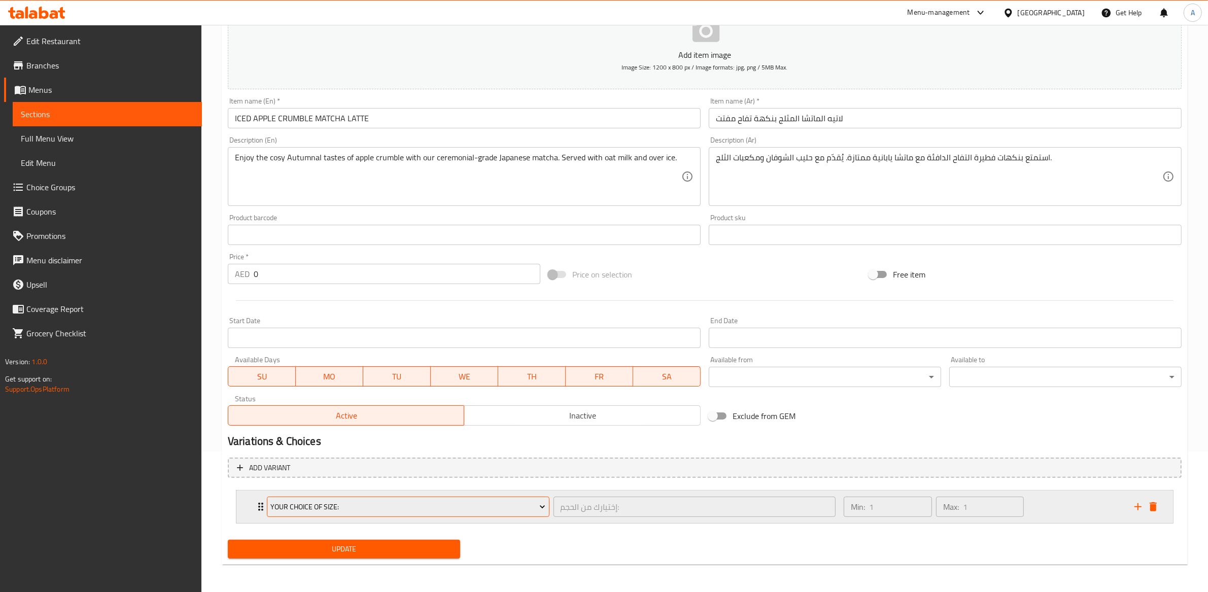
click at [405, 501] on span "Your Choice Of Size:" at bounding box center [407, 507] width 275 height 13
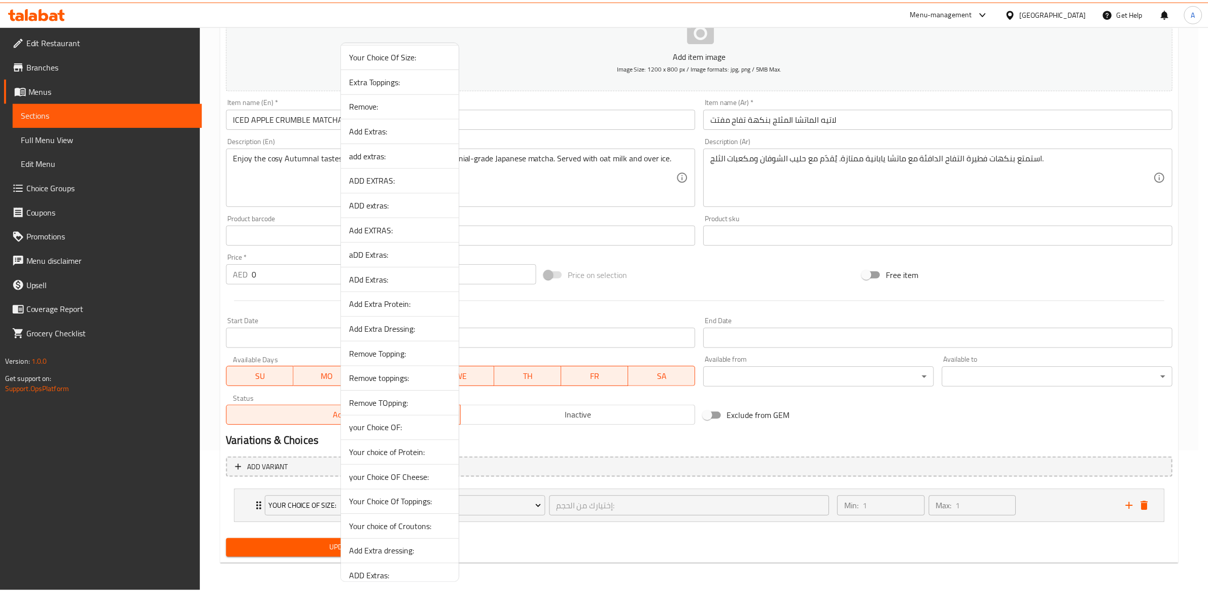
scroll to position [1307, 0]
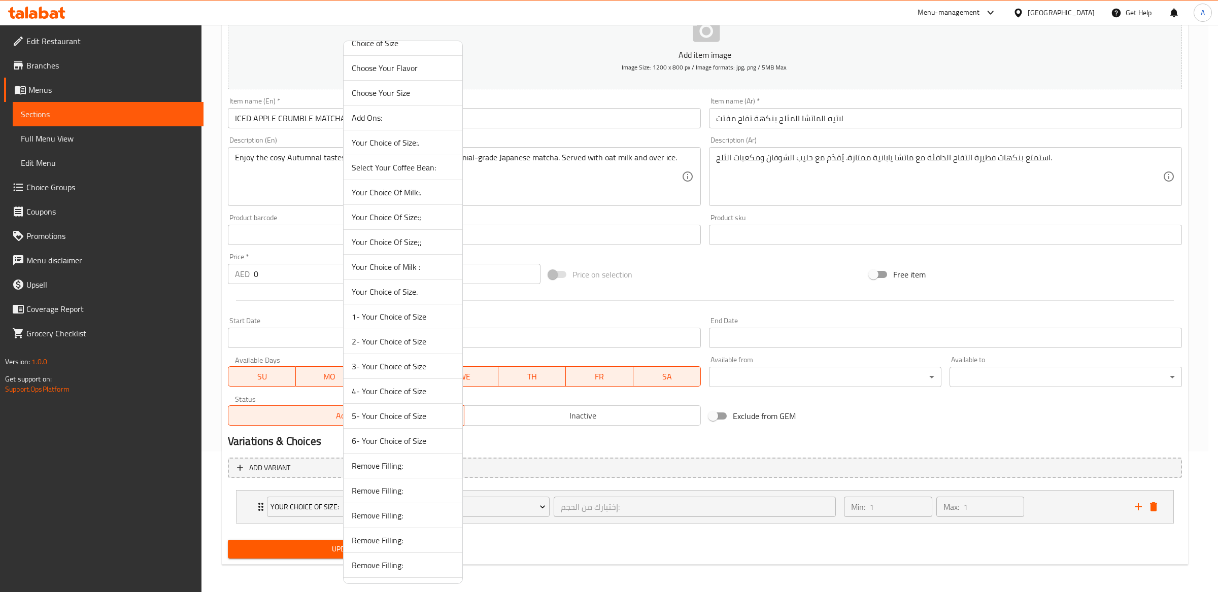
click at [390, 446] on span "6- Your Choice of Size" at bounding box center [403, 441] width 102 height 12
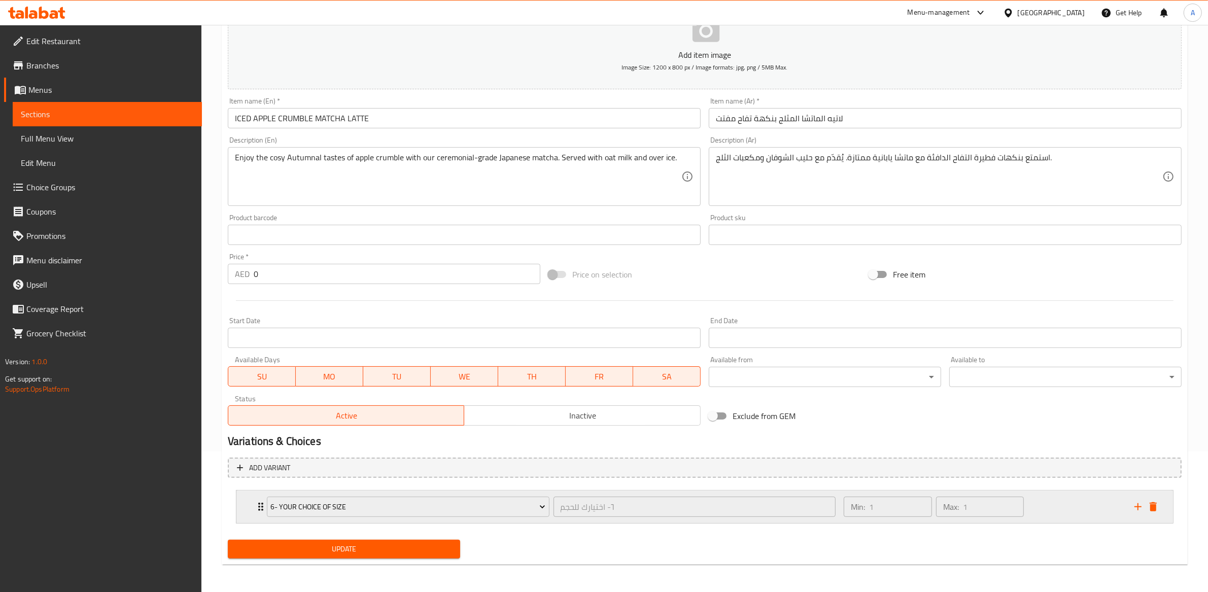
click at [1060, 501] on div "Min: 1 ​ Max: 1 ​" at bounding box center [983, 507] width 291 height 32
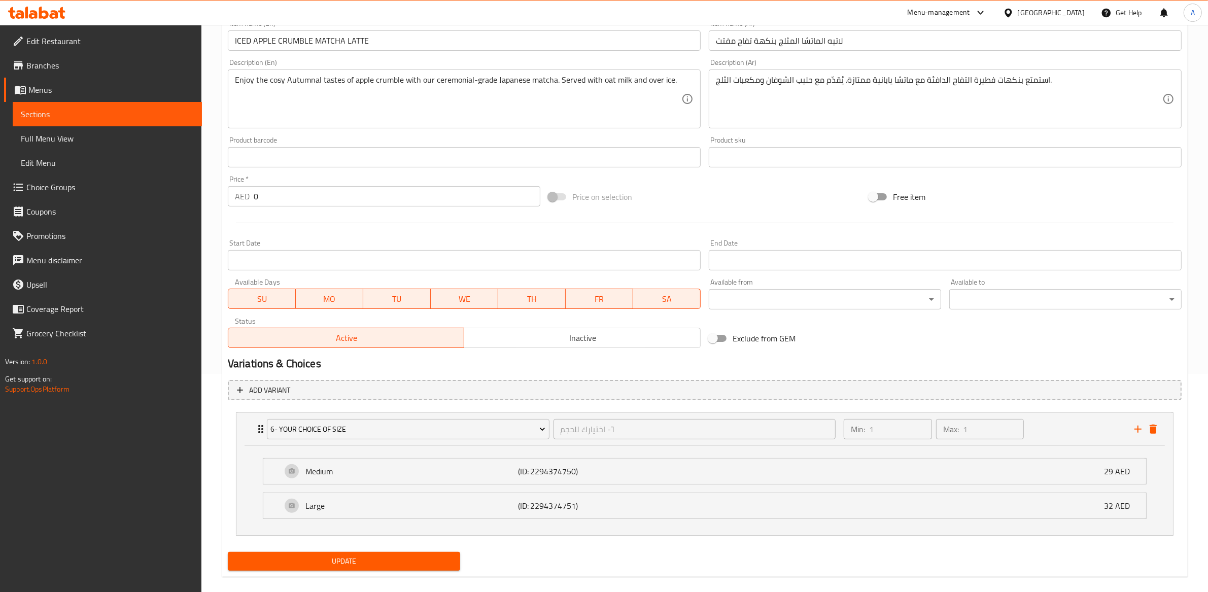
scroll to position [221, 0]
click at [354, 556] on span "Update" at bounding box center [344, 559] width 216 height 13
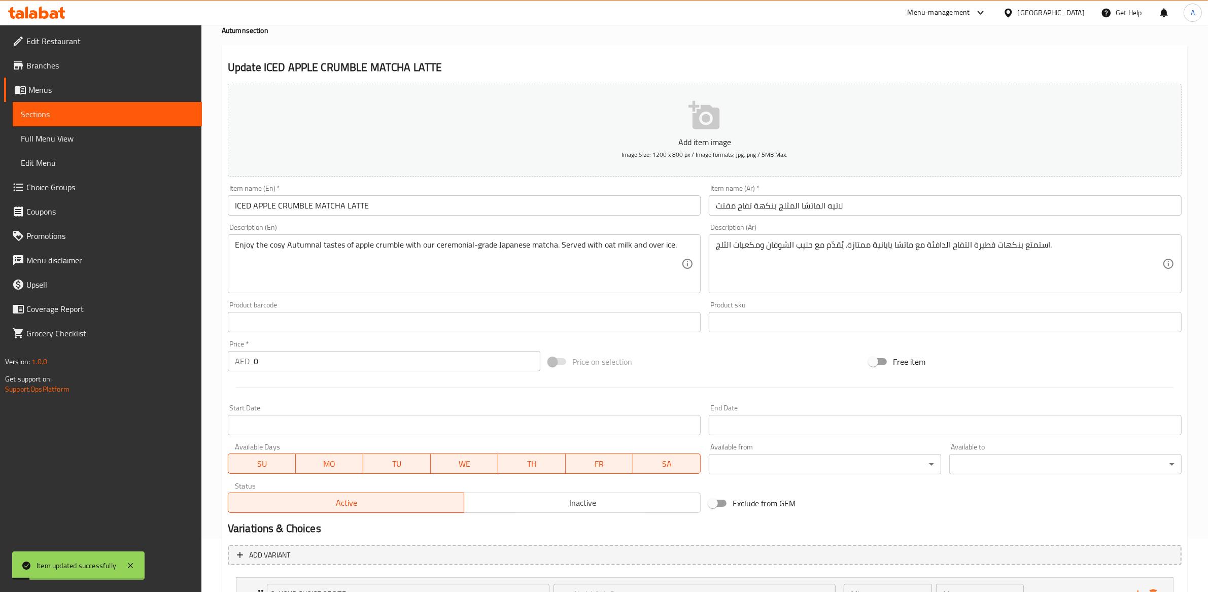
scroll to position [0, 0]
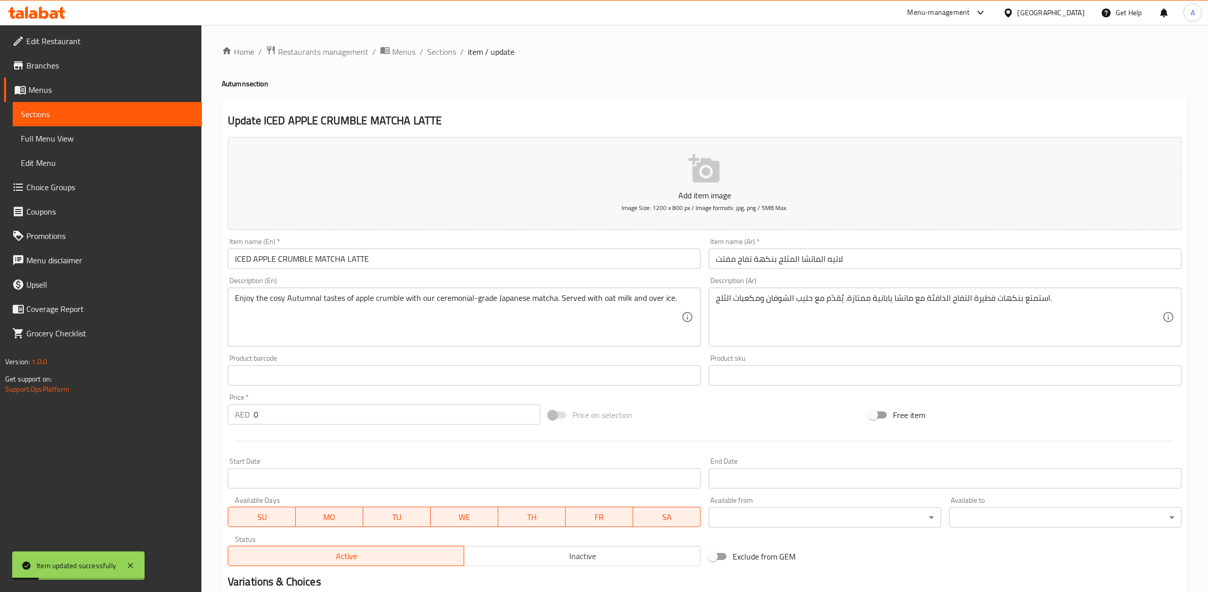
drag, startPoint x: 445, startPoint y: 53, endPoint x: 443, endPoint y: 70, distance: 17.4
click at [445, 52] on span "Sections" at bounding box center [441, 52] width 29 height 12
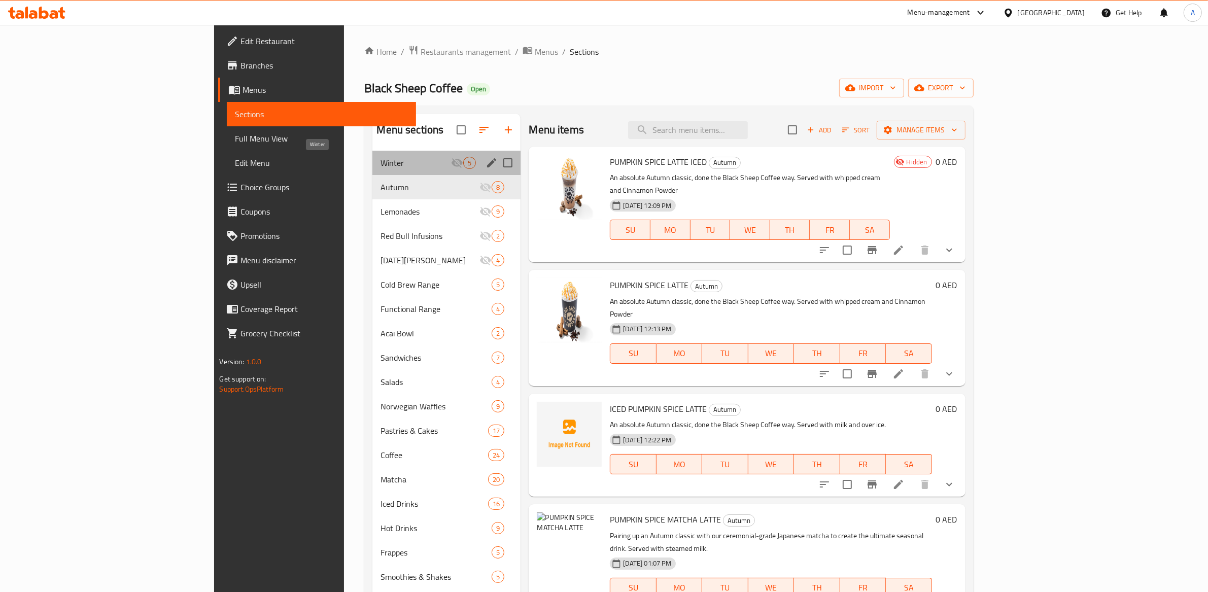
click at [381, 166] on span "Winter" at bounding box center [416, 163] width 71 height 12
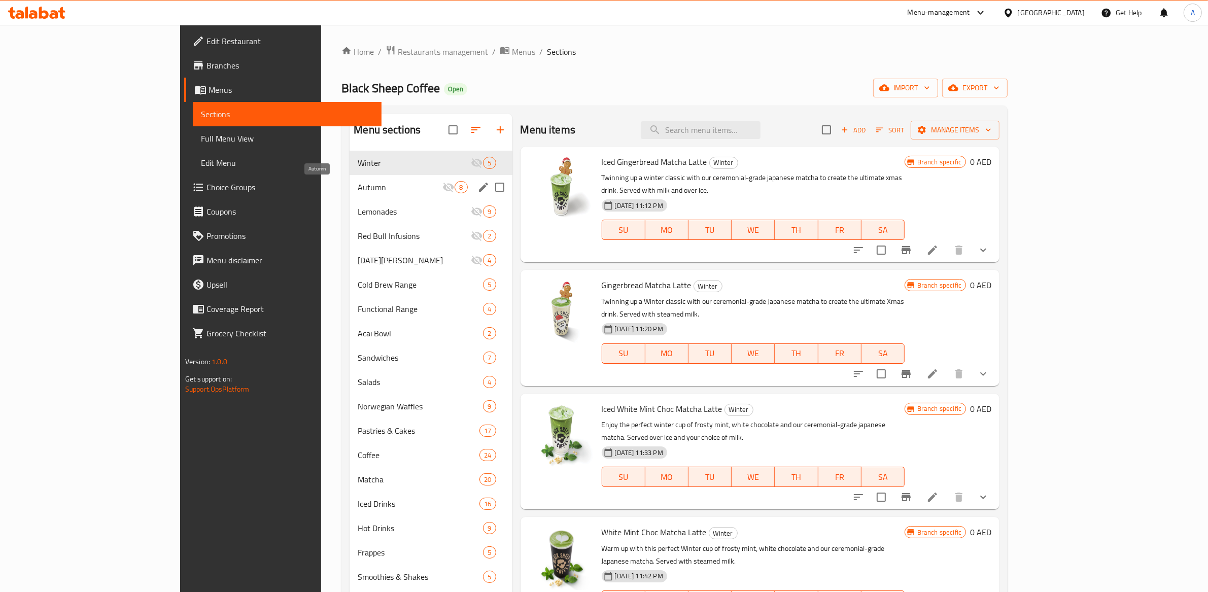
click at [358, 184] on span "Autumn" at bounding box center [400, 187] width 85 height 12
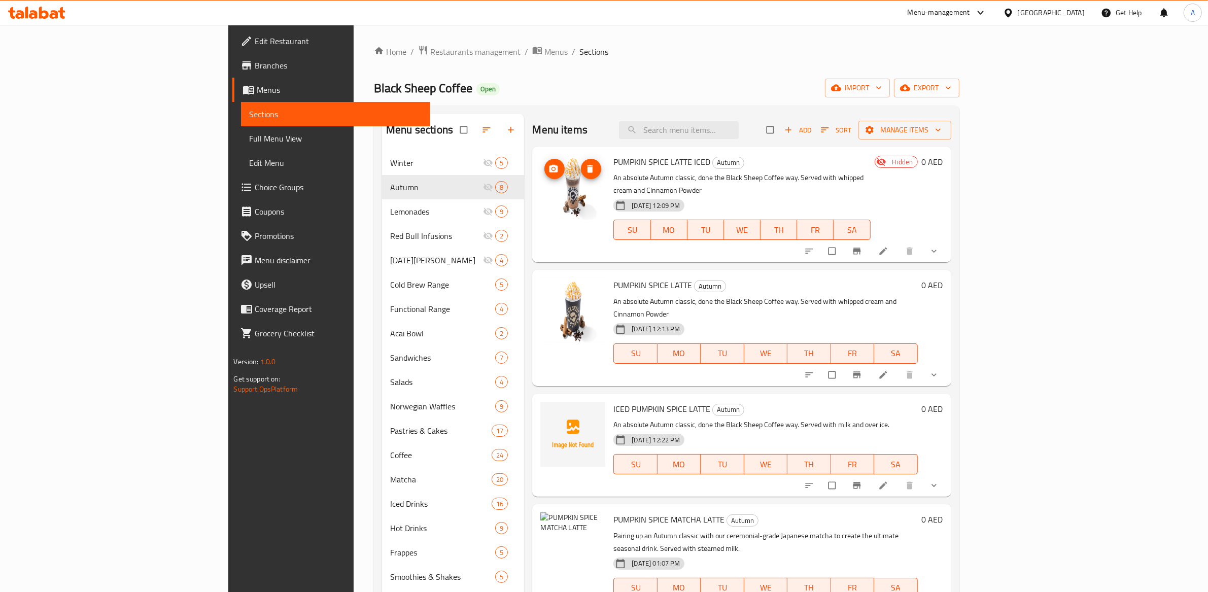
click at [540, 201] on img at bounding box center [572, 187] width 65 height 65
click at [576, 104] on div "Home / Restaurants management / Menus / Sections Black Sheep Coffee Open import…" at bounding box center [666, 420] width 585 height 751
click at [498, 94] on div "Black Sheep Coffee Open import export" at bounding box center [666, 88] width 585 height 19
click at [540, 423] on img at bounding box center [572, 434] width 65 height 65
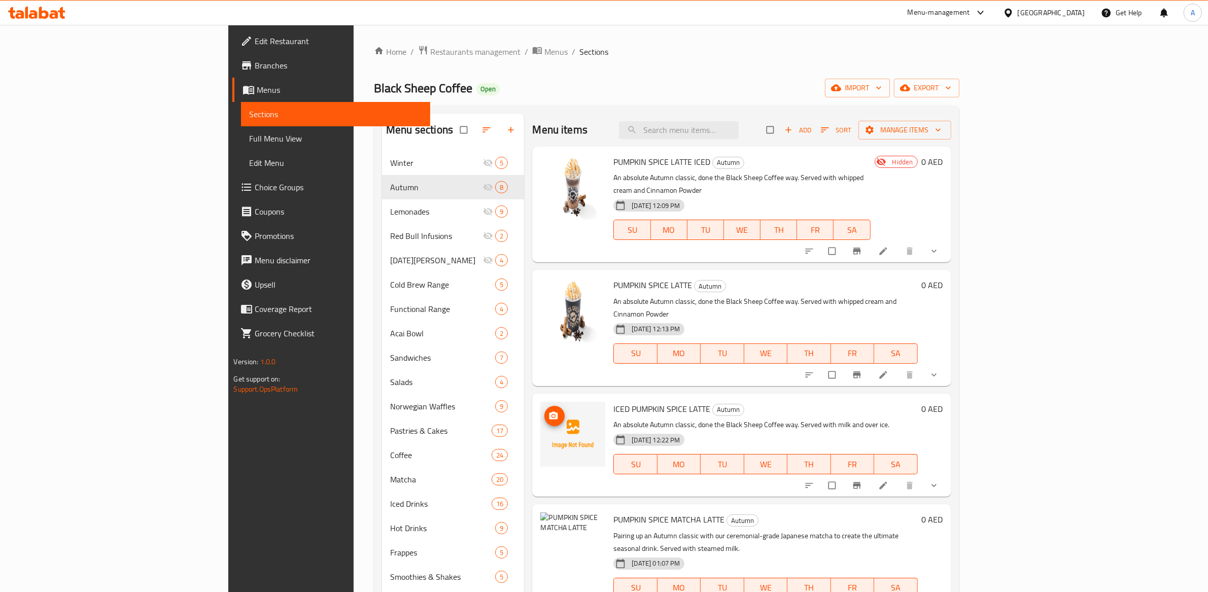
click at [540, 423] on img at bounding box center [572, 434] width 65 height 65
click at [812, 129] on span "Add" at bounding box center [797, 130] width 27 height 12
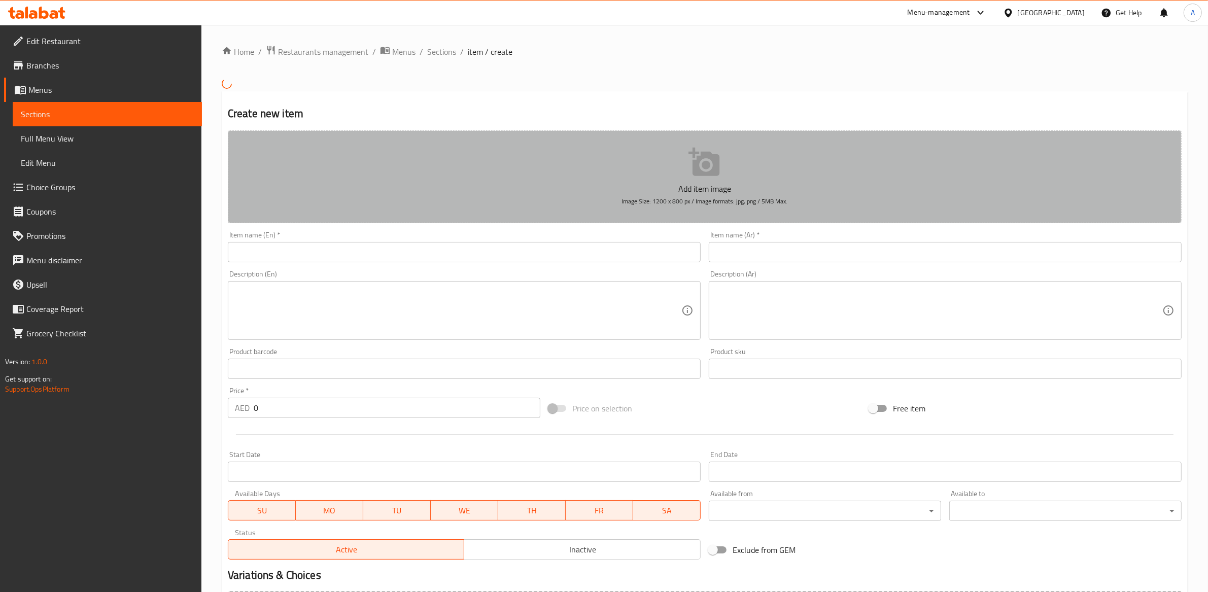
click at [727, 201] on span "Image Size: 1200 x 800 px / Image formats: jpg, png / 5MB Max." at bounding box center [705, 201] width 166 height 12
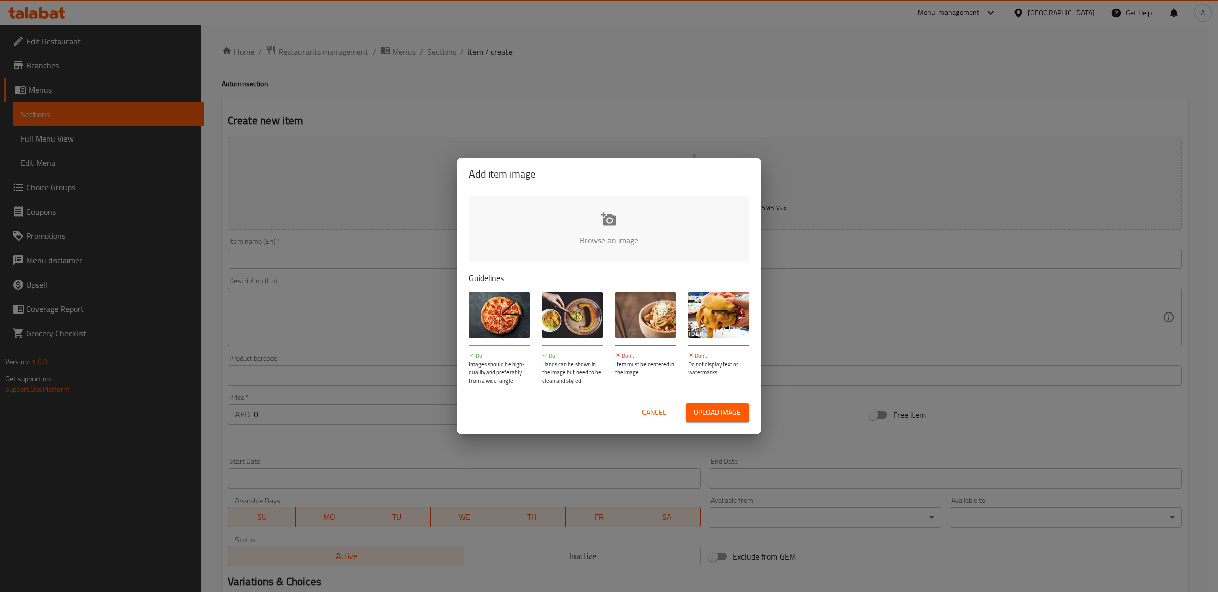
click at [858, 260] on div "Add item image Browse an image Guidelines Do Images should be high-quality and …" at bounding box center [609, 296] width 1218 height 592
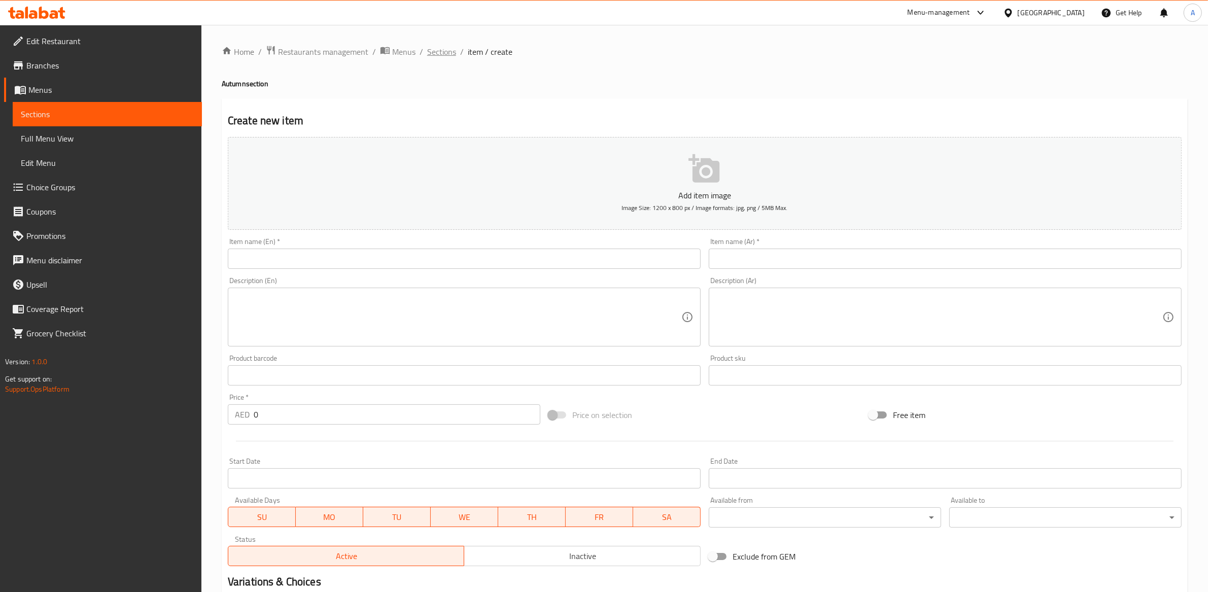
click at [431, 55] on span "Sections" at bounding box center [441, 52] width 29 height 12
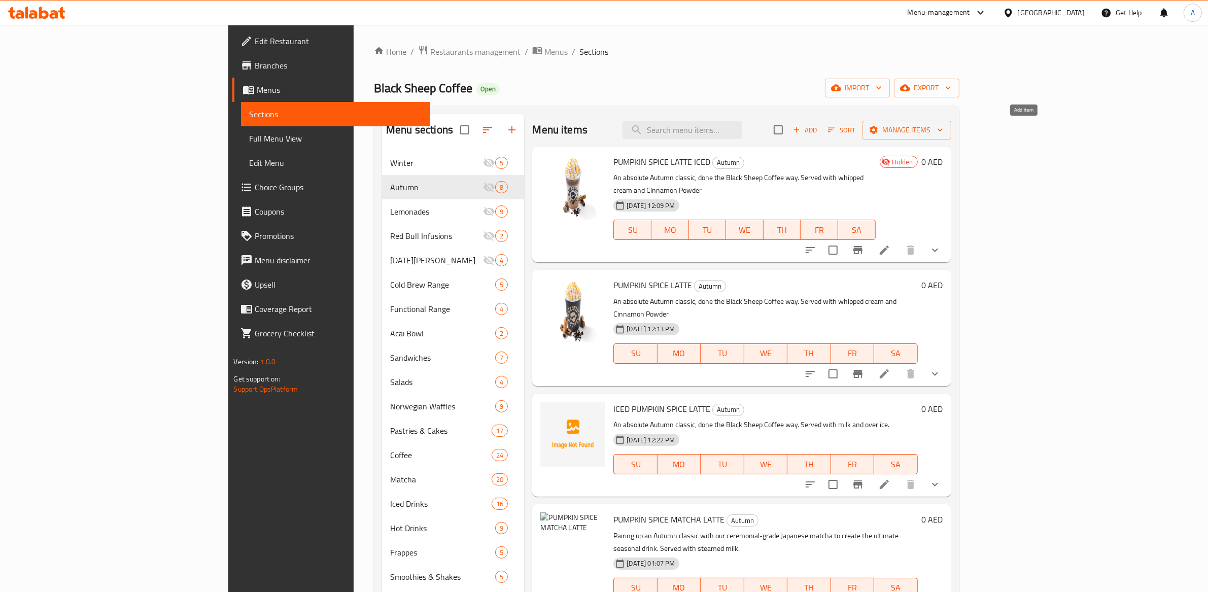
click at [819, 132] on span "Add" at bounding box center [805, 130] width 27 height 12
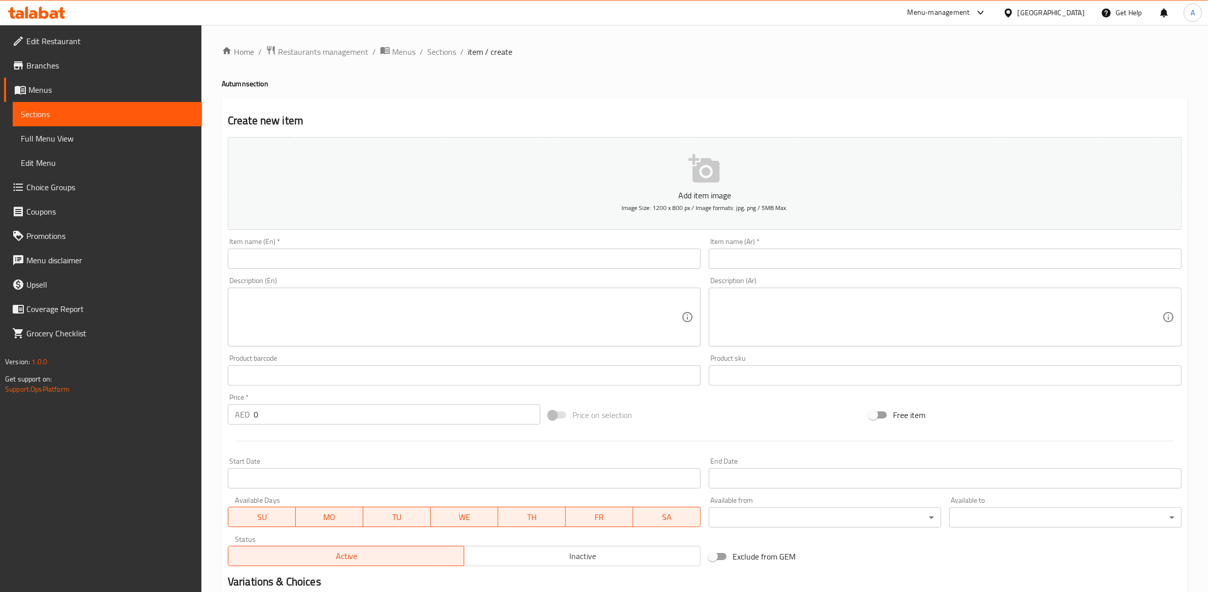
click at [455, 50] on ol "Home / Restaurants management / Menus / Sections / item / create" at bounding box center [705, 51] width 966 height 13
click at [445, 50] on span "Sections" at bounding box center [441, 52] width 29 height 12
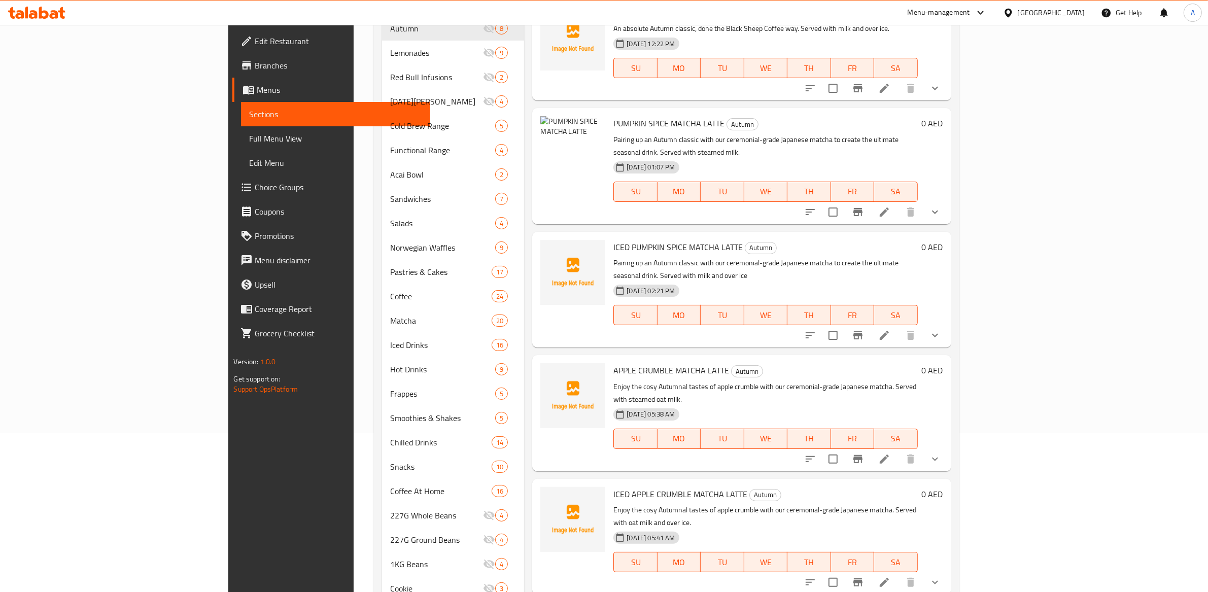
scroll to position [223, 0]
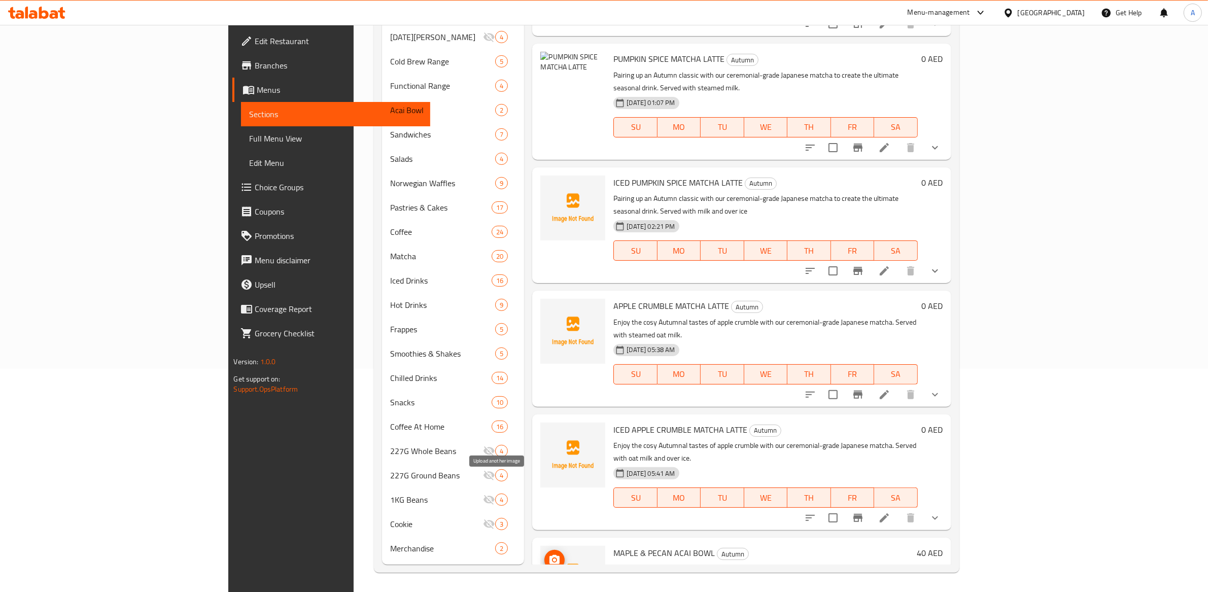
click at [549, 554] on icon "upload picture" at bounding box center [555, 560] width 12 height 12
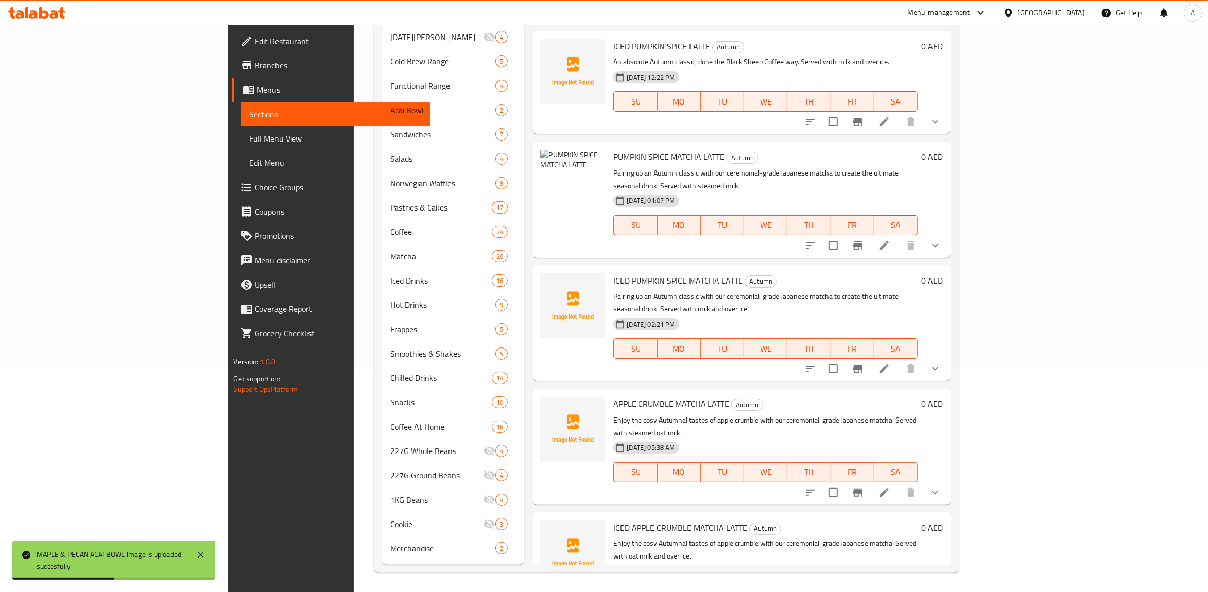
scroll to position [237, 0]
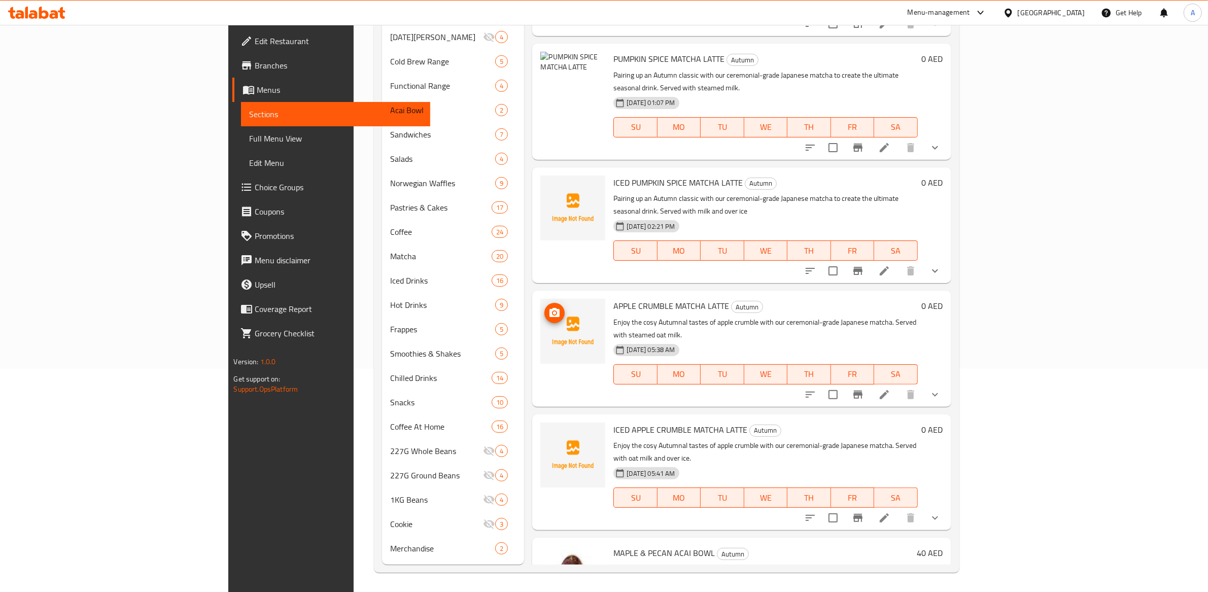
click at [549, 307] on icon "upload picture" at bounding box center [555, 313] width 12 height 12
click at [549, 431] on icon "upload picture" at bounding box center [555, 437] width 12 height 12
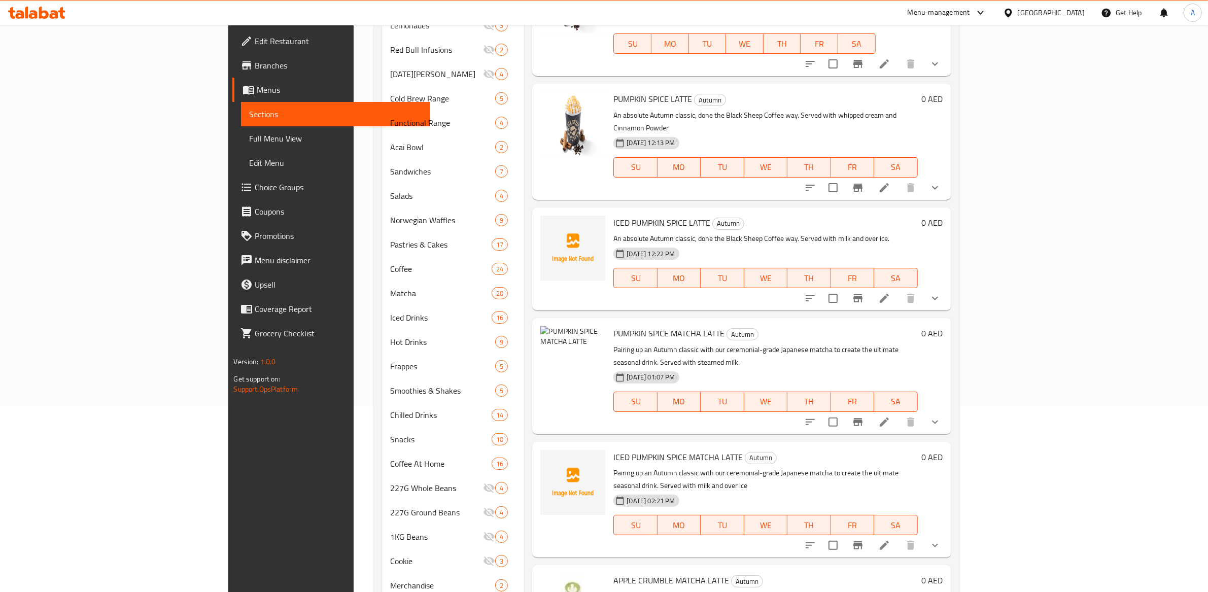
scroll to position [186, 0]
click at [540, 216] on img at bounding box center [572, 248] width 65 height 65
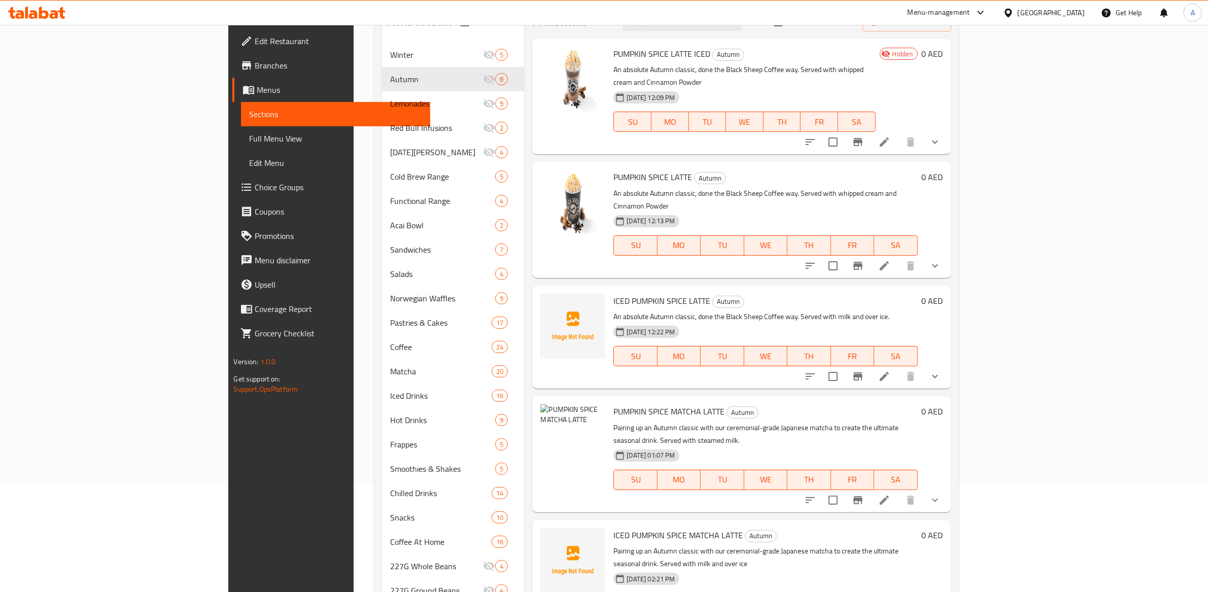
scroll to position [0, 0]
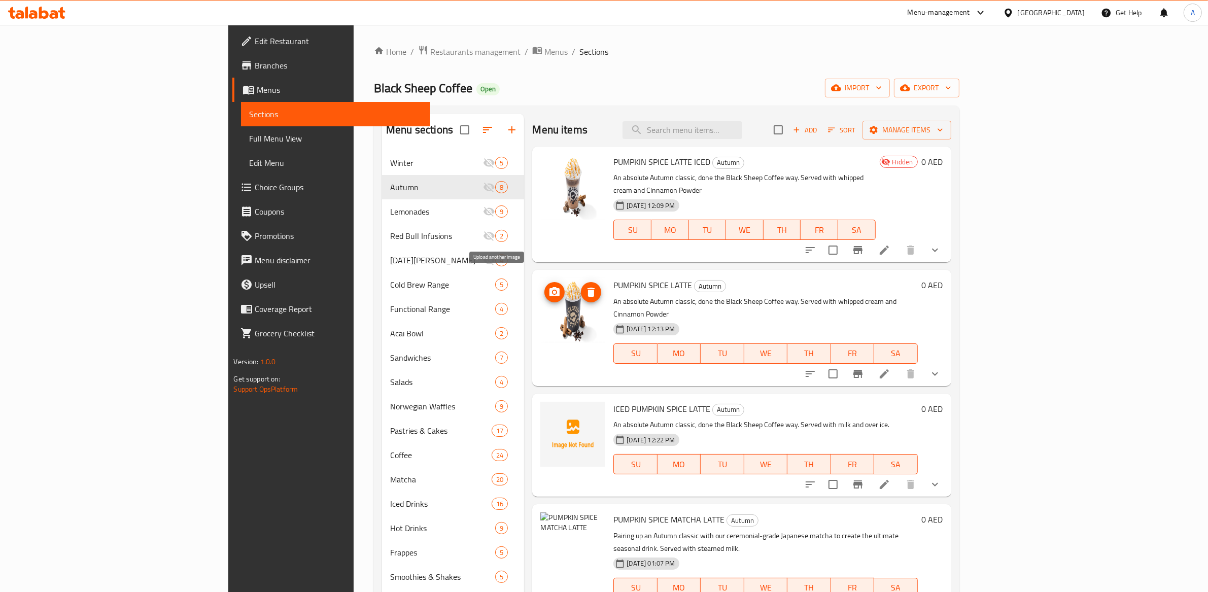
click at [553, 291] on circle "upload picture" at bounding box center [554, 292] width 3 height 3
click at [549, 286] on icon "upload picture" at bounding box center [555, 292] width 12 height 12
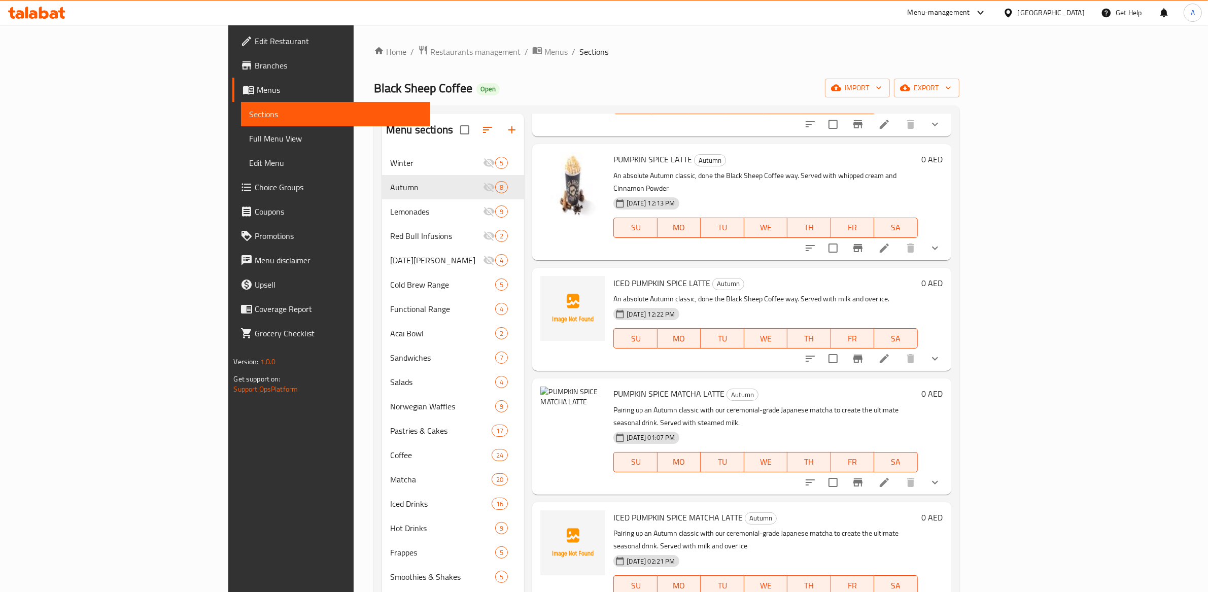
scroll to position [125, 0]
click at [544, 285] on span "upload picture" at bounding box center [554, 291] width 20 height 12
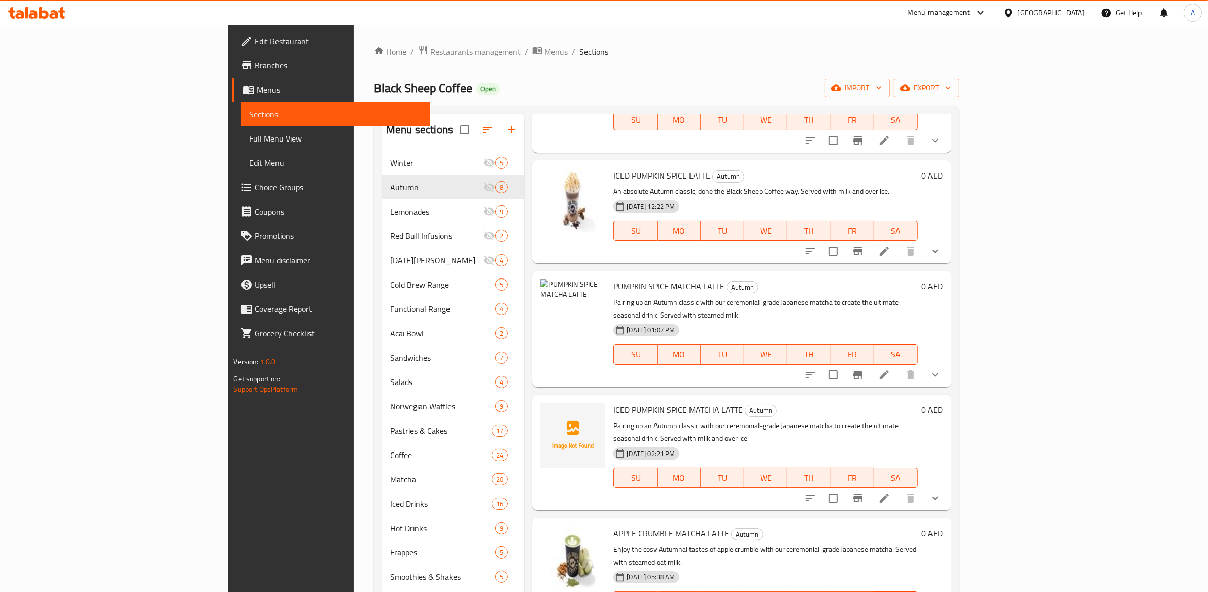
scroll to position [236, 0]
click at [540, 295] on img at bounding box center [572, 309] width 65 height 65
click at [544, 285] on span "upload picture" at bounding box center [554, 291] width 20 height 12
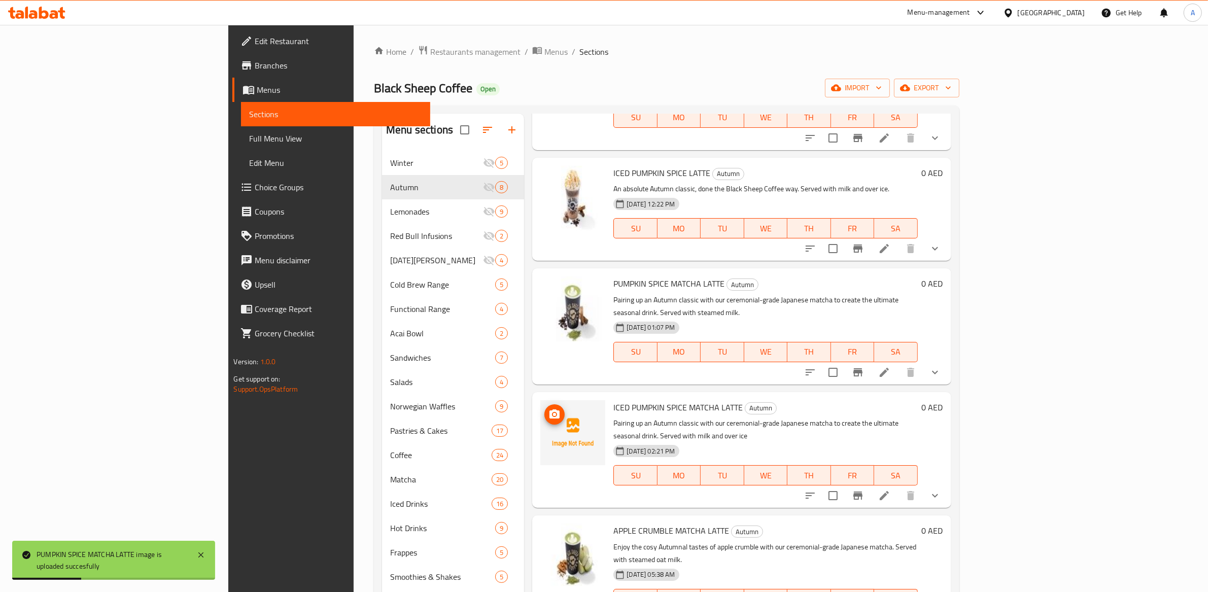
click at [550, 409] on icon "upload picture" at bounding box center [555, 413] width 10 height 9
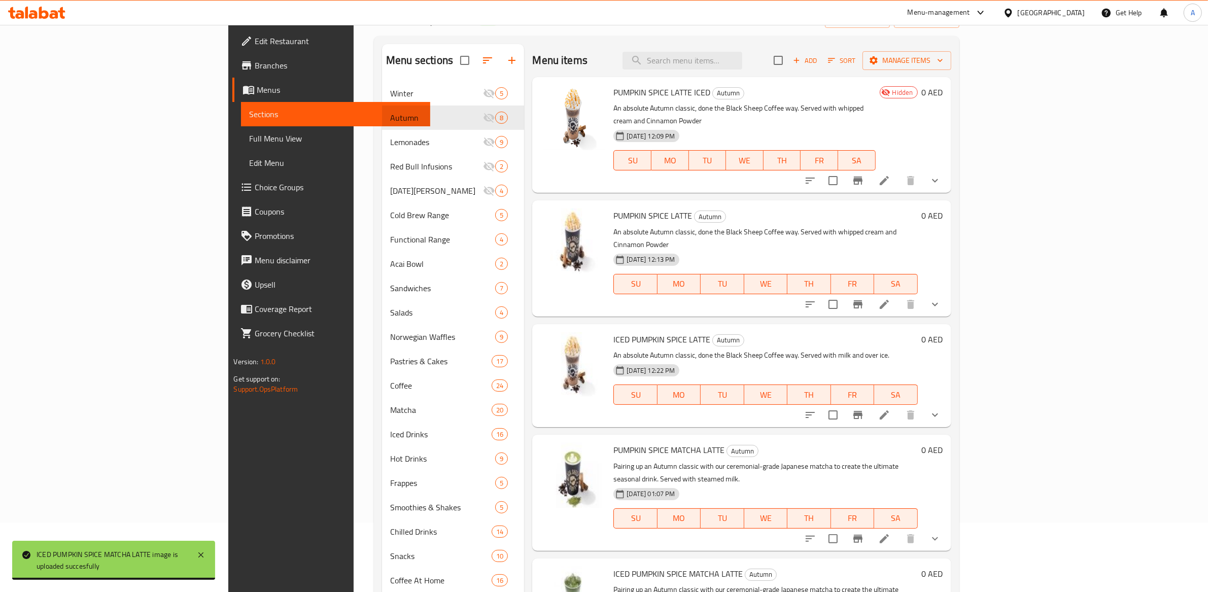
scroll to position [0, 0]
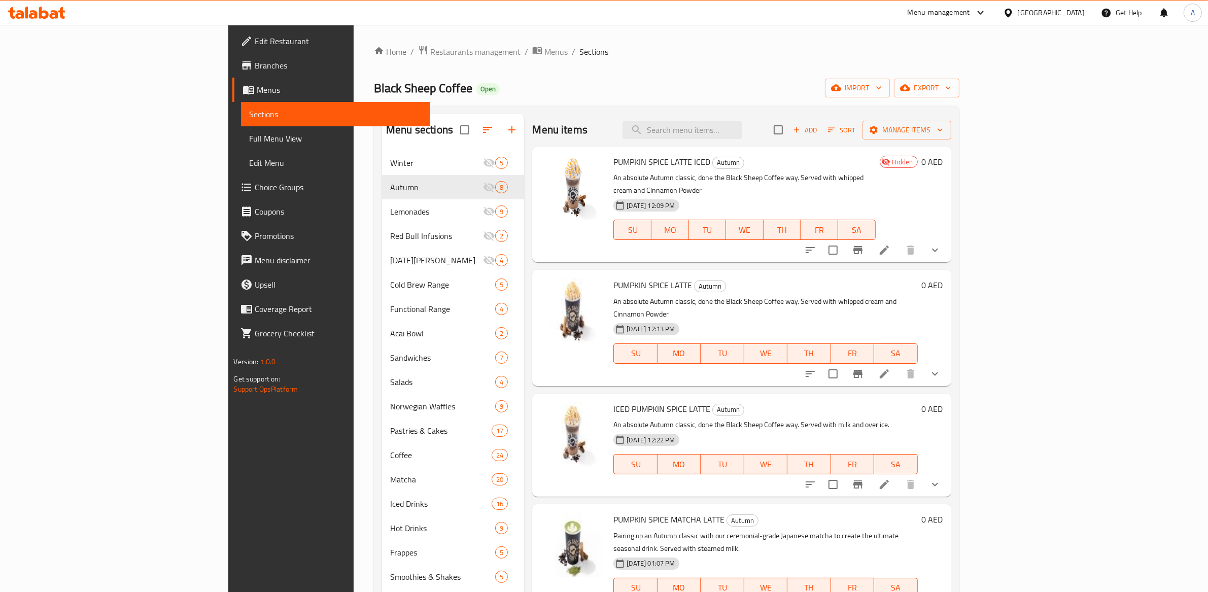
click at [631, 79] on div "Black Sheep Coffee Open import export" at bounding box center [666, 88] width 585 height 19
click at [255, 37] on span "Edit Restaurant" at bounding box center [338, 41] width 167 height 12
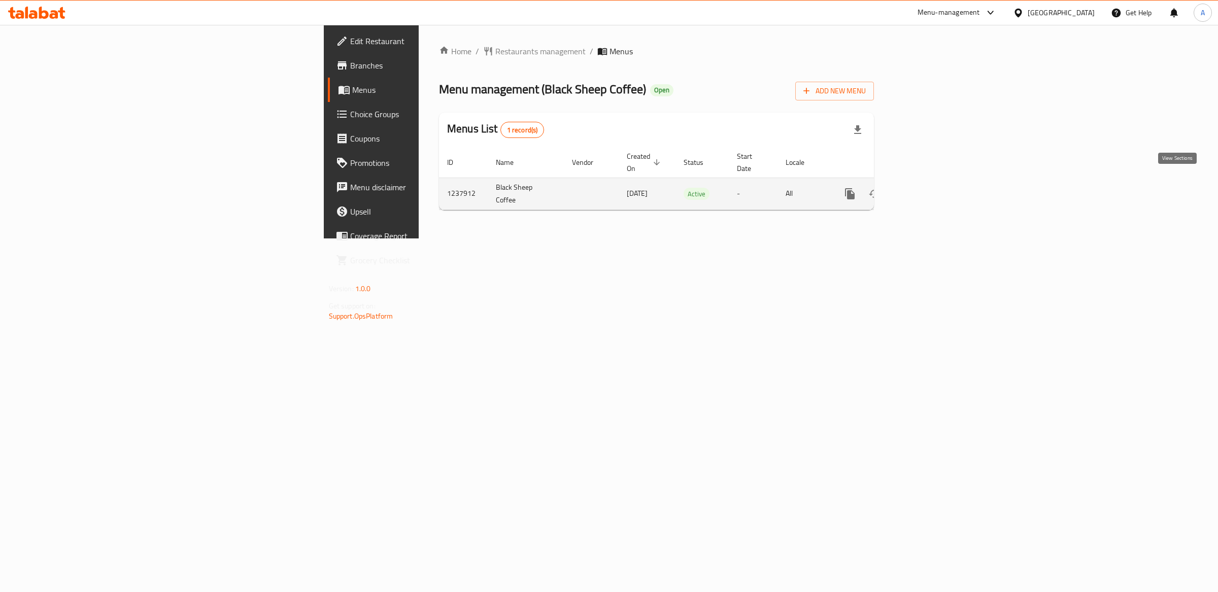
click at [929, 188] on icon "enhanced table" at bounding box center [923, 194] width 12 height 12
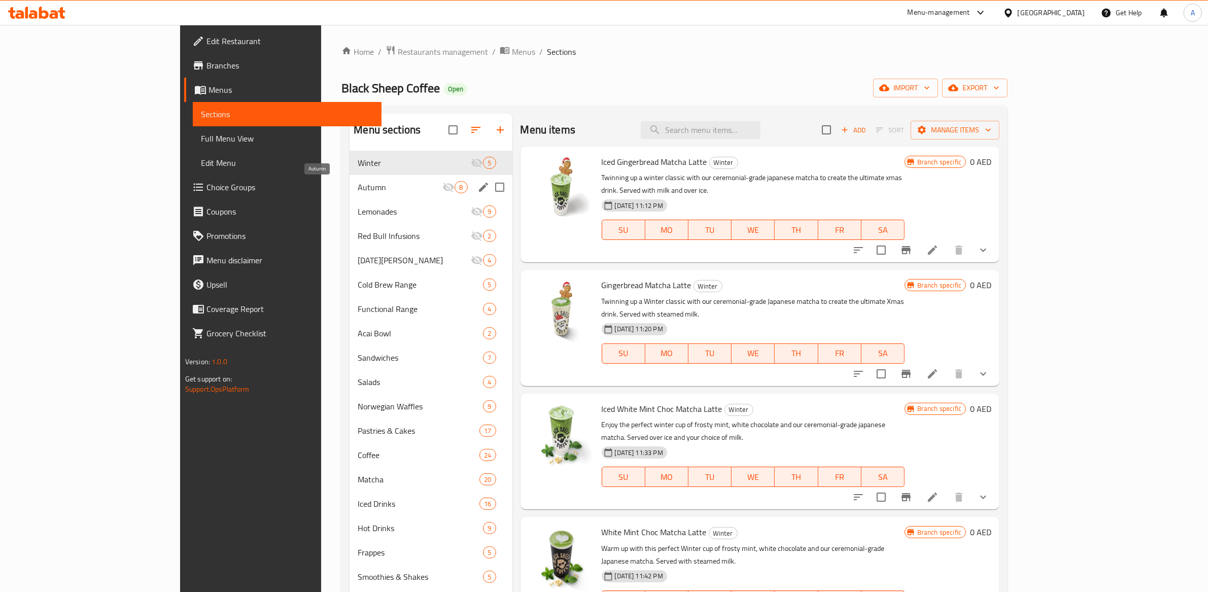
click at [358, 185] on span "Autumn" at bounding box center [400, 187] width 85 height 12
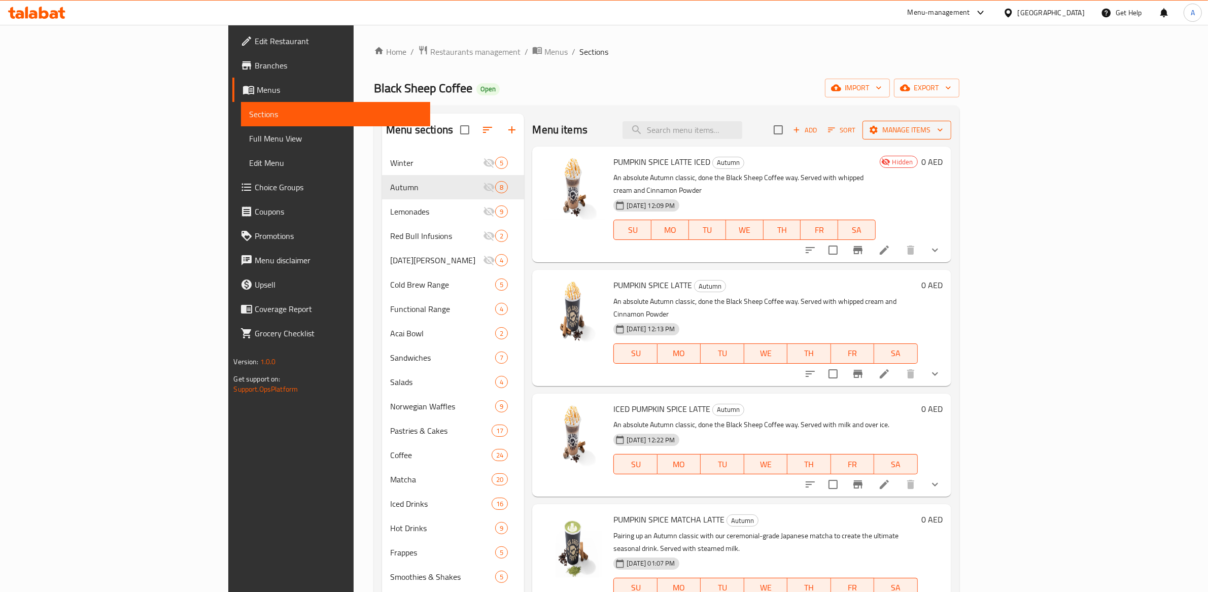
click at [943, 129] on span "Manage items" at bounding box center [907, 130] width 73 height 13
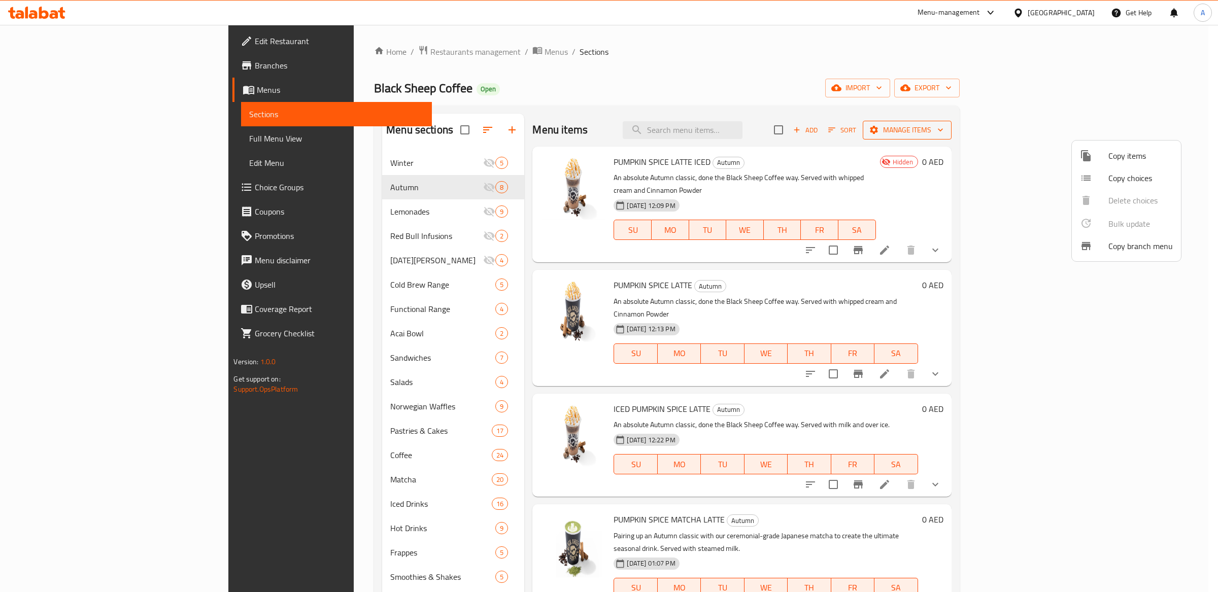
click at [1116, 129] on div at bounding box center [609, 296] width 1218 height 592
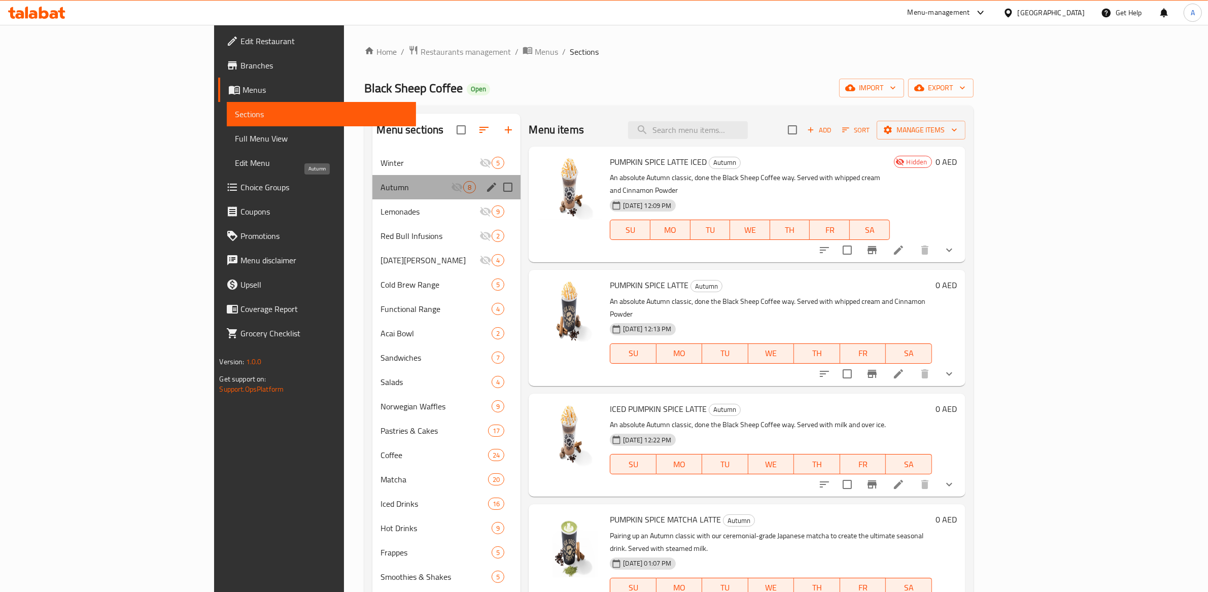
click at [381, 187] on span "Autumn" at bounding box center [416, 187] width 71 height 12
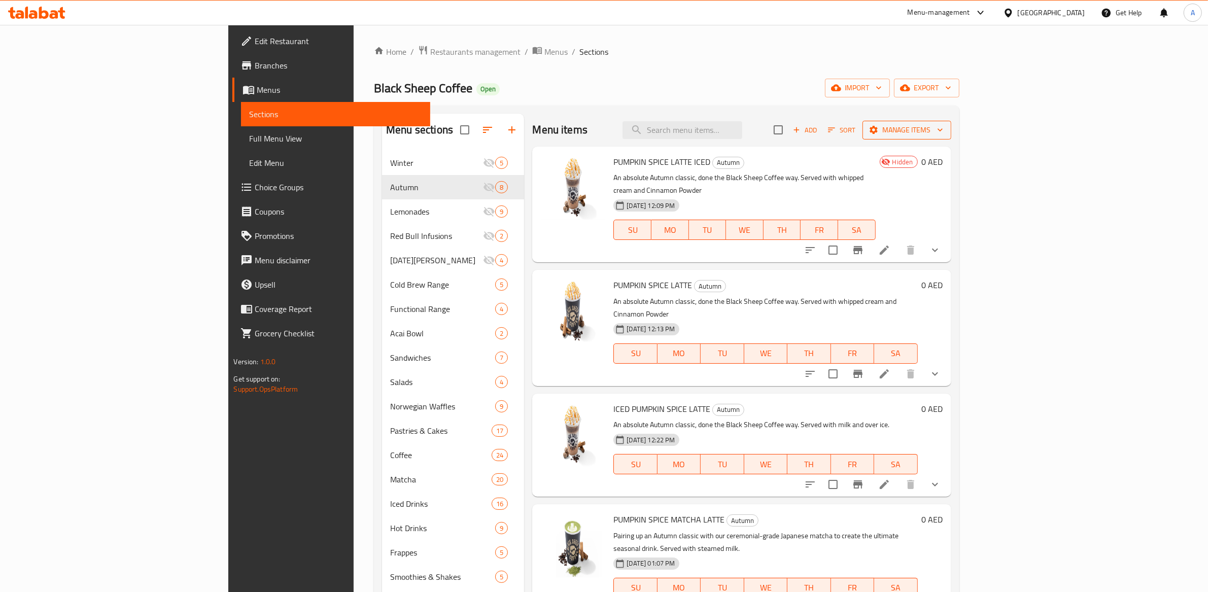
click at [951, 139] on button "Manage items" at bounding box center [907, 130] width 89 height 19
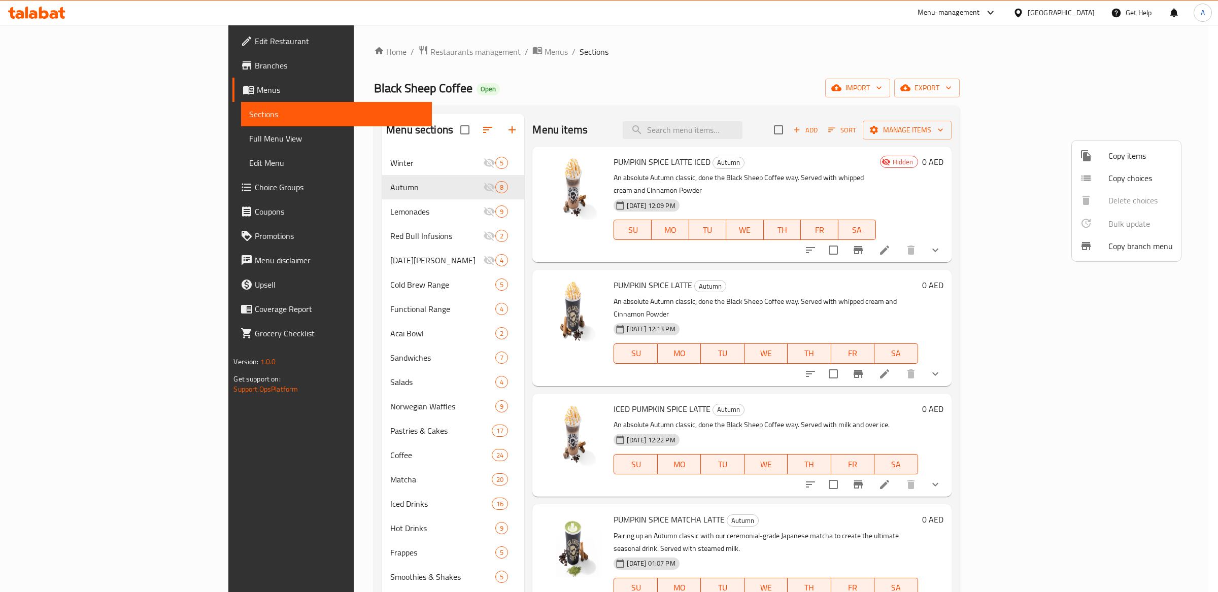
drag, startPoint x: 618, startPoint y: 72, endPoint x: 544, endPoint y: 94, distance: 77.2
click at [618, 72] on div at bounding box center [609, 296] width 1218 height 592
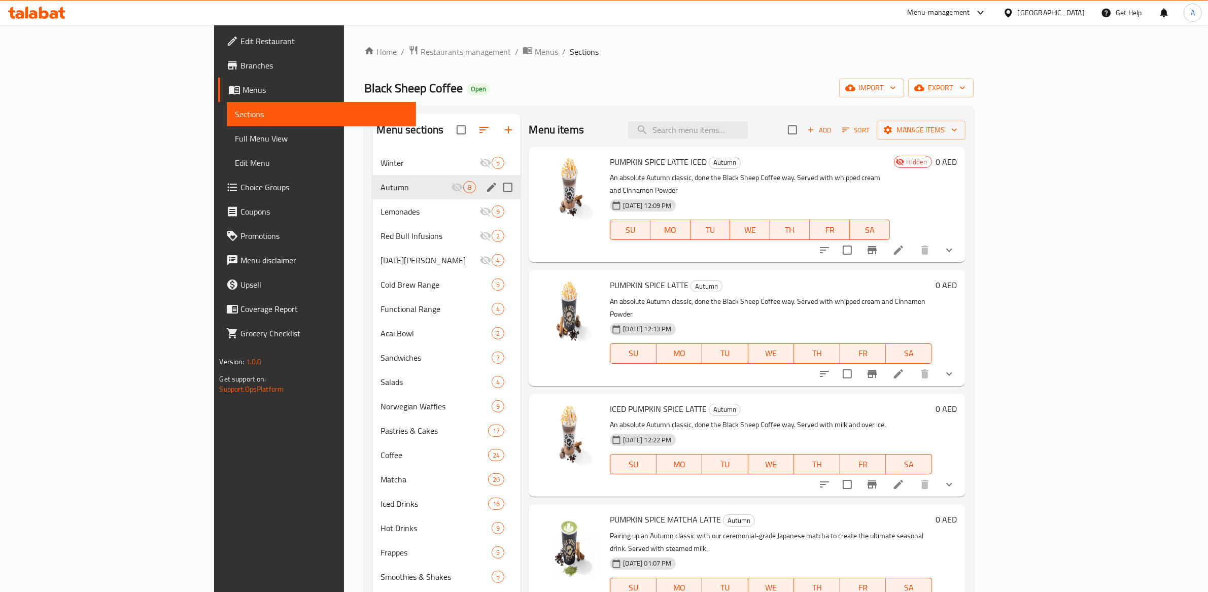
click at [497, 187] on input "Menu sections" at bounding box center [507, 187] width 21 height 21
checkbox input "true"
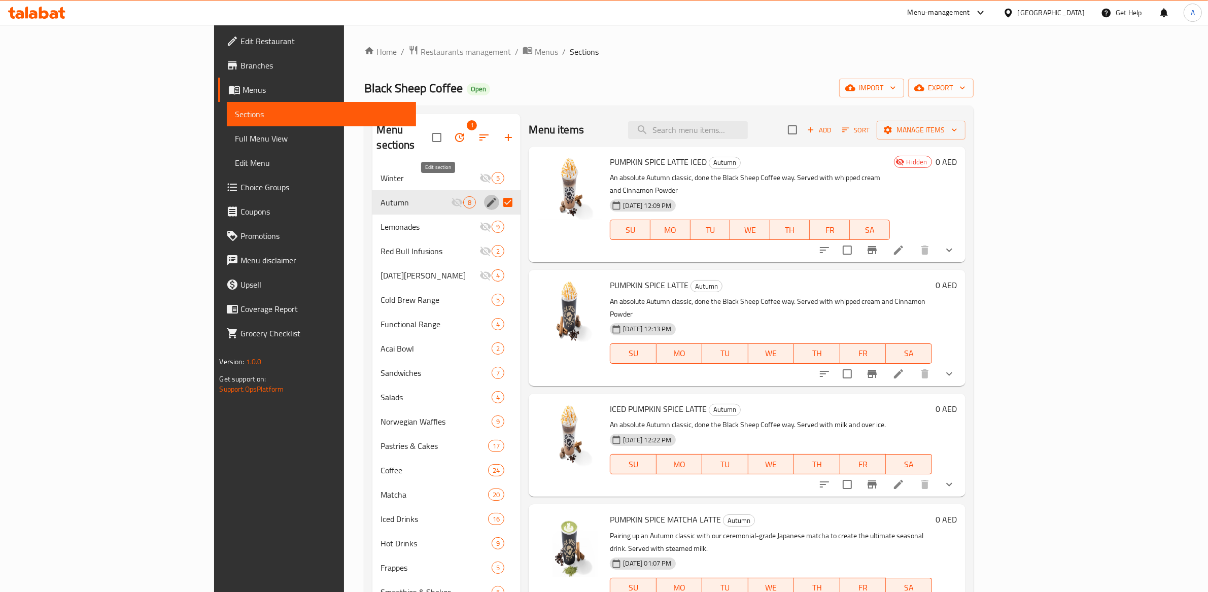
click at [486, 196] on icon "edit" at bounding box center [492, 202] width 12 height 12
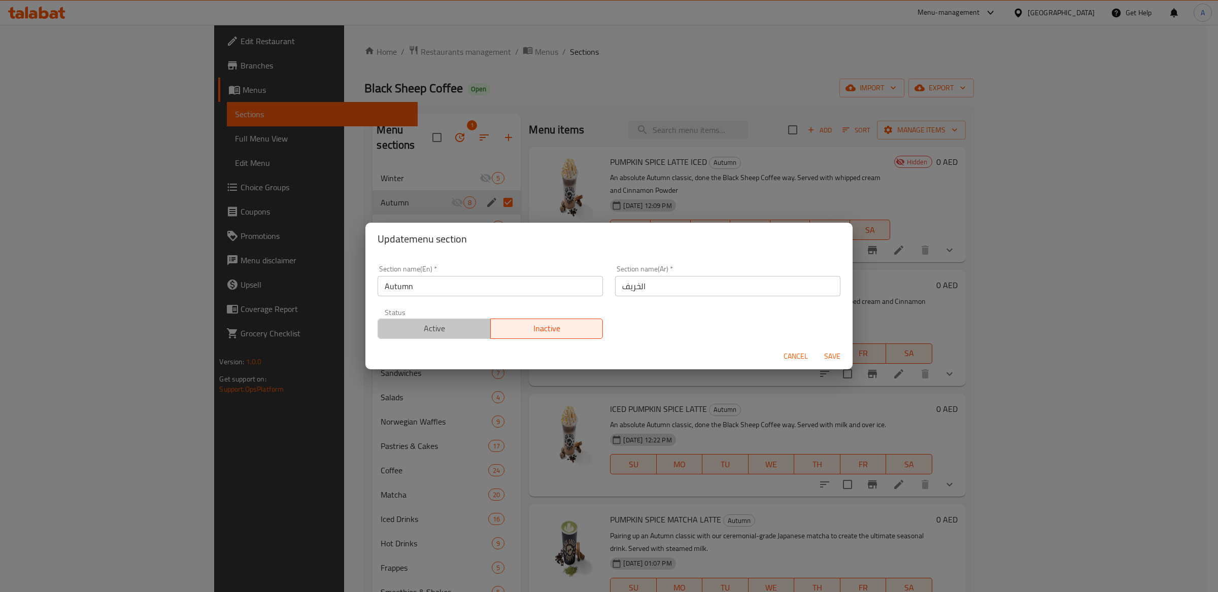
click at [446, 326] on span "Active" at bounding box center [434, 328] width 105 height 15
click at [831, 355] on span "Save" at bounding box center [832, 356] width 24 height 13
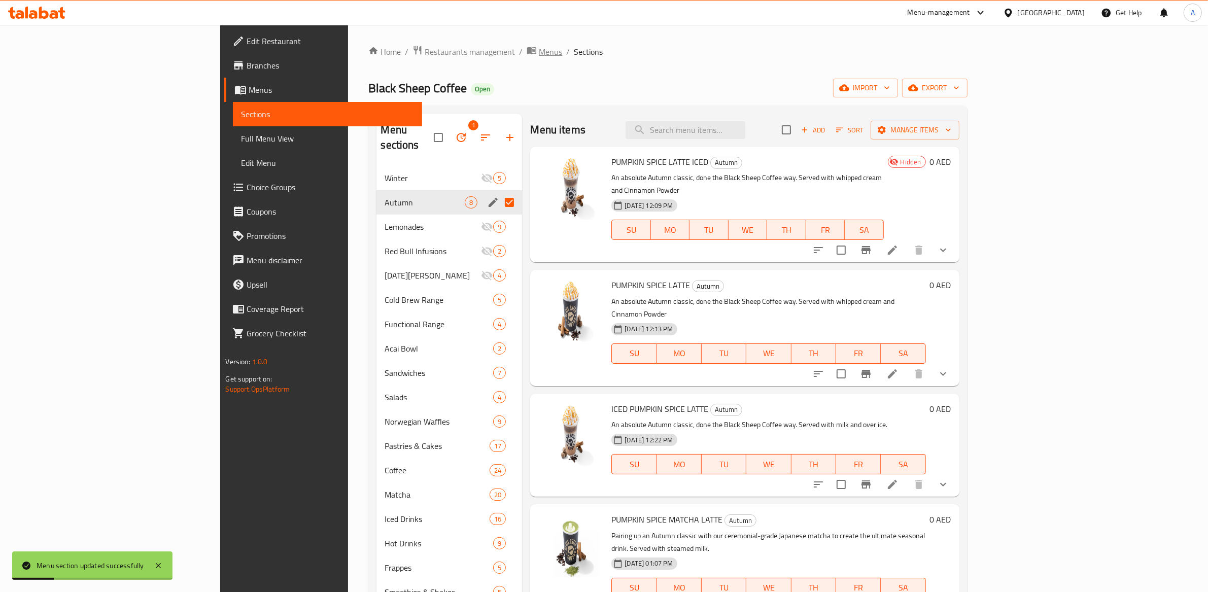
click at [539, 52] on span "Menus" at bounding box center [550, 52] width 23 height 12
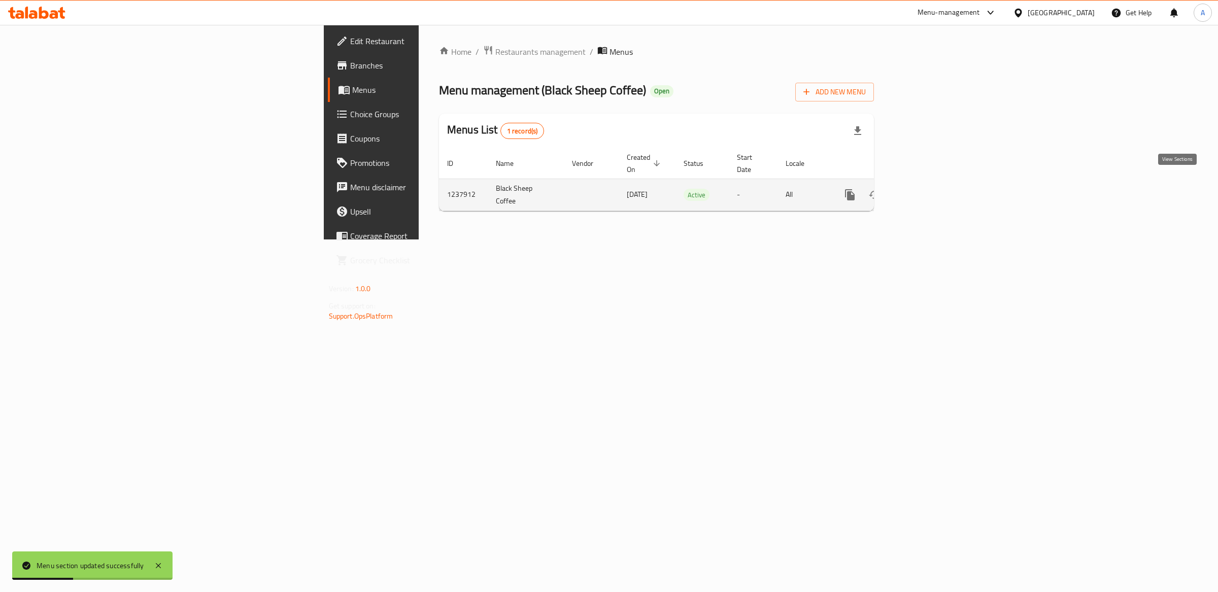
click at [929, 189] on icon "enhanced table" at bounding box center [923, 195] width 12 height 12
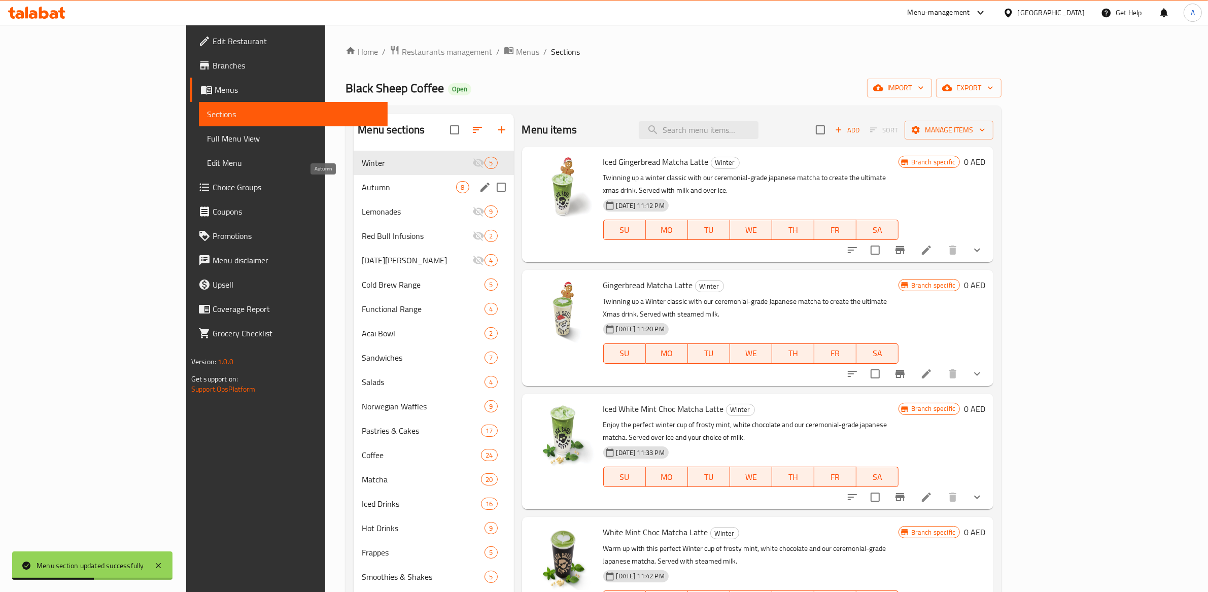
click at [362, 188] on span "Autumn" at bounding box center [409, 187] width 94 height 12
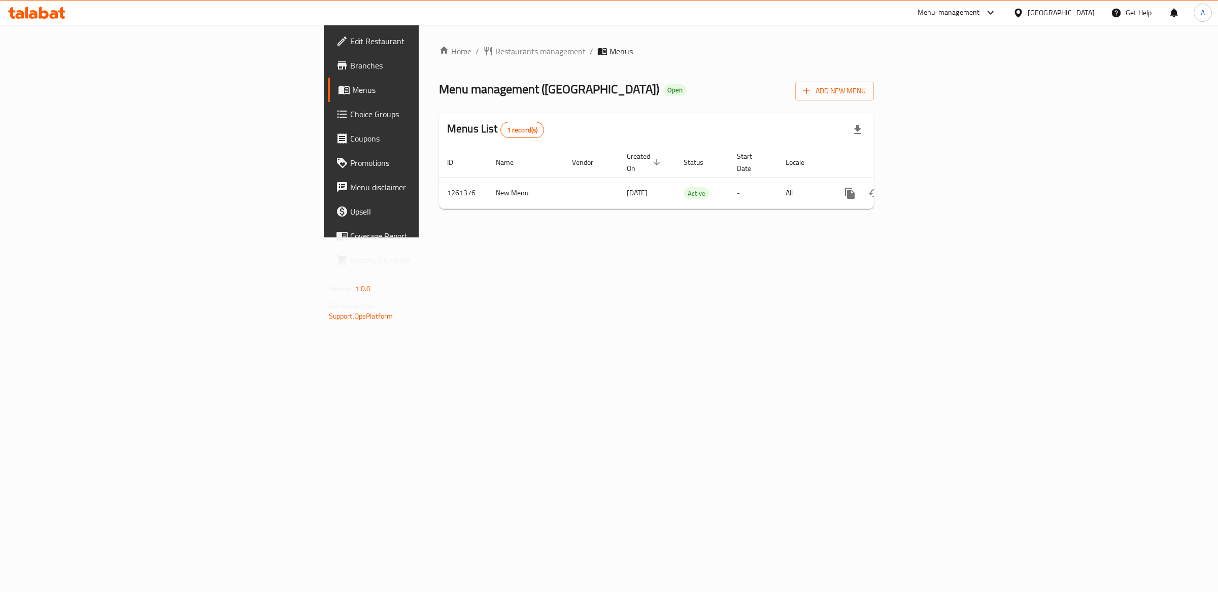
click at [350, 62] on span "Branches" at bounding box center [434, 65] width 169 height 12
click at [928, 189] on icon "enhanced table" at bounding box center [922, 193] width 9 height 9
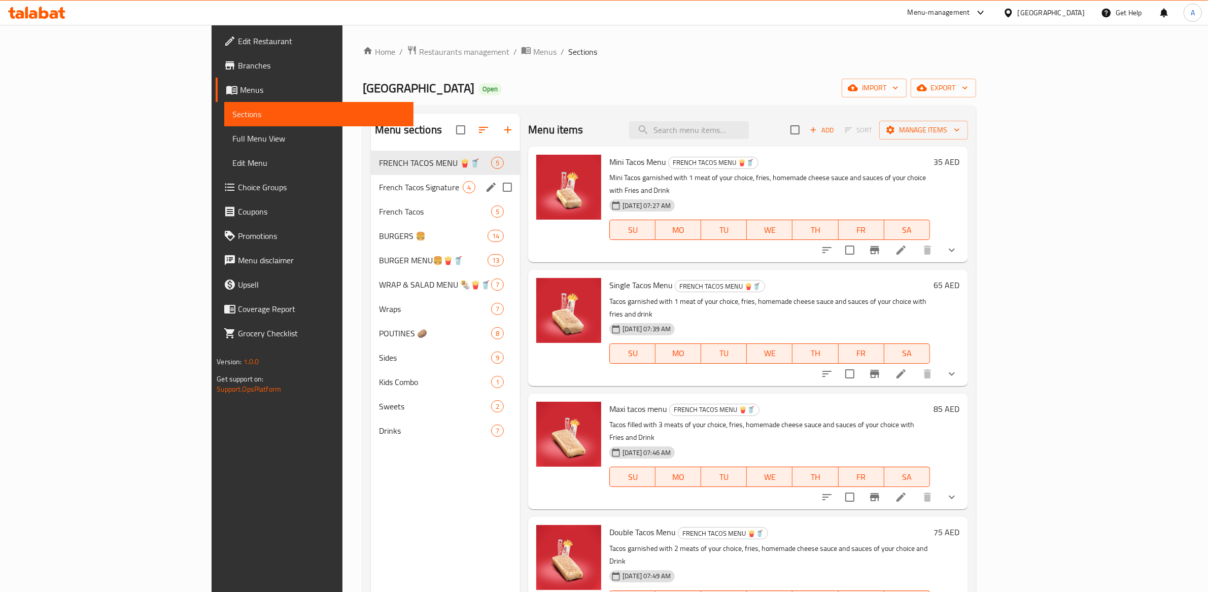
click at [371, 194] on div "French Tacos Signature 4" at bounding box center [445, 187] width 149 height 24
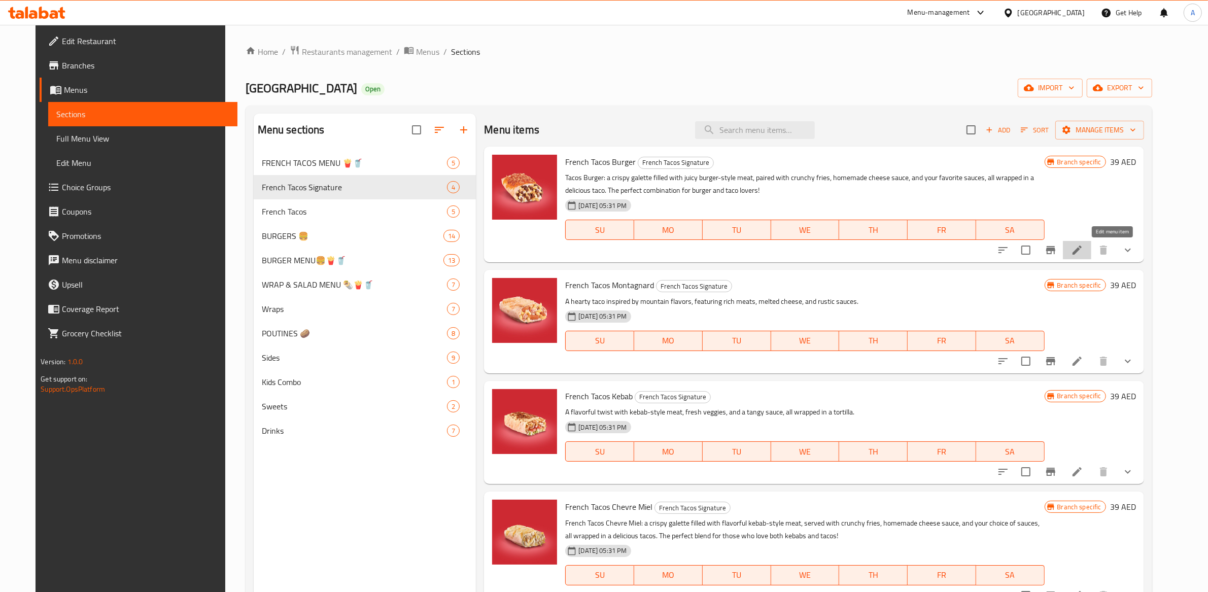
click at [1083, 247] on icon at bounding box center [1077, 250] width 12 height 12
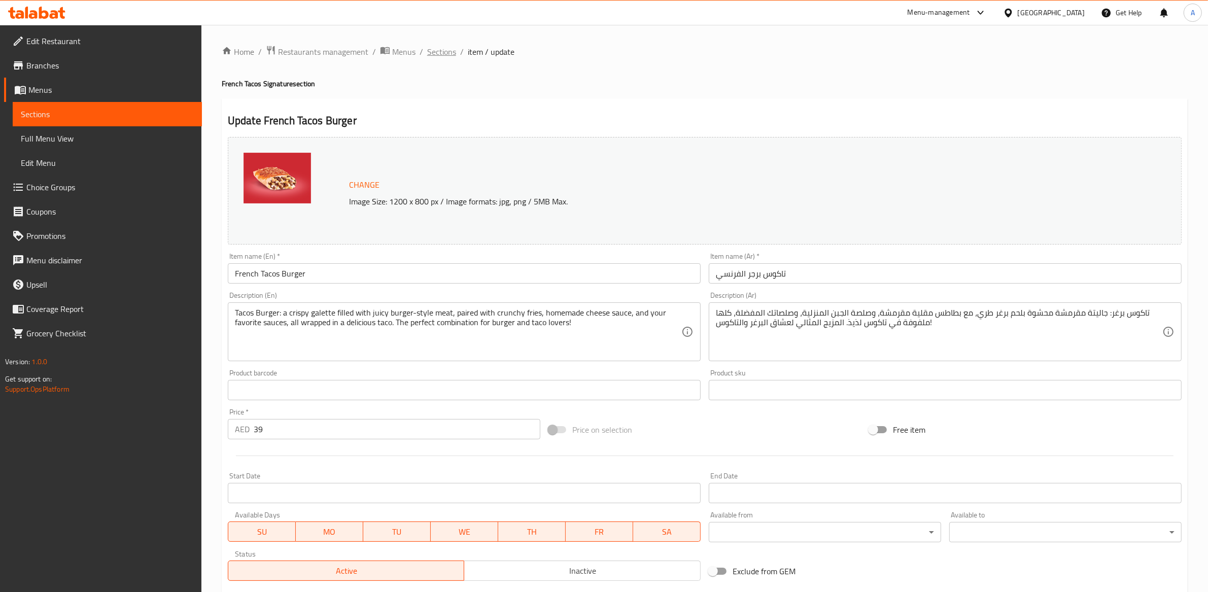
click at [441, 56] on span "Sections" at bounding box center [441, 52] width 29 height 12
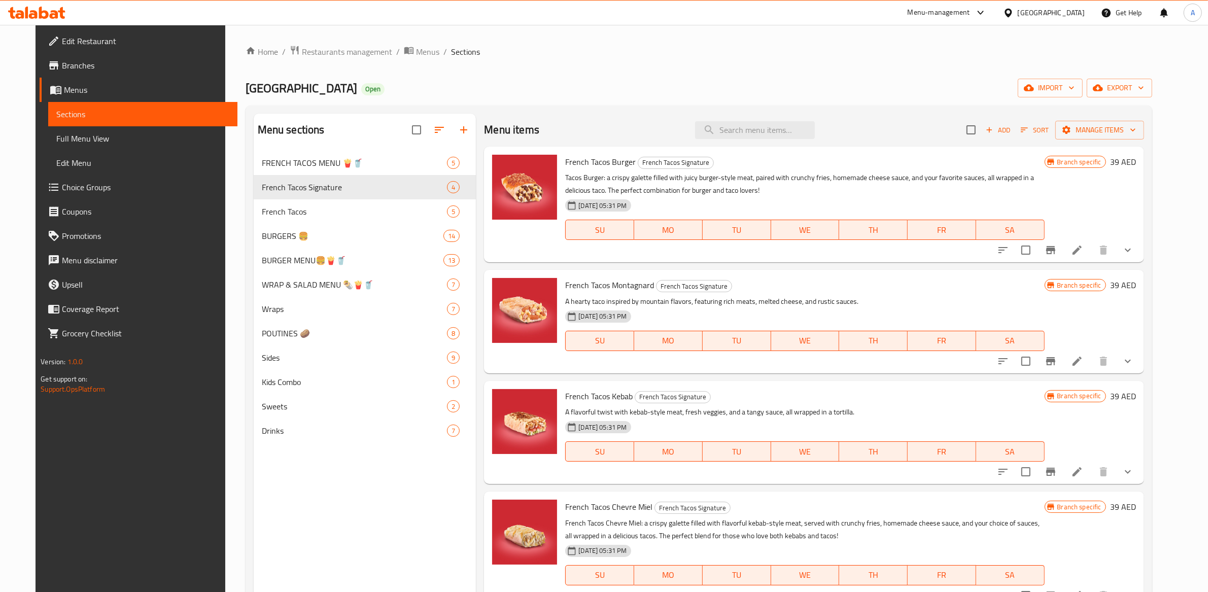
click at [826, 304] on p "A hearty taco inspired by mountain flavors, featuring rich meats, melted cheese…" at bounding box center [804, 301] width 479 height 13
click at [1083, 360] on icon at bounding box center [1077, 361] width 12 height 12
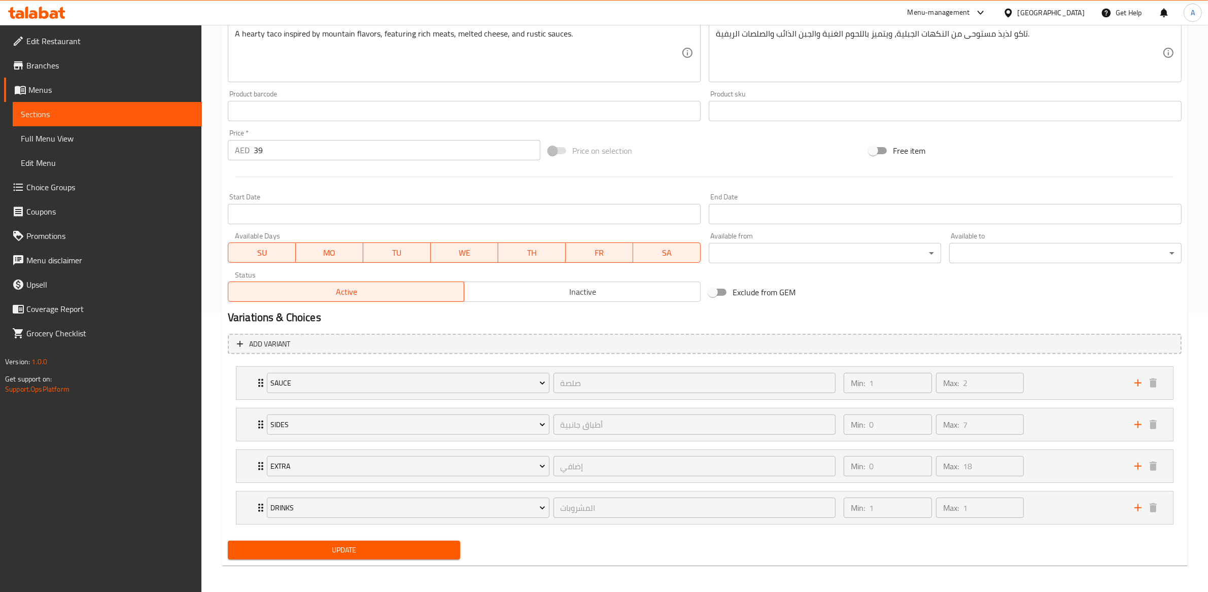
scroll to position [282, 0]
click at [1069, 467] on div "Min: 0 ​ Max: 18 ​" at bounding box center [983, 464] width 291 height 32
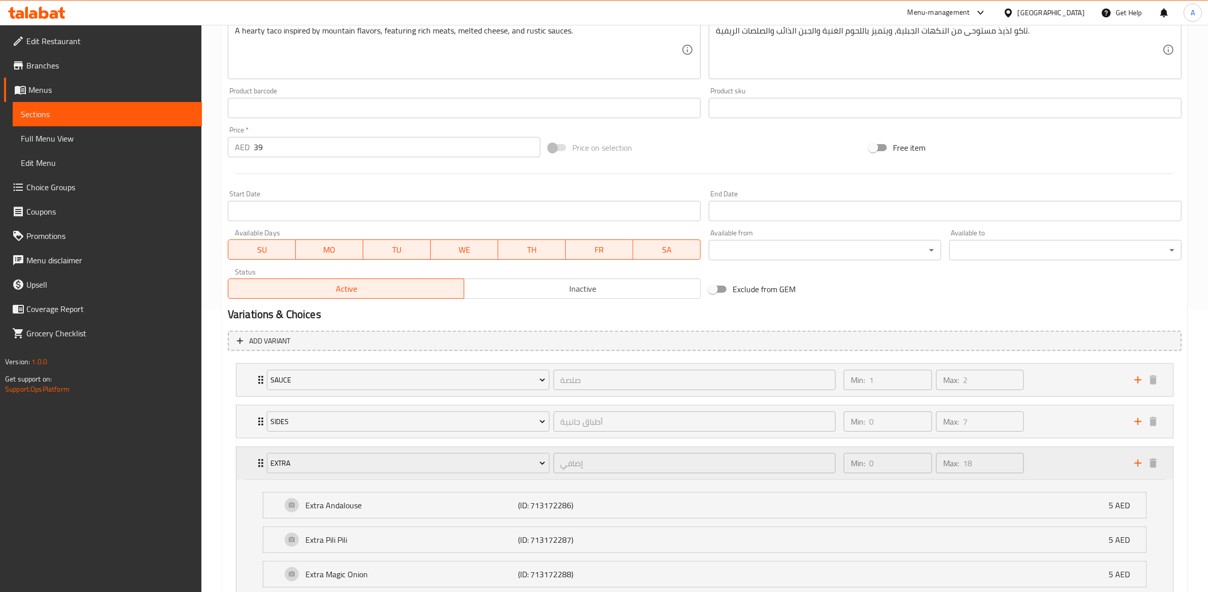
click at [1068, 467] on div "Min: 0 ​ Max: 18 ​" at bounding box center [983, 463] width 291 height 32
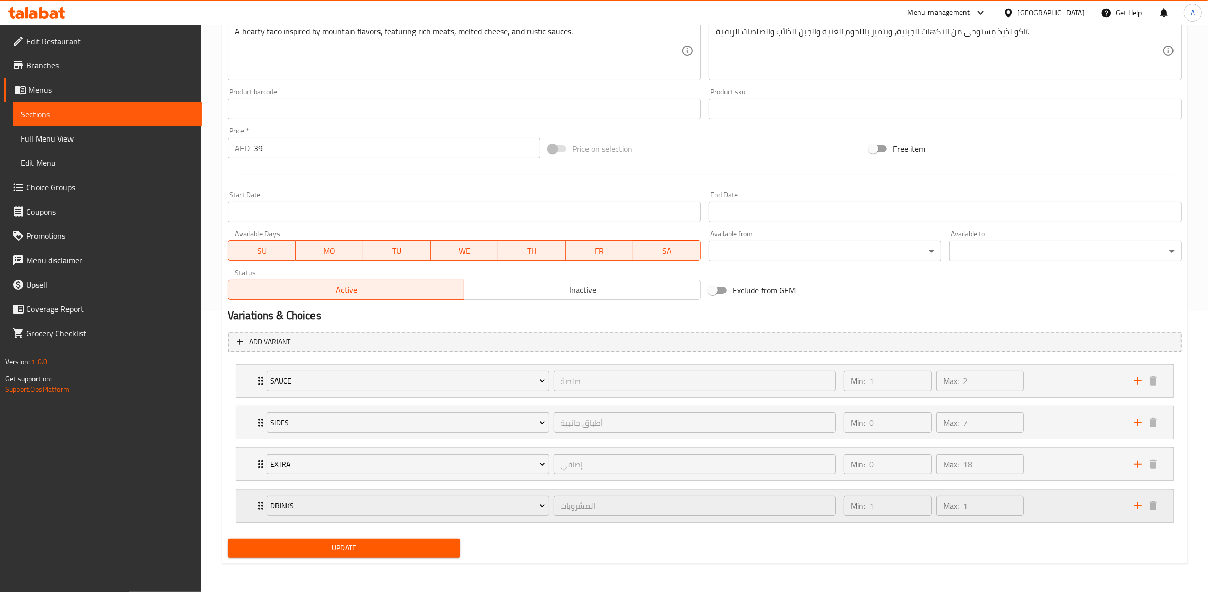
click at [1064, 503] on div "Min: 1 ​ Max: 1 ​" at bounding box center [983, 506] width 291 height 32
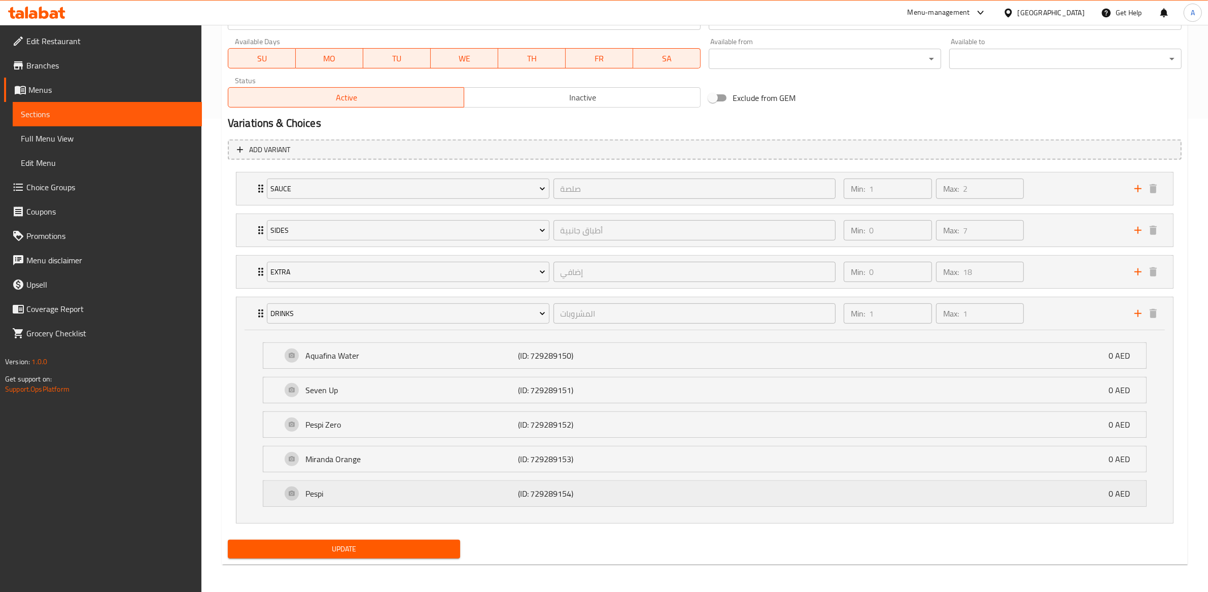
scroll to position [476, 0]
click at [1059, 312] on div "Min: 1 ​ Max: 1 ​" at bounding box center [983, 312] width 291 height 32
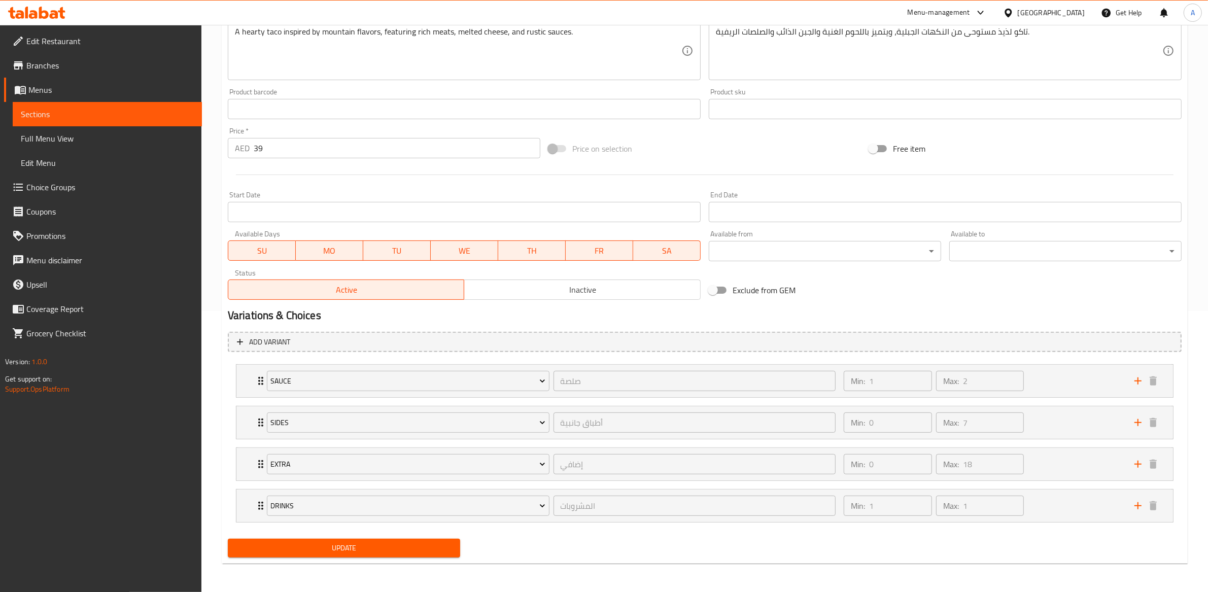
scroll to position [282, 0]
click at [1048, 512] on div "Min: 1 ​ Max: 1 ​" at bounding box center [983, 506] width 291 height 32
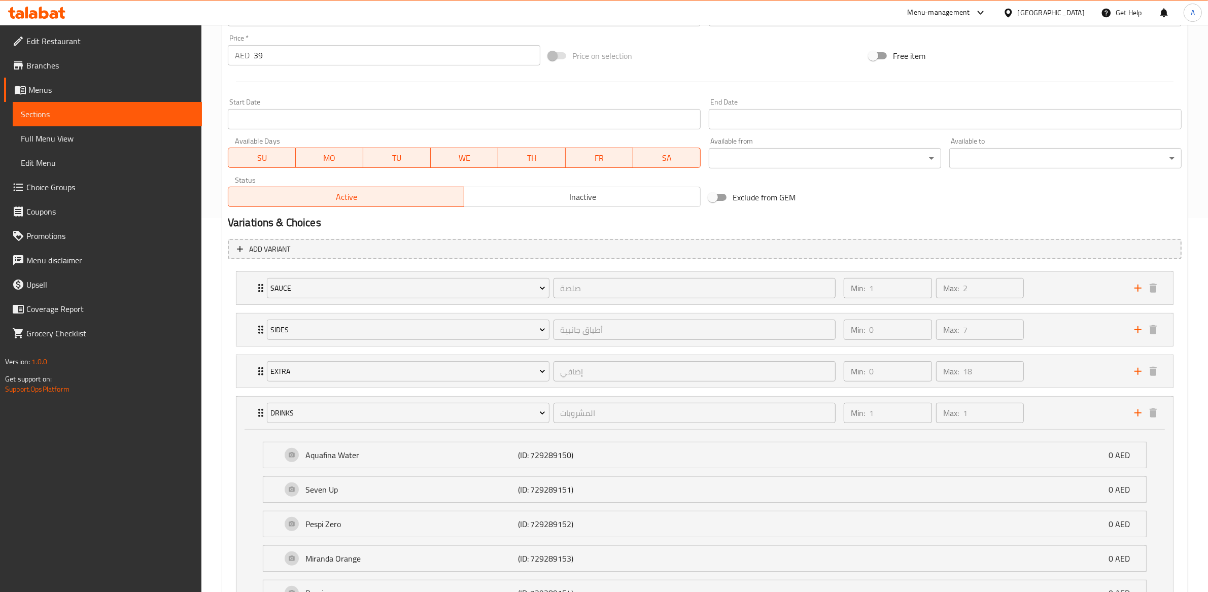
scroll to position [0, 0]
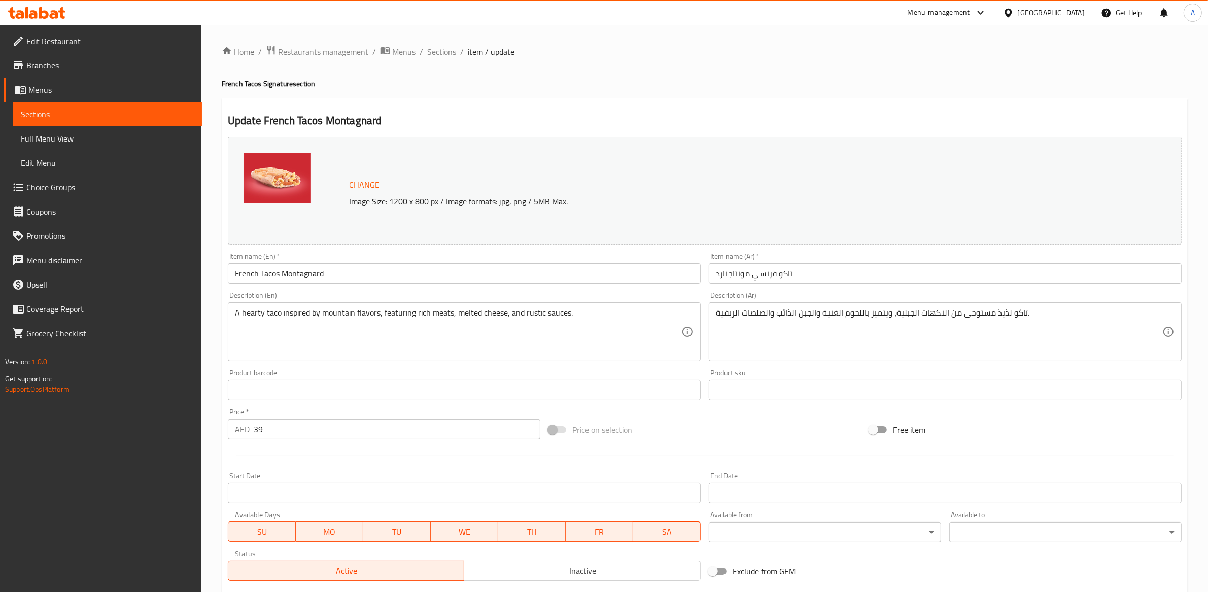
click at [446, 53] on span "Sections" at bounding box center [441, 52] width 29 height 12
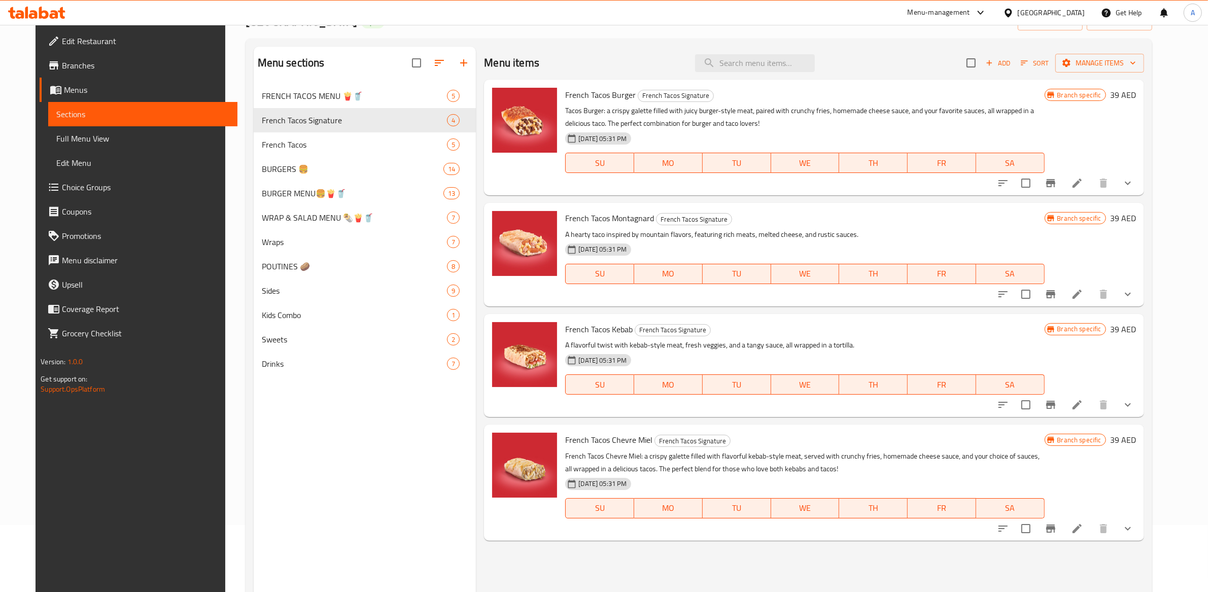
scroll to position [143, 0]
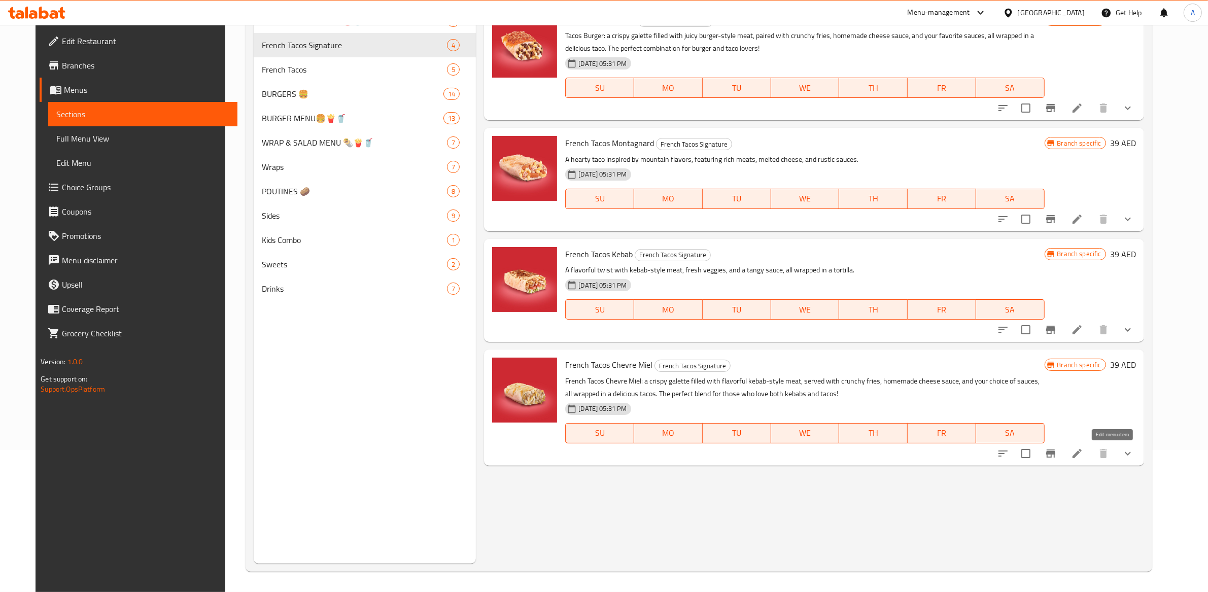
click at [1082, 450] on icon at bounding box center [1077, 453] width 9 height 9
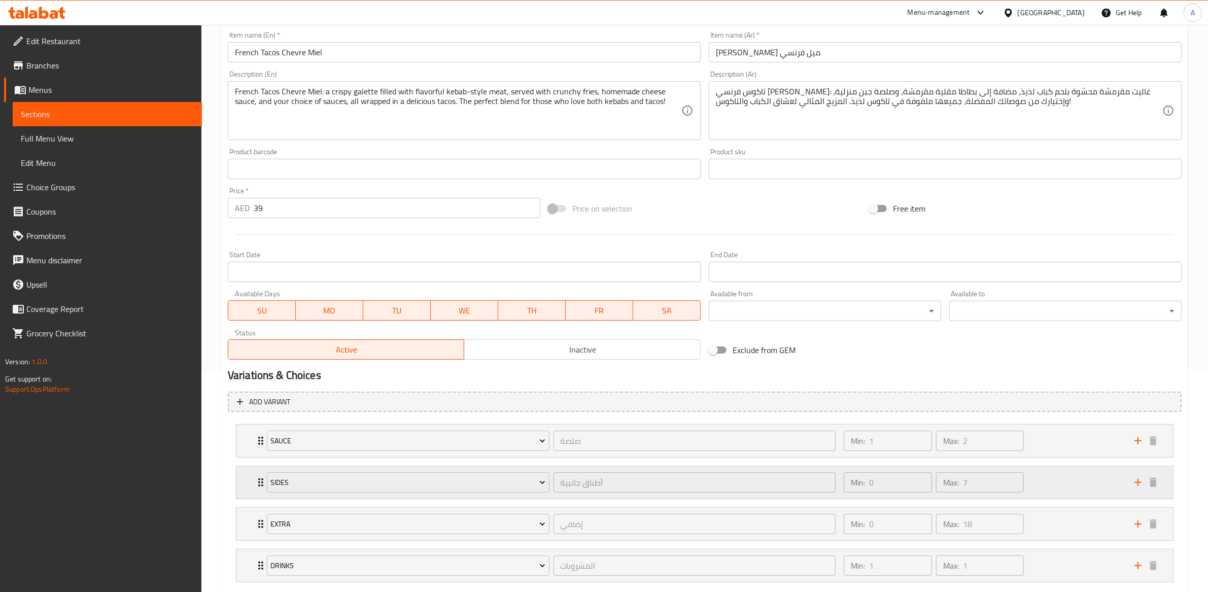
scroll to position [282, 0]
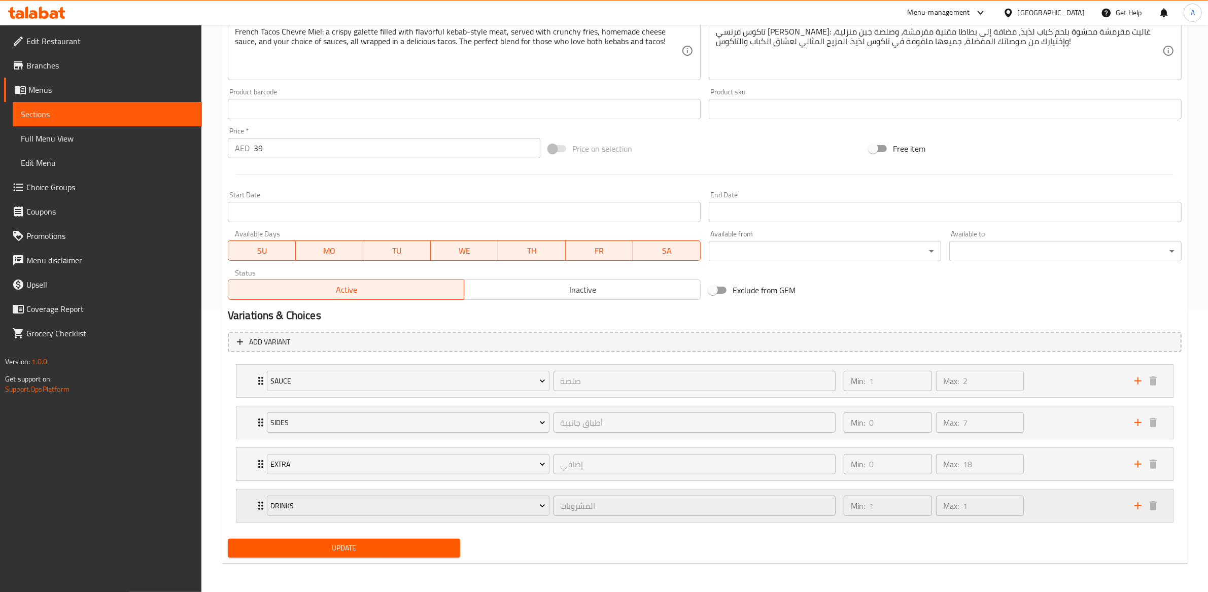
click at [1071, 498] on div "Min: 1 ​ Max: 1 ​" at bounding box center [983, 506] width 291 height 32
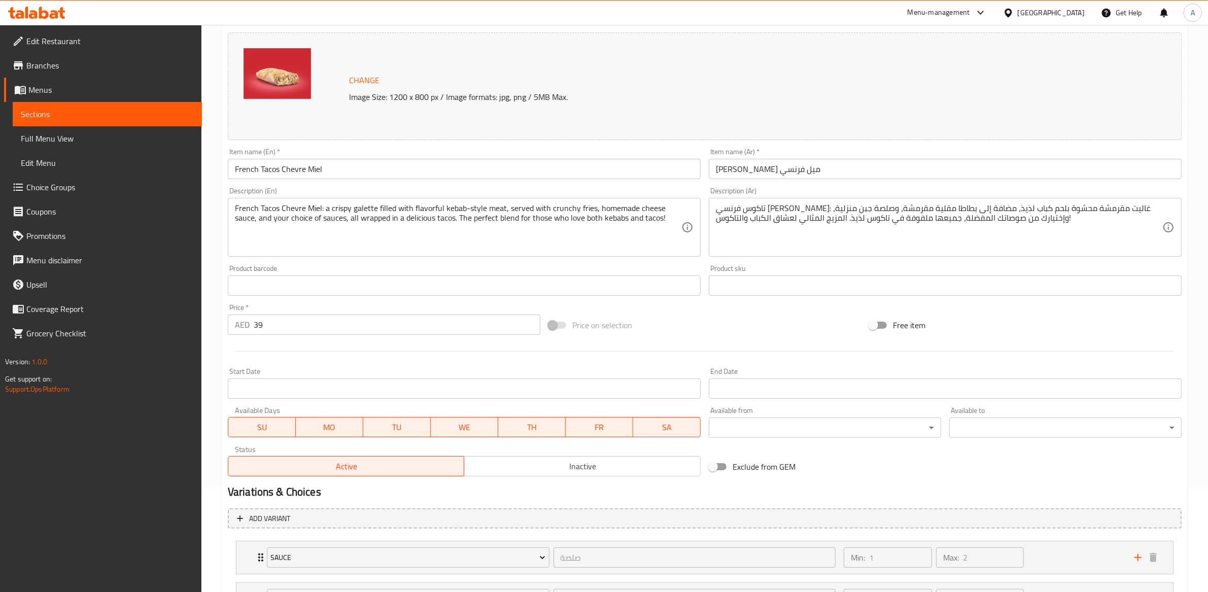
scroll to position [0, 0]
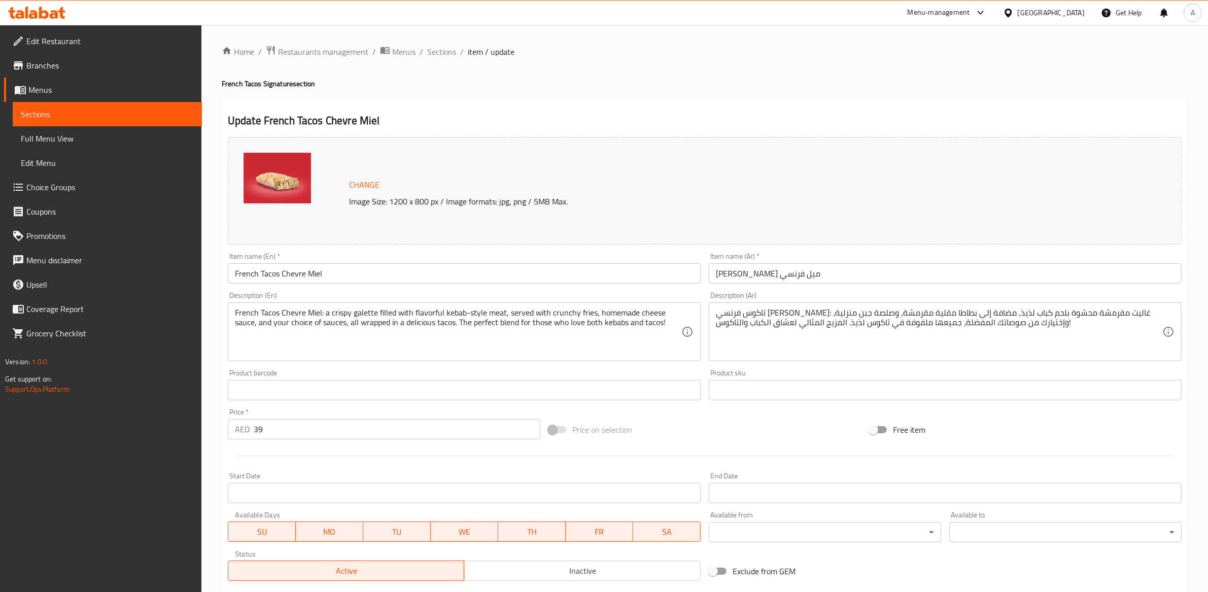
click at [420, 51] on li "/" at bounding box center [422, 52] width 4 height 12
click at [432, 58] on span "Sections" at bounding box center [441, 52] width 29 height 12
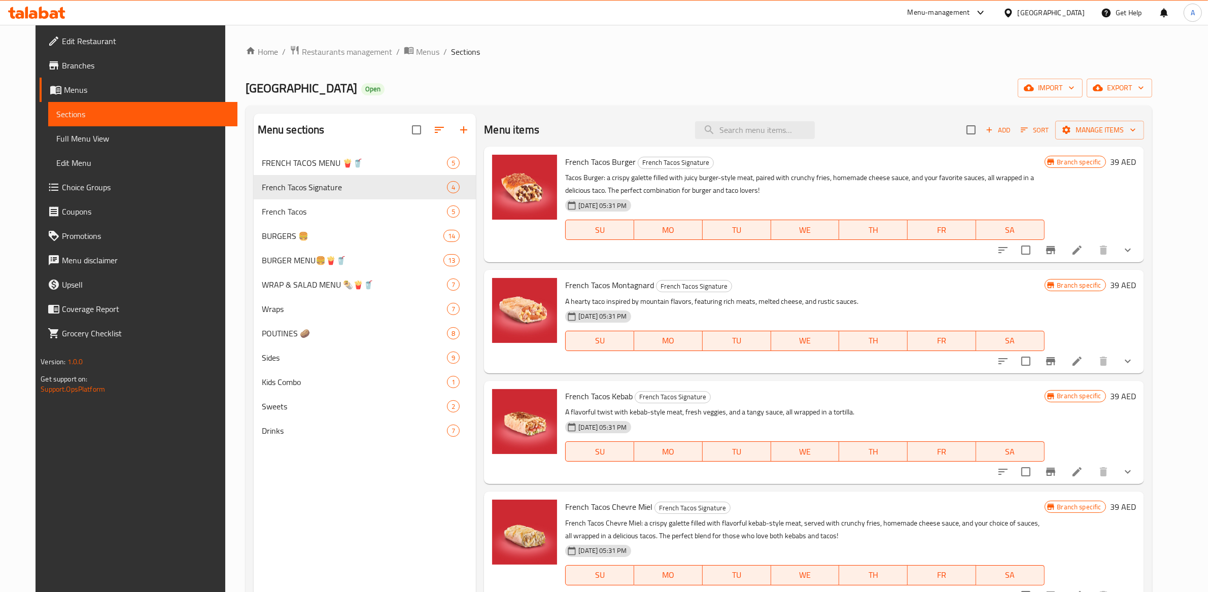
click at [1083, 469] on icon at bounding box center [1077, 472] width 12 height 12
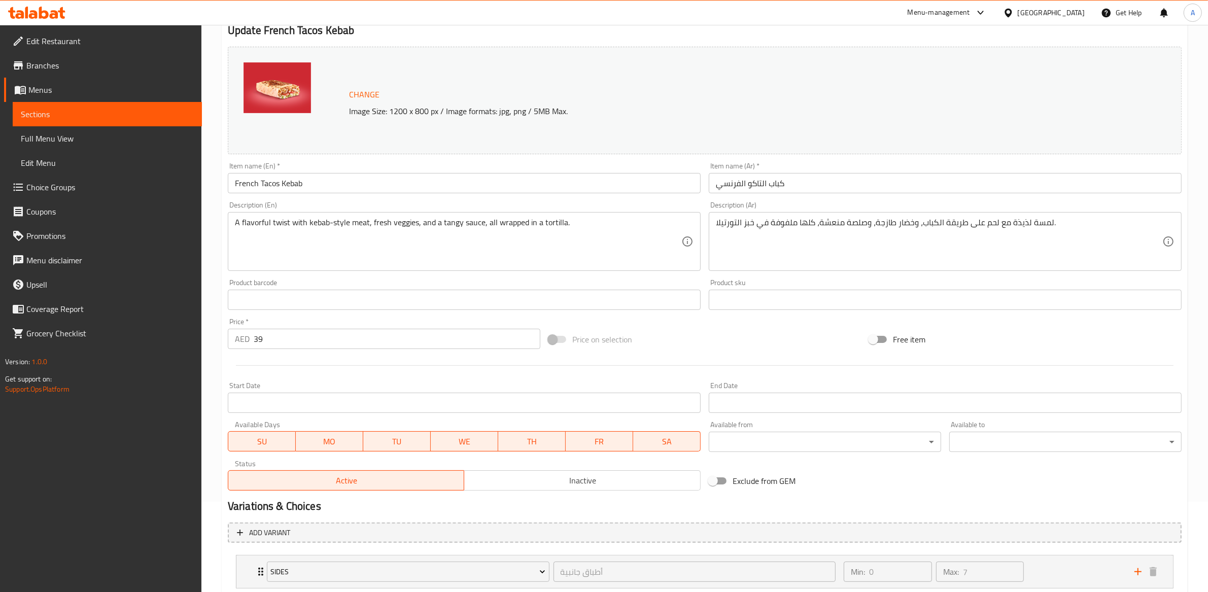
scroll to position [239, 0]
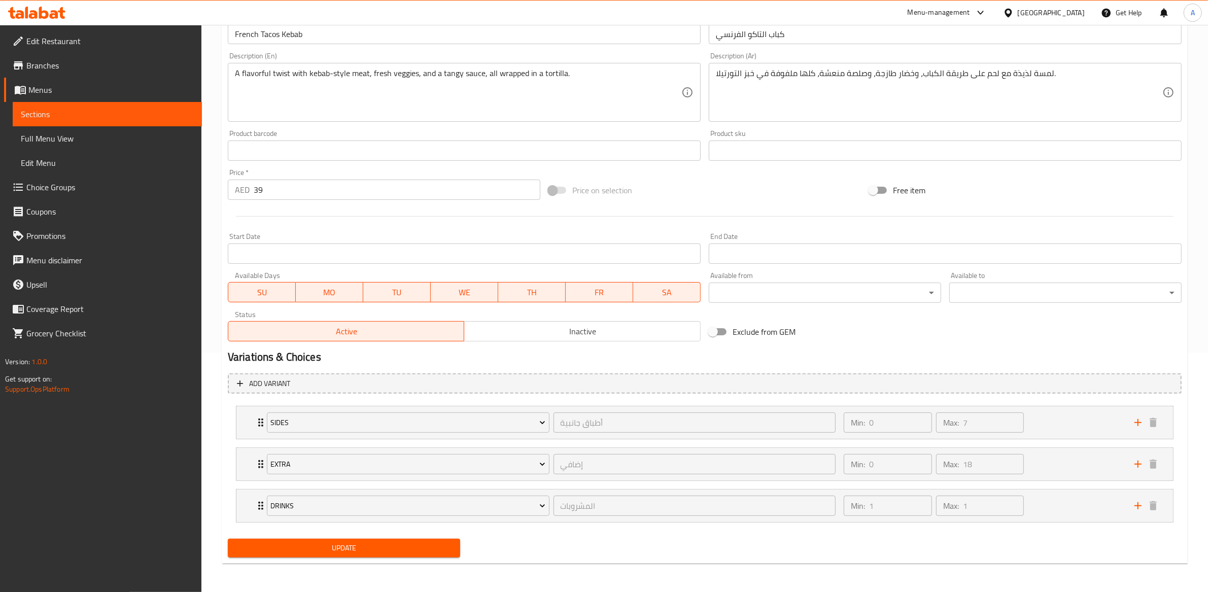
click at [1073, 530] on nav "Sides أطباق جانبية ​ Min: 0 ​ Max: 7 ​ Chicken Nuggets x 6 (ID: 732919679) 24 A…" at bounding box center [705, 464] width 954 height 133
drag, startPoint x: 1044, startPoint y: 508, endPoint x: 1012, endPoint y: 504, distance: 31.7
click at [1044, 507] on div "Min: 1 ​ Max: 1 ​" at bounding box center [983, 506] width 291 height 32
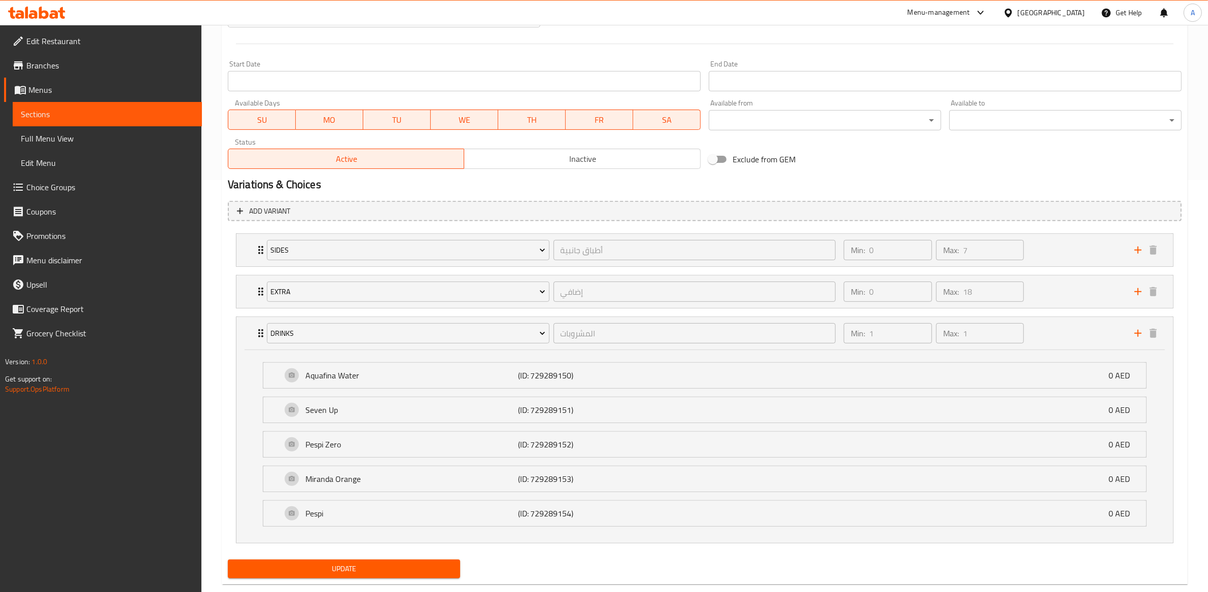
scroll to position [0, 0]
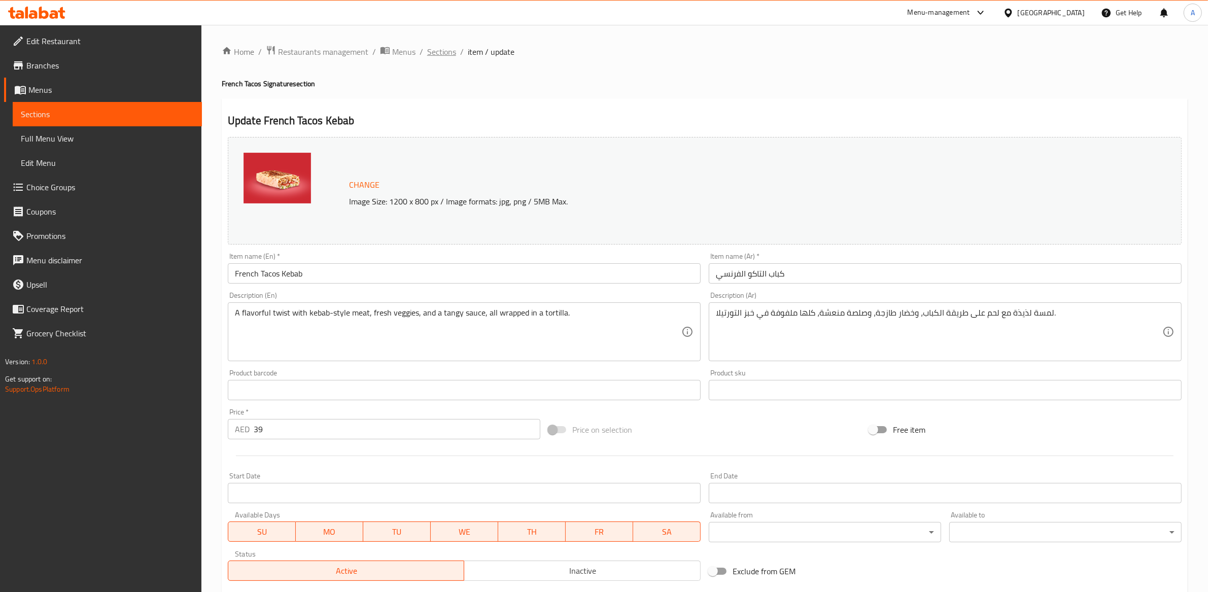
click at [432, 50] on span "Sections" at bounding box center [441, 52] width 29 height 12
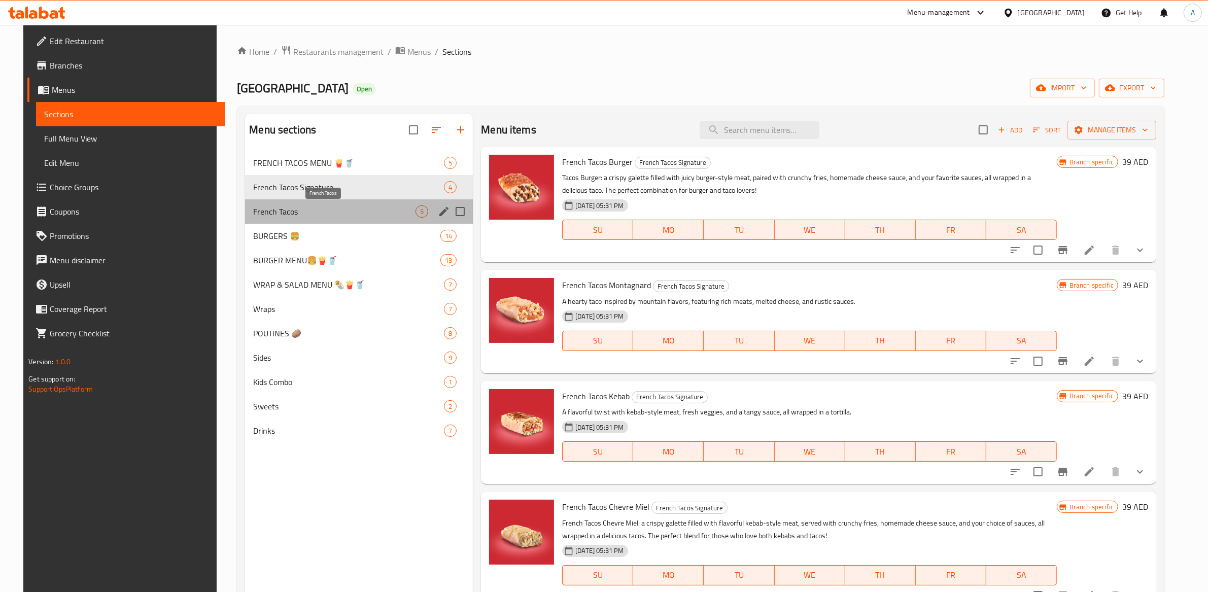
click at [285, 214] on span "French Tacos" at bounding box center [334, 212] width 162 height 12
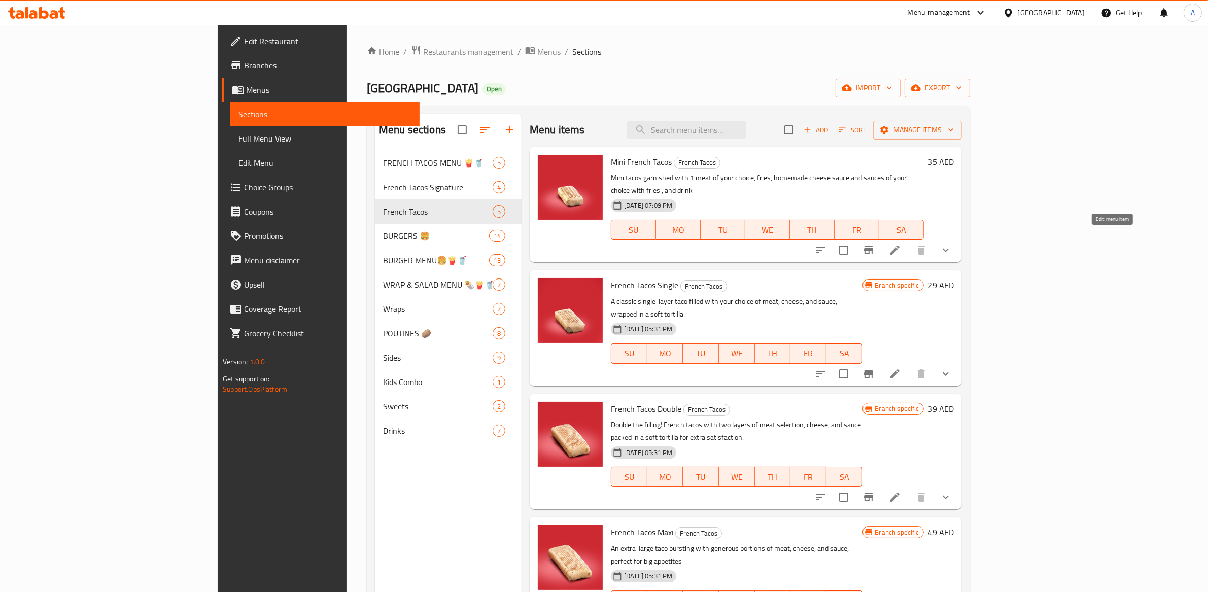
click at [901, 244] on icon at bounding box center [895, 250] width 12 height 12
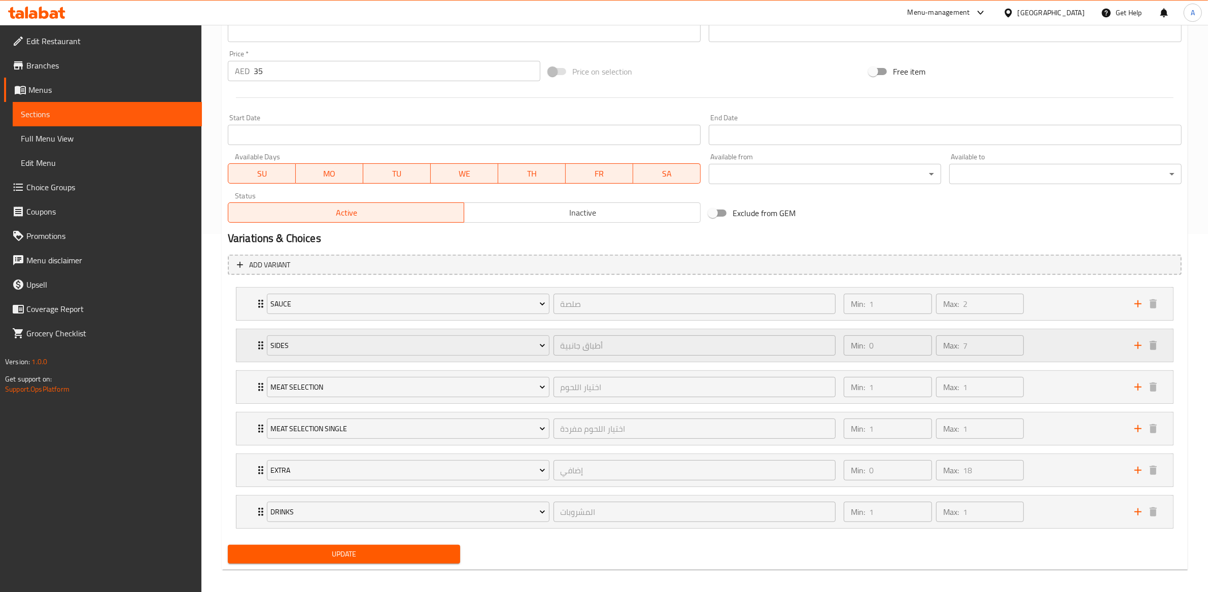
scroll to position [366, 0]
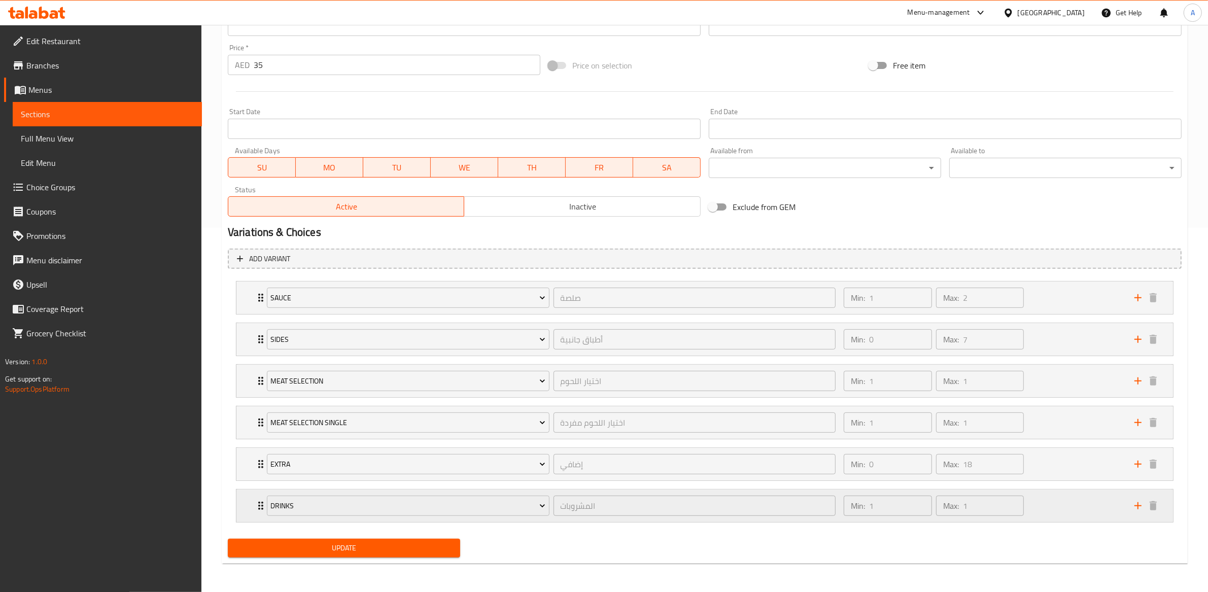
click at [1082, 510] on div "Min: 1 ​ Max: 1 ​" at bounding box center [983, 506] width 291 height 32
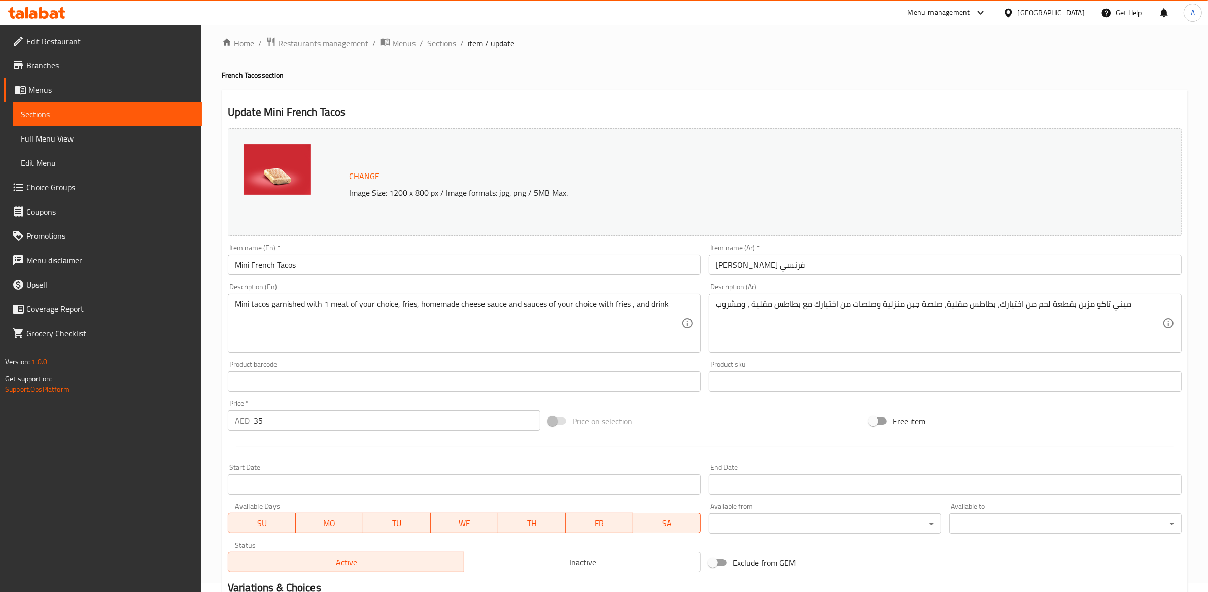
scroll to position [0, 0]
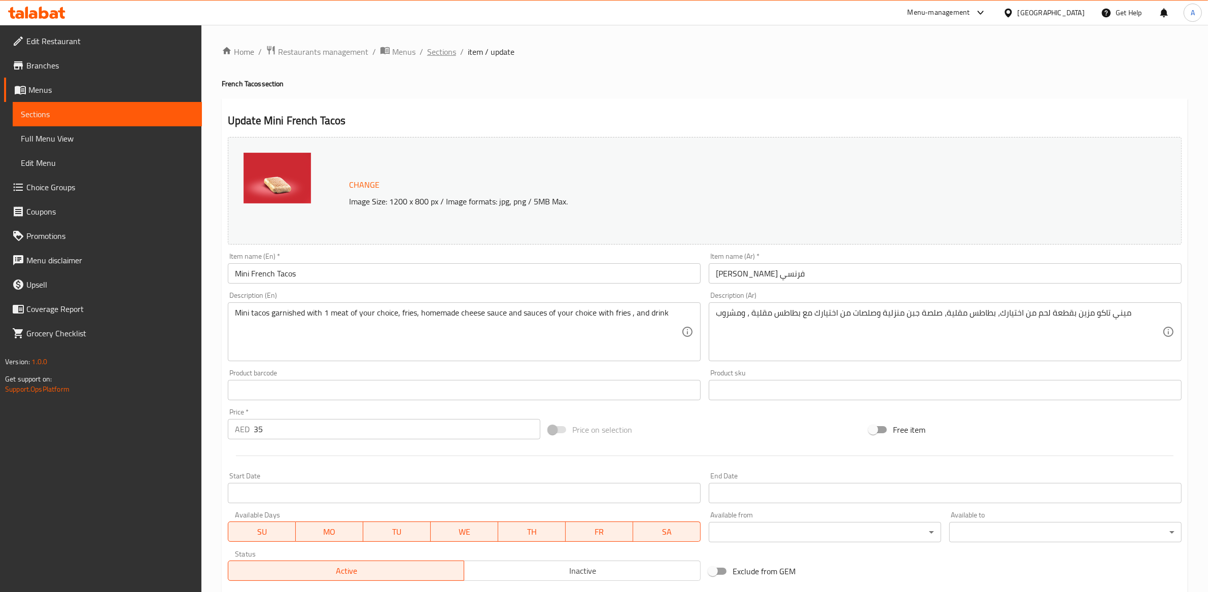
click at [437, 55] on span "Sections" at bounding box center [441, 52] width 29 height 12
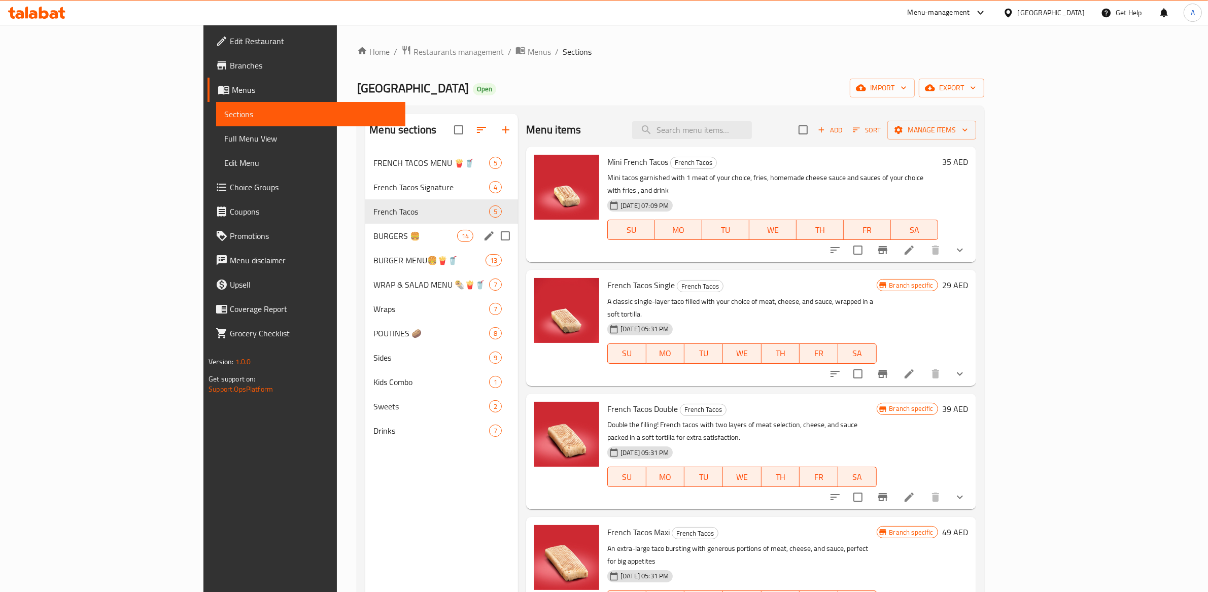
drag, startPoint x: 237, startPoint y: 238, endPoint x: 241, endPoint y: 234, distance: 5.8
click at [365, 238] on div "BURGERS 🍔 14" at bounding box center [441, 236] width 153 height 24
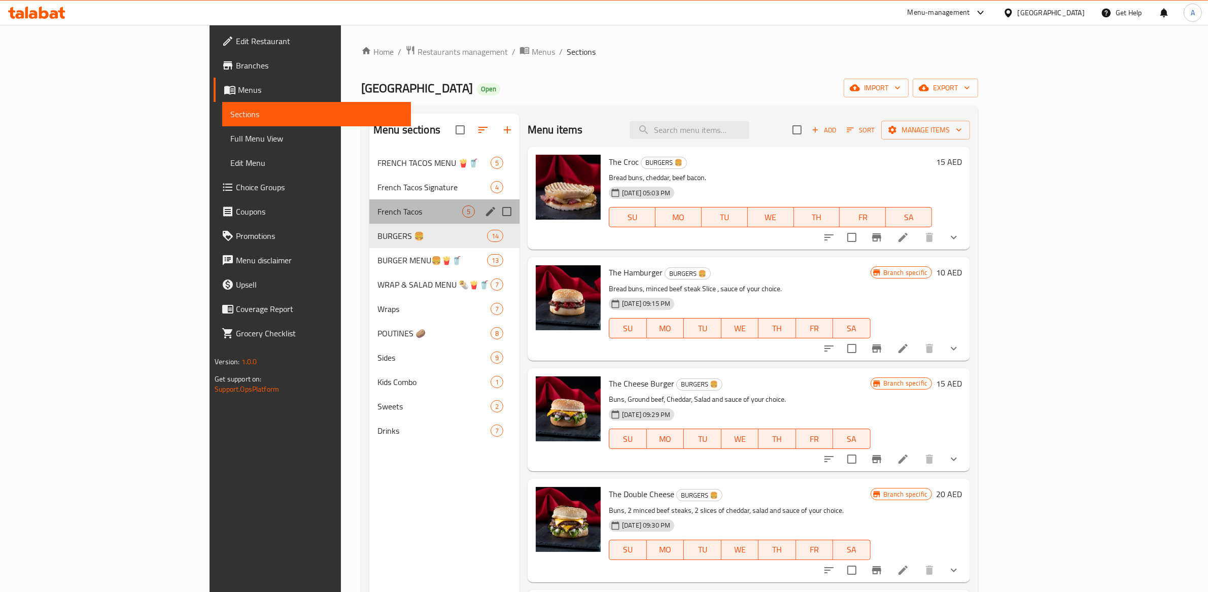
click at [369, 219] on div "French Tacos 5" at bounding box center [444, 211] width 150 height 24
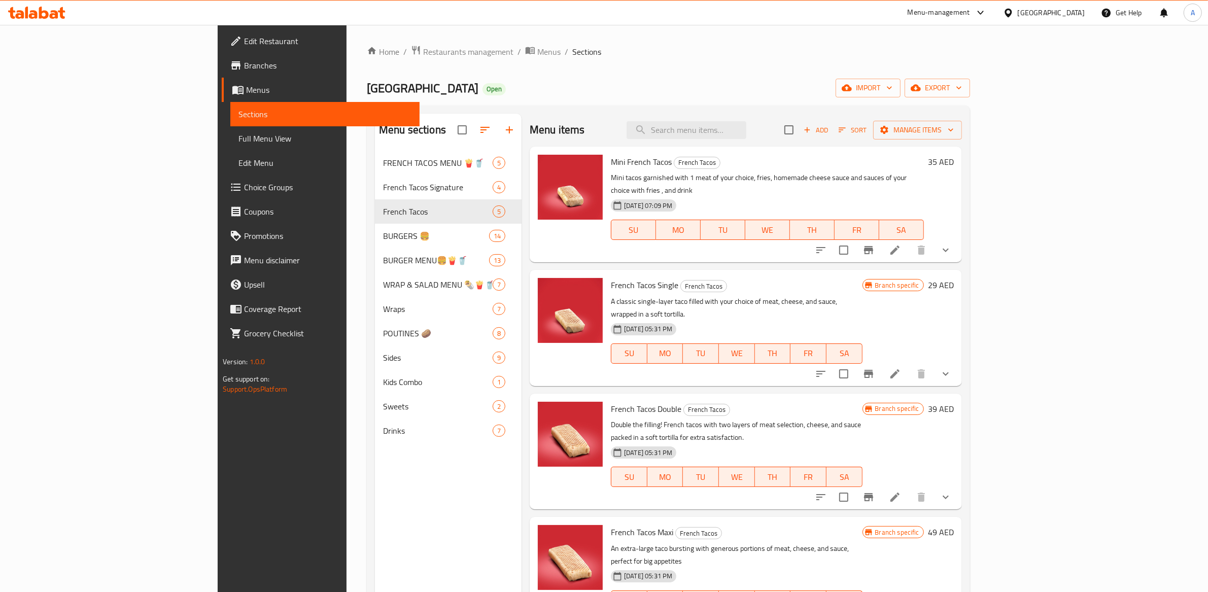
click at [375, 512] on div "Menu sections FRENCH TACOS MENU 🍟🥤 5 French Tacos Signature 4 French Tacos 5 BU…" at bounding box center [448, 410] width 147 height 592
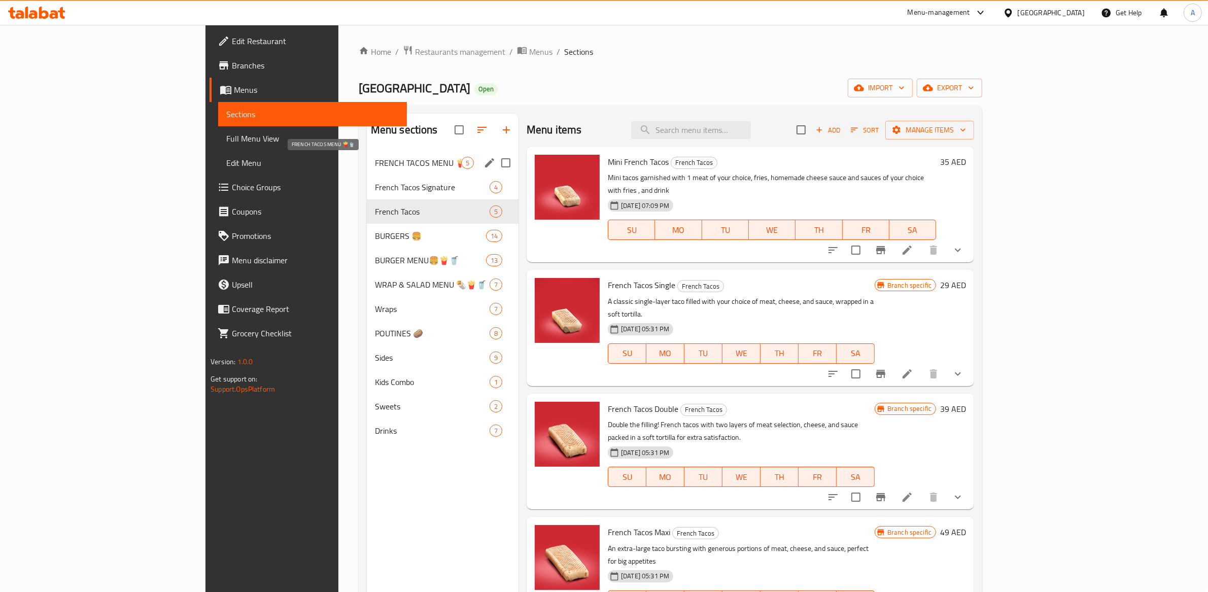
click at [375, 166] on span "FRENCH TACOS MENU 🍟🥤" at bounding box center [418, 163] width 86 height 12
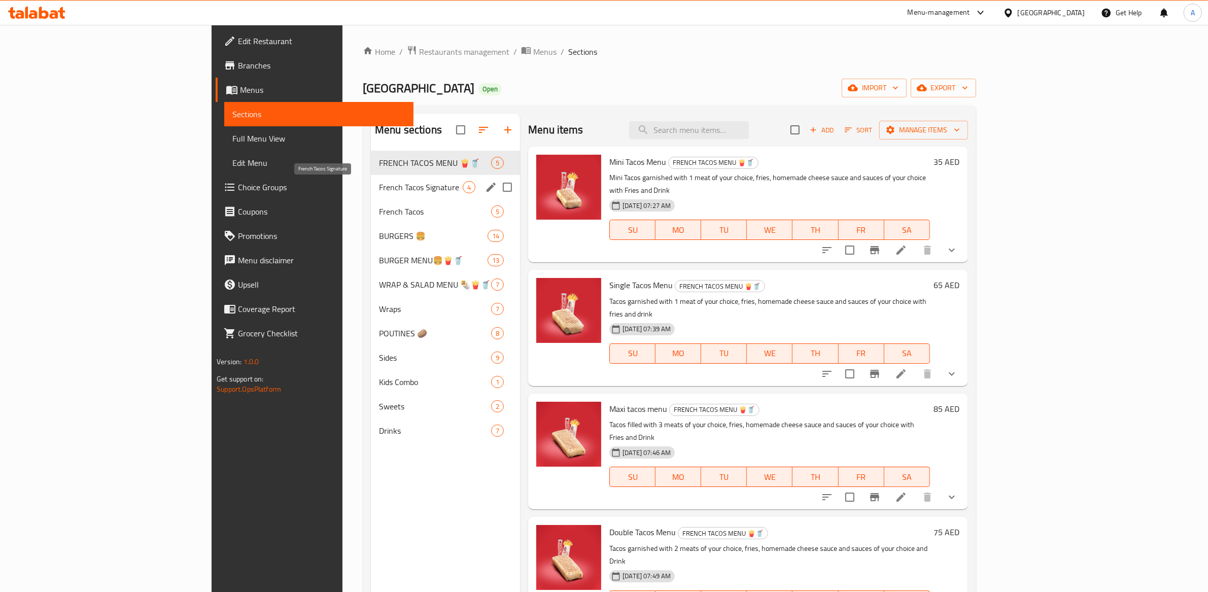
click at [379, 185] on span "French Tacos Signature" at bounding box center [421, 187] width 84 height 12
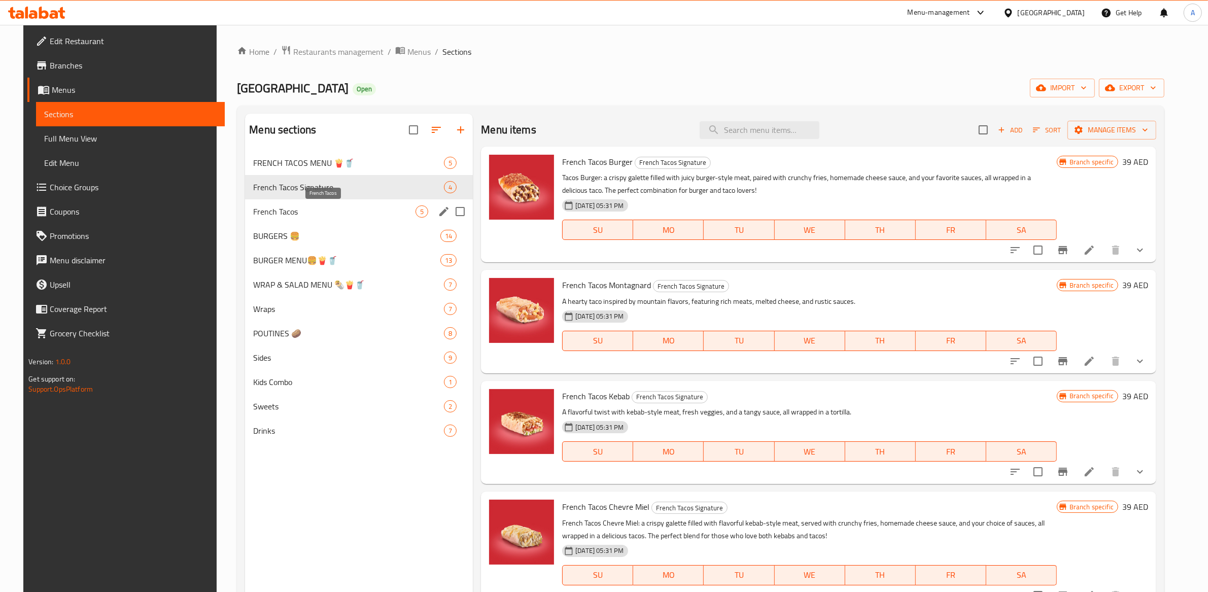
click at [286, 207] on span "French Tacos" at bounding box center [334, 212] width 162 height 12
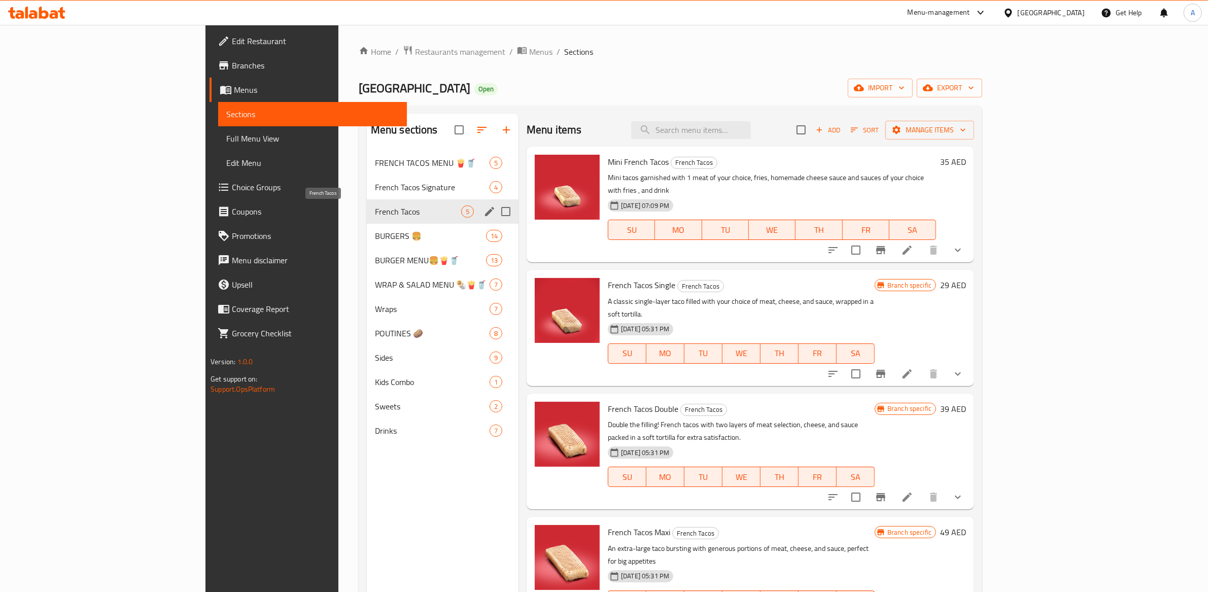
click at [367, 226] on div "BURGERS 🍔 14" at bounding box center [443, 236] width 152 height 24
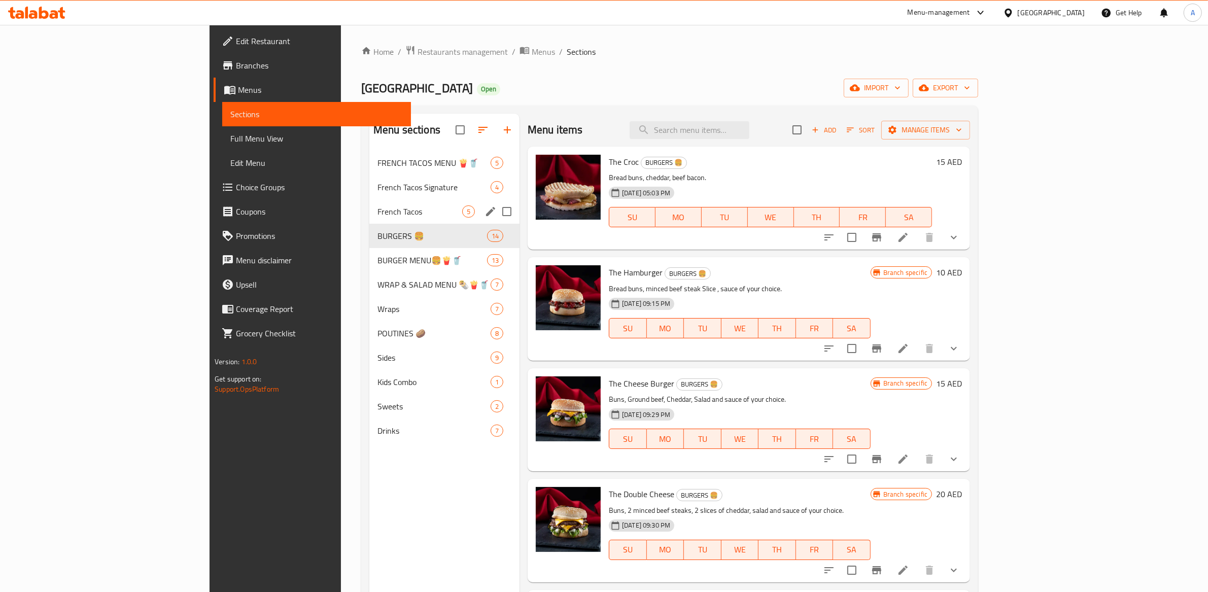
click at [378, 187] on span "French Tacos Signature" at bounding box center [434, 187] width 113 height 12
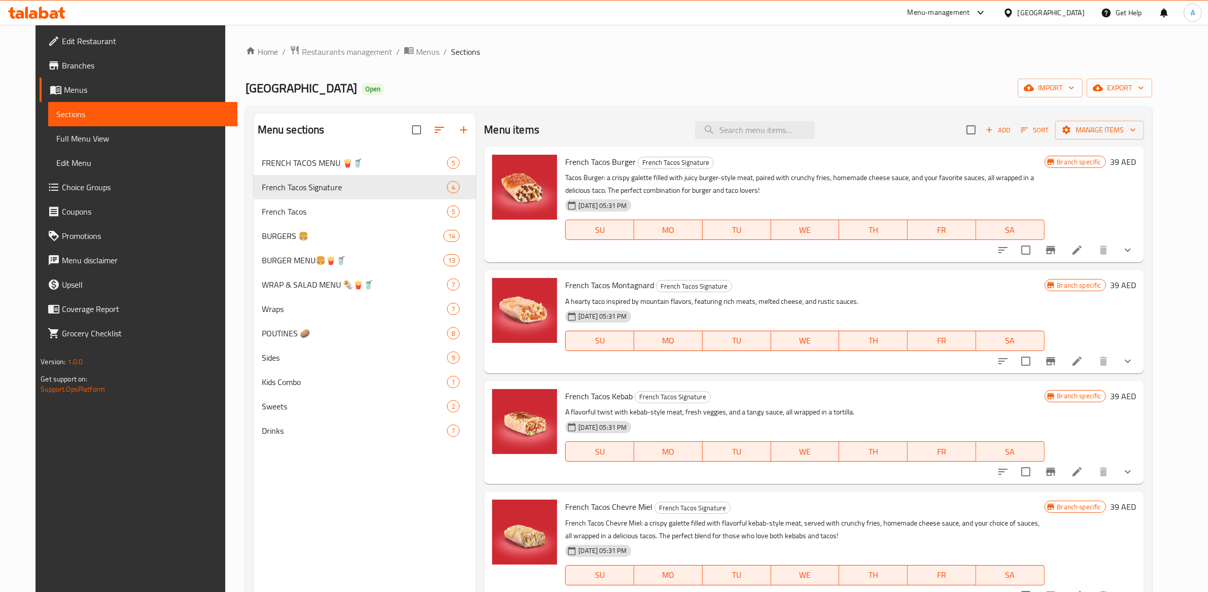
click at [616, 64] on div "Home / Restaurants management / Menus / Sections Tacos Avenue Open import expor…" at bounding box center [699, 379] width 907 height 669
click at [1083, 253] on icon at bounding box center [1077, 250] width 12 height 12
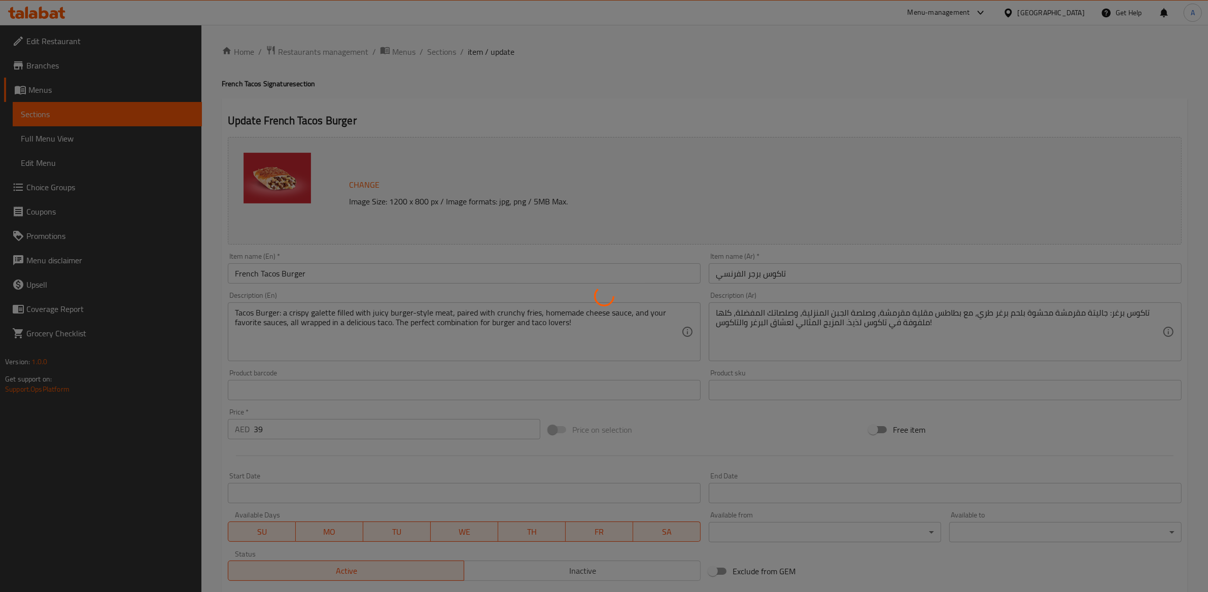
type input "اختيار اللحوم دبل"
type input "0"
type input "2"
type input "أطباق جانبية"
type input "0"
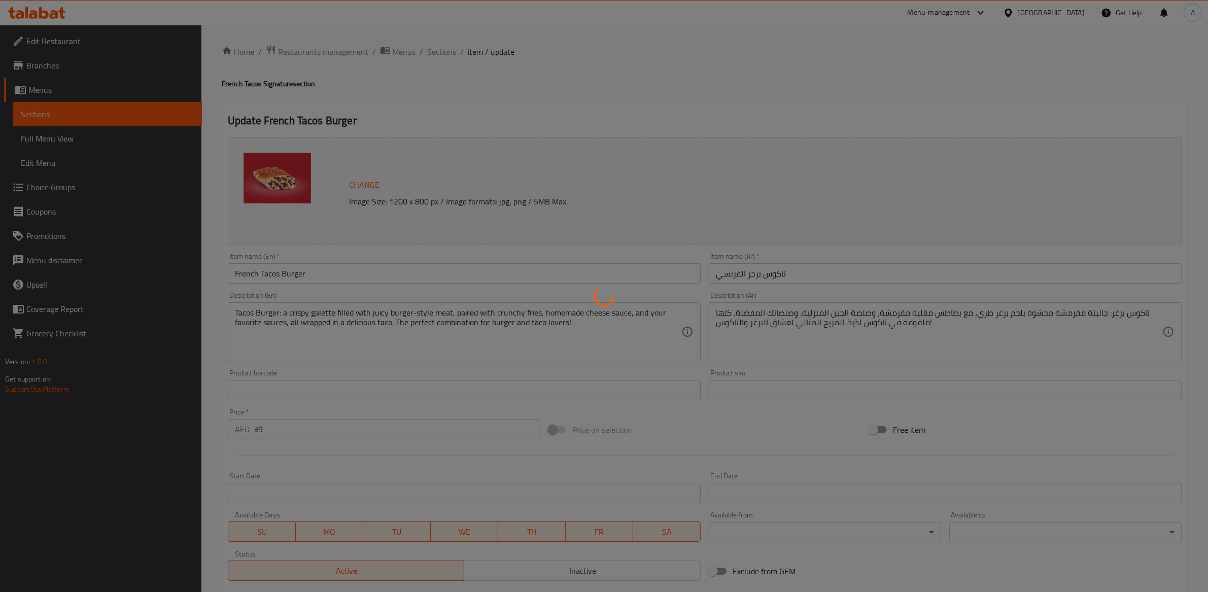
type input "7"
type input "إضافي"
type input "0"
type input "18"
type input "المشروبات"
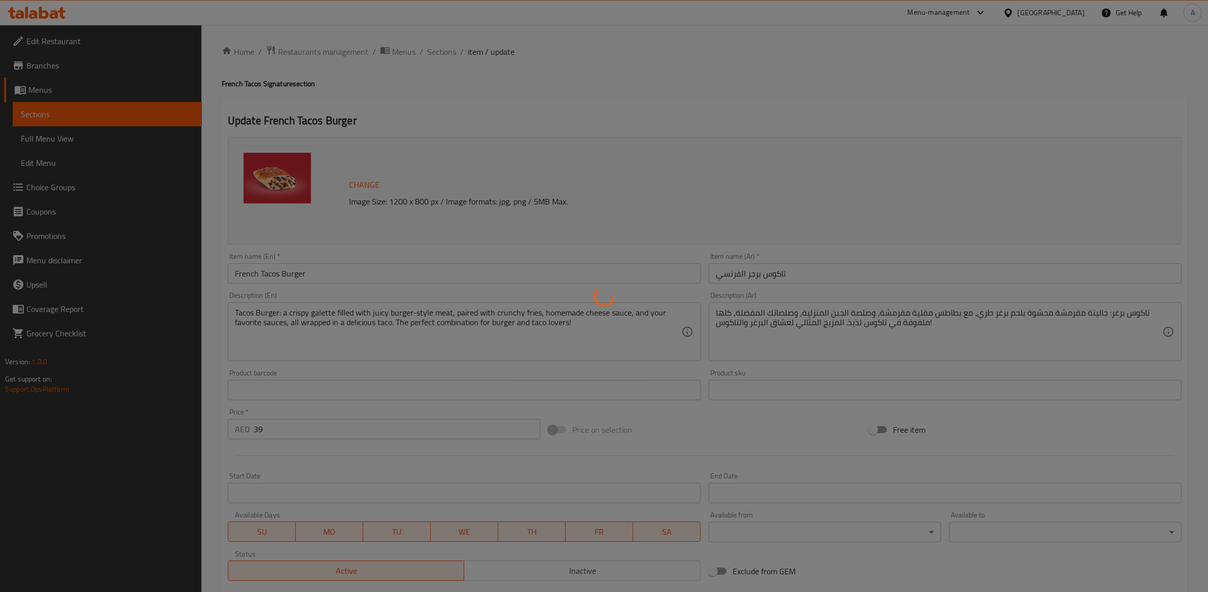
type input "1"
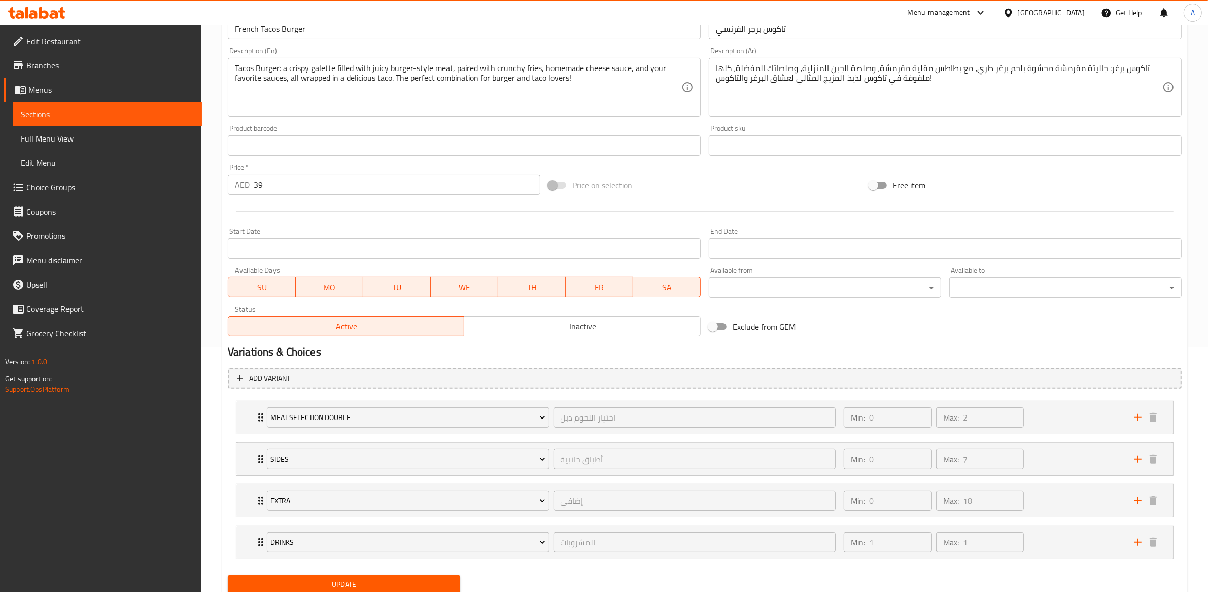
scroll to position [282, 0]
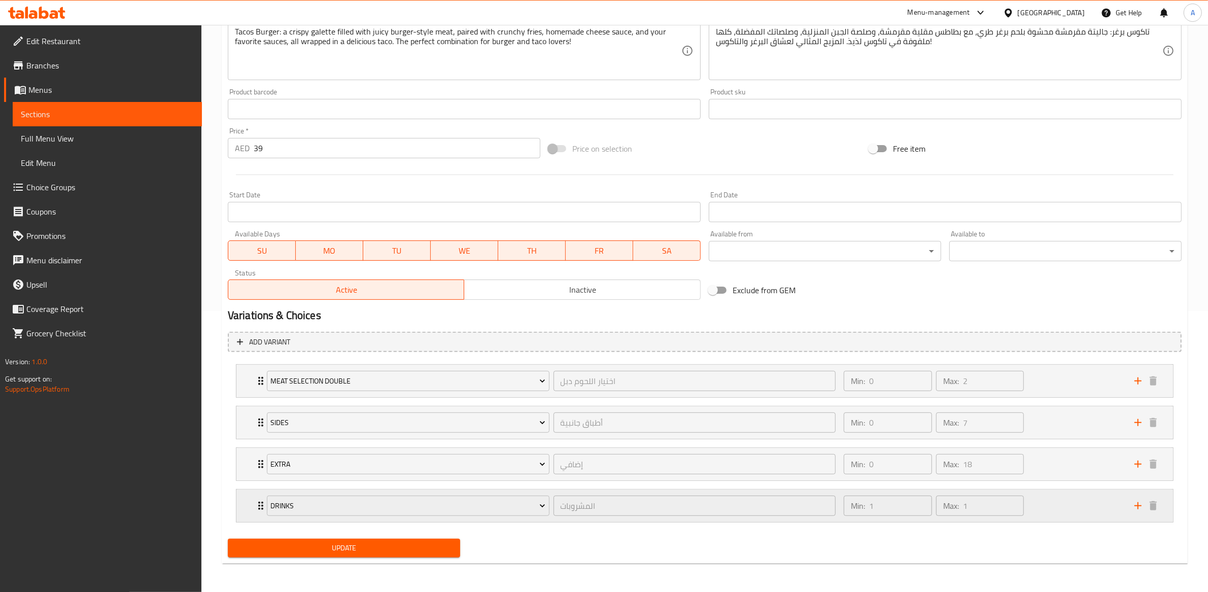
click at [1048, 502] on div "Min: 1 ​ Max: 1 ​" at bounding box center [983, 506] width 291 height 32
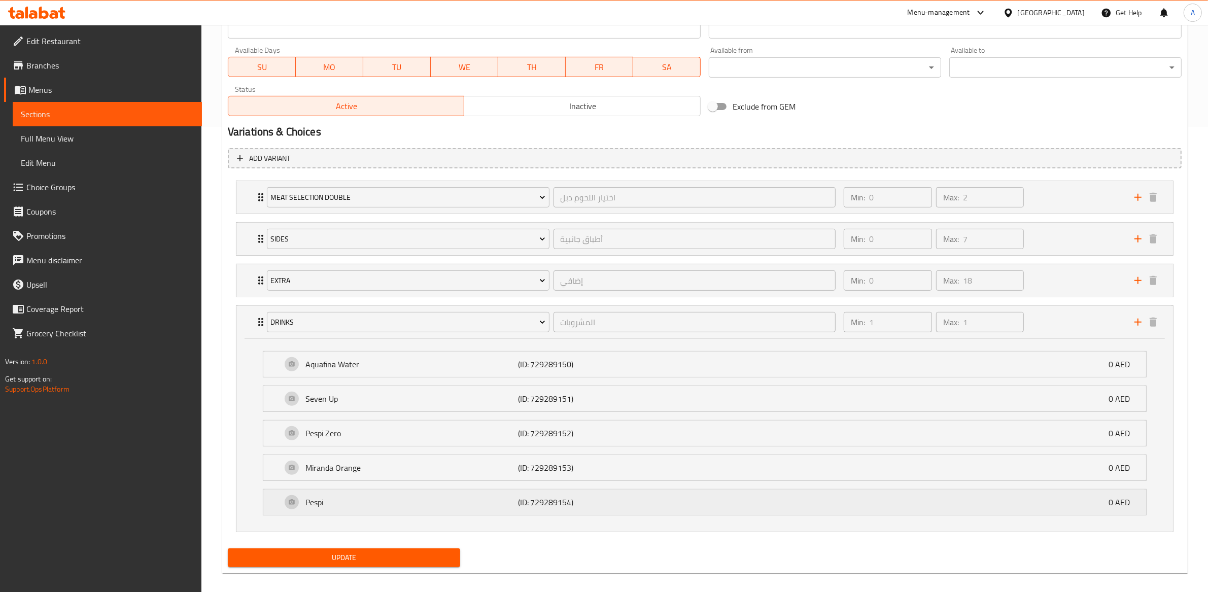
scroll to position [476, 0]
